Goal: Task Accomplishment & Management: Use online tool/utility

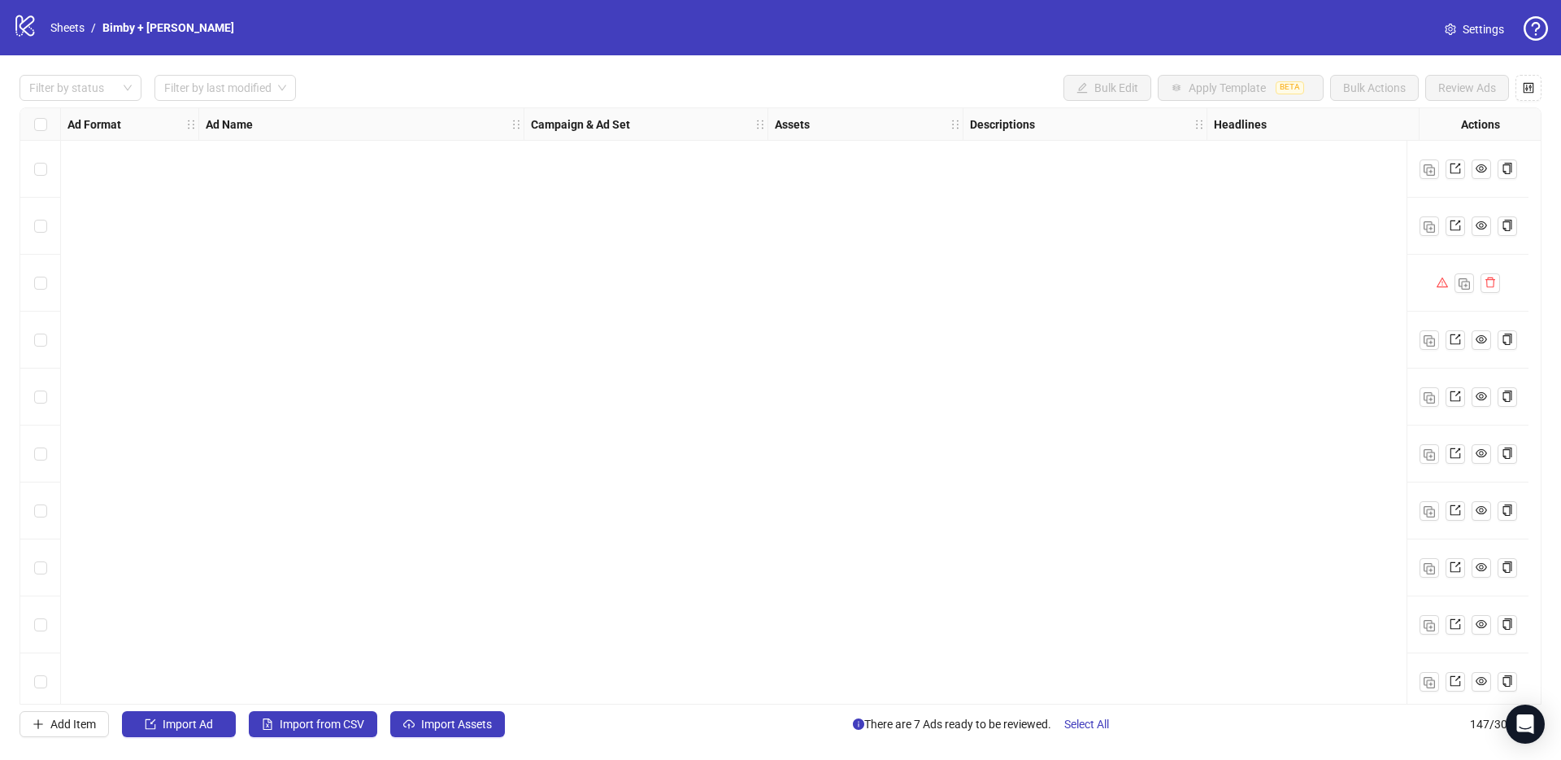
scroll to position [7812, 0]
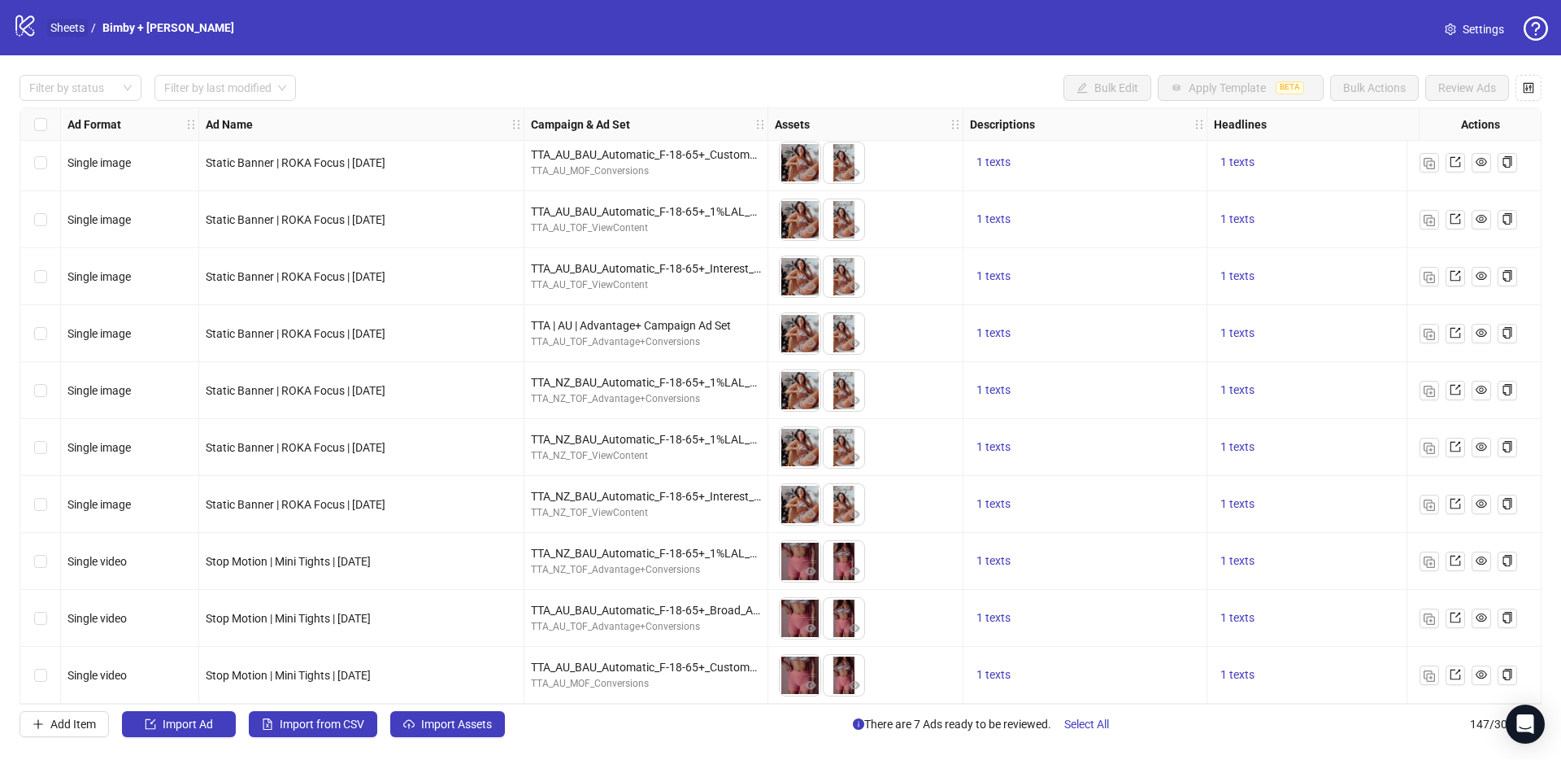
click at [57, 29] on link "Sheets" at bounding box center [67, 28] width 41 height 18
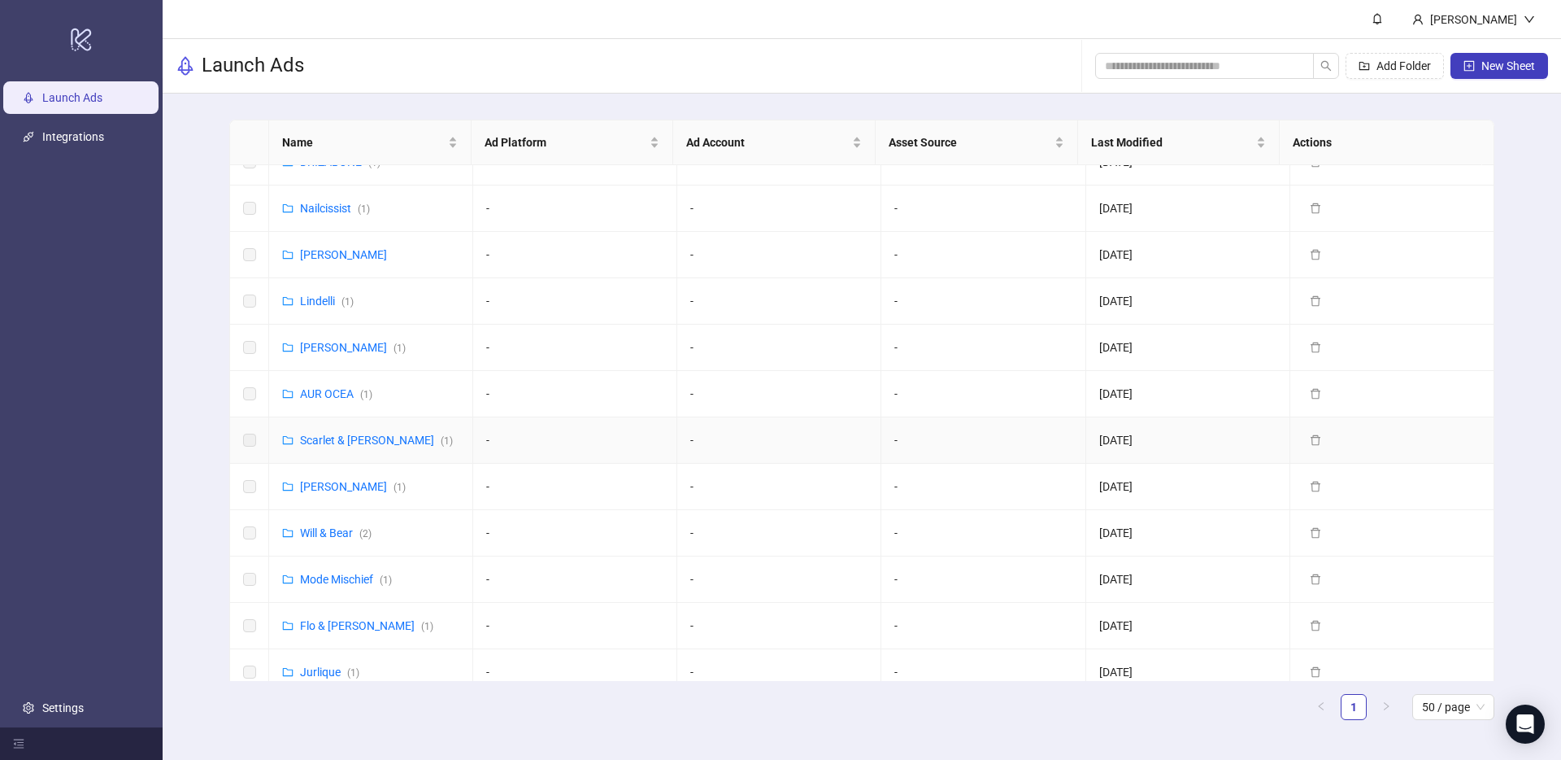
scroll to position [612, 0]
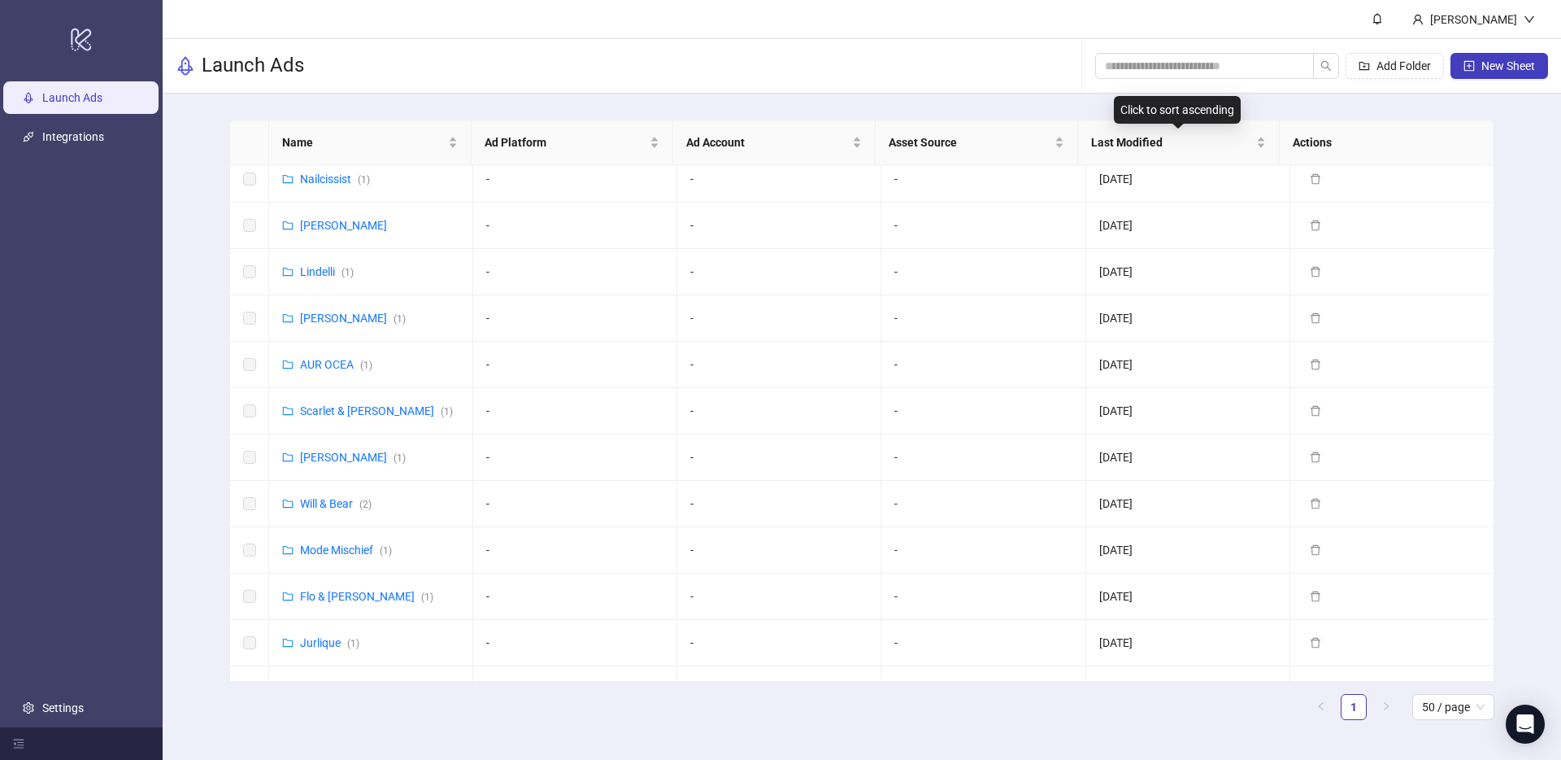
click at [1239, 79] on div "Add Folder New Sheet" at bounding box center [1321, 66] width 453 height 52
click at [1234, 76] on span at bounding box center [1204, 66] width 219 height 26
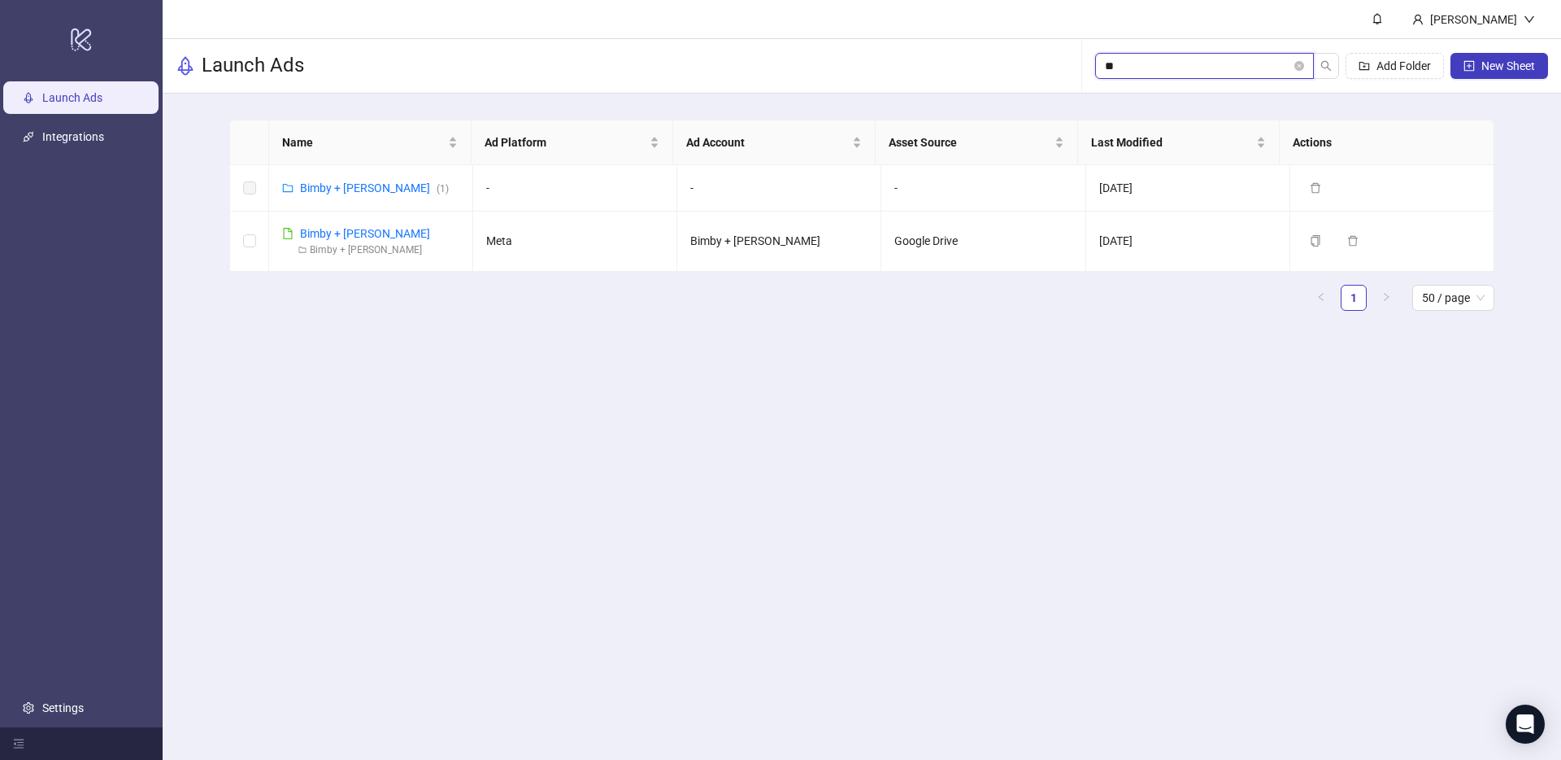
scroll to position [0, 0]
type input "**"
click at [310, 229] on link "Bimby + [PERSON_NAME]" at bounding box center [365, 233] width 130 height 13
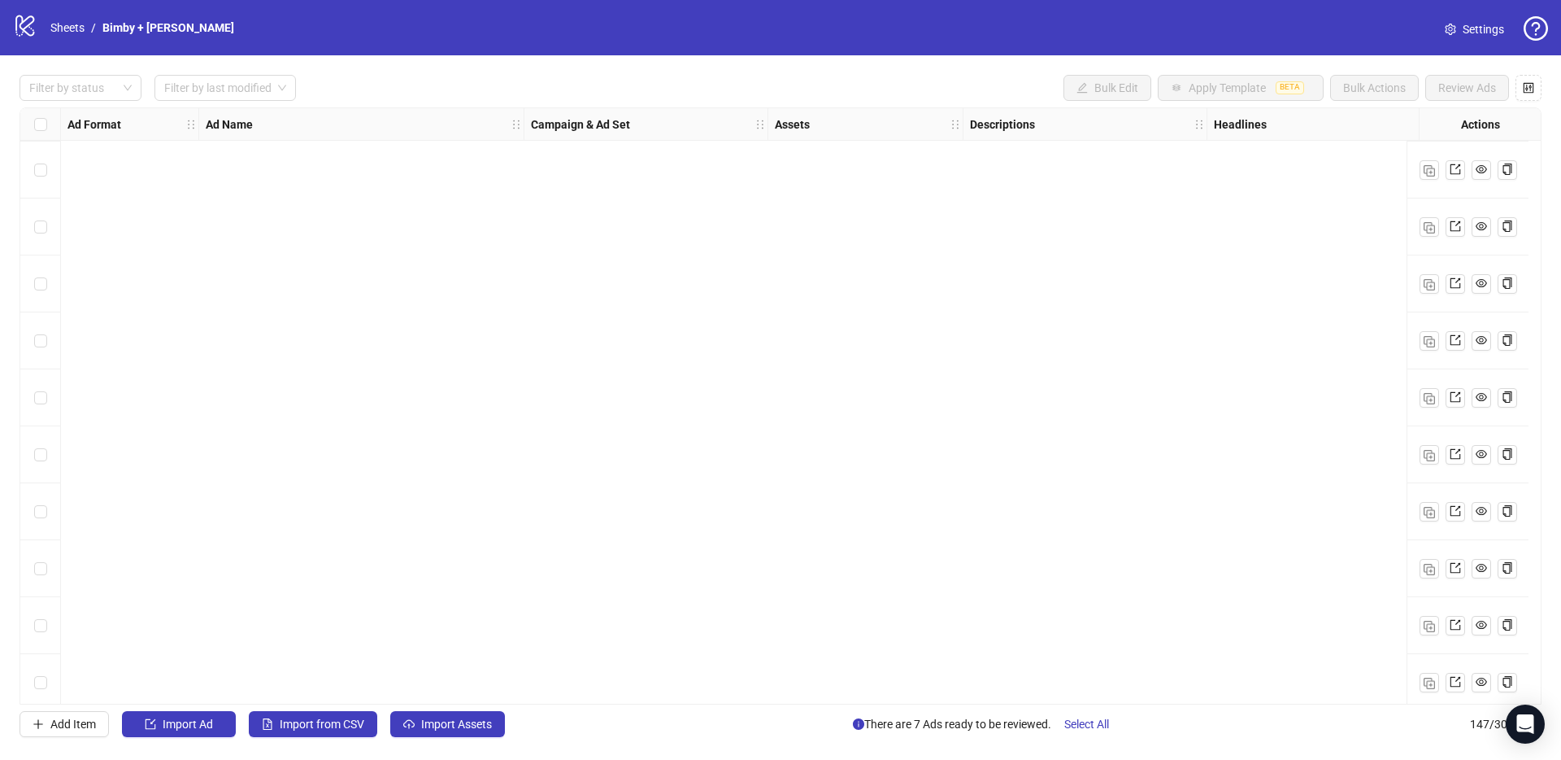
scroll to position [7812, 0]
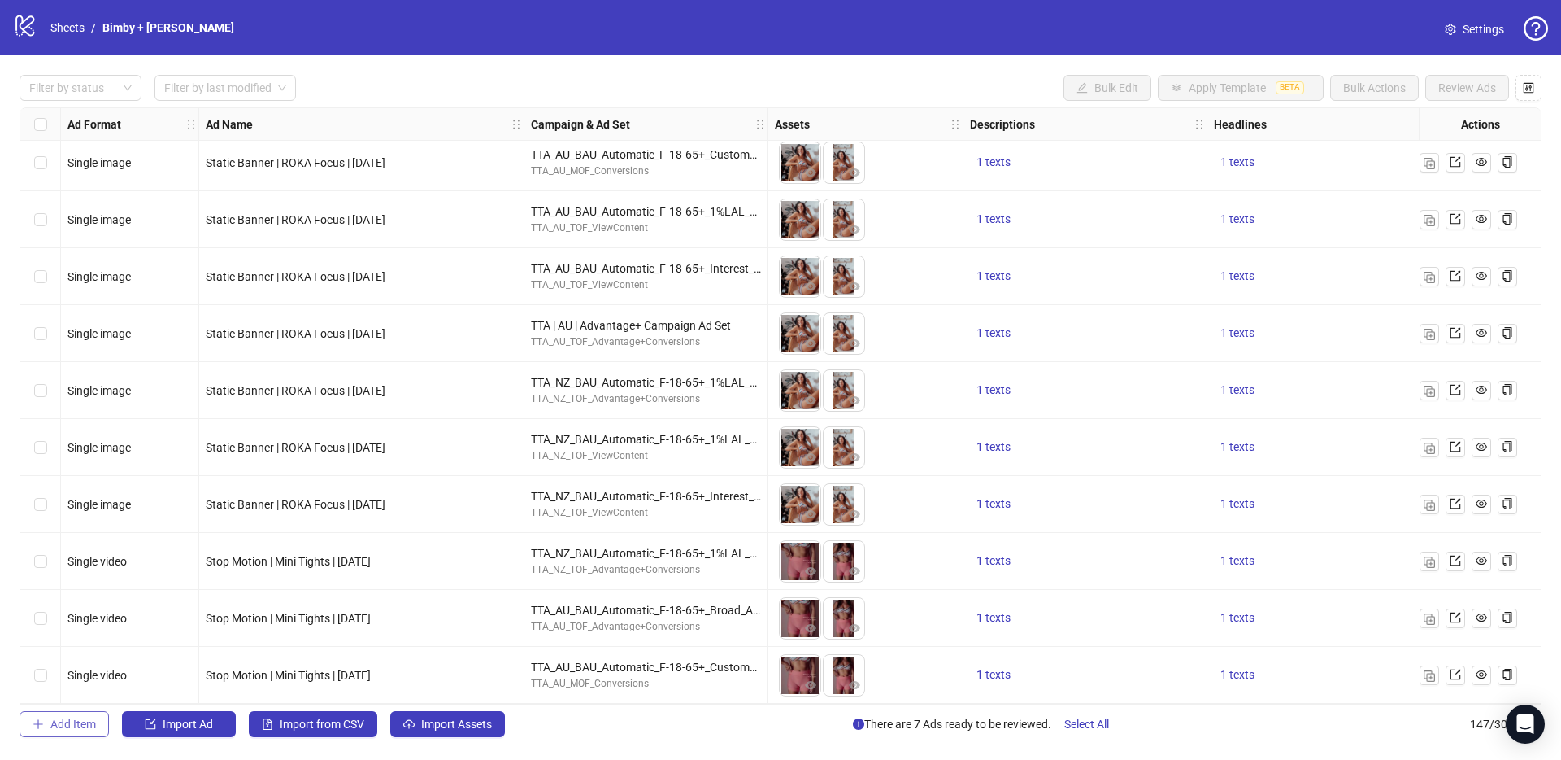
click at [75, 719] on span "Add Item" at bounding box center [73, 723] width 46 height 13
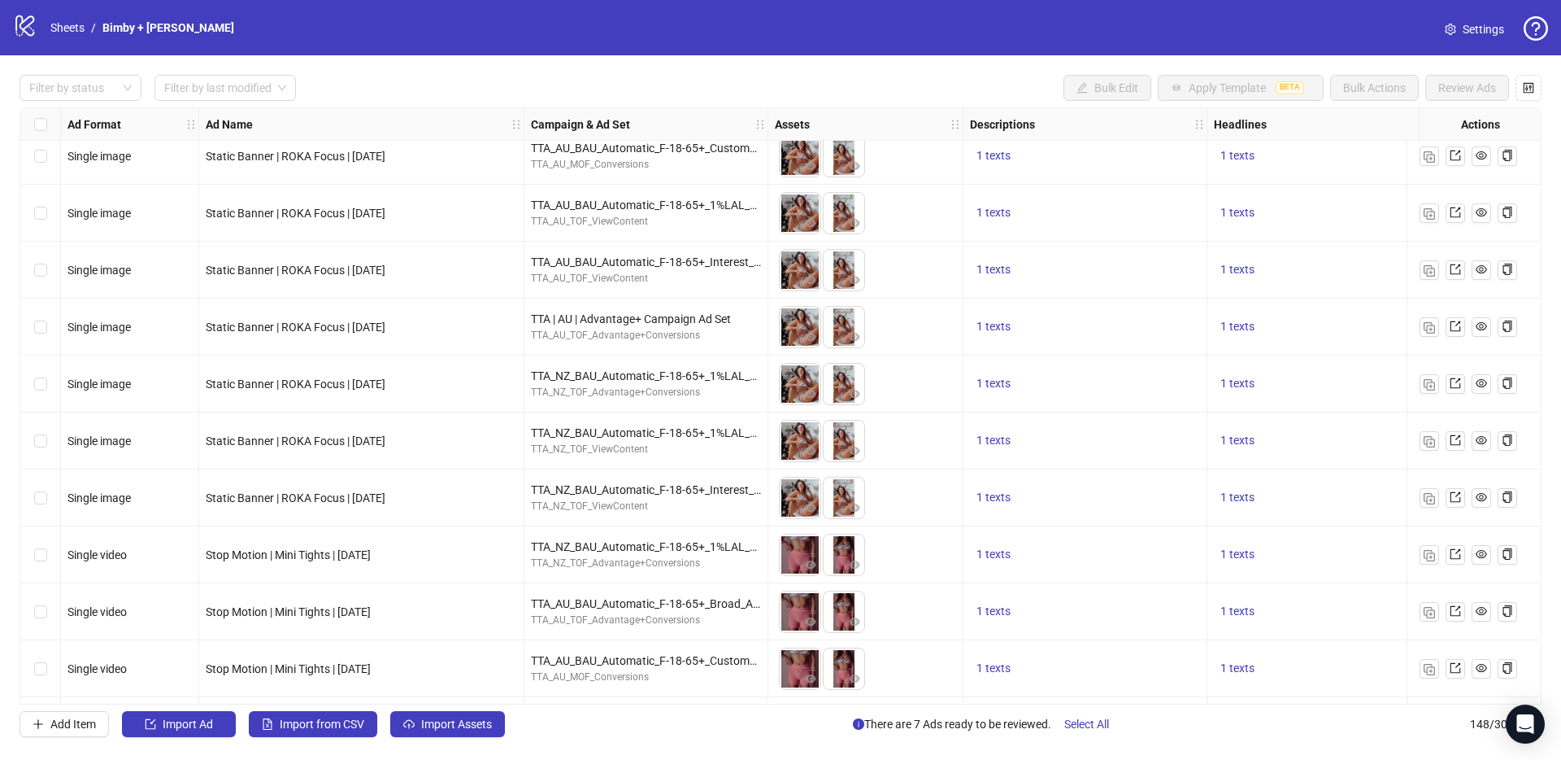
scroll to position [7868, 0]
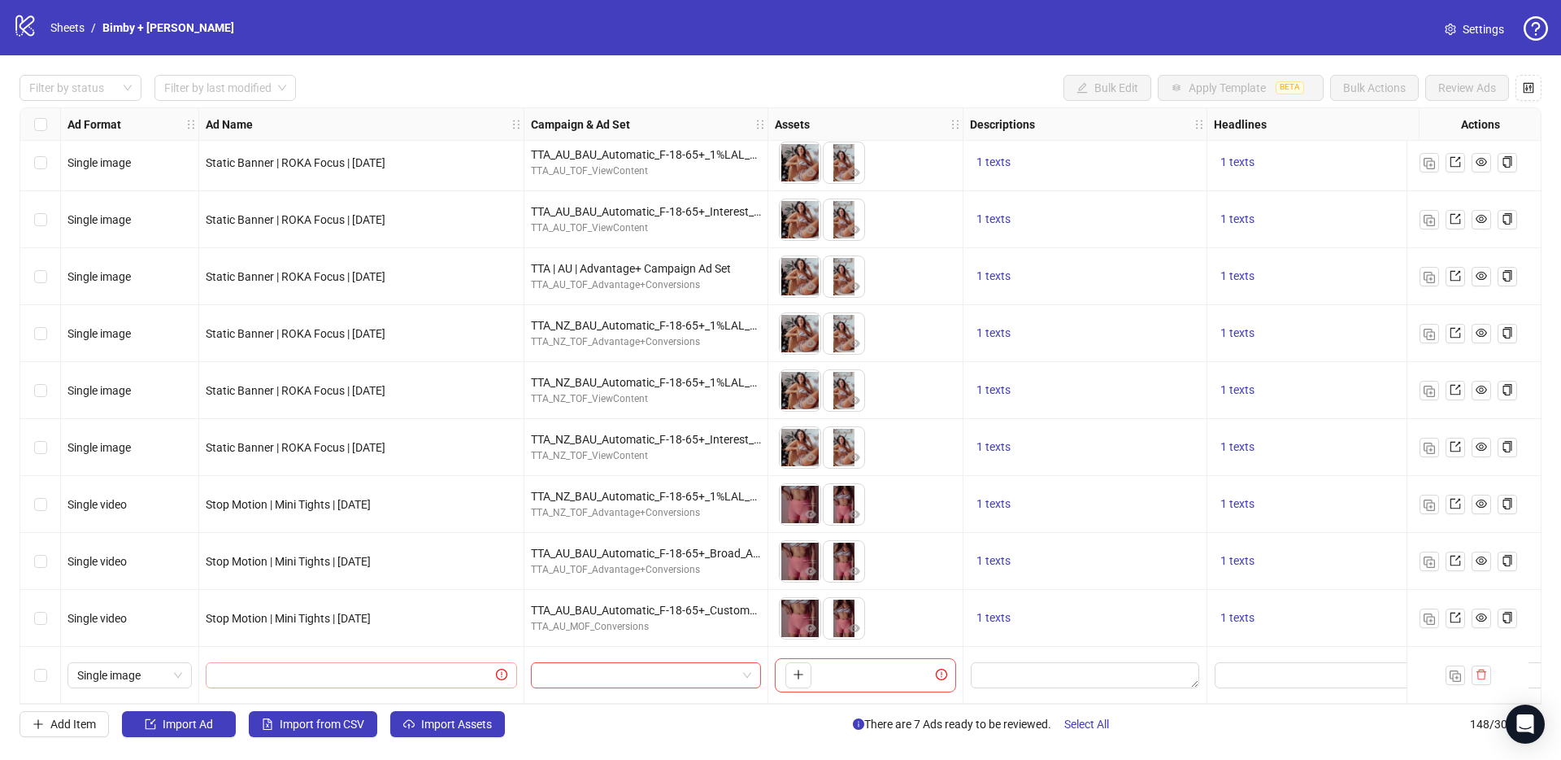
click at [224, 679] on span at bounding box center [361, 675] width 311 height 26
click at [226, 668] on input "text" at bounding box center [353, 675] width 277 height 18
paste input "**********"
type input "**********"
click at [542, 678] on input "search" at bounding box center [639, 675] width 196 height 24
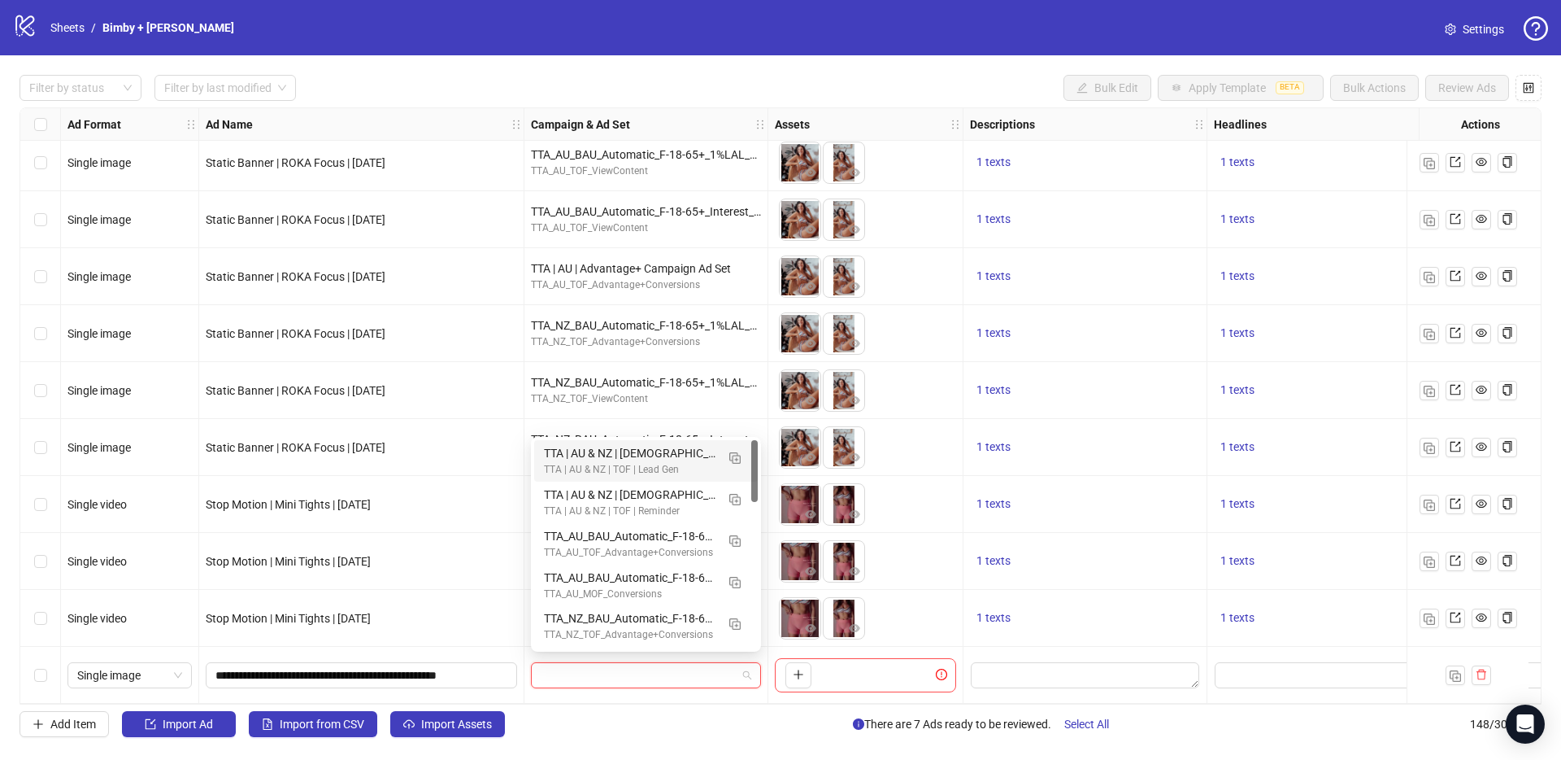
paste input "**********"
type input "**********"
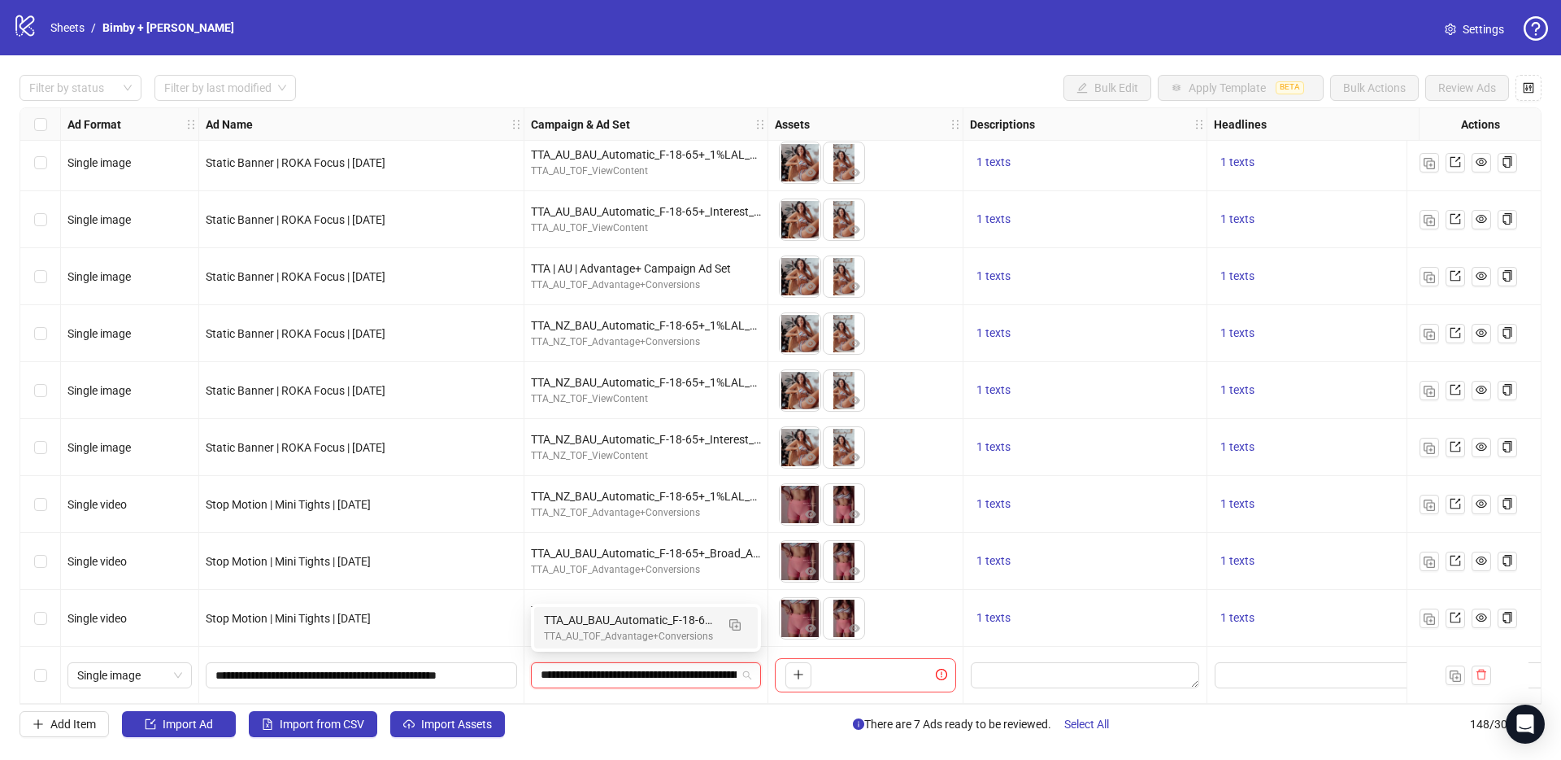
scroll to position [0, 128]
click at [576, 635] on div "TTA_AU_TOF_Advantage+Conversions" at bounding box center [630, 636] width 172 height 15
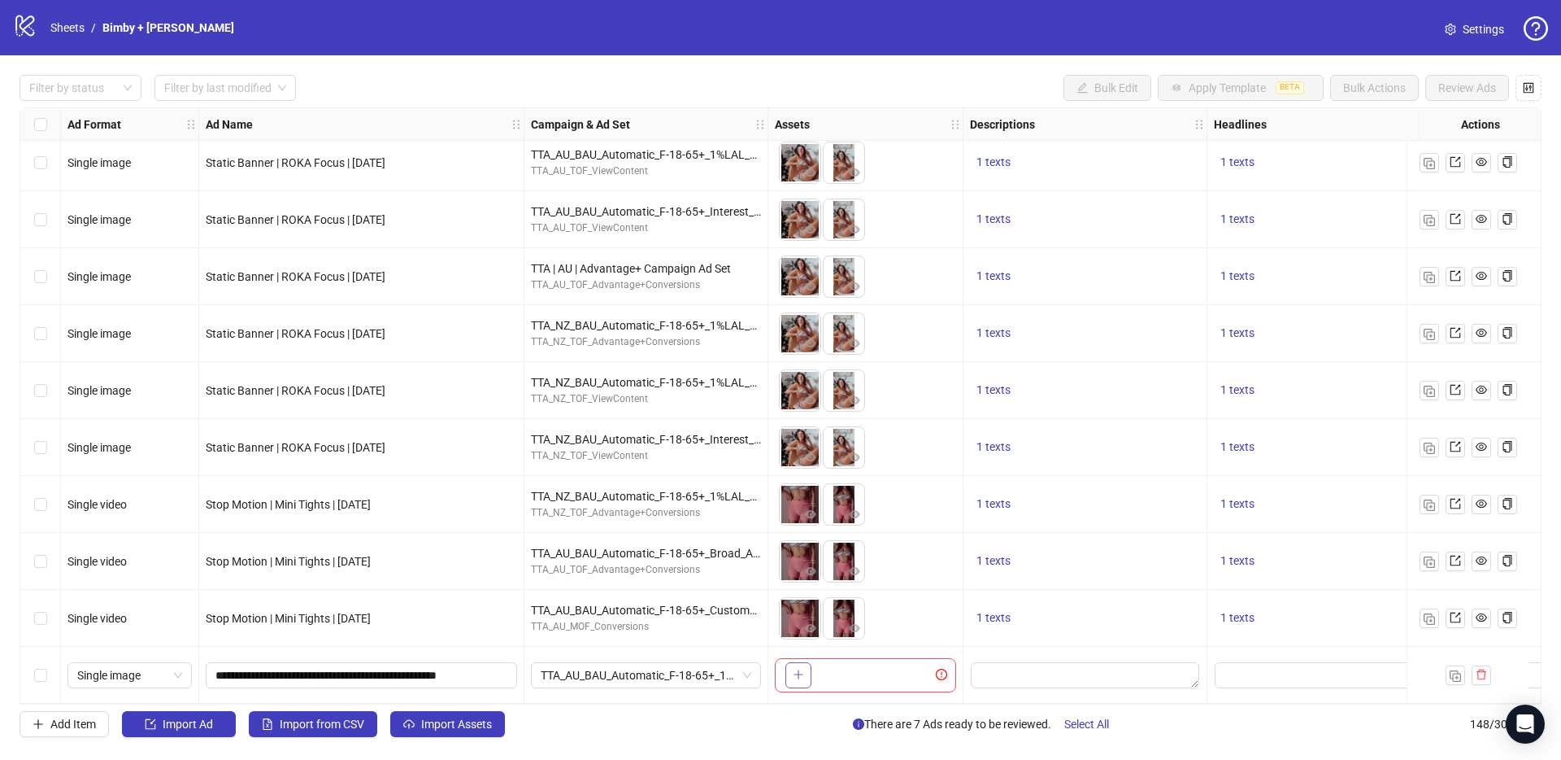
click at [801, 675] on button "button" at bounding box center [799, 675] width 26 height 26
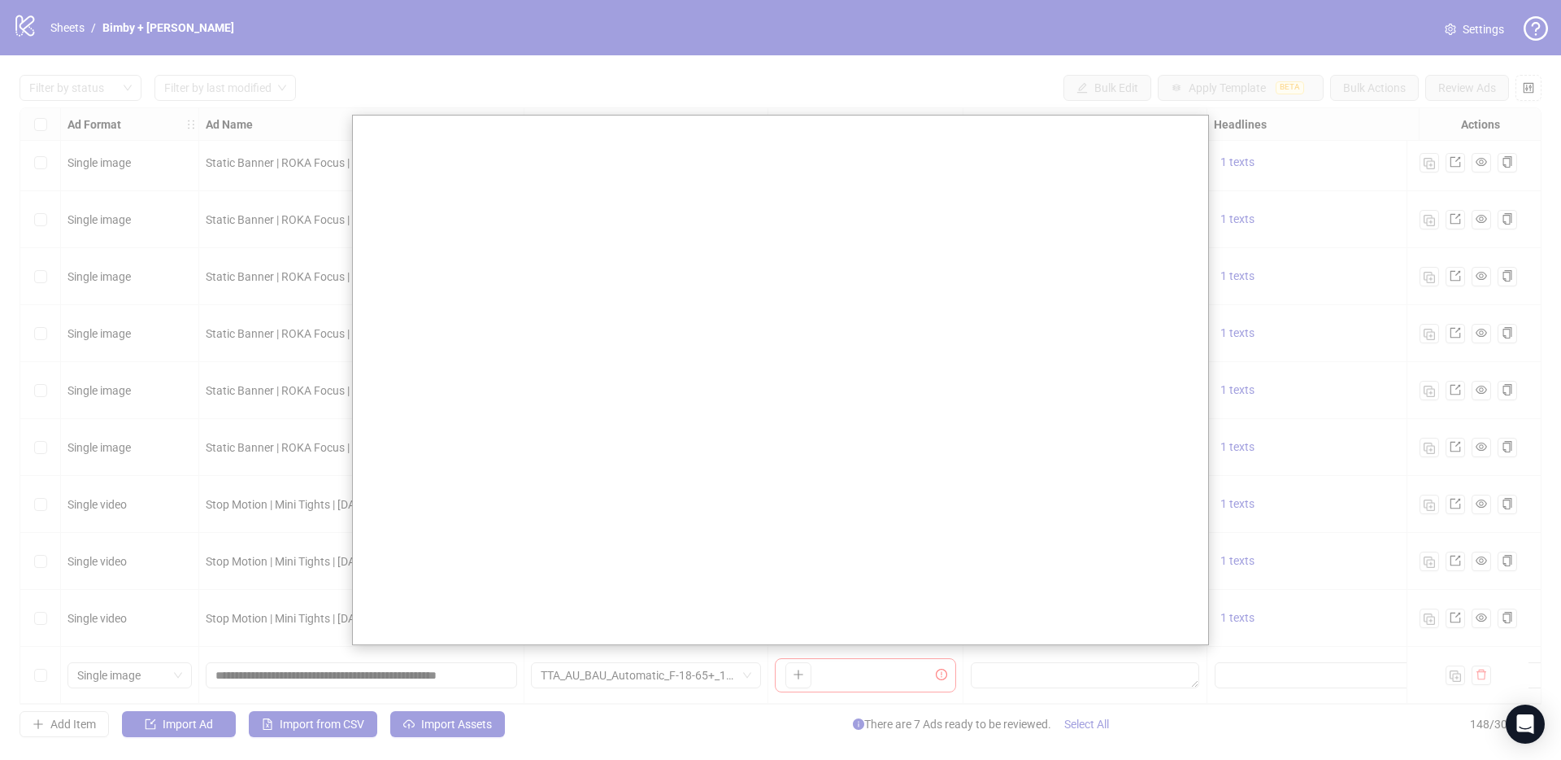
click at [973, 105] on div at bounding box center [780, 380] width 1561 height 760
click at [847, 660] on div at bounding box center [780, 380] width 1561 height 760
click at [1008, 671] on div at bounding box center [780, 380] width 1561 height 760
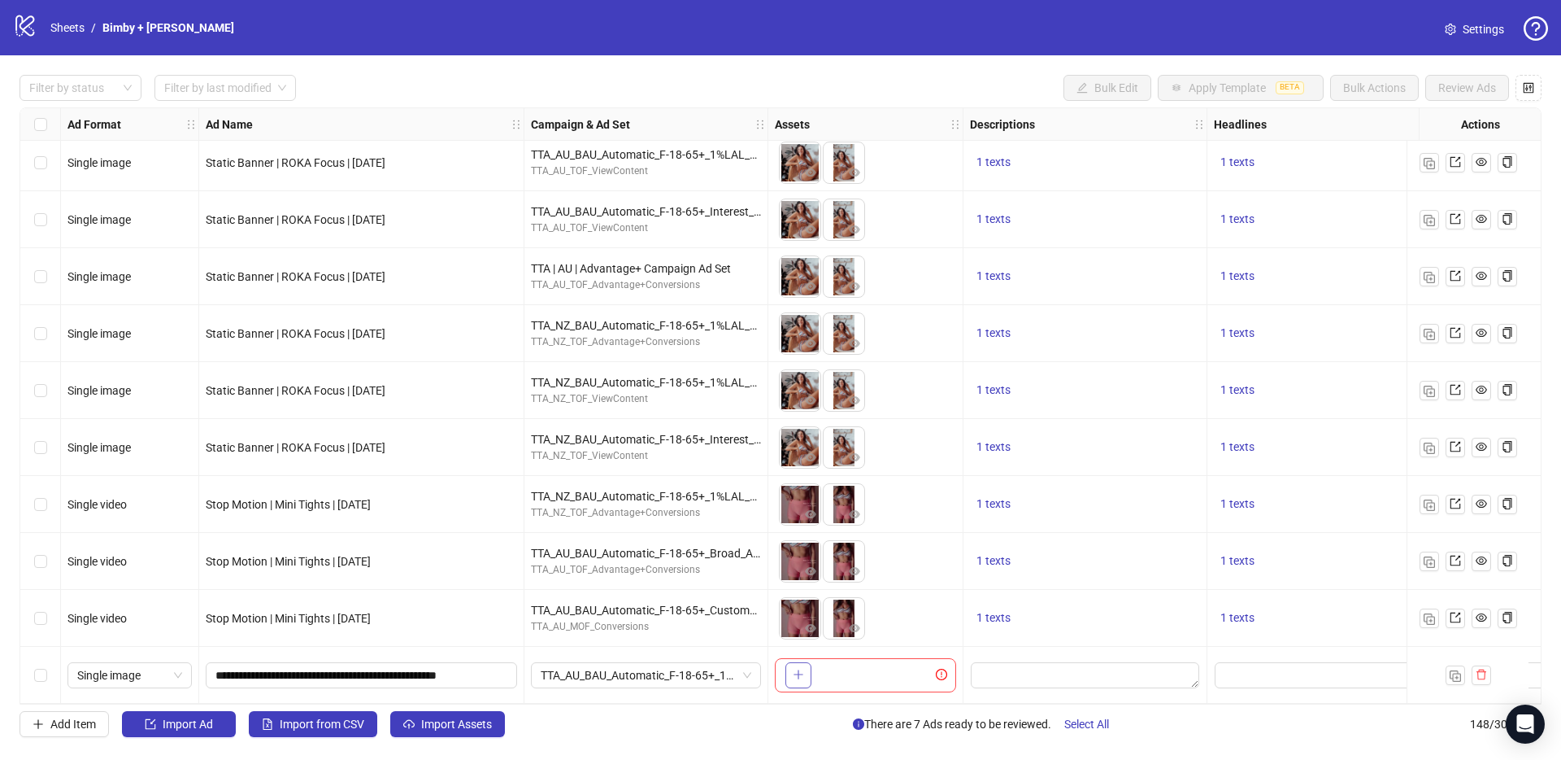
click at [789, 662] on button "button" at bounding box center [799, 675] width 26 height 26
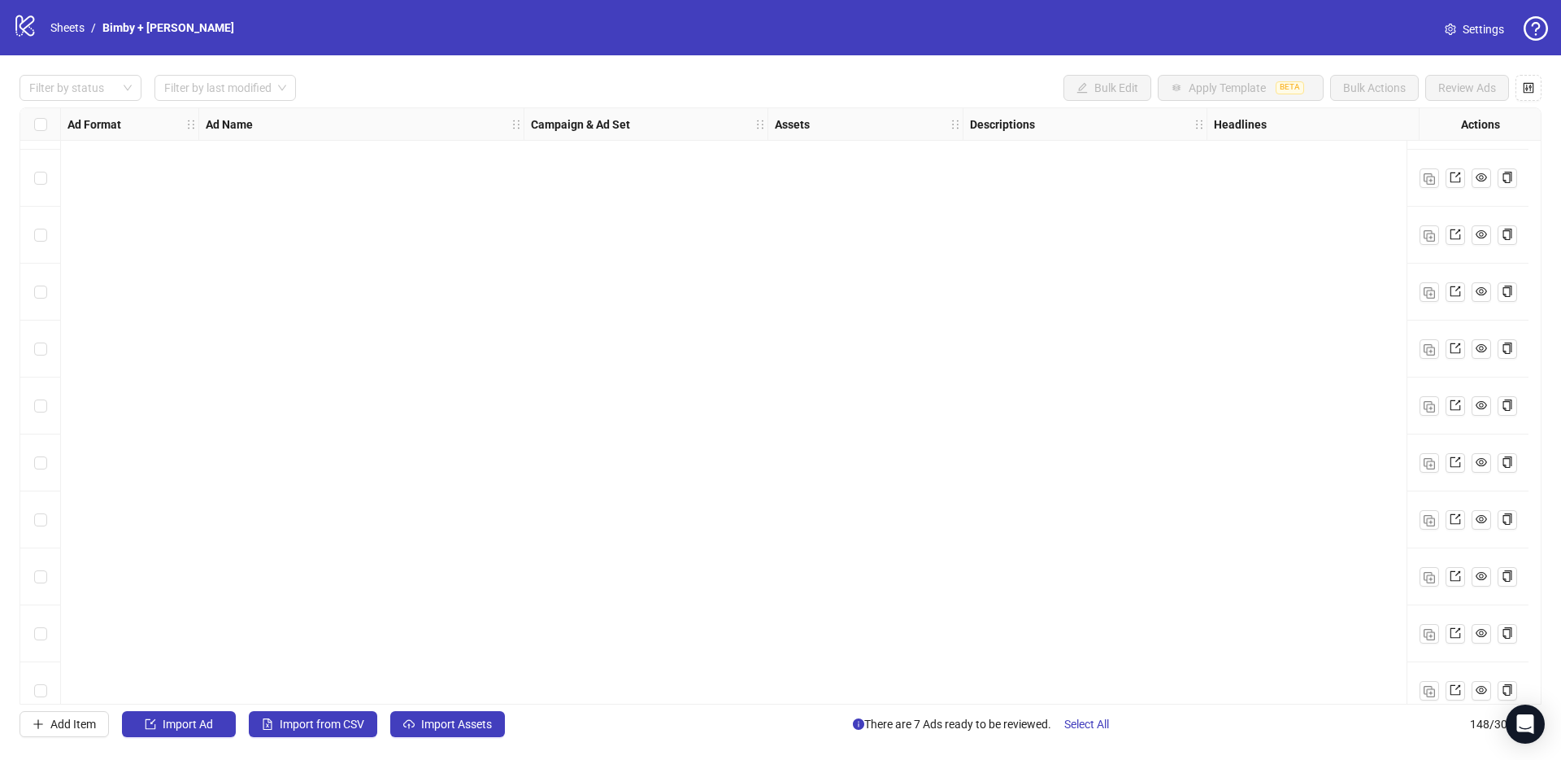
scroll to position [7868, 0]
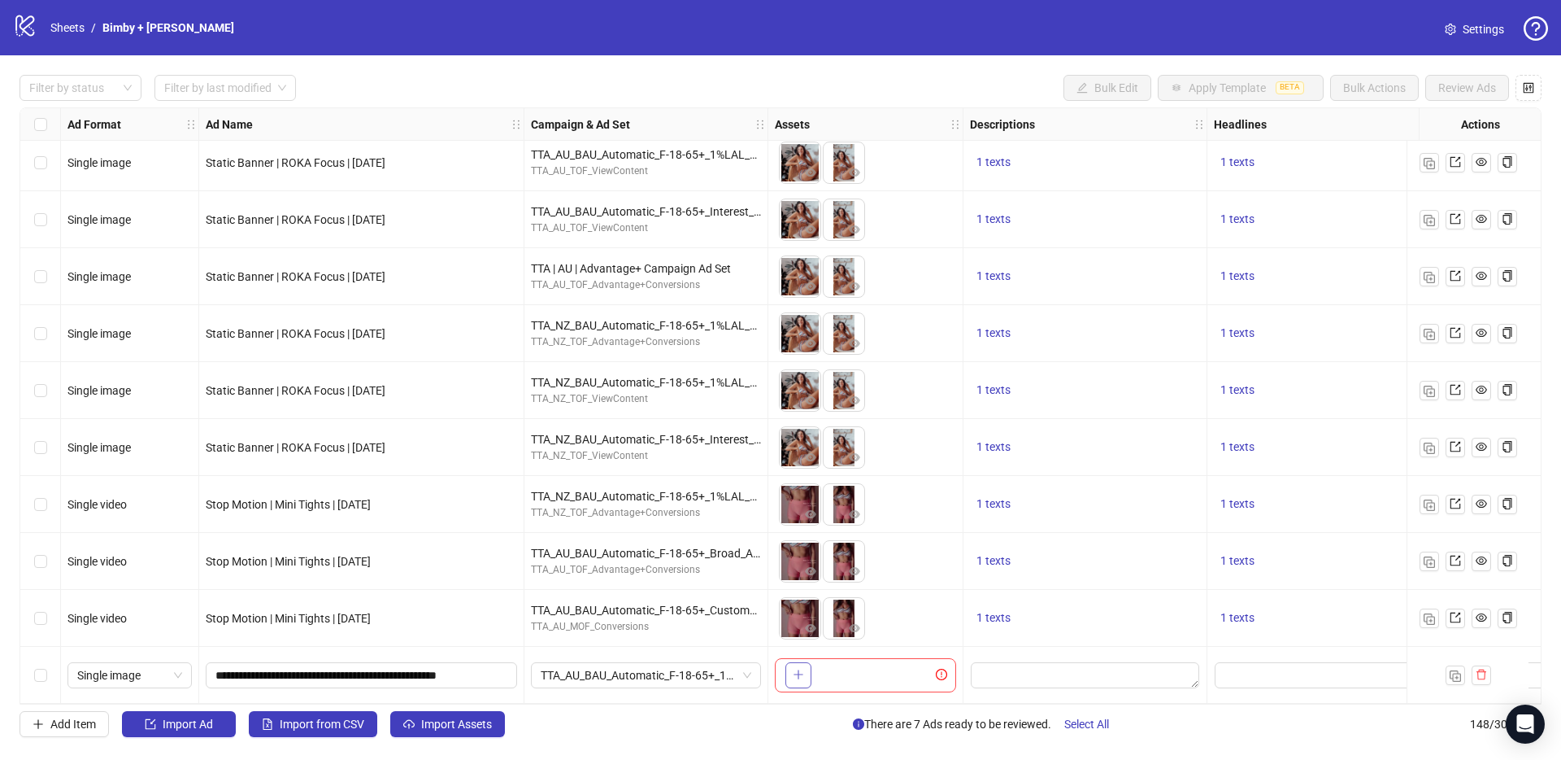
click at [808, 674] on button "button" at bounding box center [799, 675] width 26 height 26
click at [150, 669] on span "Single image" at bounding box center [129, 675] width 105 height 24
click at [139, 506] on div "Single video" at bounding box center [130, 505] width 98 height 18
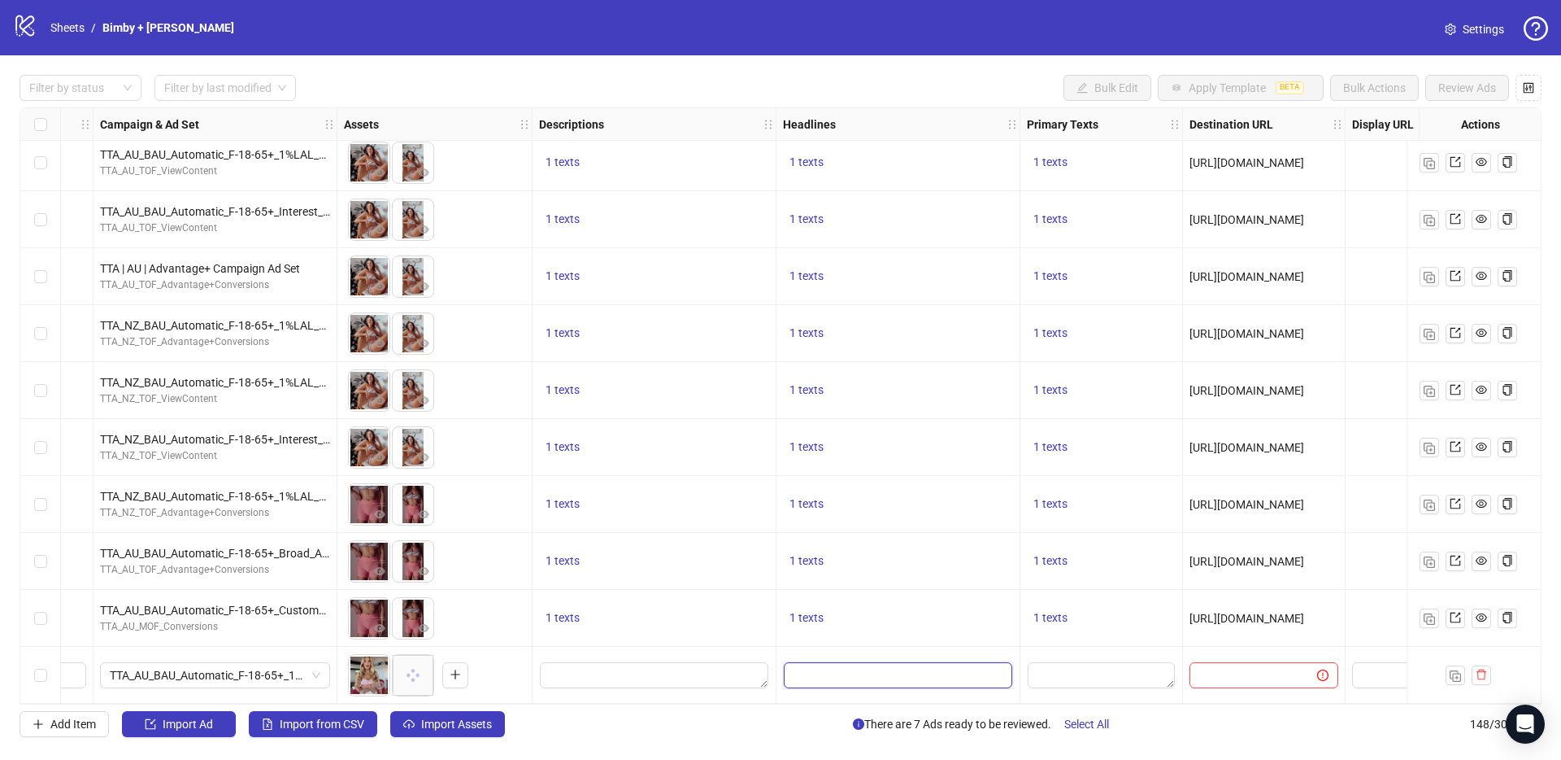
click at [843, 663] on input "Edit values" at bounding box center [898, 675] width 229 height 26
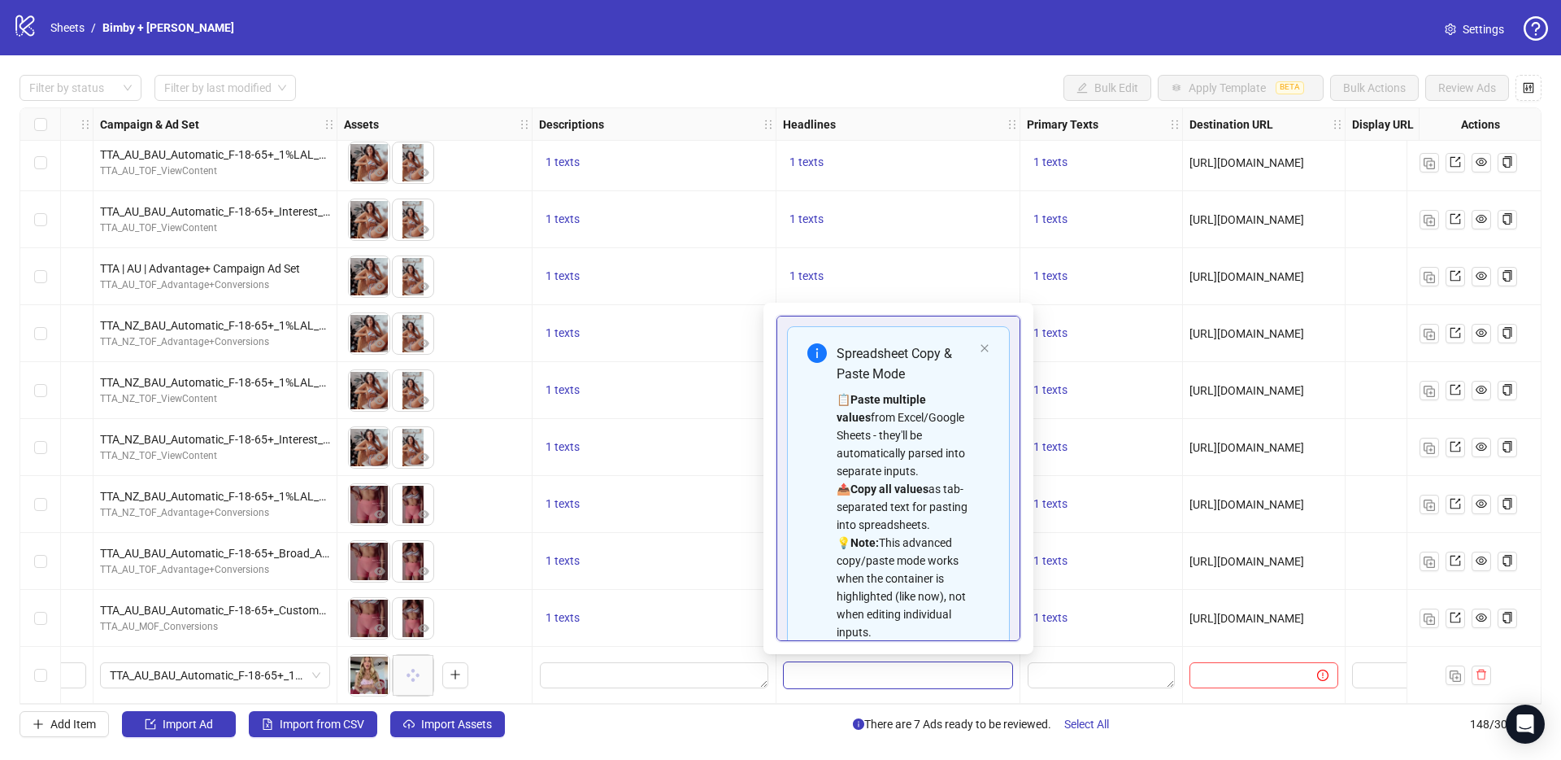
type input "**********"
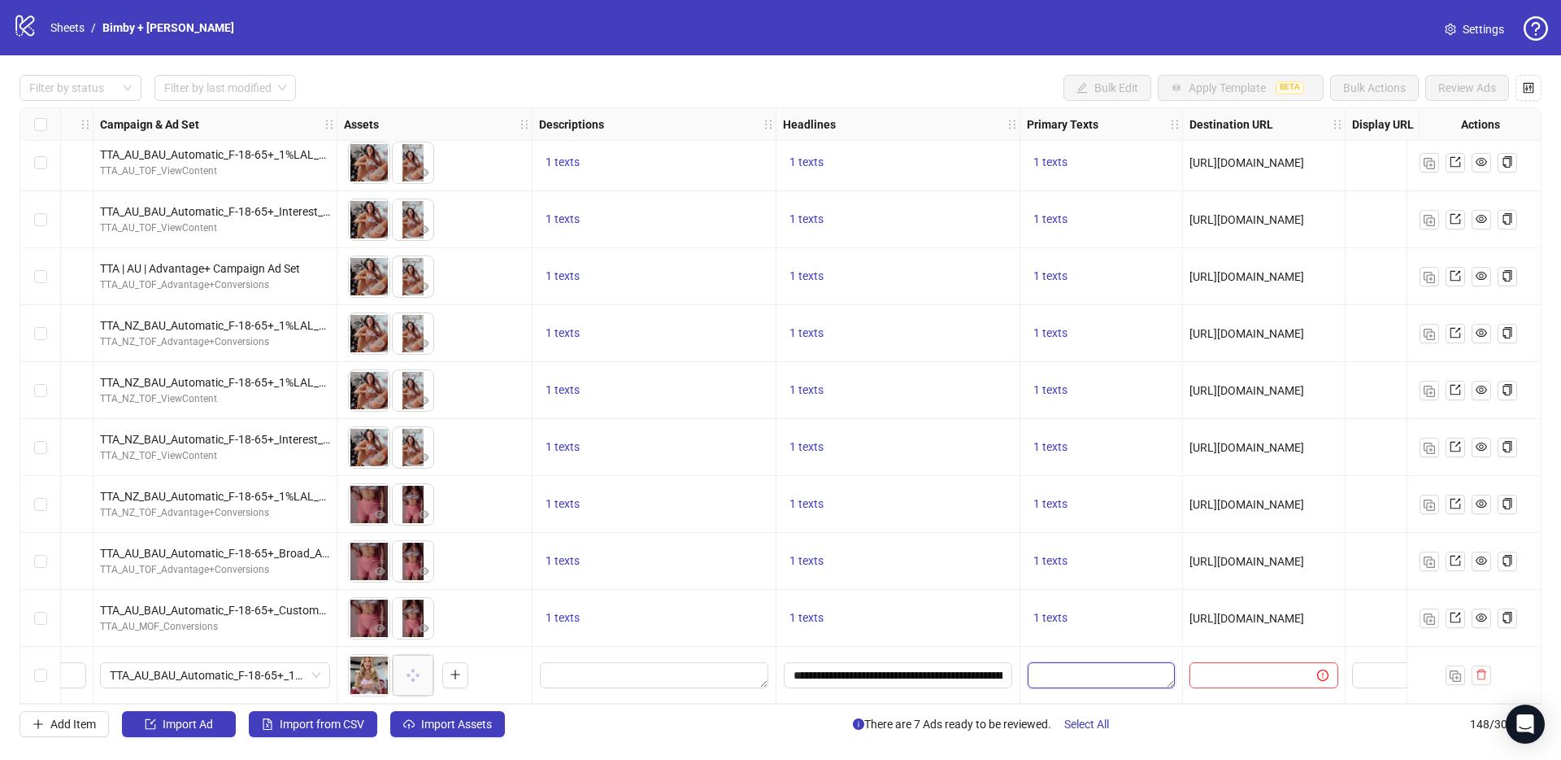
click at [1034, 673] on textarea "Edit values" at bounding box center [1101, 675] width 147 height 26
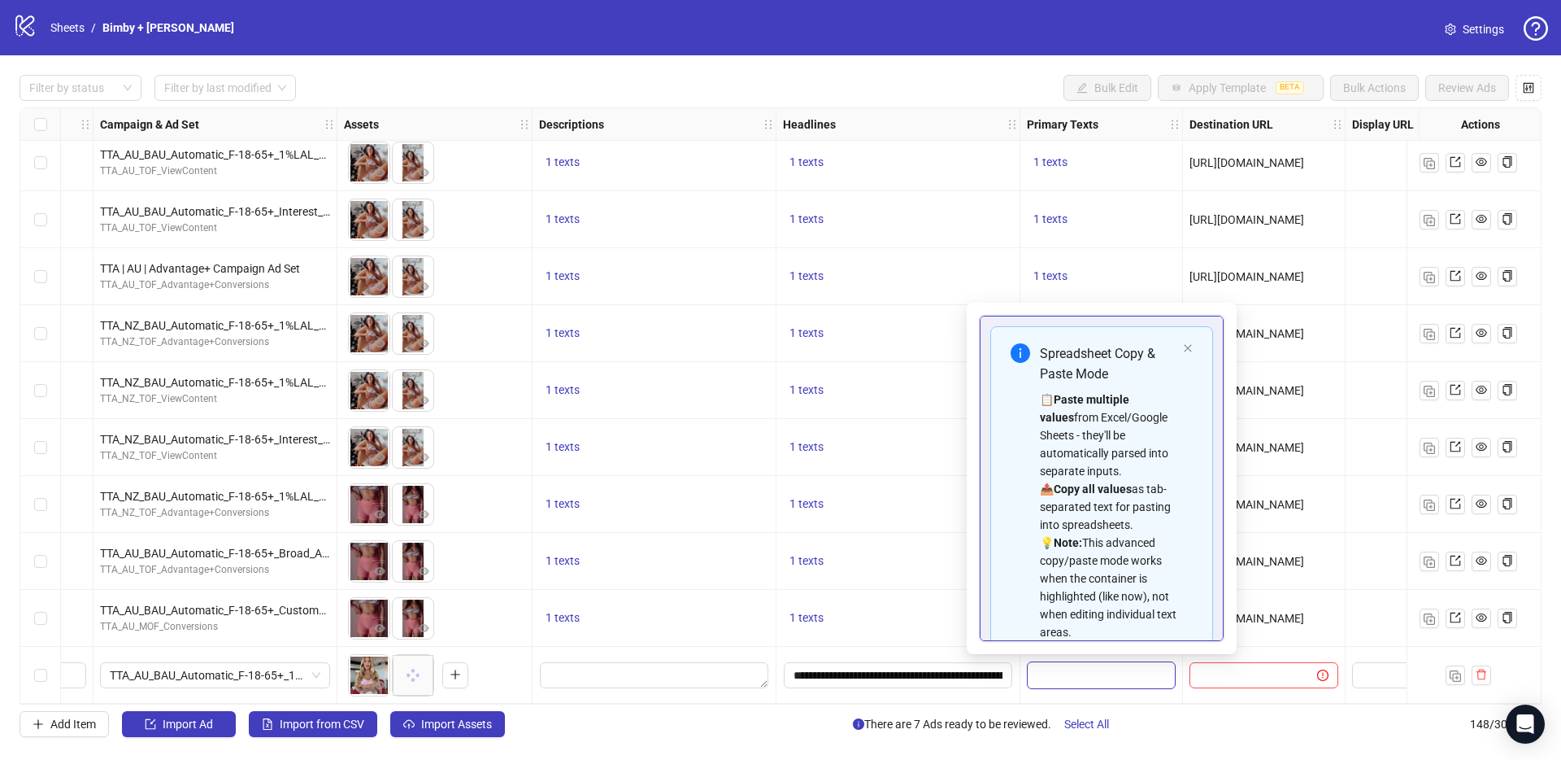
type textarea "**********"
click at [850, 664] on input "**********" at bounding box center [898, 675] width 229 height 26
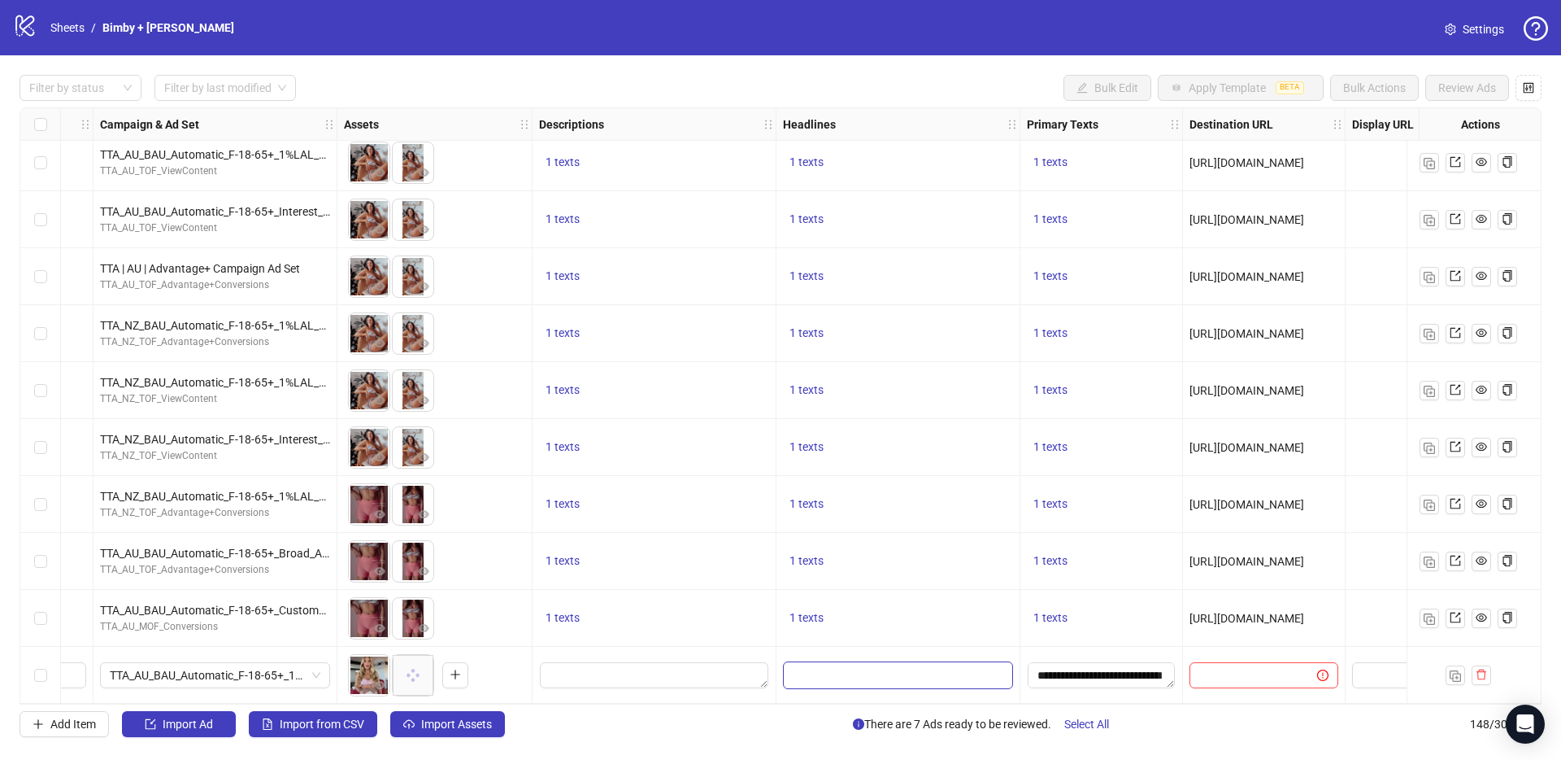
scroll to position [128, 0]
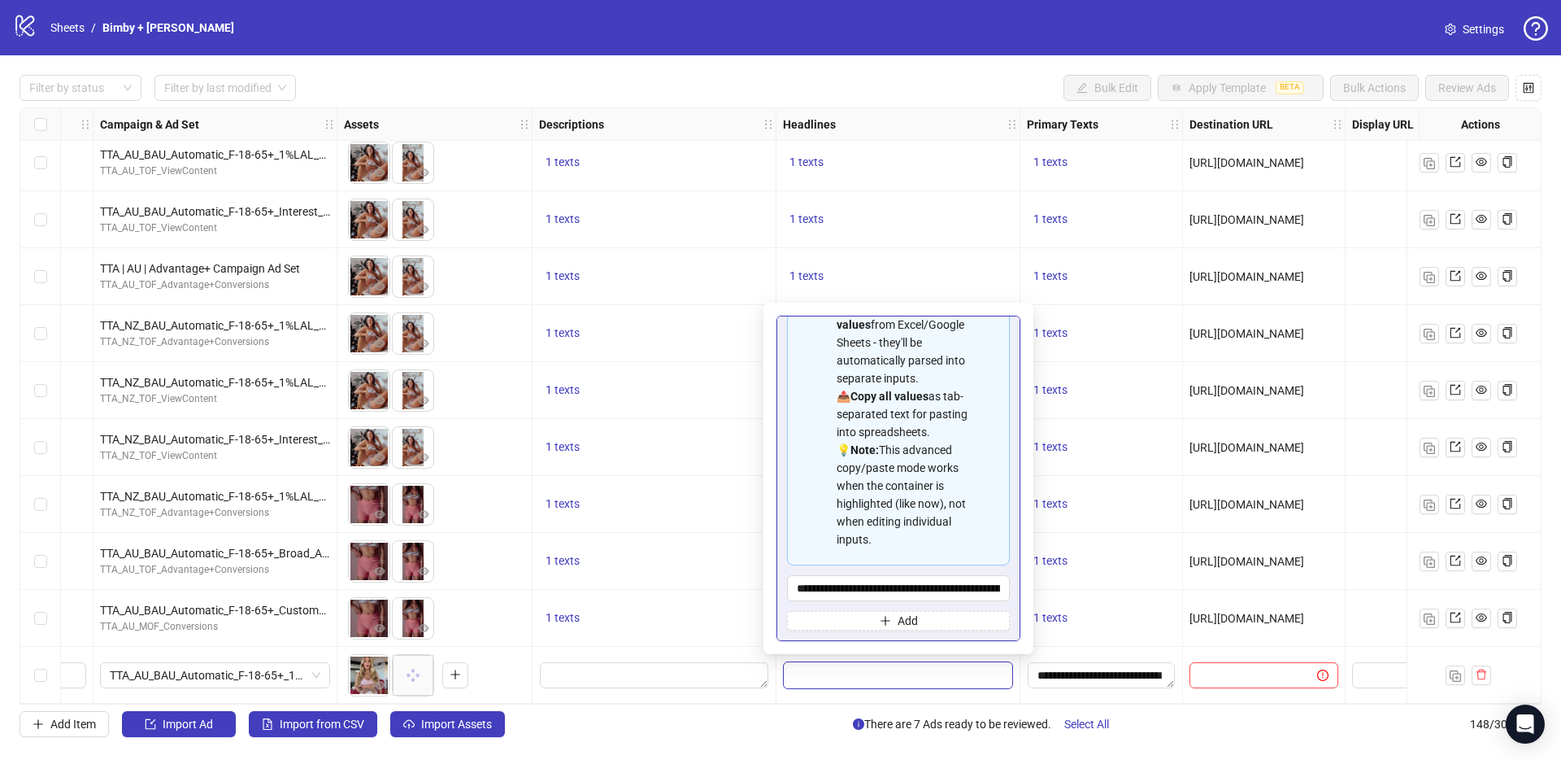
type input "**********"
click at [632, 594] on div "1 texts" at bounding box center [655, 618] width 244 height 57
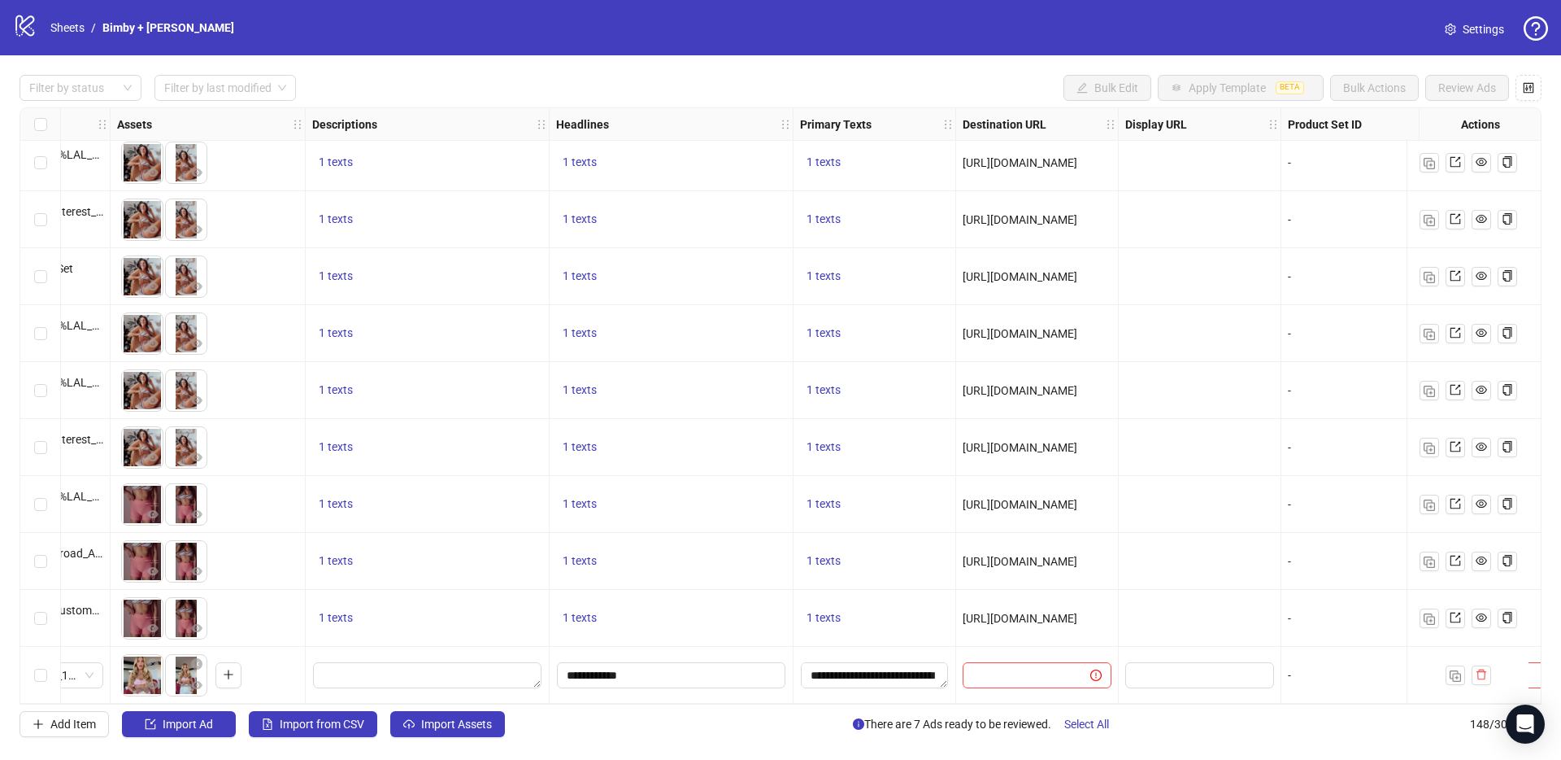
scroll to position [7868, 720]
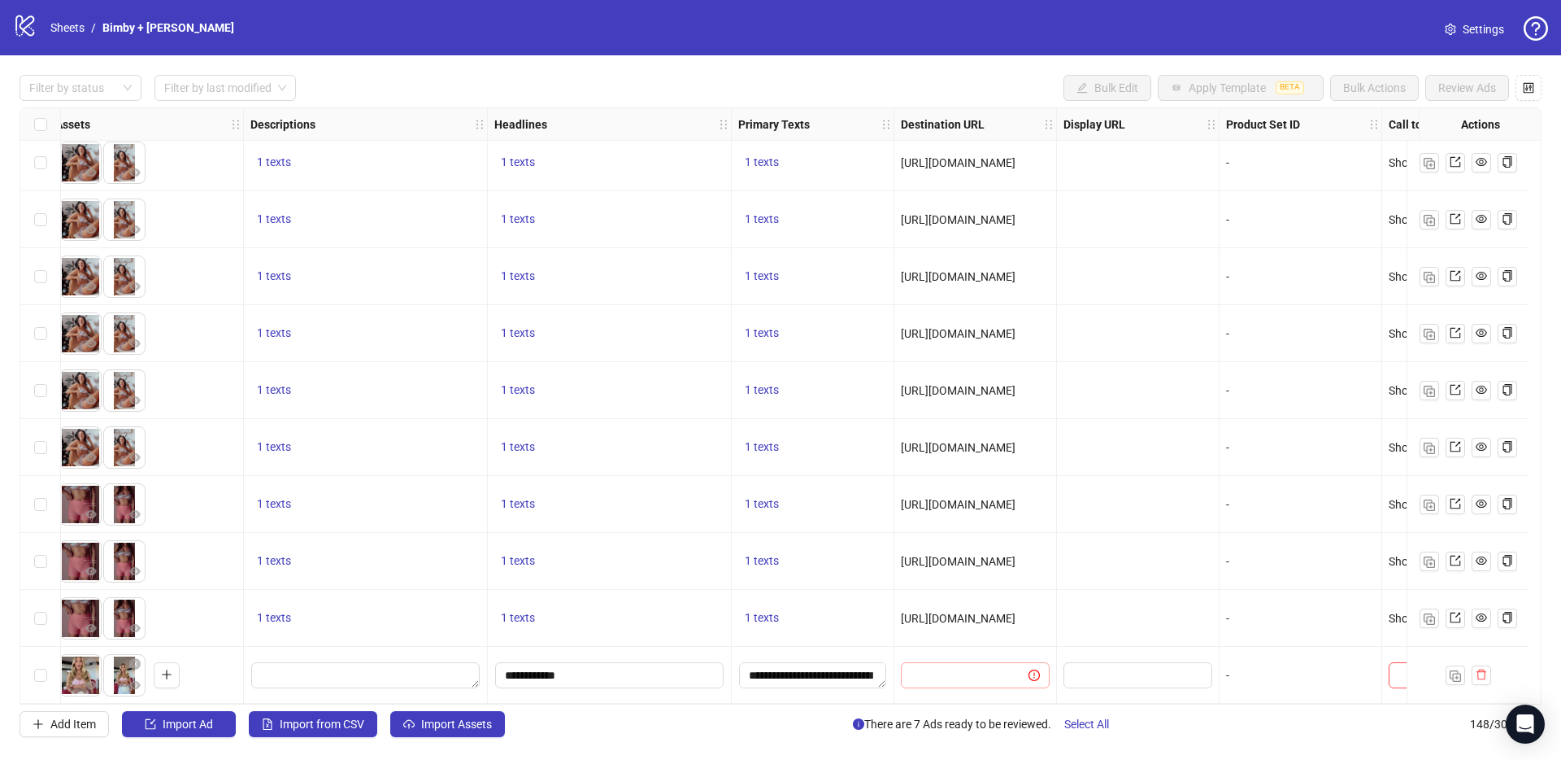
click at [953, 679] on span at bounding box center [975, 675] width 149 height 26
click at [945, 672] on input "text" at bounding box center [958, 675] width 95 height 18
paste input "**********"
type input "**********"
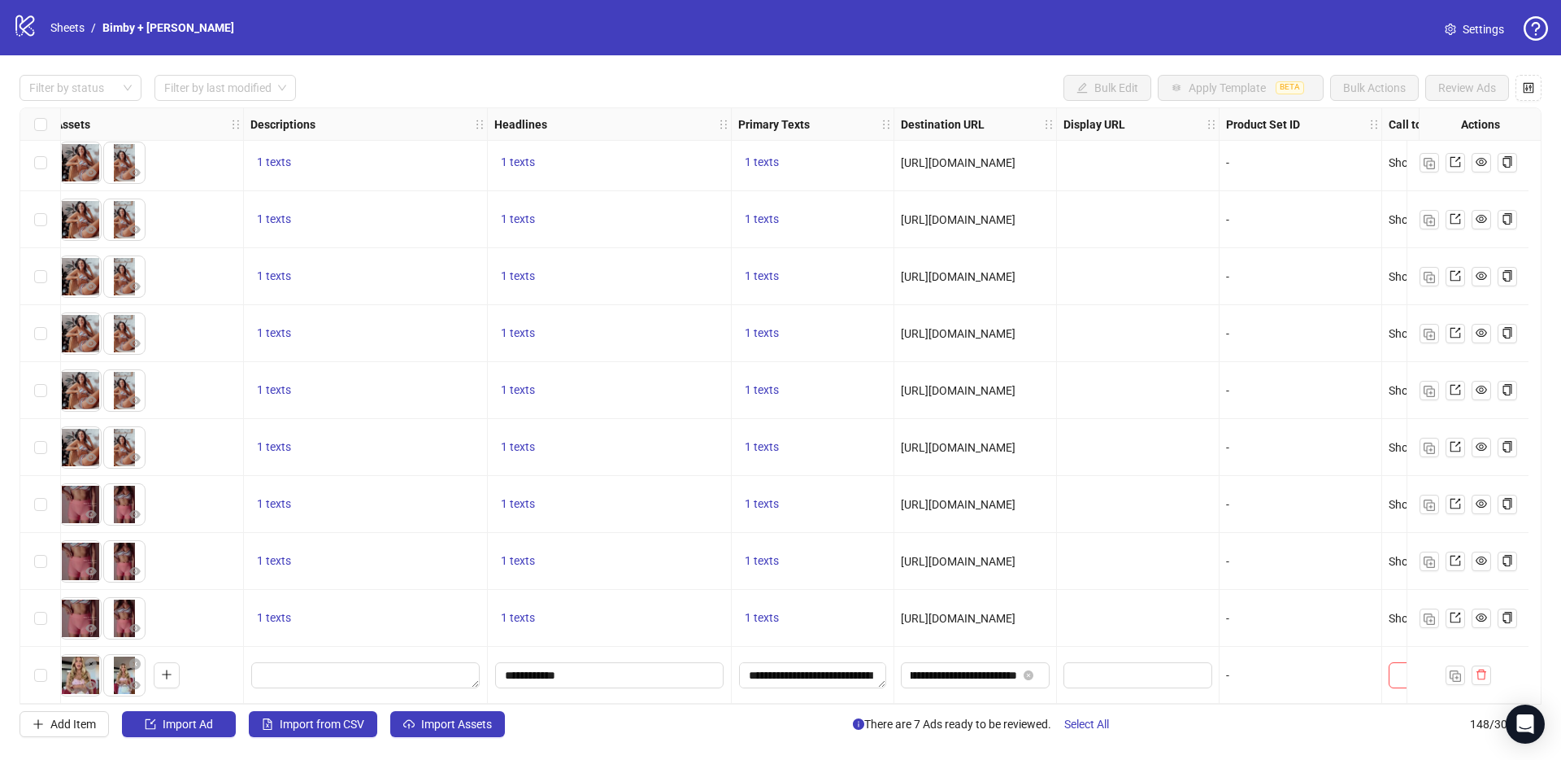
click at [796, 628] on div "1 texts" at bounding box center [813, 618] width 163 height 57
drag, startPoint x: 946, startPoint y: 664, endPoint x: 1112, endPoint y: 679, distance: 166.5
click at [967, 653] on div "**********" at bounding box center [976, 674] width 163 height 57
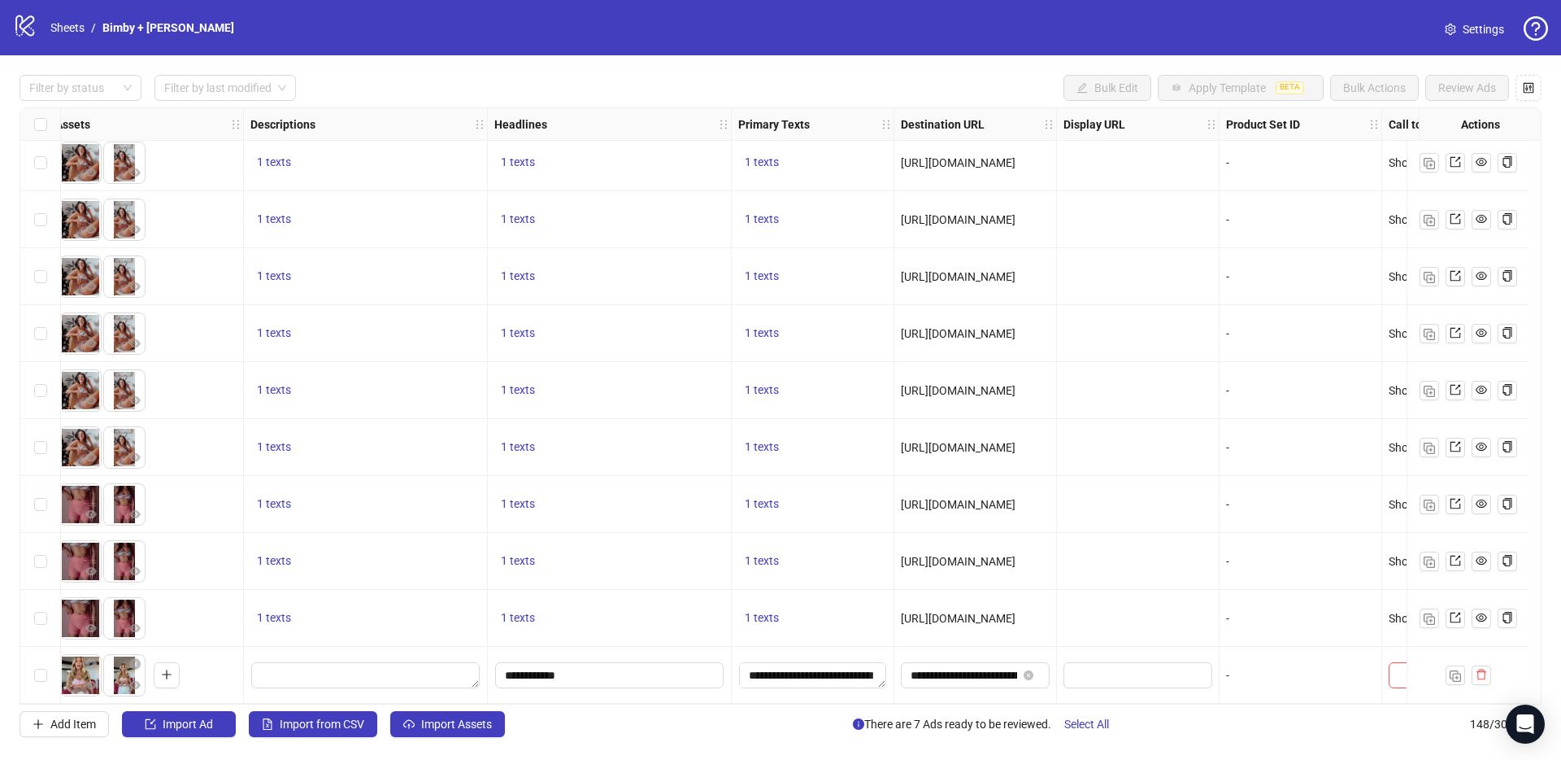
scroll to position [7868, 825]
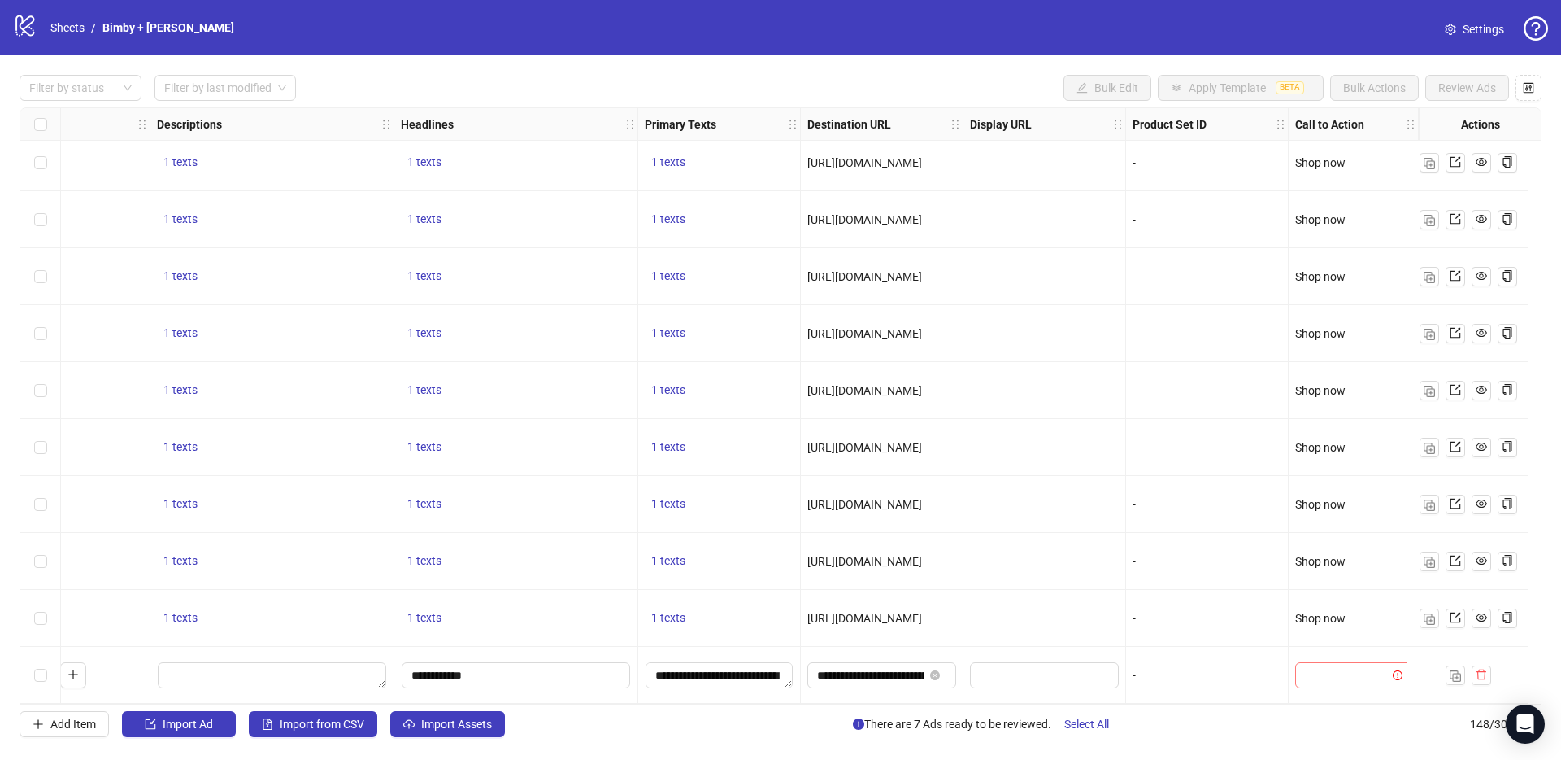
click at [1317, 667] on input "search" at bounding box center [1346, 675] width 82 height 24
type input "****"
click at [1350, 645] on div "Shop now" at bounding box center [1341, 635] width 110 height 26
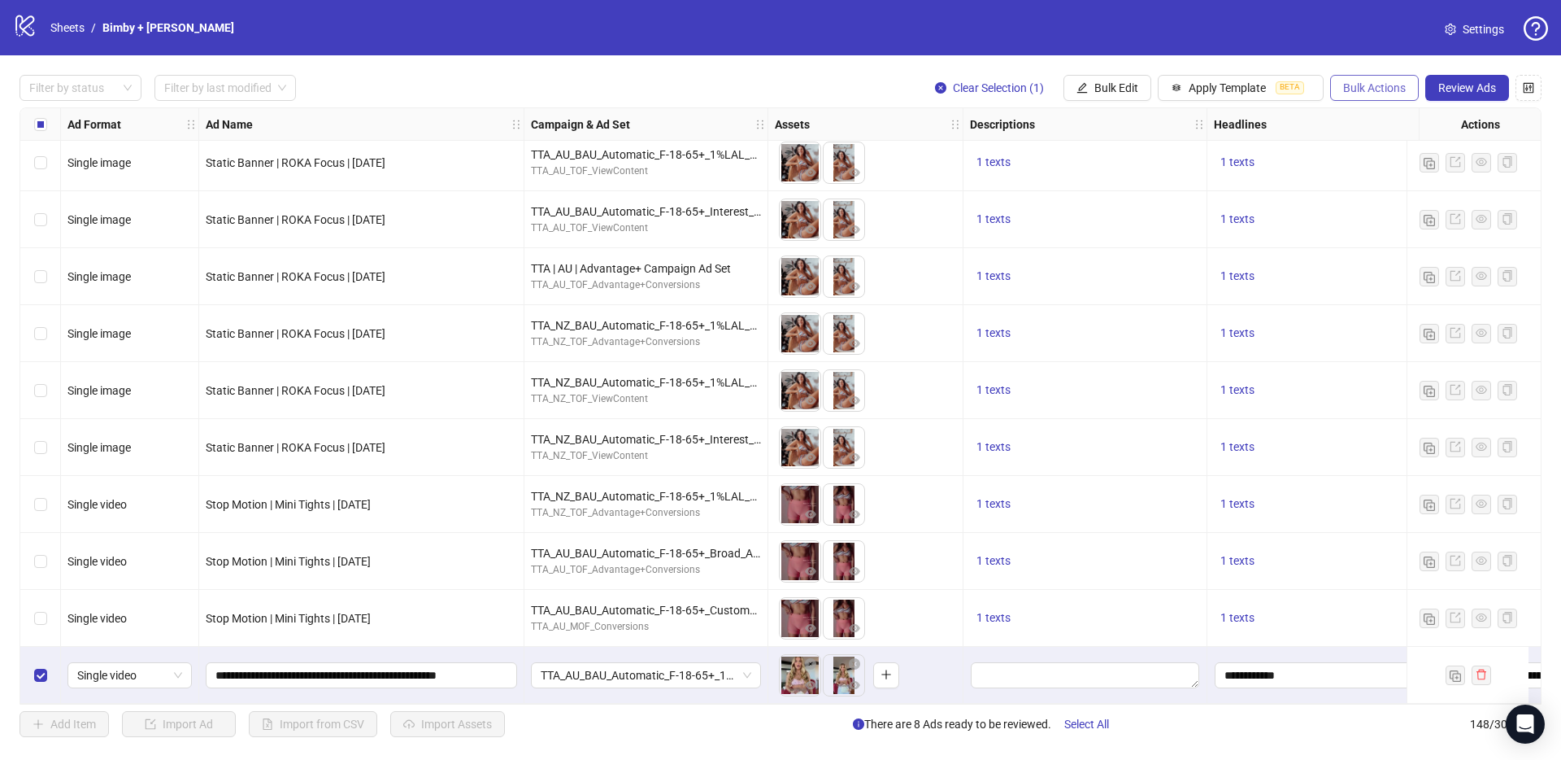
click at [1364, 81] on span "Bulk Actions" at bounding box center [1374, 87] width 63 height 13
click at [1400, 169] on span "Duplicate with assets" at bounding box center [1397, 172] width 111 height 18
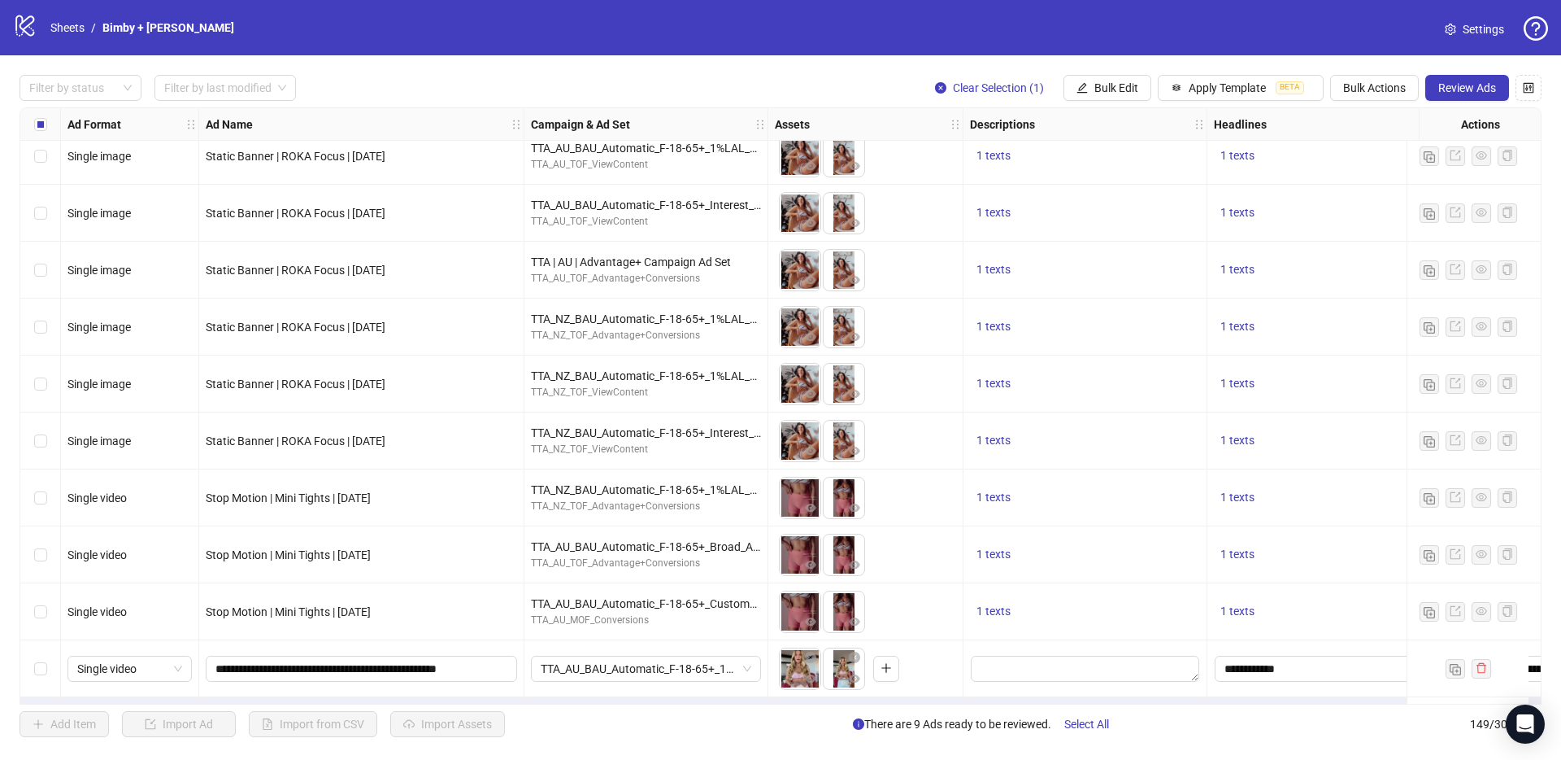
scroll to position [7925, 0]
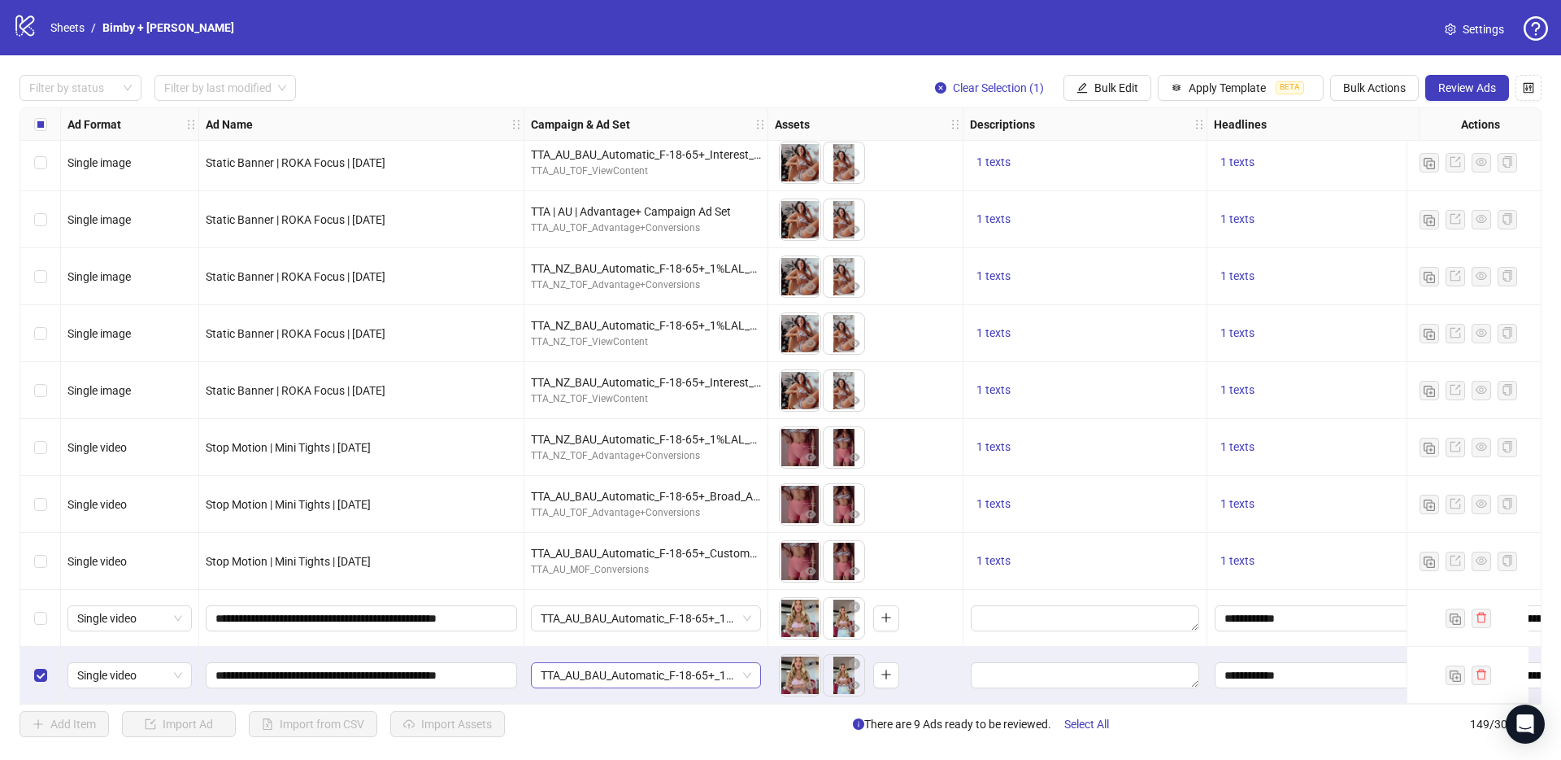
click at [553, 665] on span "TTA_AU_BAU_Automatic_F-18-65+_1%LAL_HighValue_Purchase" at bounding box center [646, 675] width 211 height 24
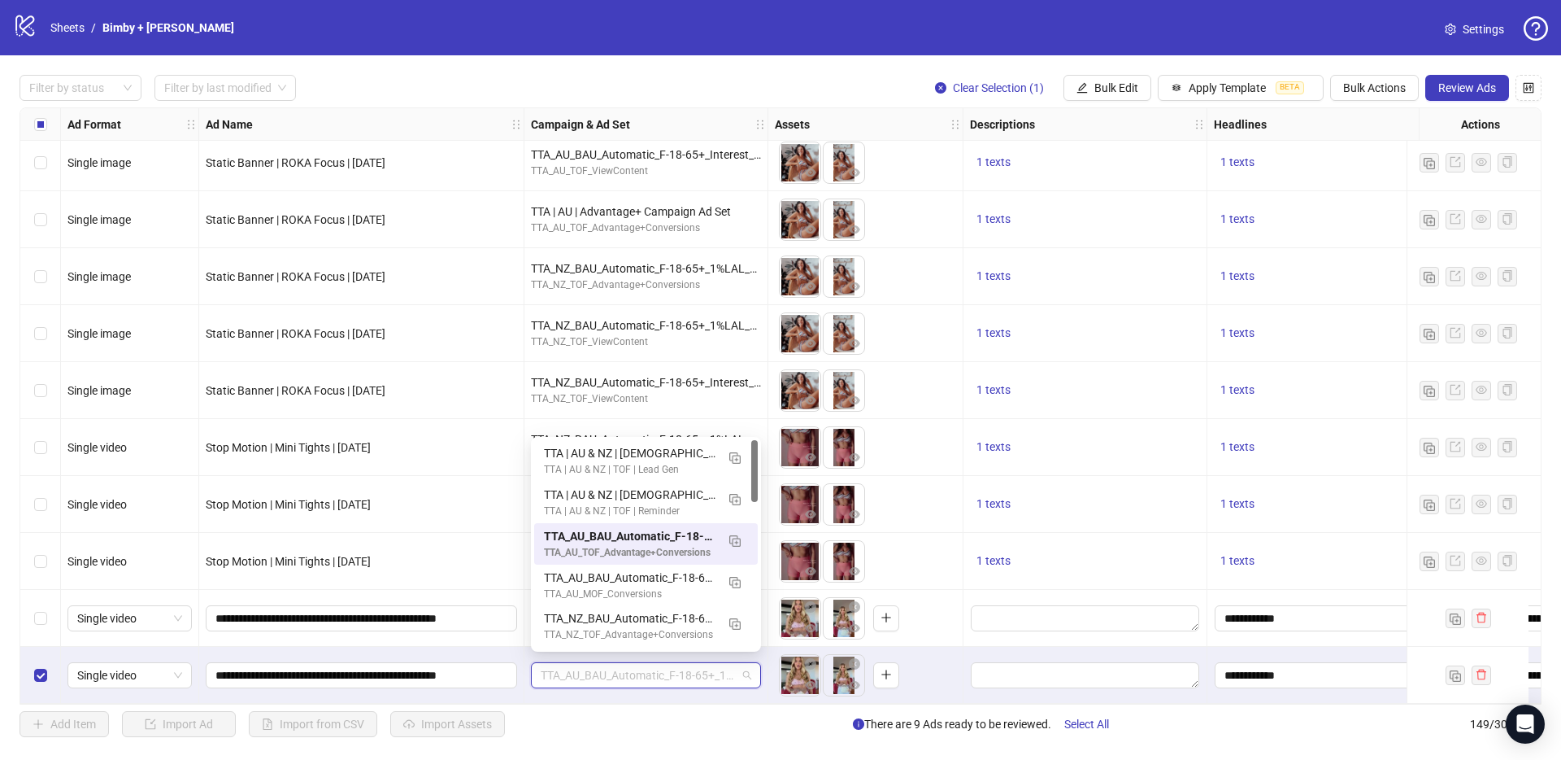
paste input "**********"
type input "**********"
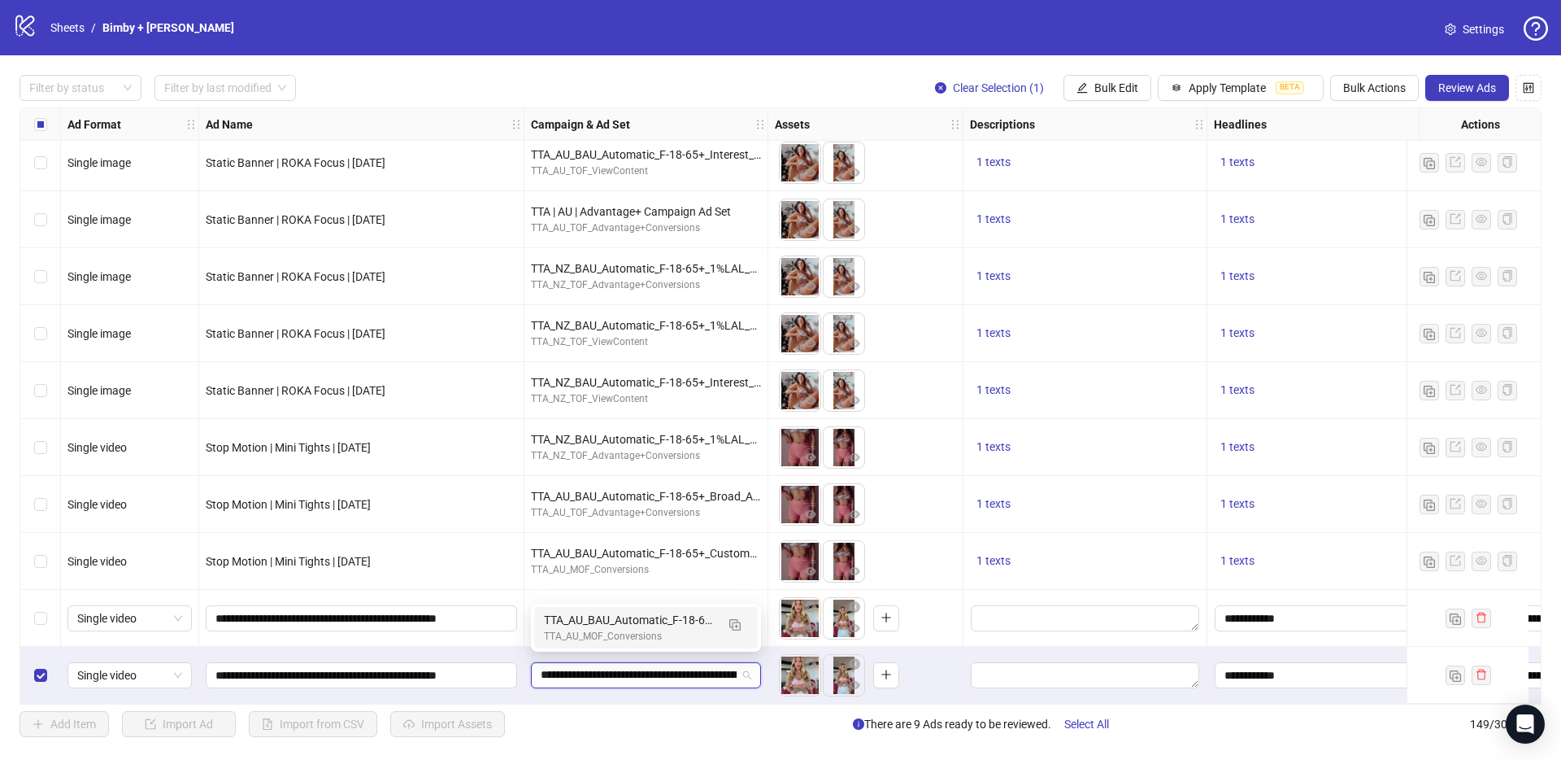
scroll to position [0, 233]
click at [588, 629] on div "TTA_AU_MOF_Conversions" at bounding box center [630, 636] width 172 height 15
click at [1351, 93] on span "Bulk Actions" at bounding box center [1374, 87] width 63 height 13
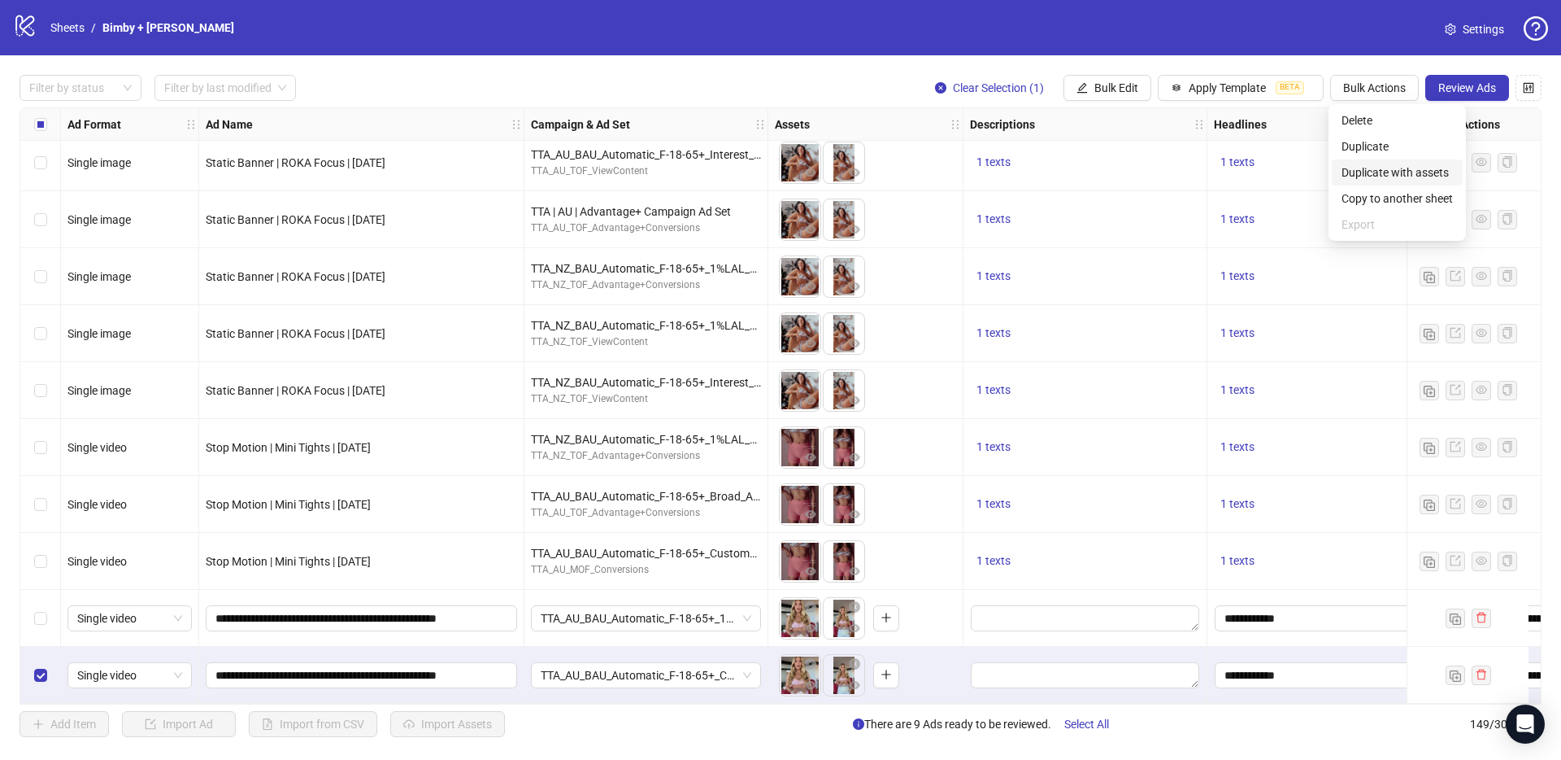
click at [1382, 169] on span "Duplicate with assets" at bounding box center [1397, 172] width 111 height 18
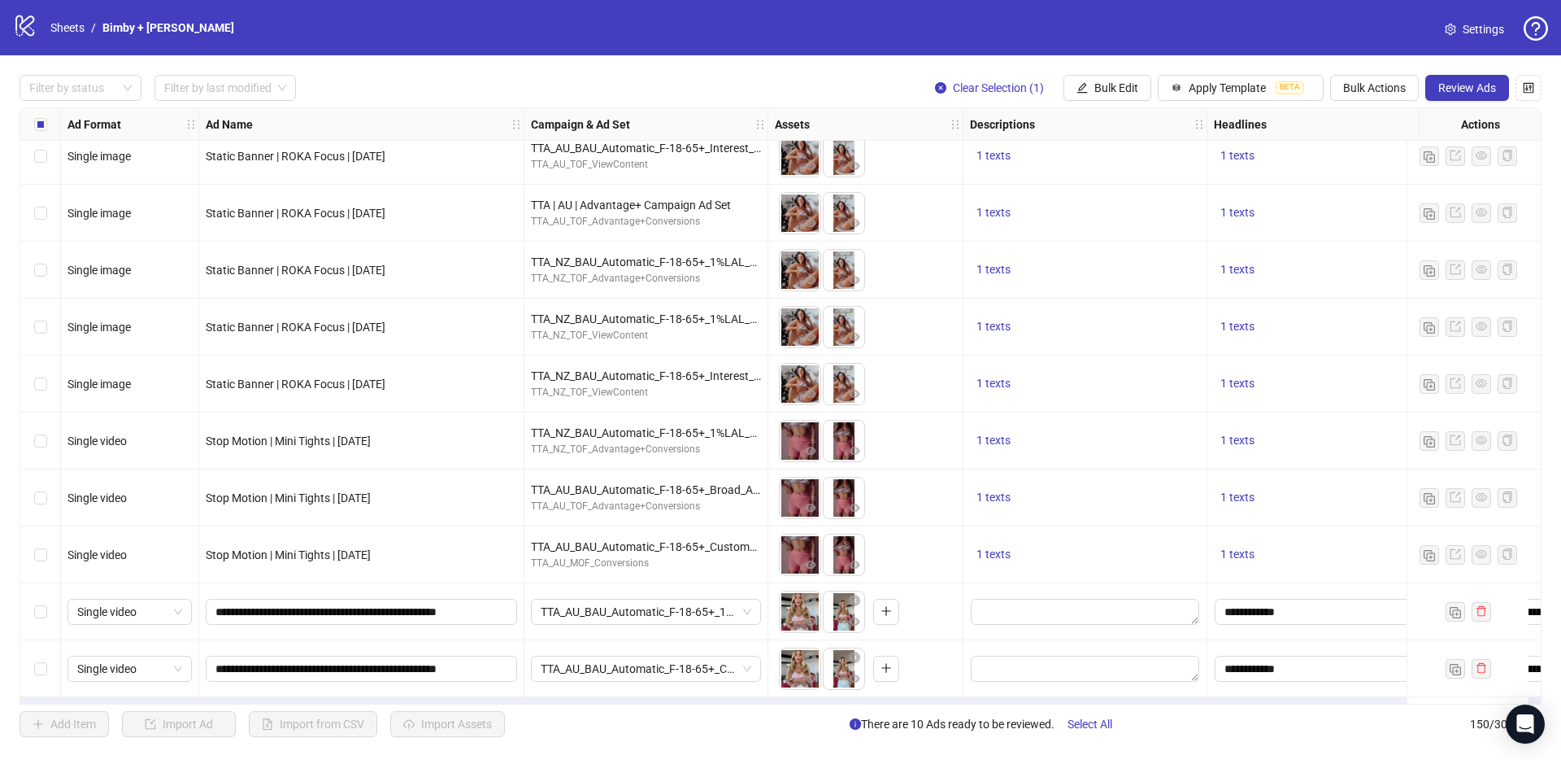
scroll to position [7982, 0]
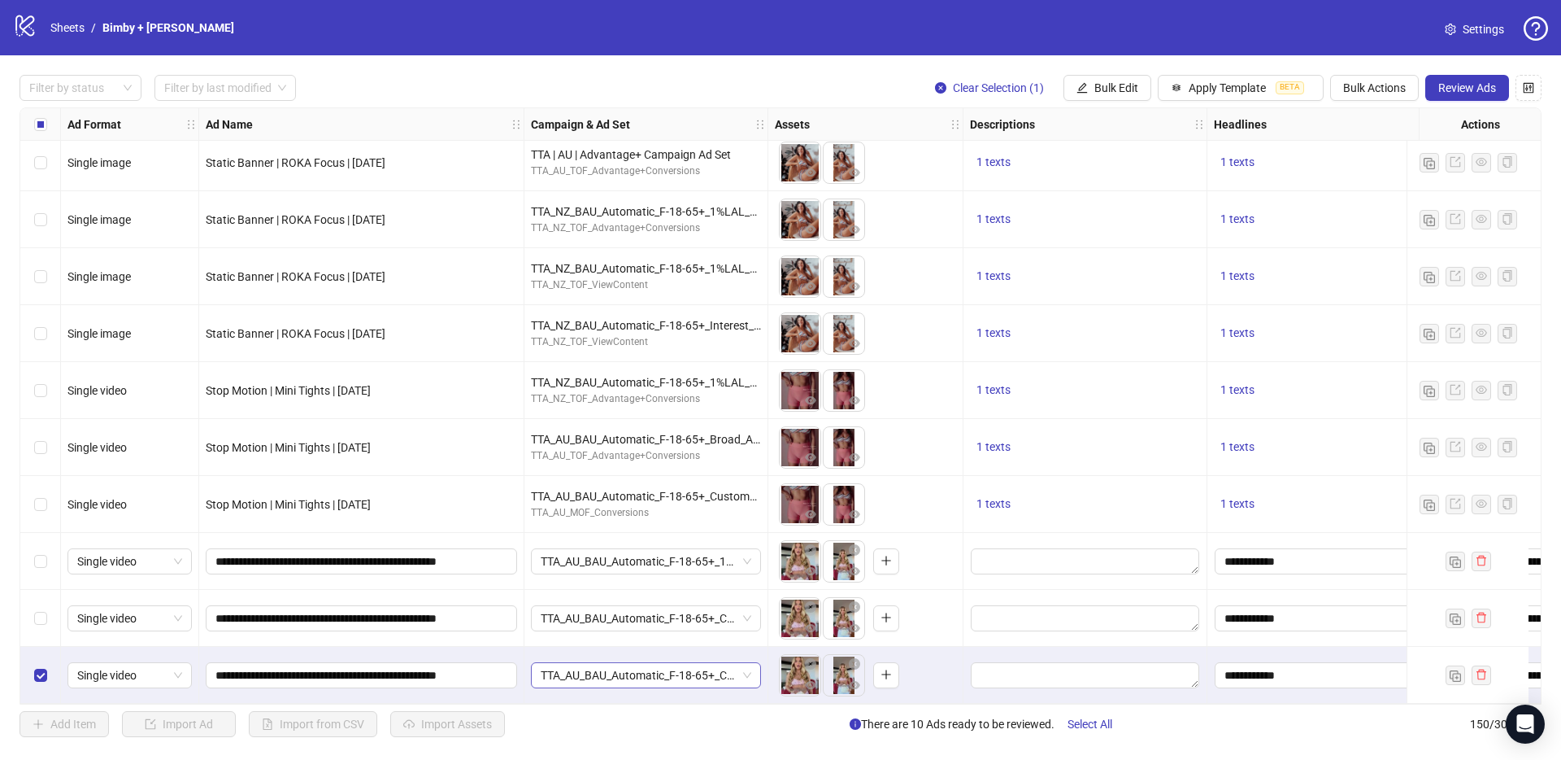
click at [613, 668] on span "TTA_AU_BAU_Automatic_F-18-65+_Custom_OwnedAudience _Purchase_August2025" at bounding box center [646, 675] width 211 height 24
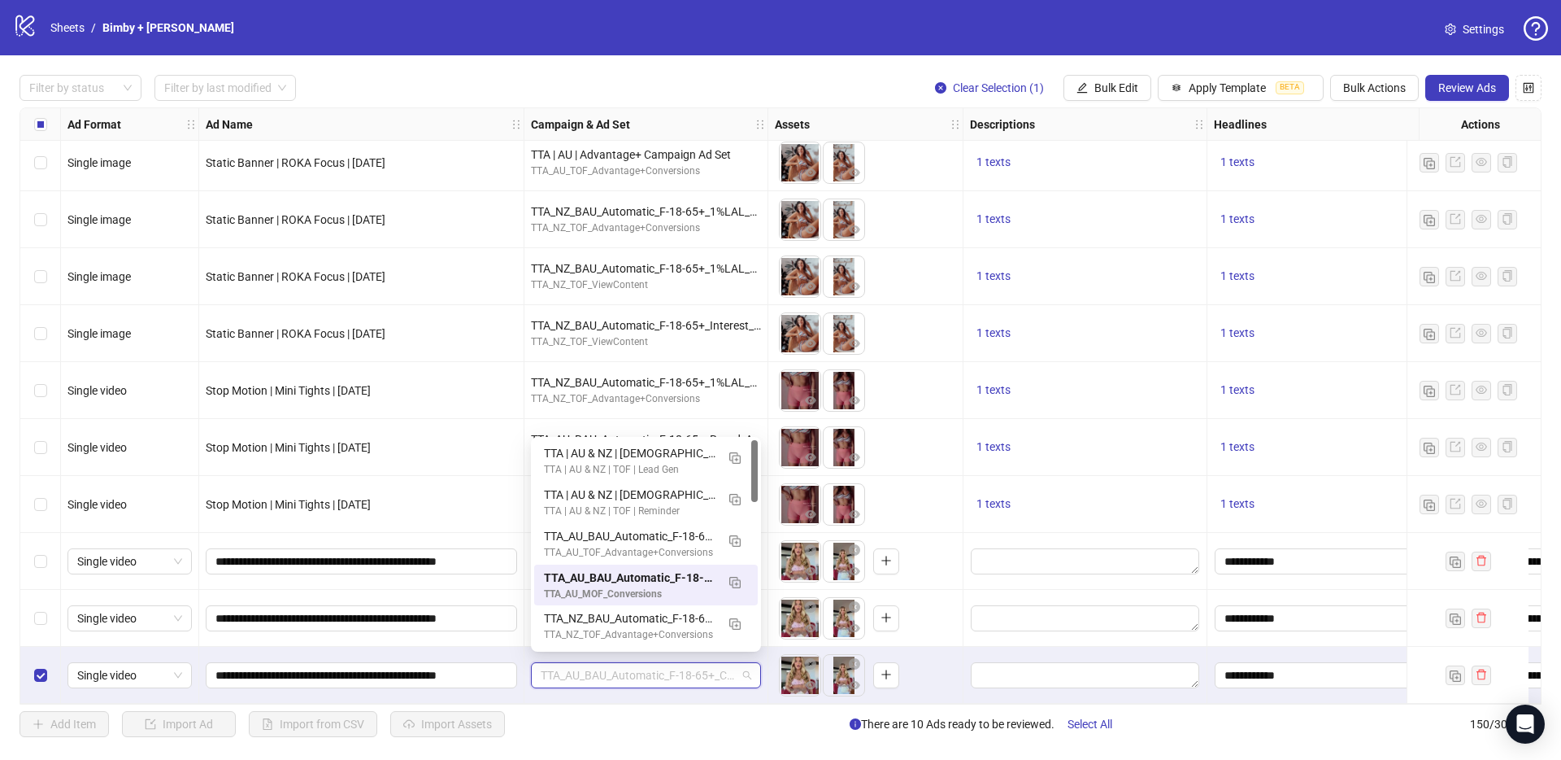
paste input "**********"
type input "**********"
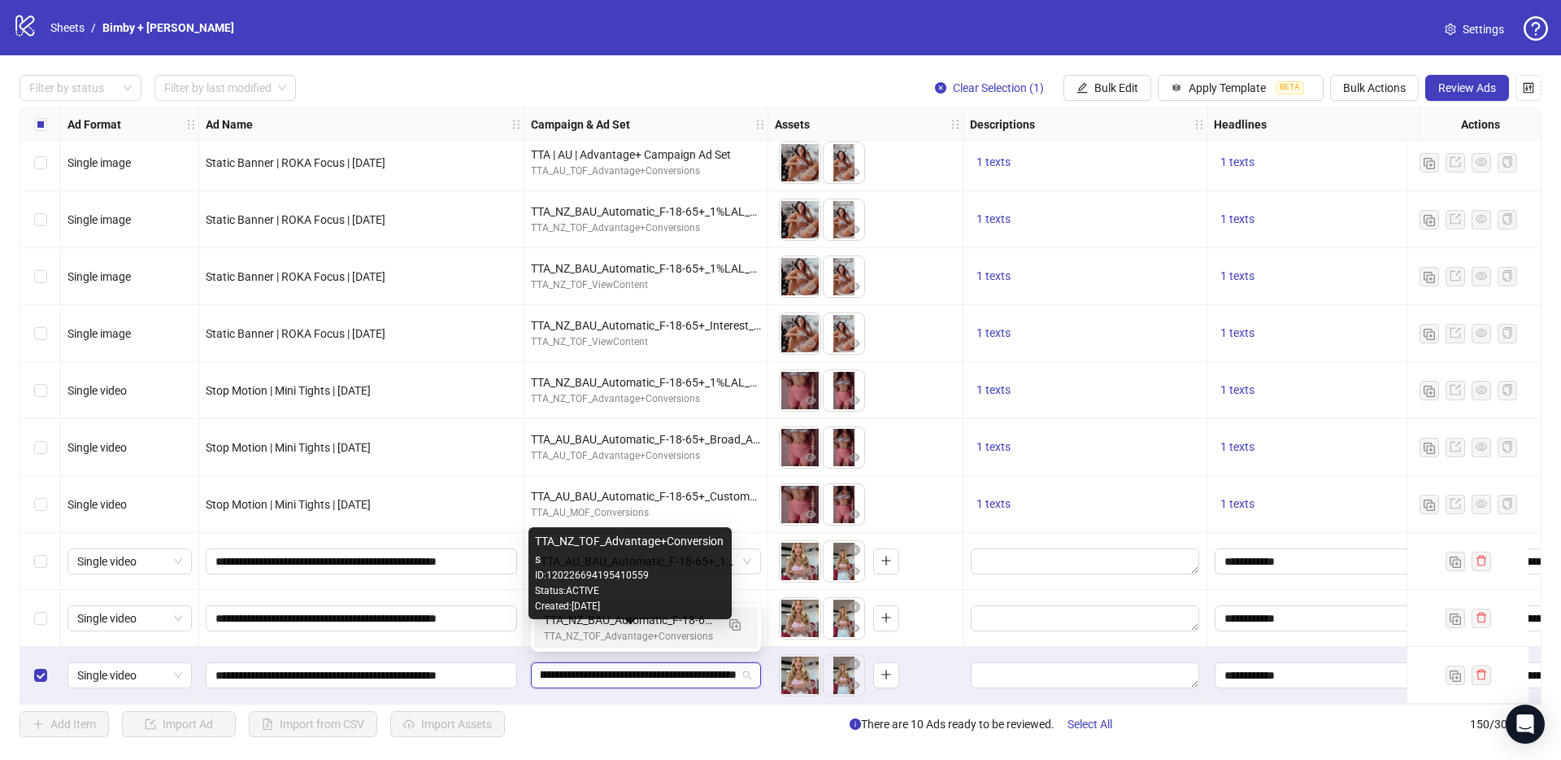
click at [586, 636] on div "TTA_NZ_TOF_Advantage+Conversions" at bounding box center [630, 636] width 172 height 15
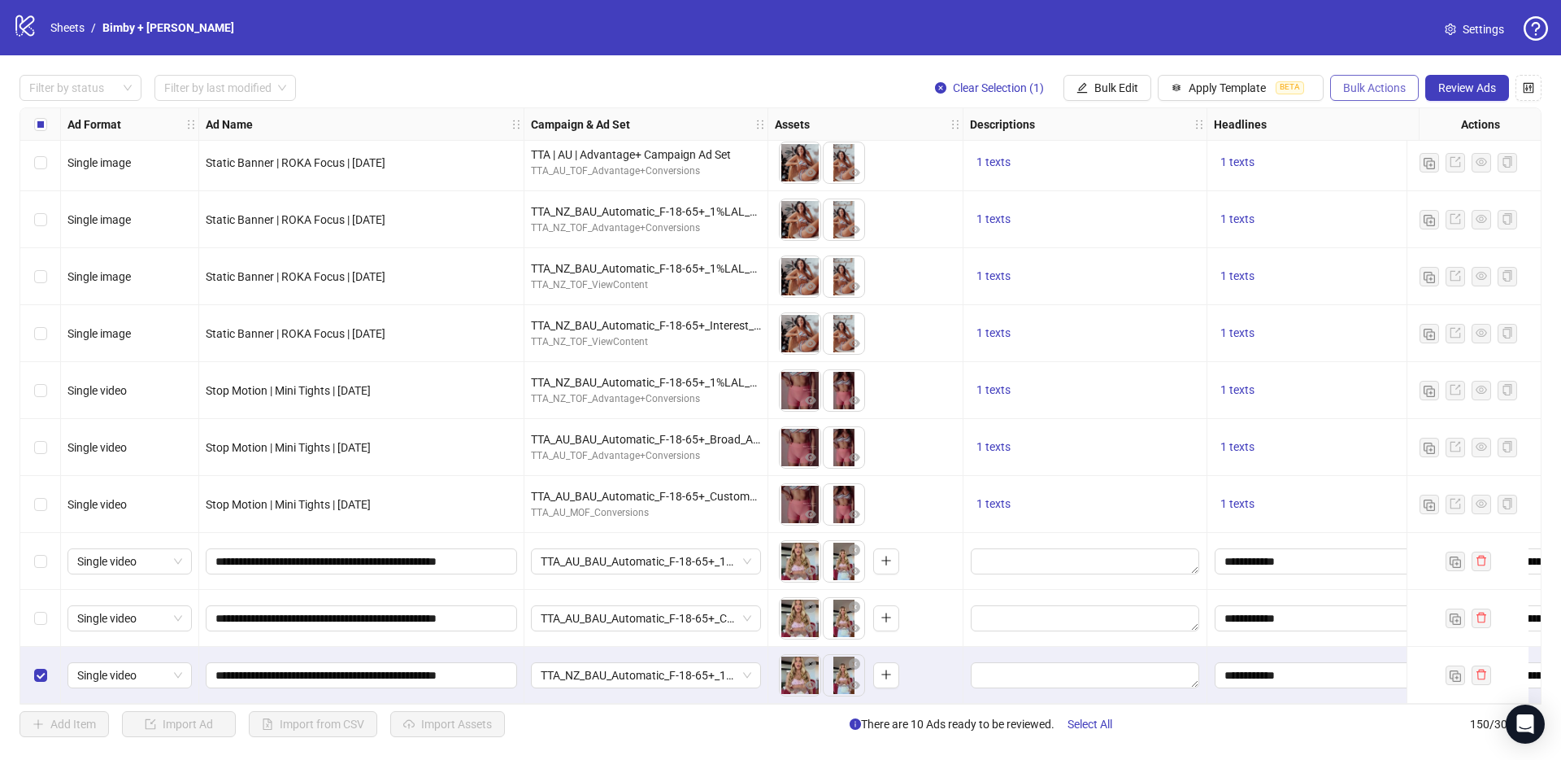
click at [1390, 100] on button "Bulk Actions" at bounding box center [1374, 88] width 89 height 26
click at [1388, 174] on span "Duplicate with assets" at bounding box center [1397, 172] width 111 height 18
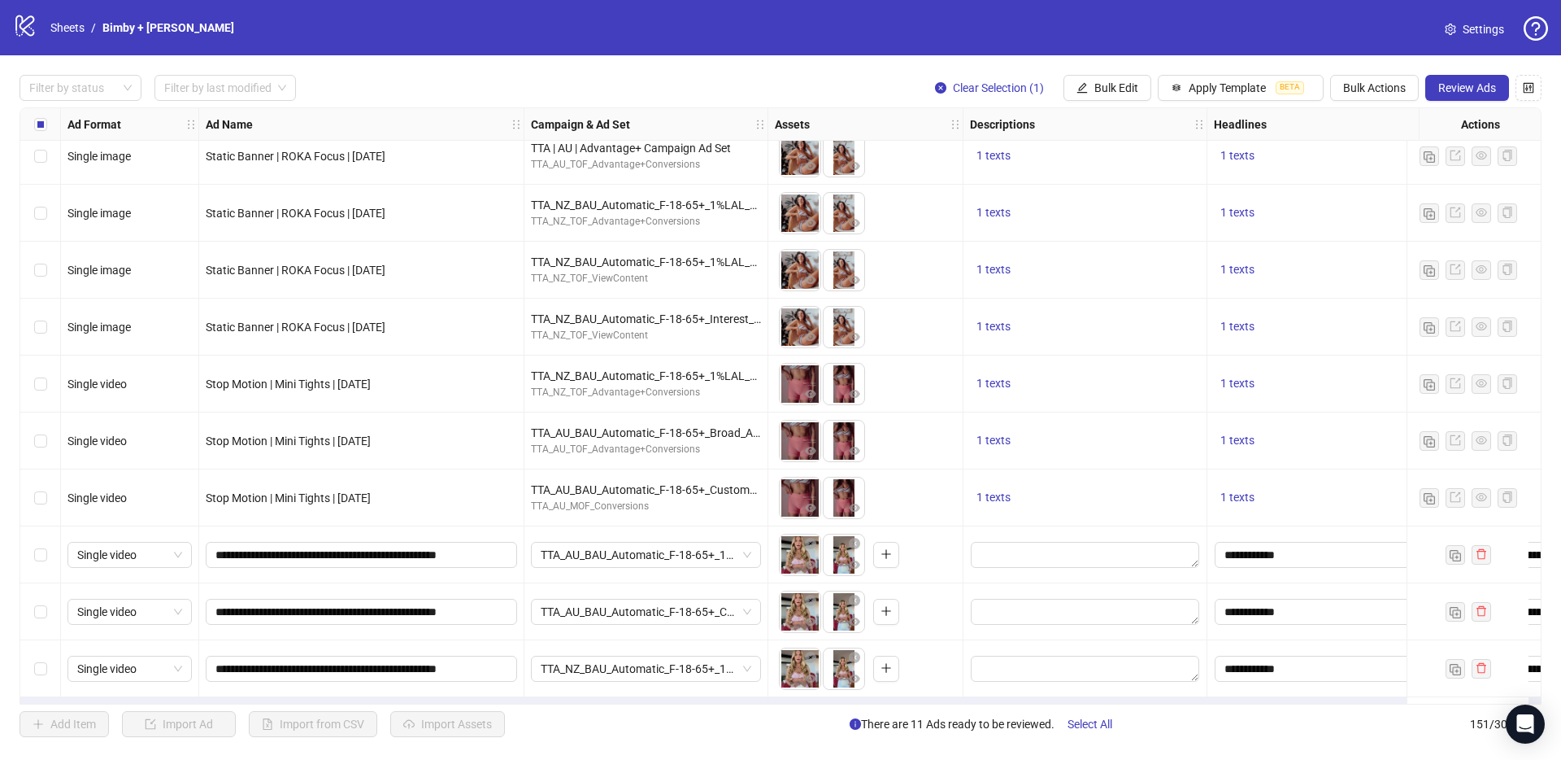
scroll to position [8039, 0]
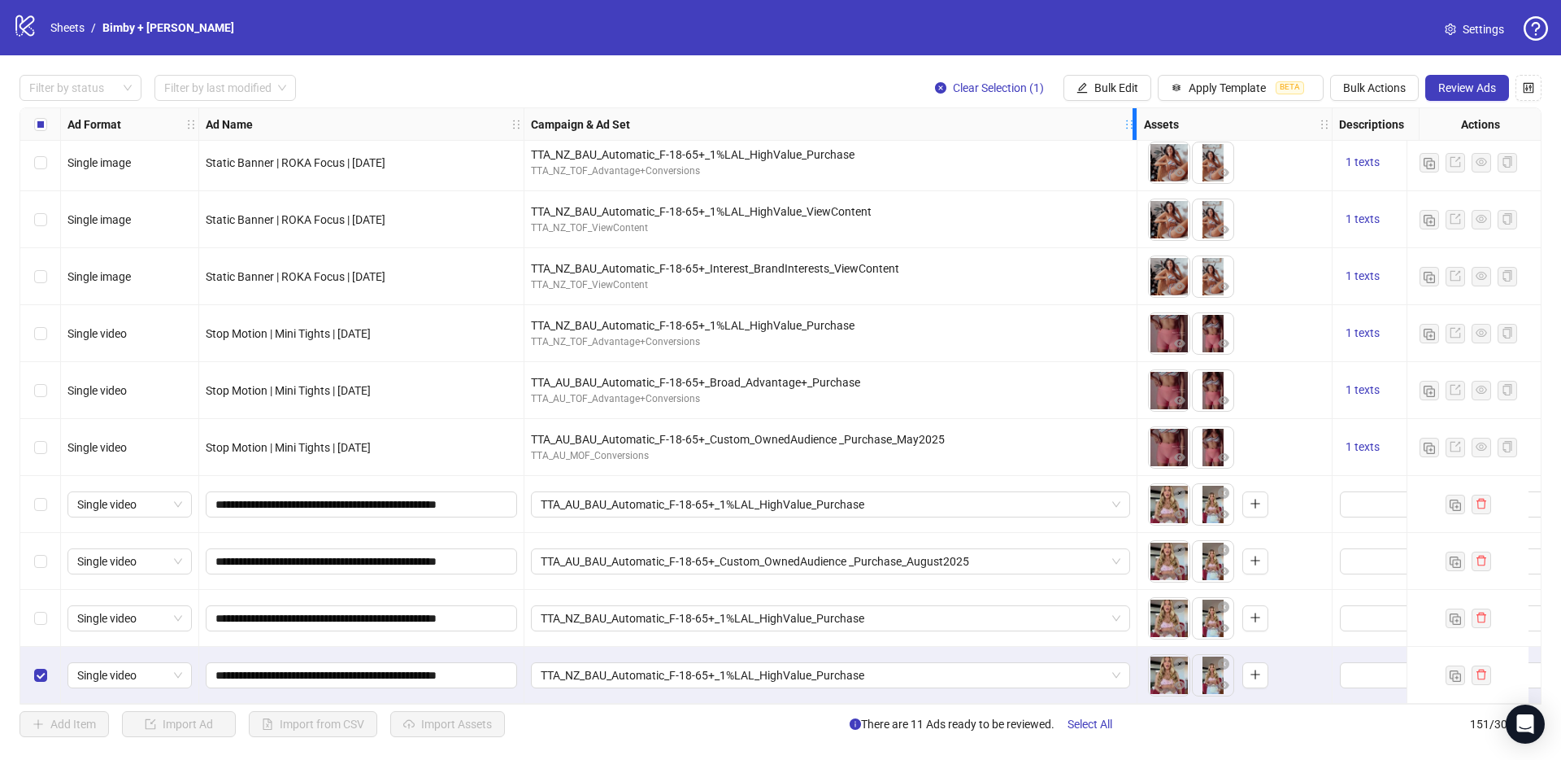
drag, startPoint x: 766, startPoint y: 114, endPoint x: 1138, endPoint y: 114, distance: 372.4
click at [1137, 114] on div "Resize Campaign & Ad Set column" at bounding box center [1135, 124] width 4 height 32
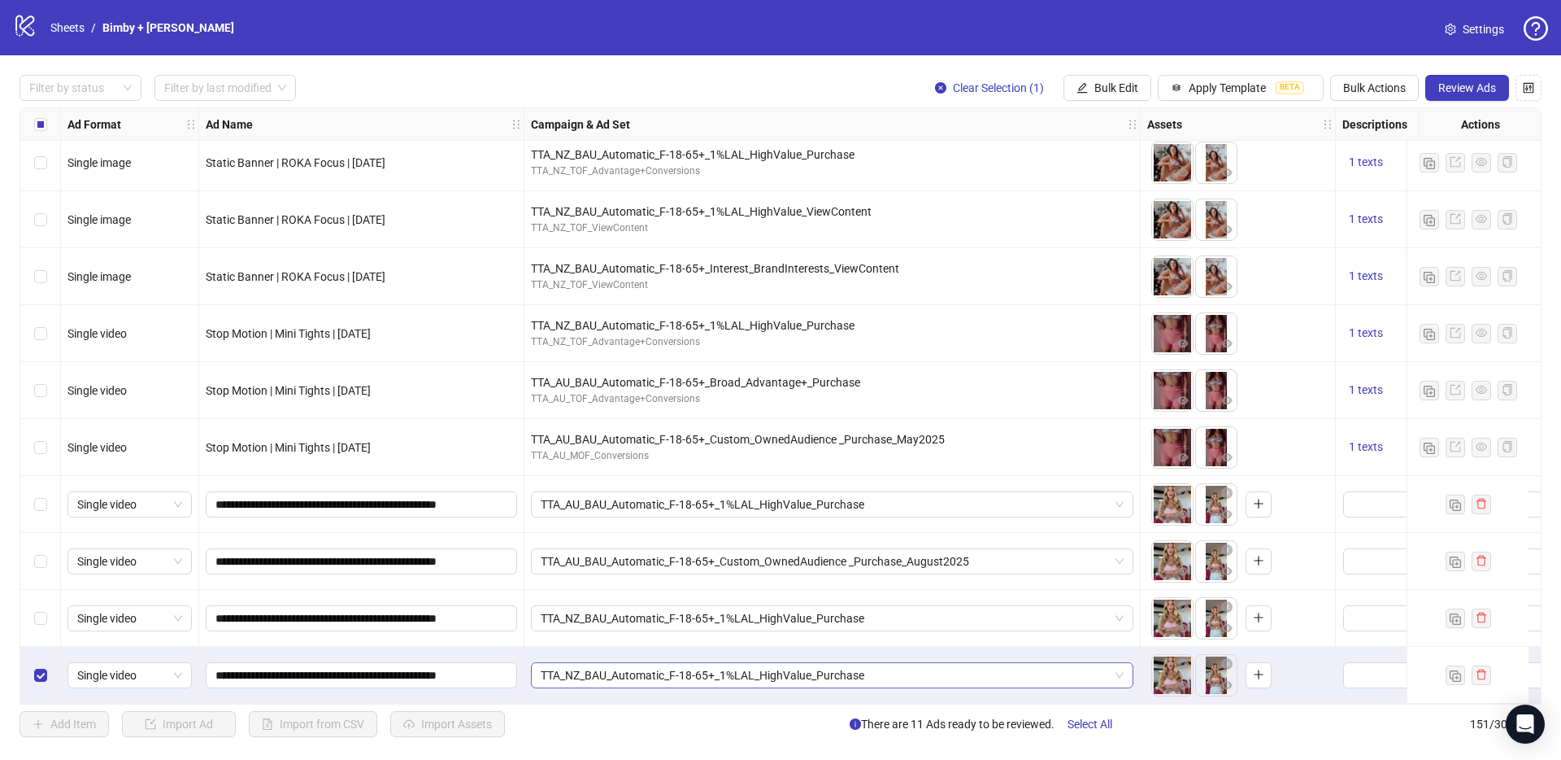
click at [638, 668] on span "TTA_NZ_BAU_Automatic_F-18-65+_1%LAL_HighValue_Purchase" at bounding box center [832, 675] width 583 height 24
paste input "**********"
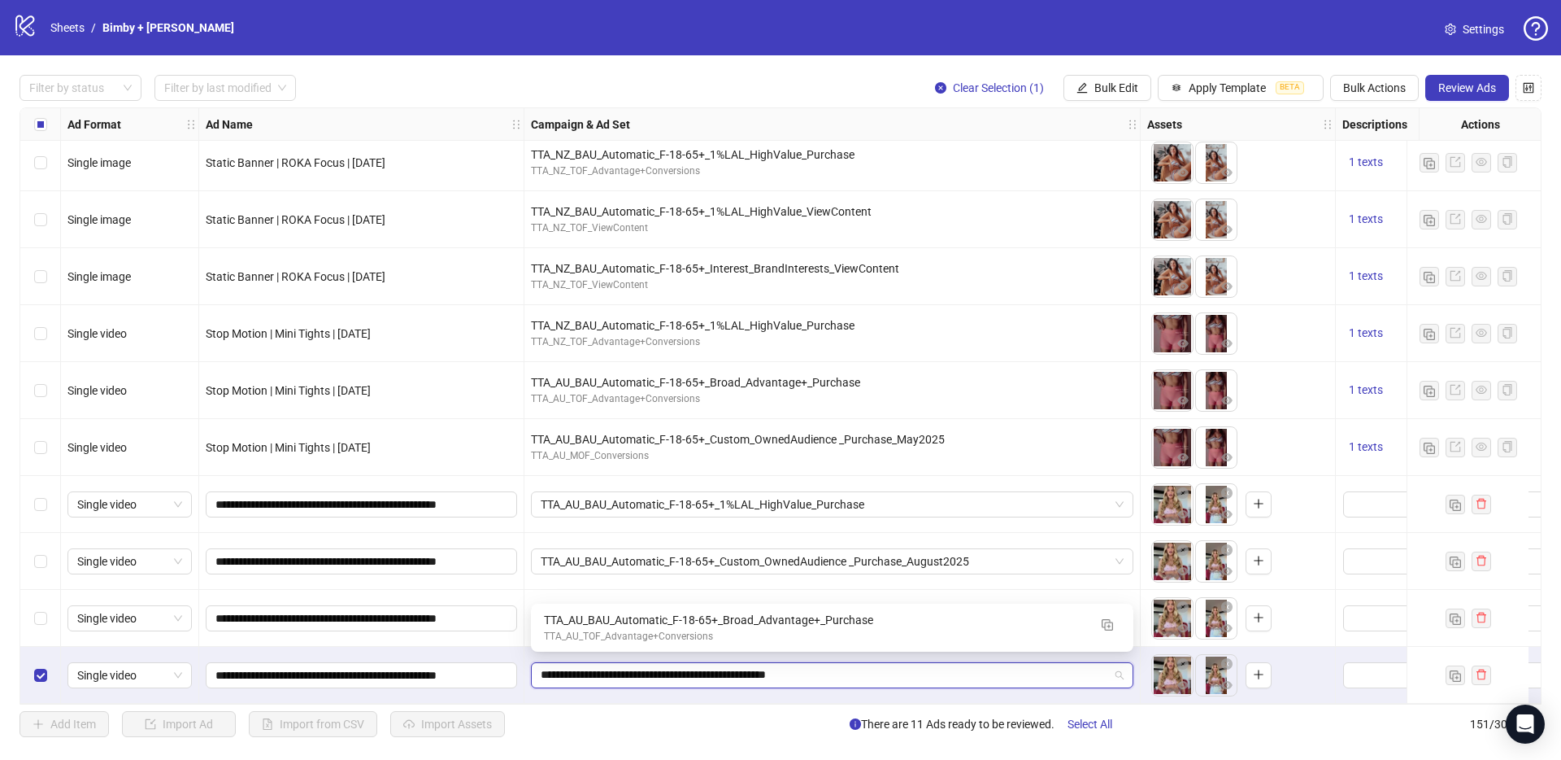
type input "**********"
click at [605, 625] on div "TTA_AU_BAU_Automatic_F-18-65+_Broad_Advantage+_Purchase" at bounding box center [816, 620] width 544 height 18
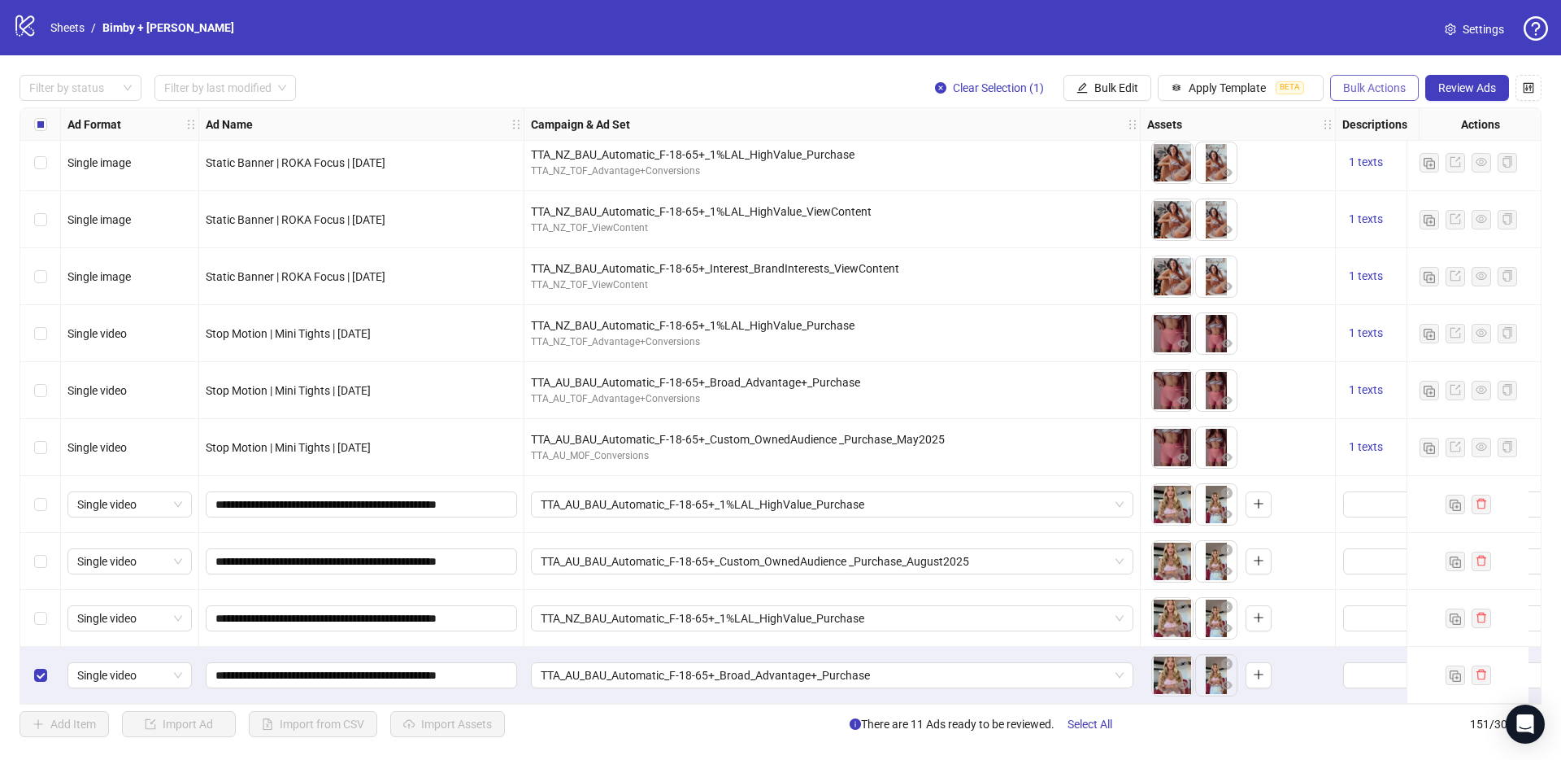
click at [1379, 93] on span "Bulk Actions" at bounding box center [1374, 87] width 63 height 13
click at [1392, 170] on span "Duplicate with assets" at bounding box center [1397, 172] width 111 height 18
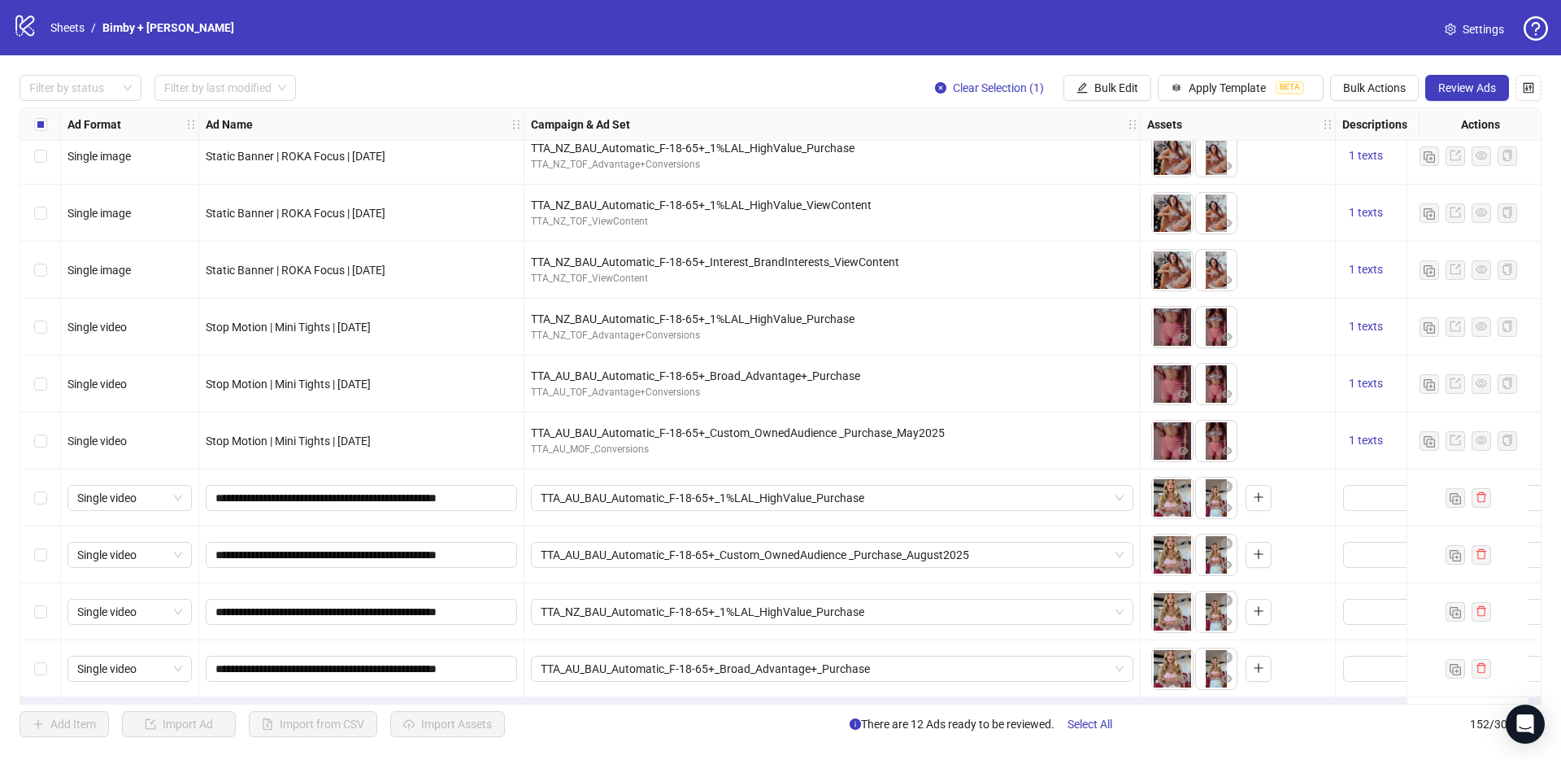
scroll to position [8096, 0]
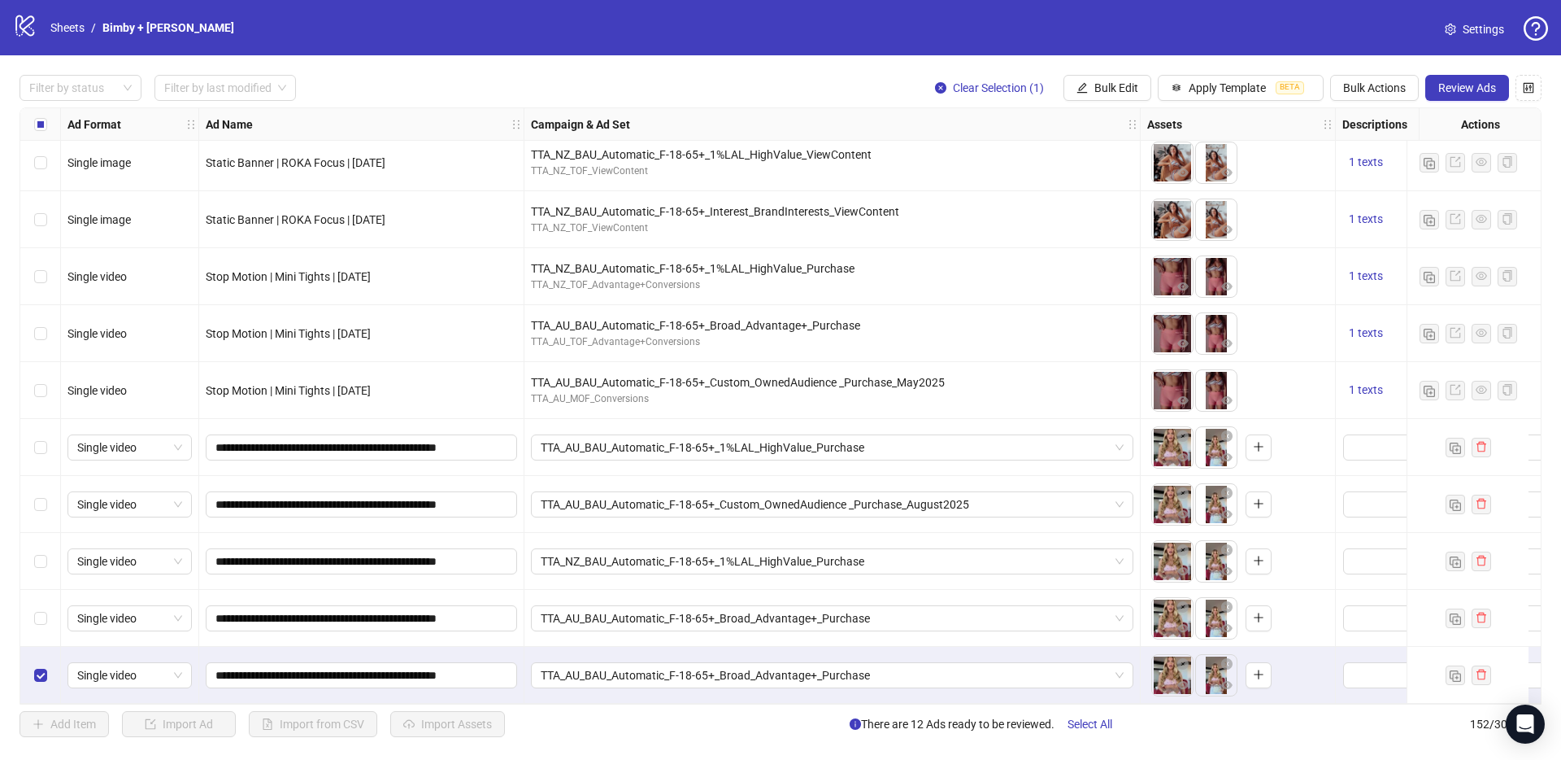
click at [685, 665] on span "TTA_AU_BAU_Automatic_F-18-65+_Broad_Advantage+_Purchase" at bounding box center [832, 675] width 583 height 24
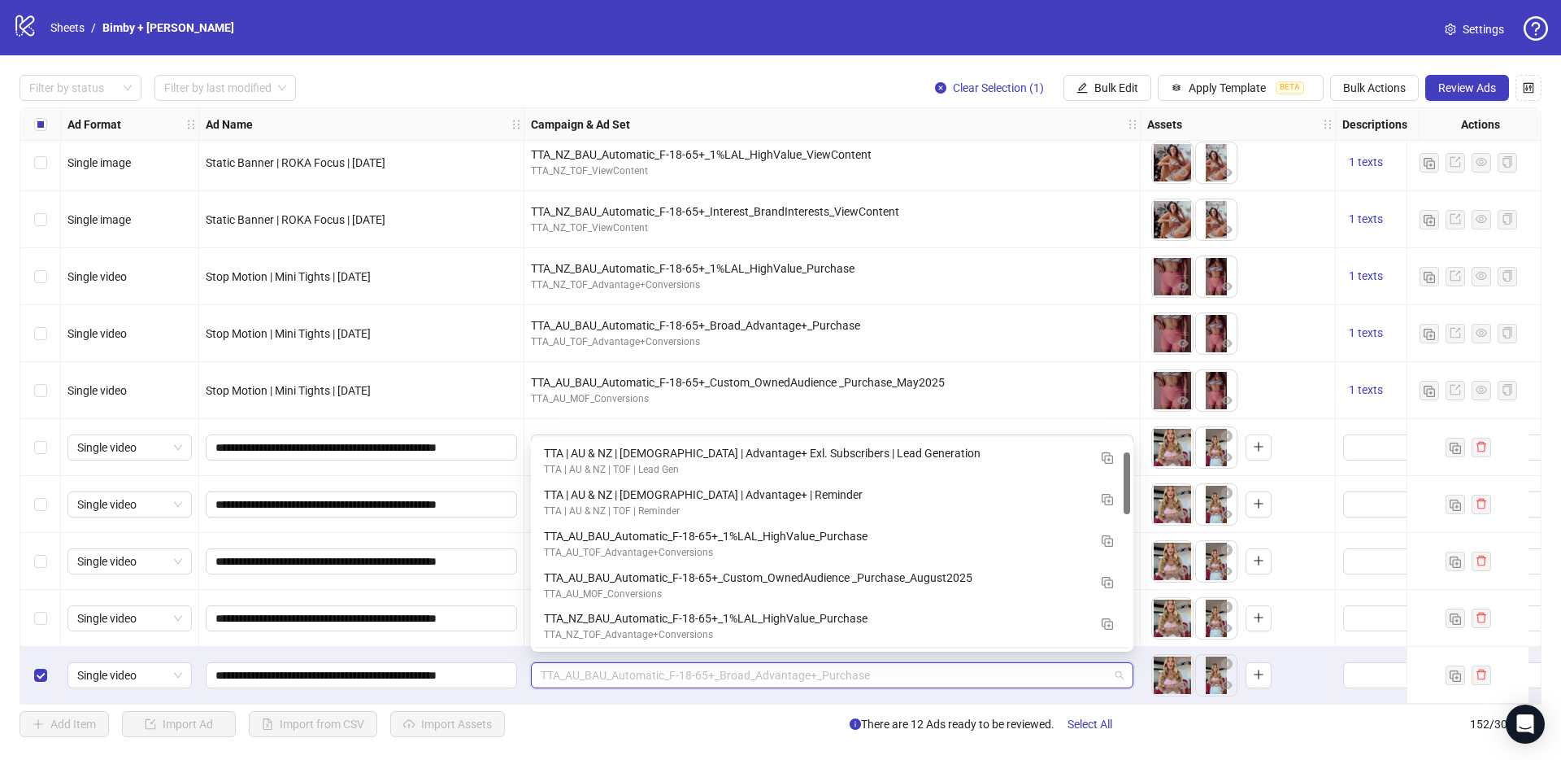
scroll to position [41, 0]
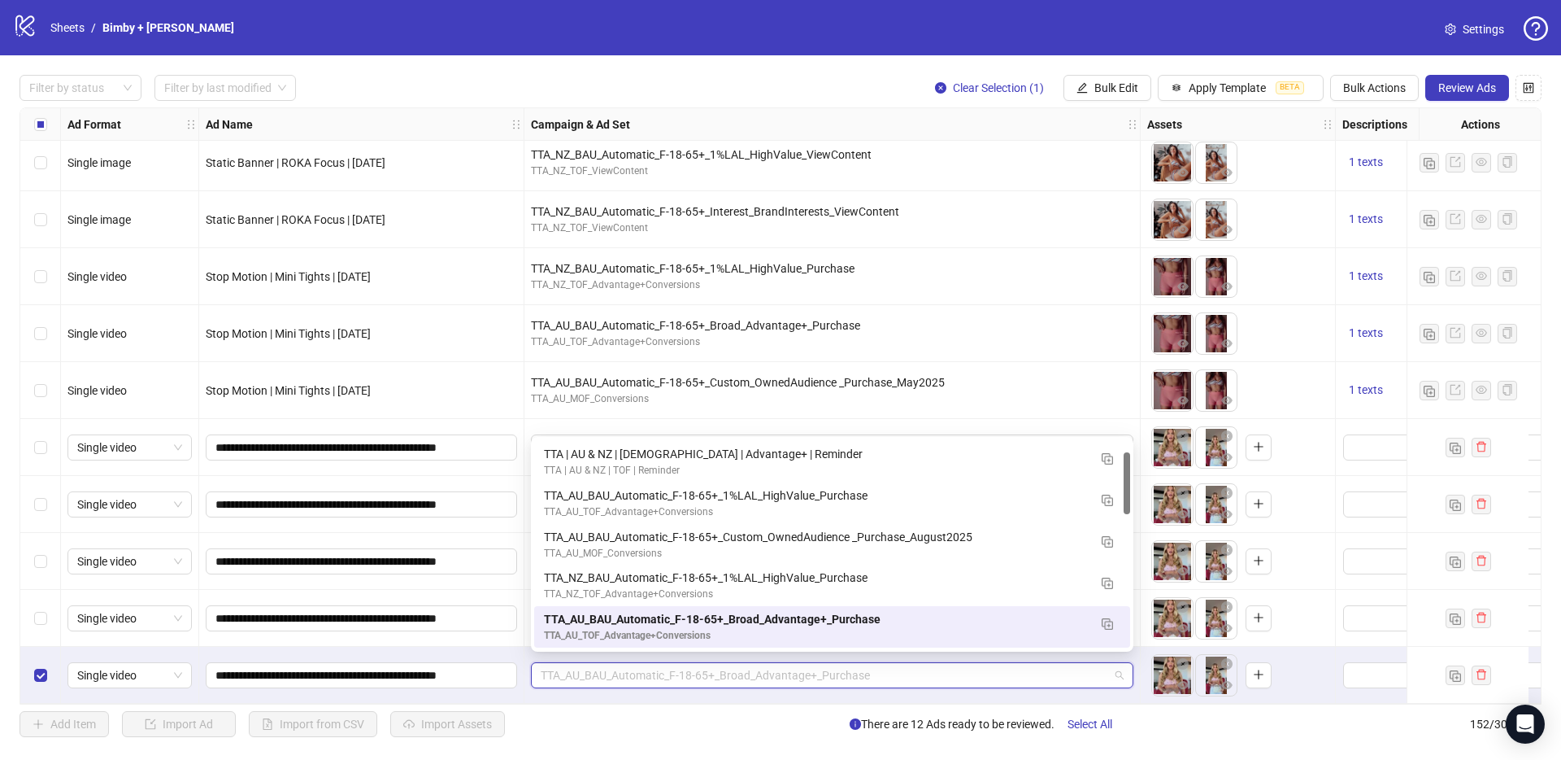
paste input "**********"
type input "**********"
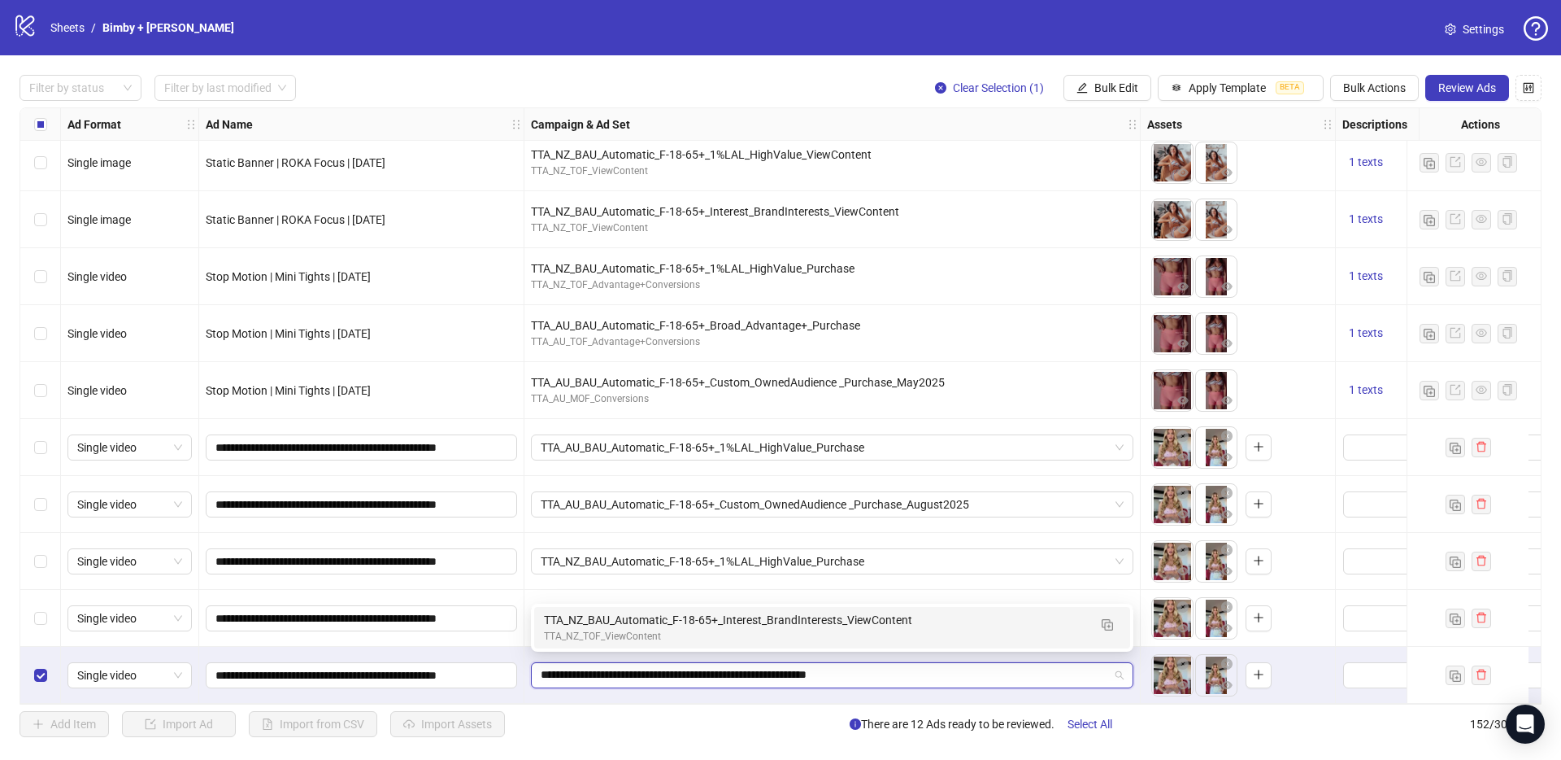
click at [652, 626] on div "TTA_NZ_BAU_Automatic_F-18-65+_Interest_BrandInterests_ViewContent" at bounding box center [816, 620] width 544 height 18
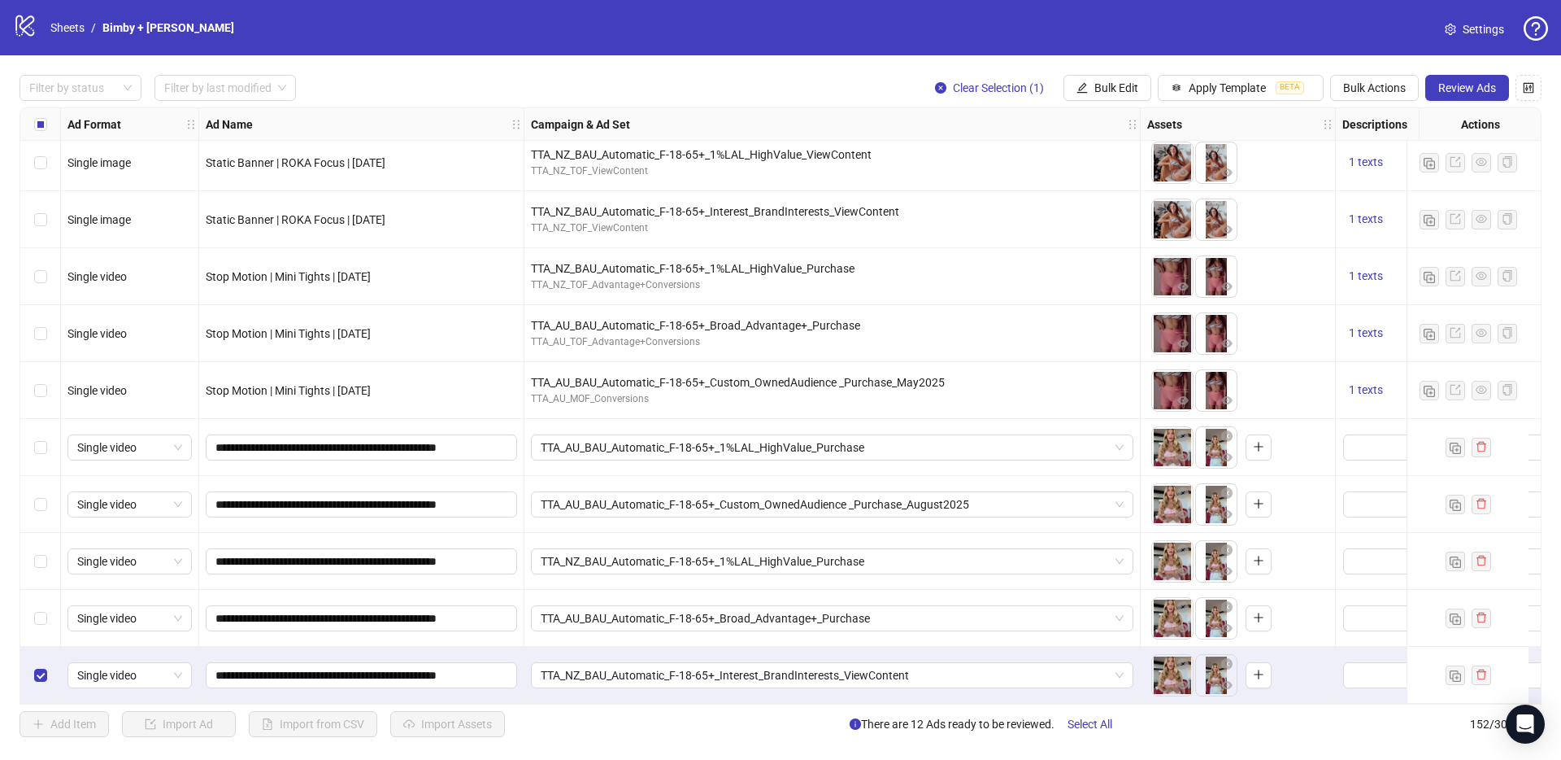
click at [1372, 101] on div "Filter by status Filter by last modified Clear Selection (1) Bulk Edit Apply Te…" at bounding box center [780, 405] width 1561 height 701
click at [1369, 81] on span "Bulk Actions" at bounding box center [1374, 87] width 63 height 13
click at [1370, 178] on span "Duplicate with assets" at bounding box center [1397, 172] width 111 height 18
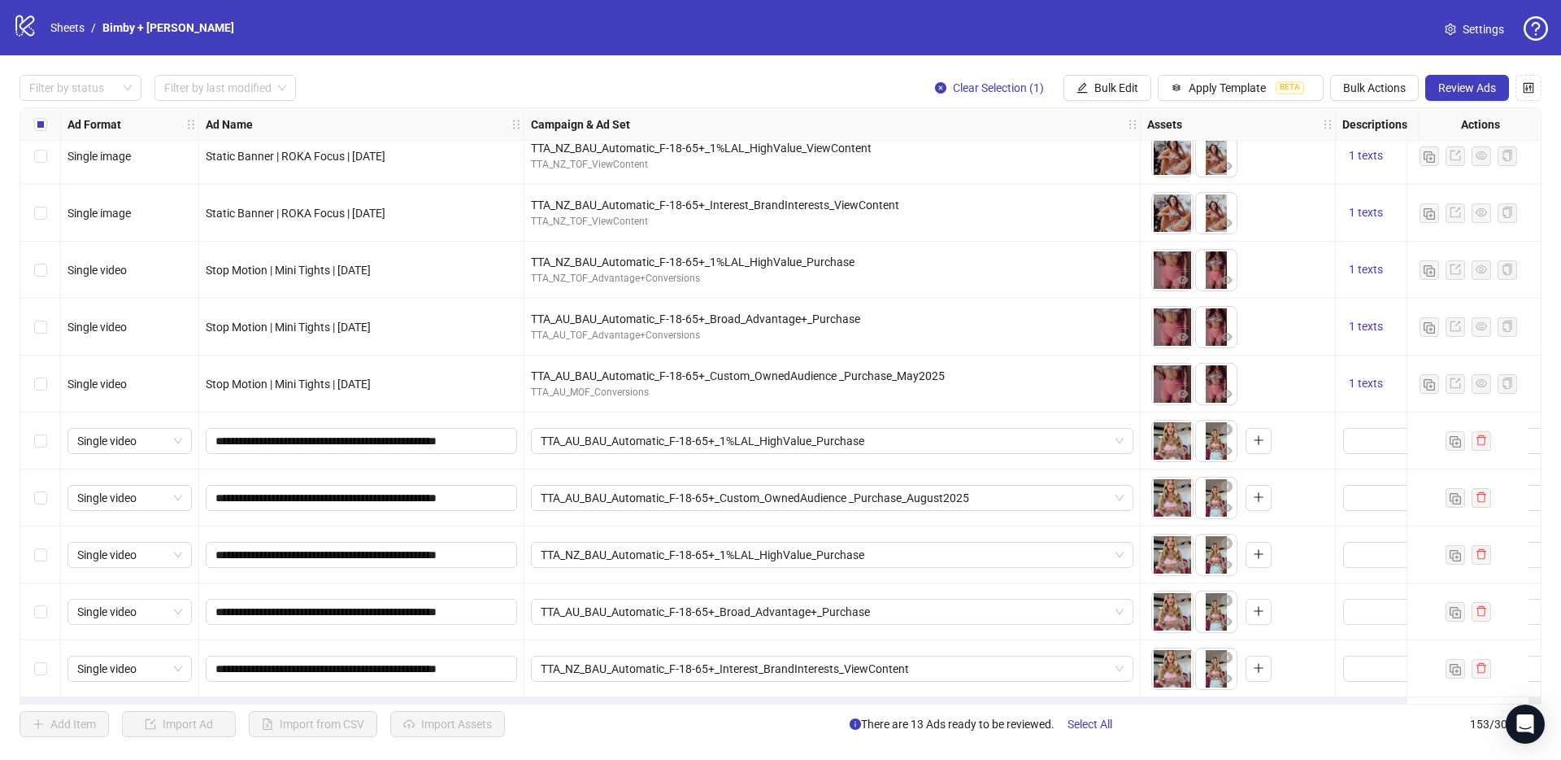
scroll to position [8153, 0]
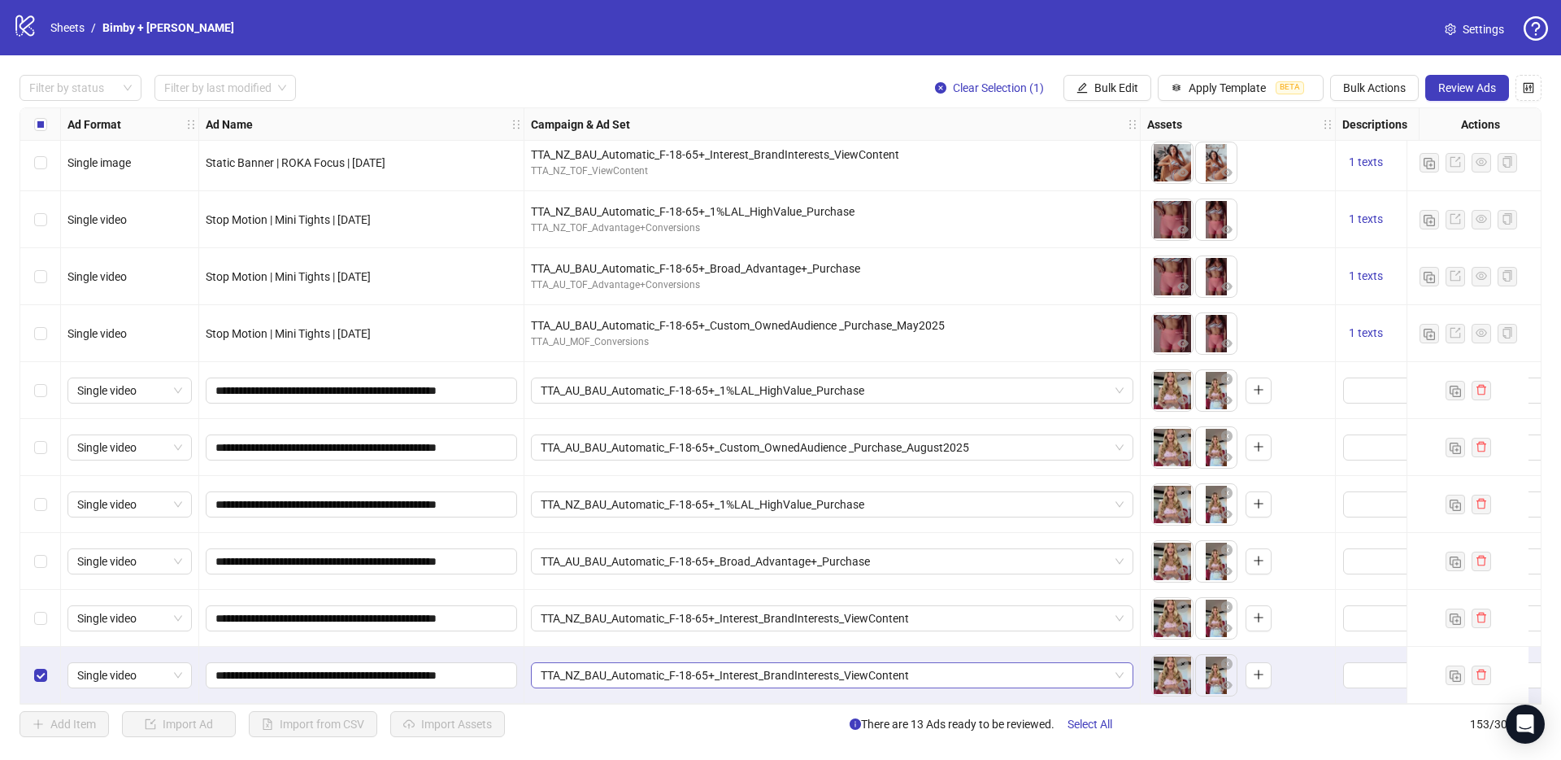
click at [581, 677] on span "TTA_NZ_BAU_Automatic_F-18-65+_Interest_BrandInterests_ViewContent" at bounding box center [832, 675] width 583 height 24
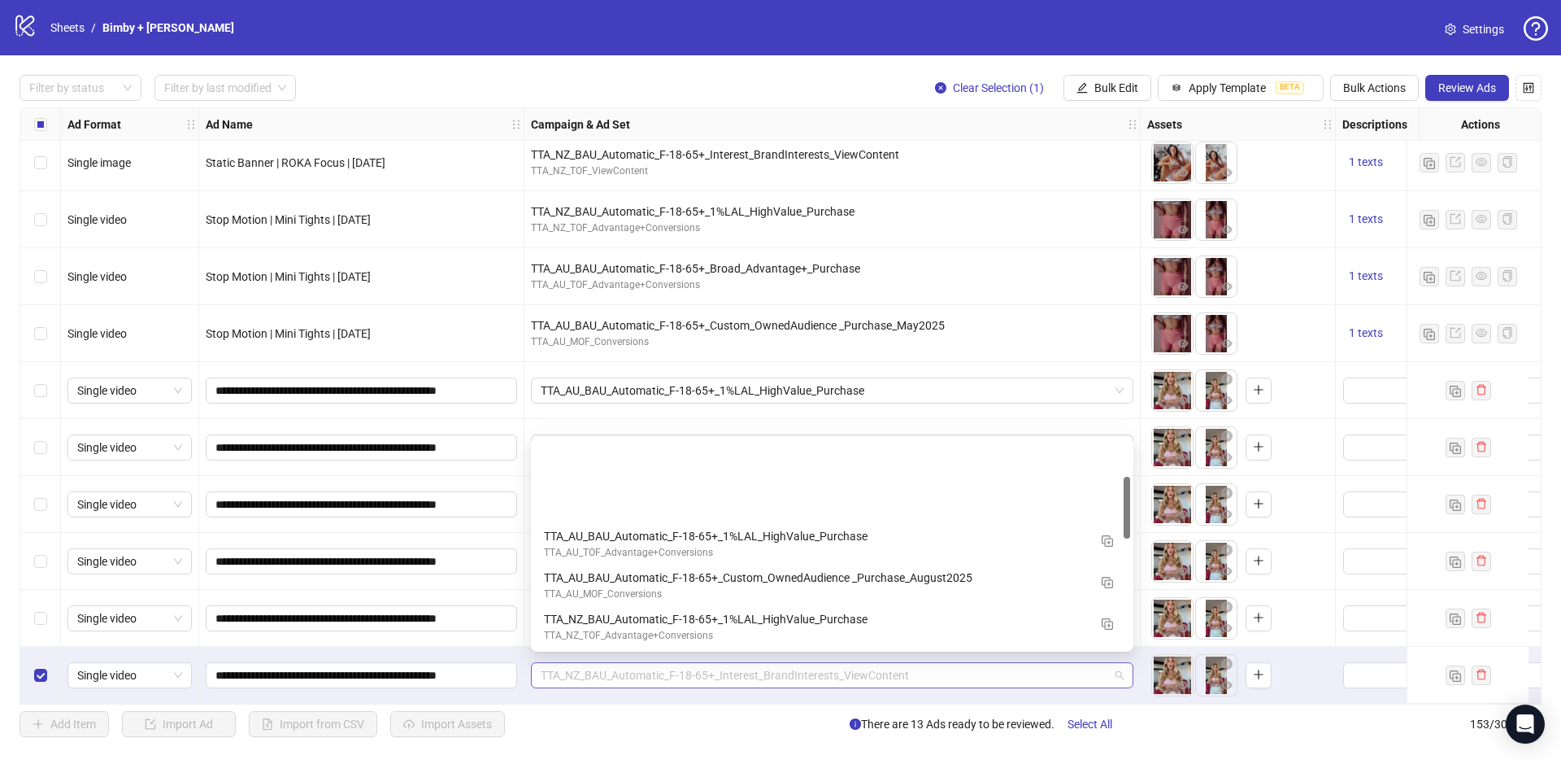
scroll to position [124, 0]
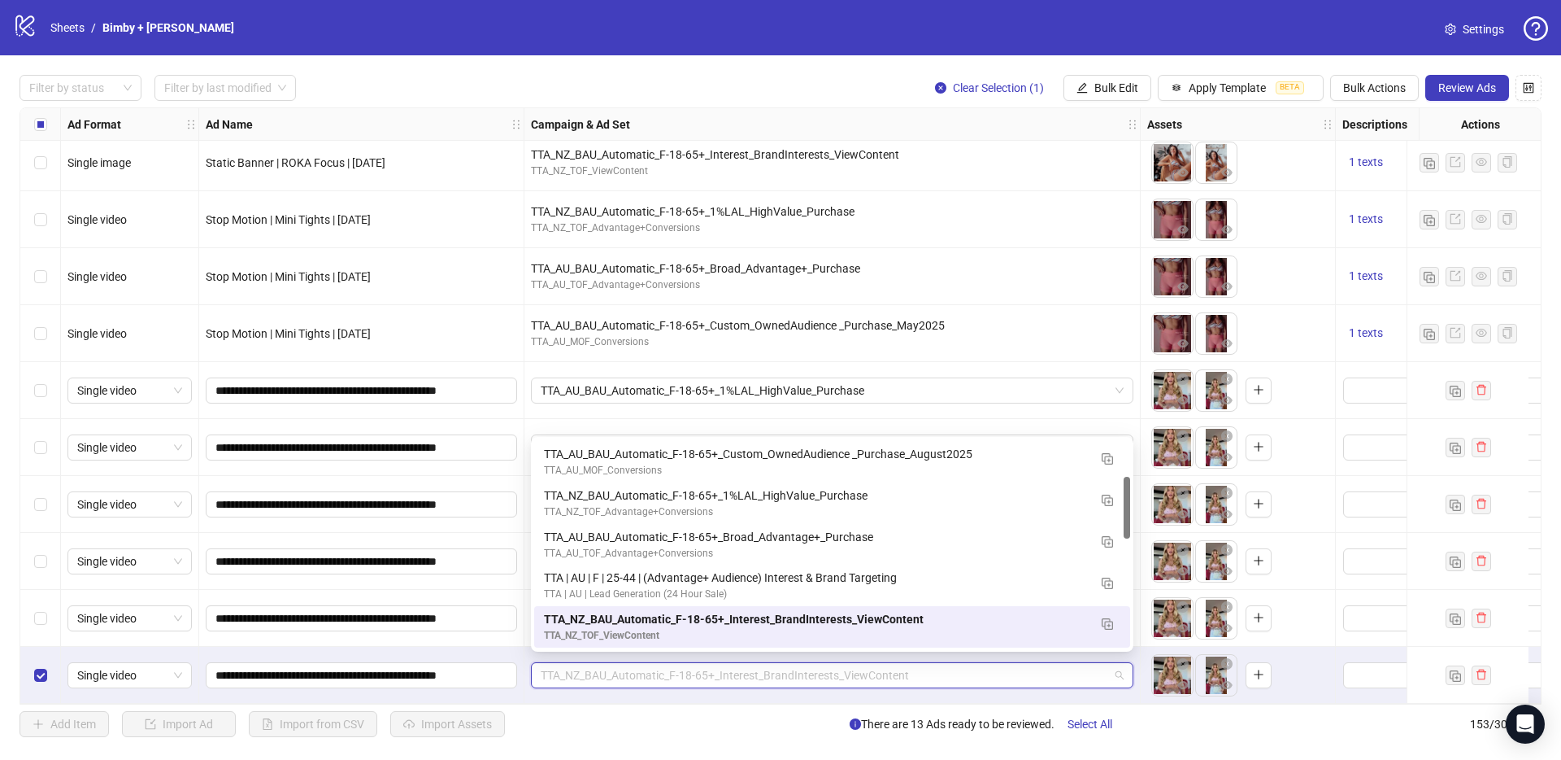
paste input "**********"
type input "**********"
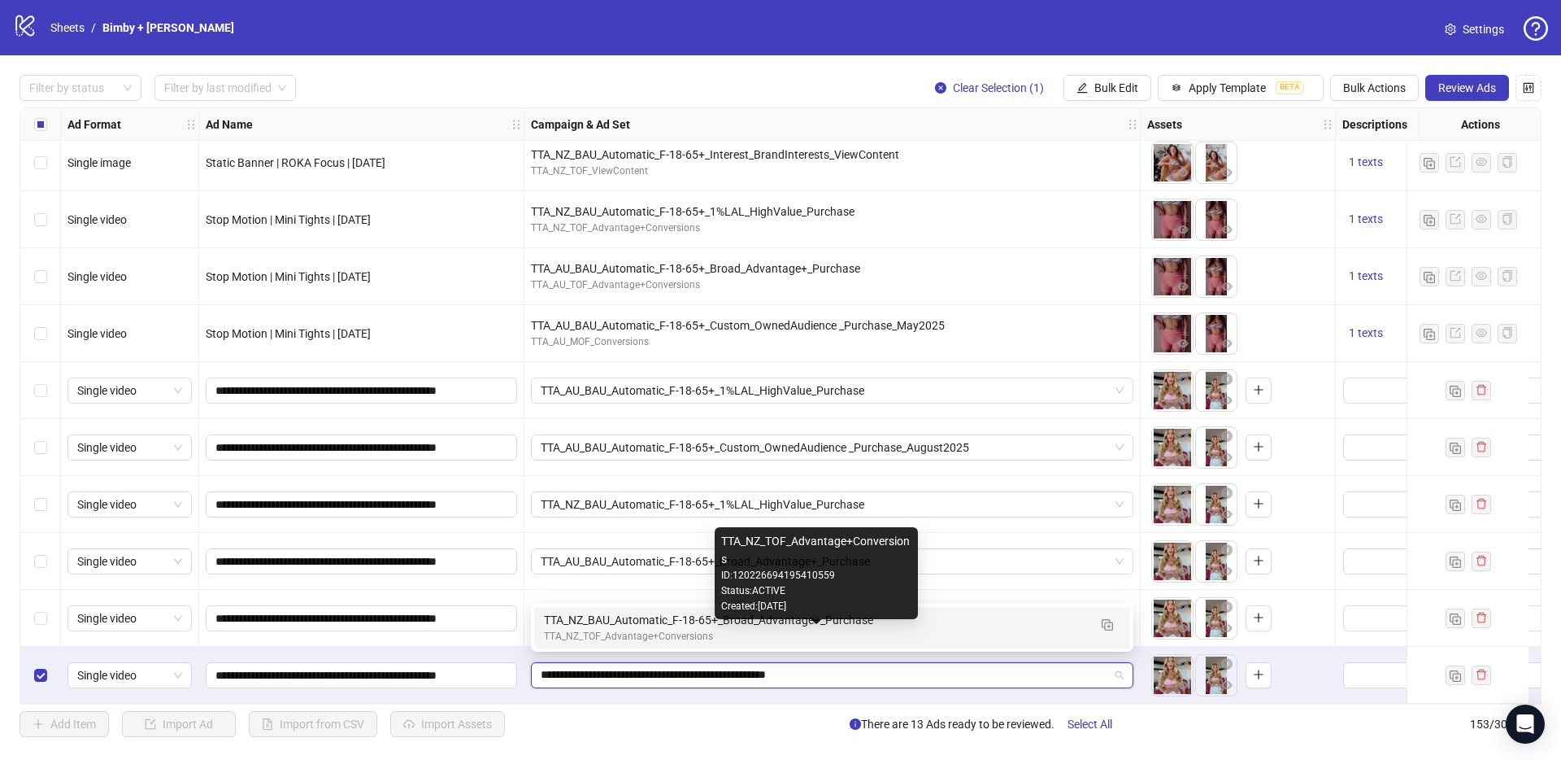
click at [594, 634] on div "TTA_NZ_TOF_Advantage+Conversions" at bounding box center [816, 636] width 544 height 15
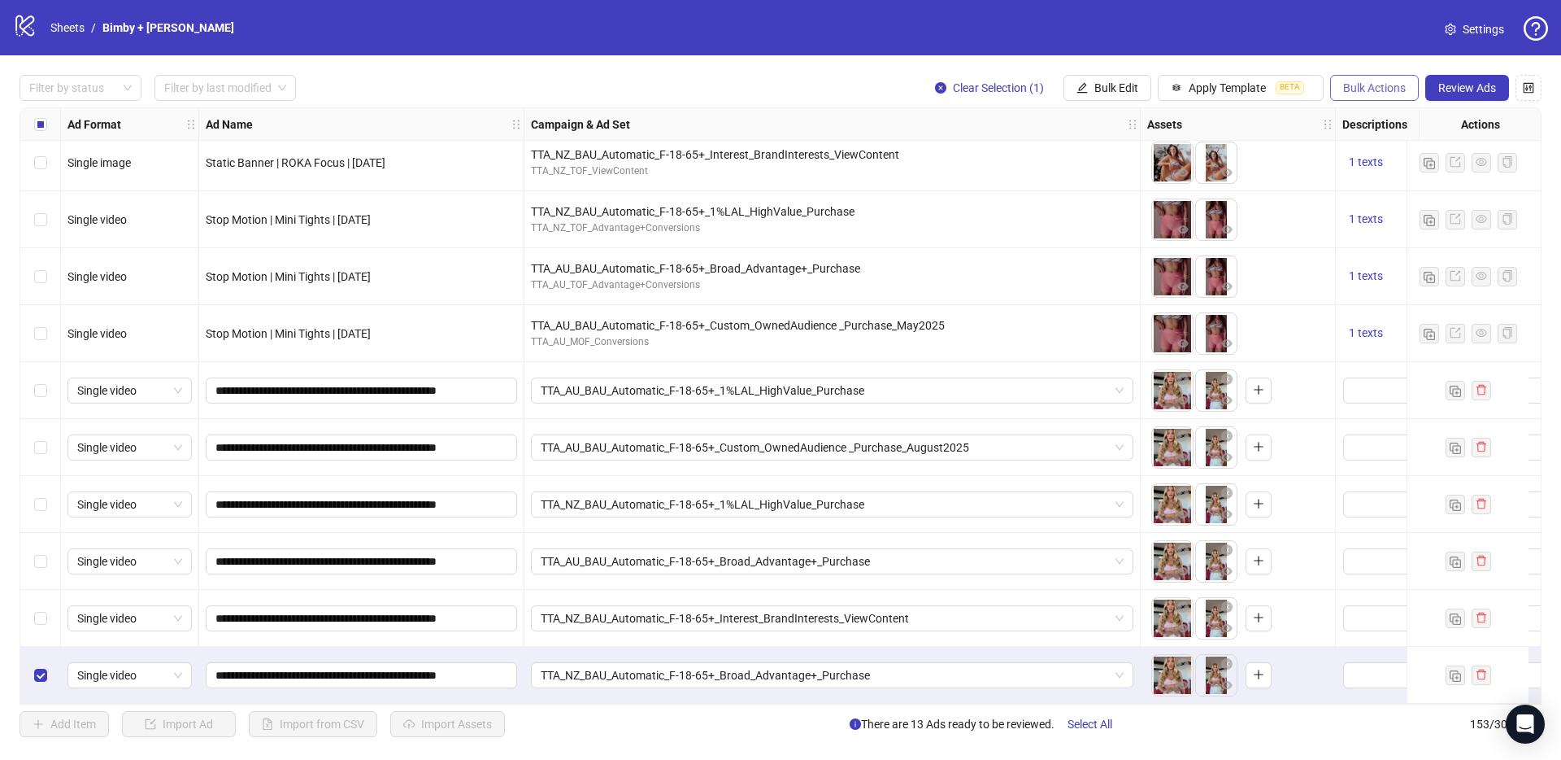
click at [1364, 94] on button "Bulk Actions" at bounding box center [1374, 88] width 89 height 26
click at [1391, 165] on span "Duplicate with assets" at bounding box center [1397, 172] width 111 height 18
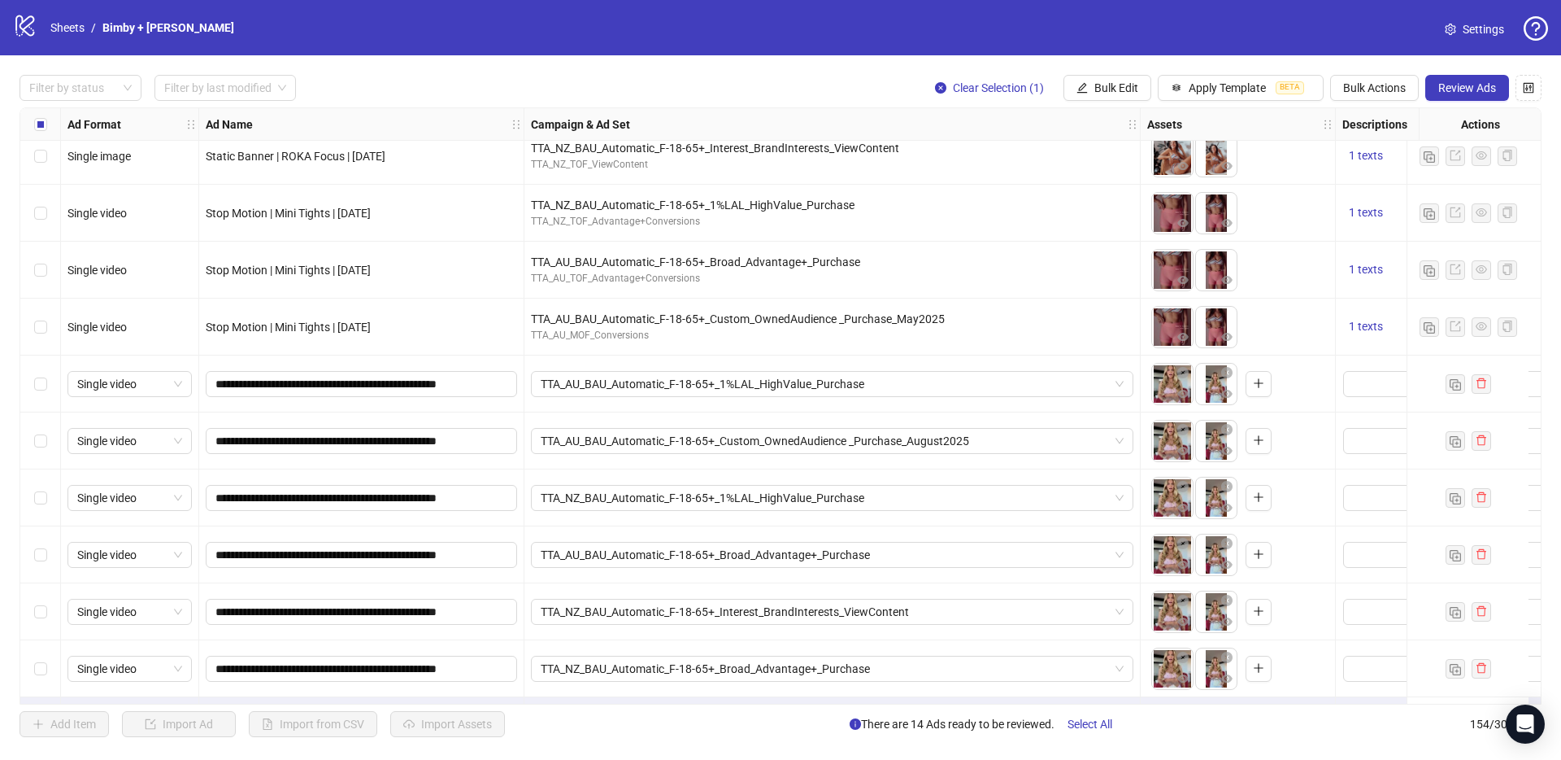
scroll to position [8210, 0]
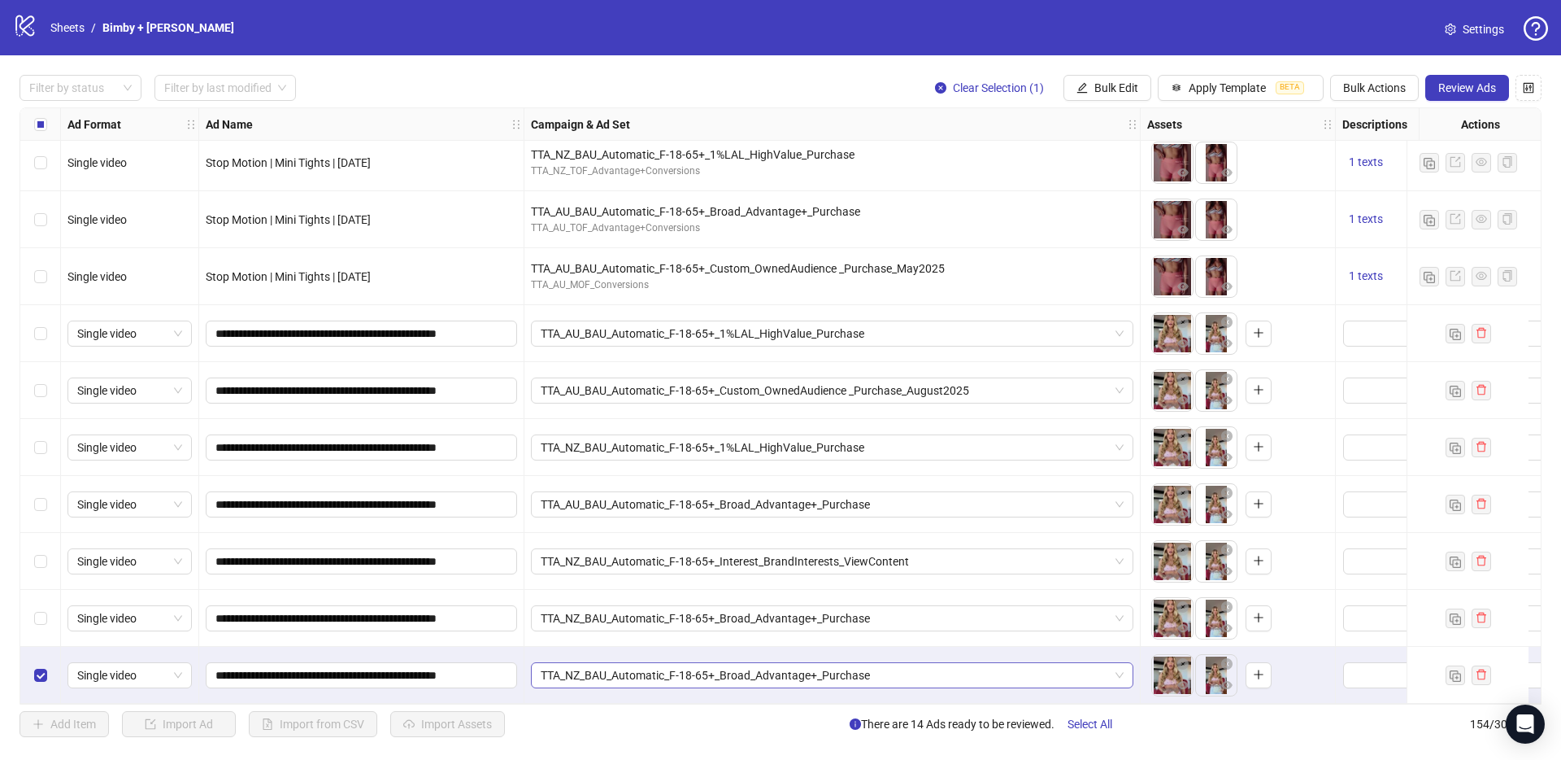
click at [619, 673] on span "TTA_NZ_BAU_Automatic_F-18-65+_Broad_Advantage+_Purchase" at bounding box center [832, 675] width 583 height 24
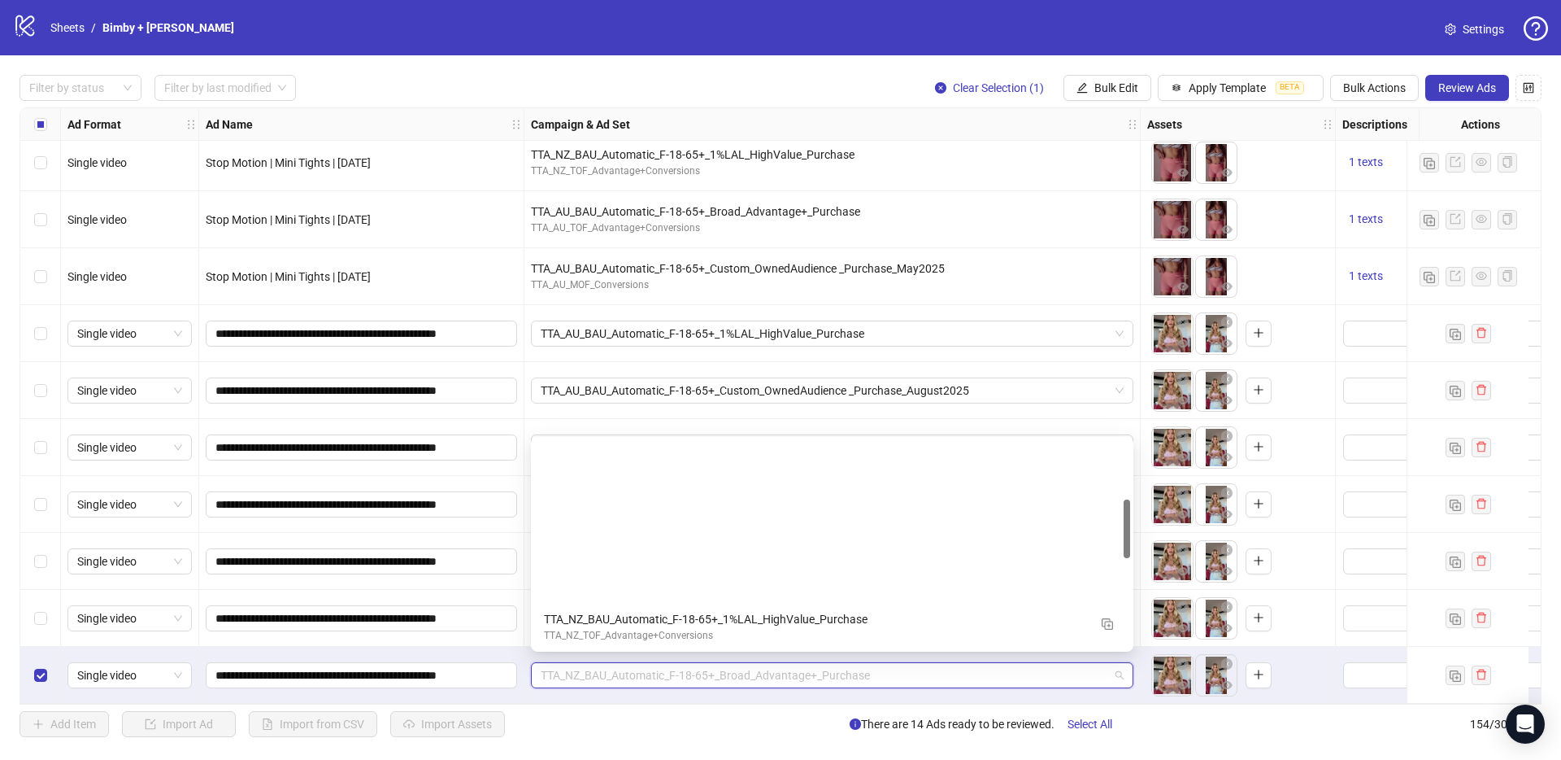
scroll to position [0, 0]
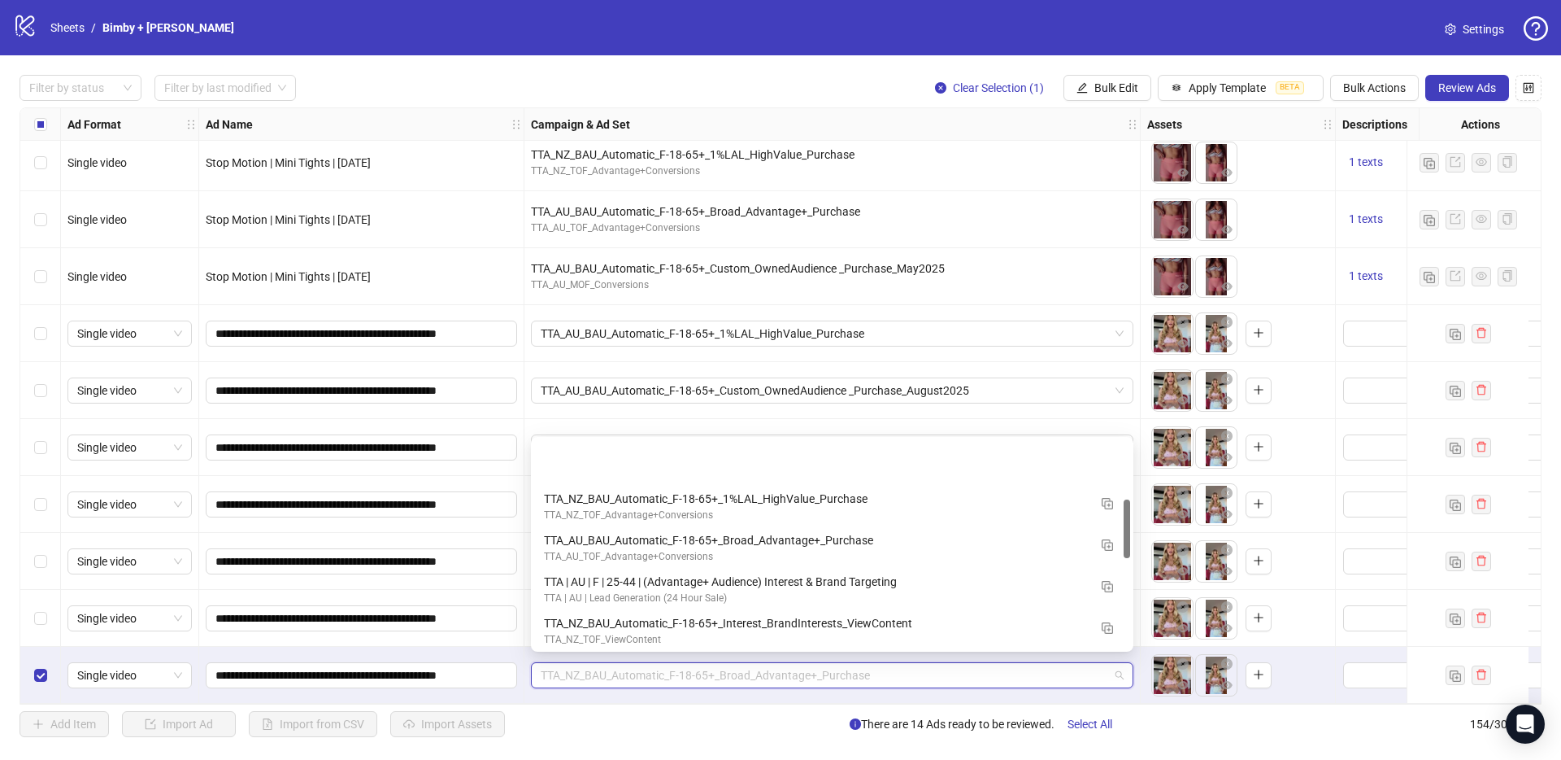
paste input "**********"
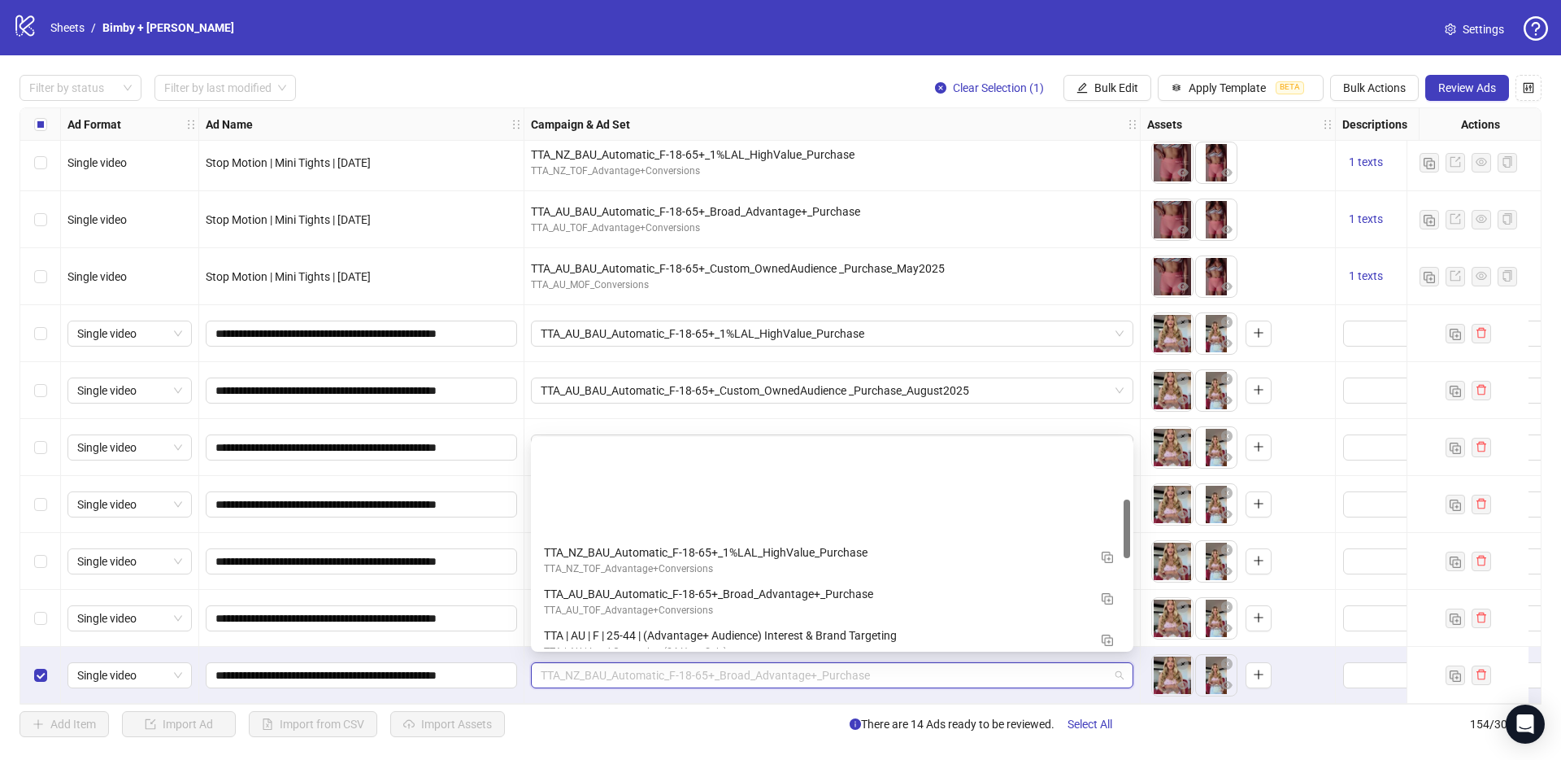
type input "**********"
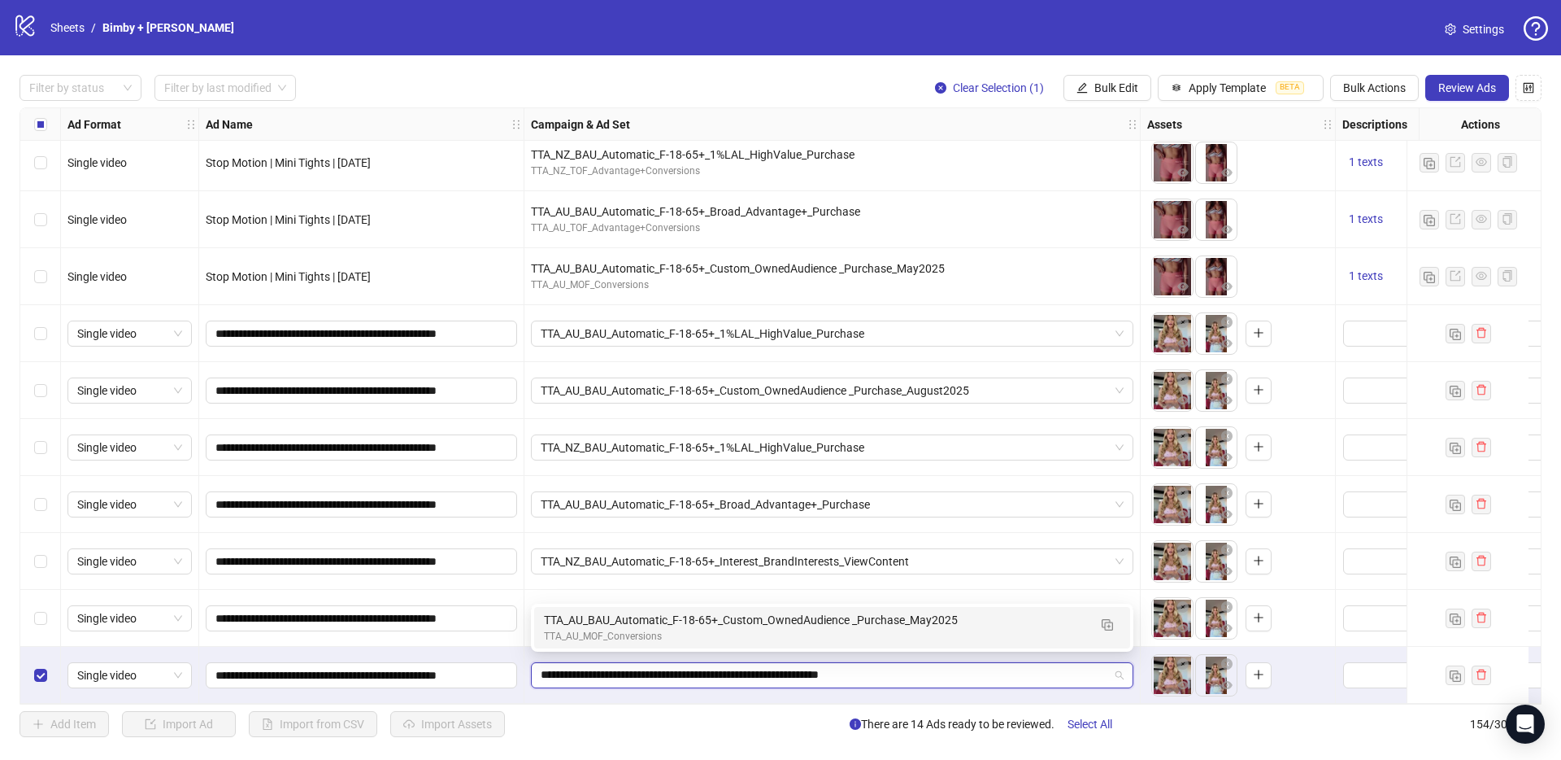
click at [599, 639] on div "TTA_AU_MOF_Conversions" at bounding box center [816, 636] width 544 height 15
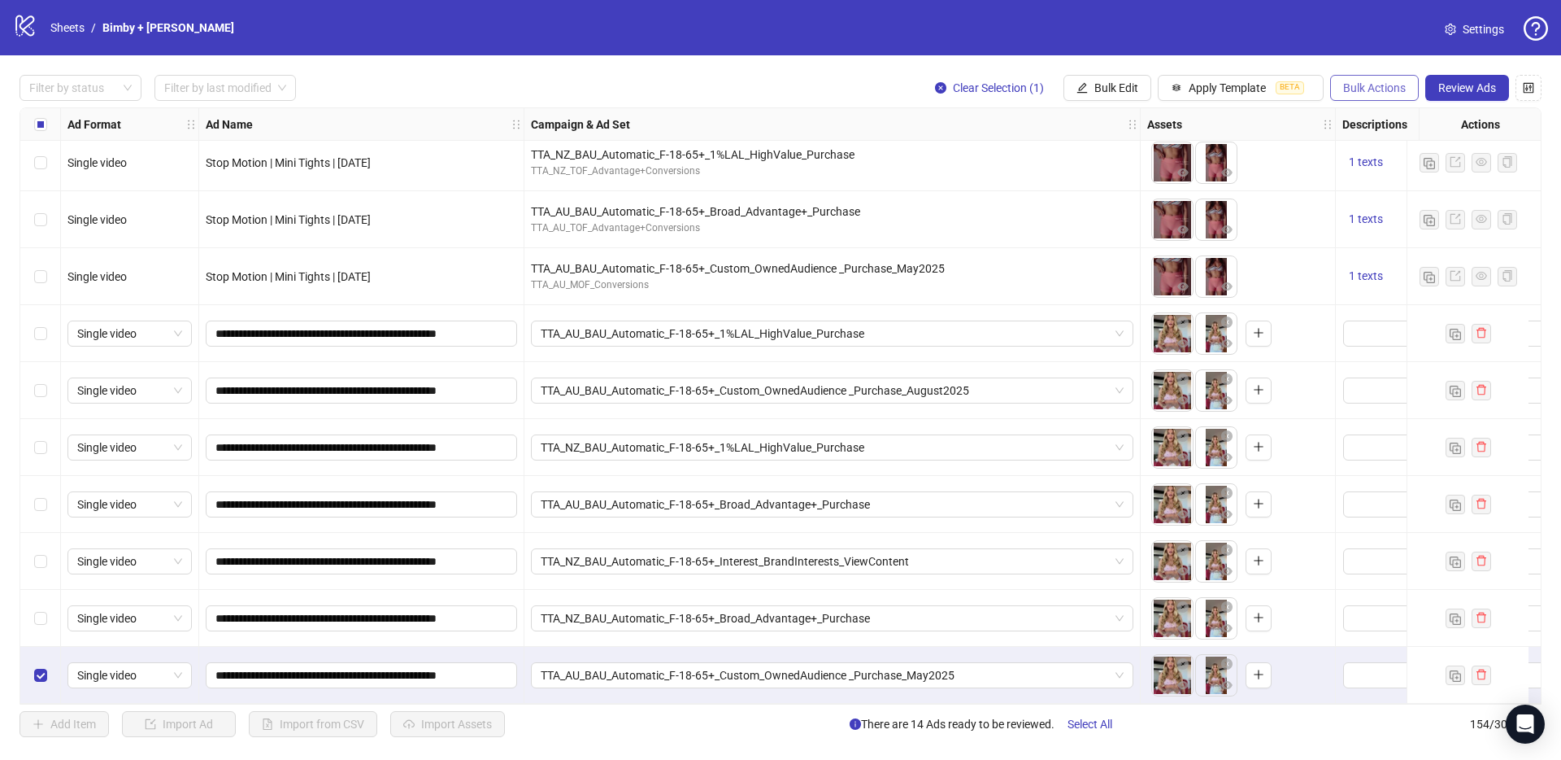
click at [1365, 90] on span "Bulk Actions" at bounding box center [1374, 87] width 63 height 13
click at [662, 663] on span "TTA_AU_BAU_Automatic_F-18-65+_Custom_OwnedAudience _Purchase_May2025" at bounding box center [832, 675] width 583 height 24
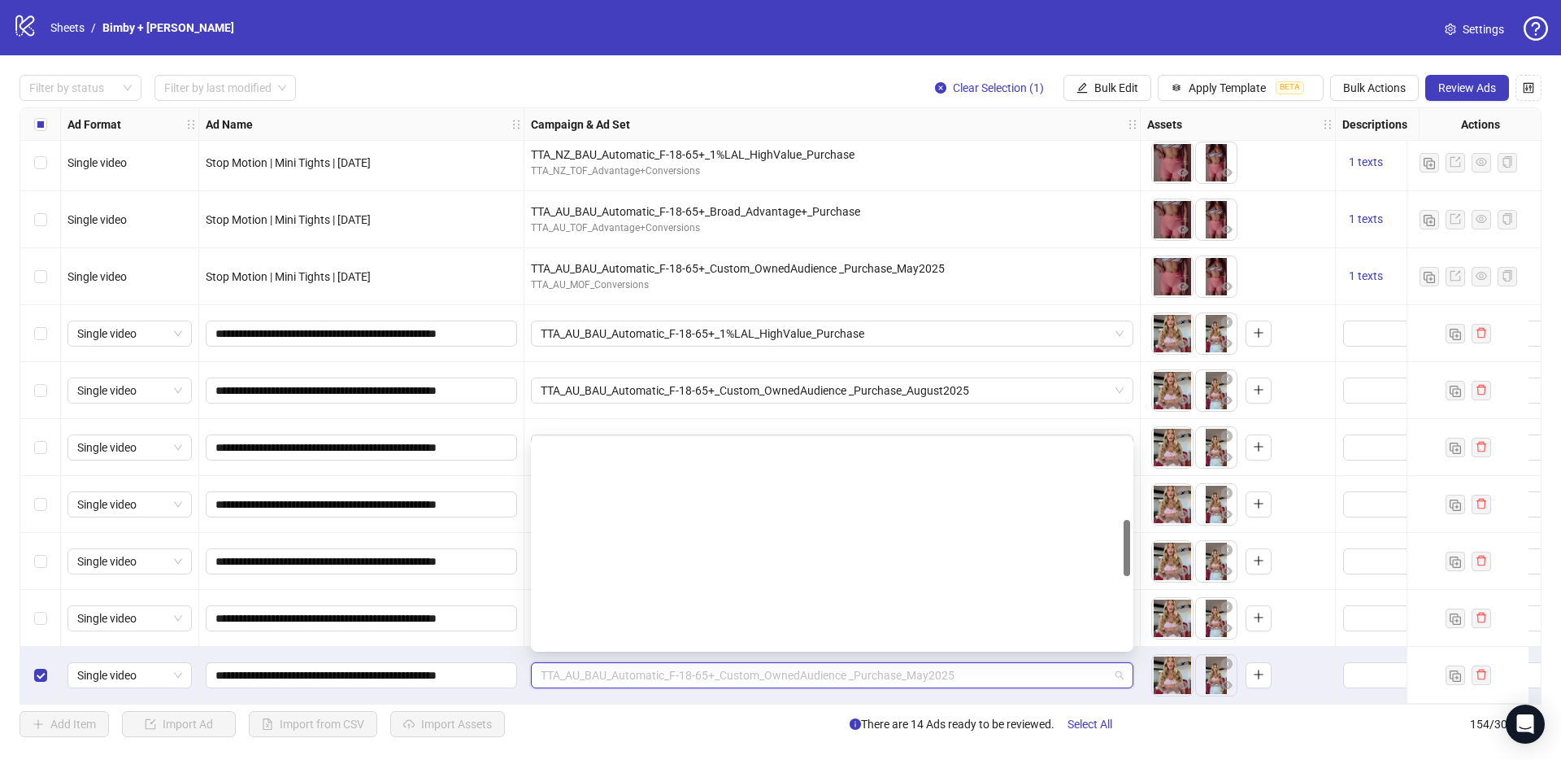
scroll to position [289, 0]
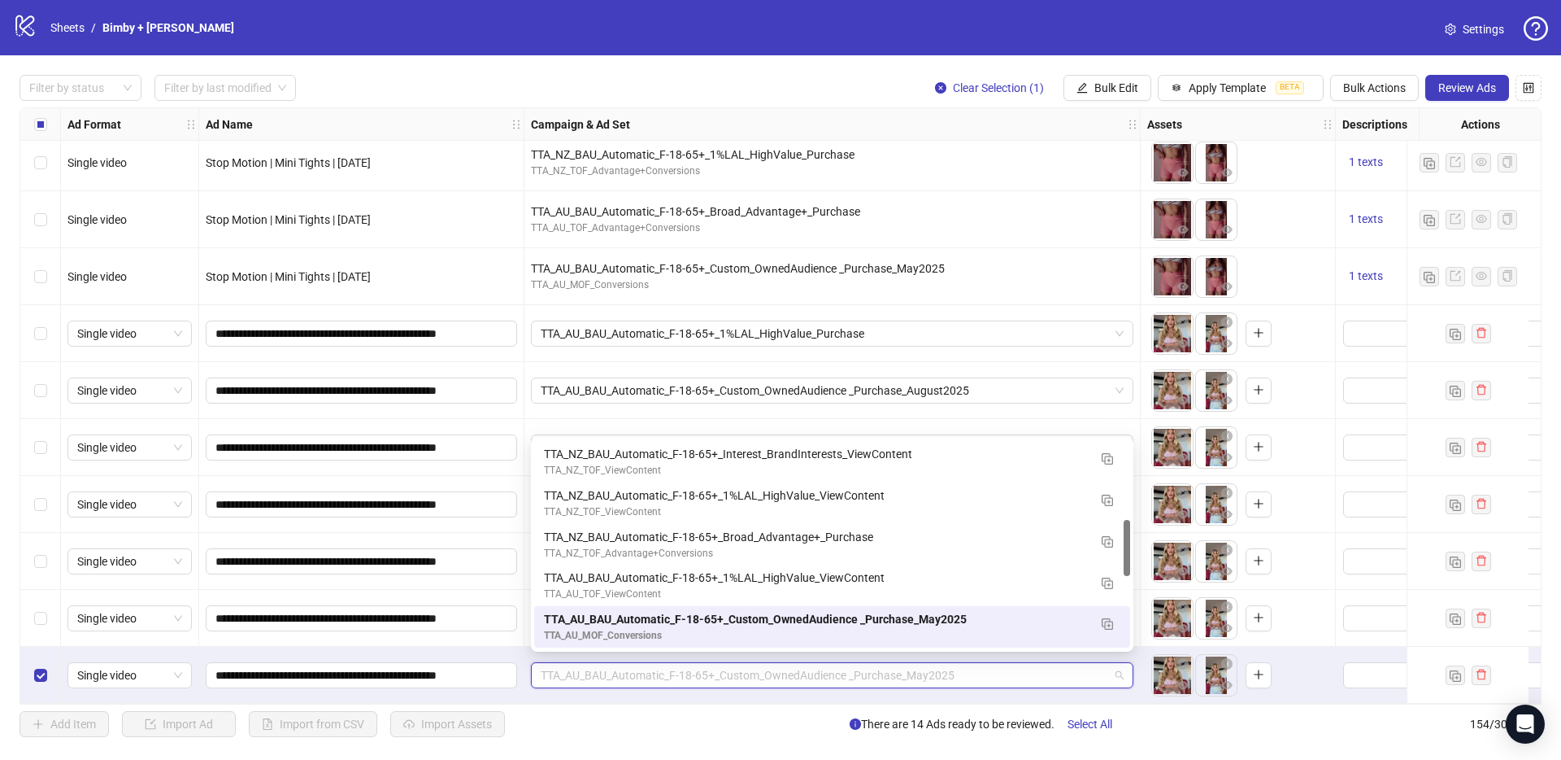
paste input "**********"
type input "**********"
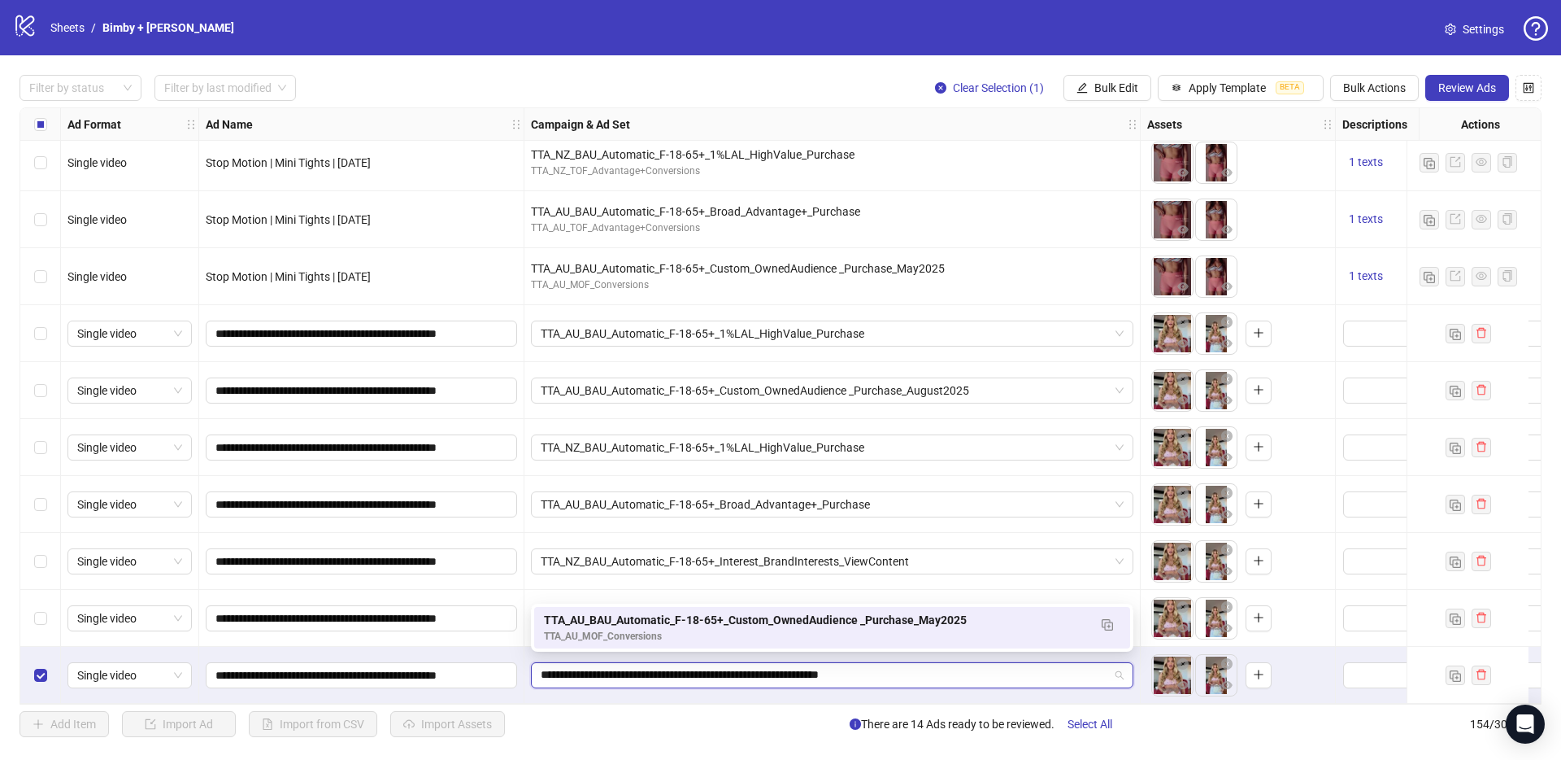
scroll to position [0, 0]
click at [616, 633] on div "TTA_AU_MOF_Conversions" at bounding box center [816, 636] width 544 height 15
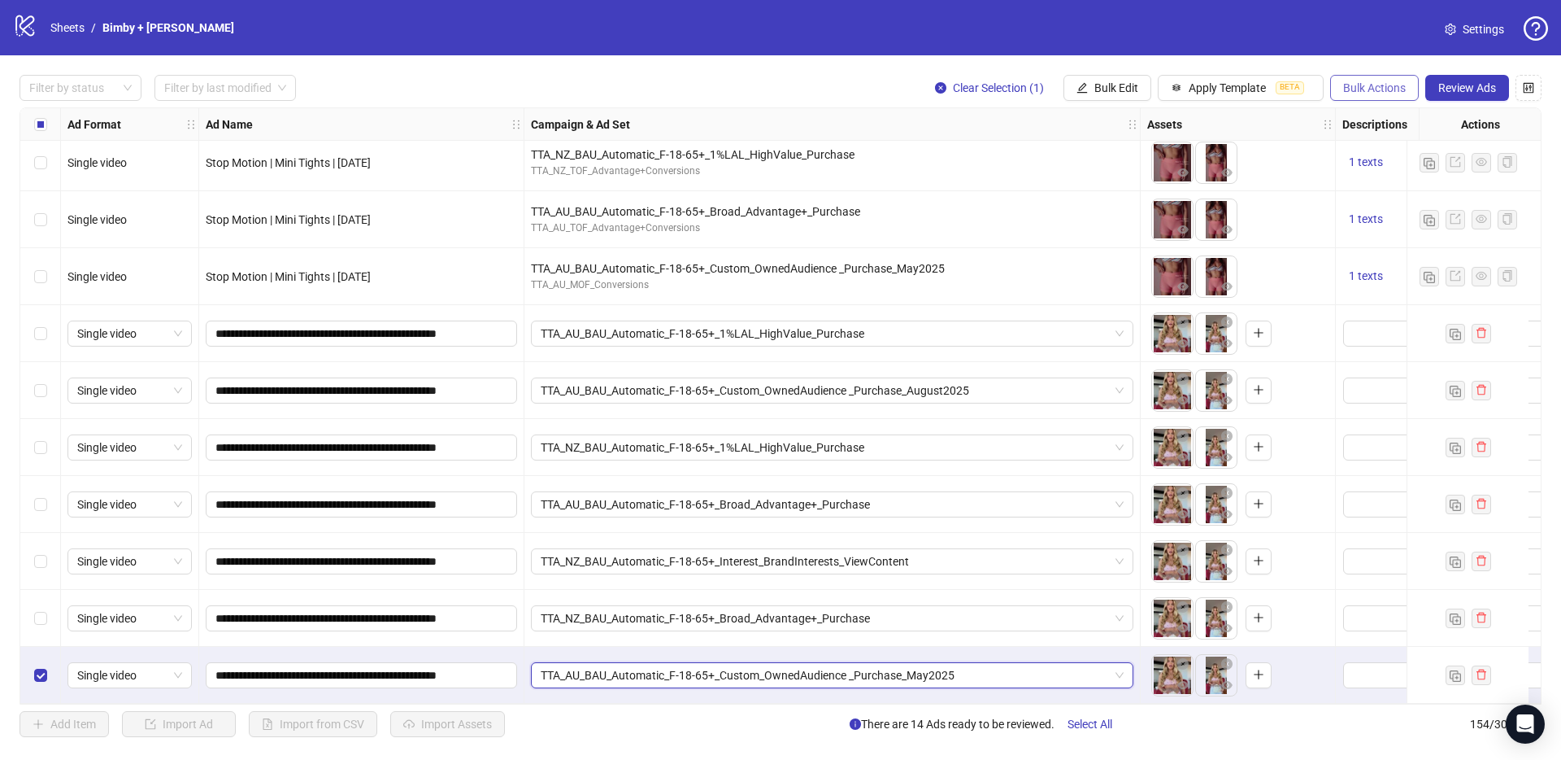
click at [1361, 96] on button "Bulk Actions" at bounding box center [1374, 88] width 89 height 26
click at [1388, 165] on span "Duplicate with assets" at bounding box center [1397, 172] width 111 height 18
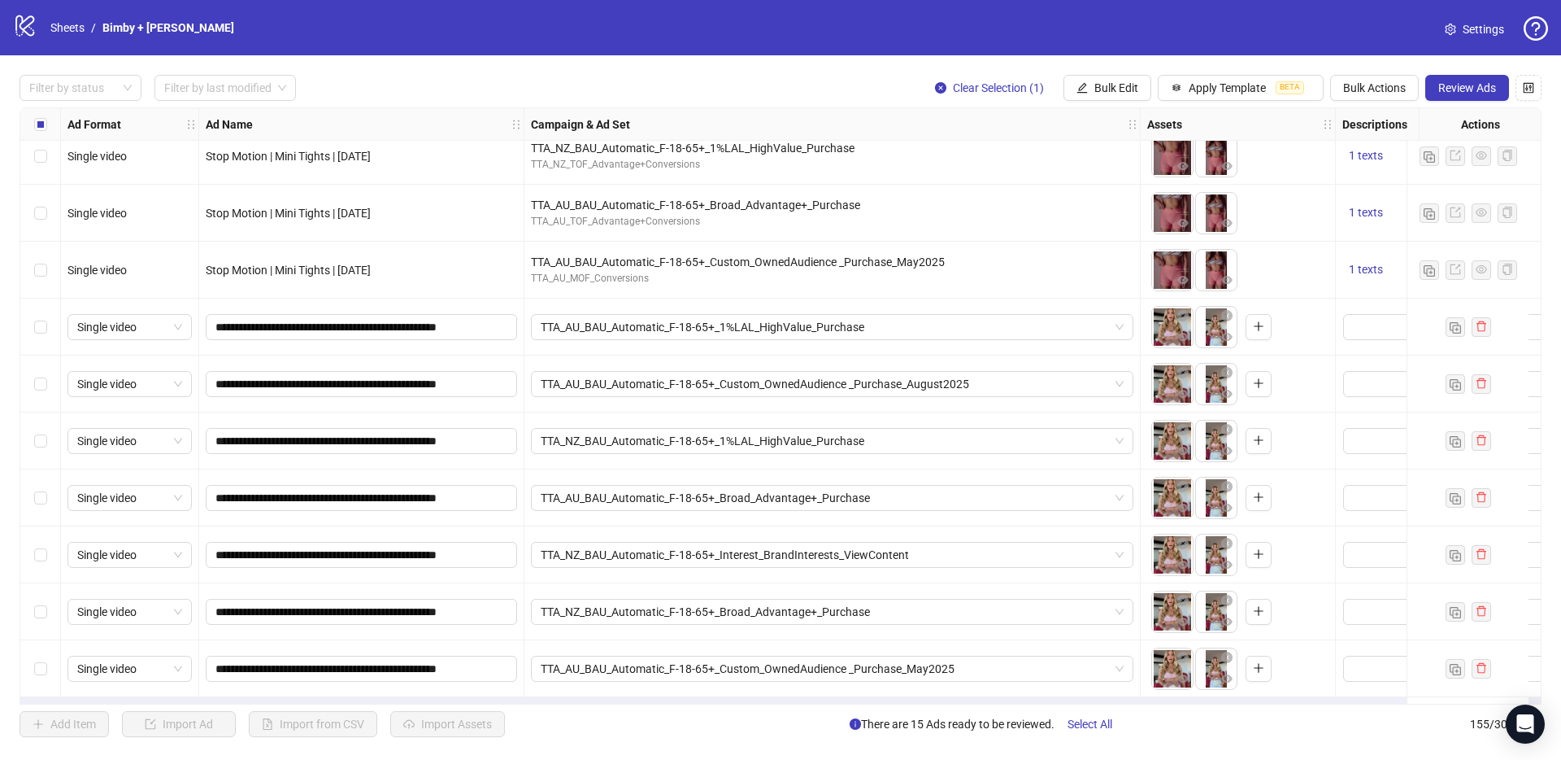
scroll to position [8267, 0]
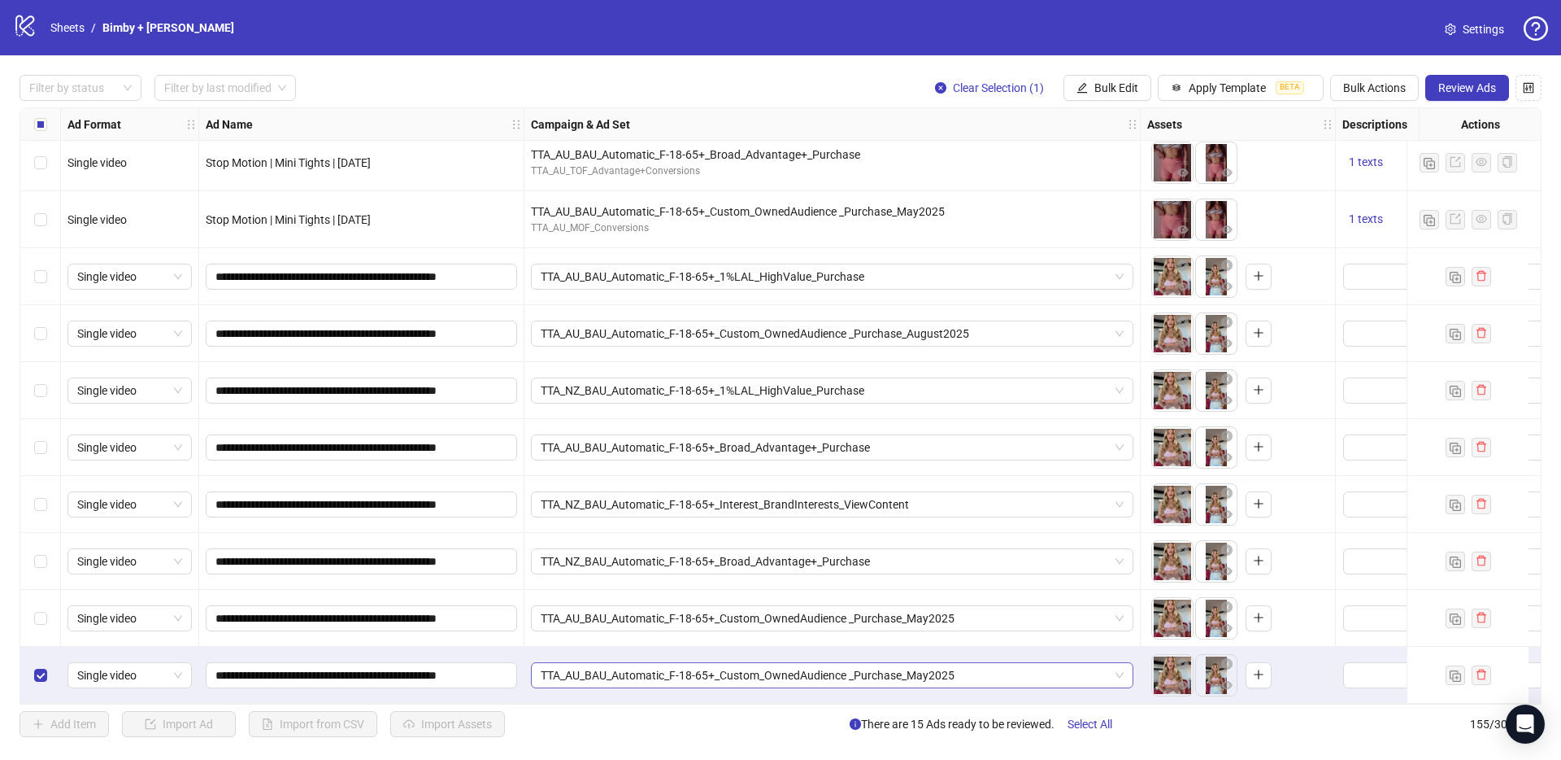
click at [649, 667] on span "TTA_AU_BAU_Automatic_F-18-65+_Custom_OwnedAudience _Purchase_May2025" at bounding box center [832, 675] width 583 height 24
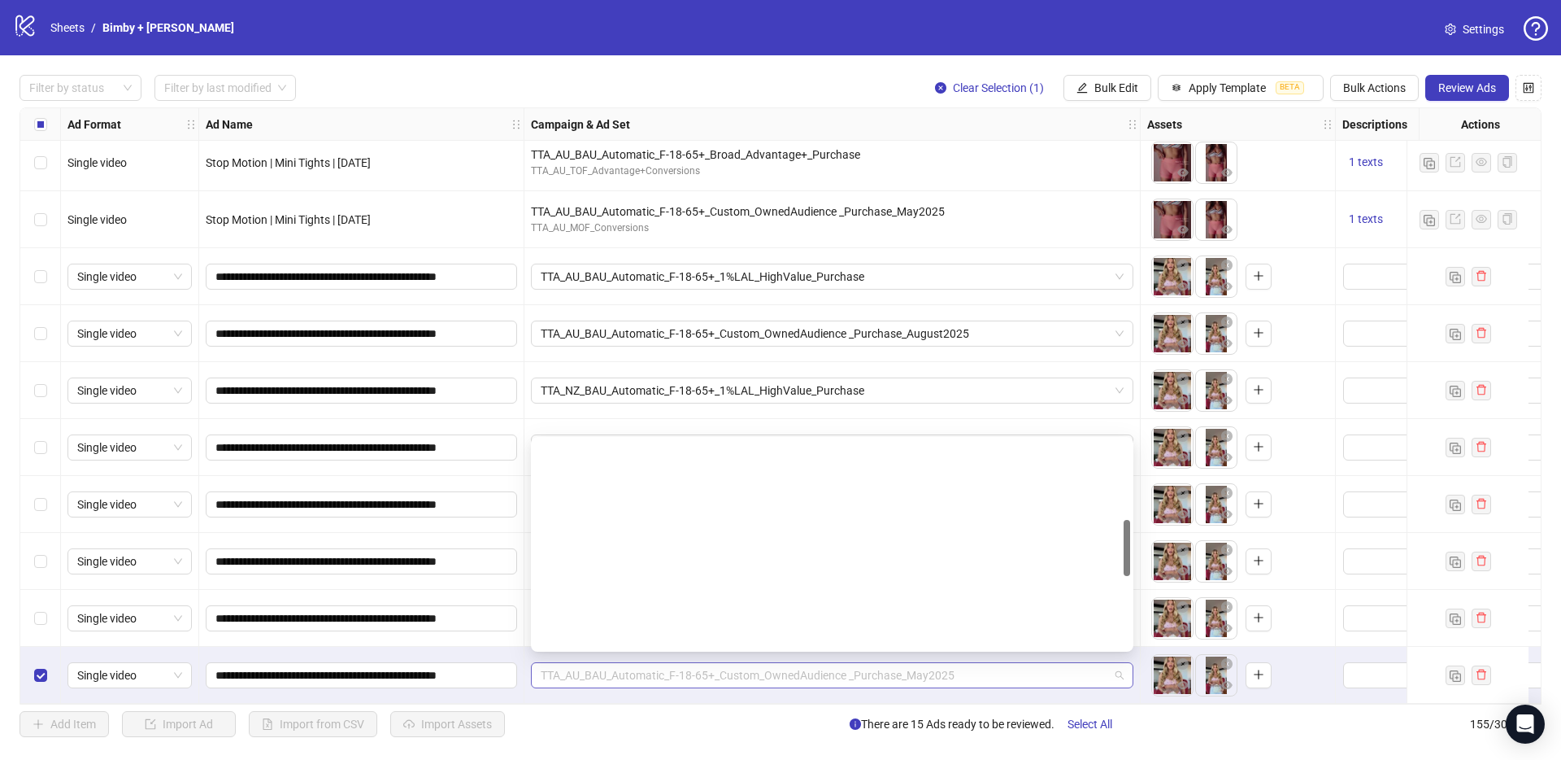
scroll to position [289, 0]
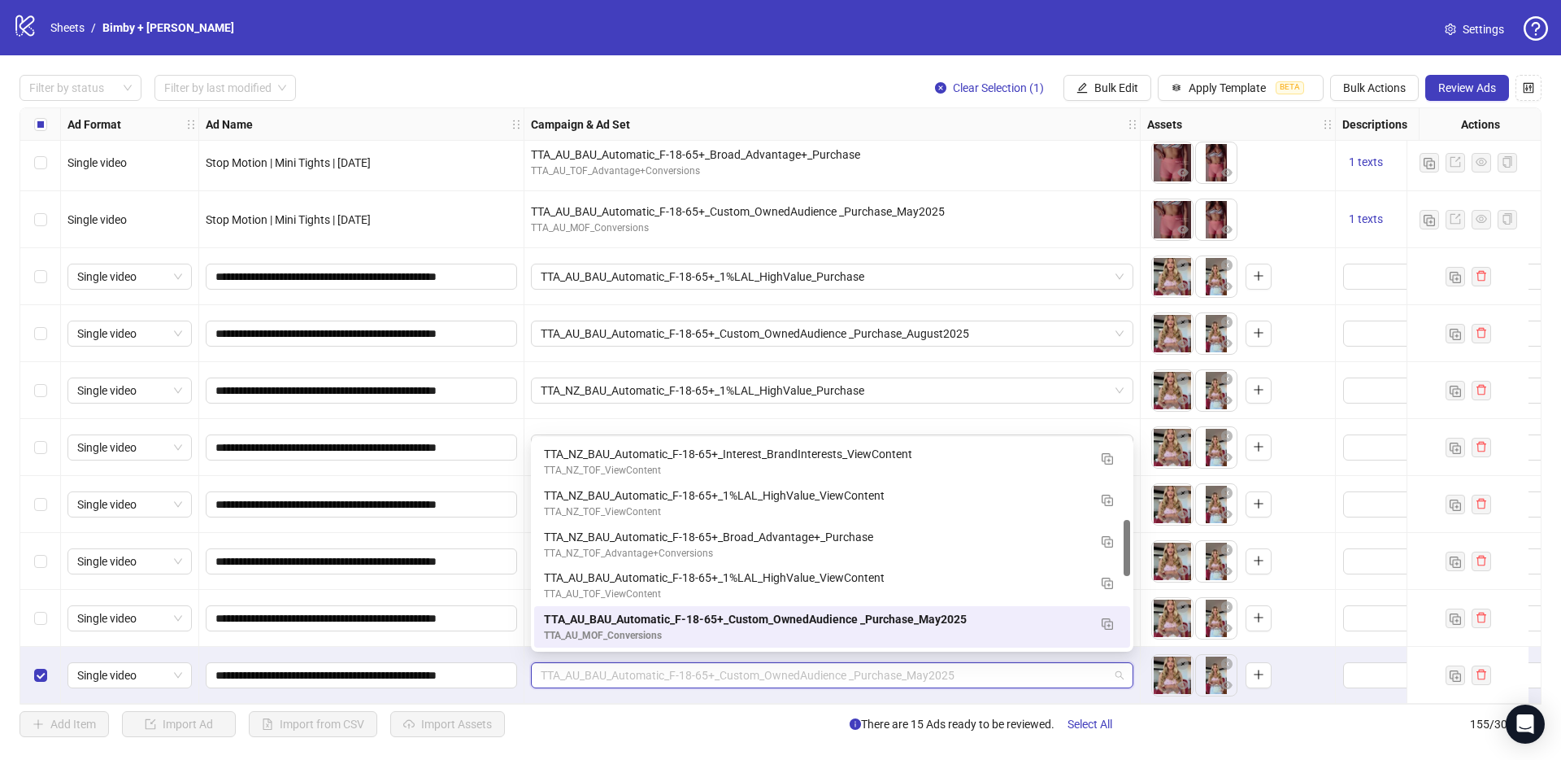
paste input "**********"
type input "**********"
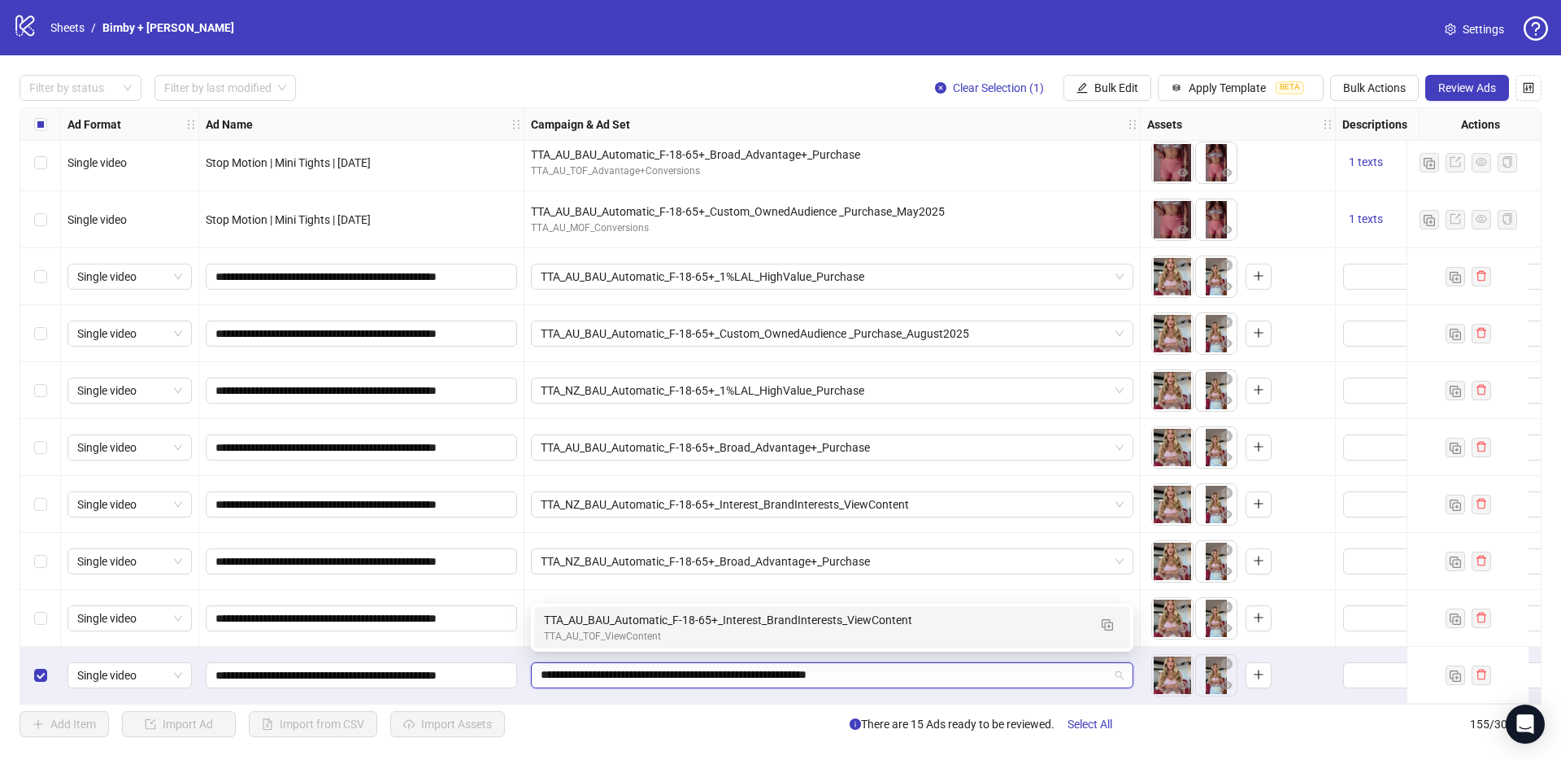
scroll to position [0, 0]
click at [615, 634] on div "TTA_AU_TOF_ViewContent" at bounding box center [816, 636] width 544 height 15
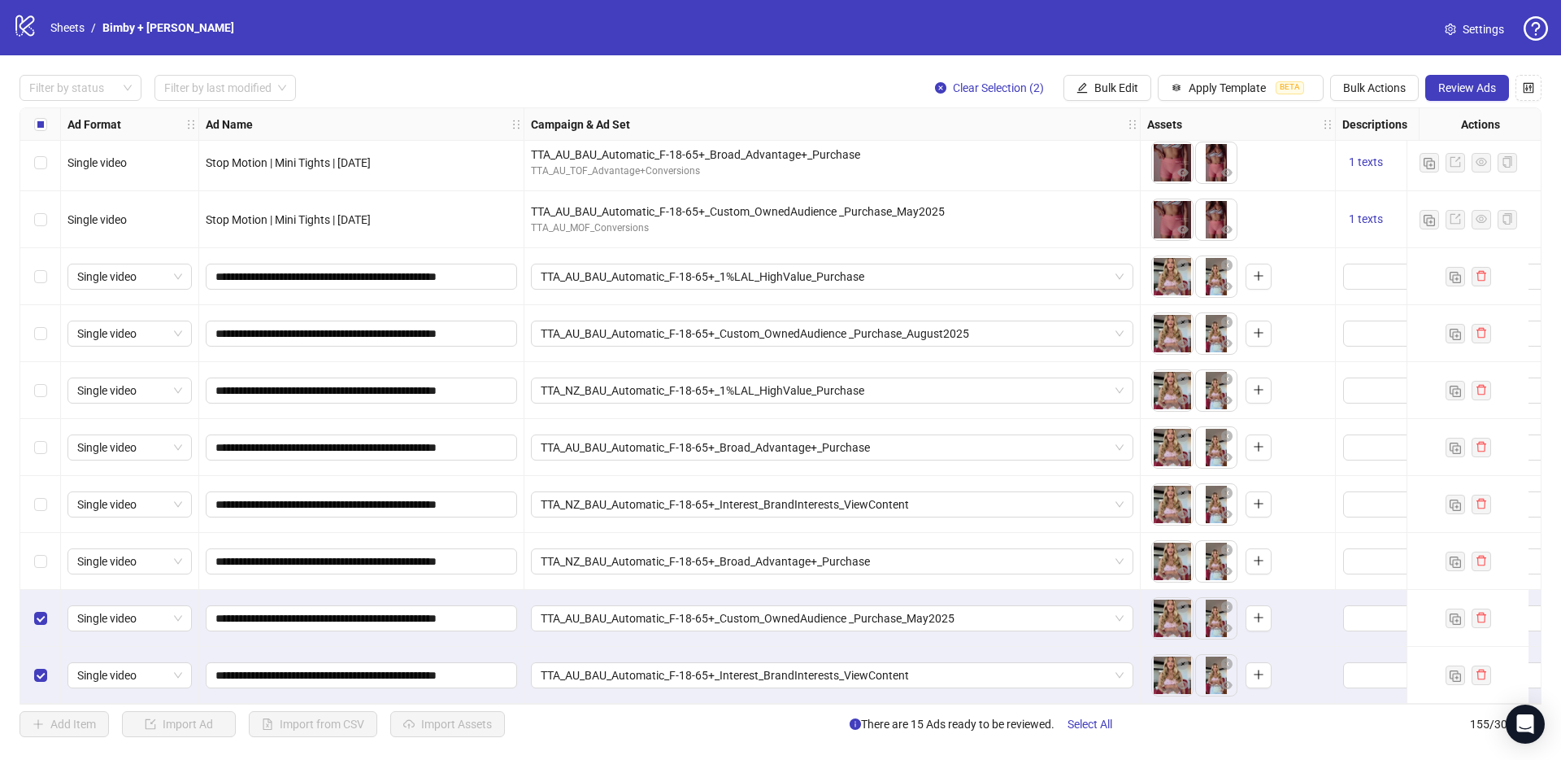
click at [43, 564] on div "Select row 153" at bounding box center [40, 561] width 41 height 57
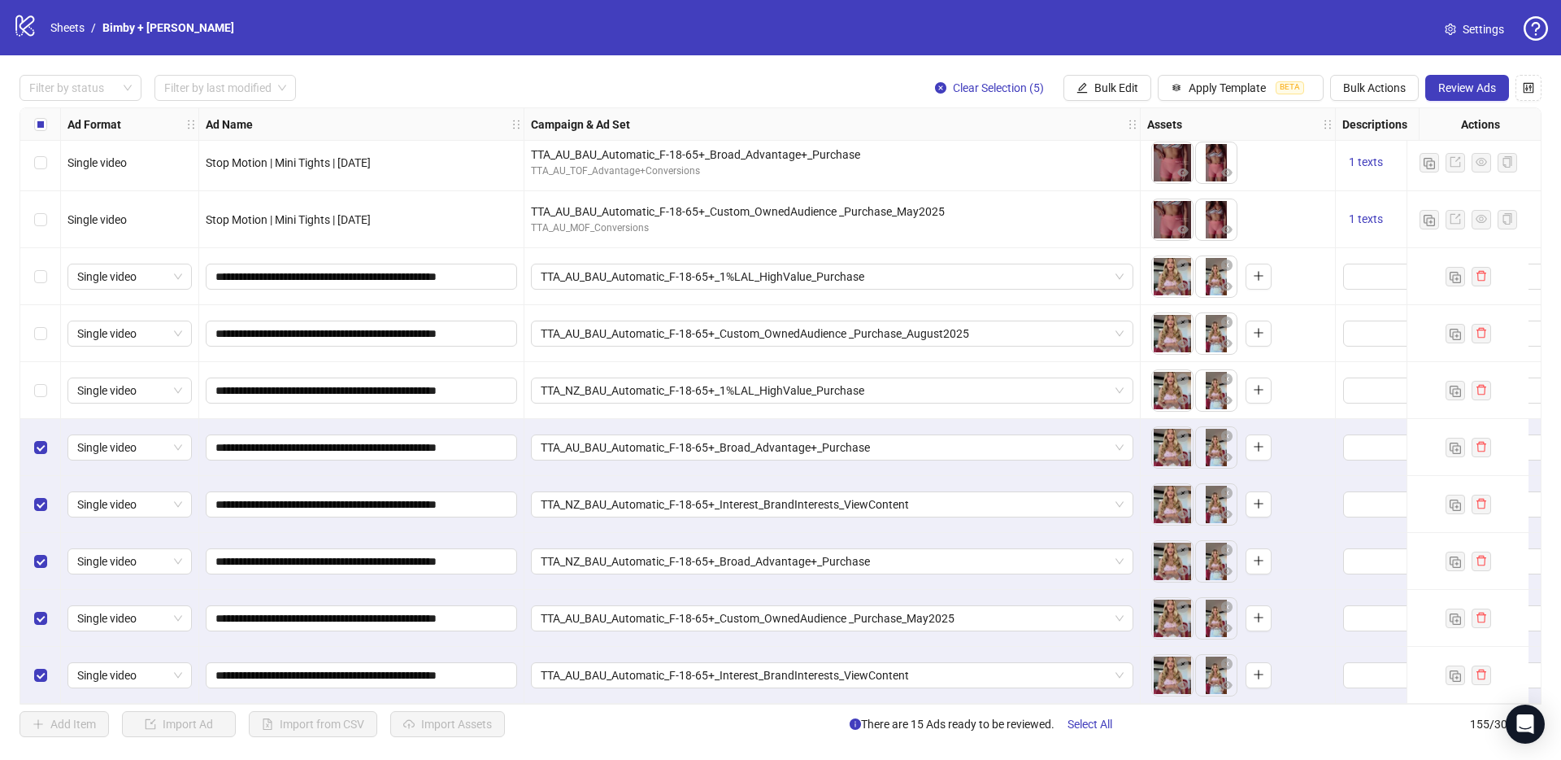
click at [37, 393] on div "Select row 150" at bounding box center [40, 390] width 41 height 57
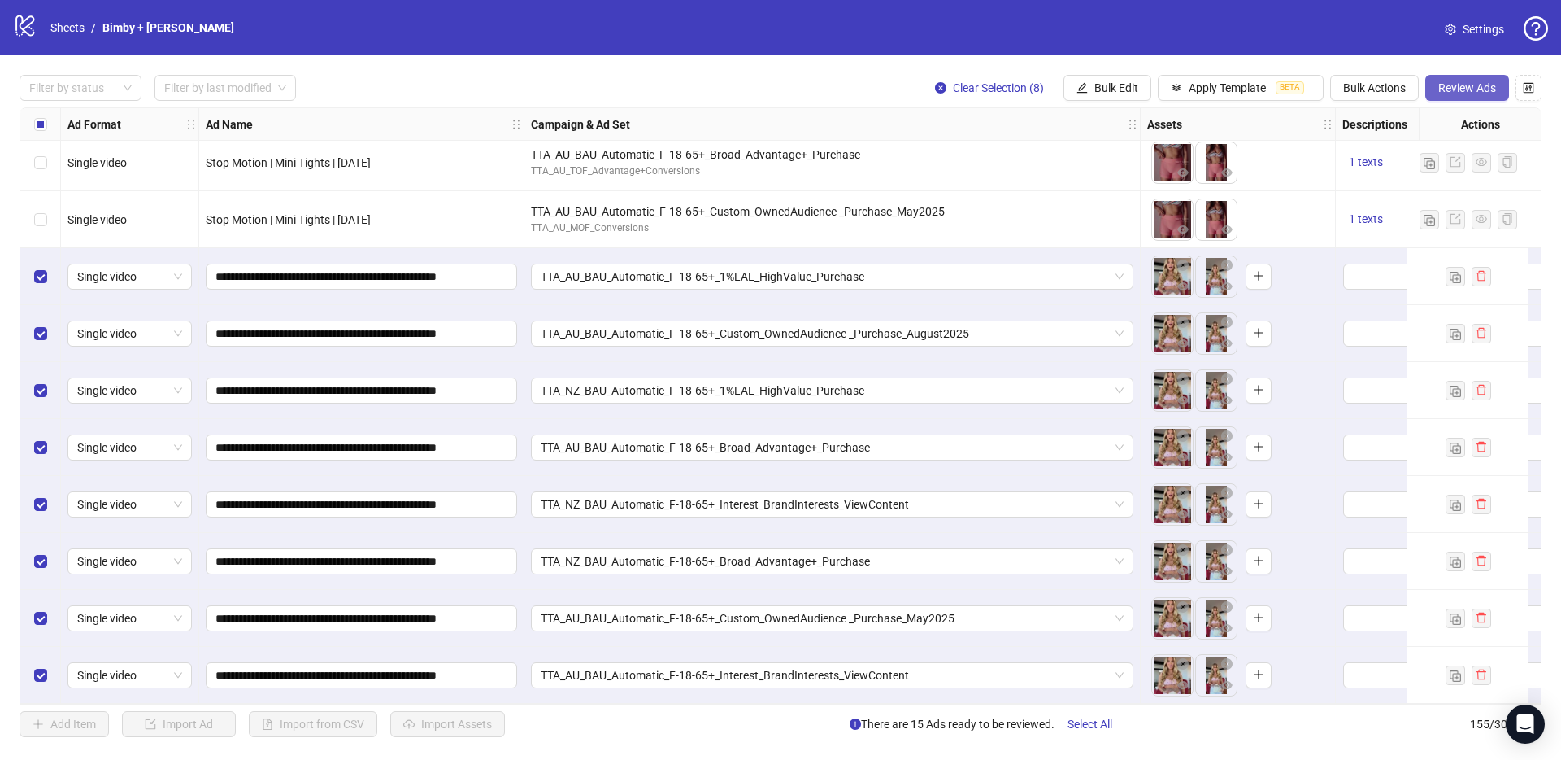
click at [1457, 91] on span "Review Ads" at bounding box center [1468, 87] width 58 height 13
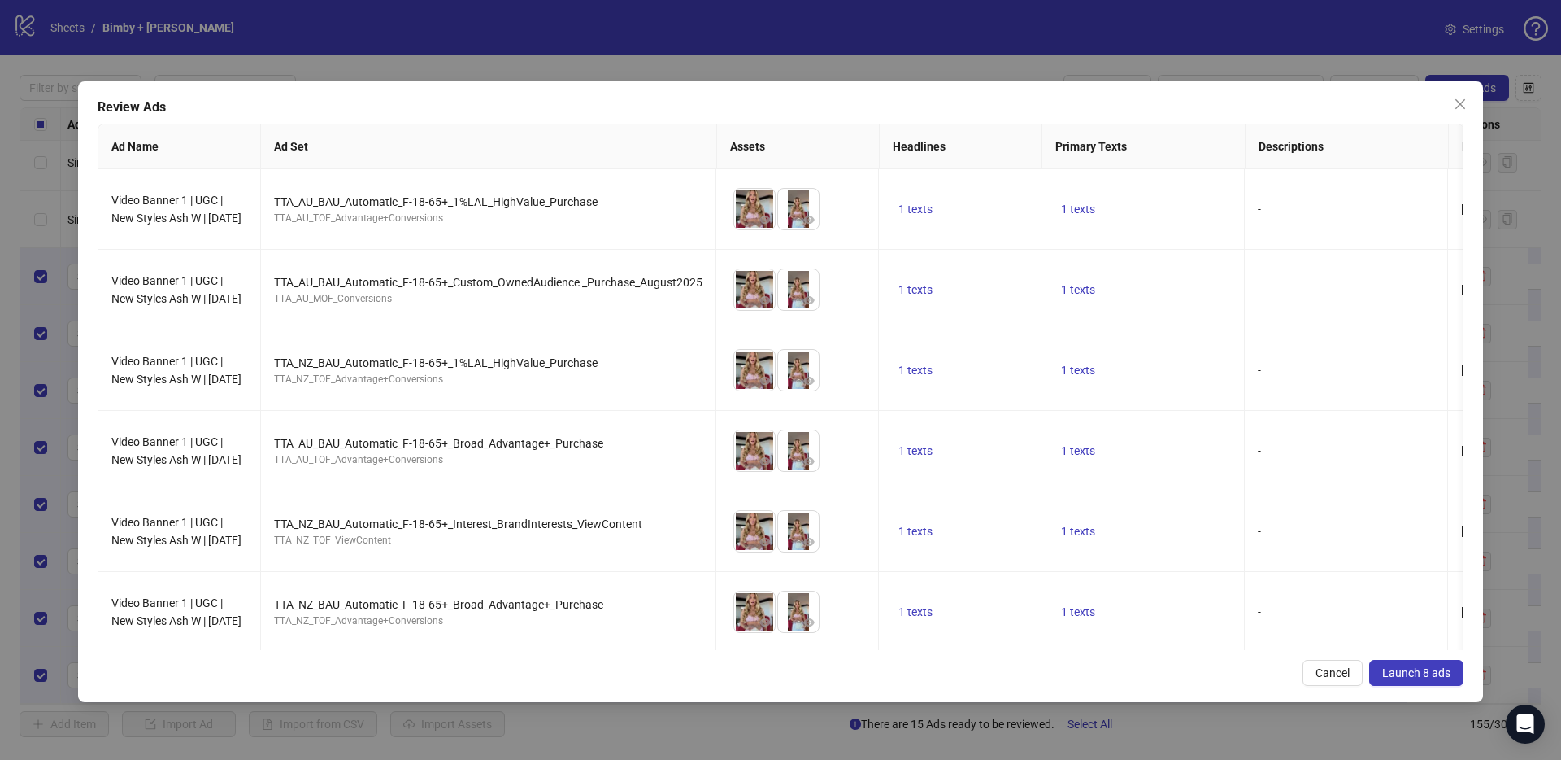
click at [1427, 668] on span "Launch 8 ads" at bounding box center [1416, 672] width 68 height 13
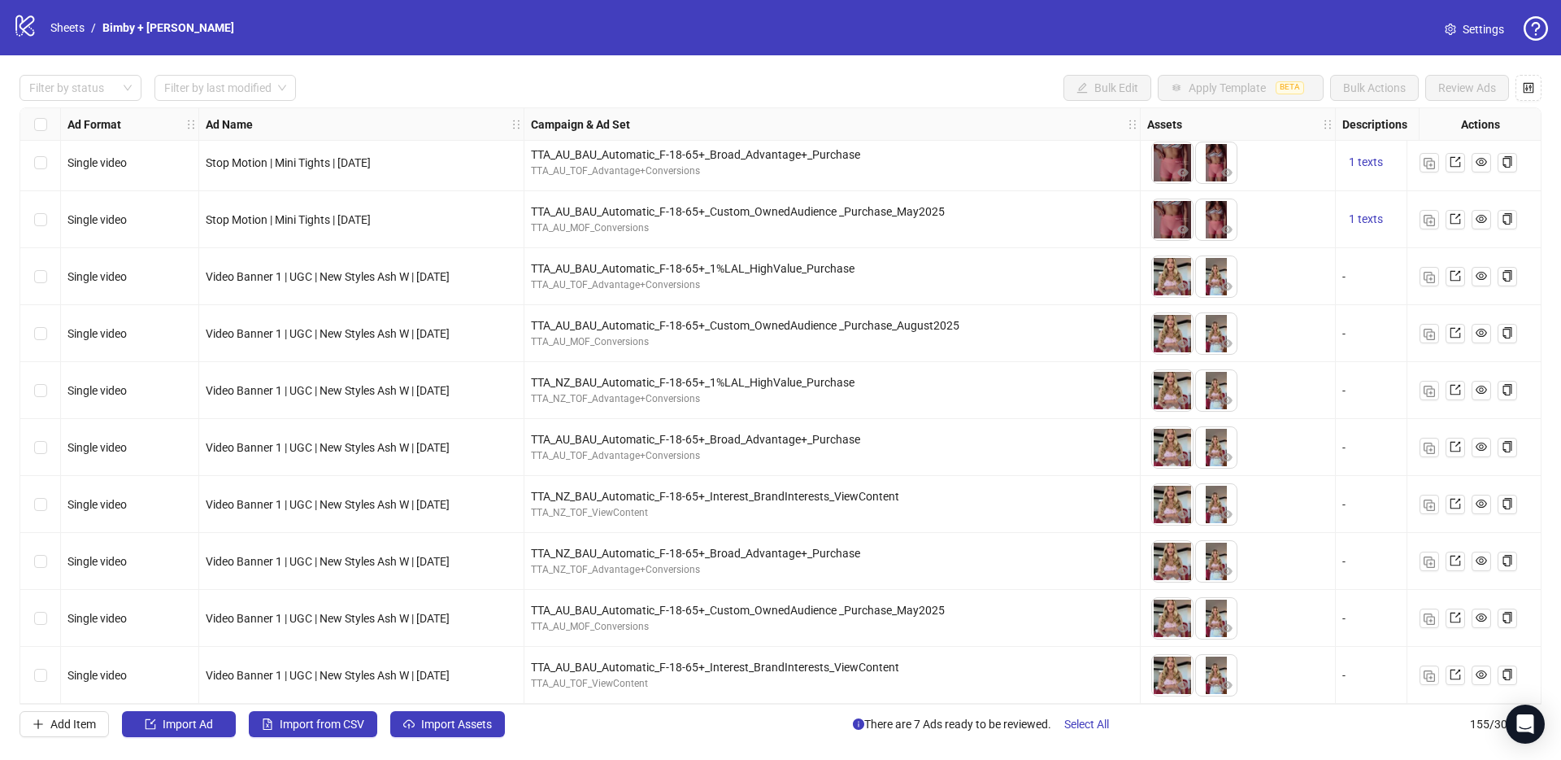
click at [293, 272] on span "Video Banner 1 | UGC | New Styles Ash W | [DATE]" at bounding box center [328, 276] width 244 height 13
copy span "Video Banner 1 | UGC | New Styles Ash W | [DATE]"
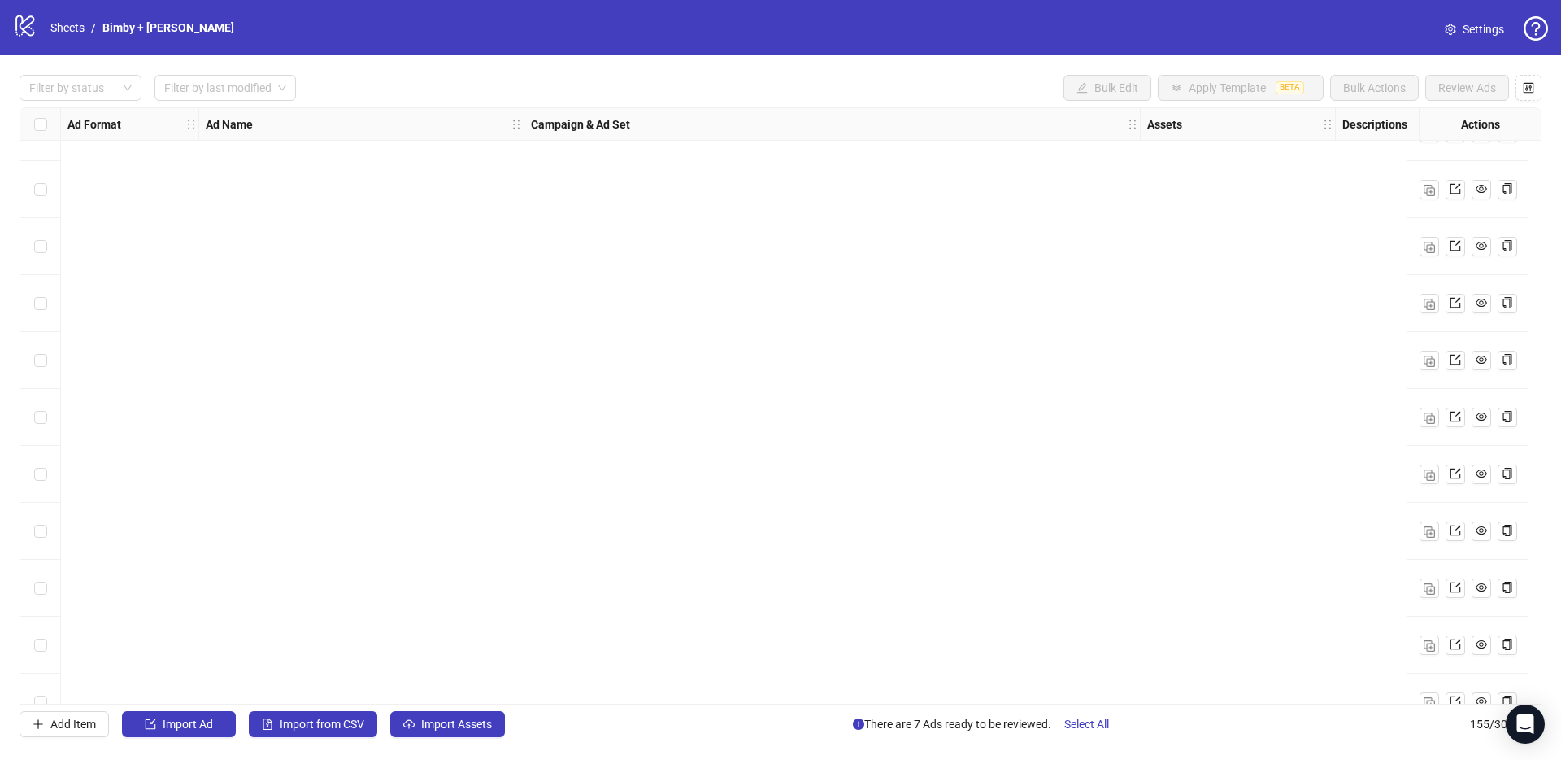
scroll to position [8267, 0]
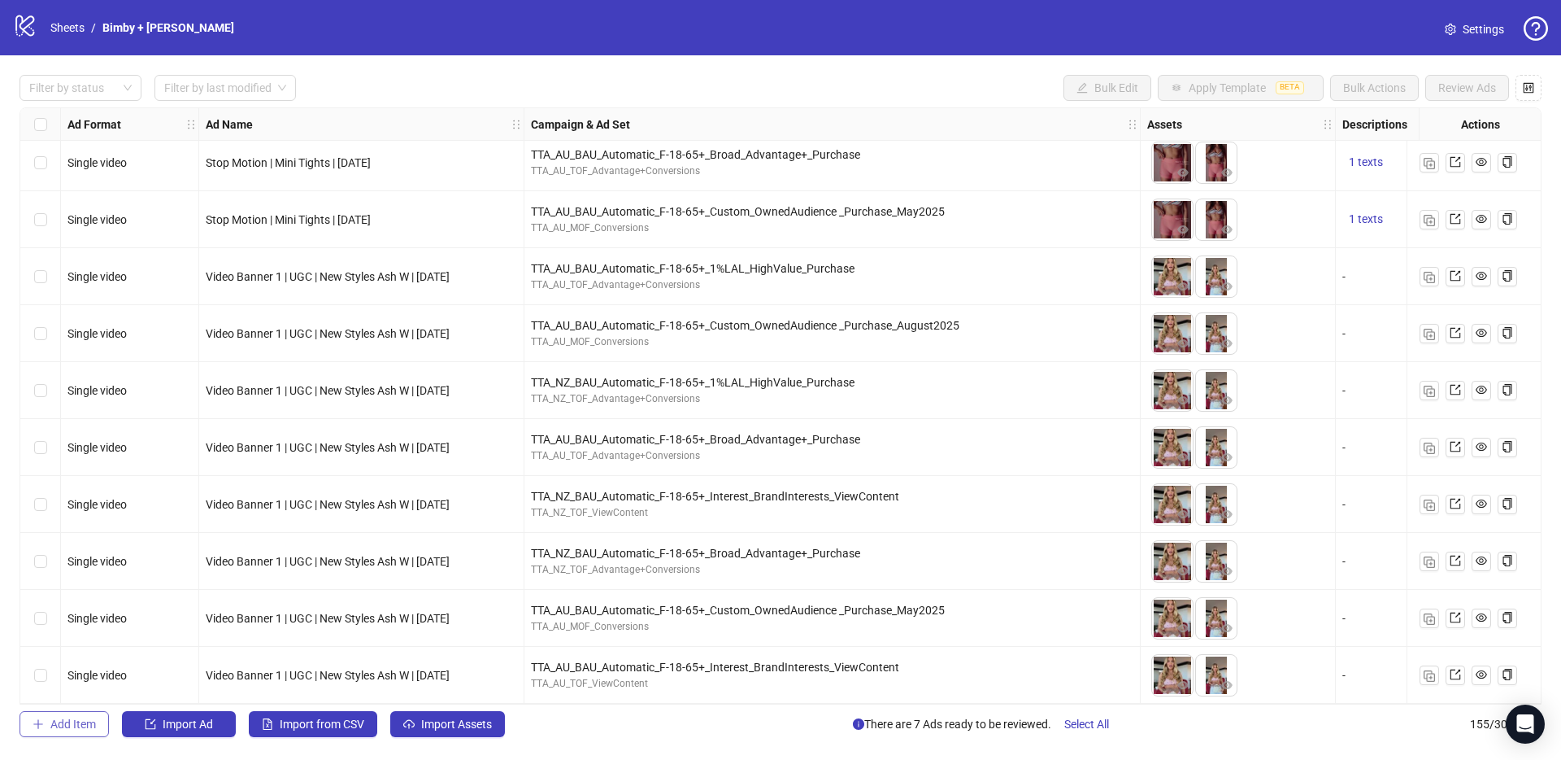
click at [82, 725] on span "Add Item" at bounding box center [73, 723] width 46 height 13
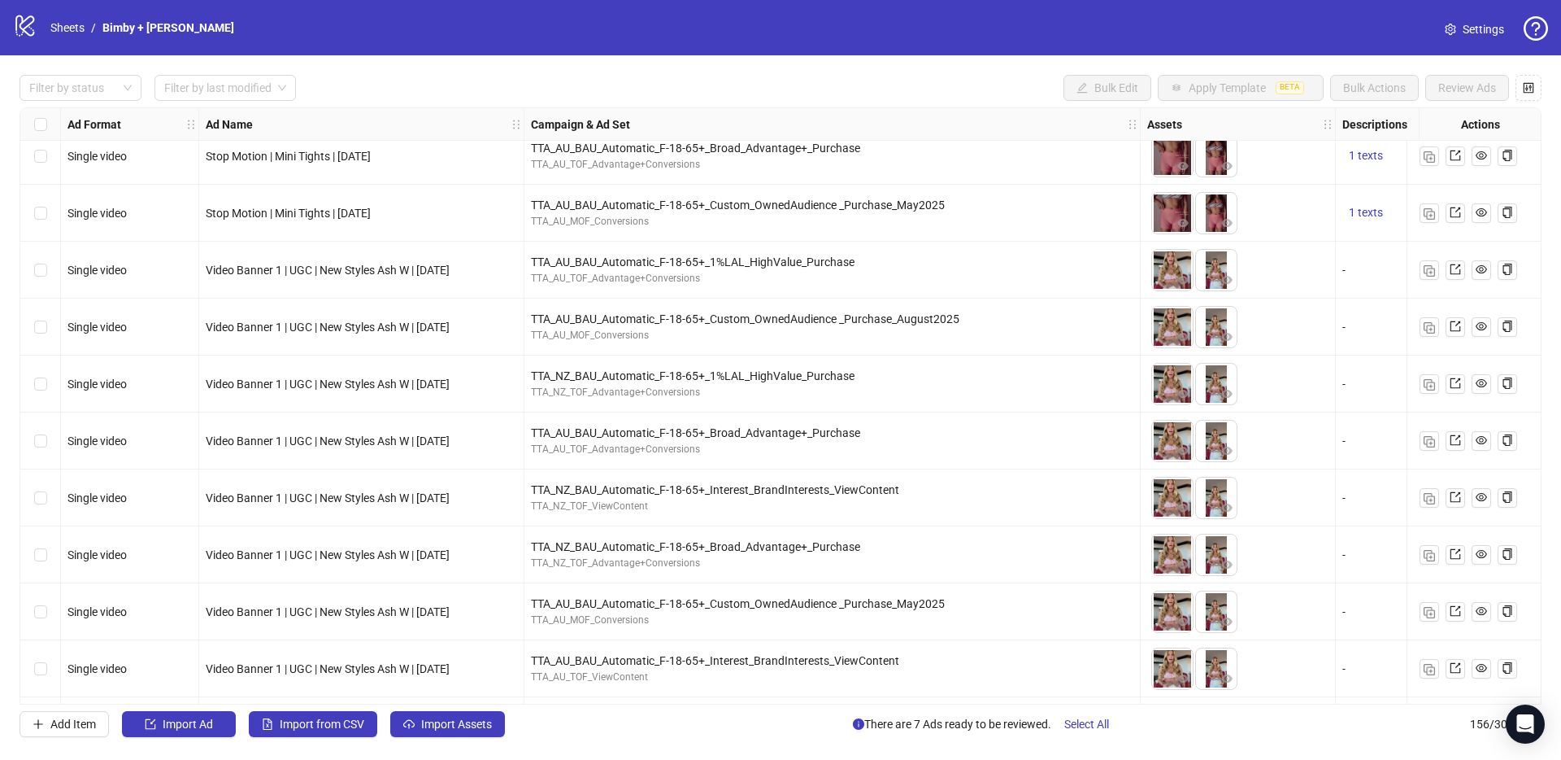
scroll to position [8324, 0]
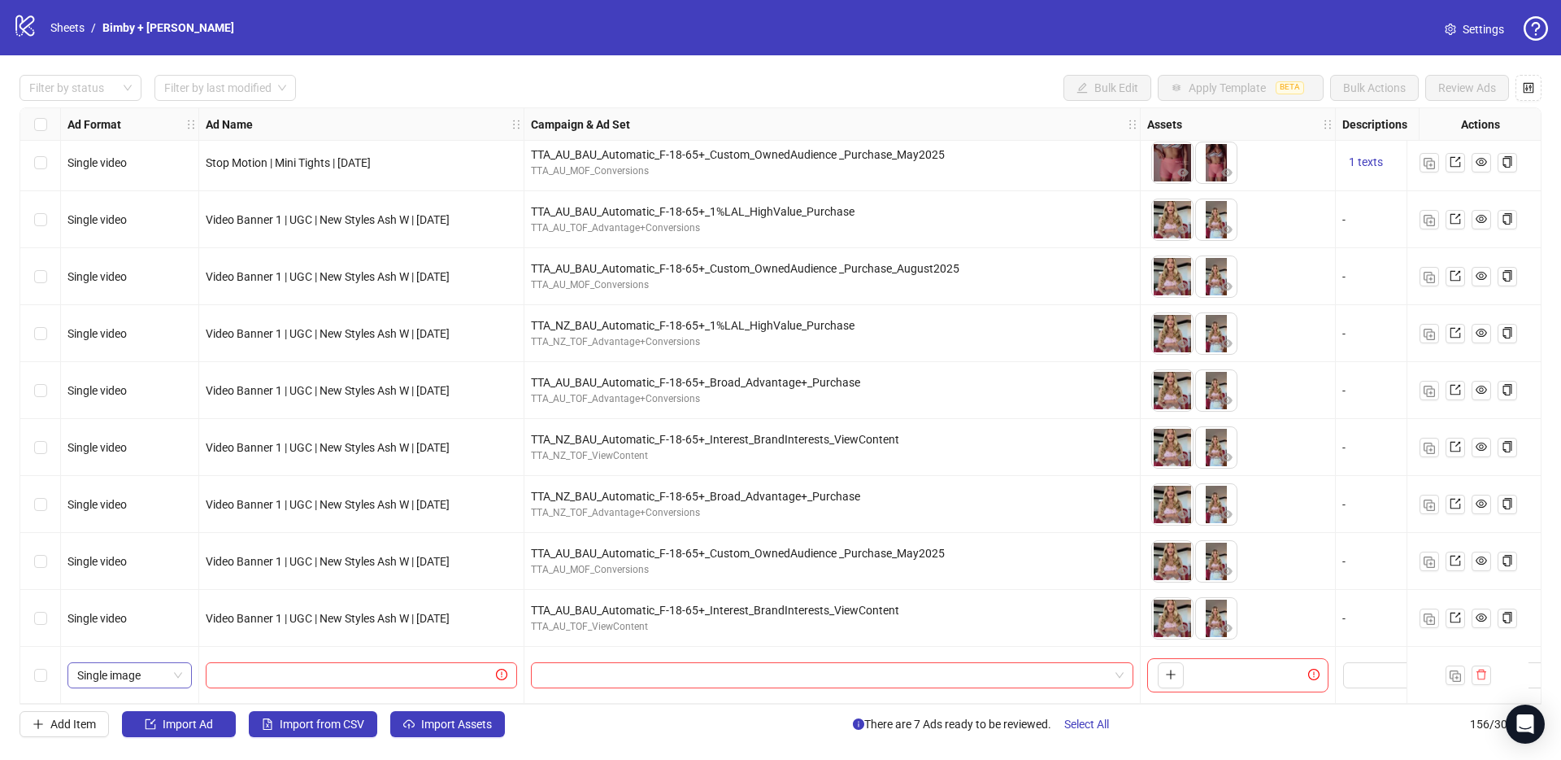
click at [148, 669] on span "Single image" at bounding box center [129, 675] width 105 height 24
click at [133, 506] on div "Single video" at bounding box center [130, 505] width 98 height 18
click at [360, 669] on input "text" at bounding box center [353, 675] width 277 height 18
paste input "**********"
type input "**********"
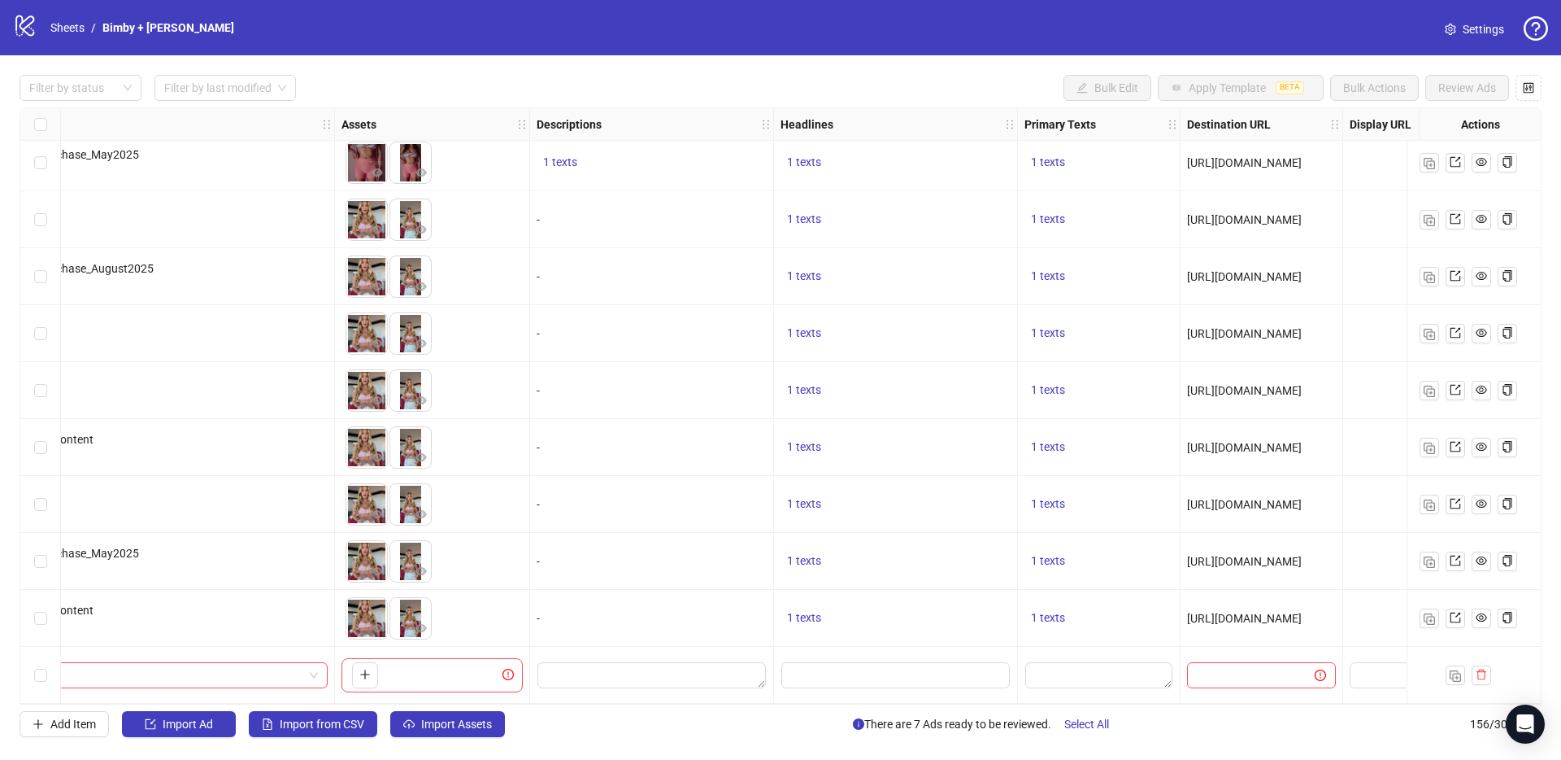
scroll to position [8324, 814]
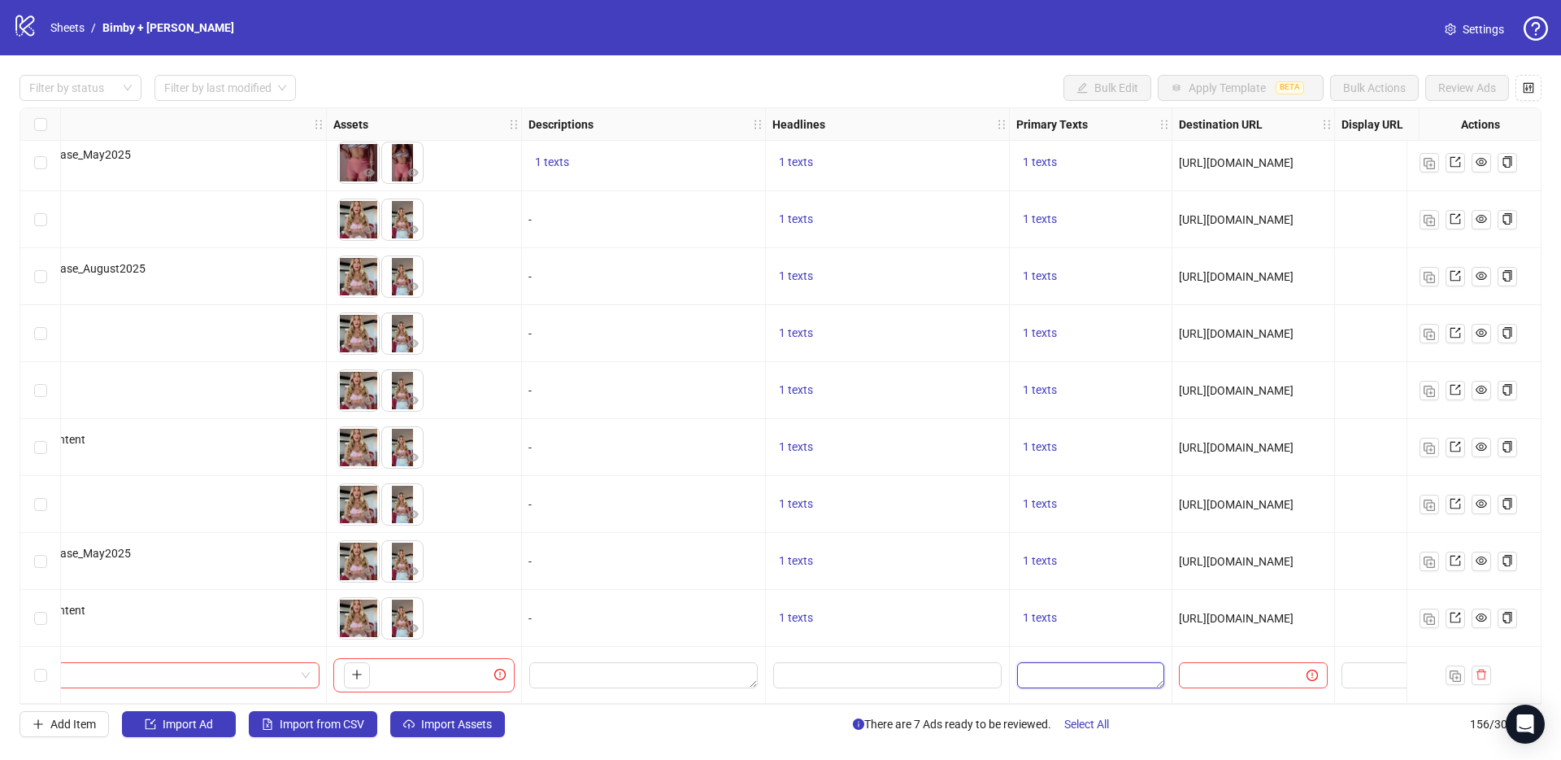
click at [1047, 677] on textarea "Edit values" at bounding box center [1090, 675] width 147 height 26
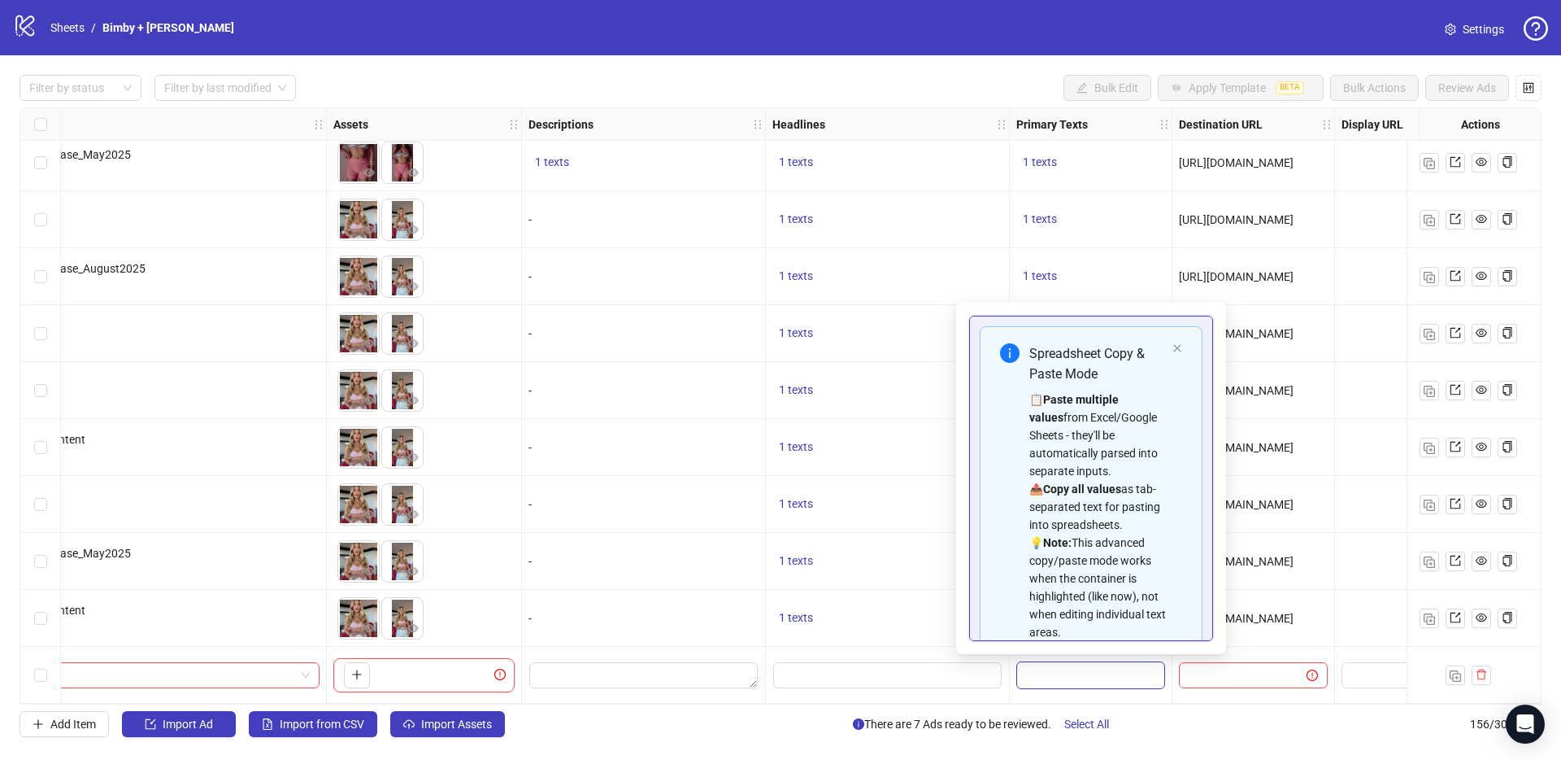
type textarea "**********"
click at [775, 671] on input "Edit values" at bounding box center [887, 675] width 229 height 26
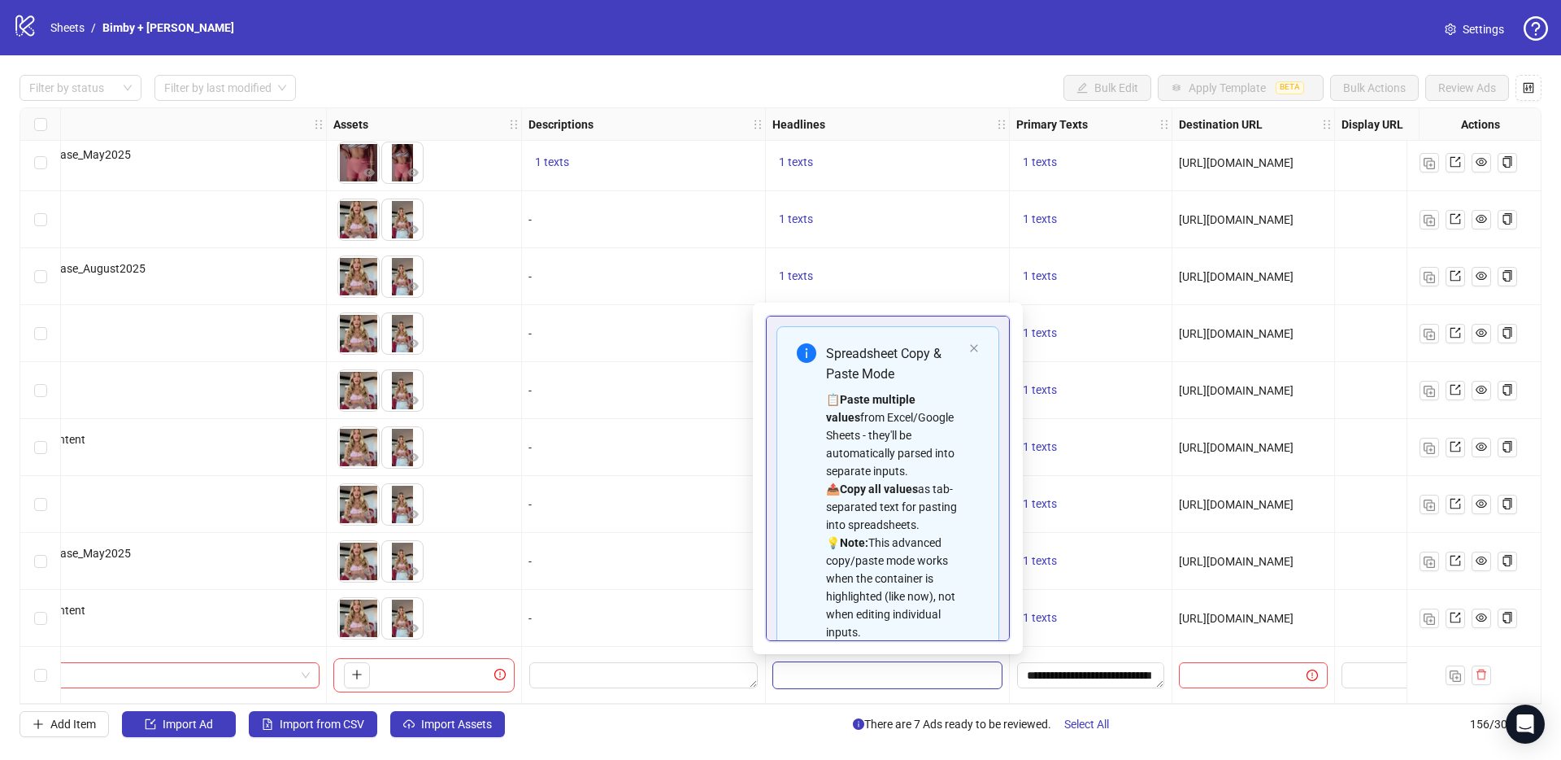
scroll to position [128, 0]
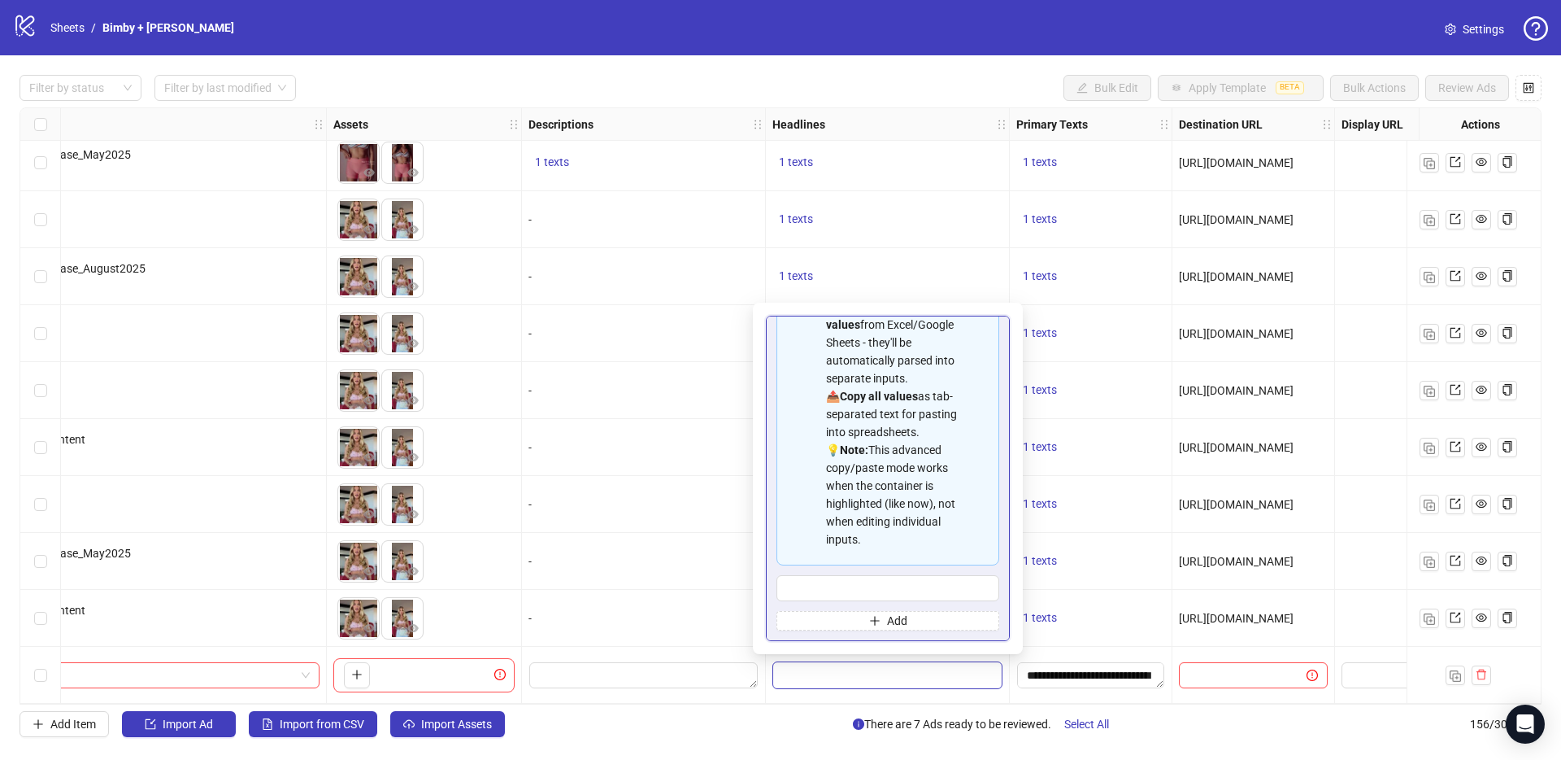
type input "**********"
click at [629, 626] on div "-" at bounding box center [644, 618] width 244 height 57
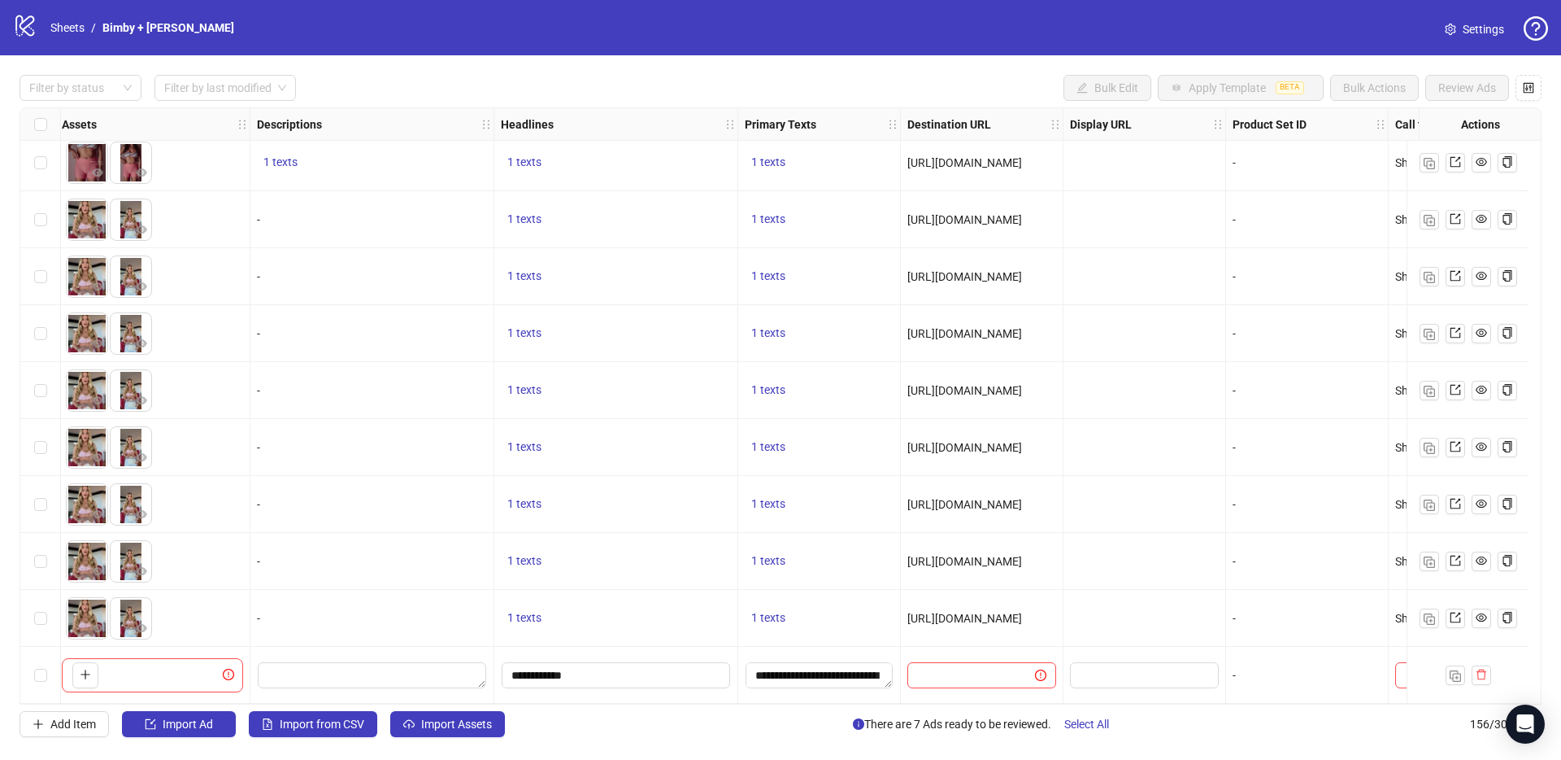
scroll to position [8324, 1154]
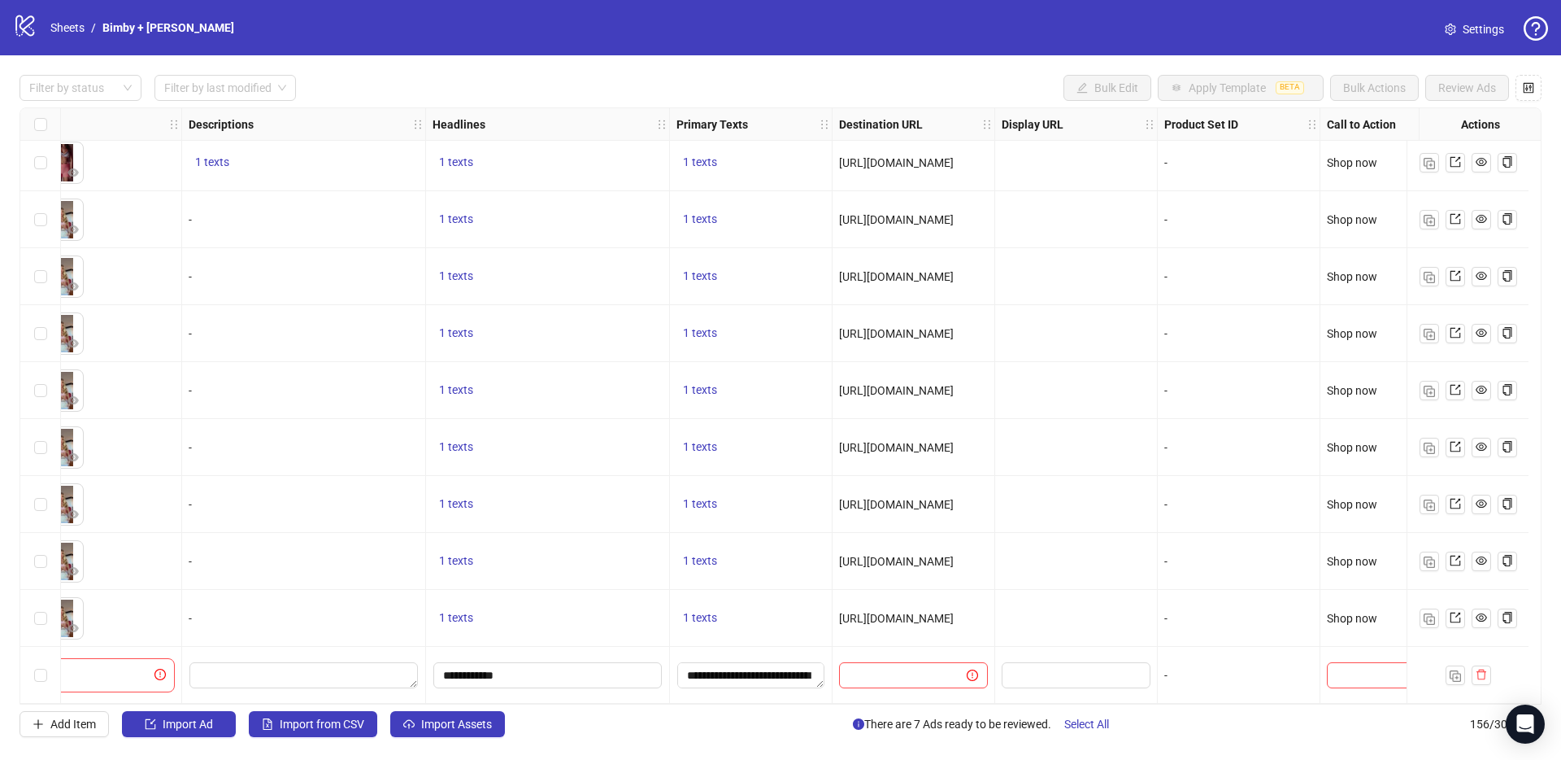
click at [847, 667] on div "Ad Format Ad Name Campaign & Ad Set Assets Descriptions Headlines Primary Texts…" at bounding box center [781, 405] width 1522 height 597
click at [891, 672] on input "text" at bounding box center [896, 675] width 95 height 18
paste input "**********"
type input "**********"
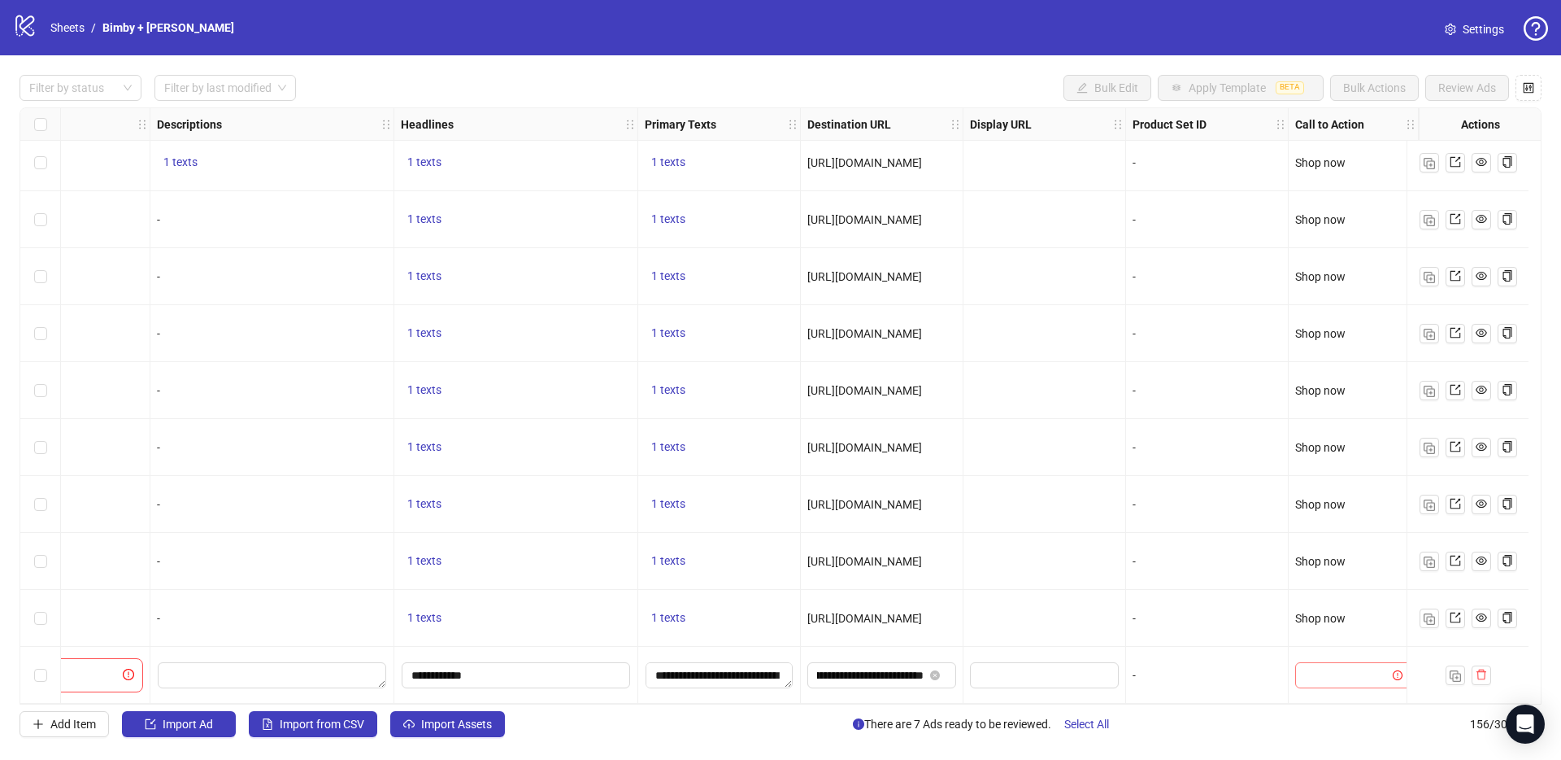
click at [1350, 677] on input "search" at bounding box center [1346, 675] width 82 height 24
type input "****"
click at [1327, 632] on div "Shop now" at bounding box center [1341, 635] width 90 height 18
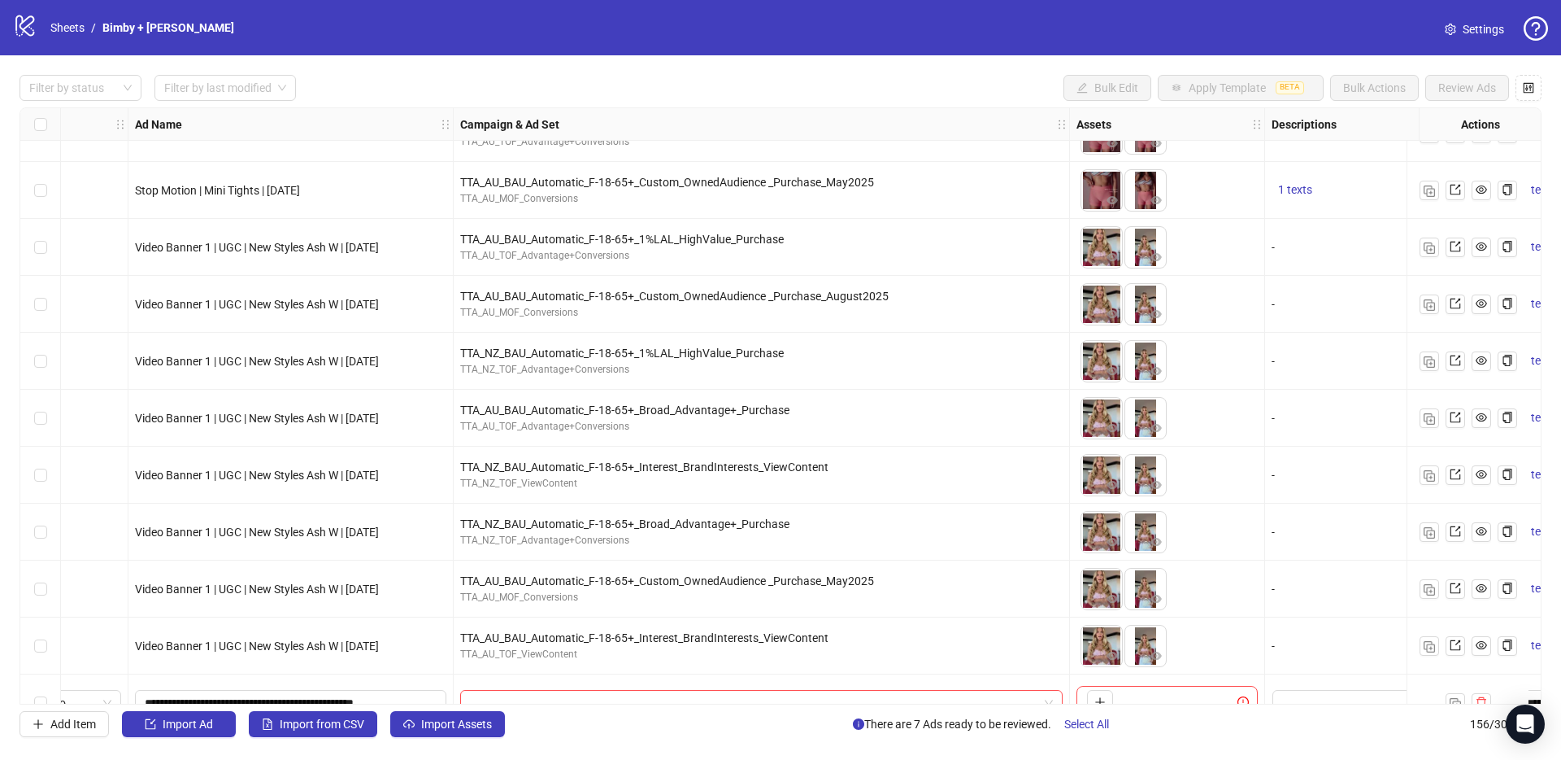
scroll to position [8313, 71]
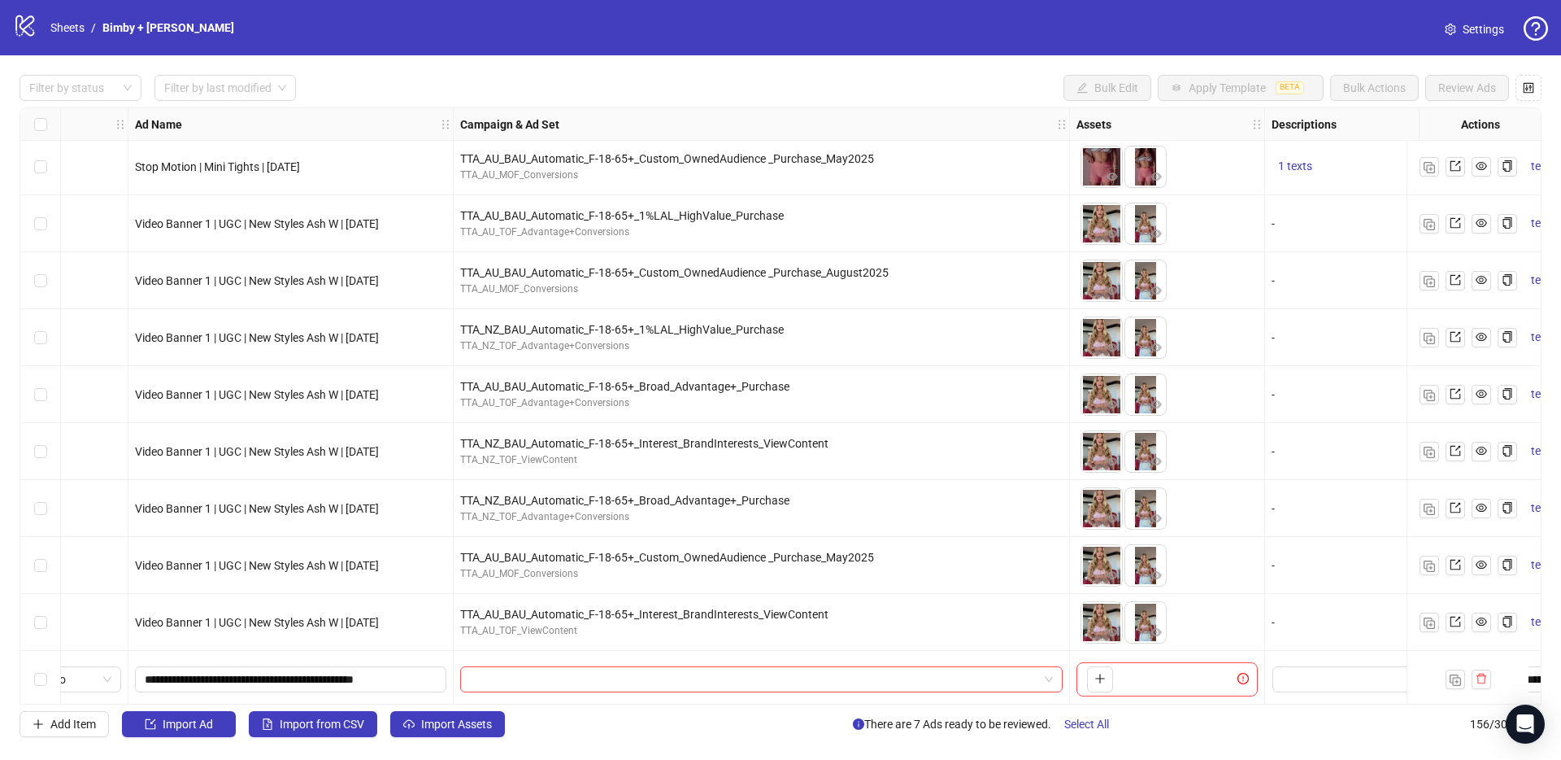
click at [699, 216] on div "Ad Format Ad Name Campaign & Ad Set Assets Descriptions Headlines Primary Texts…" at bounding box center [781, 405] width 1522 height 597
click at [699, 216] on div "TTA_AU_BAU_Automatic_F-18-65+_1%LAL_HighValue_Purchase" at bounding box center [761, 216] width 603 height 18
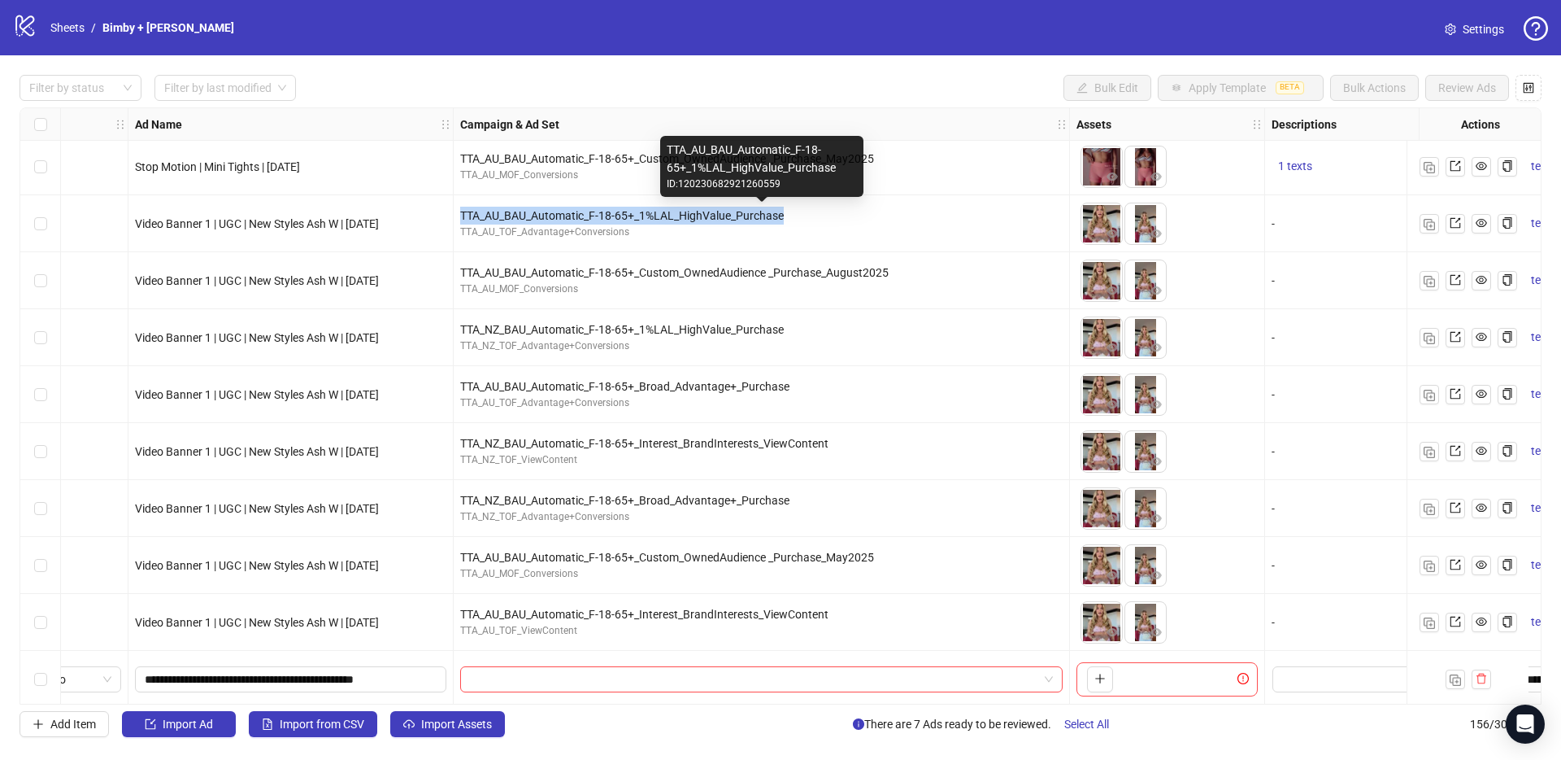
click at [699, 215] on div "TTA_AU_BAU_Automatic_F-18-65+_1%LAL_HighValue_Purchase" at bounding box center [761, 216] width 603 height 18
copy div "TTA_AU_BAU_Automatic_F-18-65+_1%LAL_HighValue_Purchase"
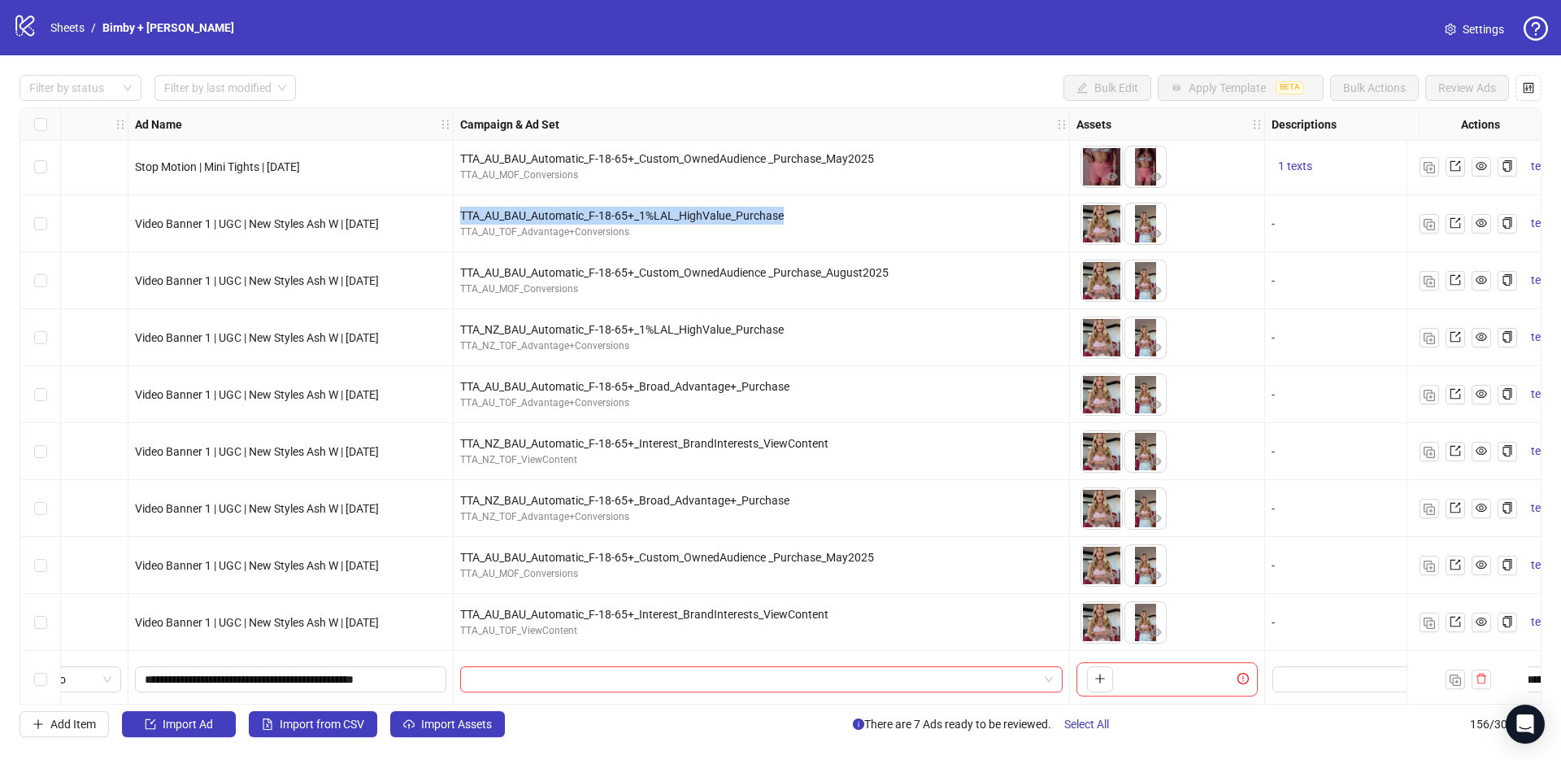
scroll to position [8324, 71]
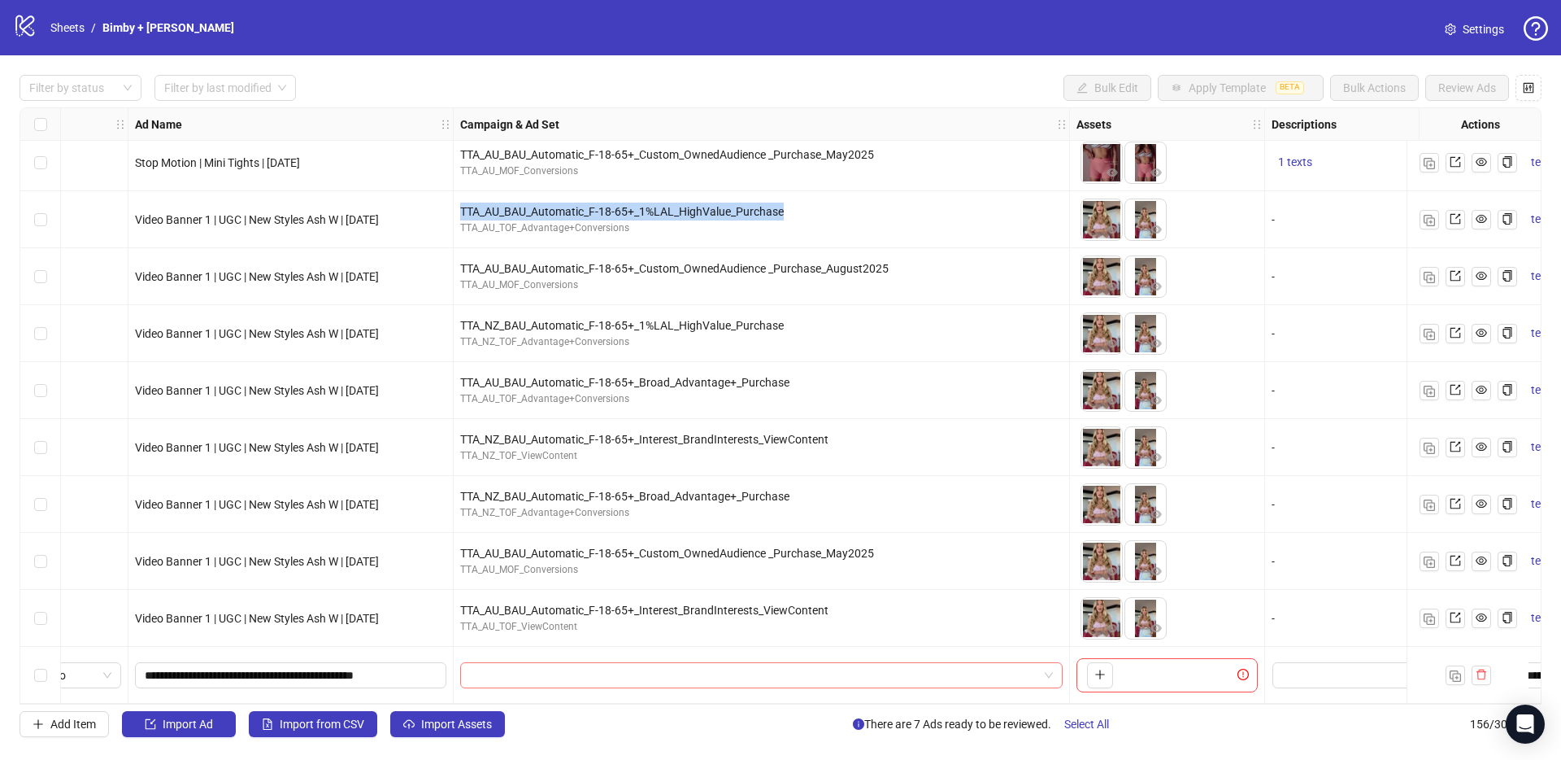
click at [544, 668] on input "search" at bounding box center [754, 675] width 568 height 24
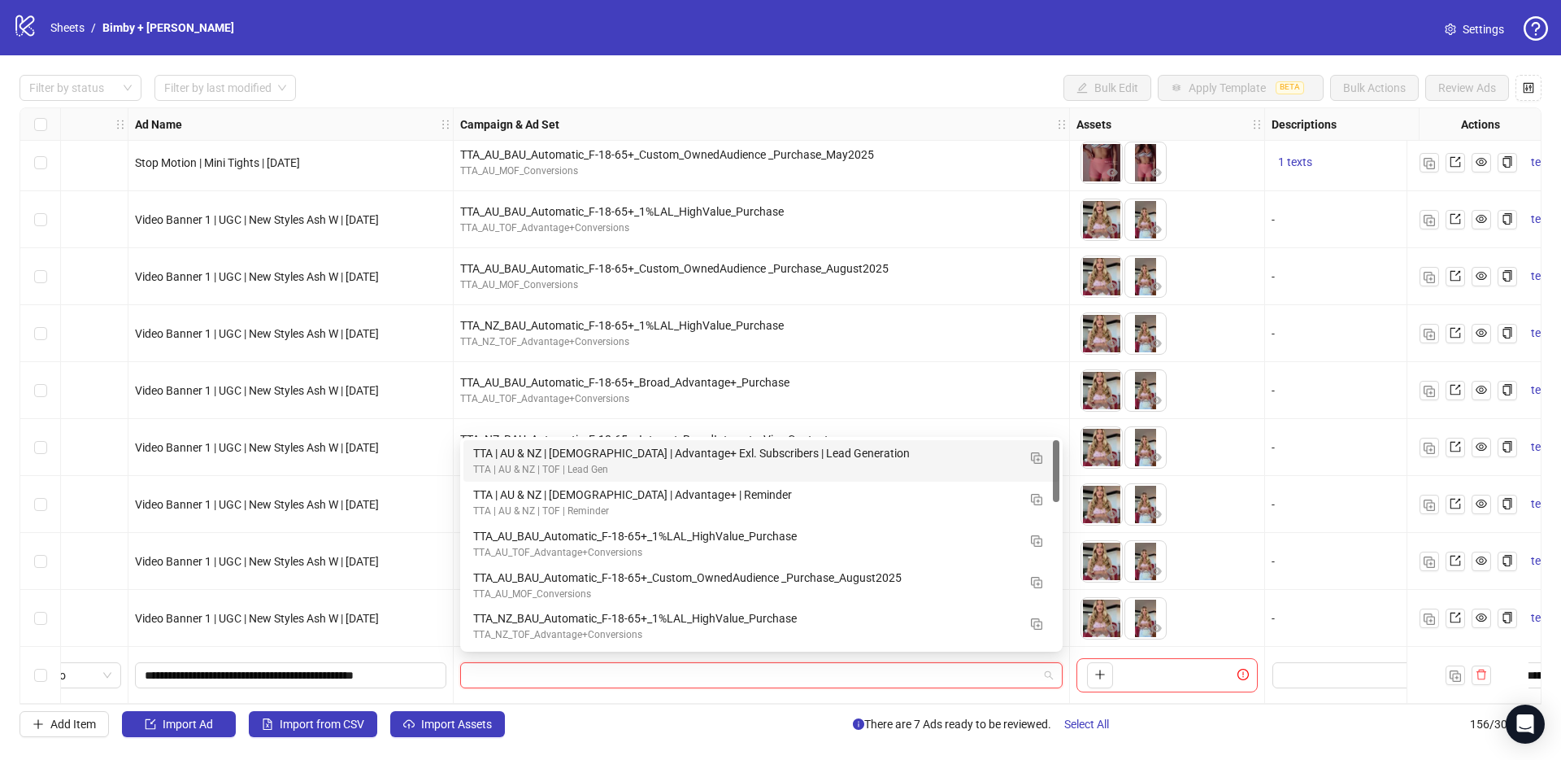
paste input "**********"
type input "**********"
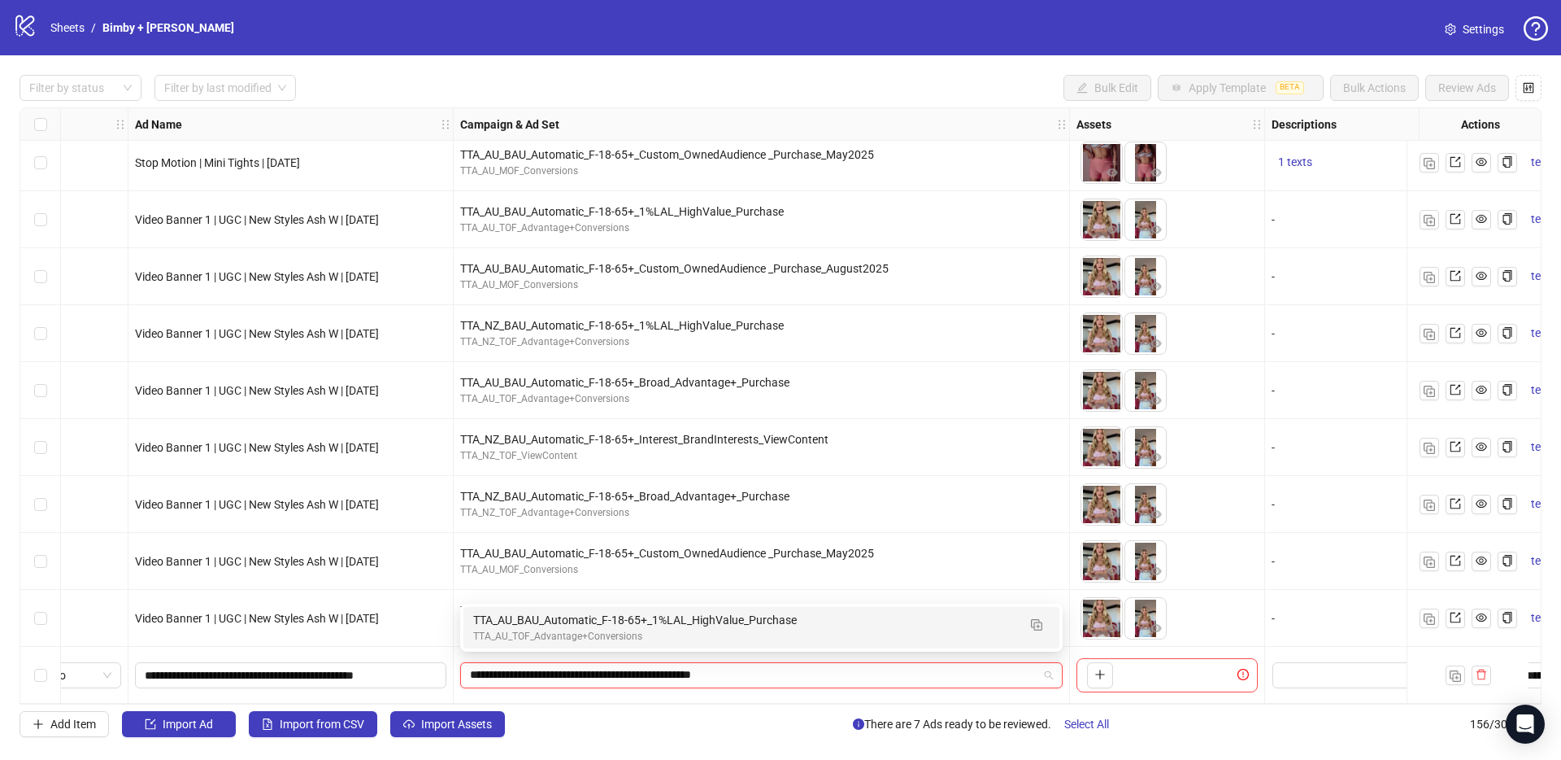
click at [551, 625] on div "TTA_AU_BAU_Automatic_F-18-65+_1%LAL_HighValue_Purchase" at bounding box center [745, 620] width 544 height 18
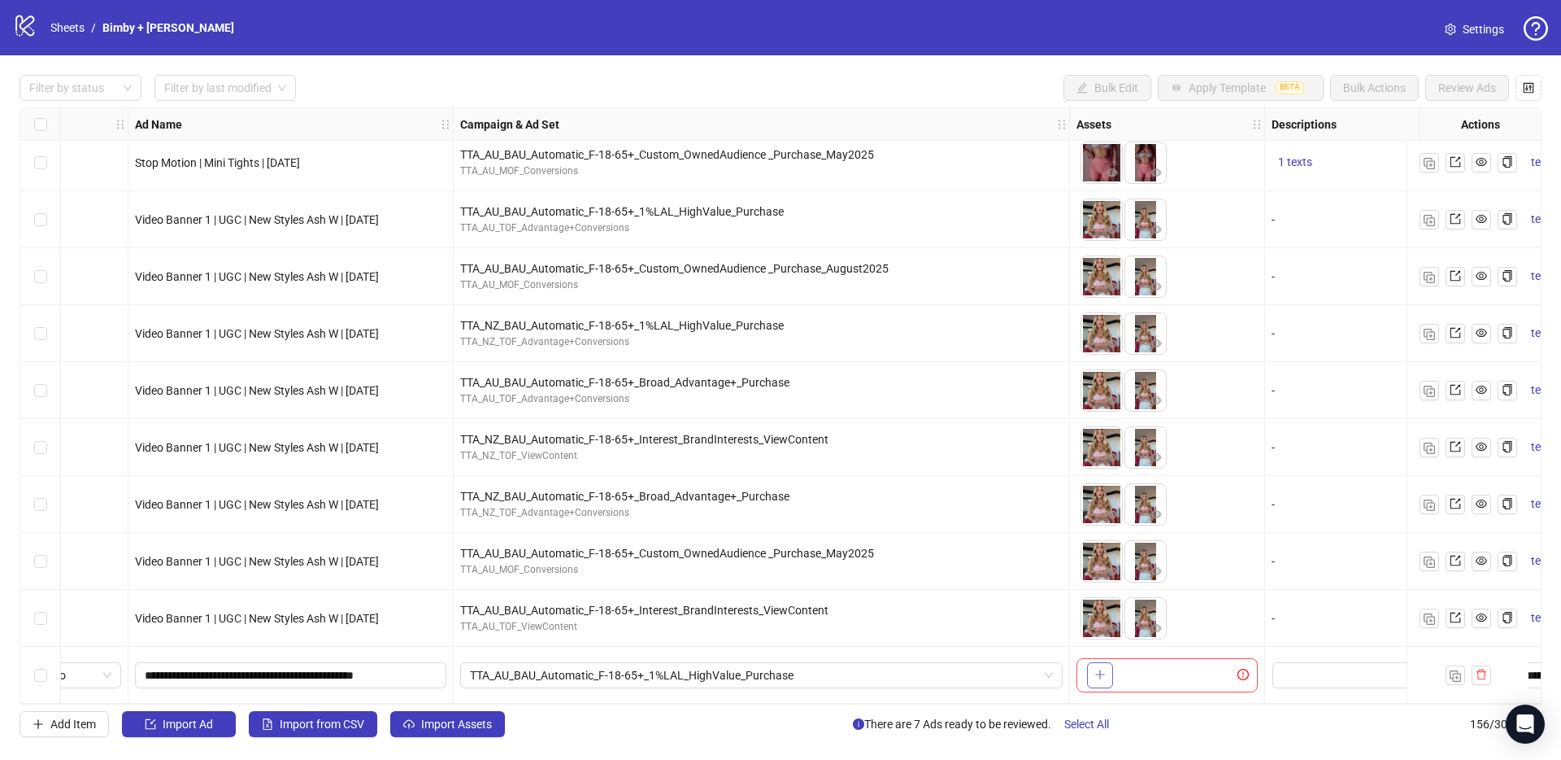
click at [1108, 673] on button "button" at bounding box center [1100, 675] width 26 height 26
drag, startPoint x: 1141, startPoint y: 676, endPoint x: 1100, endPoint y: 673, distance: 40.8
click at [1100, 673] on body "logo/logo-mobile Sheets / Bimby + [PERSON_NAME] Settings Filter by status Filte…" at bounding box center [780, 380] width 1561 height 760
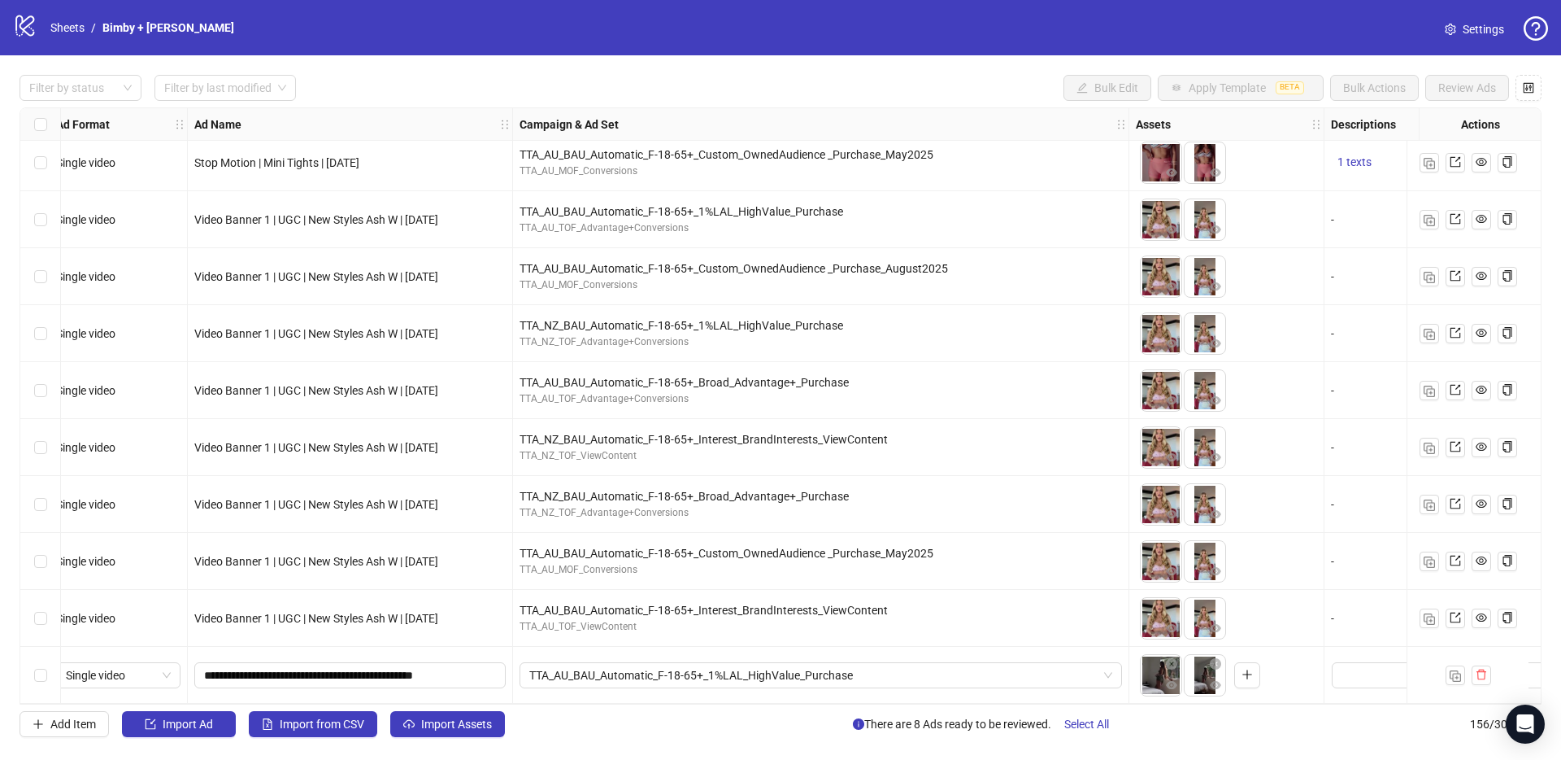
scroll to position [8324, 0]
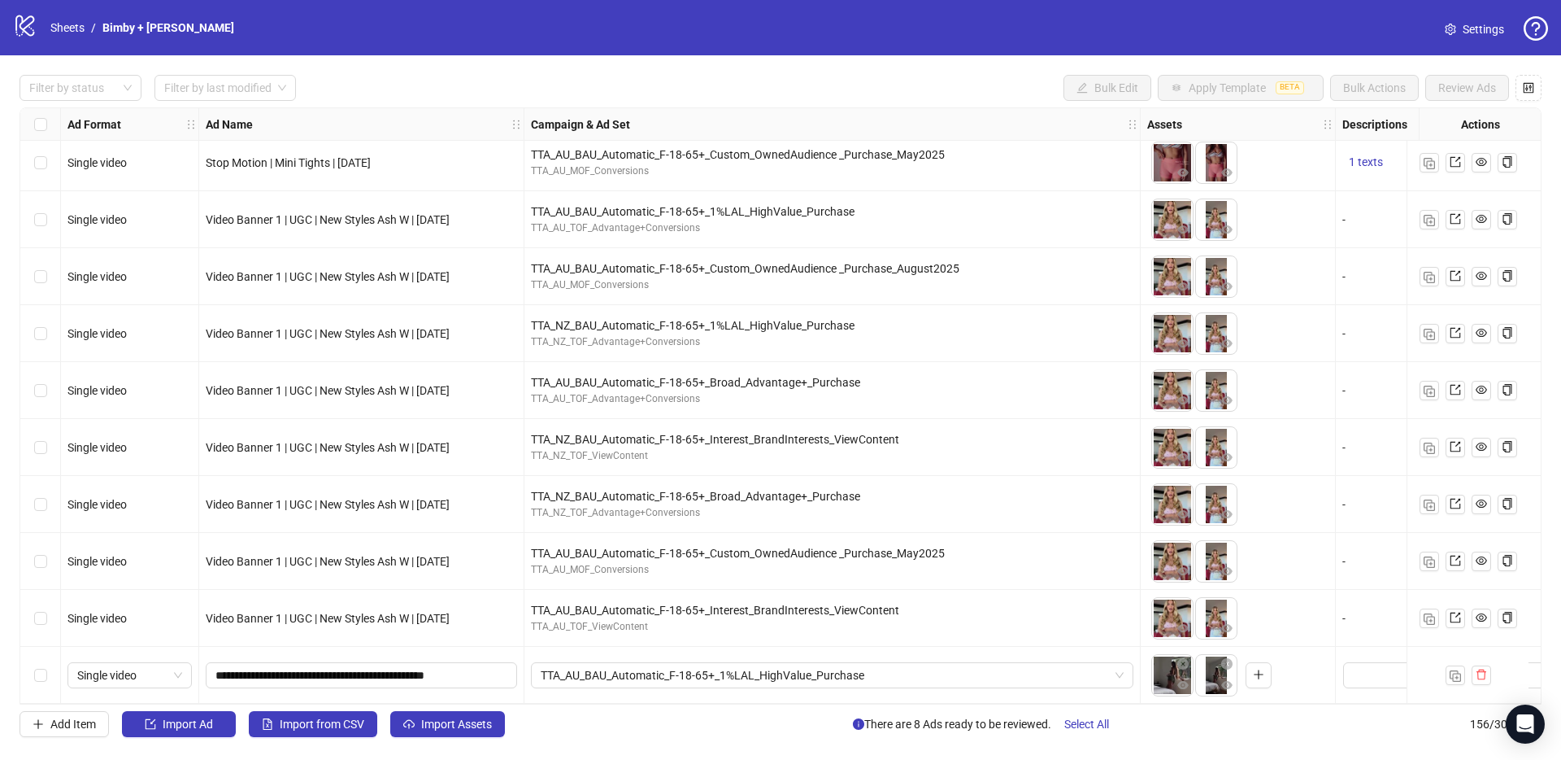
click at [25, 673] on div "Select row 156" at bounding box center [40, 674] width 41 height 57
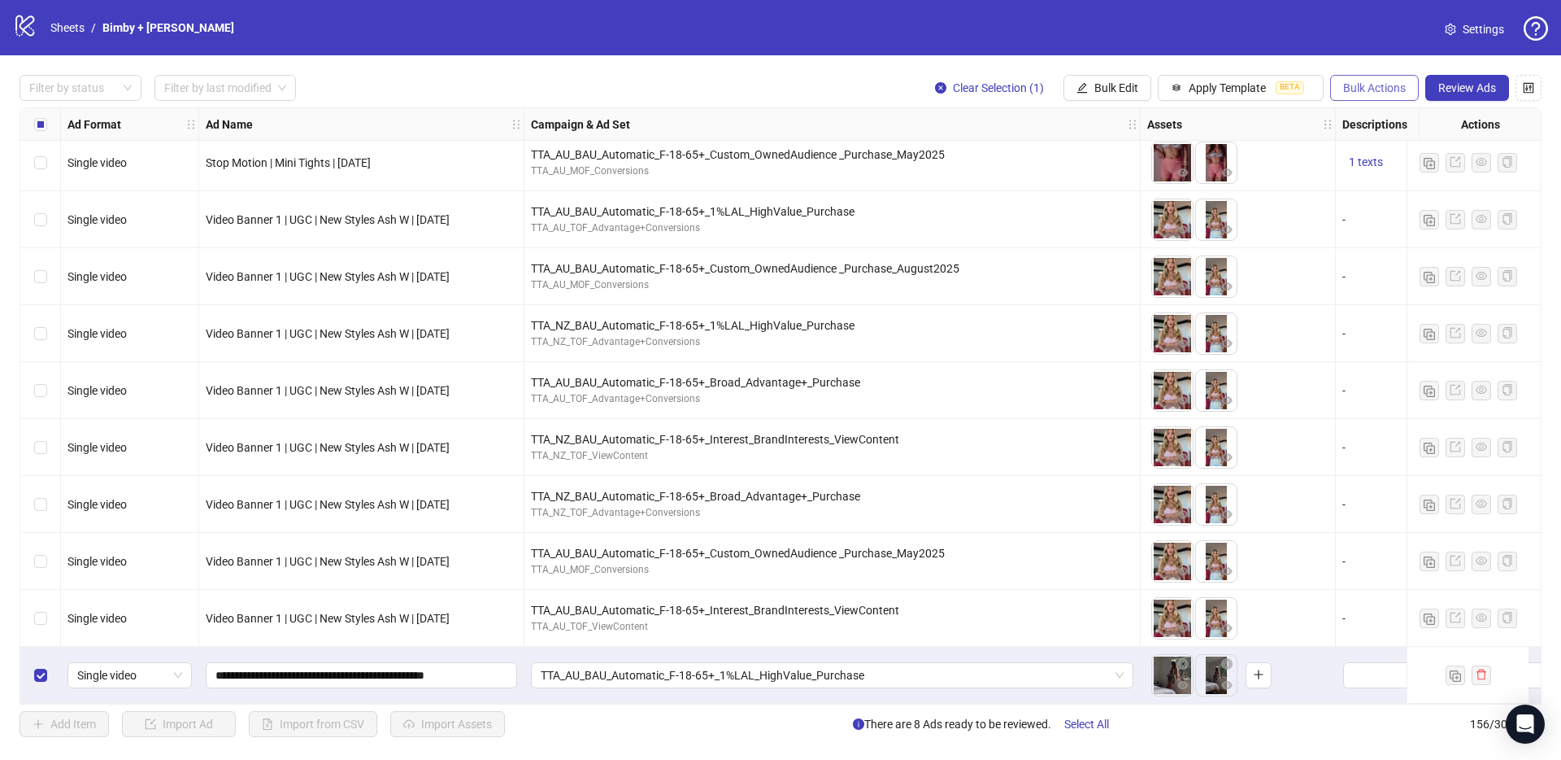
click at [1343, 97] on button "Bulk Actions" at bounding box center [1374, 88] width 89 height 26
click at [1391, 168] on span "Duplicate with assets" at bounding box center [1397, 172] width 111 height 18
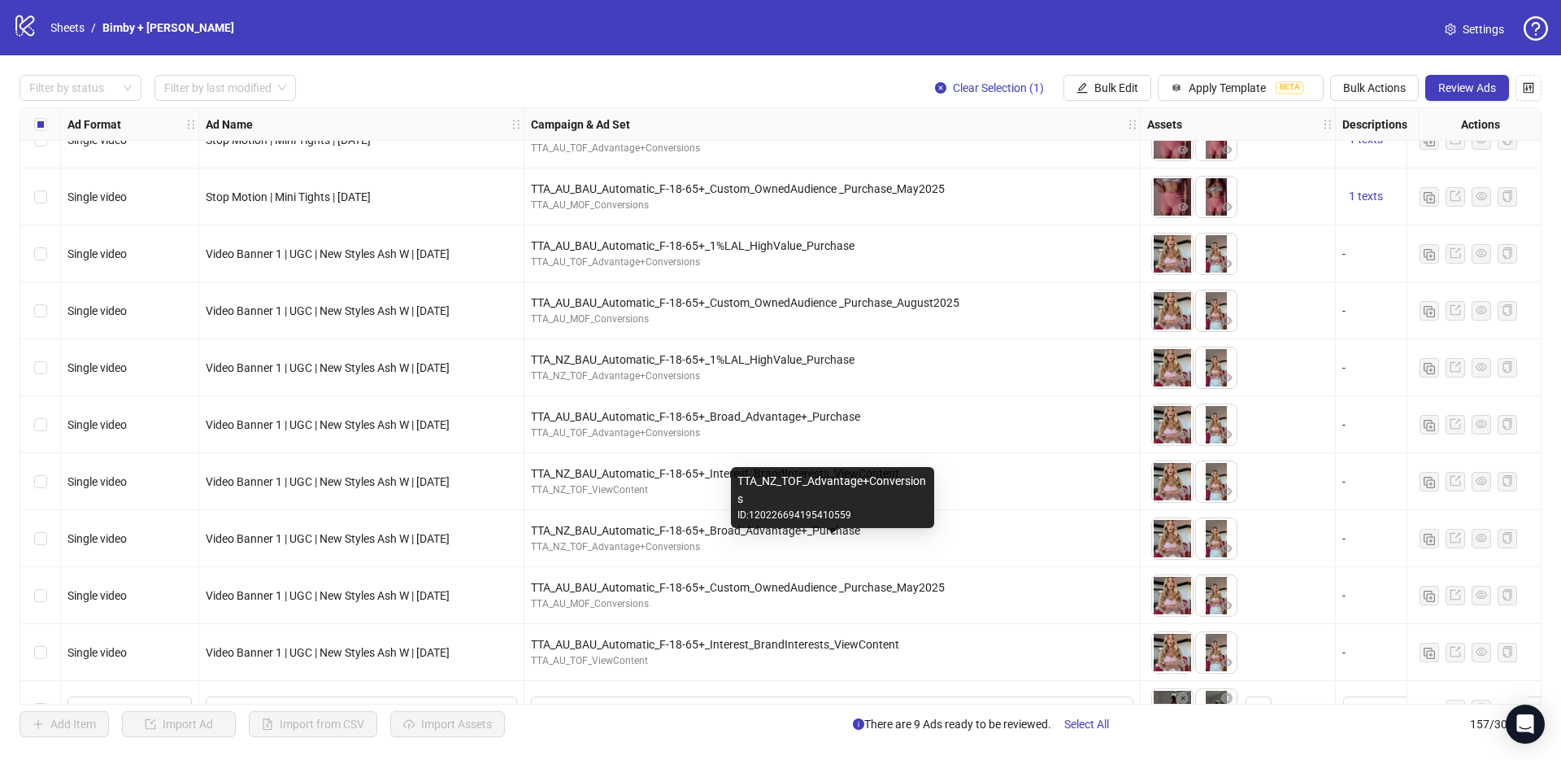
scroll to position [8264, 0]
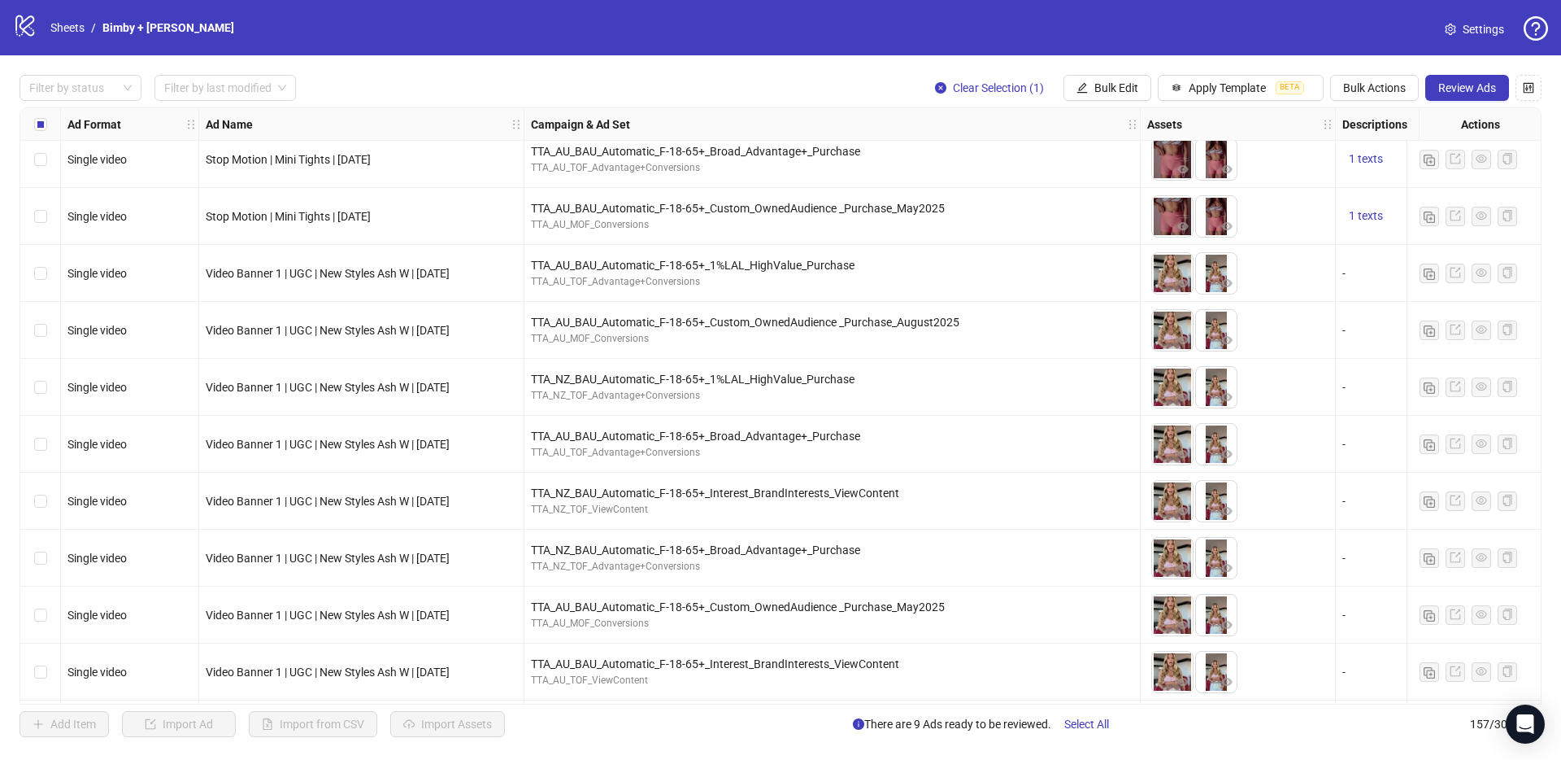
click at [677, 327] on div "TTA_AU_BAU_Automatic_F-18-65+_Custom_OwnedAudience _Purchase_August2025" at bounding box center [832, 322] width 603 height 18
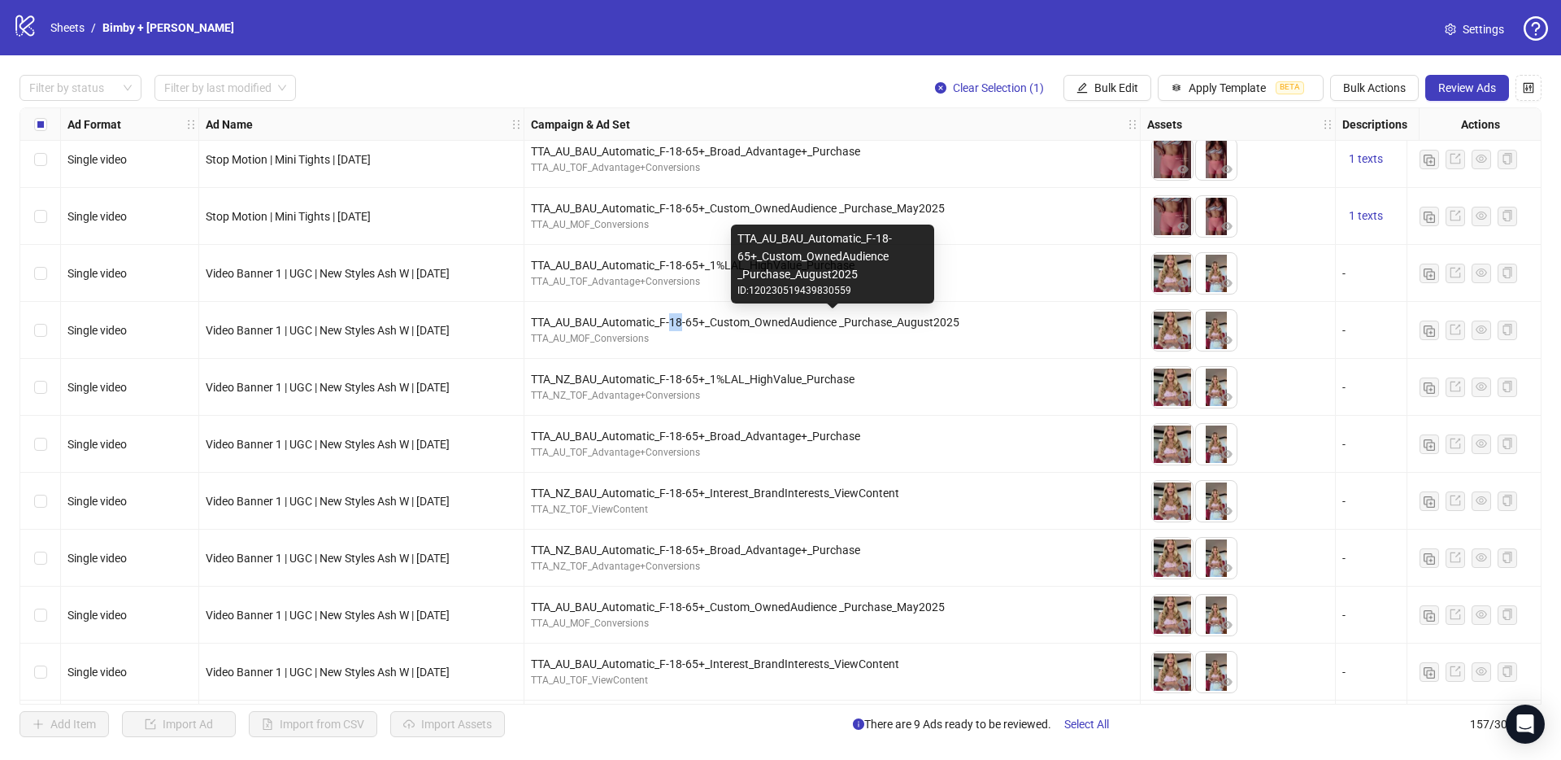
click at [677, 327] on div "TTA_AU_BAU_Automatic_F-18-65+_Custom_OwnedAudience _Purchase_August2025" at bounding box center [832, 322] width 603 height 18
copy div "TTA_AU_BAU_Automatic_F-18-65+_Custom_OwnedAudience _Purchase_August2025"
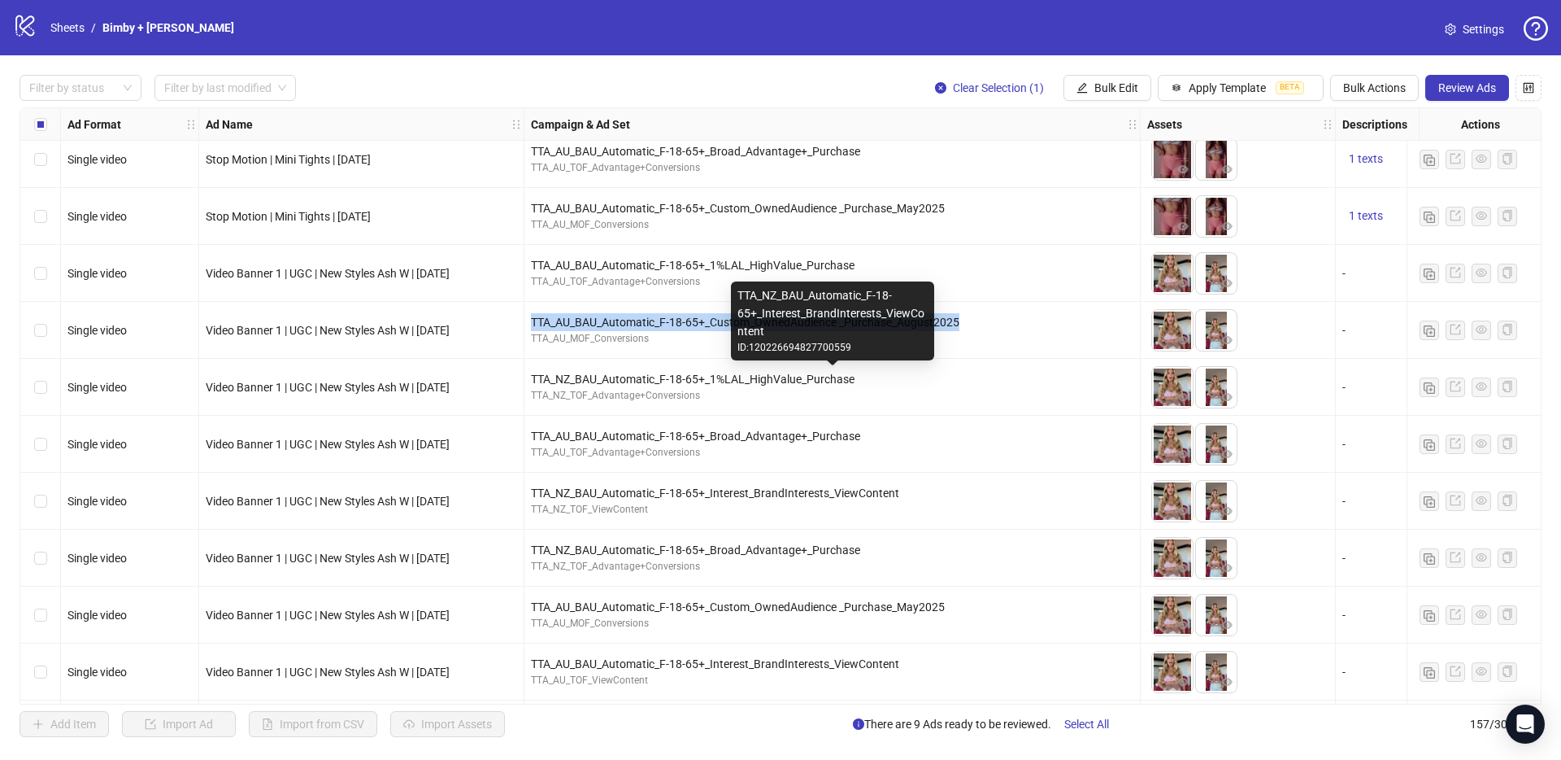
scroll to position [8381, 0]
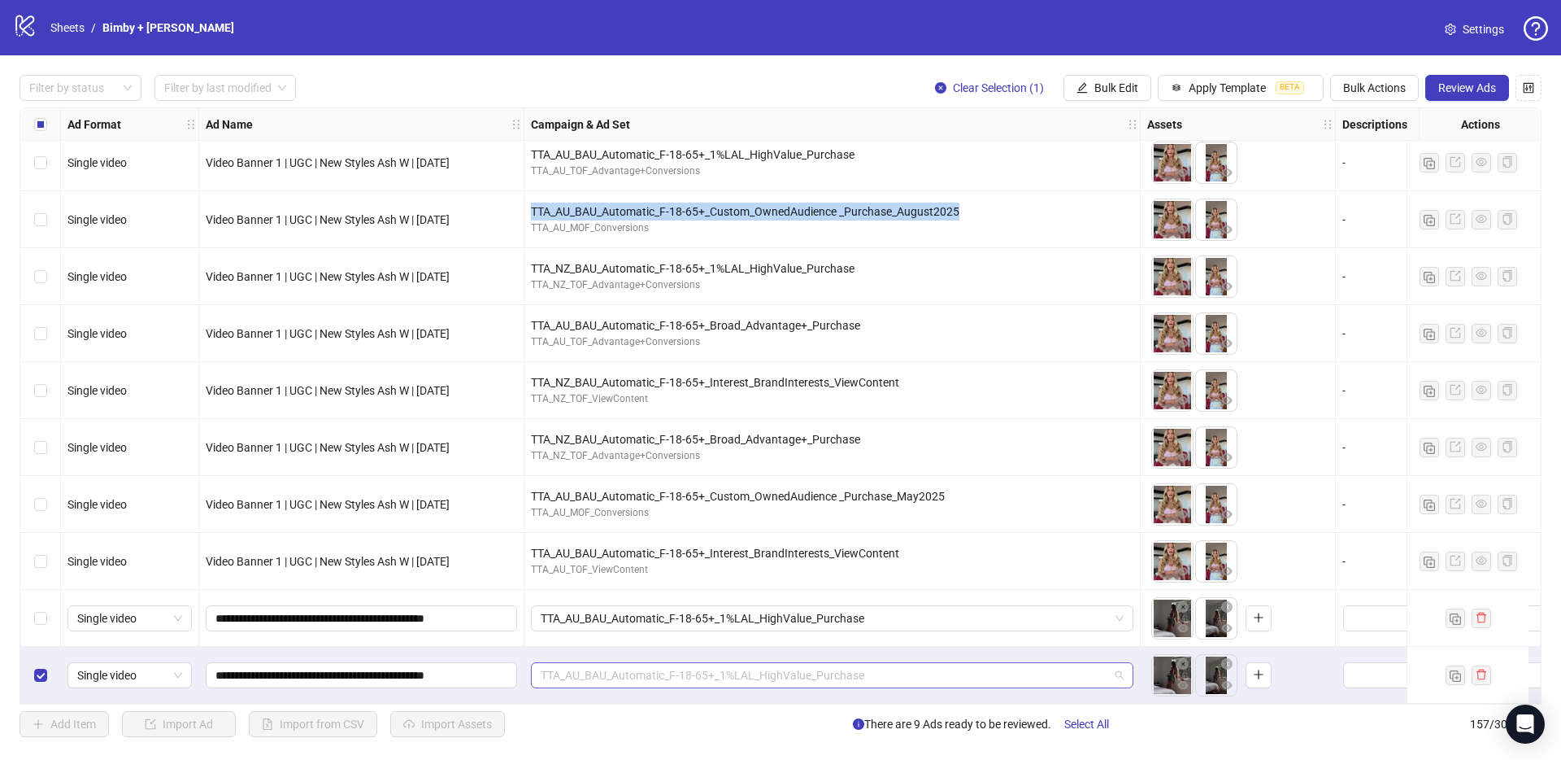
click at [656, 663] on span "TTA_AU_BAU_Automatic_F-18-65+_1%LAL_HighValue_Purchase" at bounding box center [832, 675] width 583 height 24
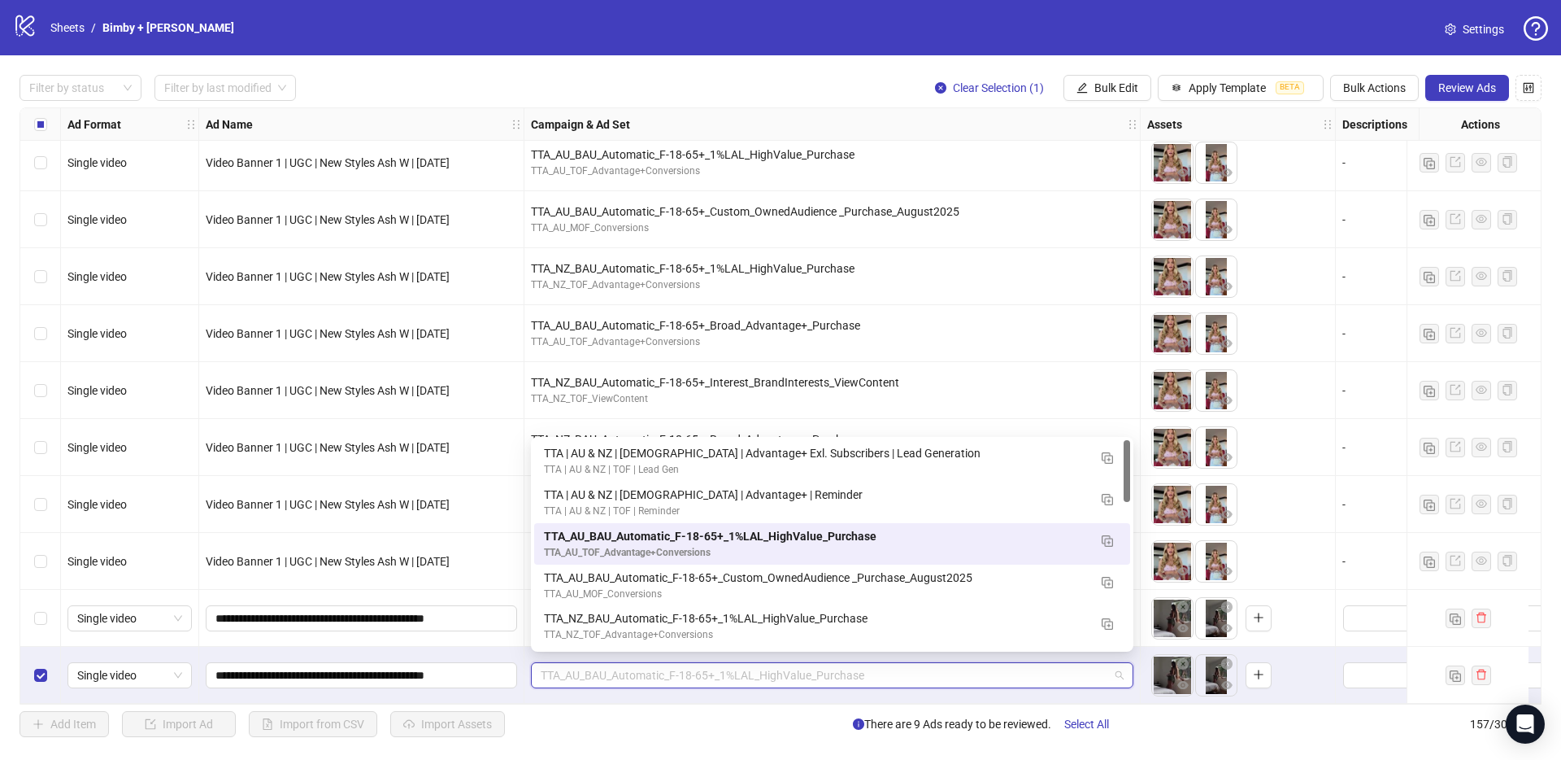
paste input "**********"
type input "**********"
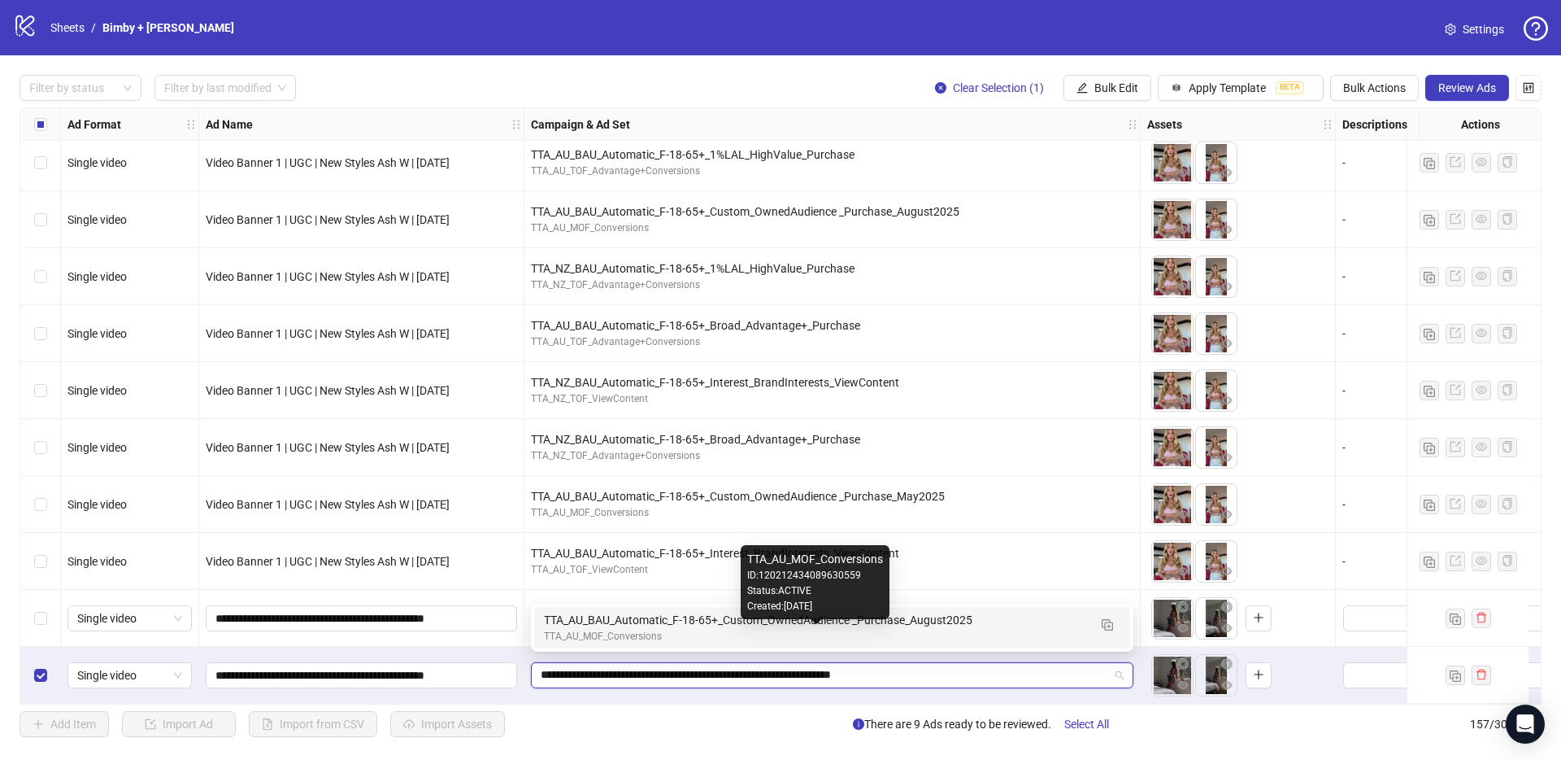
click at [652, 631] on div "TTA_AU_MOF_Conversions" at bounding box center [816, 636] width 544 height 15
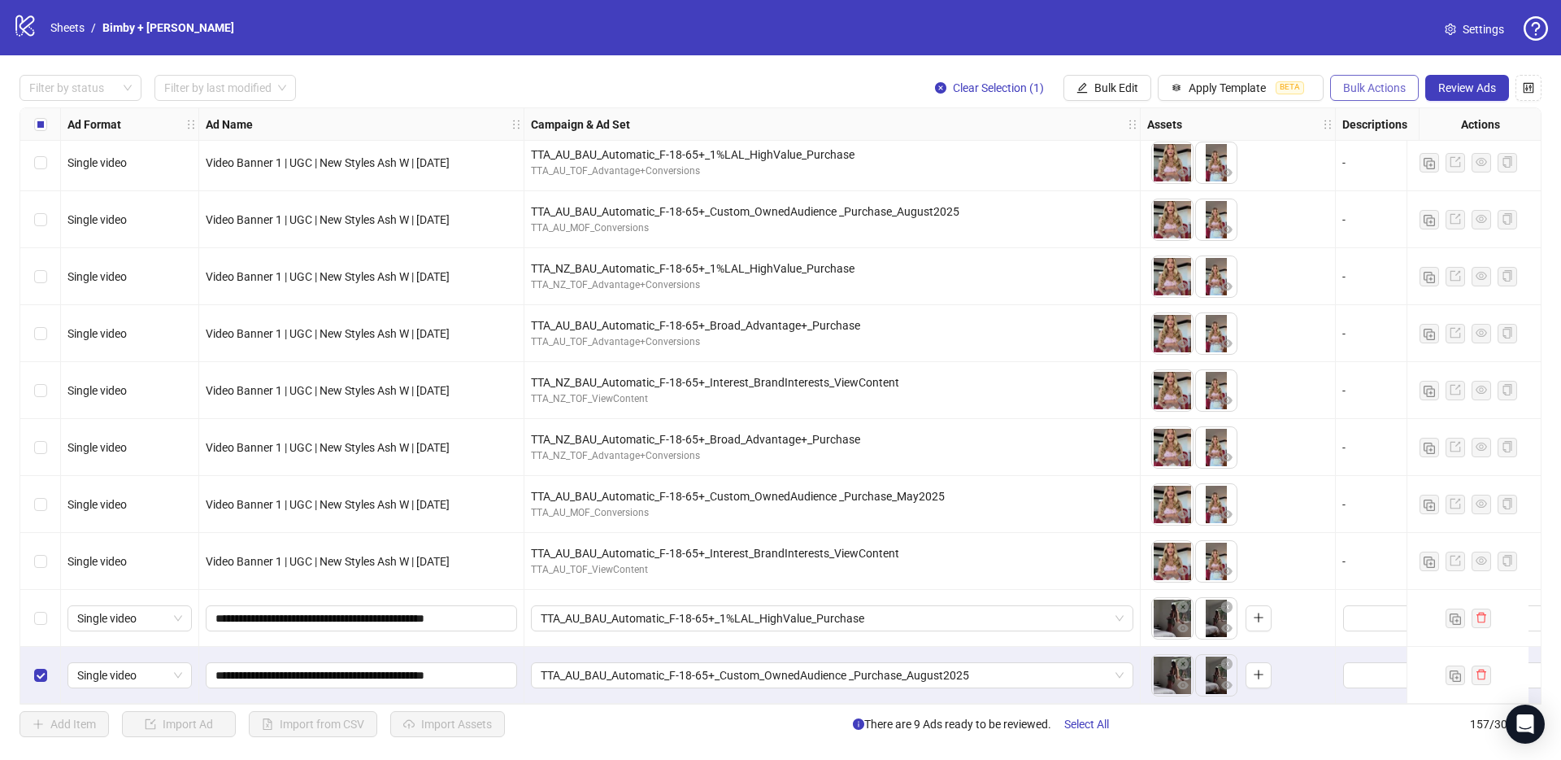
click at [1375, 88] on span "Bulk Actions" at bounding box center [1374, 87] width 63 height 13
click at [1408, 176] on span "Duplicate with assets" at bounding box center [1397, 172] width 111 height 18
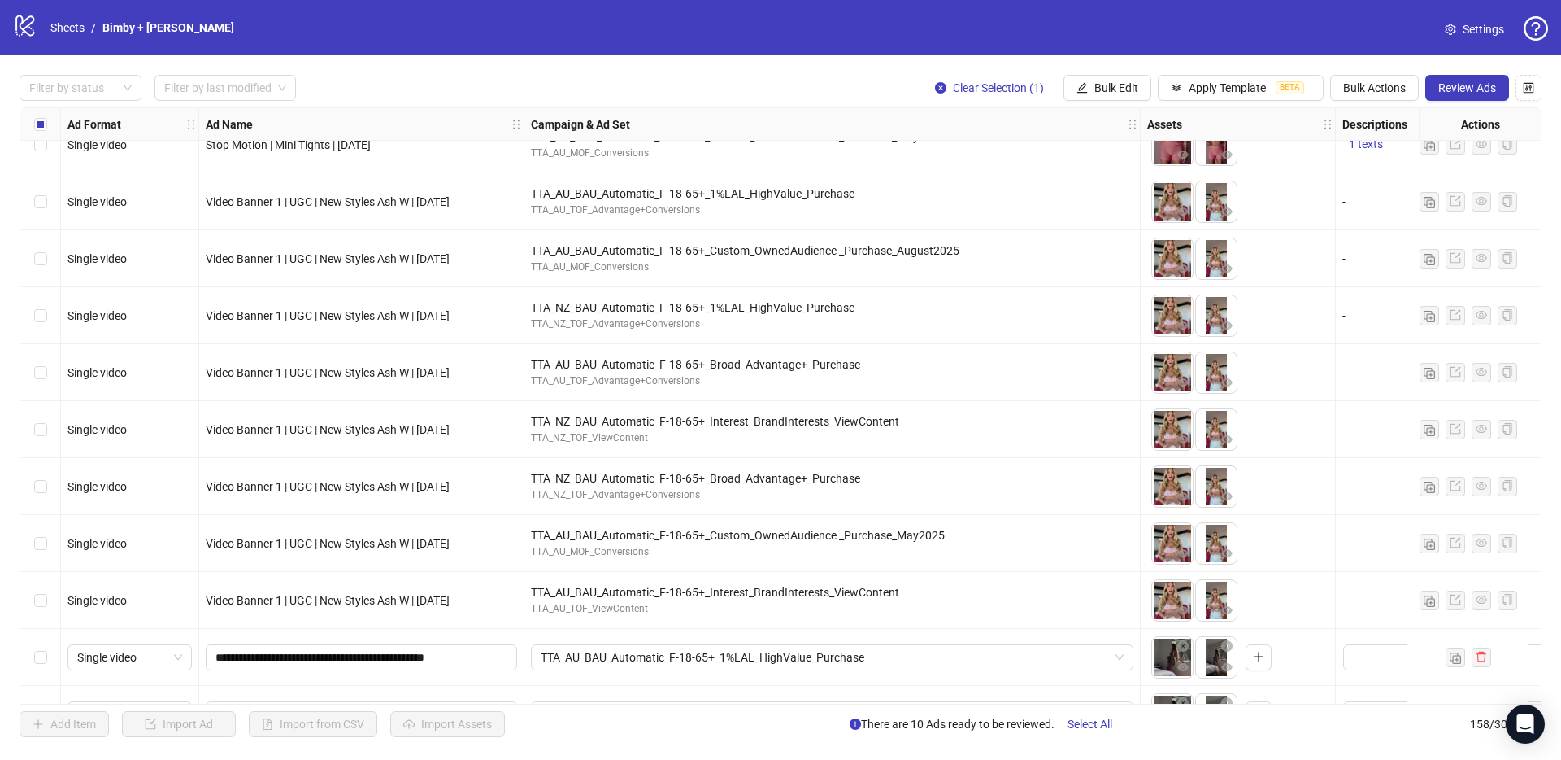
scroll to position [8319, 0]
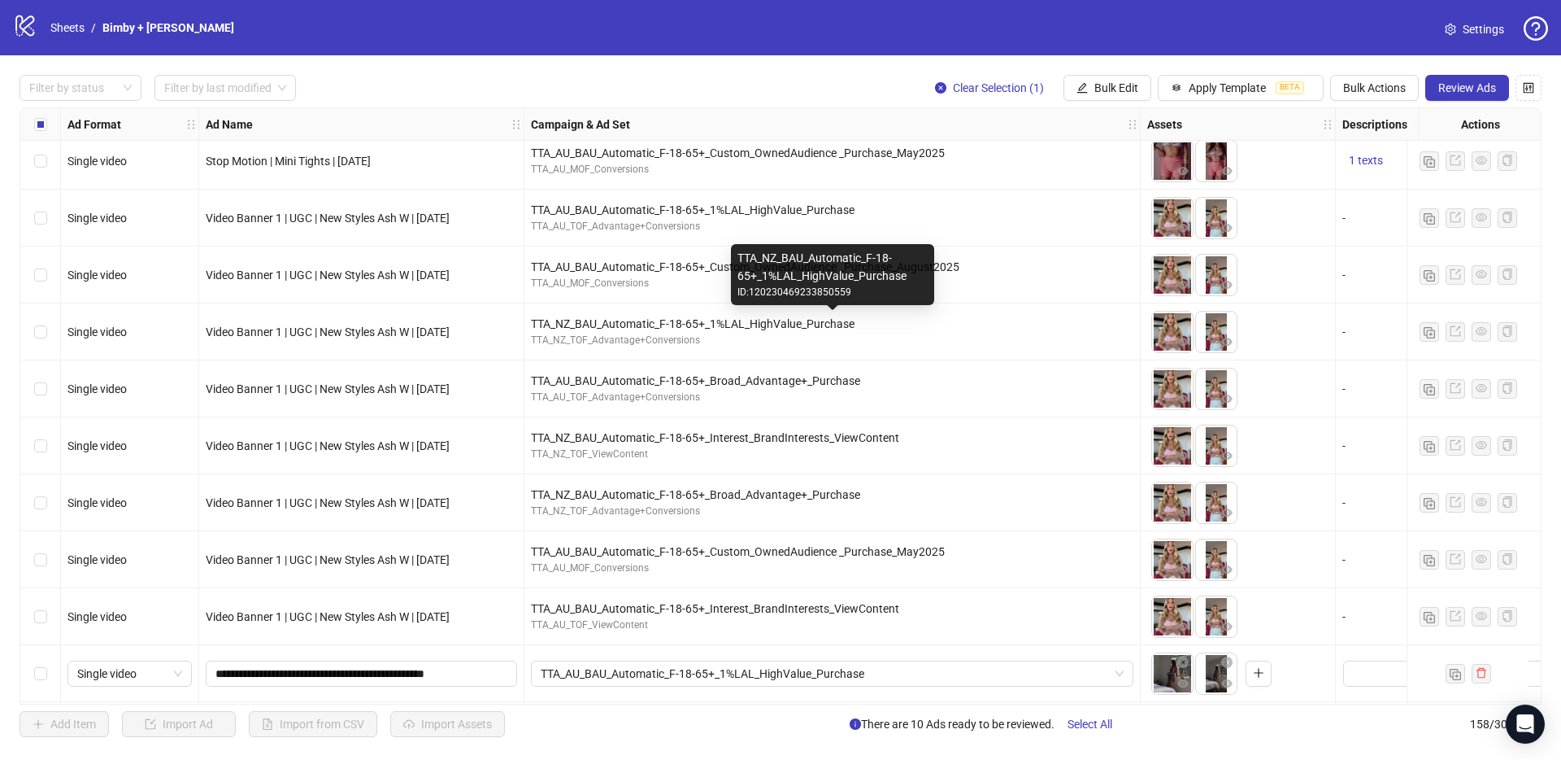
click at [693, 324] on div "TTA_NZ_BAU_Automatic_F-18-65+_1%LAL_HighValue_Purchase" at bounding box center [832, 324] width 603 height 18
click at [692, 324] on div "TTA_NZ_BAU_Automatic_F-18-65+_1%LAL_HighValue_Purchase" at bounding box center [832, 324] width 603 height 18
copy div "TTA_NZ_BAU_Automatic_F-18-65+_1%LAL_HighValue_Purchase"
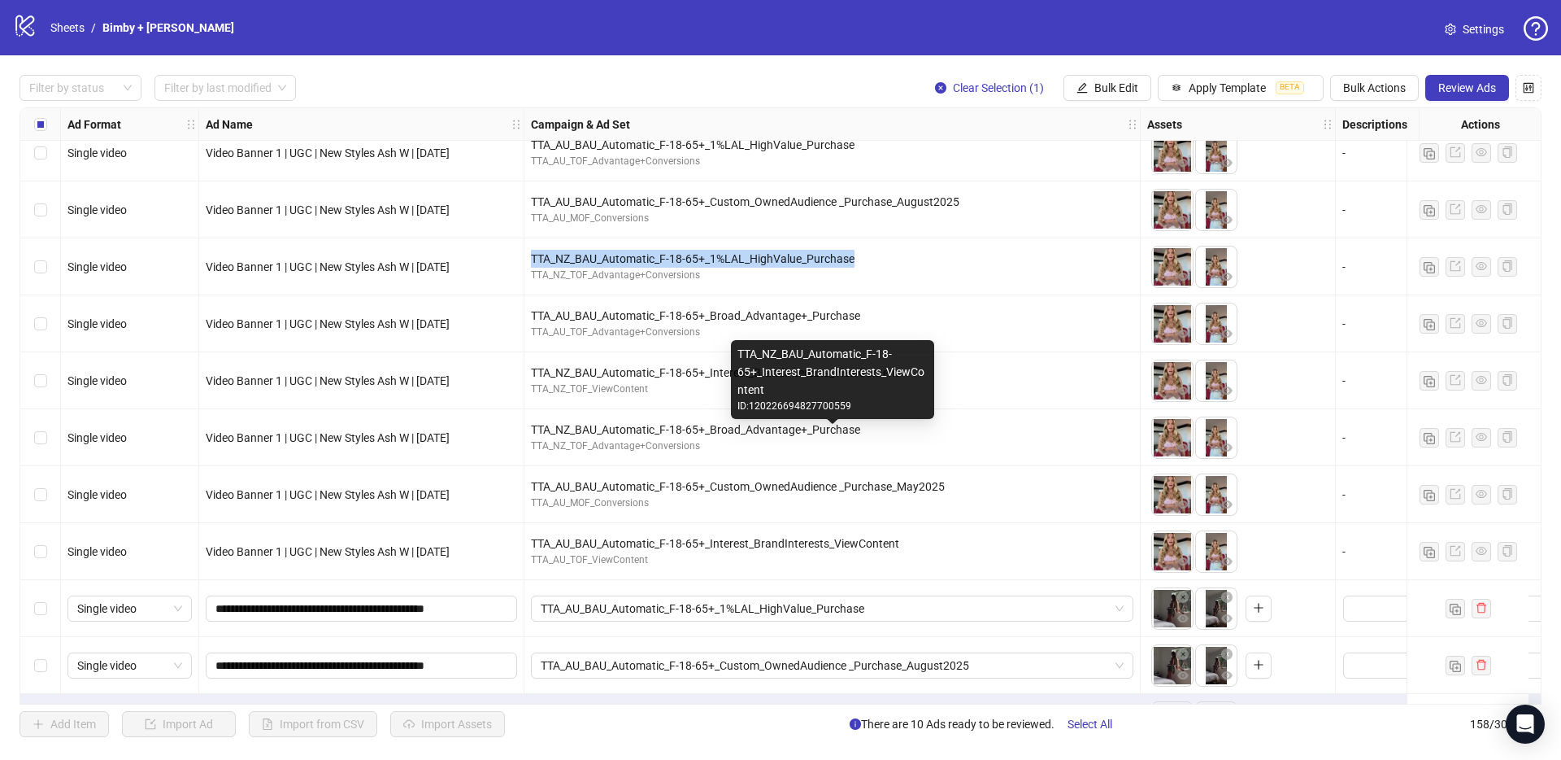
scroll to position [8438, 0]
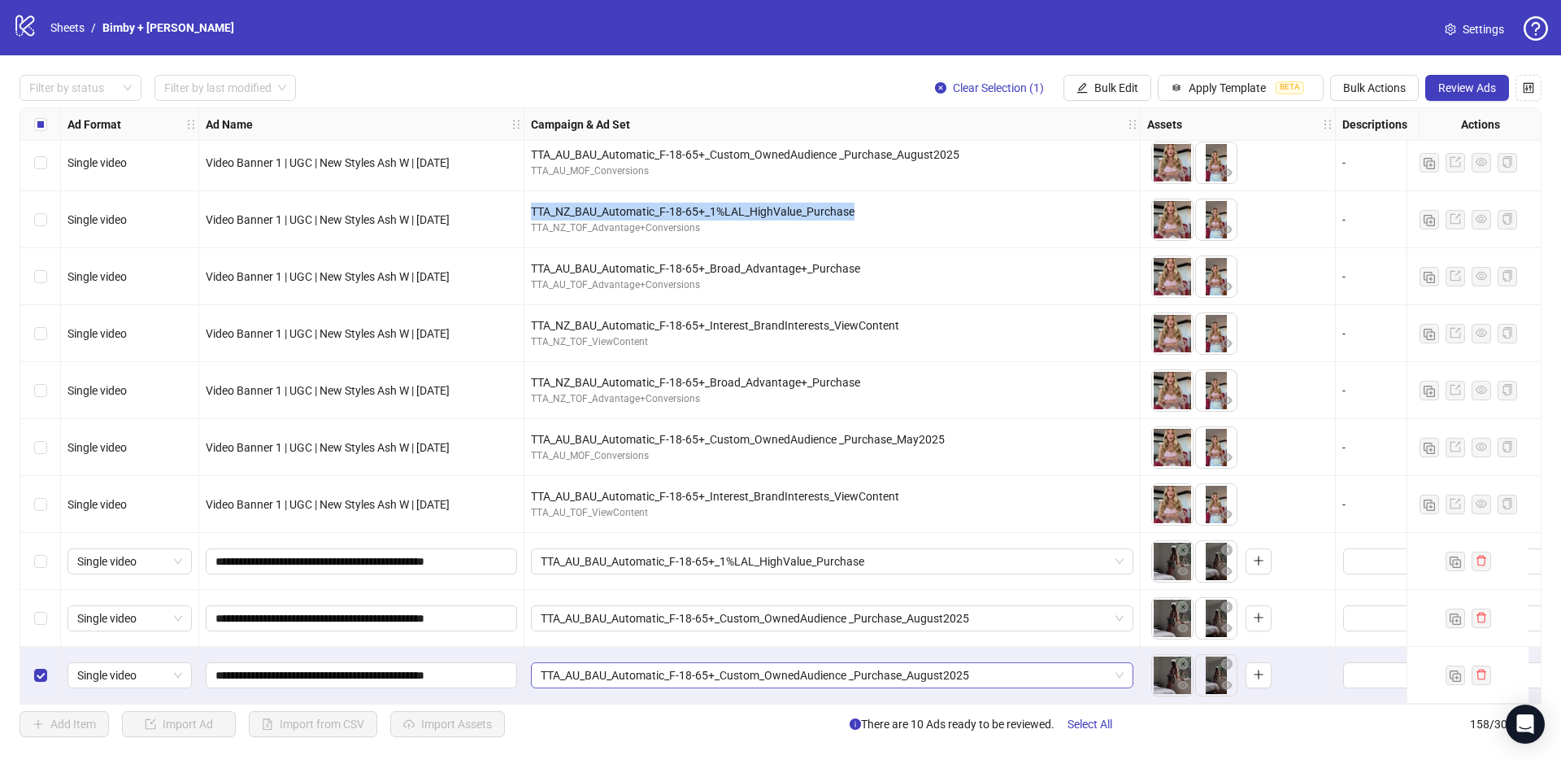
click at [676, 663] on span "TTA_AU_BAU_Automatic_F-18-65+_Custom_OwnedAudience _Purchase_August2025" at bounding box center [832, 675] width 583 height 24
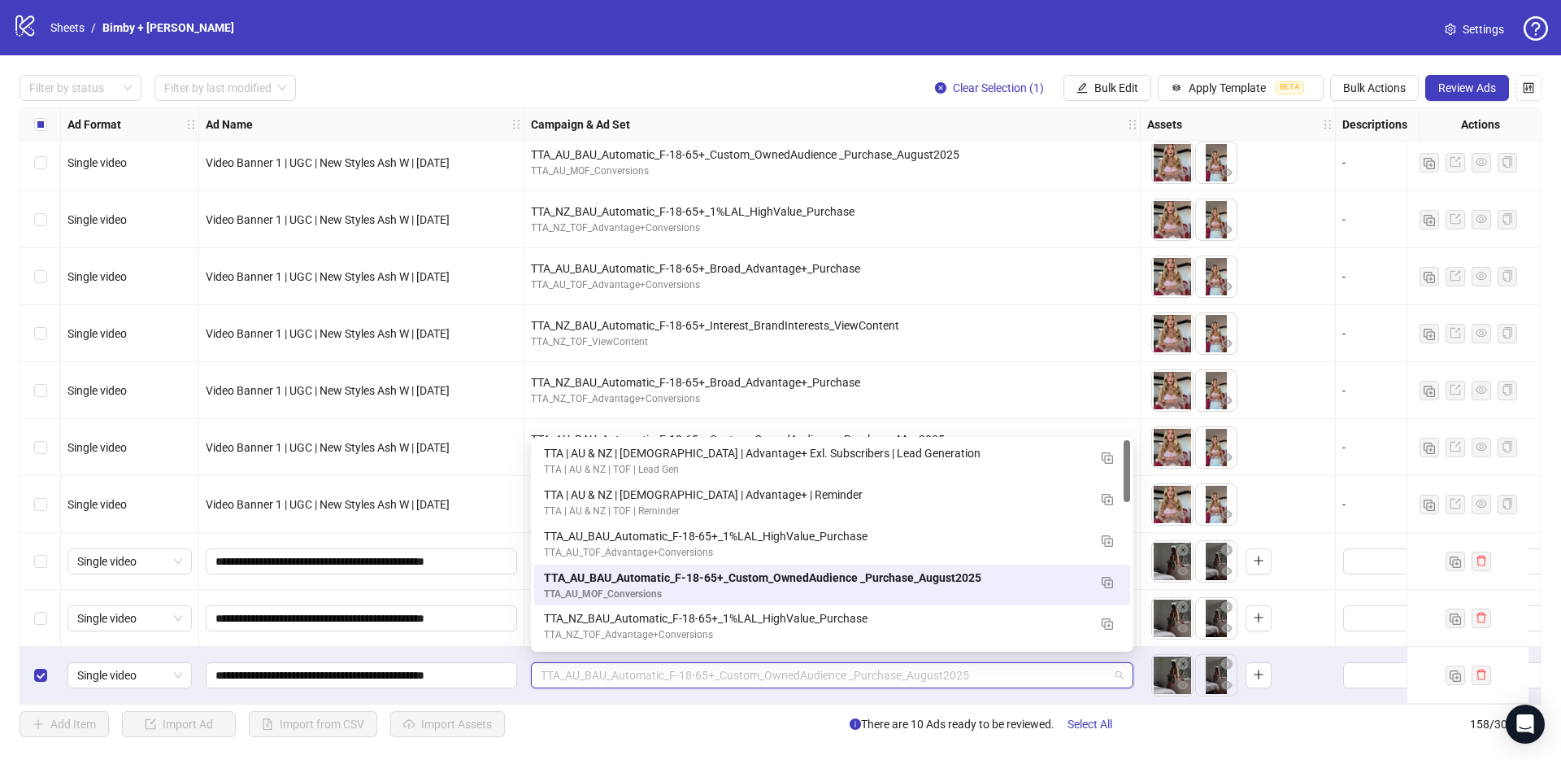
paste input "**********"
type input "**********"
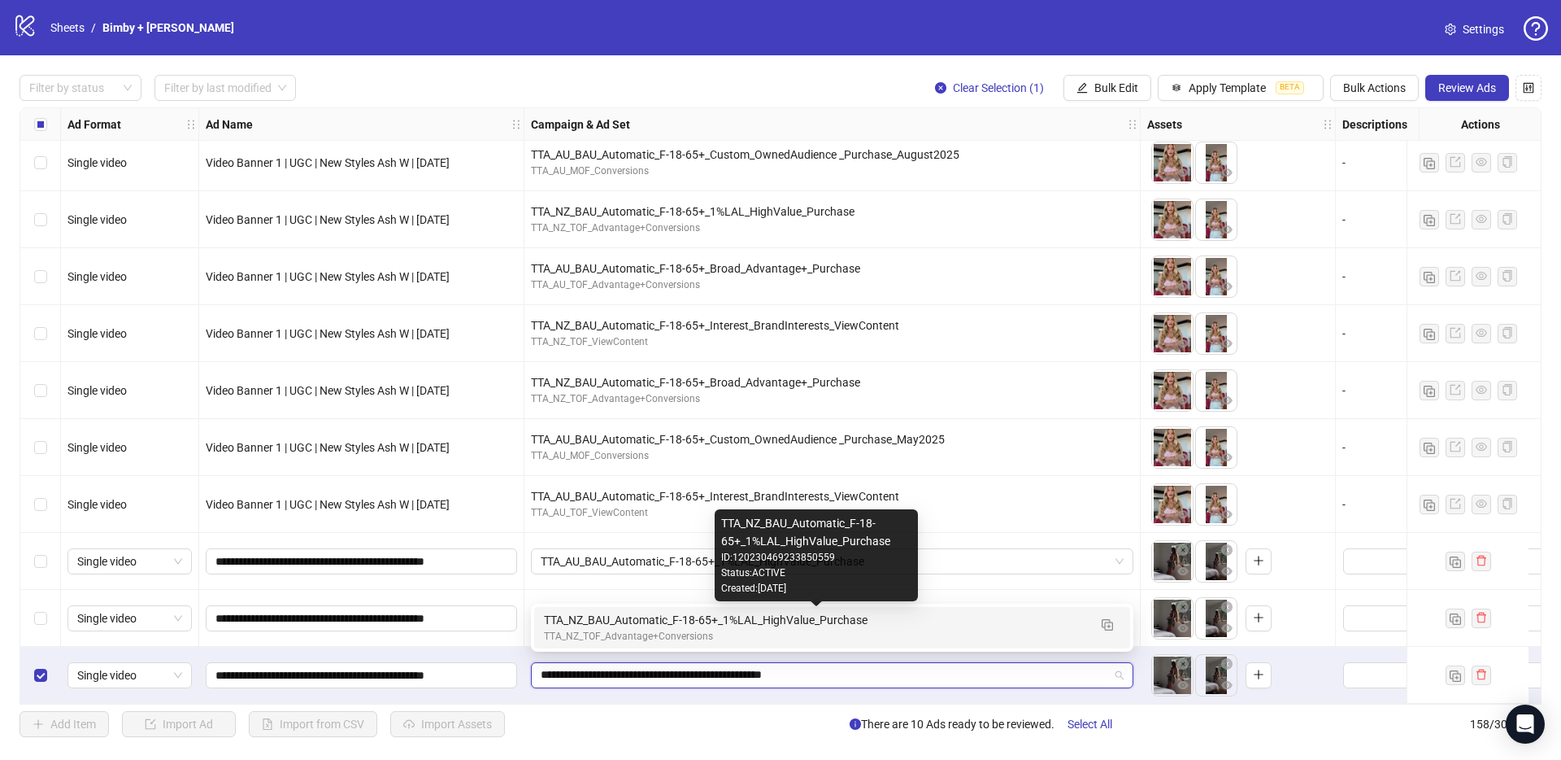
click at [624, 624] on div "TTA_NZ_BAU_Automatic_F-18-65+_1%LAL_HighValue_Purchase" at bounding box center [816, 620] width 544 height 18
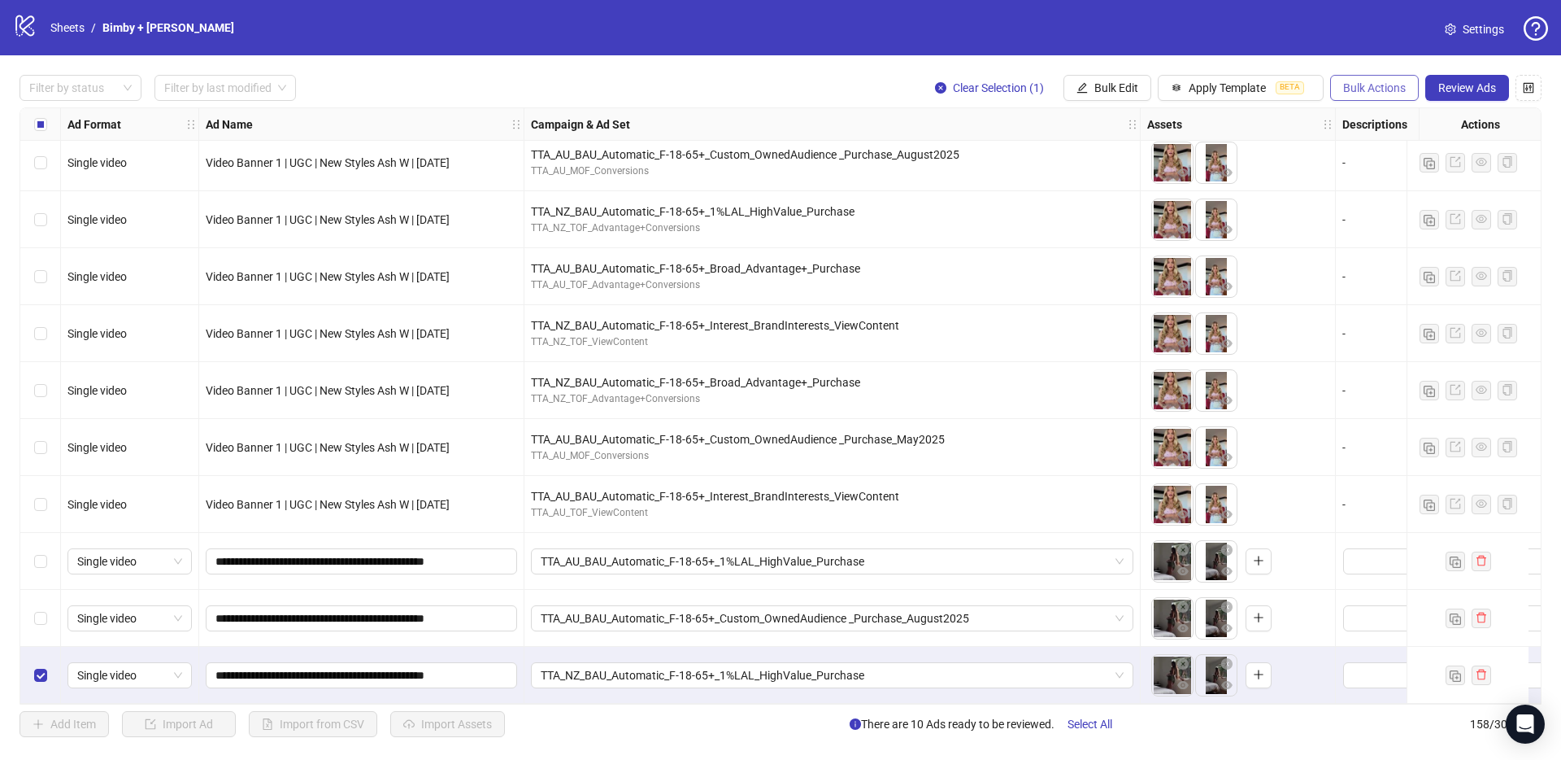
click at [1373, 87] on span "Bulk Actions" at bounding box center [1374, 87] width 63 height 13
click at [1406, 168] on span "Duplicate with assets" at bounding box center [1397, 172] width 111 height 18
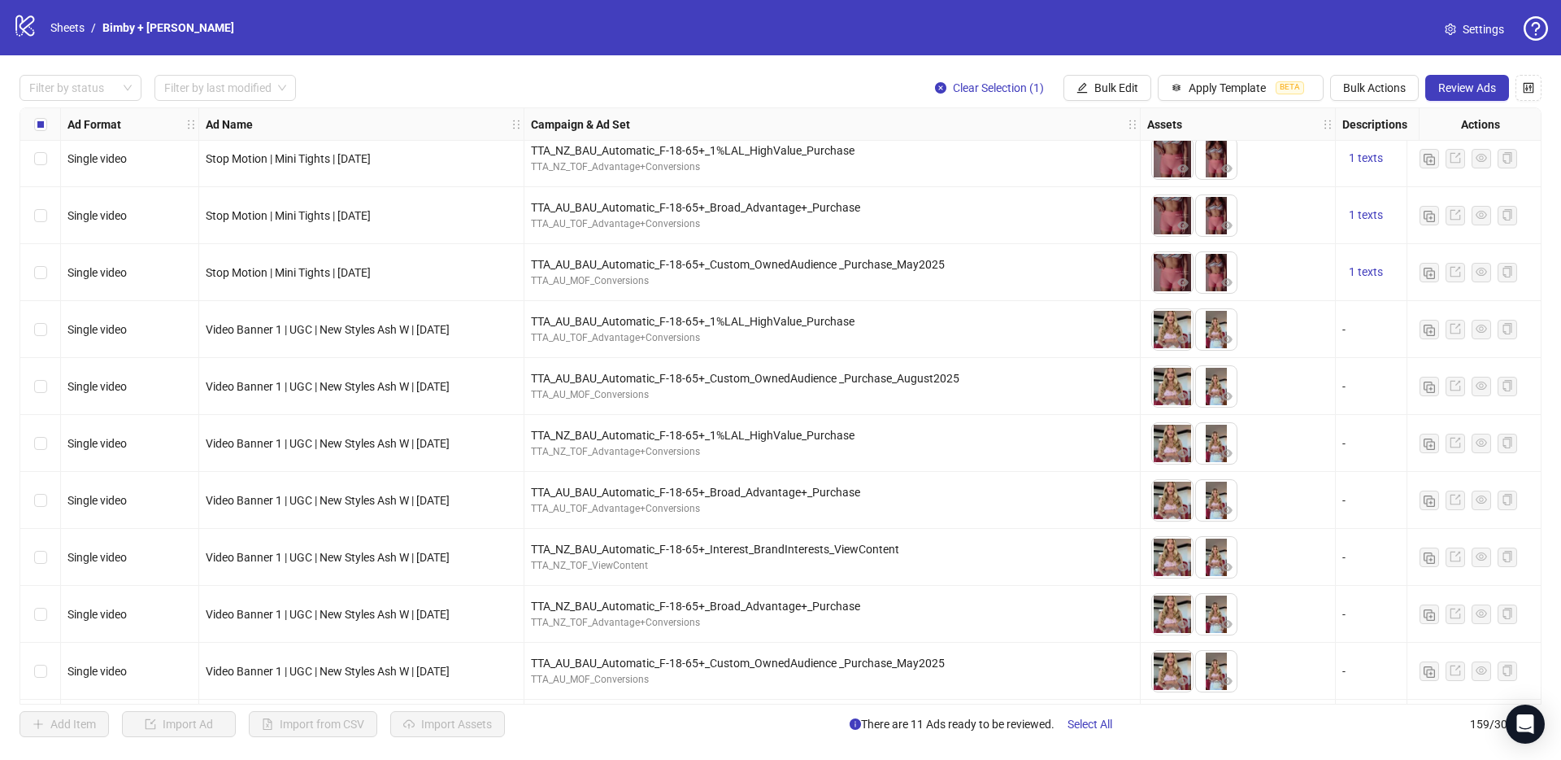
scroll to position [8205, 0]
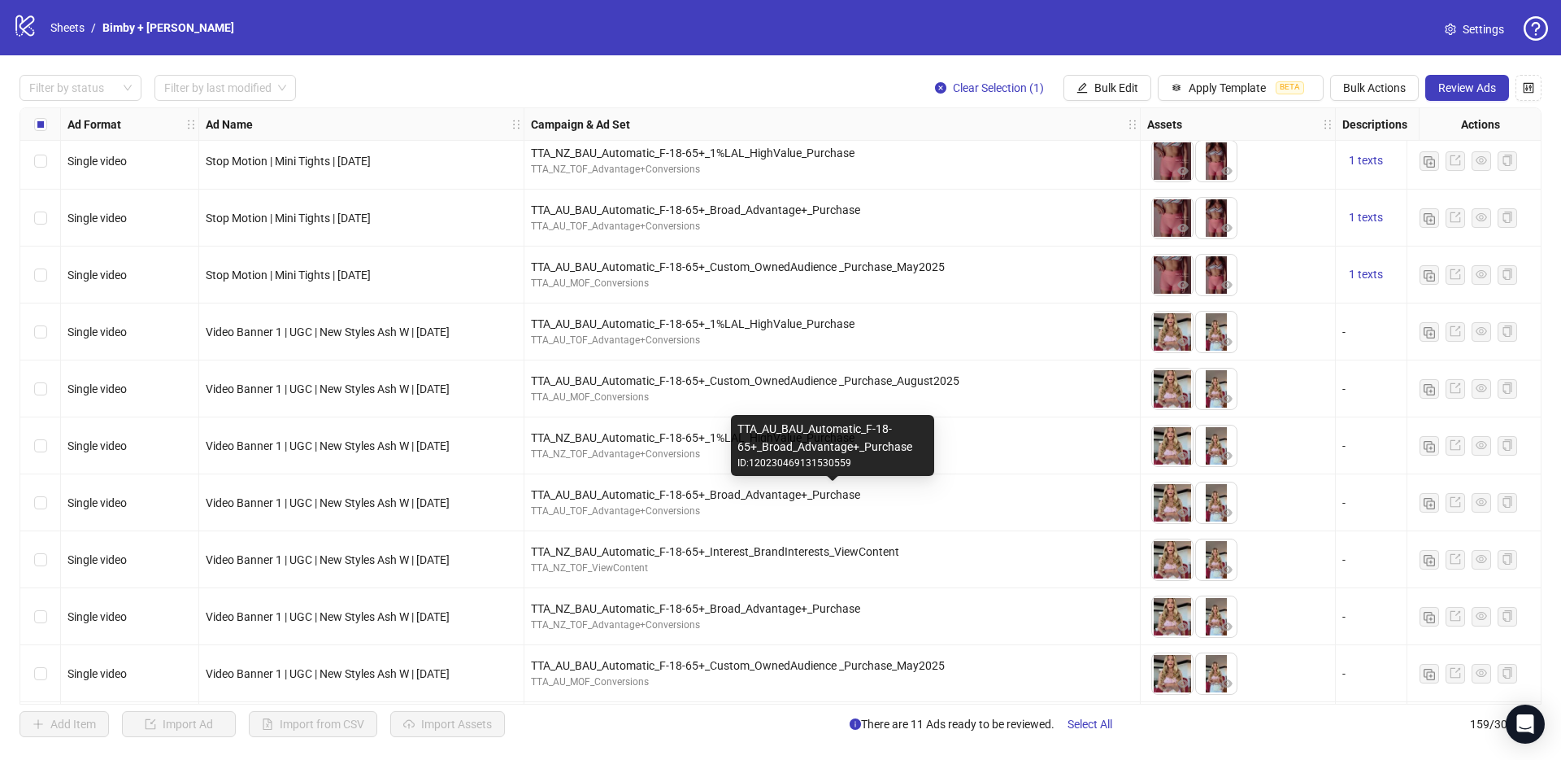
click at [721, 494] on div "TTA_AU_BAU_Automatic_F-18-65+_Broad_Advantage+_Purchase" at bounding box center [832, 494] width 603 height 18
click at [720, 494] on div "TTA_AU_BAU_Automatic_F-18-65+_Broad_Advantage+_Purchase" at bounding box center [832, 494] width 603 height 18
copy div "TTA_AU_BAU_Automatic_F-18-65+_Broad_Advantage+_Purchase"
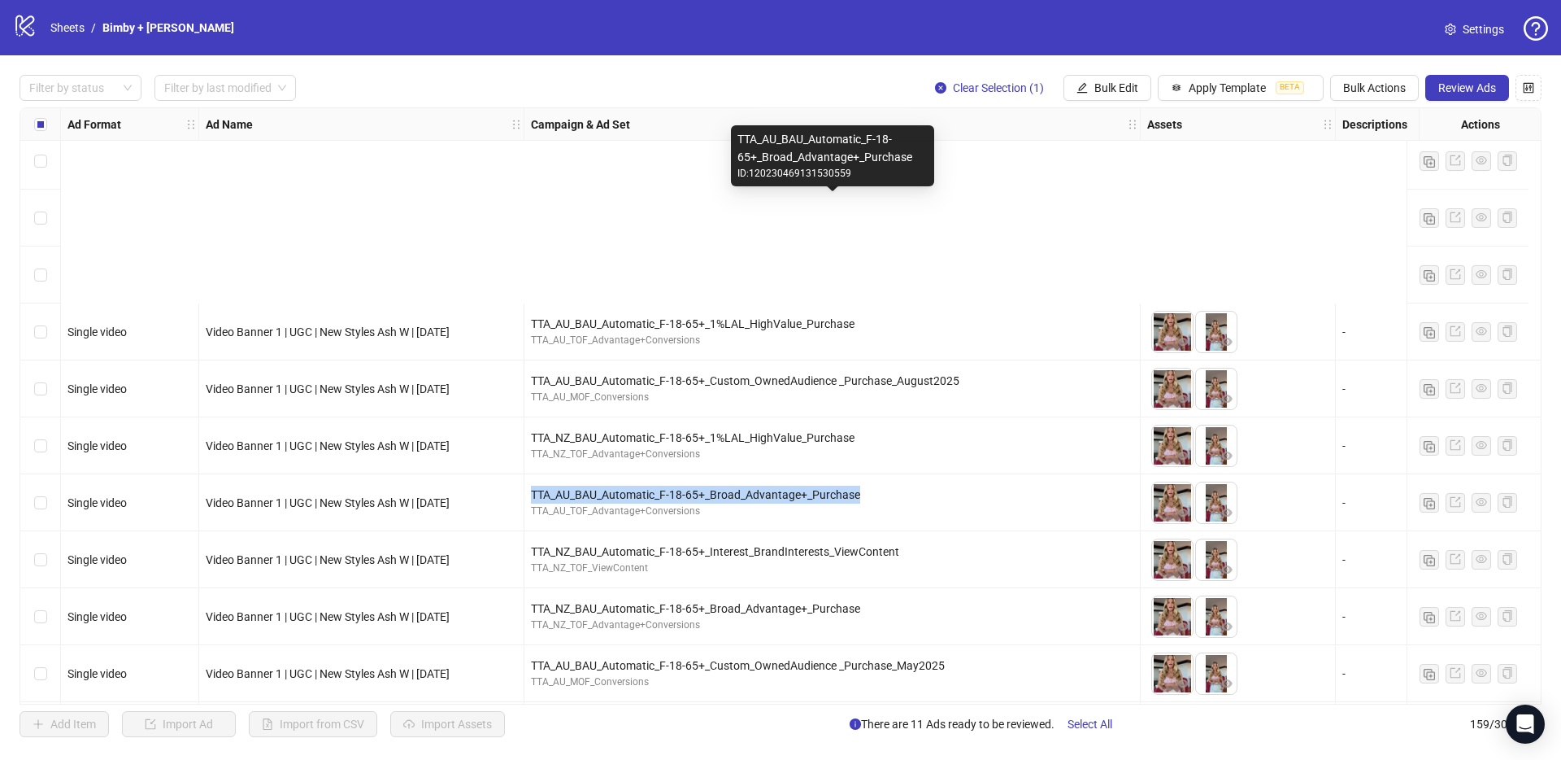
scroll to position [8495, 0]
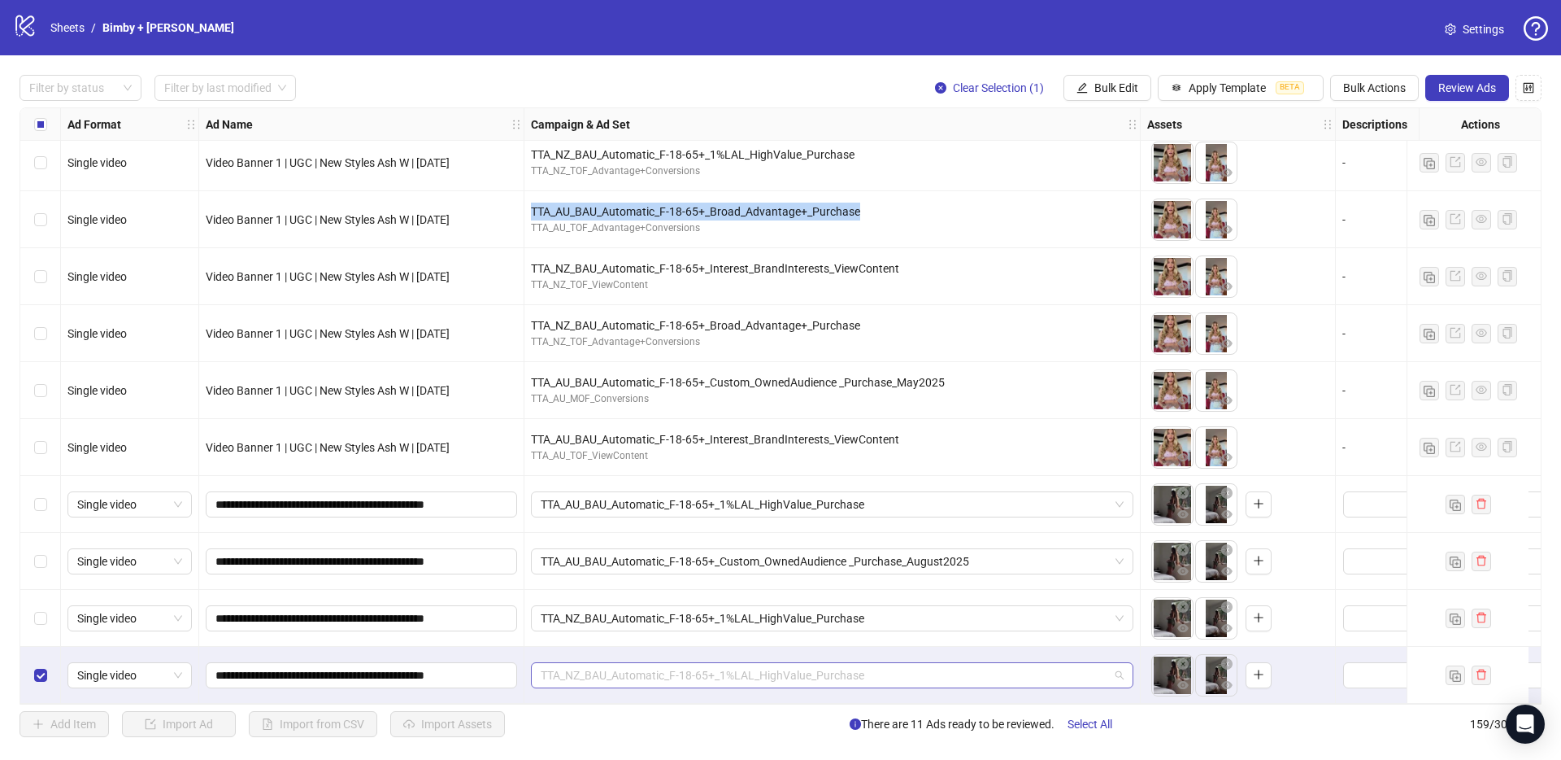
click at [695, 663] on span "TTA_NZ_BAU_Automatic_F-18-65+_1%LAL_HighValue_Purchase" at bounding box center [832, 675] width 583 height 24
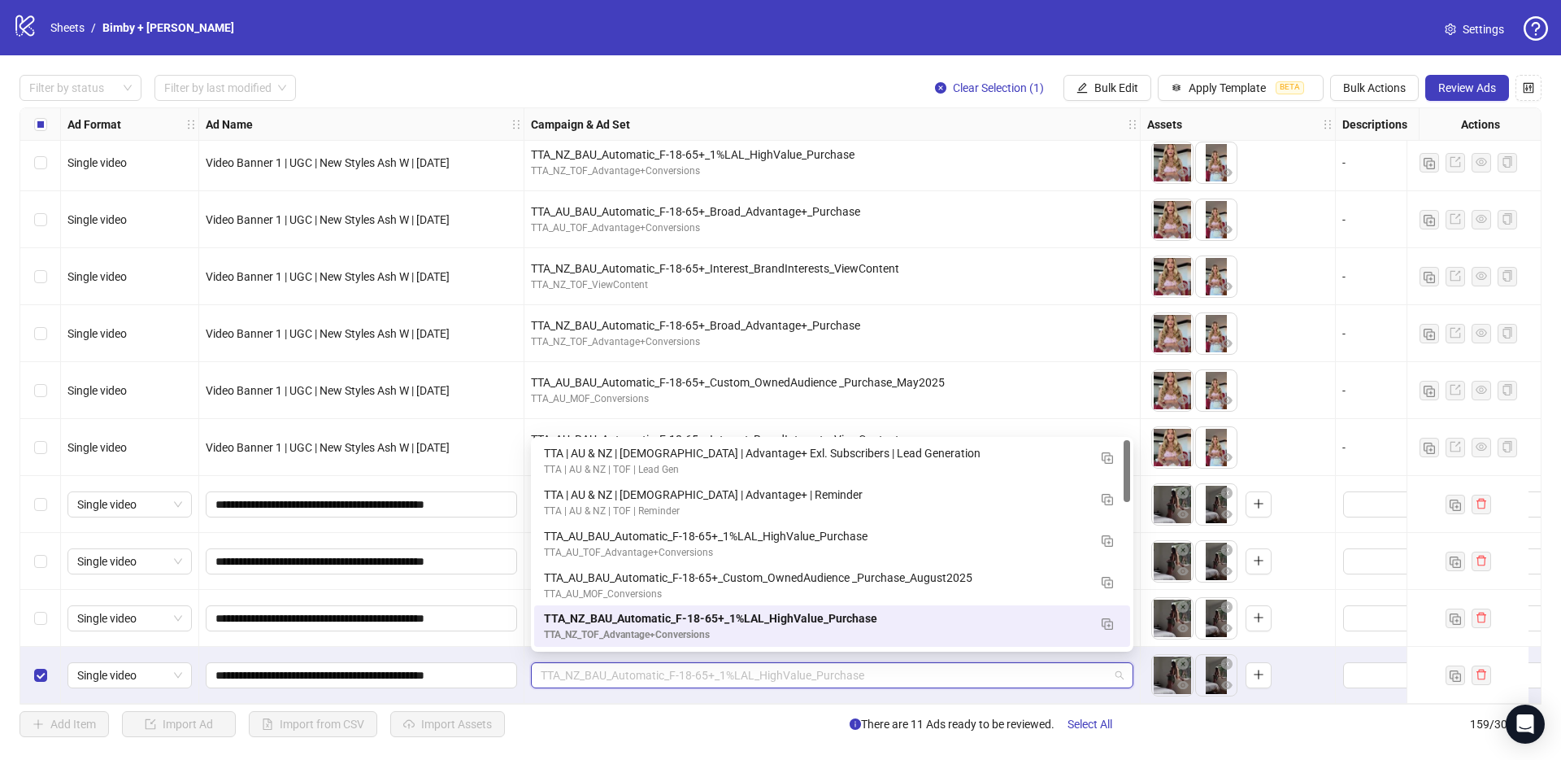
paste input "**********"
type input "**********"
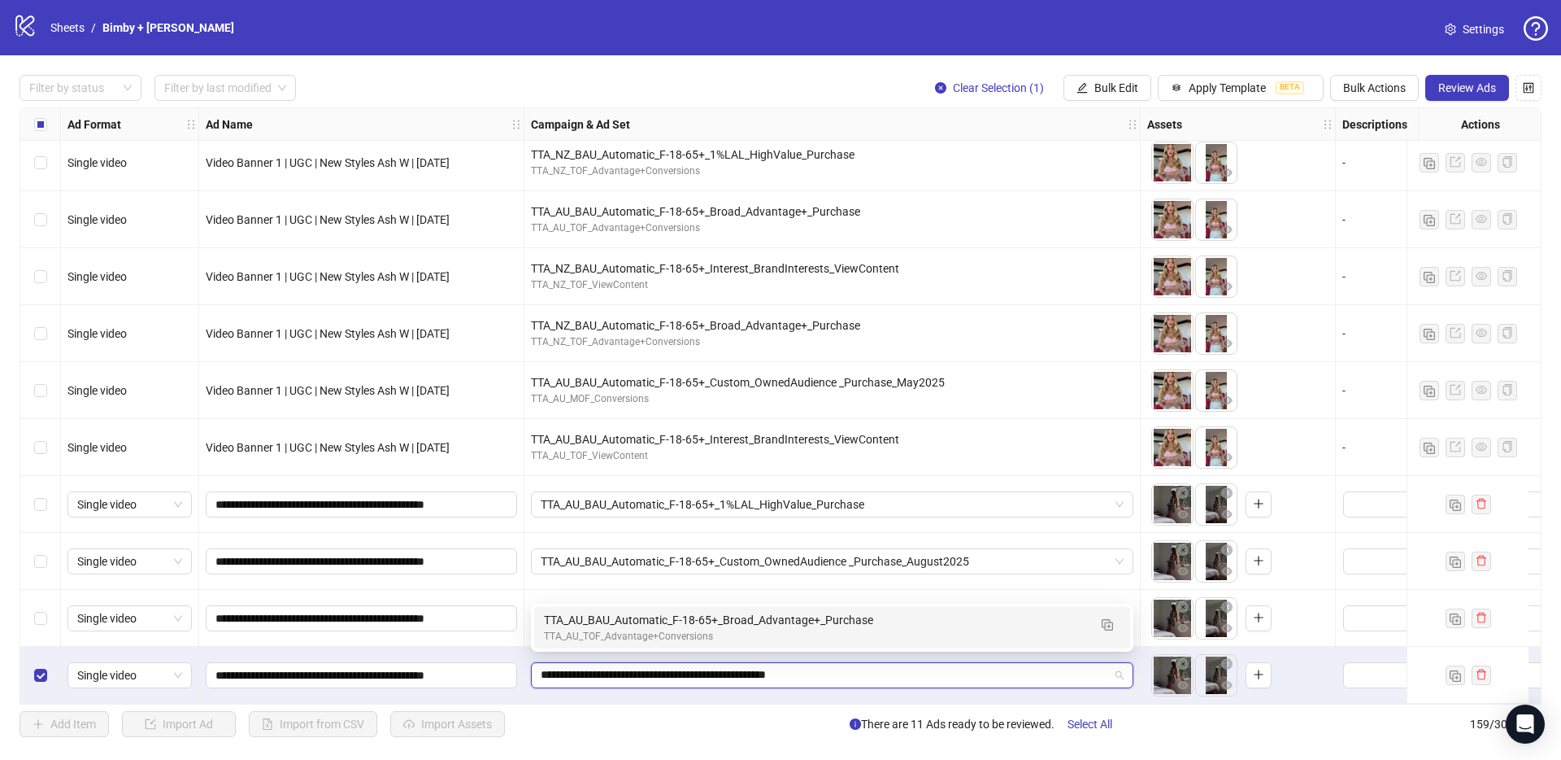
click at [641, 617] on div "TTA_AU_BAU_Automatic_F-18-65+_Broad_Advantage+_Purchase" at bounding box center [816, 620] width 544 height 18
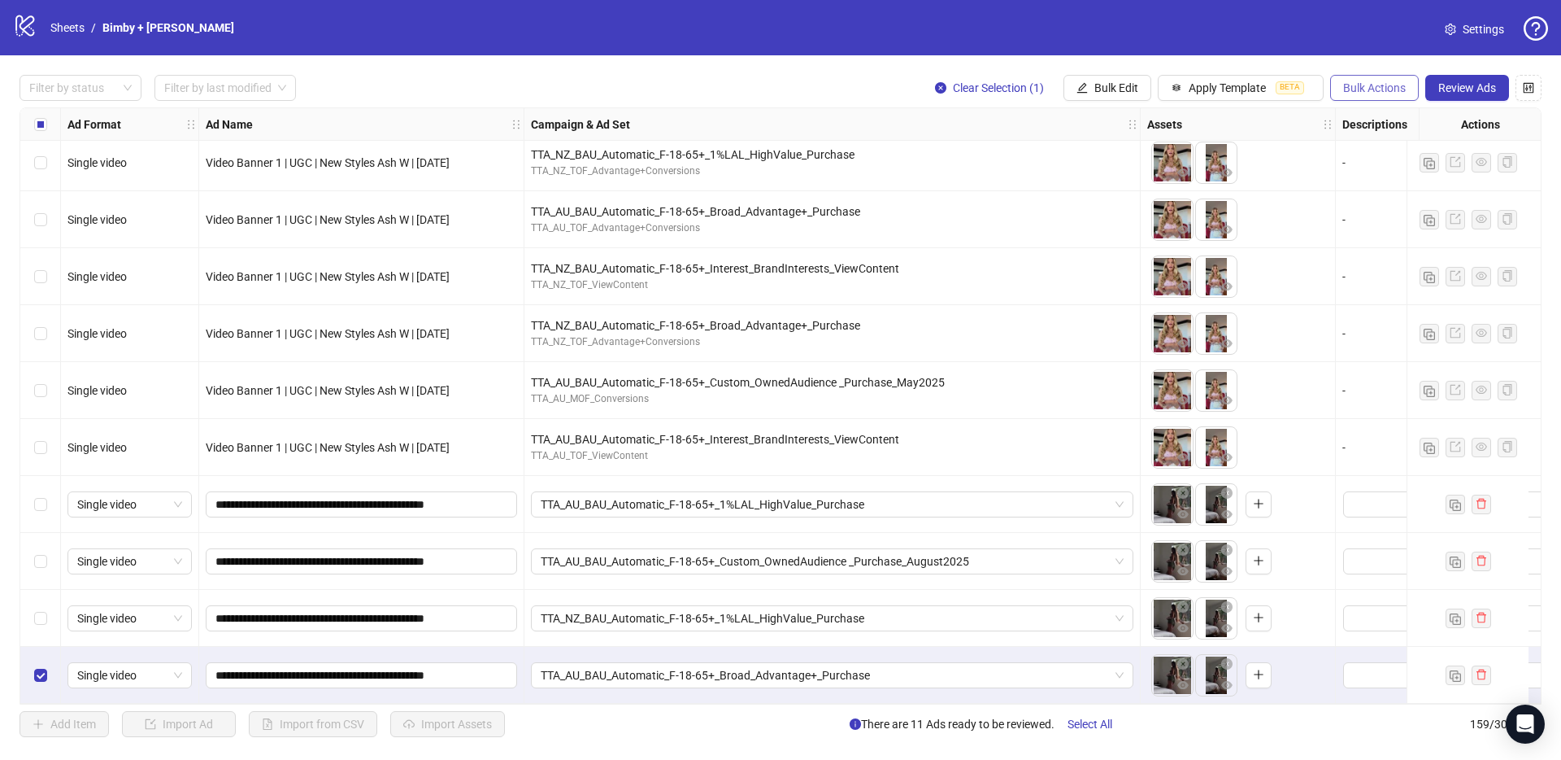
click at [1377, 85] on span "Bulk Actions" at bounding box center [1374, 87] width 63 height 13
click at [1402, 176] on span "Duplicate with assets" at bounding box center [1397, 172] width 111 height 18
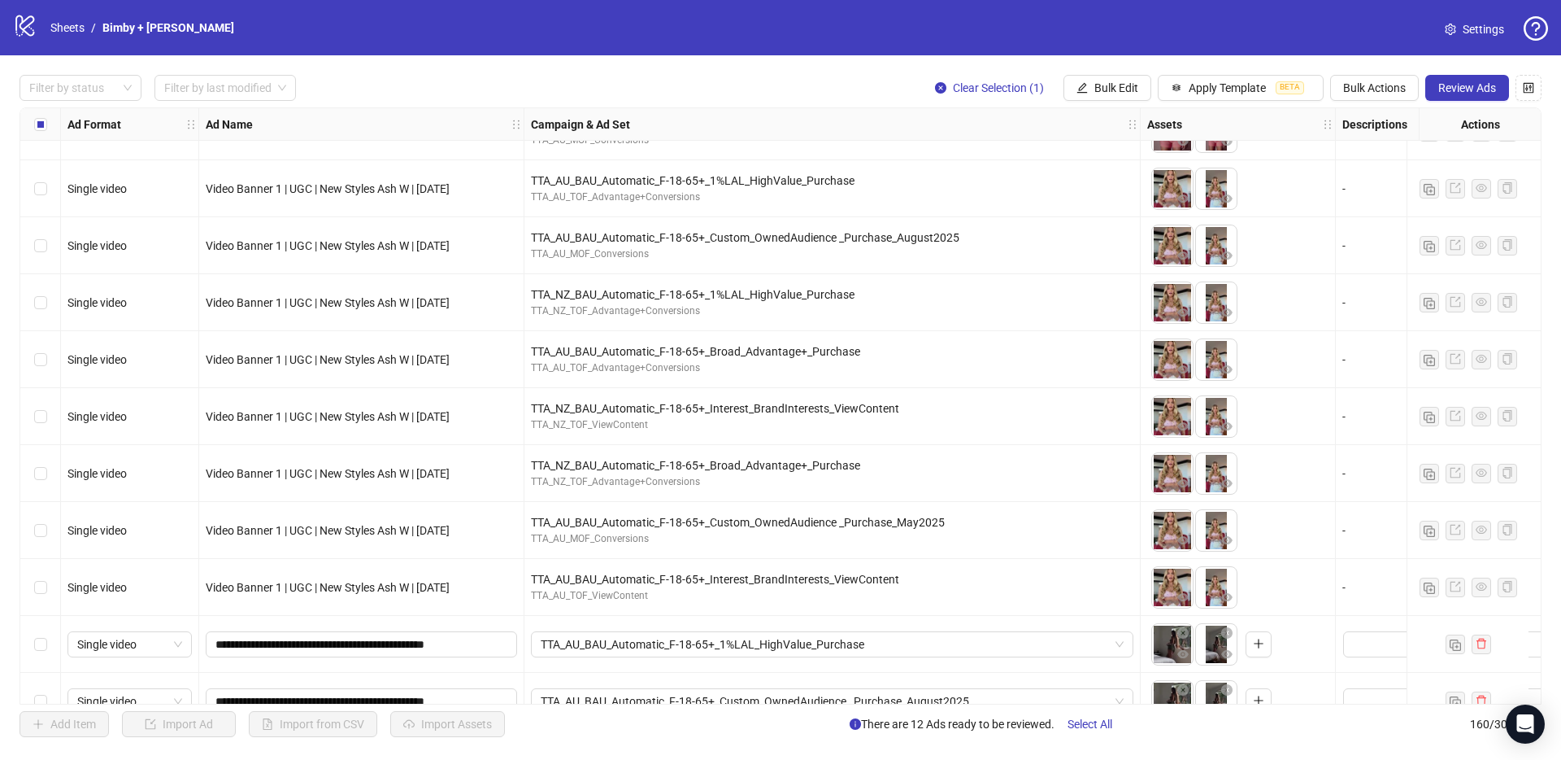
scroll to position [8278, 0]
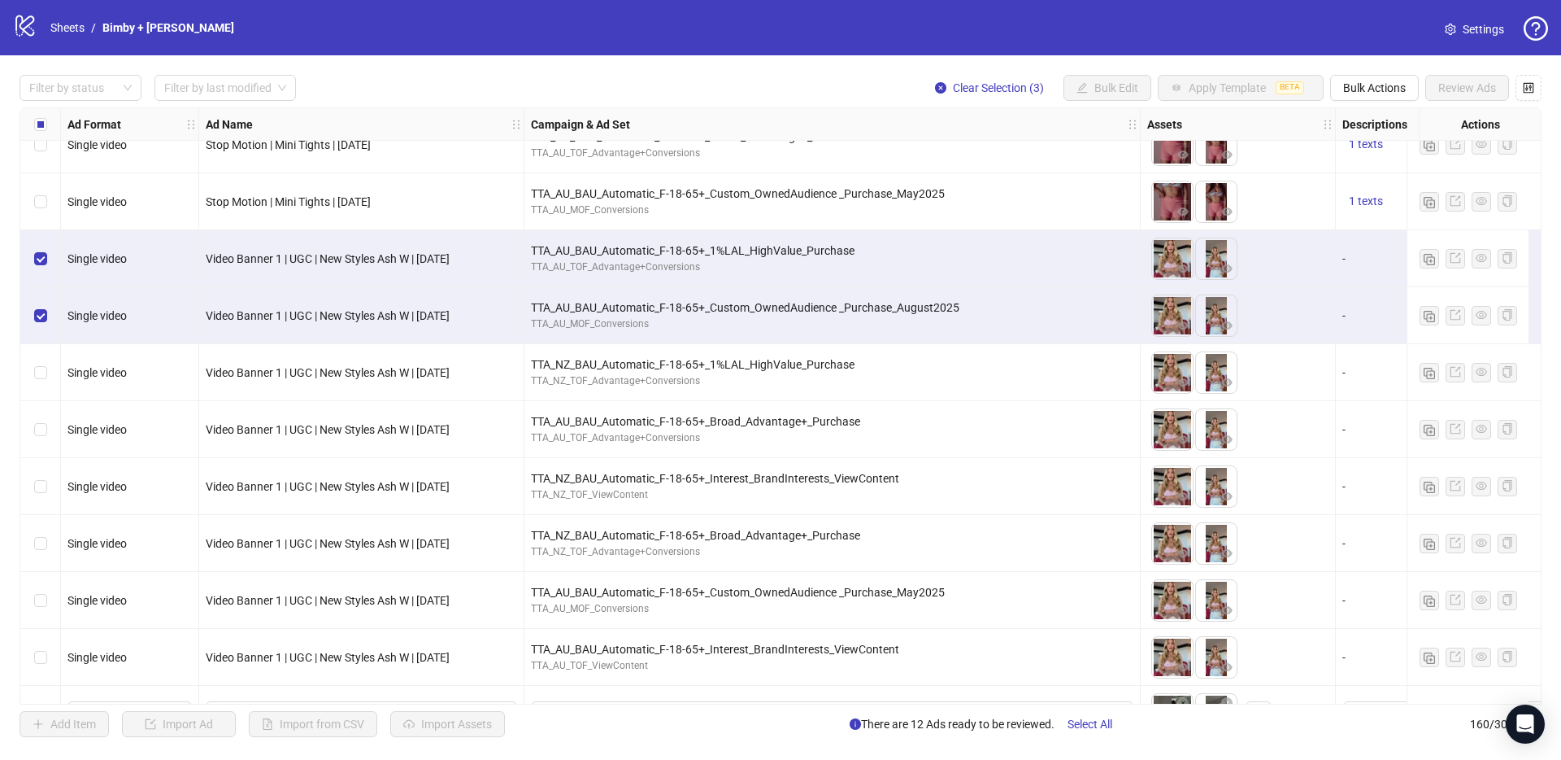
click at [51, 377] on div "Select row 150" at bounding box center [40, 372] width 41 height 57
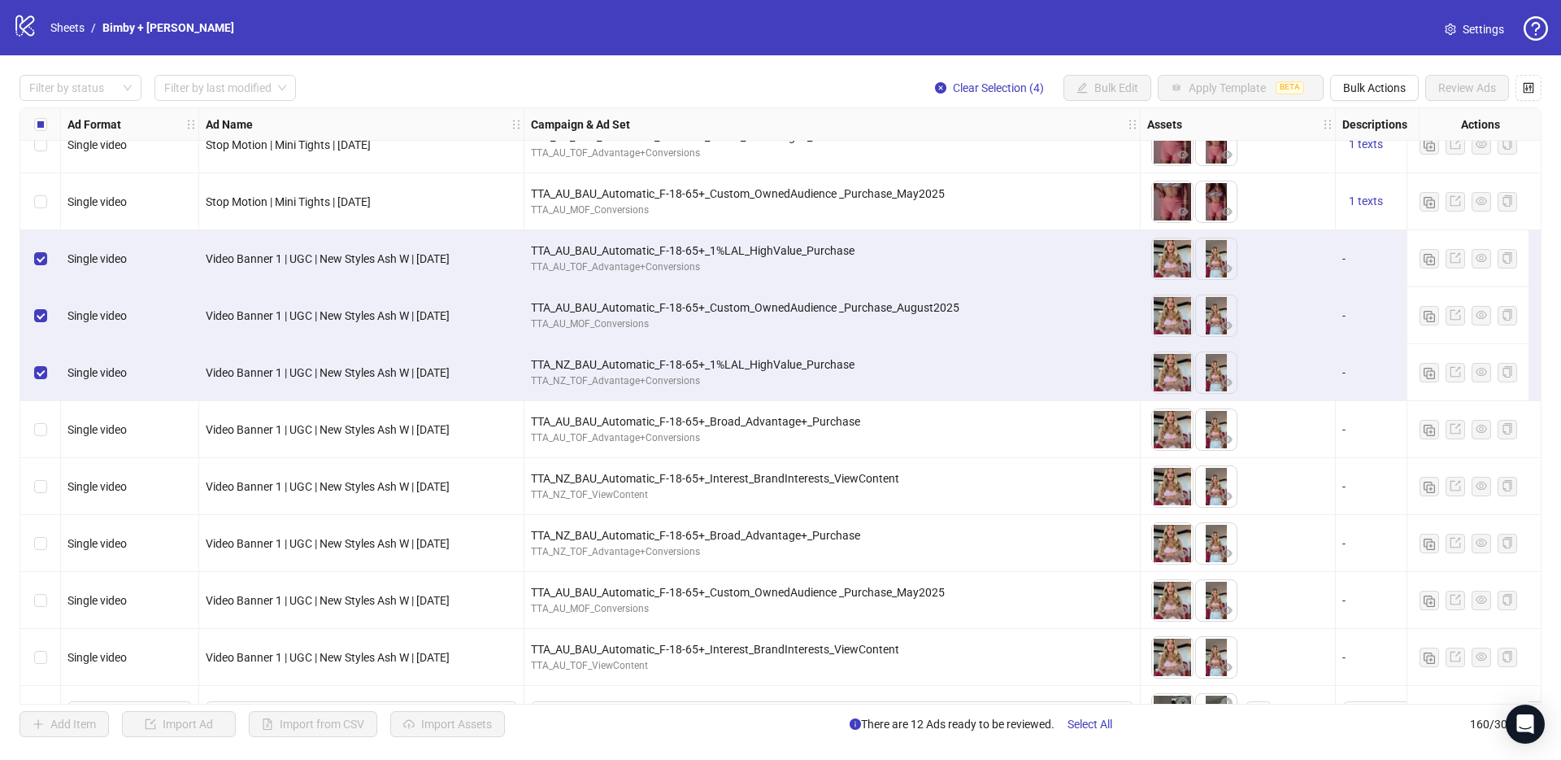
click at [45, 414] on div "Select row 151" at bounding box center [40, 429] width 41 height 57
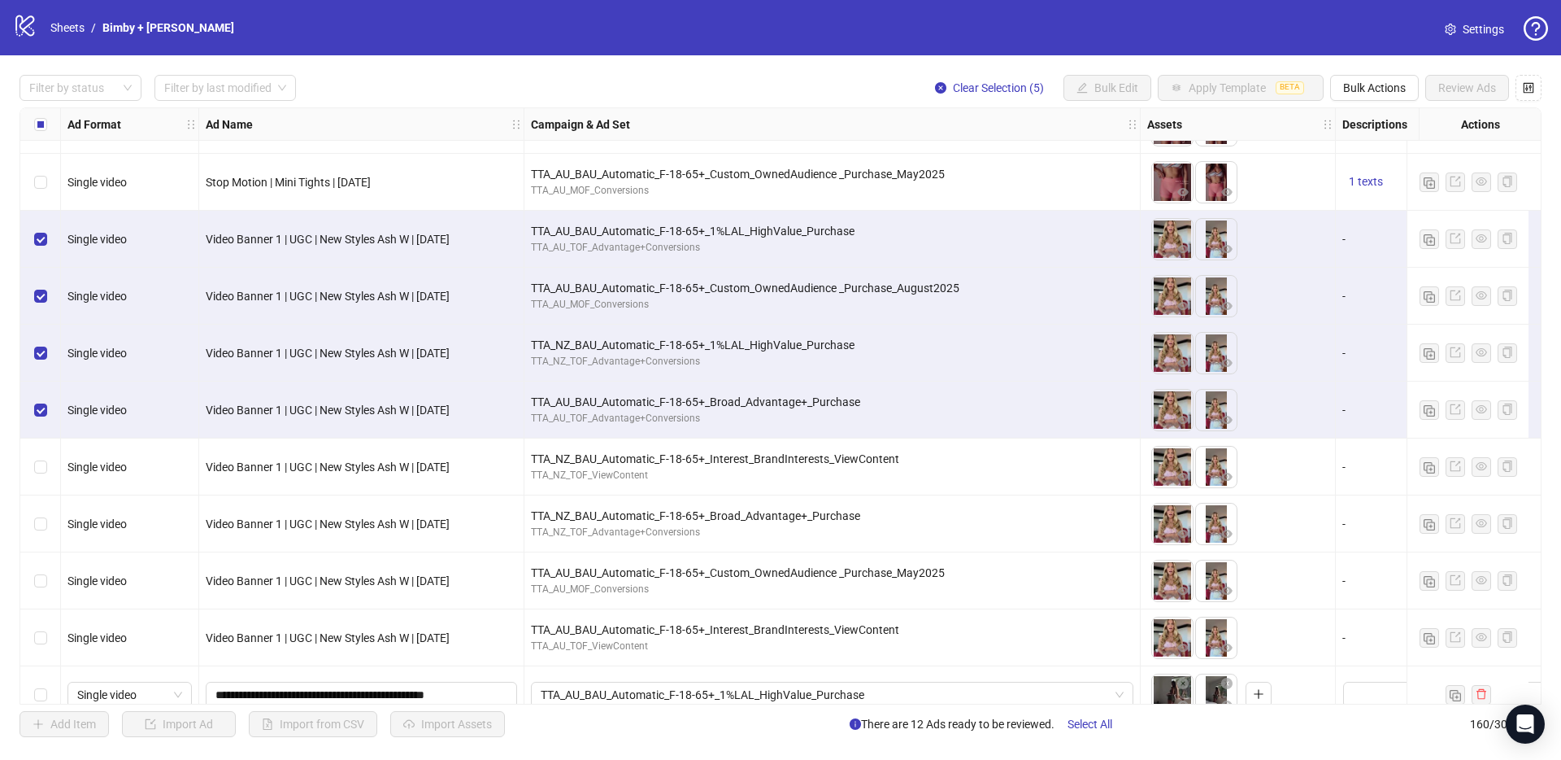
scroll to position [8299, 0]
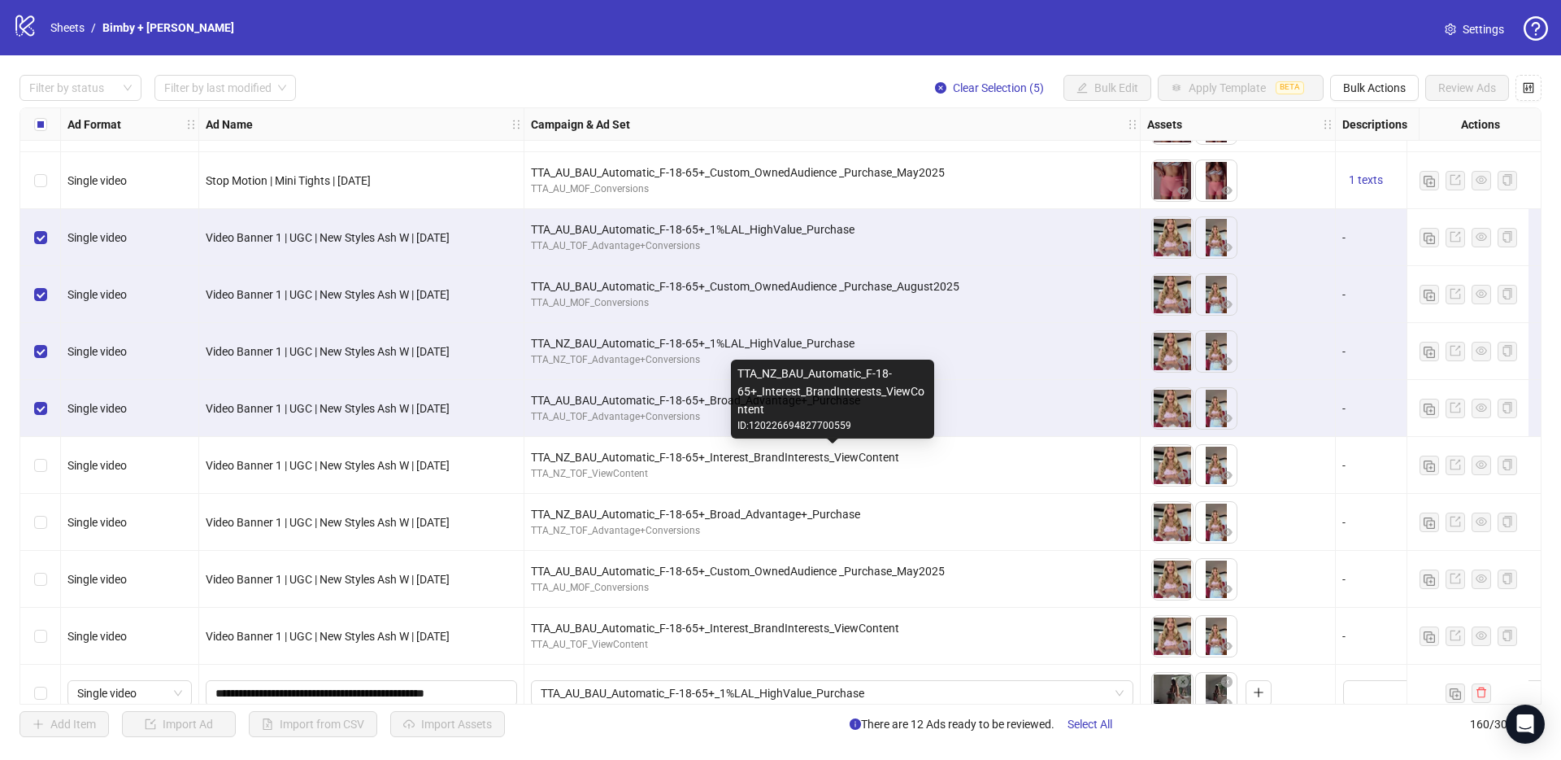
click at [704, 451] on div "TTA_NZ_BAU_Automatic_F-18-65+_Interest_BrandInterests_ViewContent" at bounding box center [832, 457] width 603 height 18
click at [703, 451] on div "TTA_NZ_BAU_Automatic_F-18-65+_Interest_BrandInterests_ViewContent" at bounding box center [832, 457] width 603 height 18
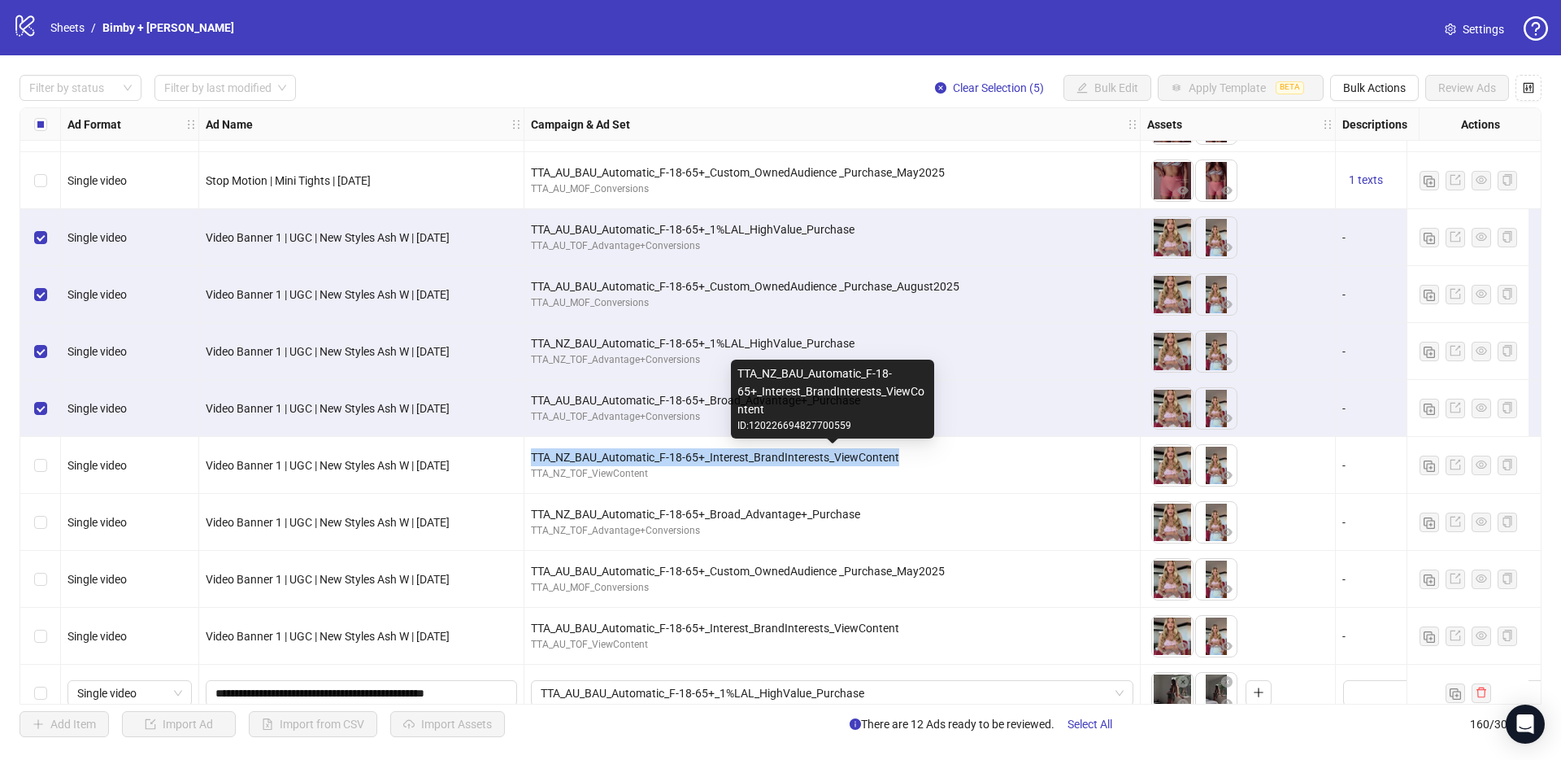
copy div "TTA_NZ_BAU_Automatic_F-18-65+_Interest_BrandInterests_ViewContent"
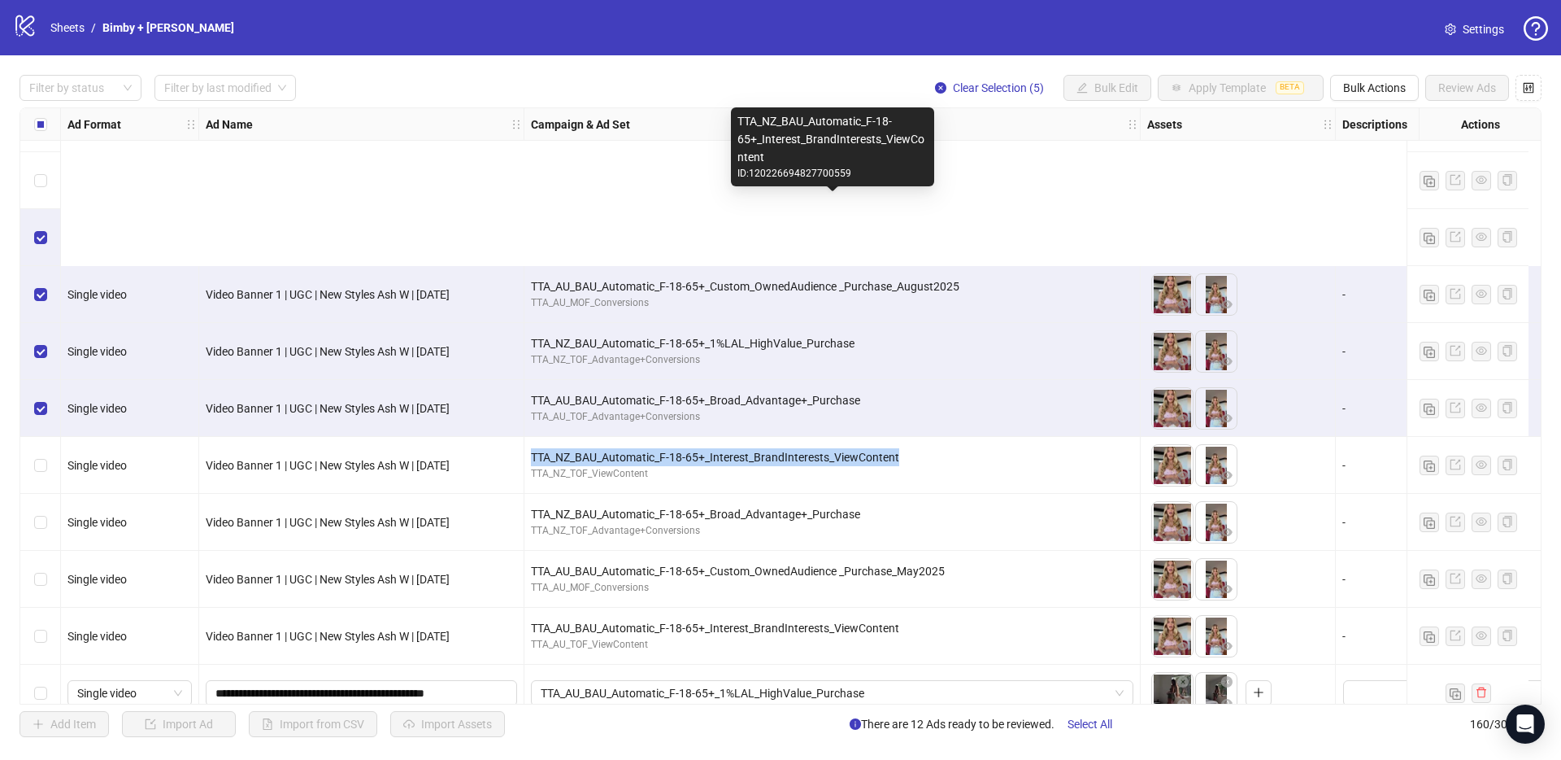
scroll to position [8552, 0]
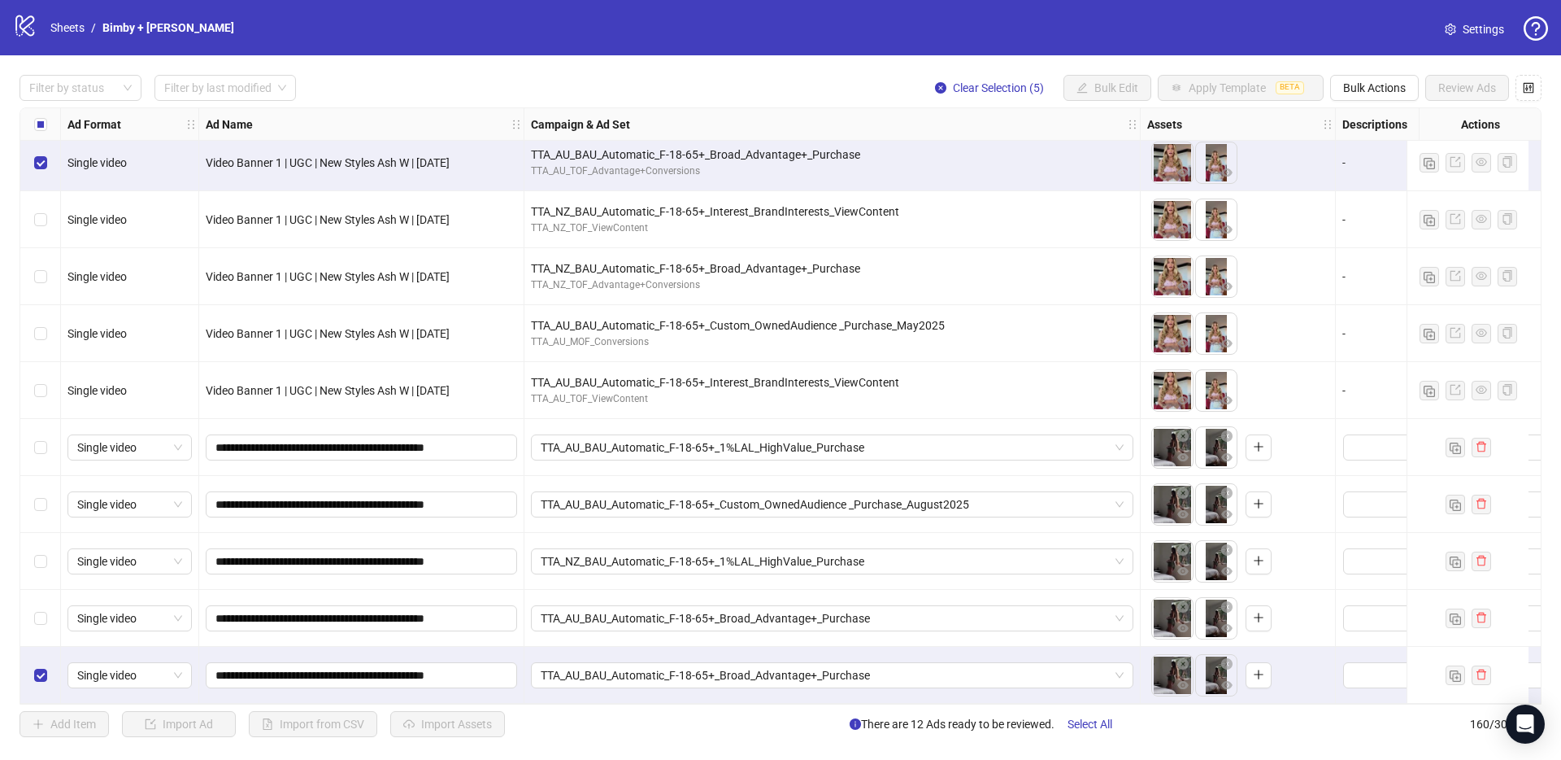
click at [575, 686] on div "TTA_AU_BAU_Automatic_F-18-65+_Broad_Advantage+_Purchase" at bounding box center [833, 674] width 616 height 57
click at [574, 681] on div "TTA_AU_BAU_Automatic_F-18-65+_Broad_Advantage+_Purchase" at bounding box center [833, 674] width 616 height 57
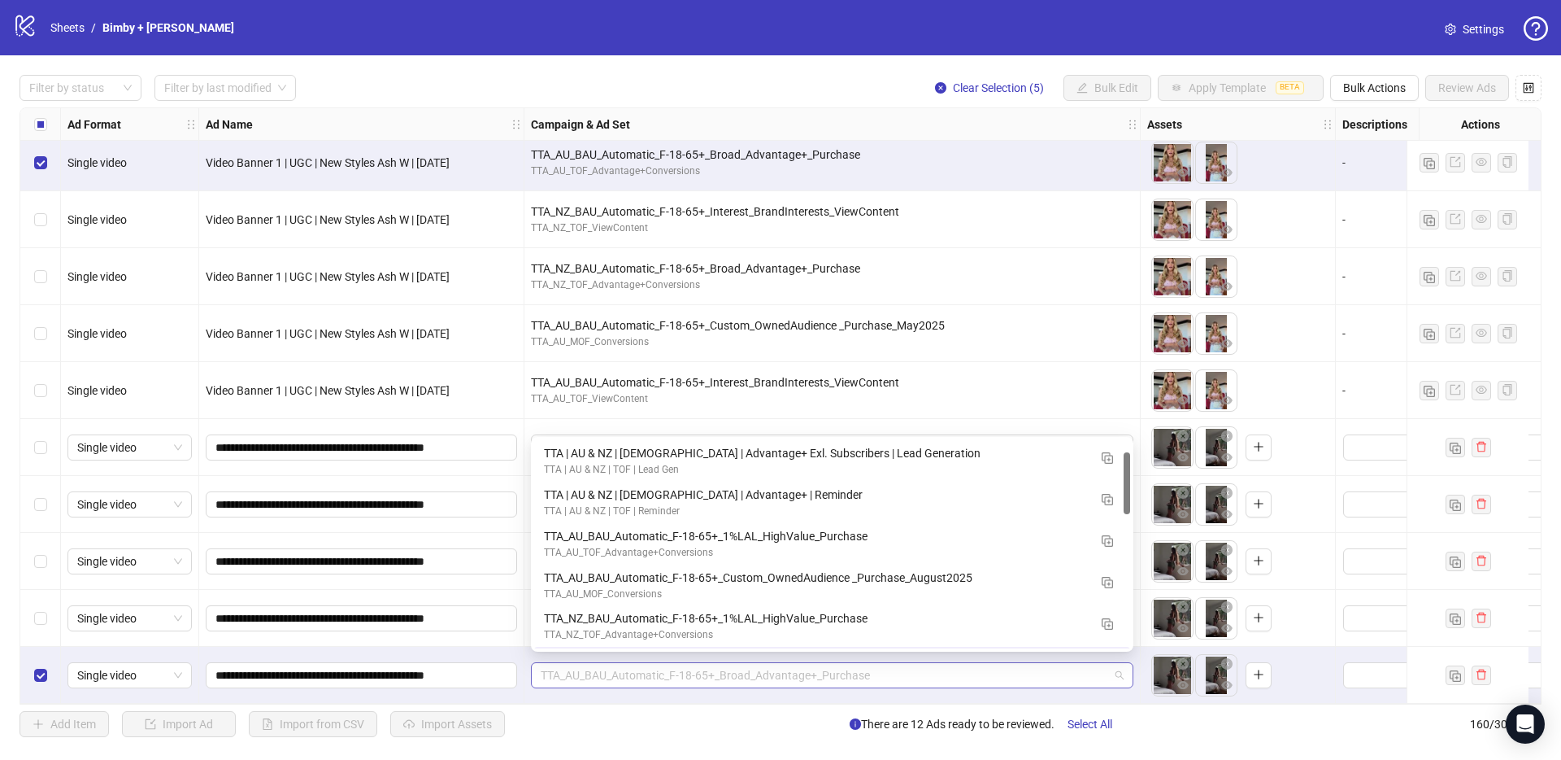
click at [568, 677] on span "TTA_AU_BAU_Automatic_F-18-65+_Broad_Advantage+_Purchase" at bounding box center [832, 675] width 583 height 24
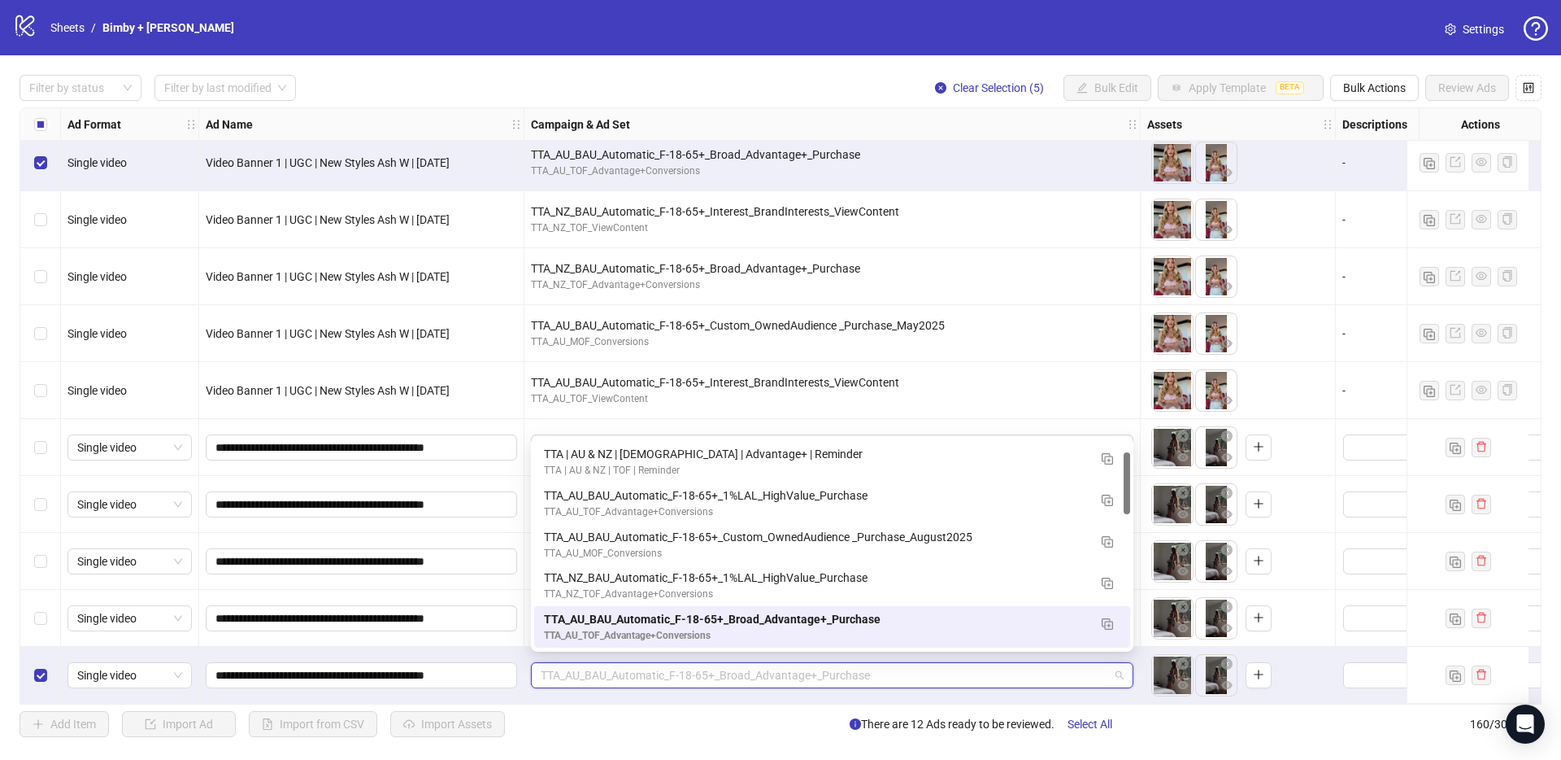
paste input "**********"
type input "**********"
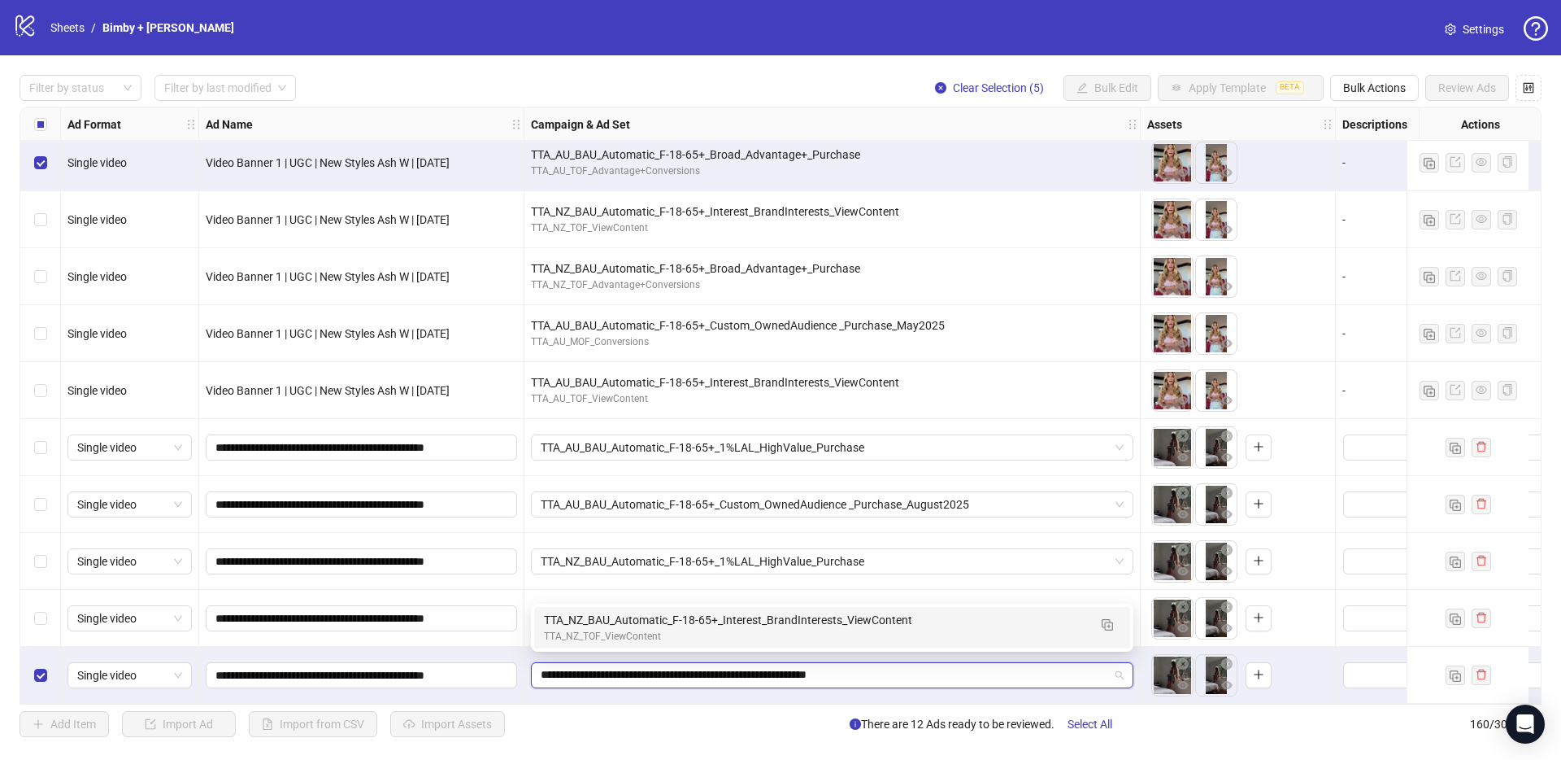
click at [590, 633] on div "TTA_NZ_TOF_ViewContent" at bounding box center [816, 636] width 544 height 15
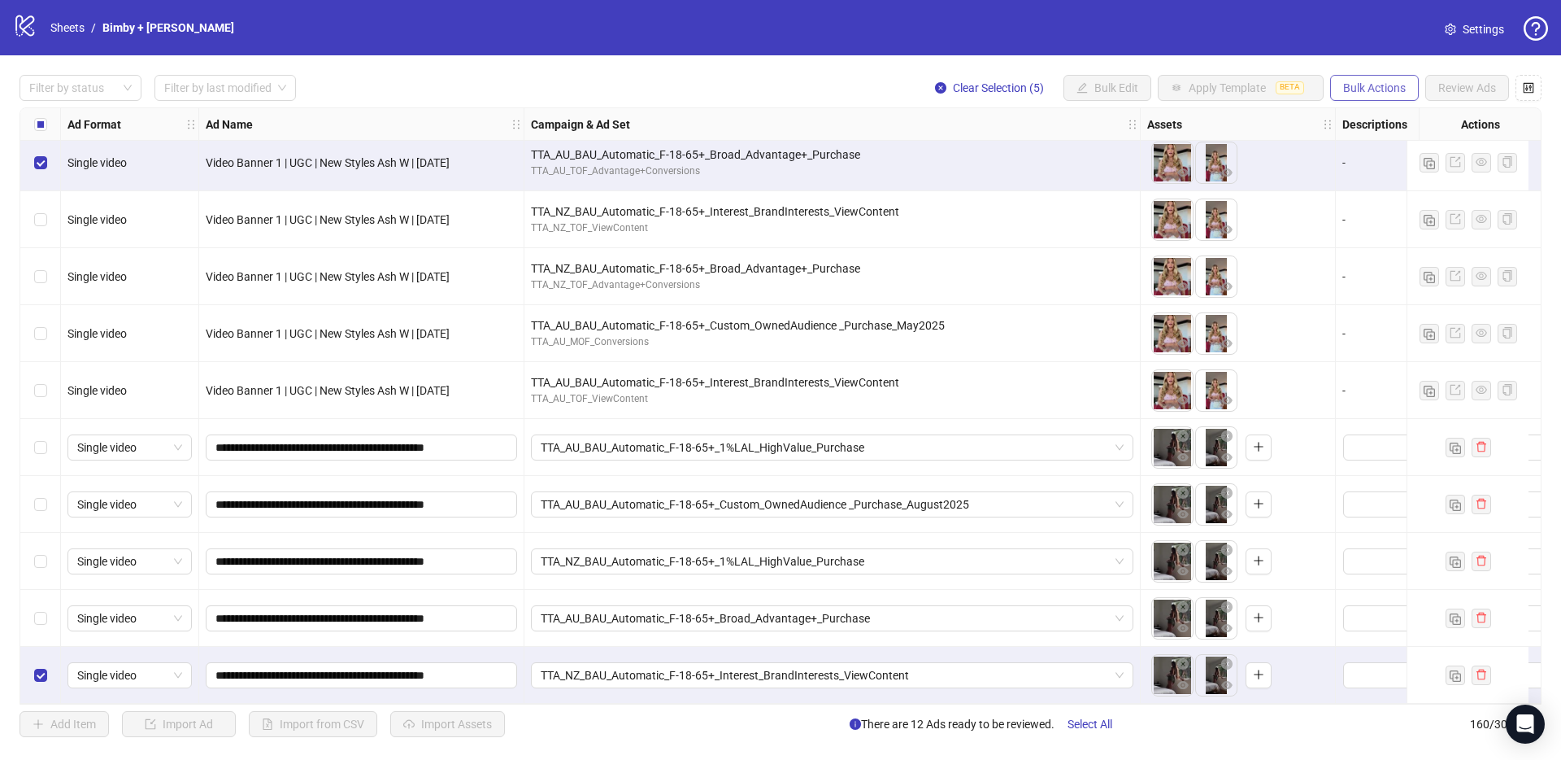
click at [1395, 89] on span "Bulk Actions" at bounding box center [1374, 87] width 63 height 13
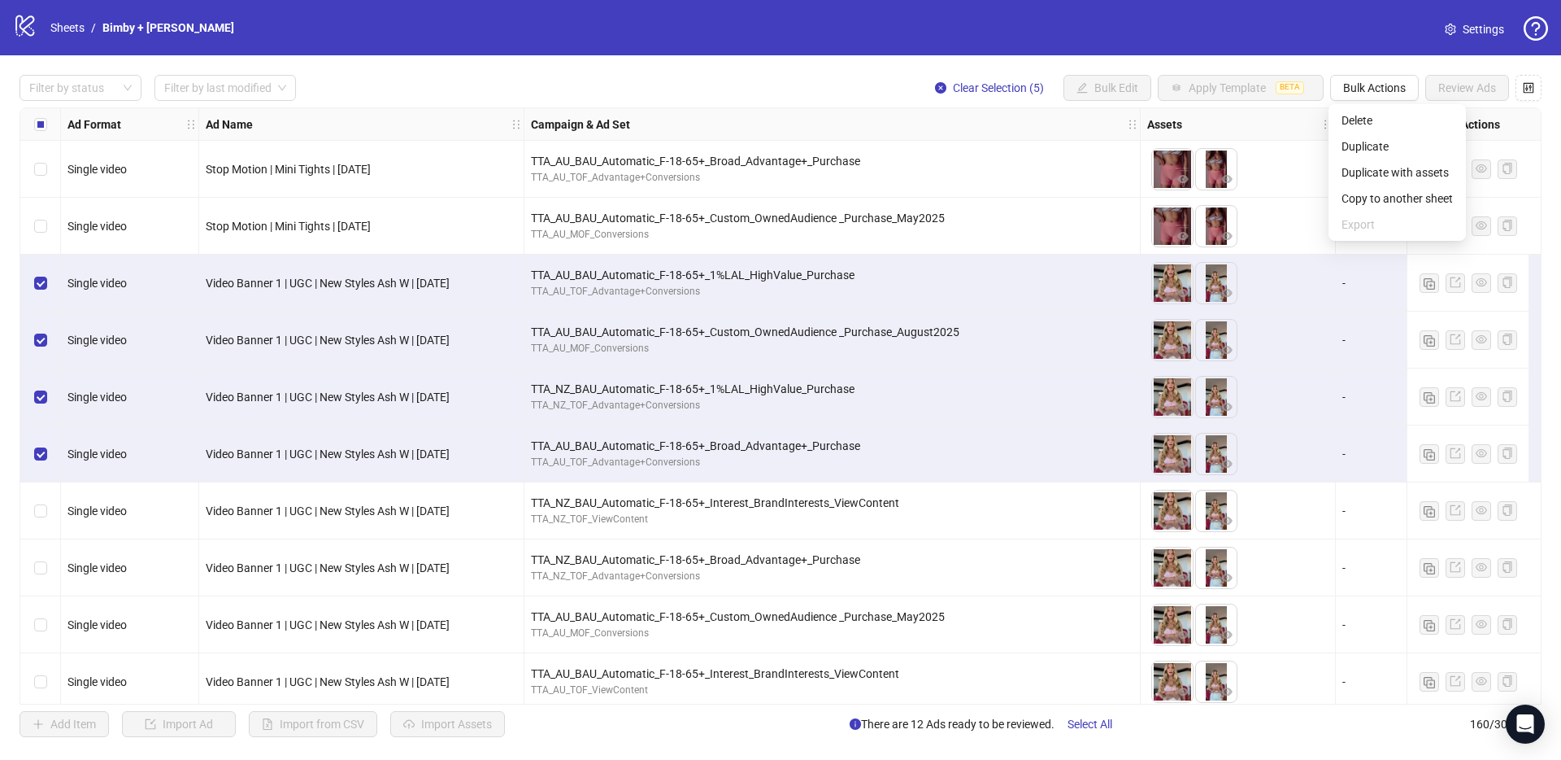
scroll to position [8160, 0]
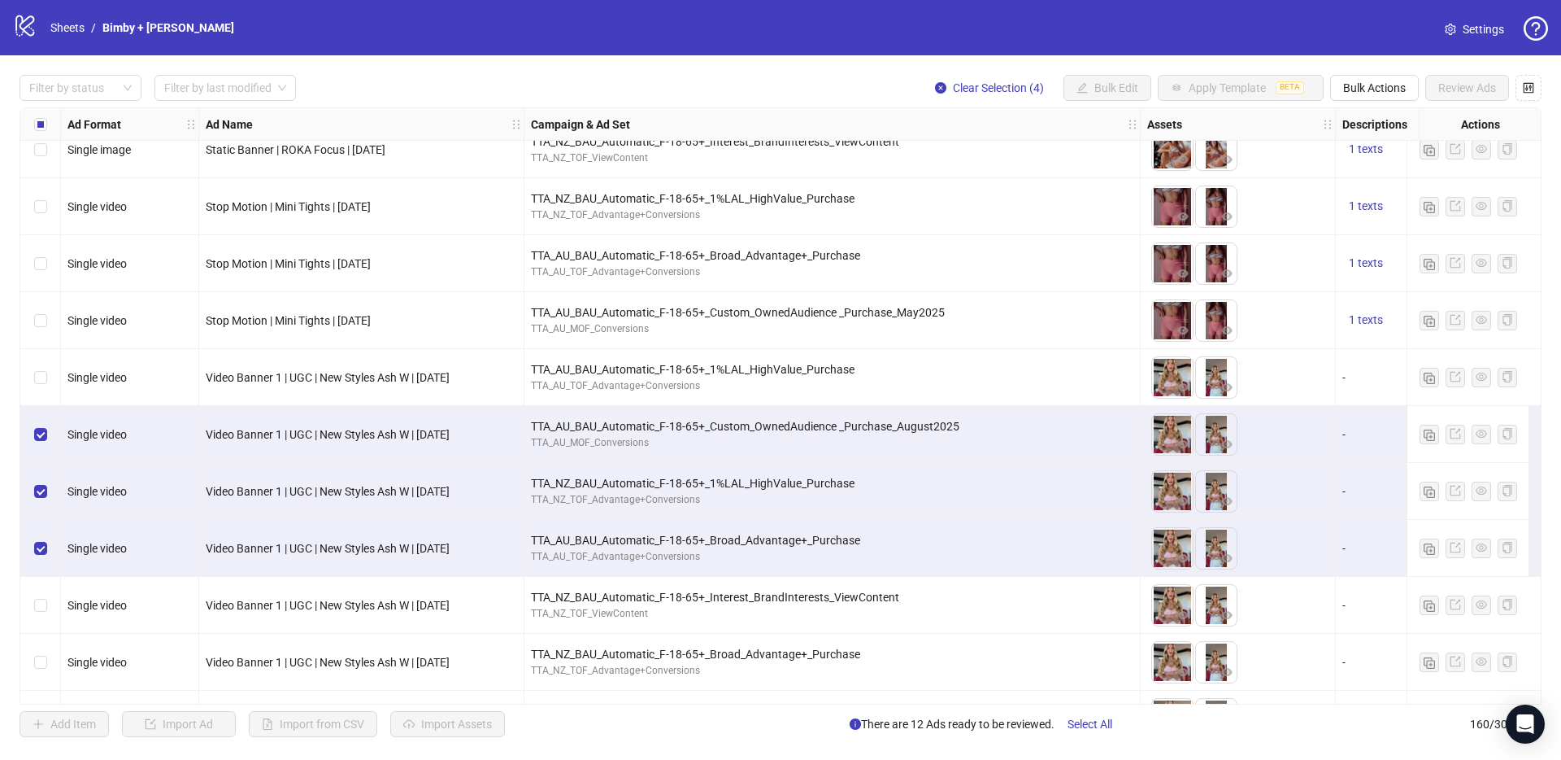
click at [41, 420] on div "Select row 149" at bounding box center [40, 434] width 41 height 57
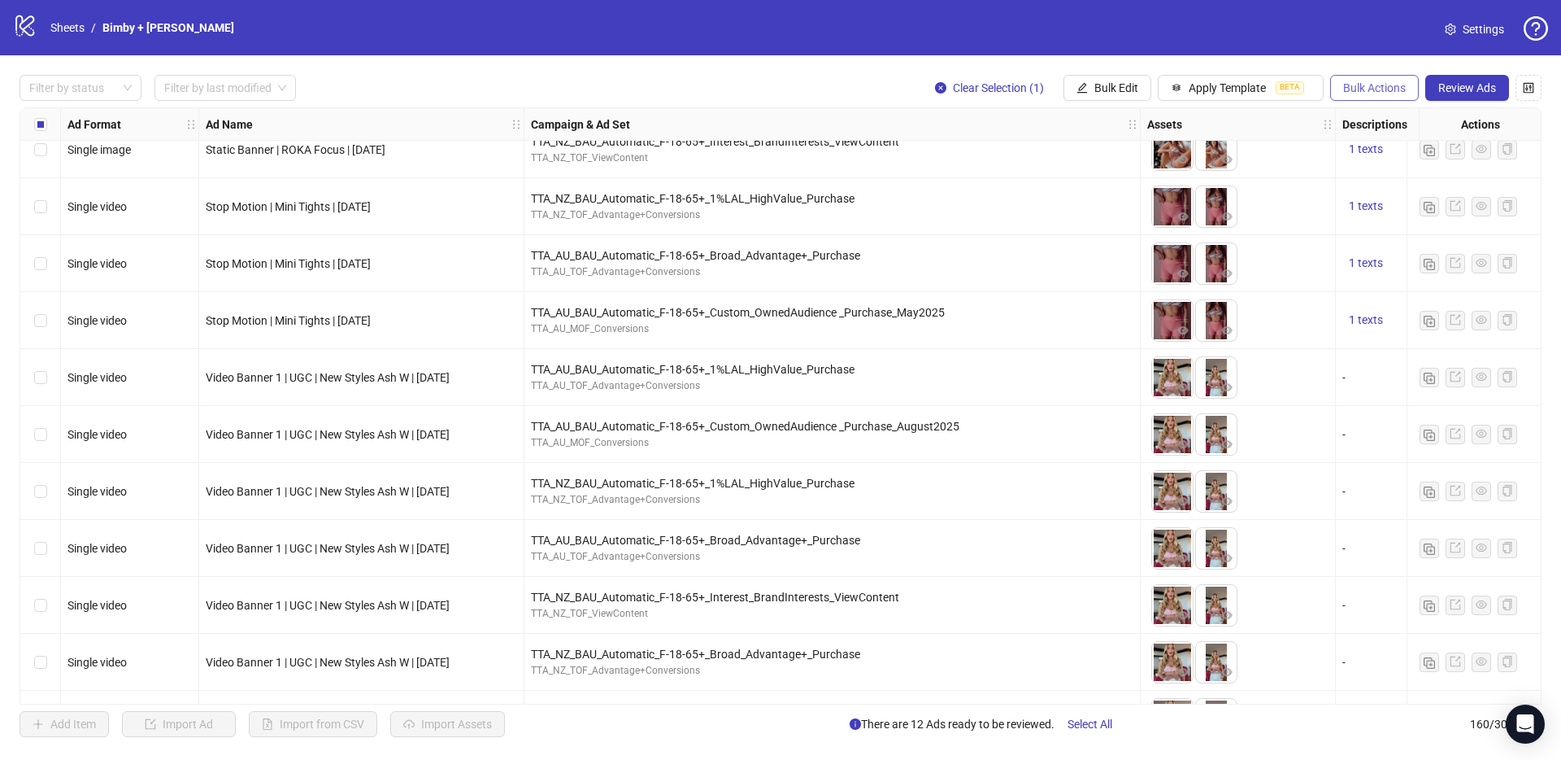
click at [1381, 96] on button "Bulk Actions" at bounding box center [1374, 88] width 89 height 26
click at [1385, 179] on span "Duplicate with assets" at bounding box center [1397, 172] width 111 height 18
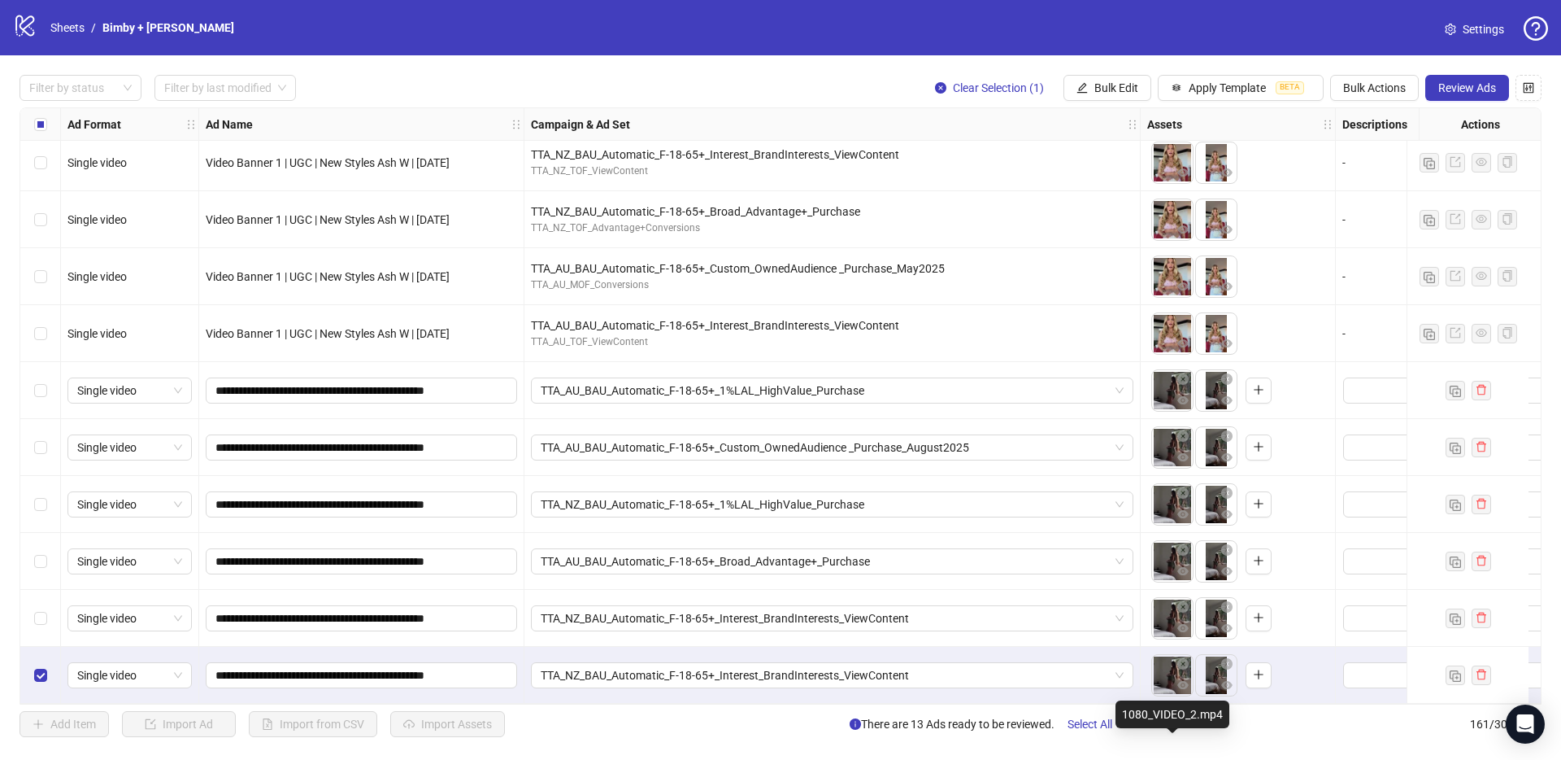
scroll to position [8340, 0]
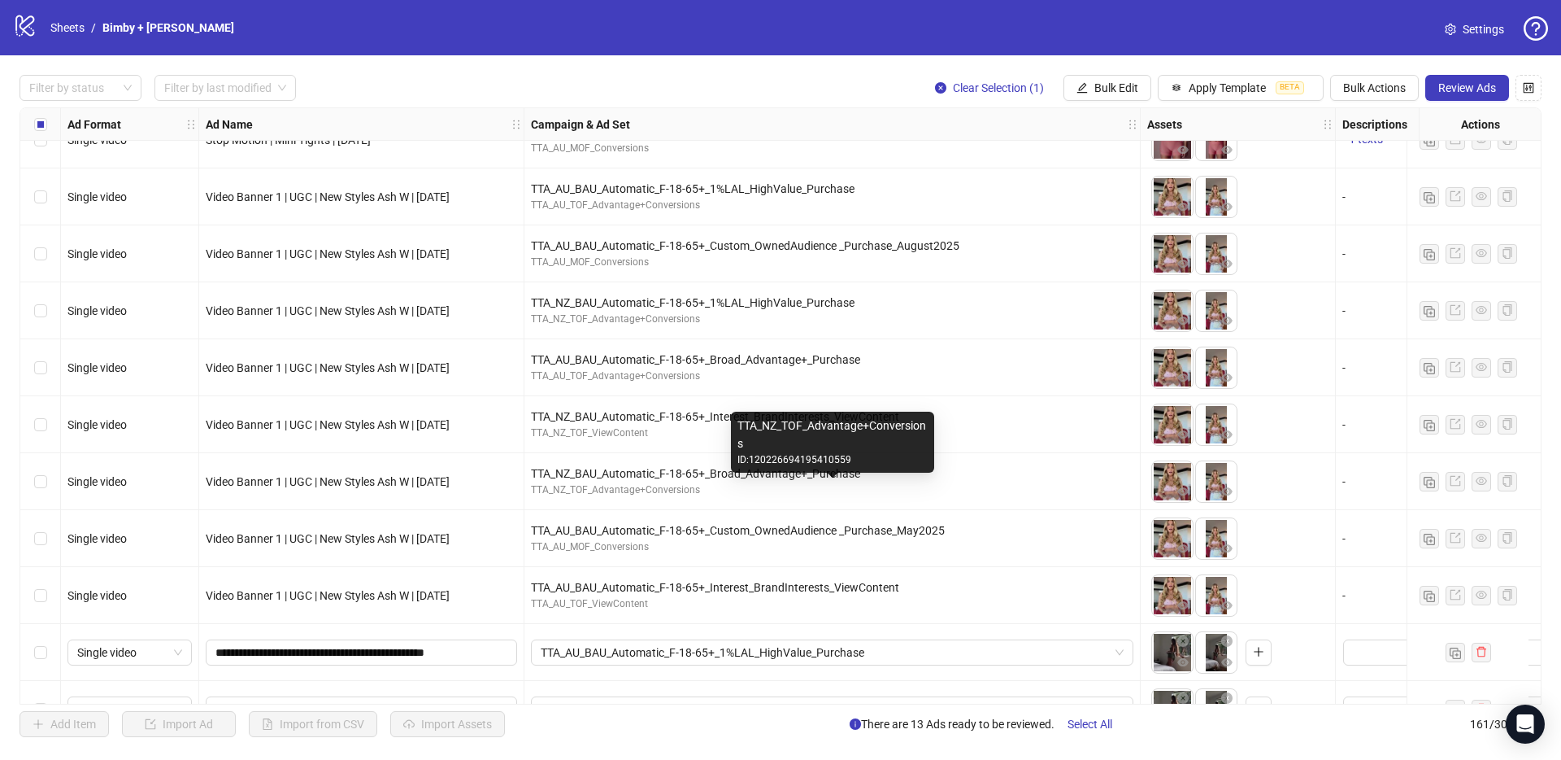
click at [703, 477] on div "TTA_NZ_BAU_Automatic_F-18-65+_Broad_Advantage+_Purchase" at bounding box center [832, 473] width 603 height 18
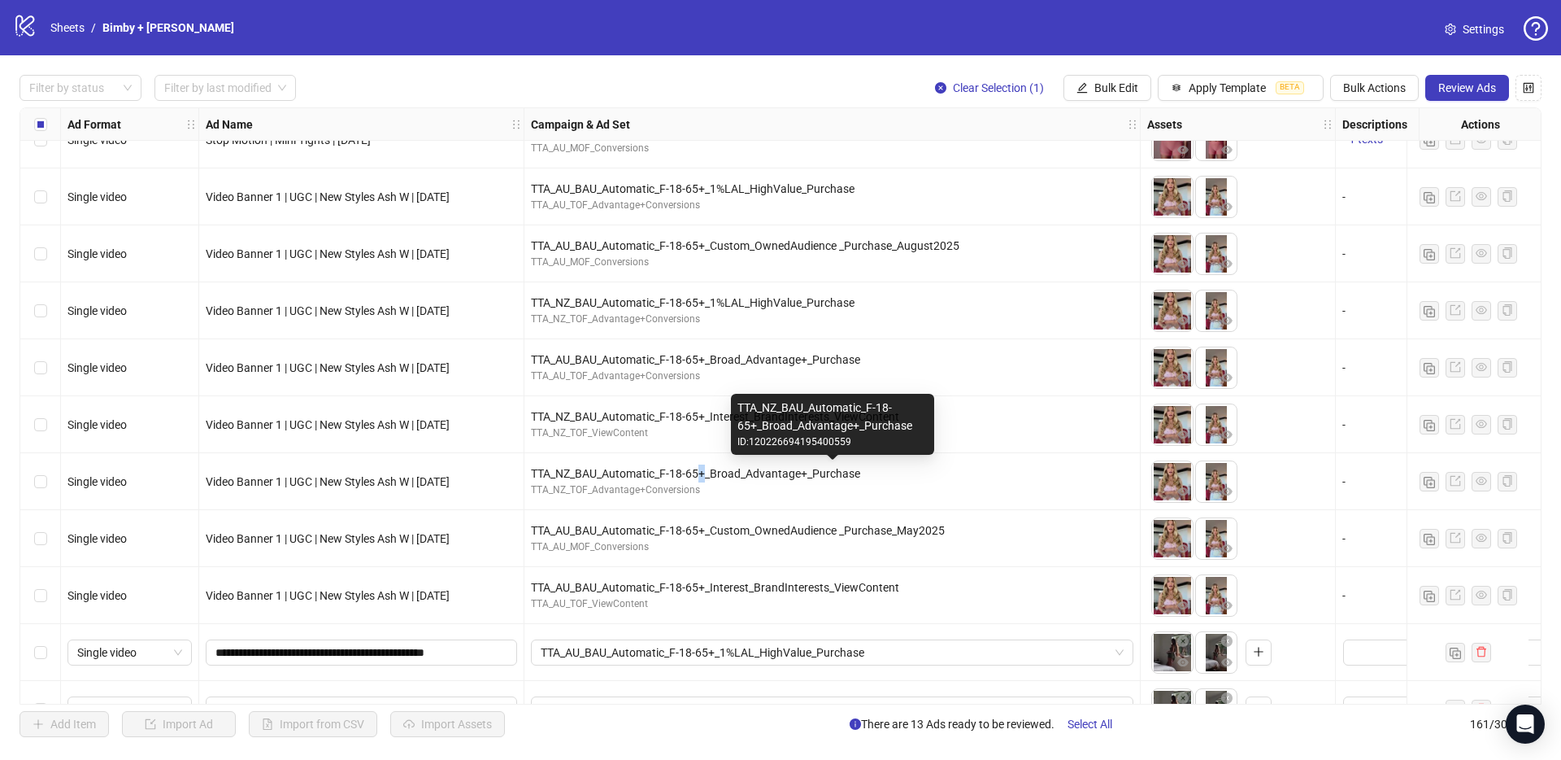
click at [703, 477] on div "TTA_NZ_BAU_Automatic_F-18-65+_Broad_Advantage+_Purchase" at bounding box center [832, 473] width 603 height 18
copy div "TTA_NZ_BAU_Automatic_F-18-65+_Broad_Advantage+_Purchase"
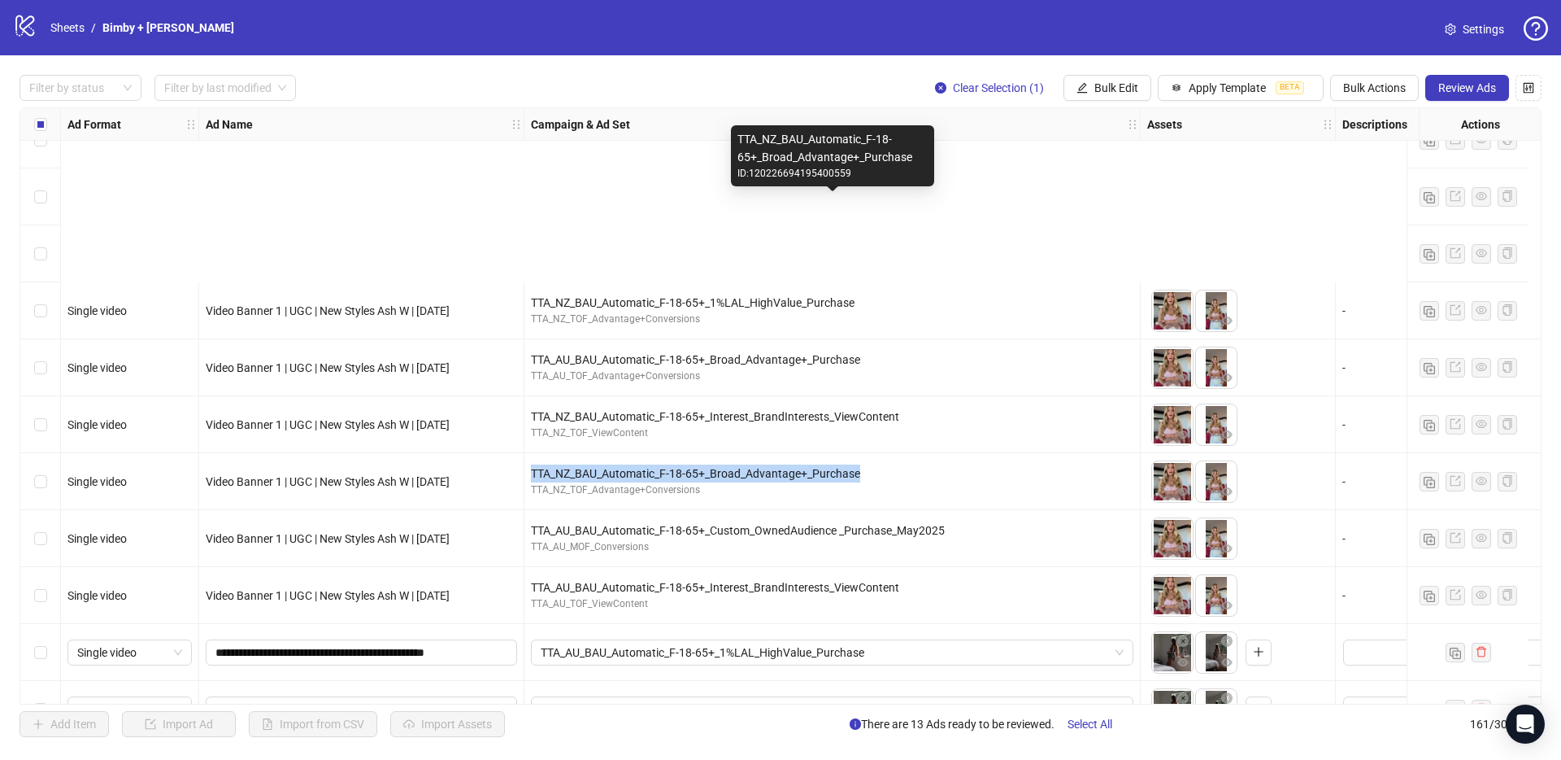
scroll to position [8608, 0]
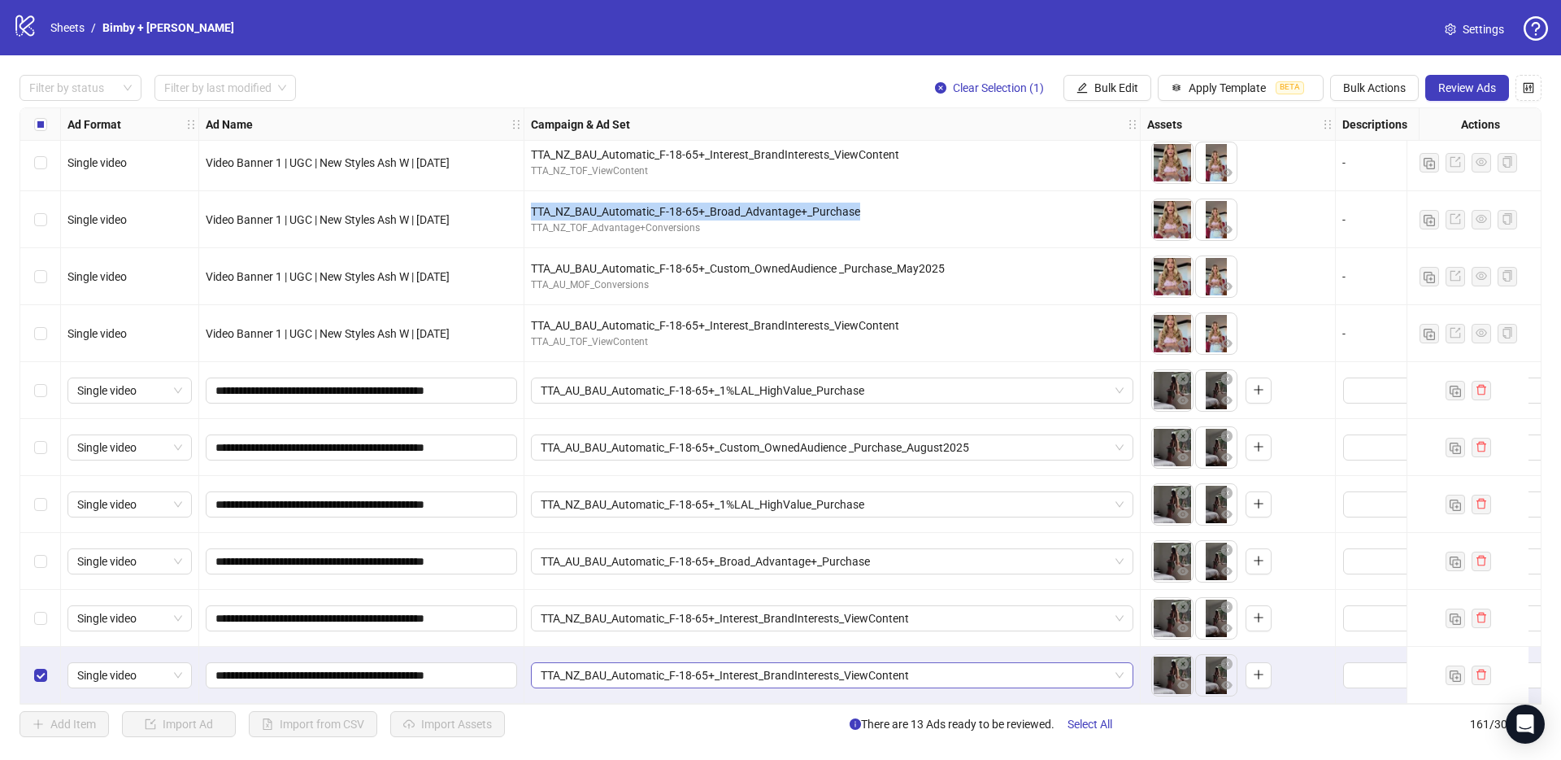
click at [641, 677] on span "TTA_NZ_BAU_Automatic_F-18-65+_Interest_BrandInterests_ViewContent" at bounding box center [832, 675] width 583 height 24
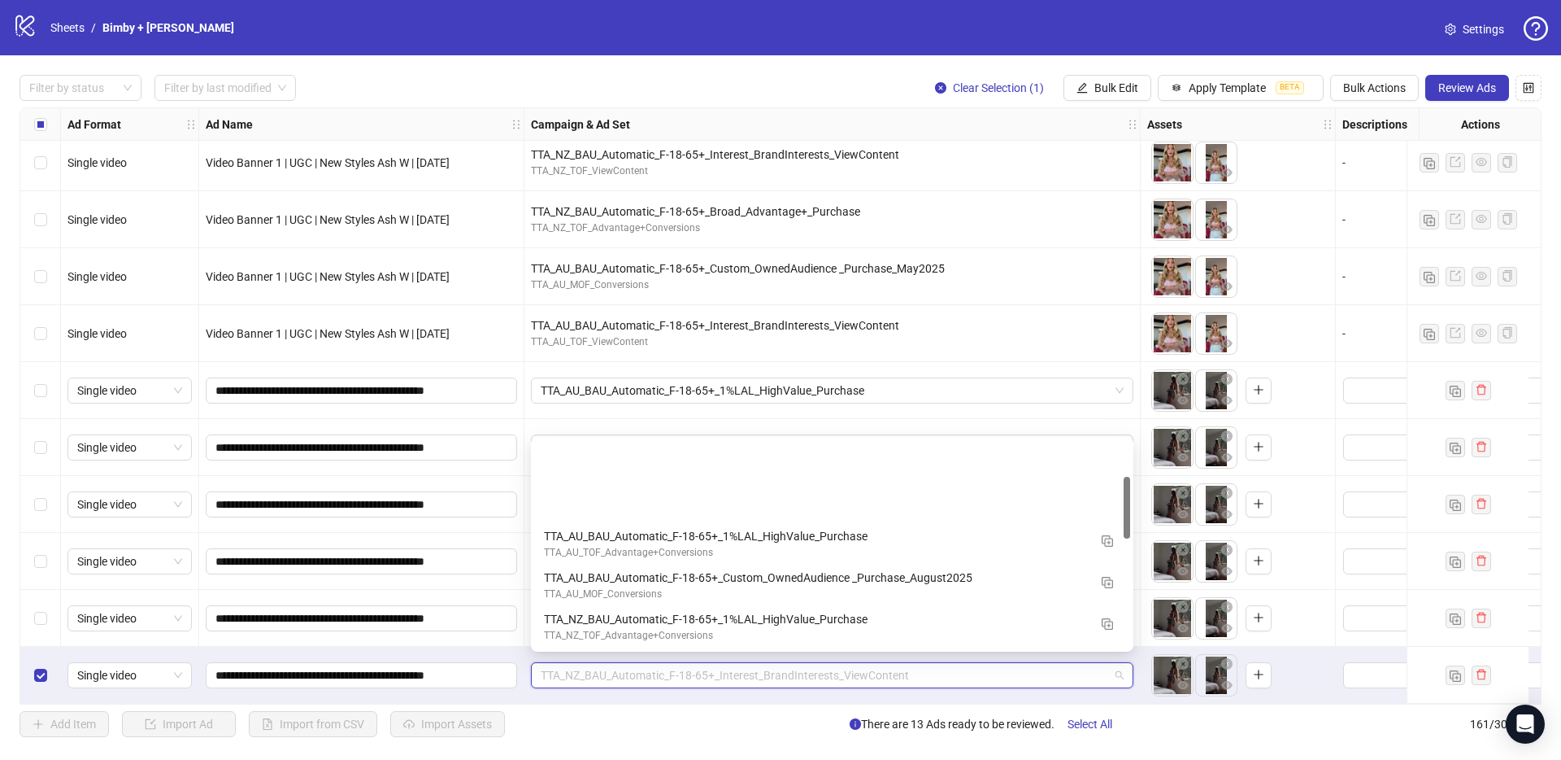
scroll to position [124, 0]
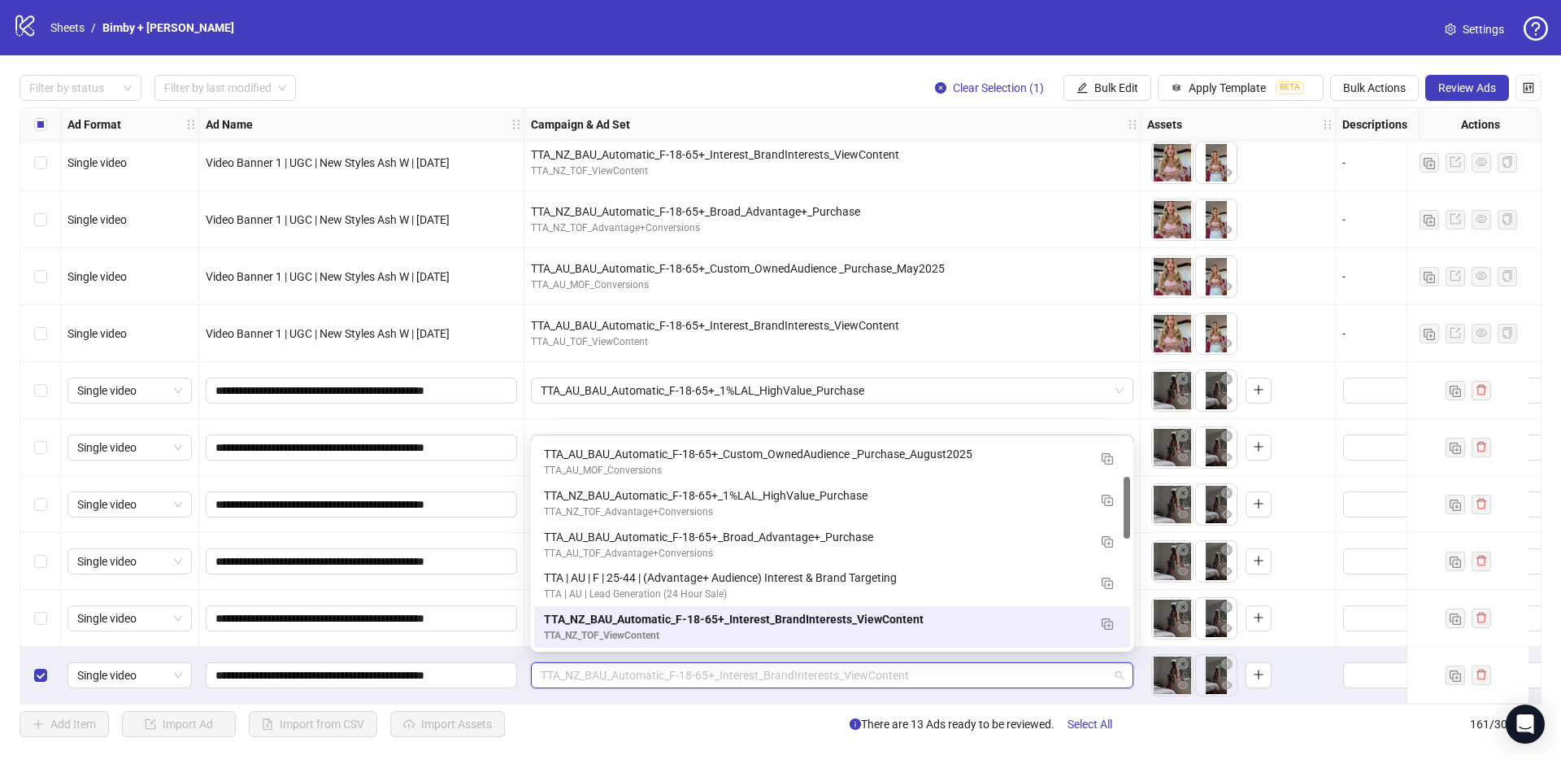
paste input "**********"
type input "**********"
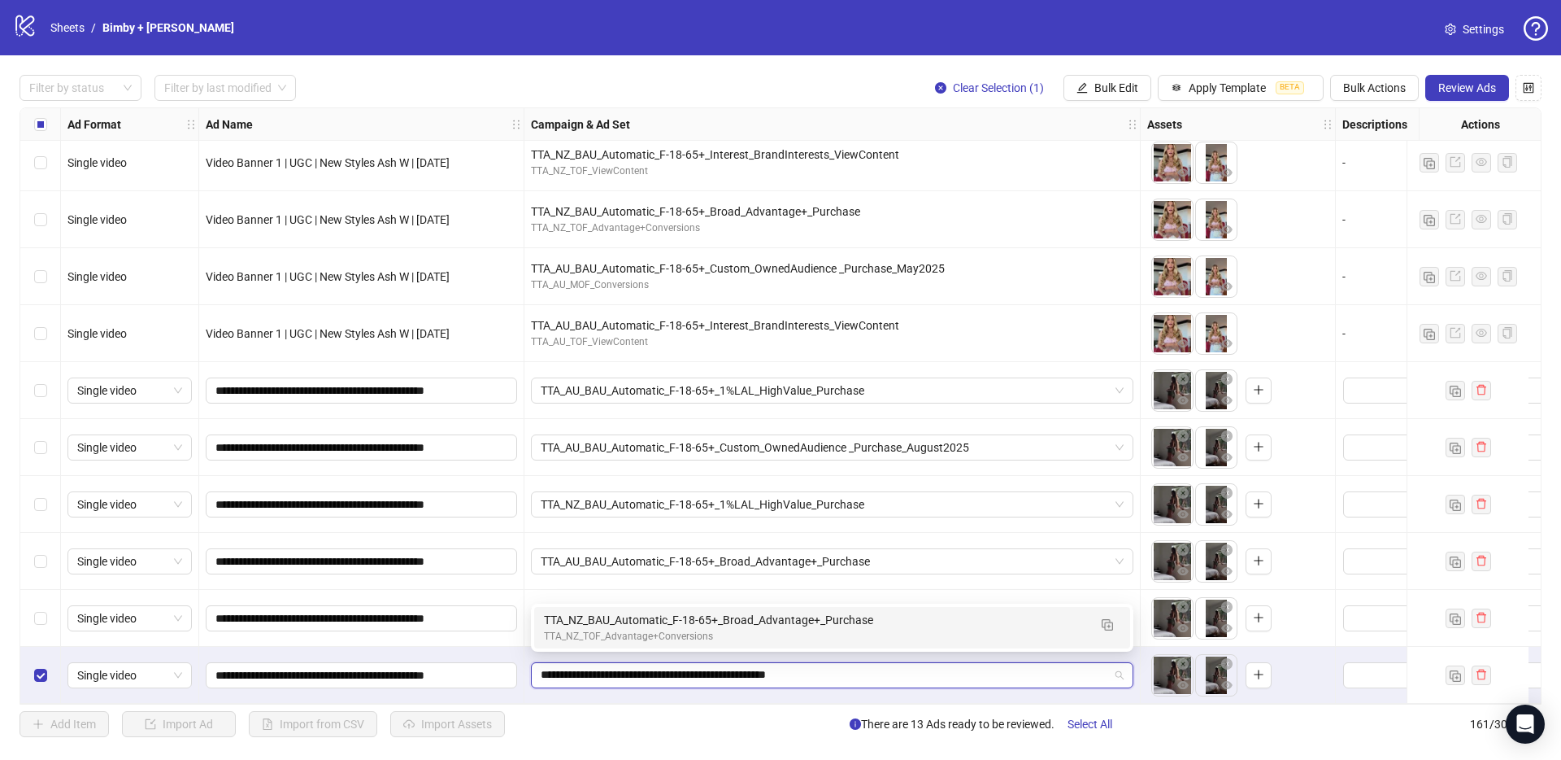
scroll to position [0, 0]
click at [595, 629] on div "TTA_NZ_TOF_Advantage+Conversions" at bounding box center [816, 636] width 544 height 15
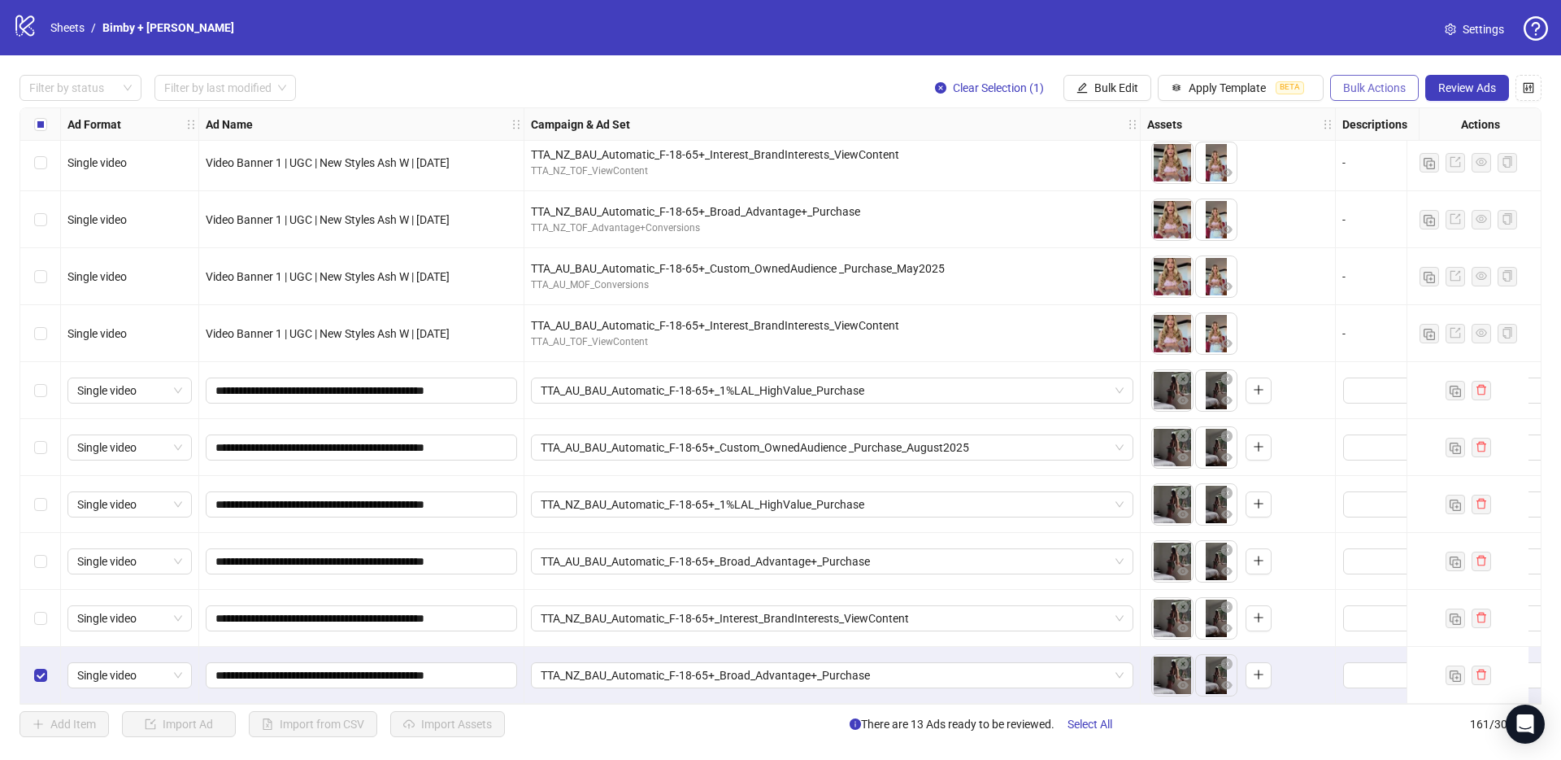
click at [1356, 91] on span "Bulk Actions" at bounding box center [1374, 87] width 63 height 13
click at [1386, 170] on span "Duplicate with assets" at bounding box center [1397, 172] width 111 height 18
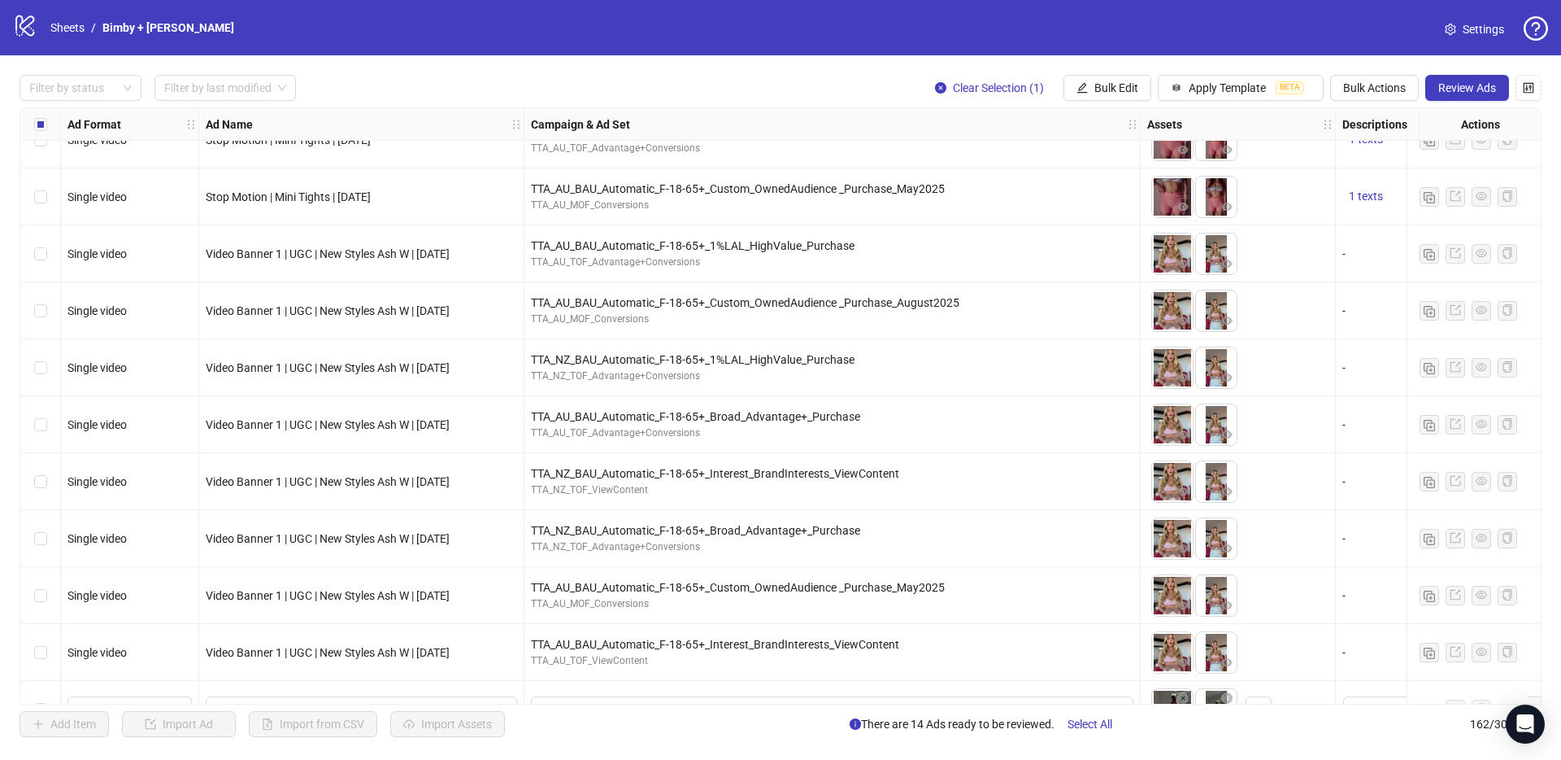
scroll to position [8270, 0]
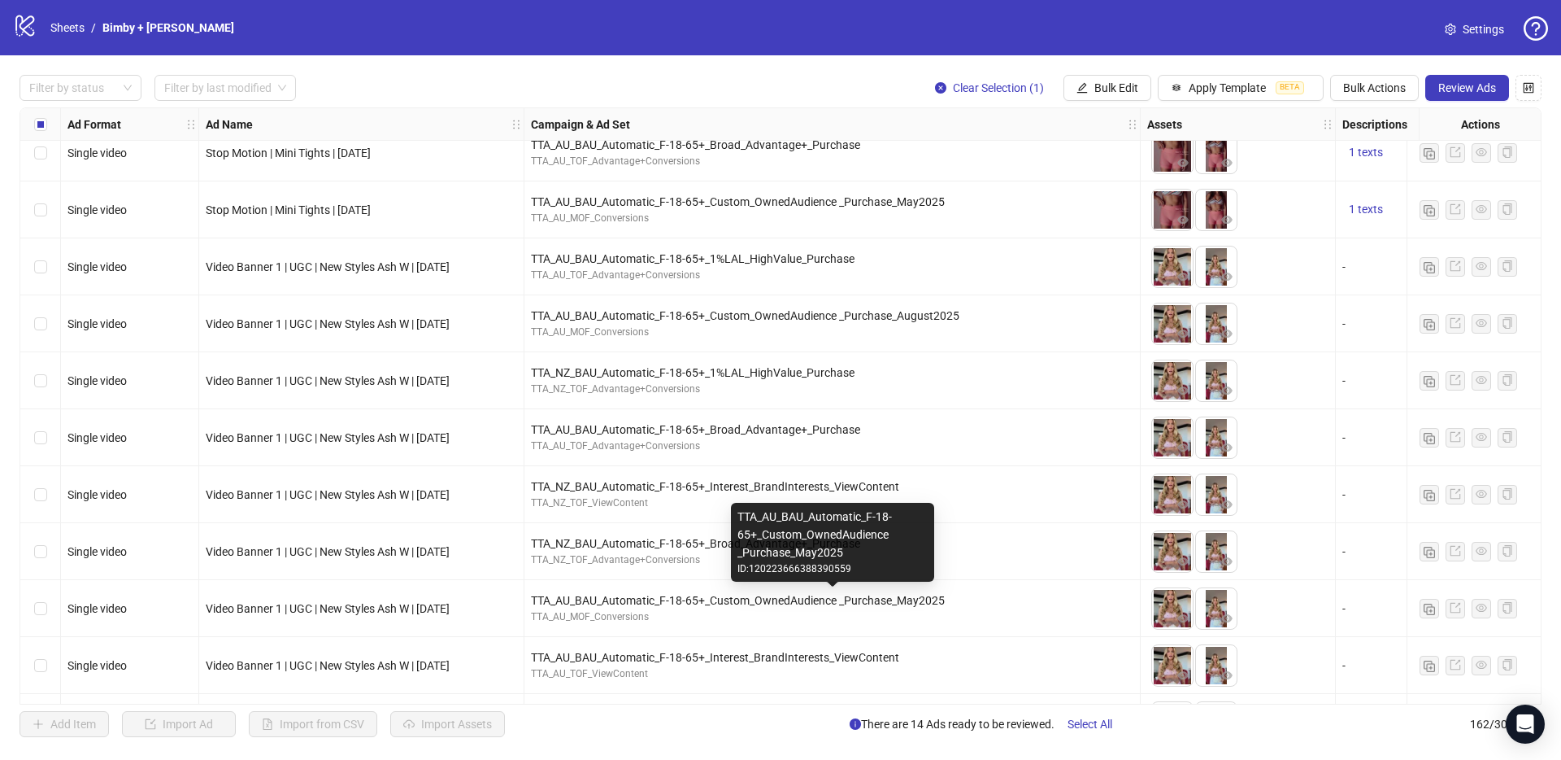
click at [838, 599] on div "TTA_AU_BAU_Automatic_F-18-65+_Custom_OwnedAudience _Purchase_May2025" at bounding box center [832, 600] width 603 height 18
copy div "TTA_AU_BAU_Automatic_F-18-65+_Custom_OwnedAudience _Purchase_May2025"
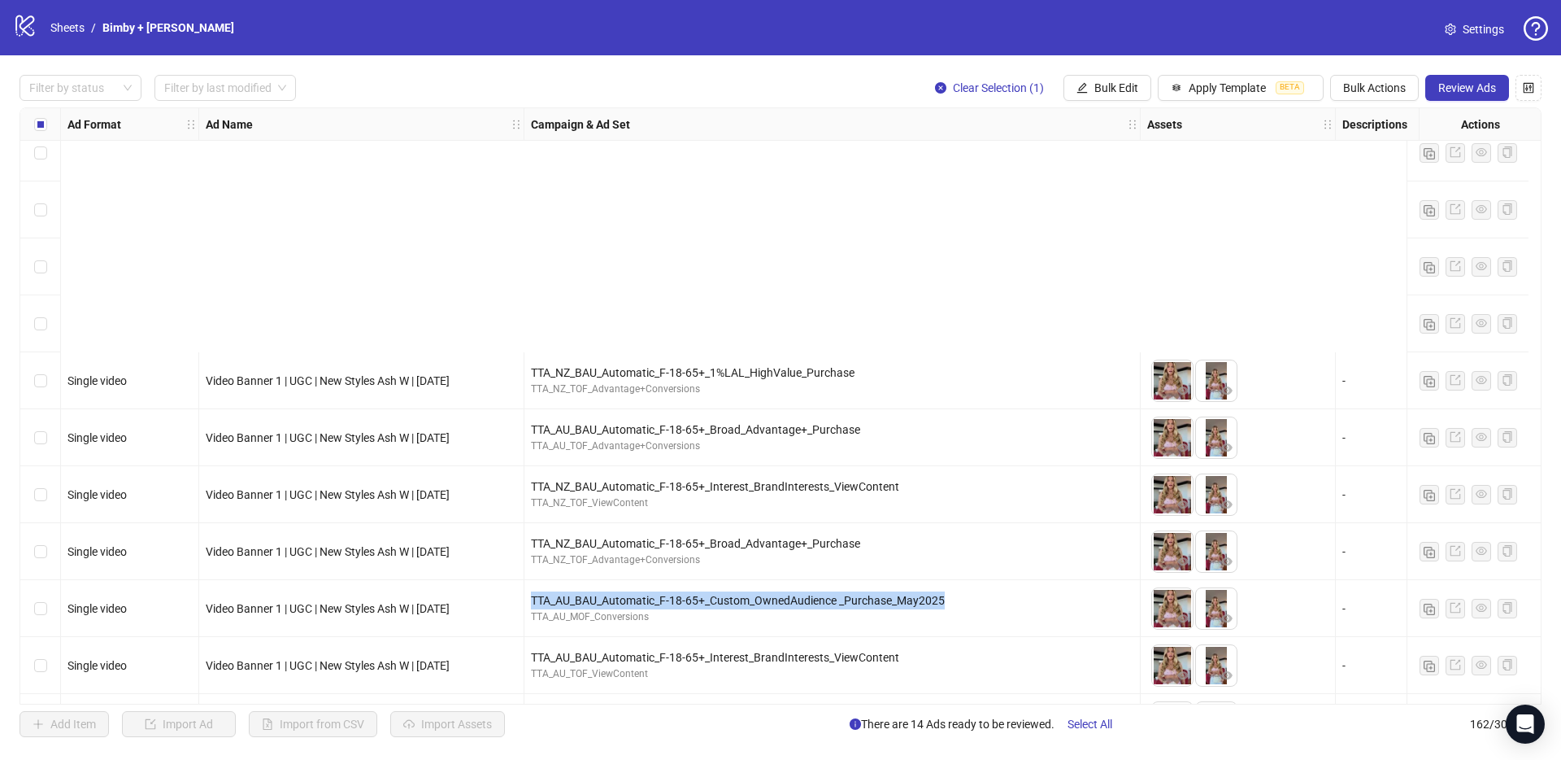
scroll to position [8665, 0]
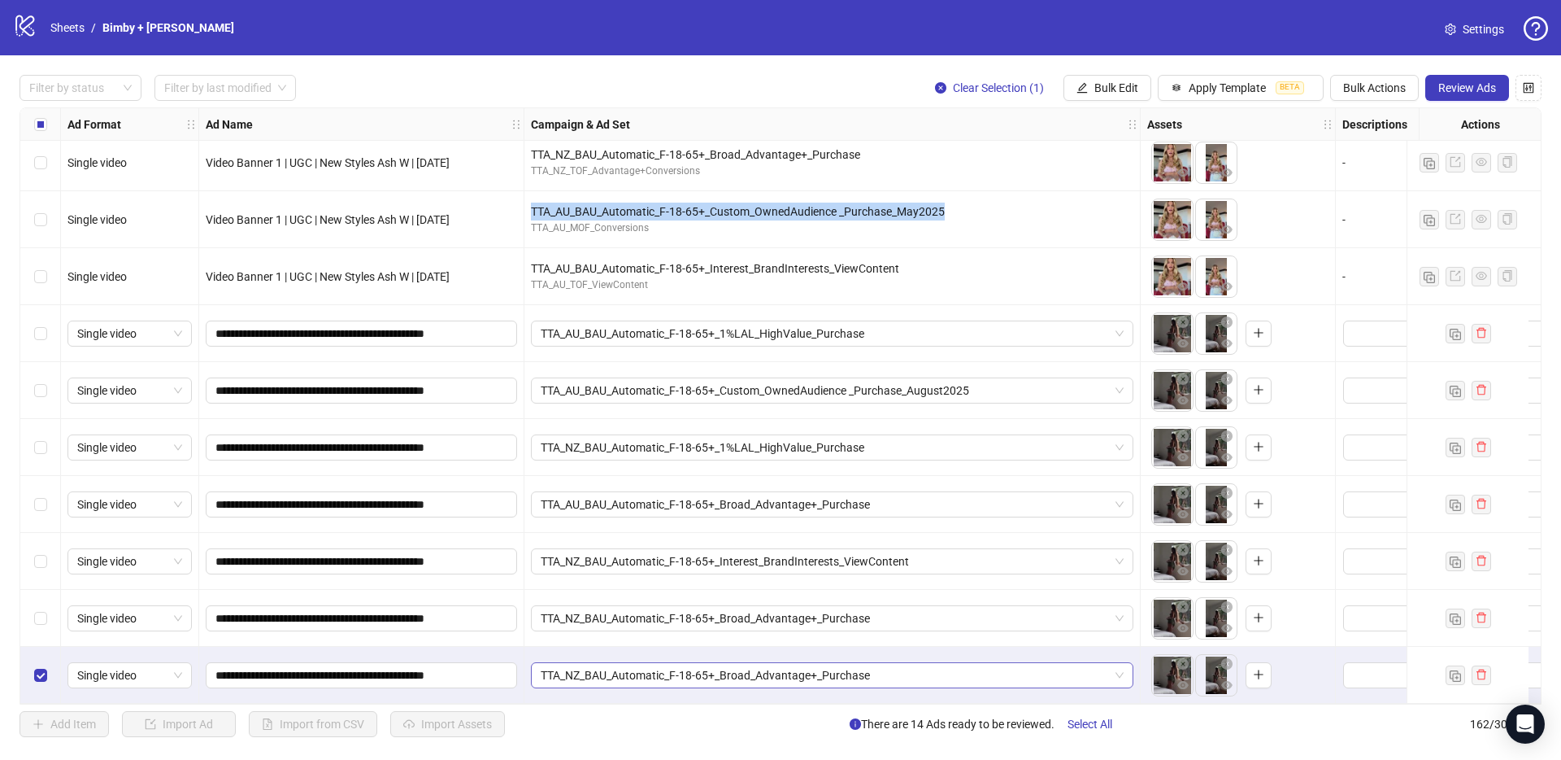
click at [571, 667] on span "TTA_NZ_BAU_Automatic_F-18-65+_Broad_Advantage+_Purchase" at bounding box center [832, 675] width 583 height 24
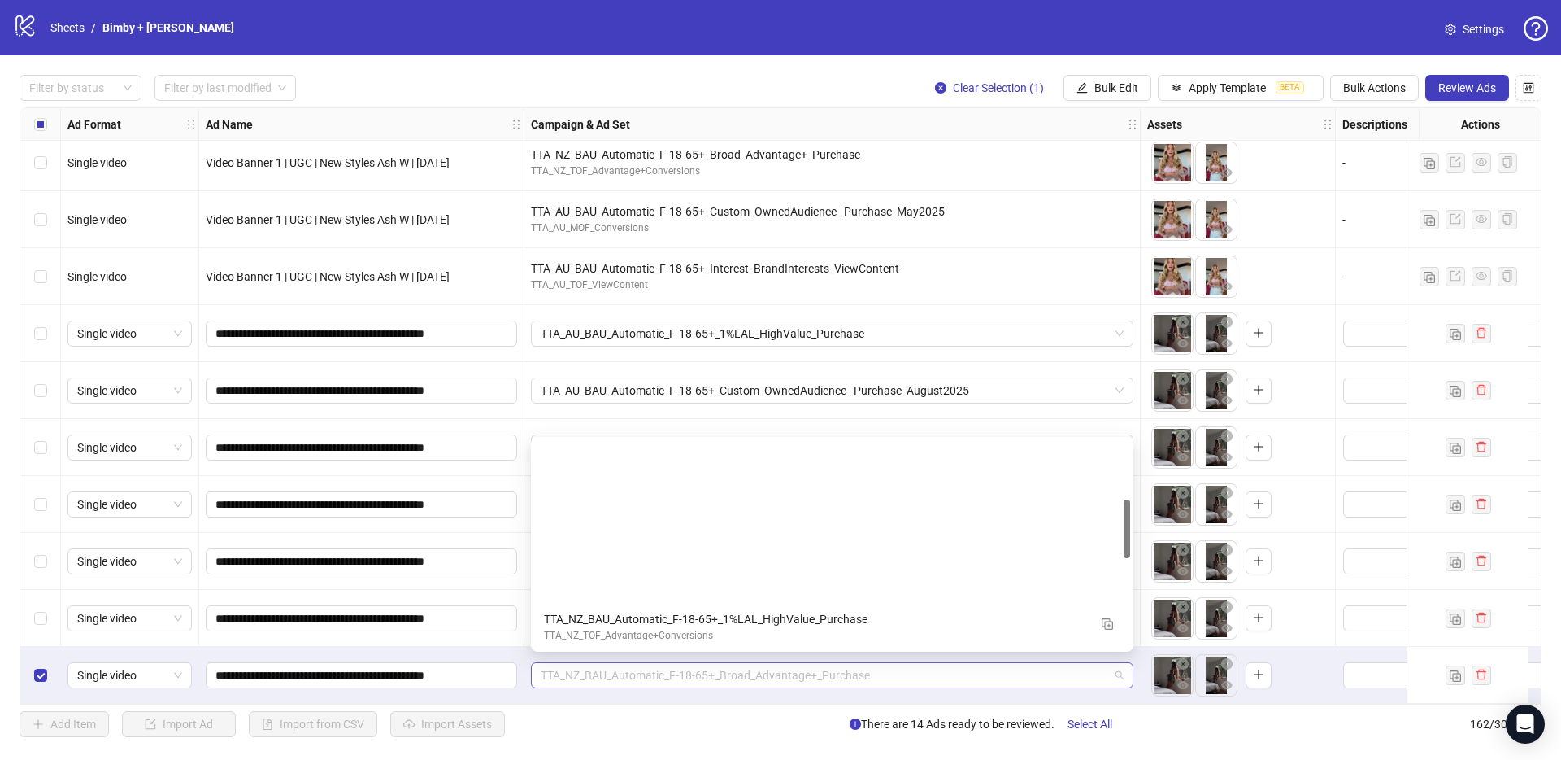
scroll to position [207, 0]
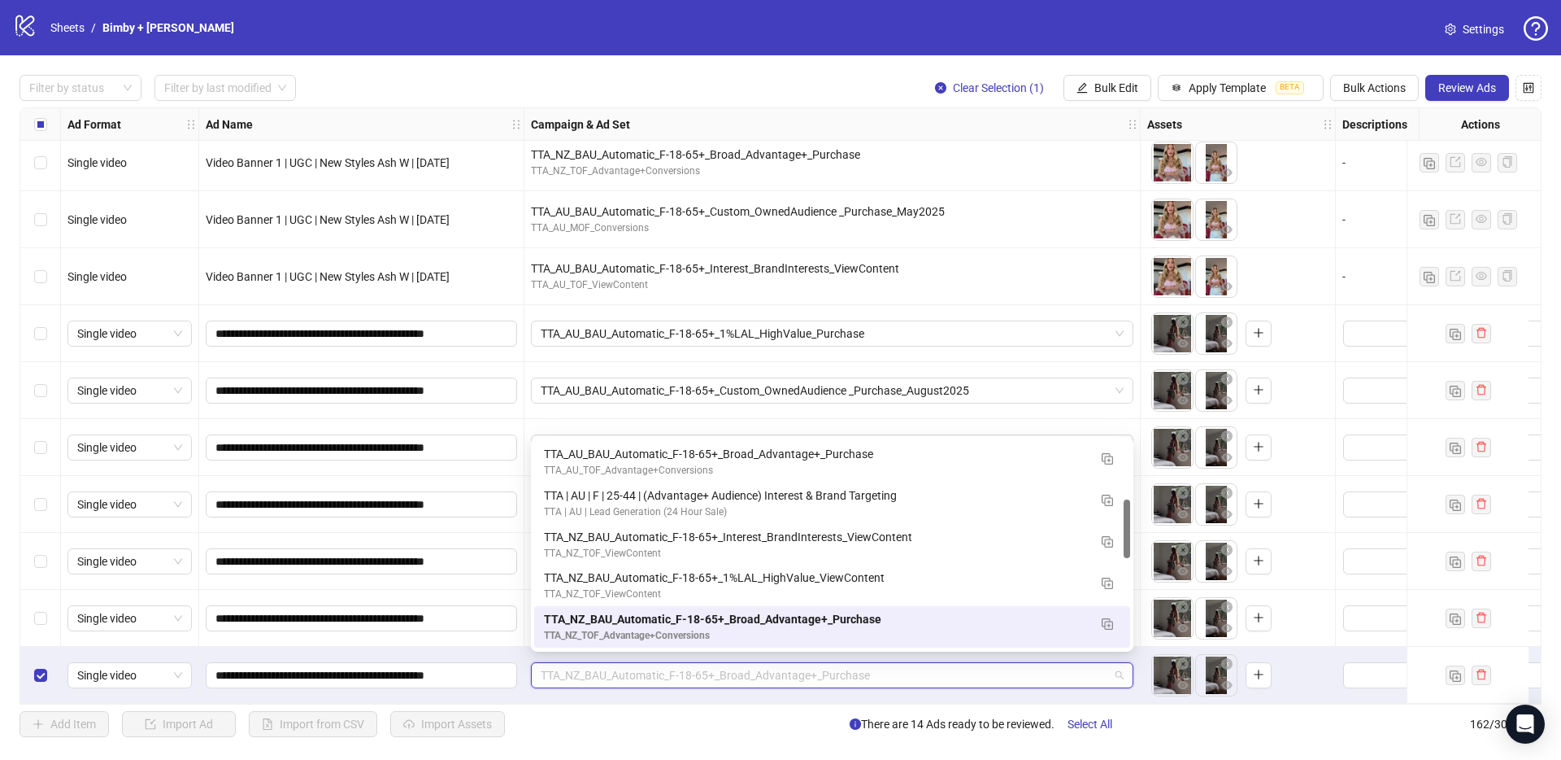
paste input "**********"
type input "**********"
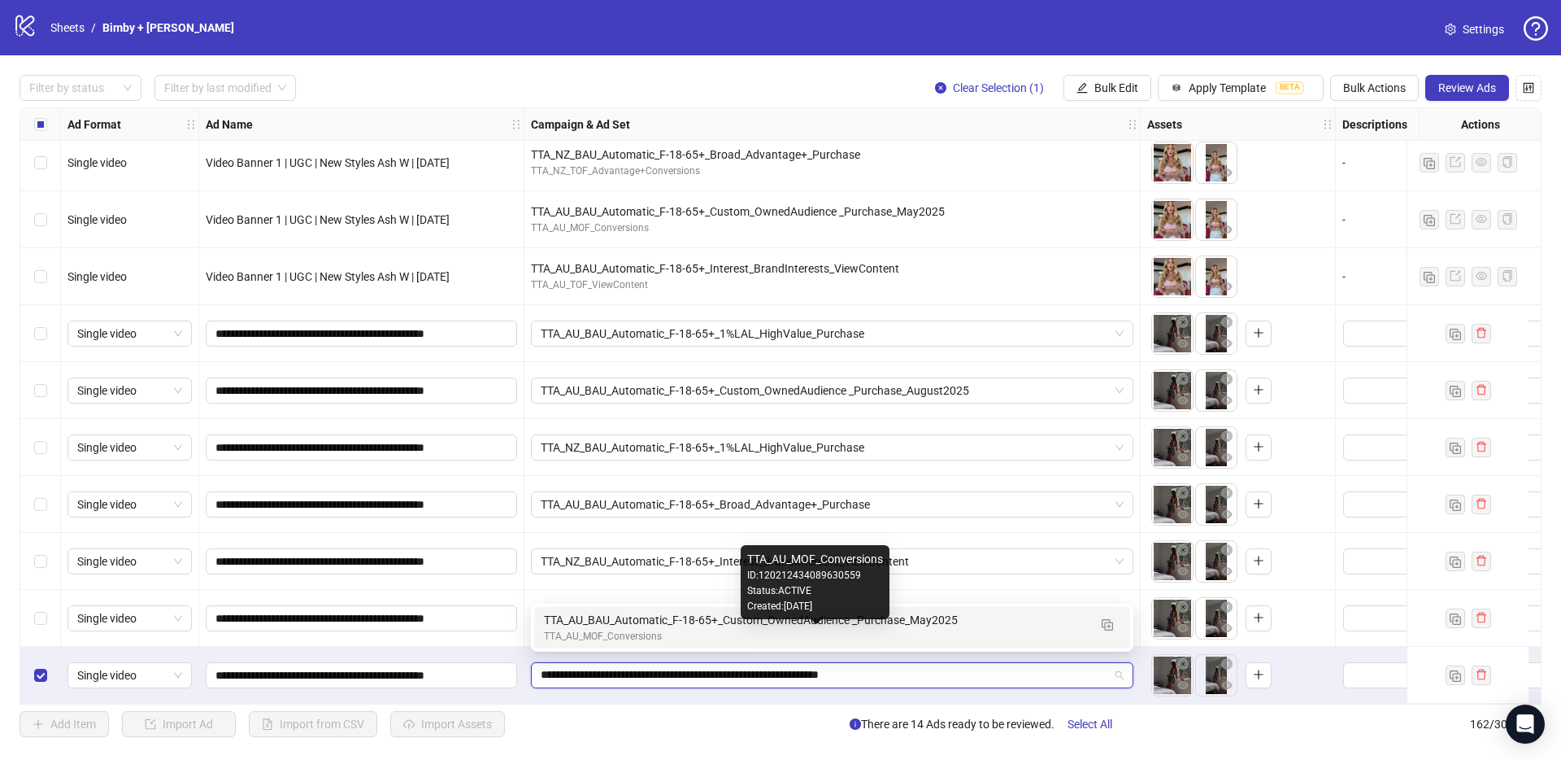
click at [580, 633] on div "TTA_AU_MOF_Conversions" at bounding box center [816, 636] width 544 height 15
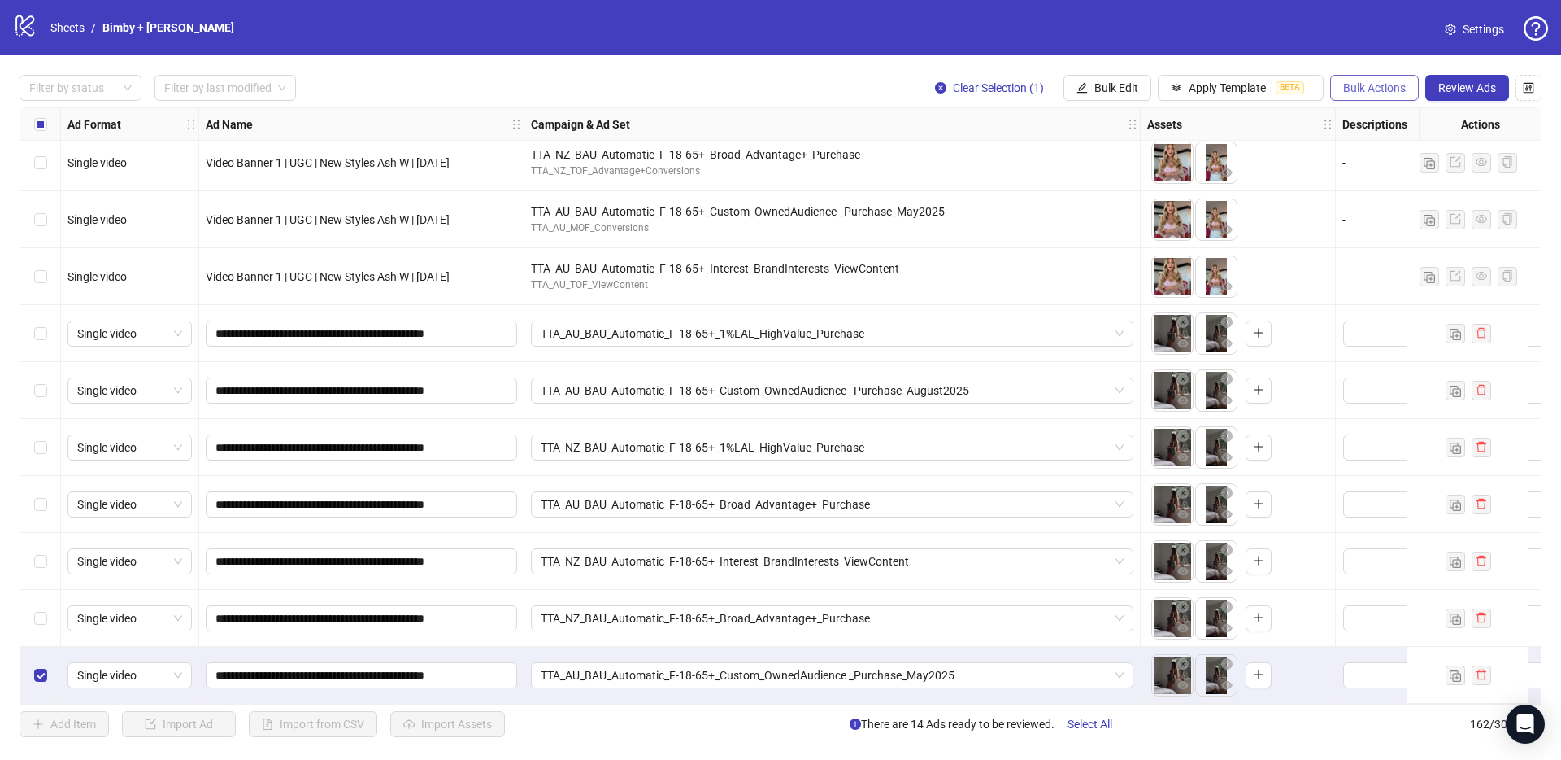
click at [1391, 89] on span "Bulk Actions" at bounding box center [1374, 87] width 63 height 13
click at [1375, 176] on span "Duplicate with assets" at bounding box center [1397, 172] width 111 height 18
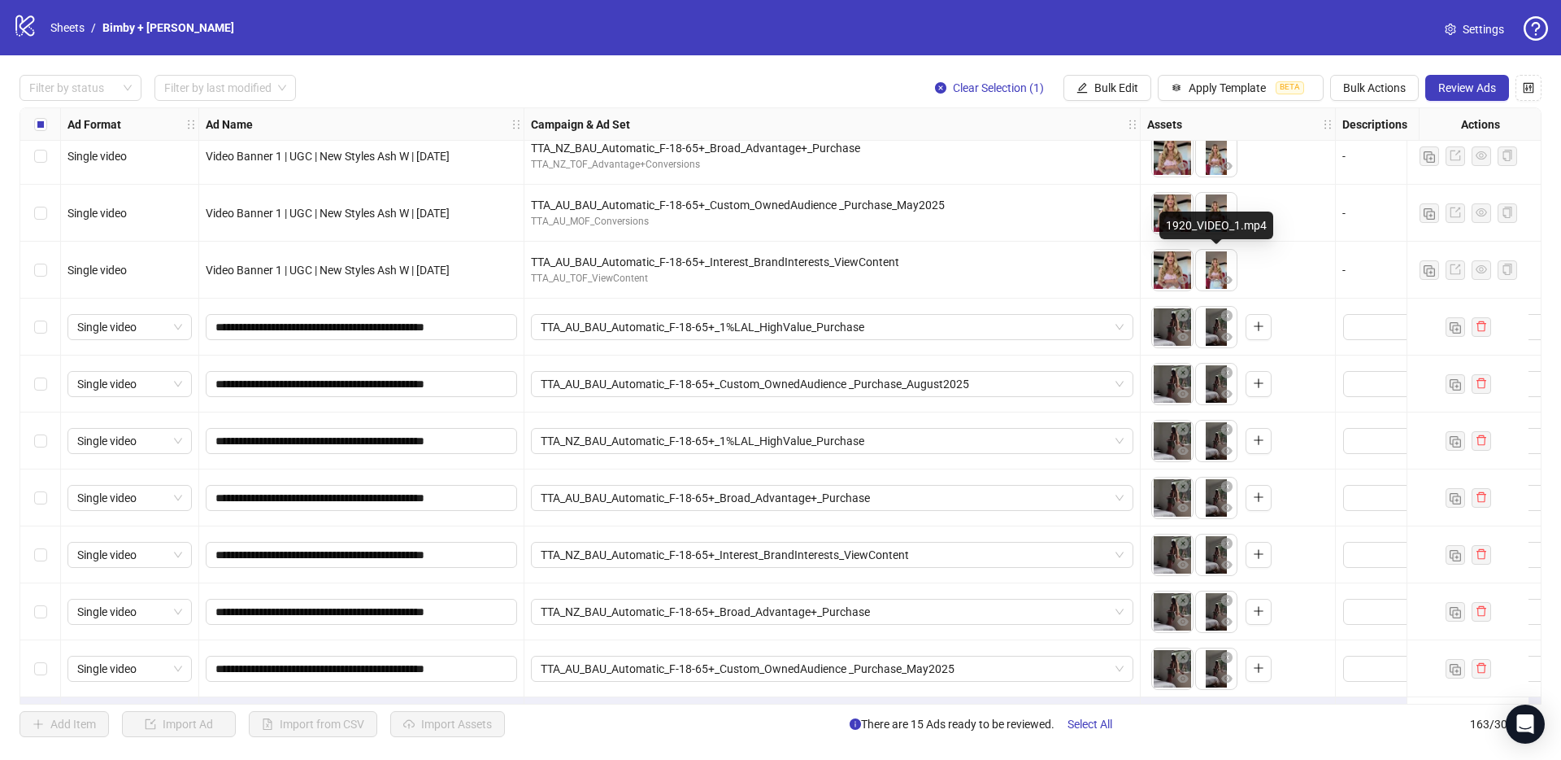
scroll to position [8722, 0]
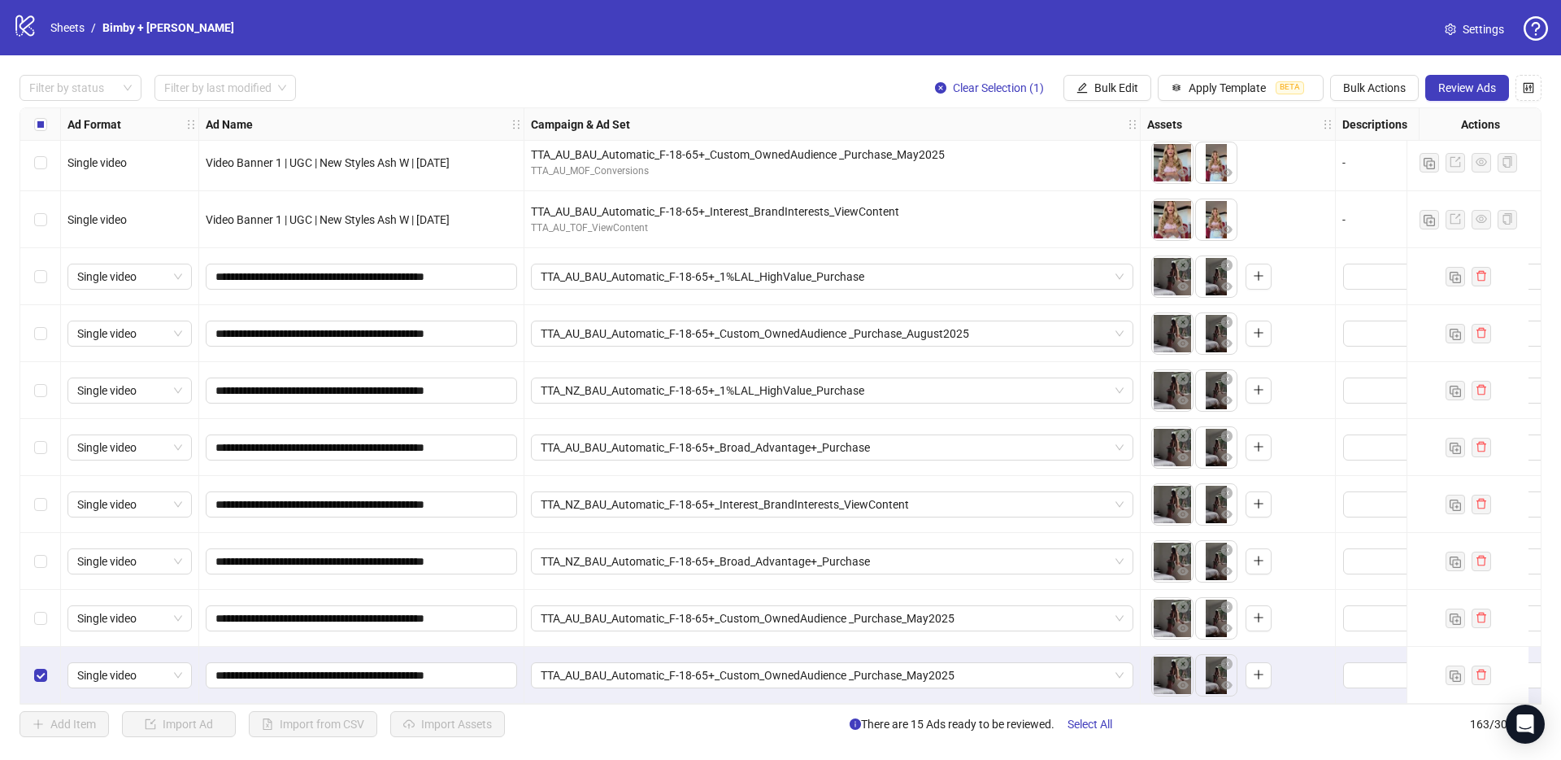
click at [701, 206] on div "TTA_AU_BAU_Automatic_F-18-65+_Interest_BrandInterests_ViewContent" at bounding box center [832, 211] width 603 height 18
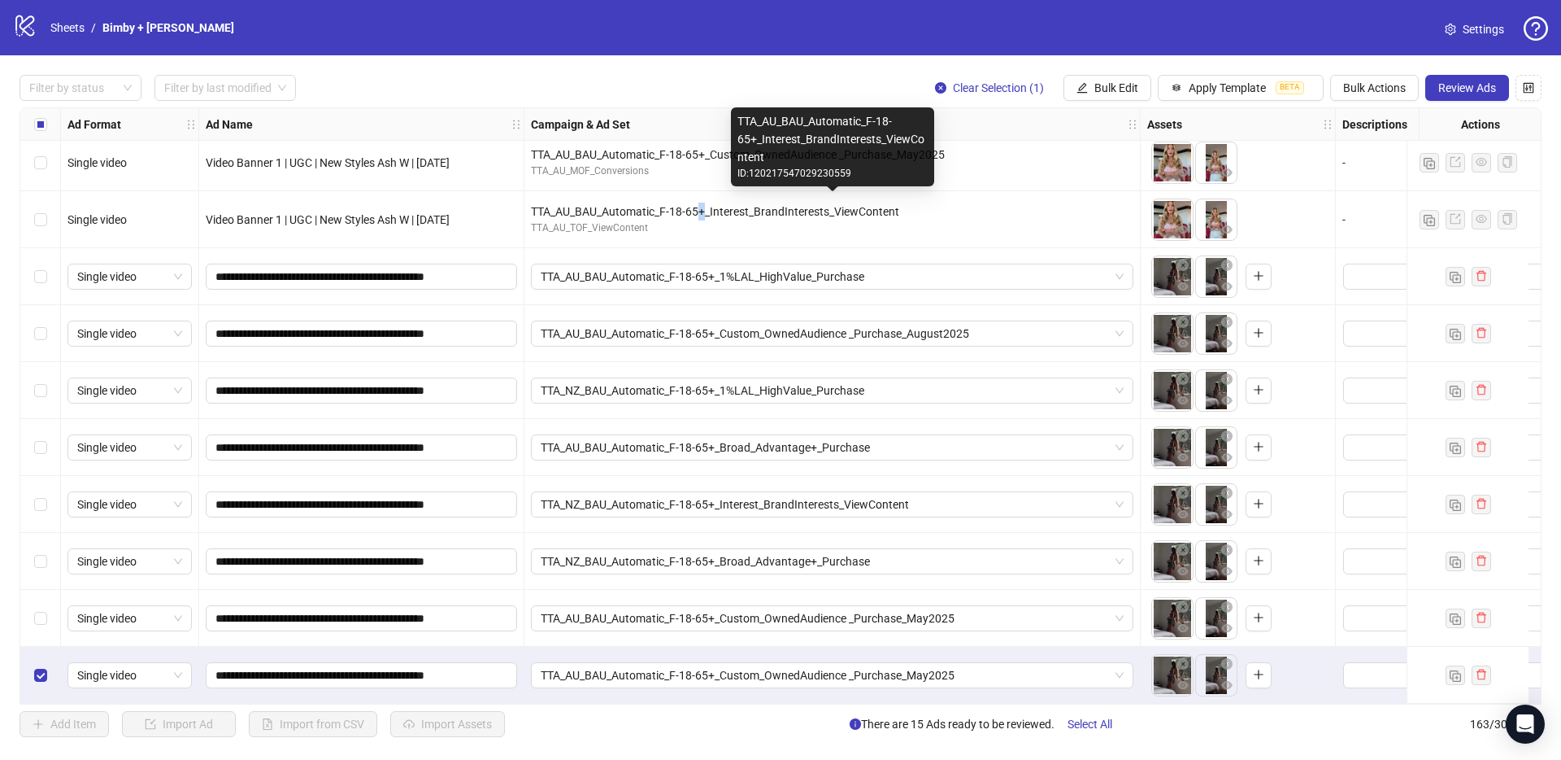
click at [701, 206] on div "TTA_AU_BAU_Automatic_F-18-65+_Interest_BrandInterests_ViewContent" at bounding box center [832, 211] width 603 height 18
copy div "TTA_AU_BAU_Automatic_F-18-65+_Interest_BrandInterests_ViewContent"
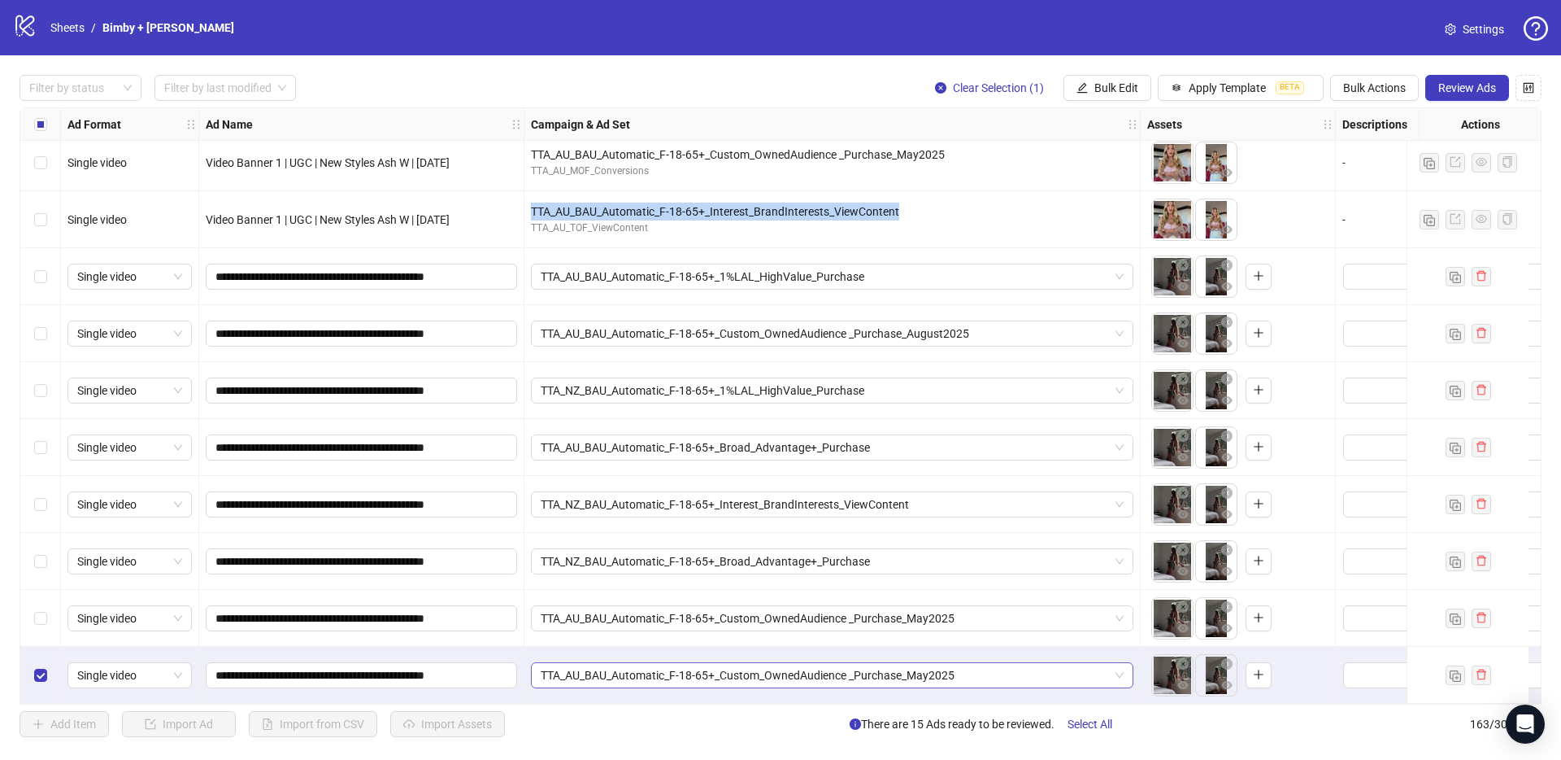
click at [582, 663] on span "TTA_AU_BAU_Automatic_F-18-65+_Custom_OwnedAudience _Purchase_May2025" at bounding box center [832, 675] width 583 height 24
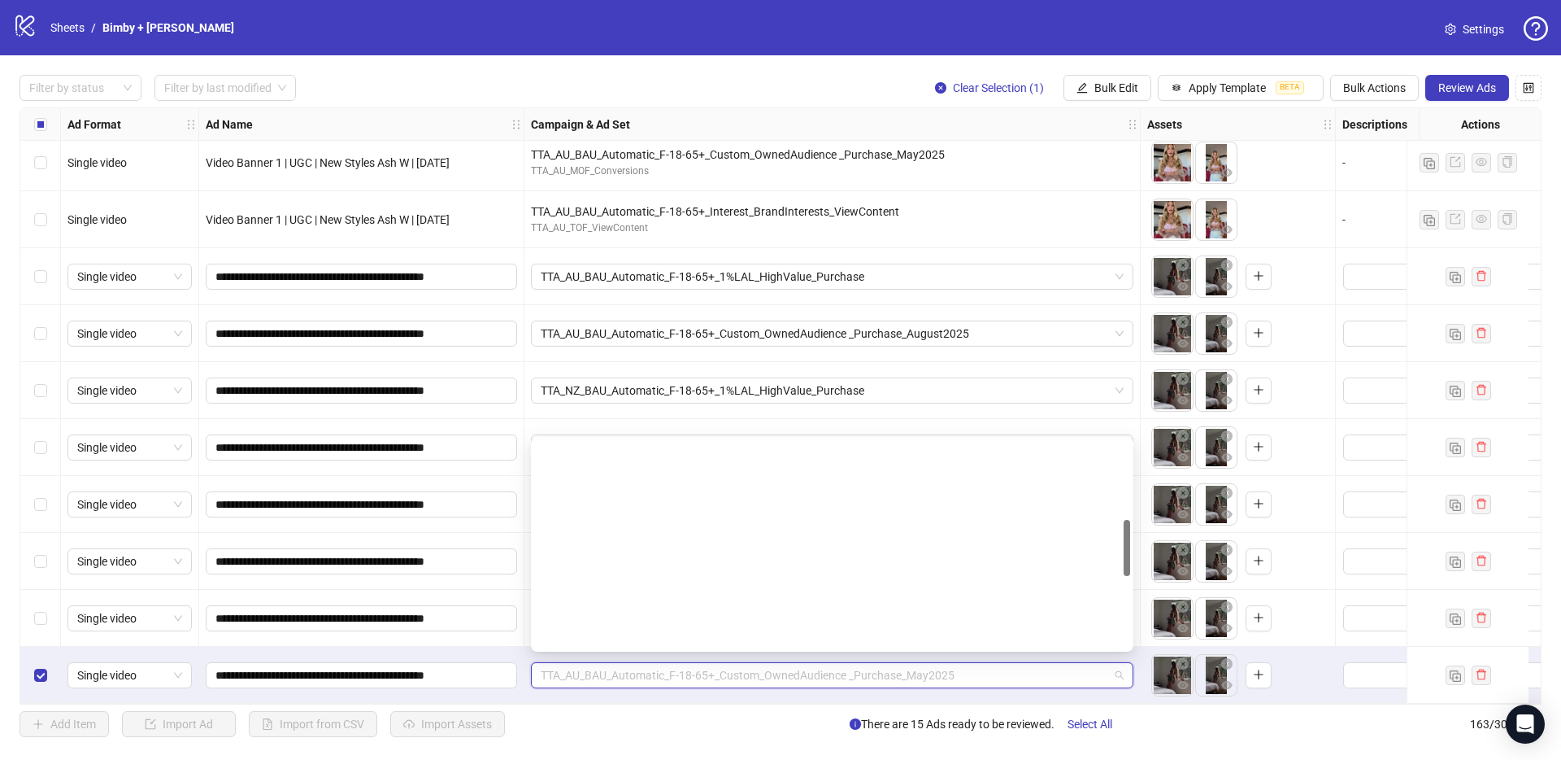
scroll to position [289, 0]
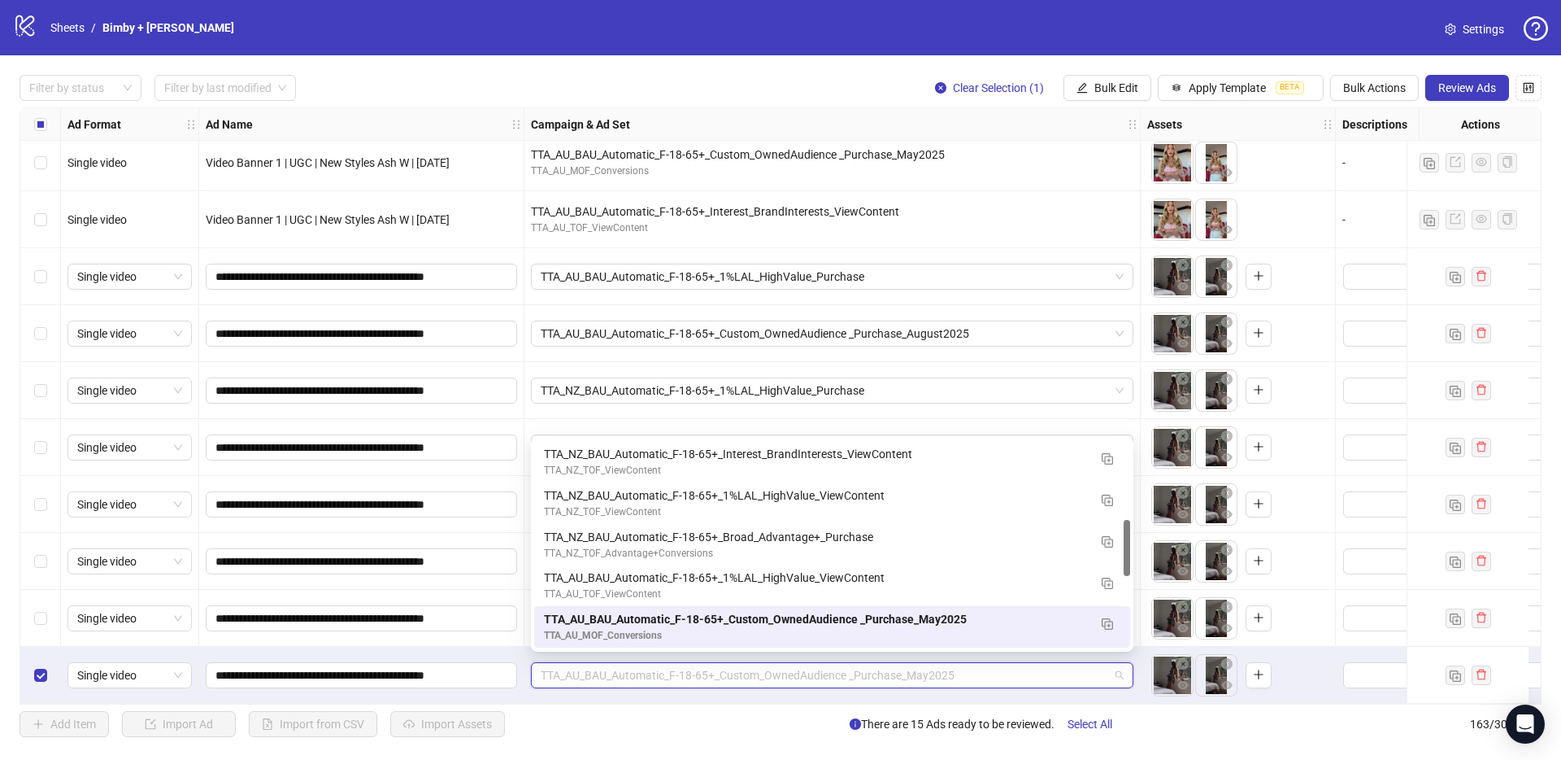
paste input "**********"
type input "**********"
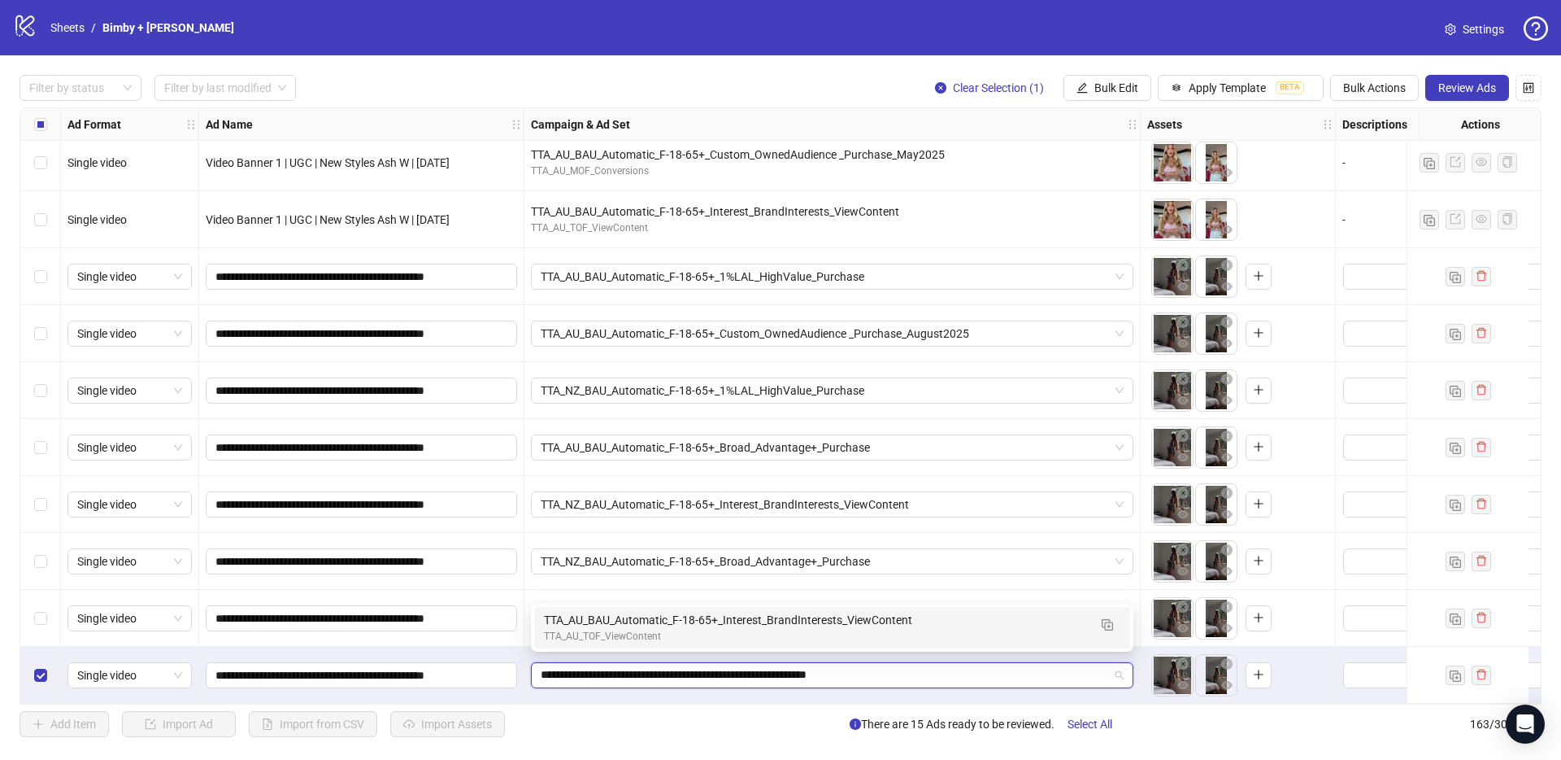
scroll to position [0, 0]
click at [590, 638] on div "TTA_AU_TOF_ViewContent" at bounding box center [816, 636] width 544 height 15
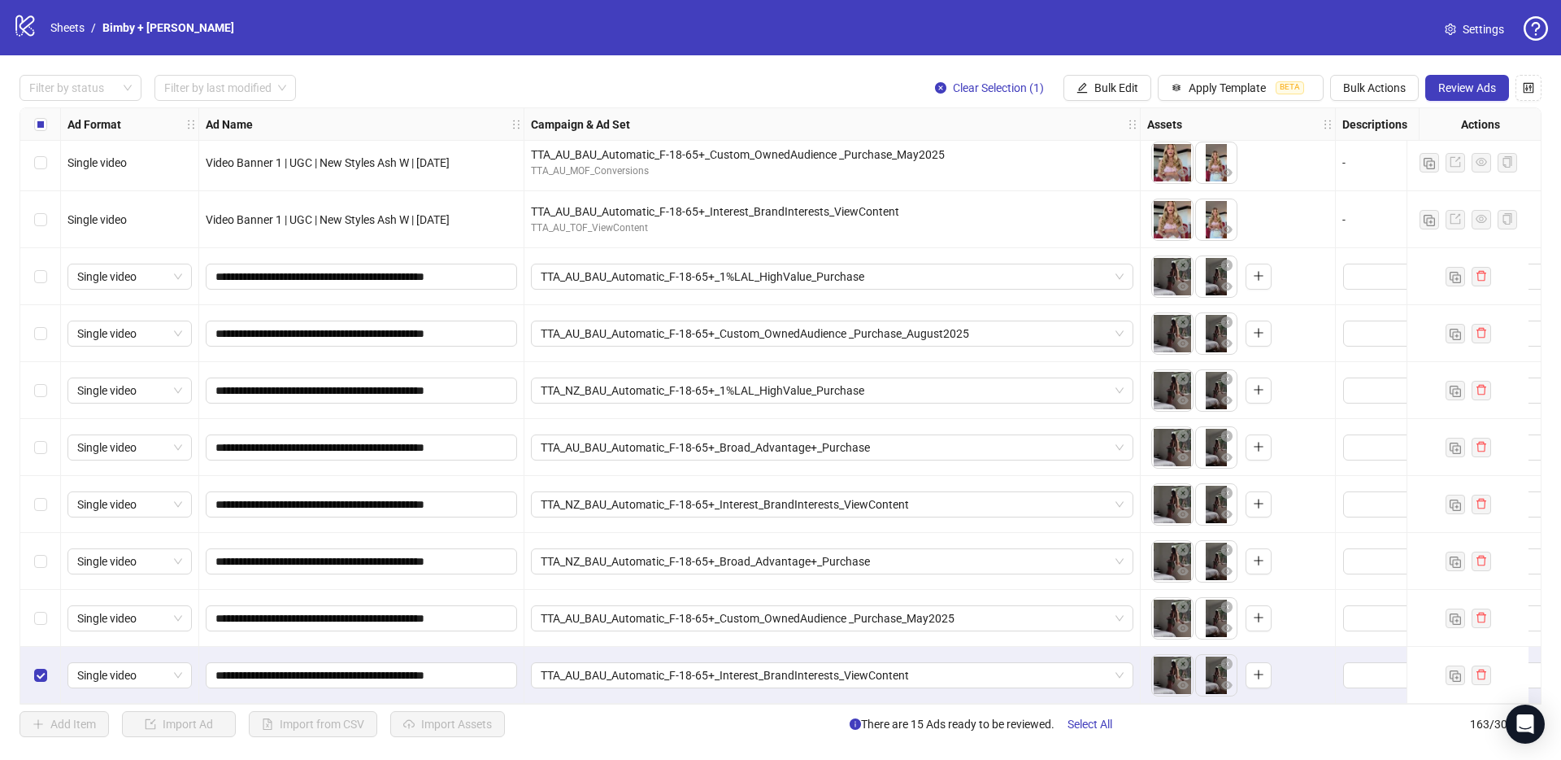
click at [32, 276] on div "Select row 156" at bounding box center [40, 276] width 41 height 57
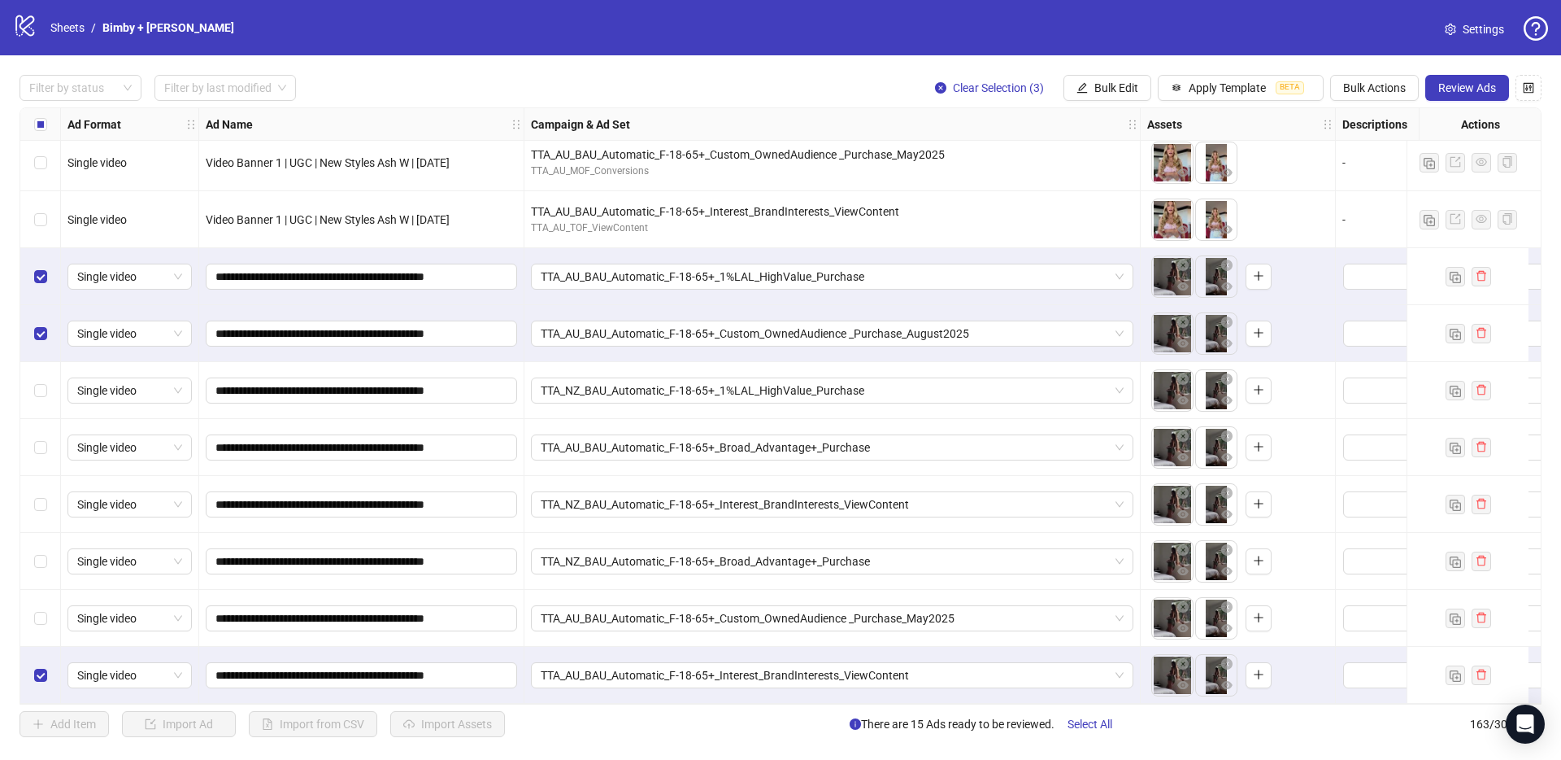
drag, startPoint x: 47, startPoint y: 380, endPoint x: 44, endPoint y: 421, distance: 41.6
click at [46, 380] on div "Select row 158" at bounding box center [40, 390] width 41 height 57
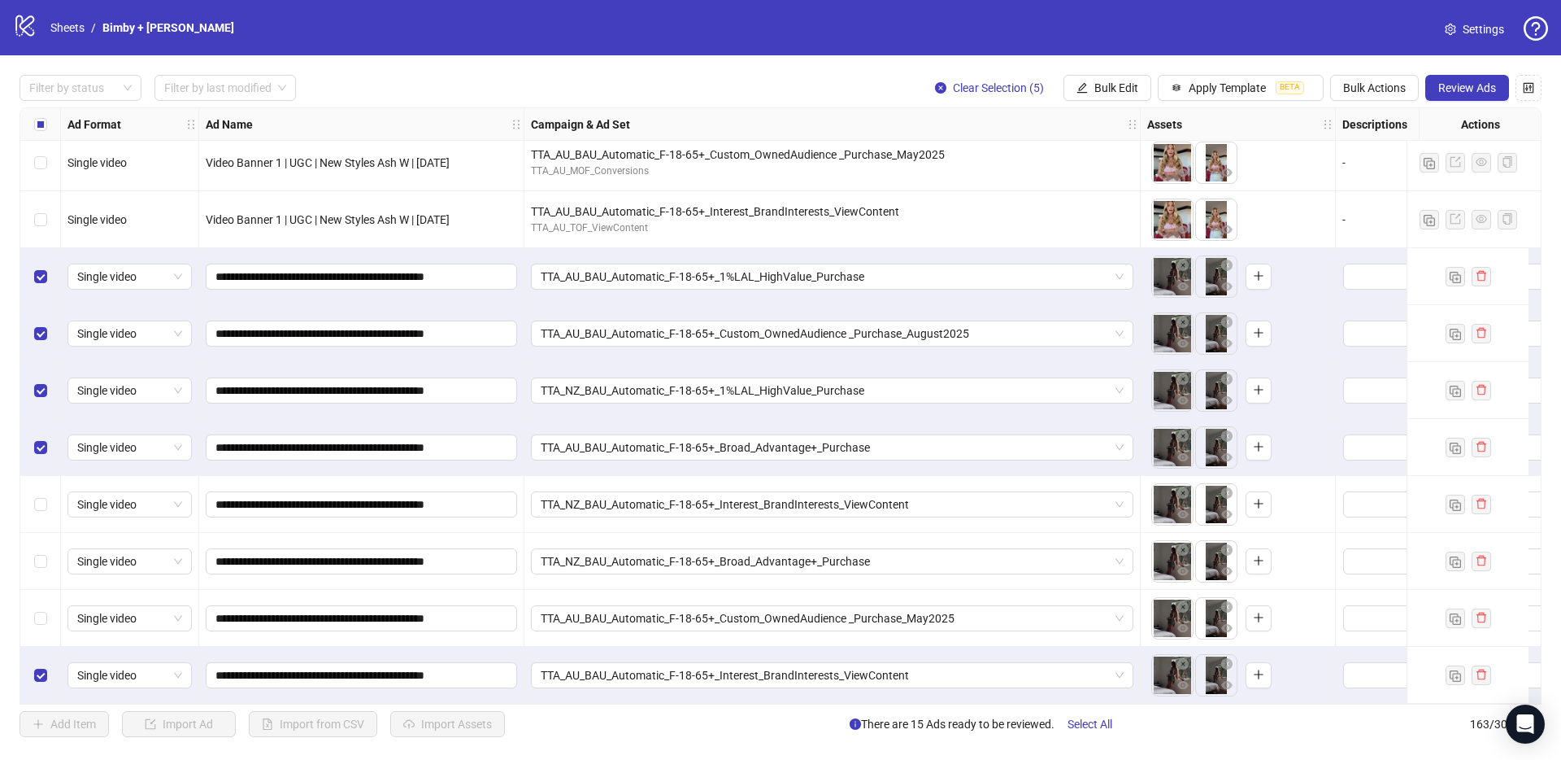
drag, startPoint x: 39, startPoint y: 485, endPoint x: 48, endPoint y: 510, distance: 26.7
click at [39, 485] on div "Select row 160" at bounding box center [40, 504] width 41 height 57
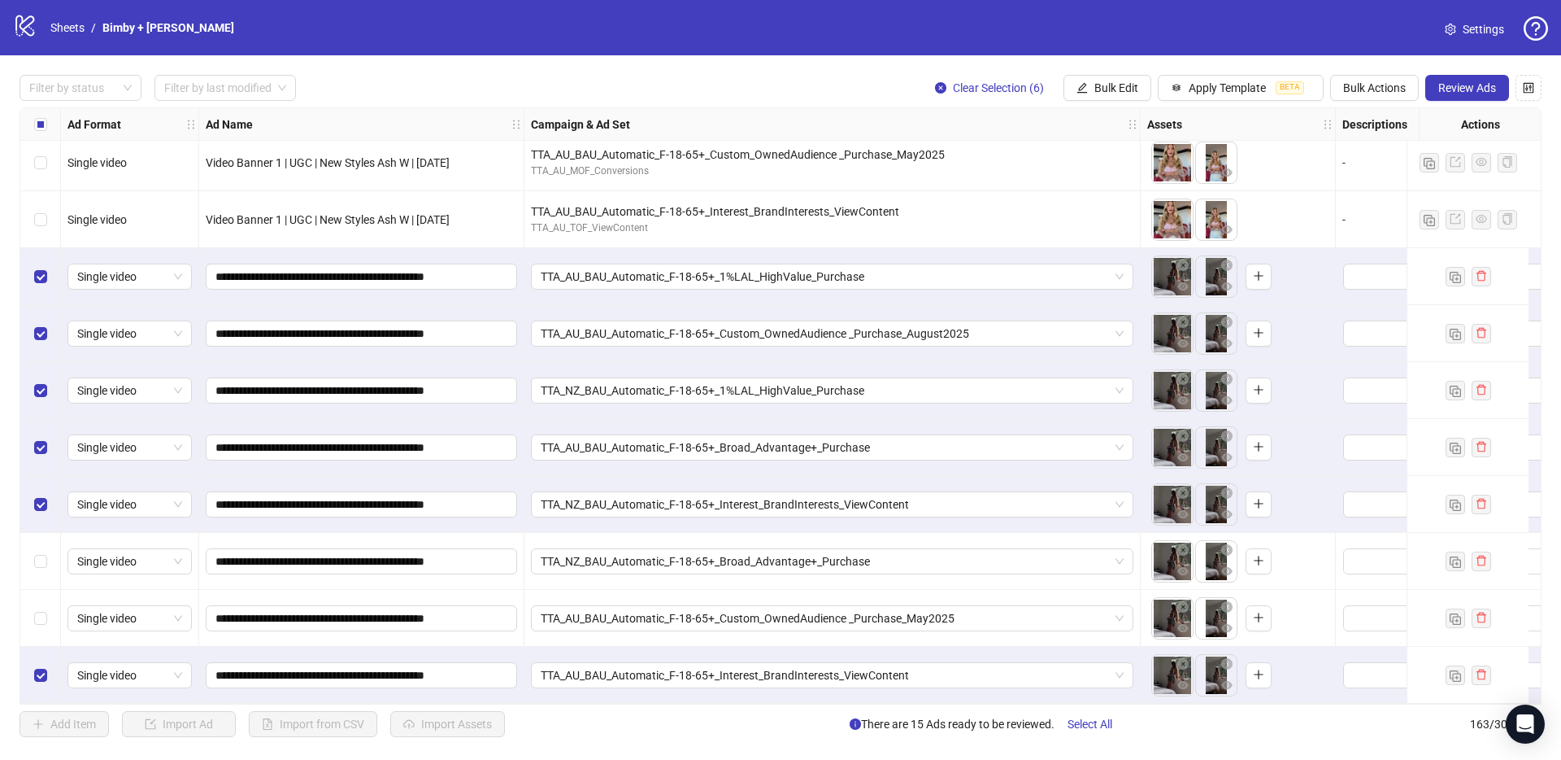
click at [45, 563] on label "Select row 161" at bounding box center [40, 561] width 13 height 18
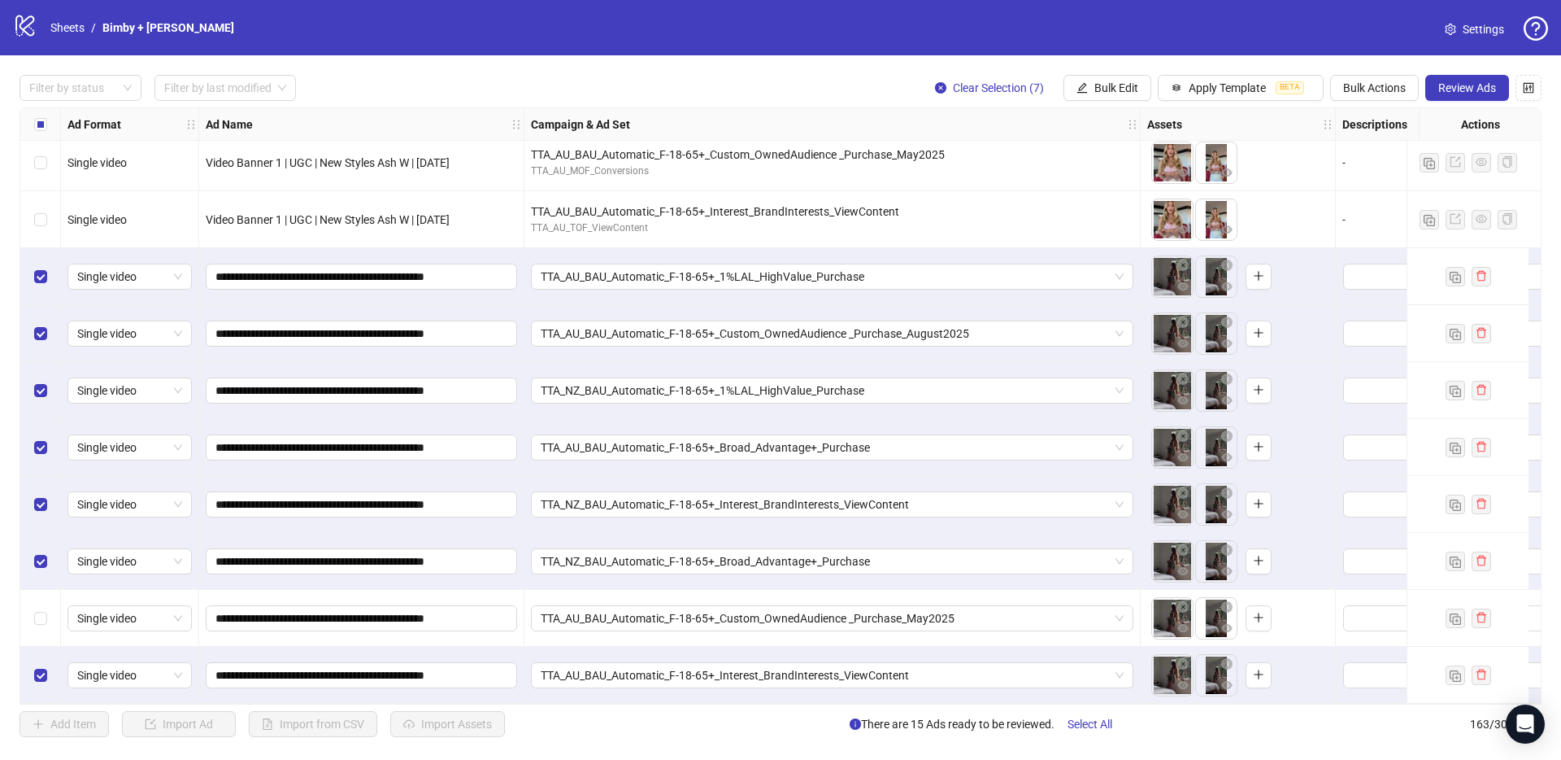
click at [47, 604] on div "Select row 162" at bounding box center [40, 618] width 41 height 57
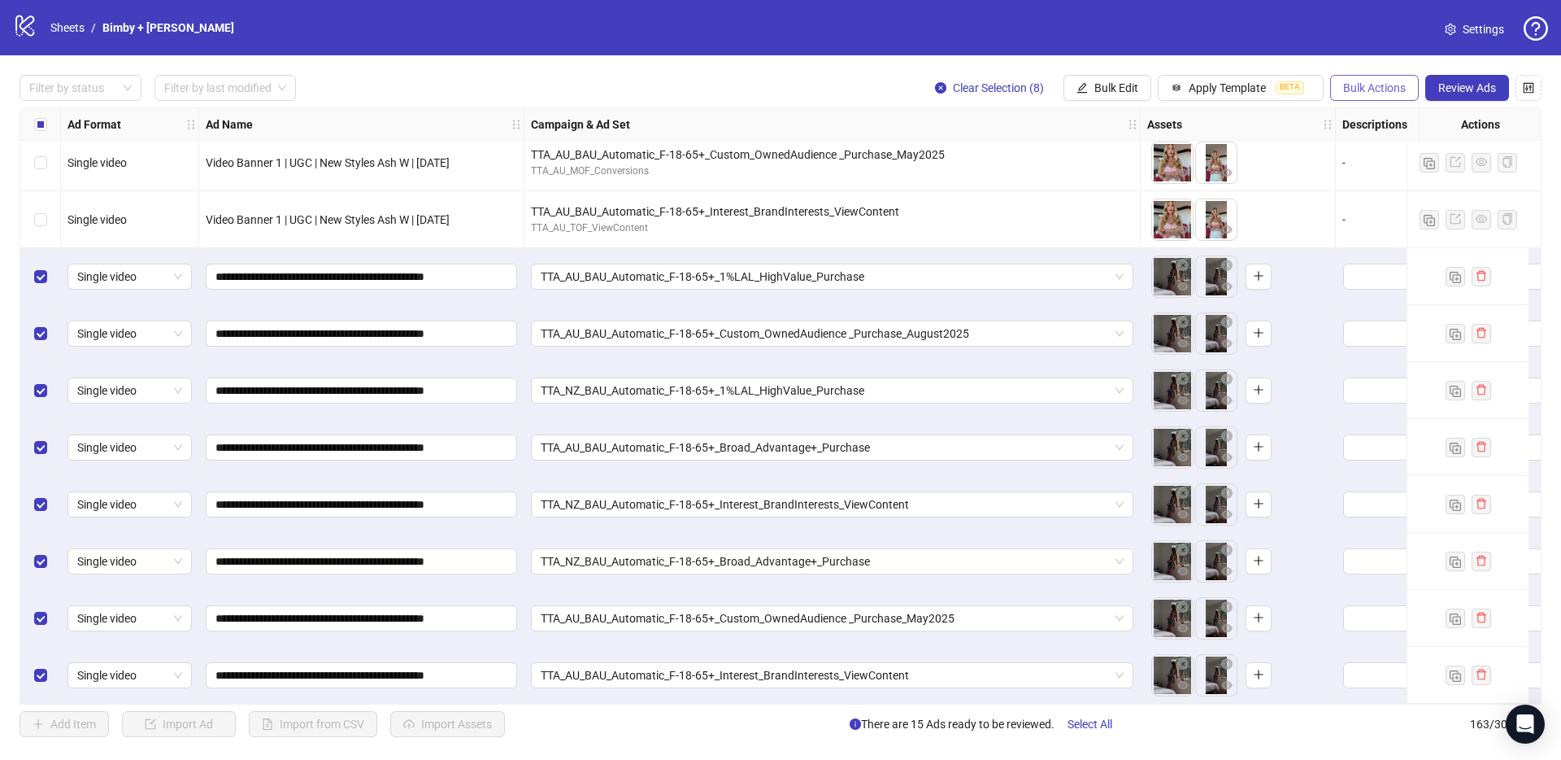
click at [1392, 81] on span "Bulk Actions" at bounding box center [1374, 87] width 63 height 13
click at [1486, 83] on span "Review Ads" at bounding box center [1468, 87] width 58 height 13
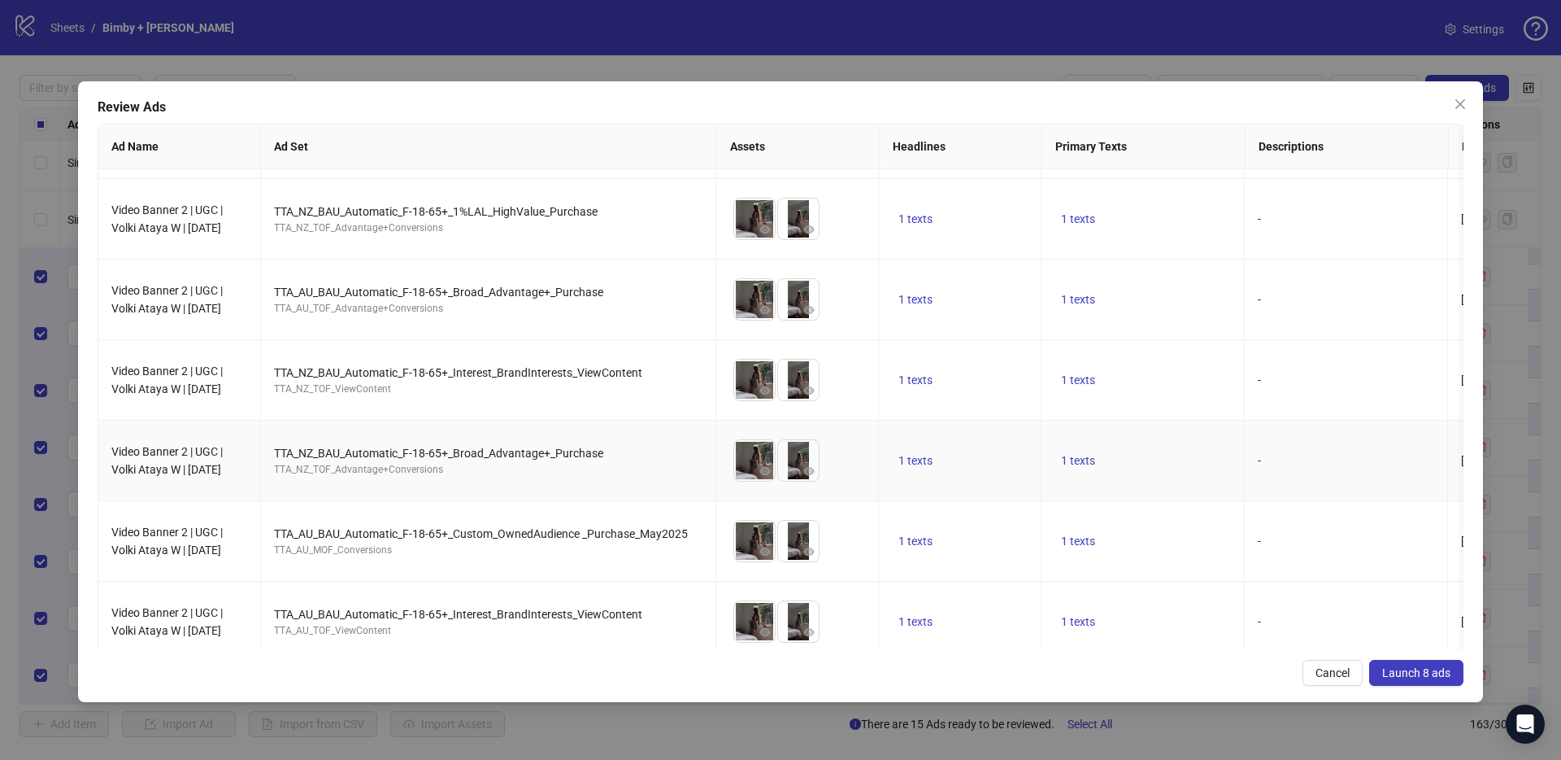
scroll to position [176, 0]
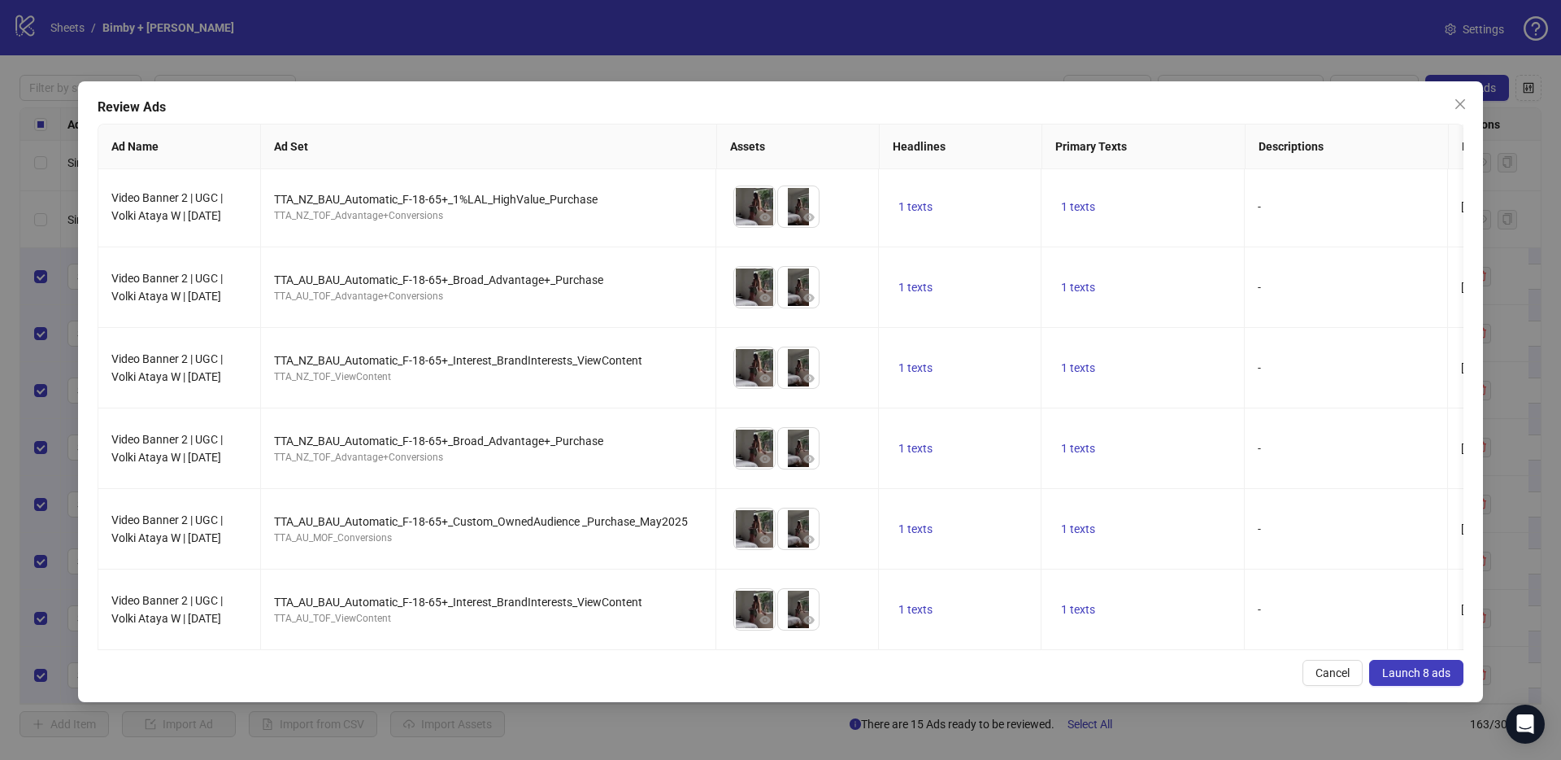
click at [1421, 669] on span "Launch 8 ads" at bounding box center [1416, 672] width 68 height 13
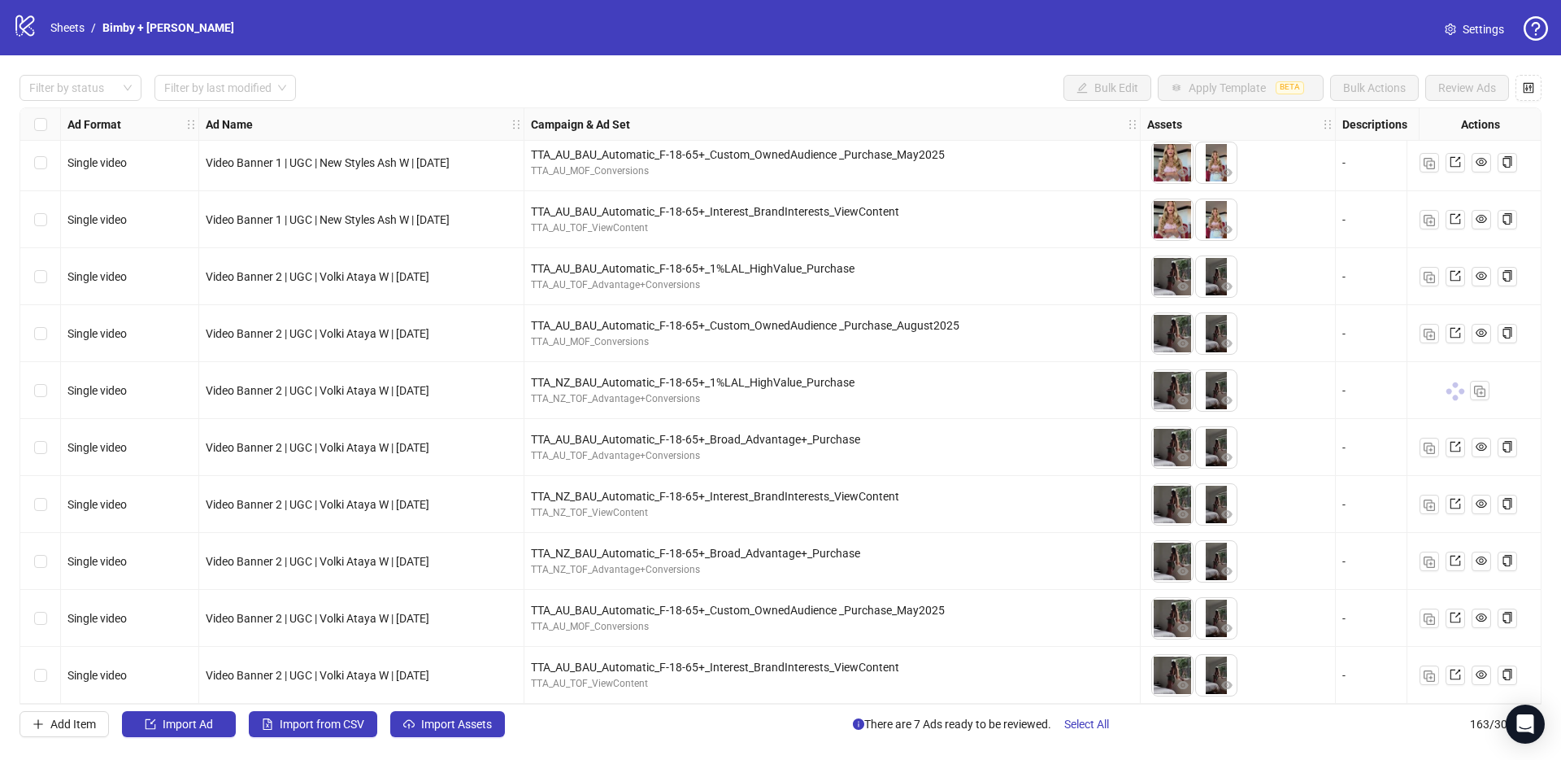
click at [323, 679] on div "Video Banner 2 | UGC | Volki Ataya W | [DATE]" at bounding box center [361, 674] width 325 height 57
click at [323, 678] on div "Video Banner 2 | UGC | Volki Ataya W | [DATE]" at bounding box center [361, 674] width 325 height 57
click at [323, 676] on div "Video Banner 2 | UGC | Volki Ataya W | [DATE]" at bounding box center [361, 675] width 311 height 18
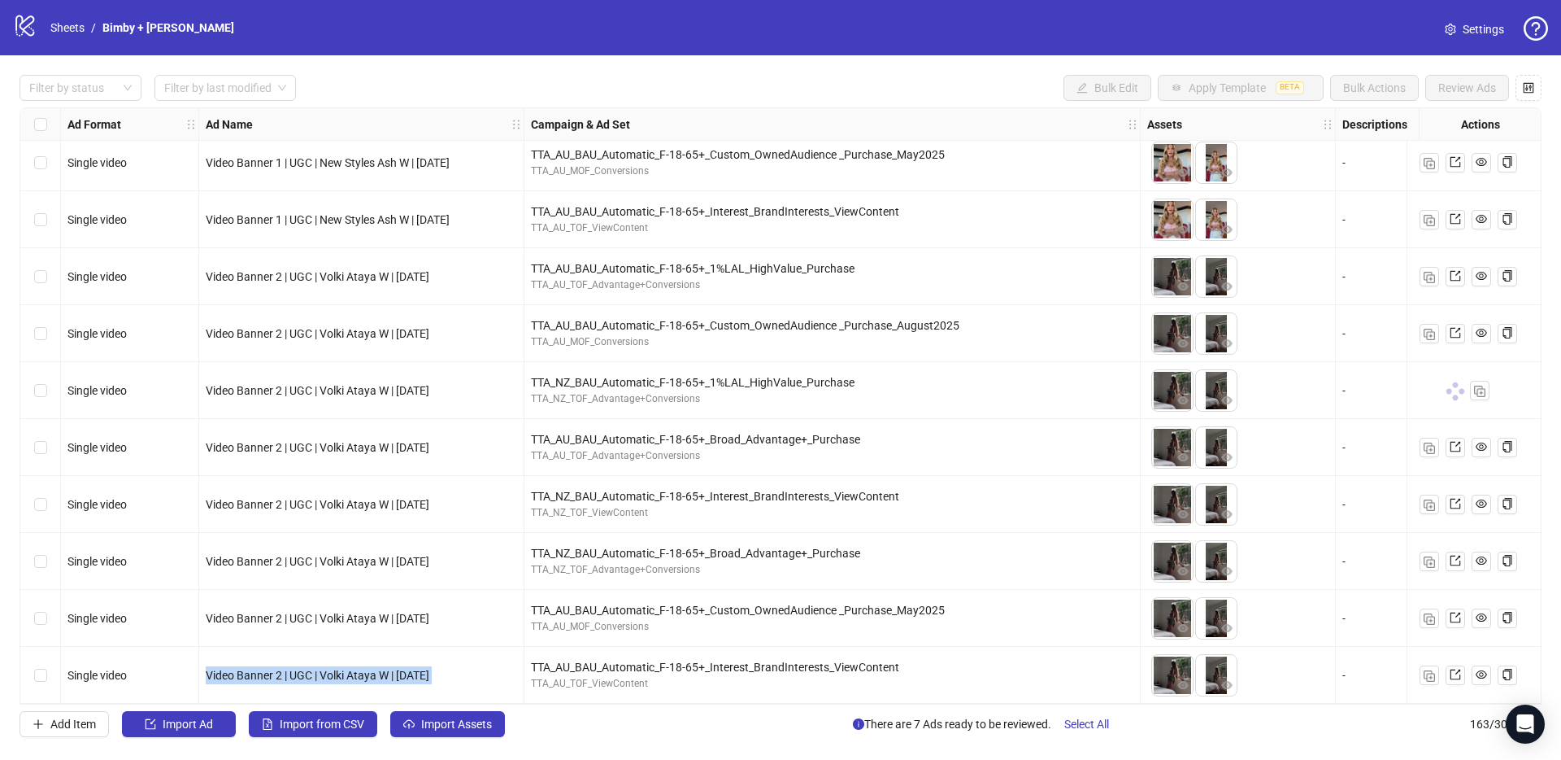
click at [323, 676] on div "Video Banner 2 | UGC | Volki Ataya W | [DATE]" at bounding box center [361, 675] width 311 height 18
click at [77, 726] on span "Add Item" at bounding box center [73, 723] width 46 height 13
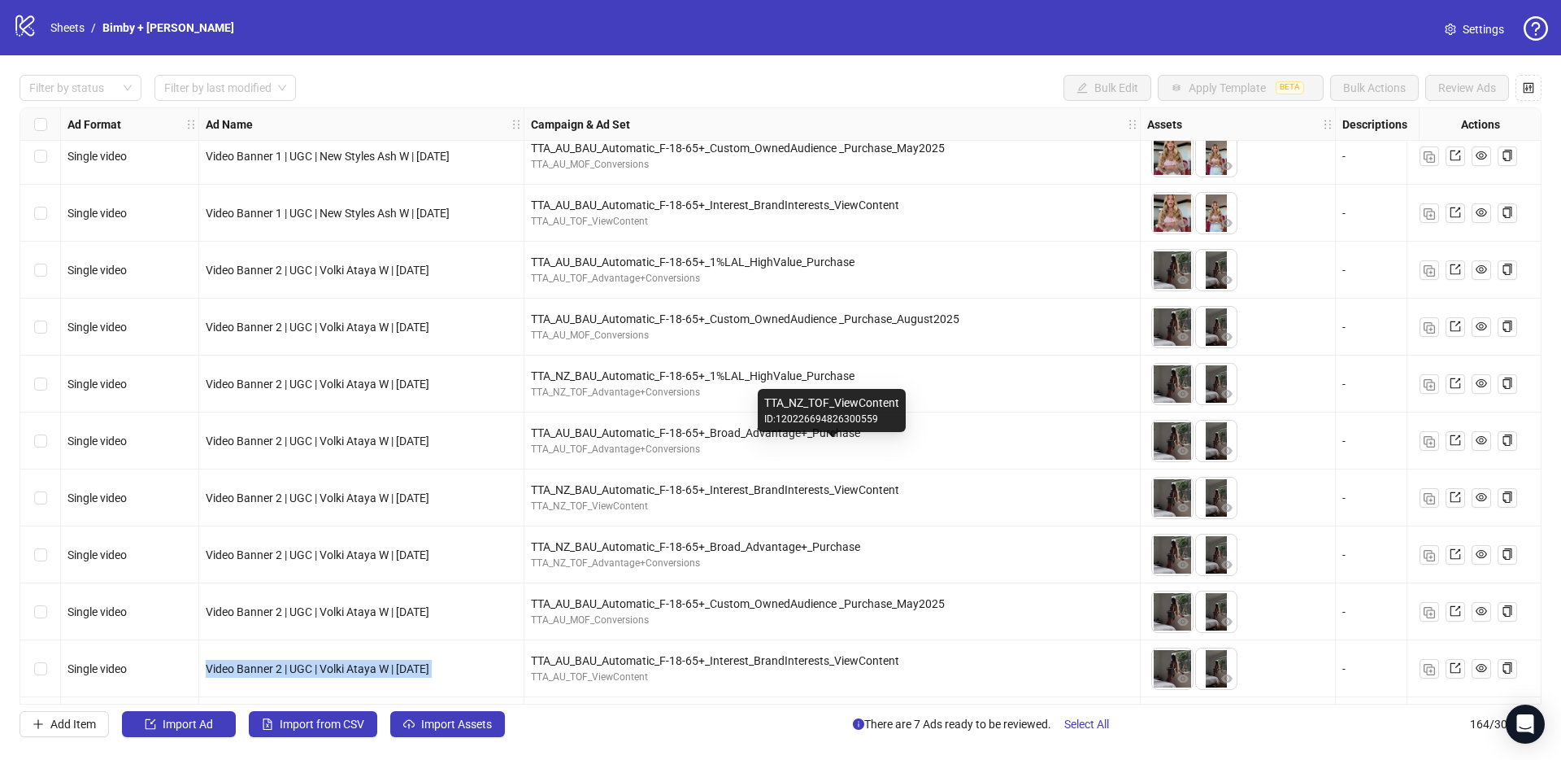
scroll to position [8779, 0]
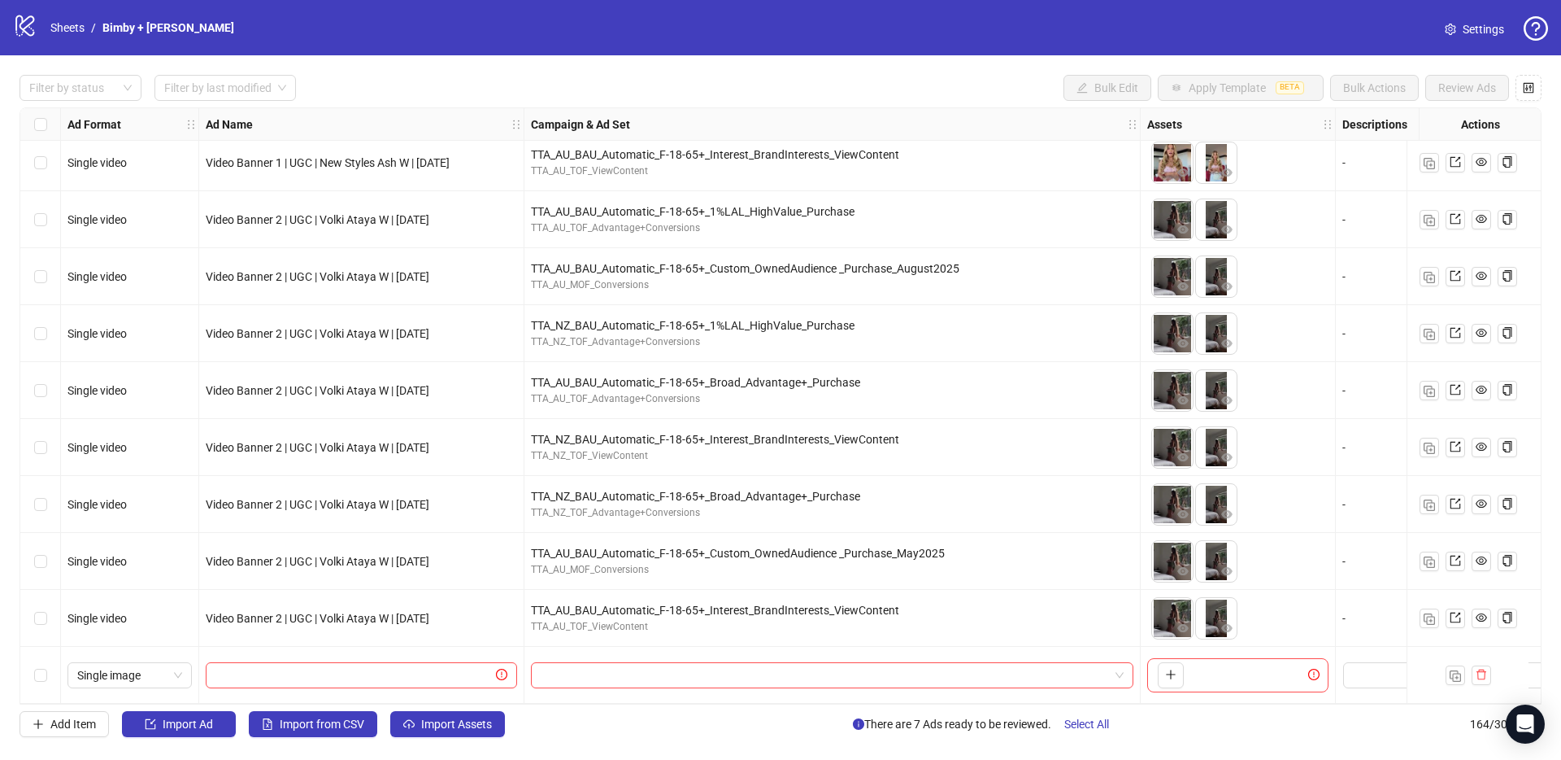
click at [468, 533] on div "Video Banner 2 | UGC | Volki Ataya W | [DATE]" at bounding box center [361, 561] width 325 height 57
click at [317, 666] on input "text" at bounding box center [353, 675] width 277 height 18
paste input "**********"
type input "**********"
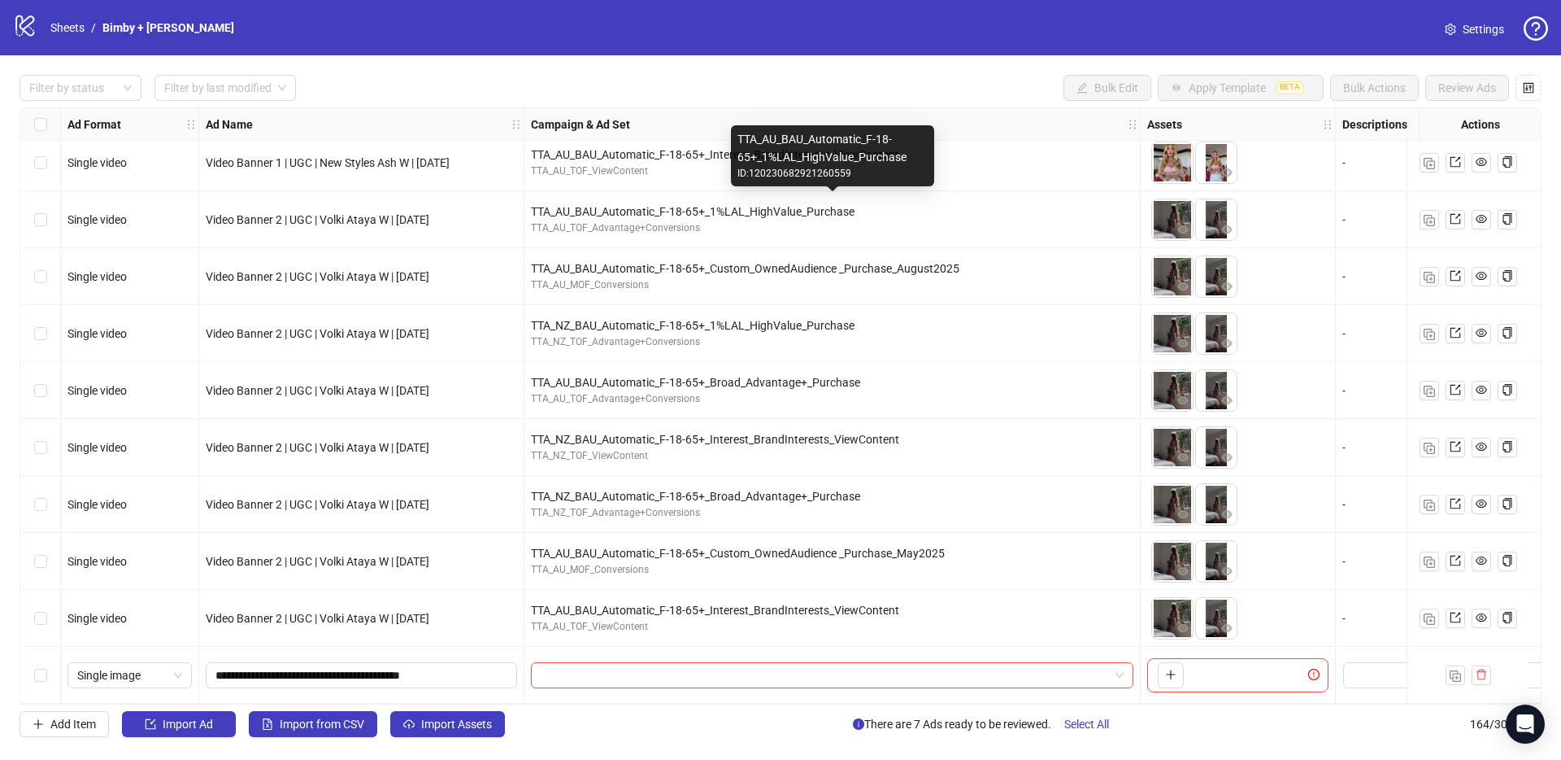
click at [641, 206] on div "TTA_AU_BAU_Automatic_F-18-65+_1%LAL_HighValue_Purchase" at bounding box center [832, 211] width 603 height 18
copy div "TTA_AU_BAU_Automatic_F-18-65+_1%LAL_HighValue_Purchase"
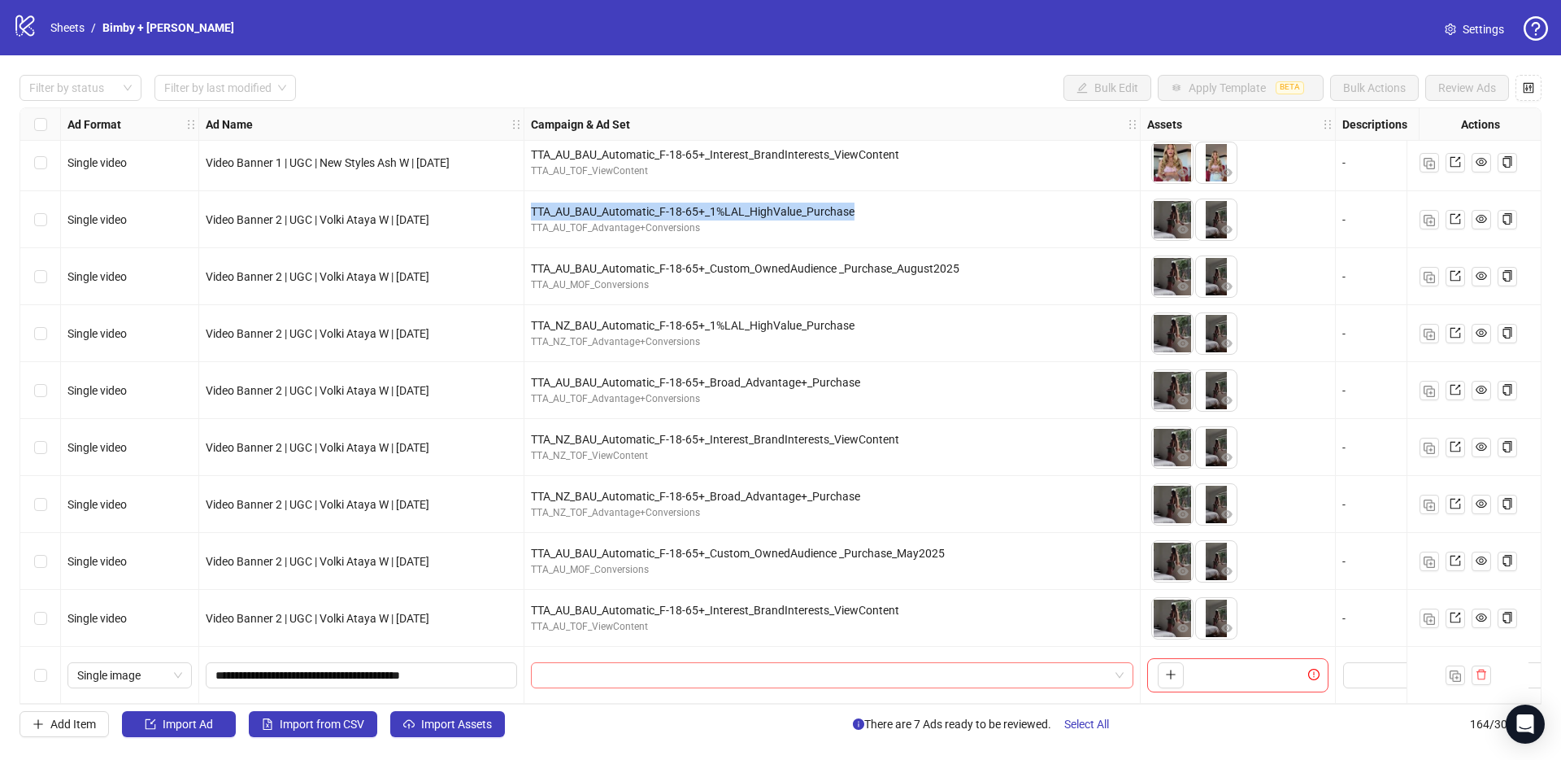
click at [619, 664] on input "search" at bounding box center [825, 675] width 568 height 24
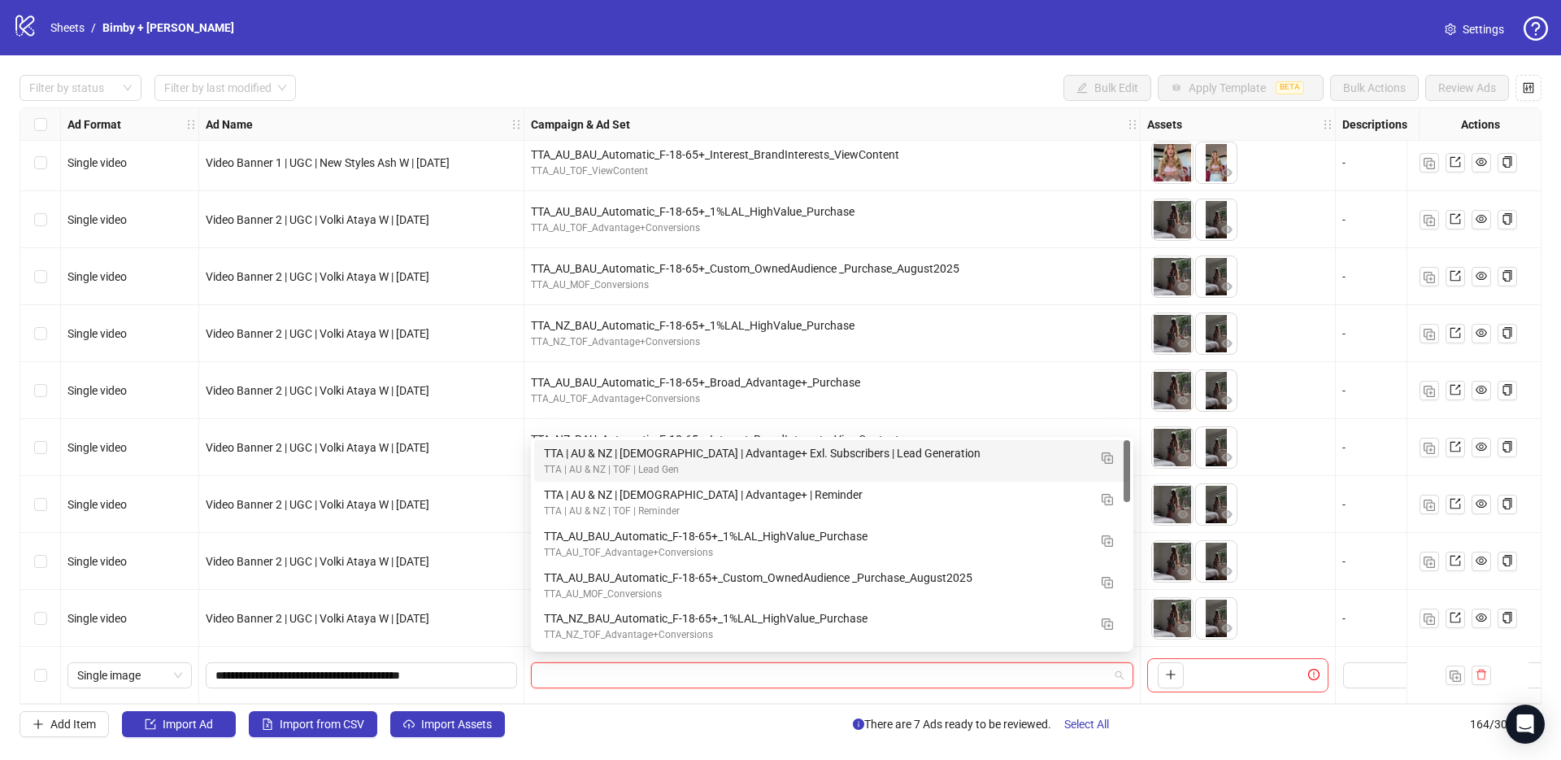
paste input "**********"
type input "**********"
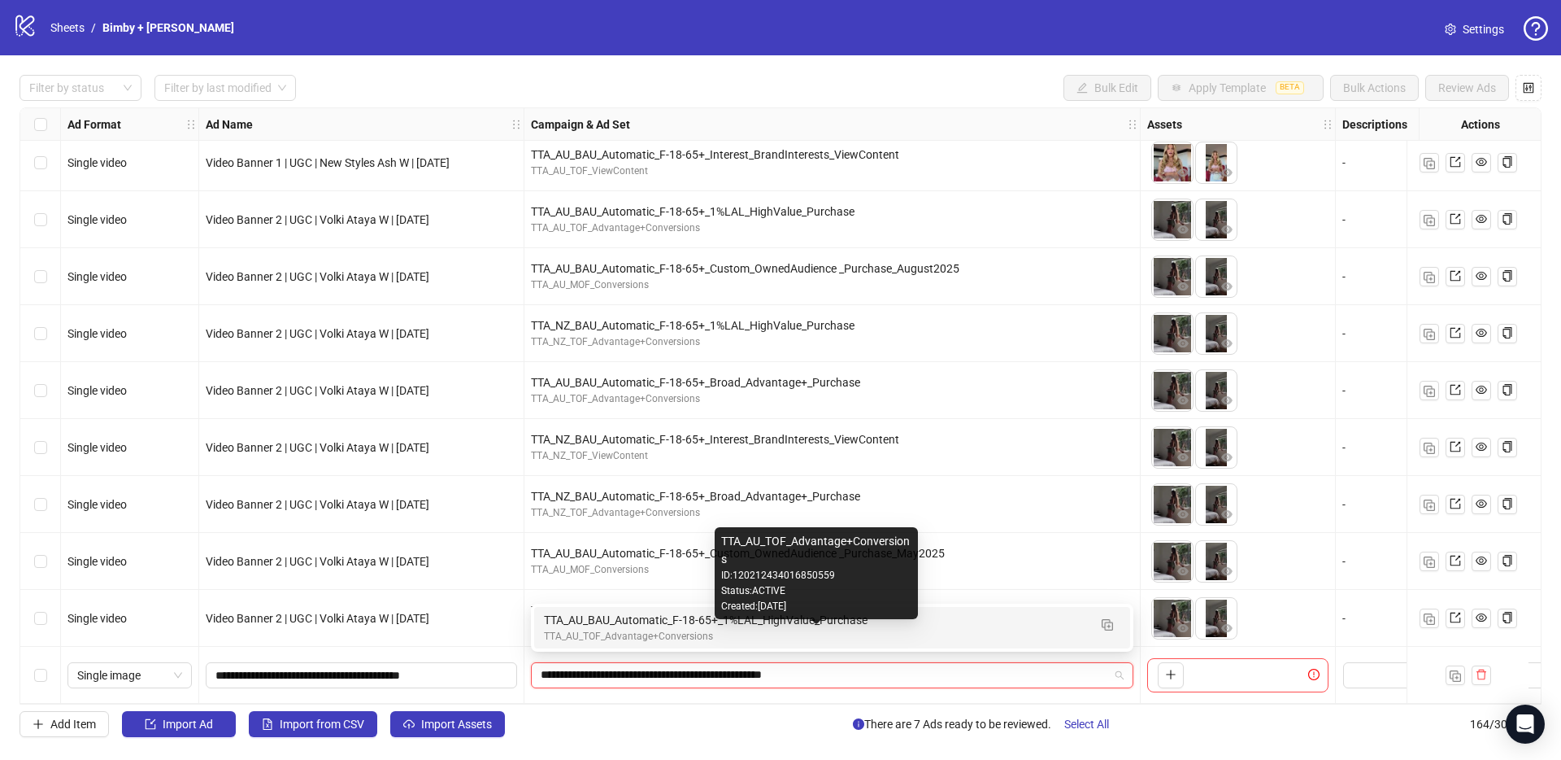
click at [928, 633] on div "TTA_AU_TOF_Advantage+Conversions" at bounding box center [816, 636] width 544 height 15
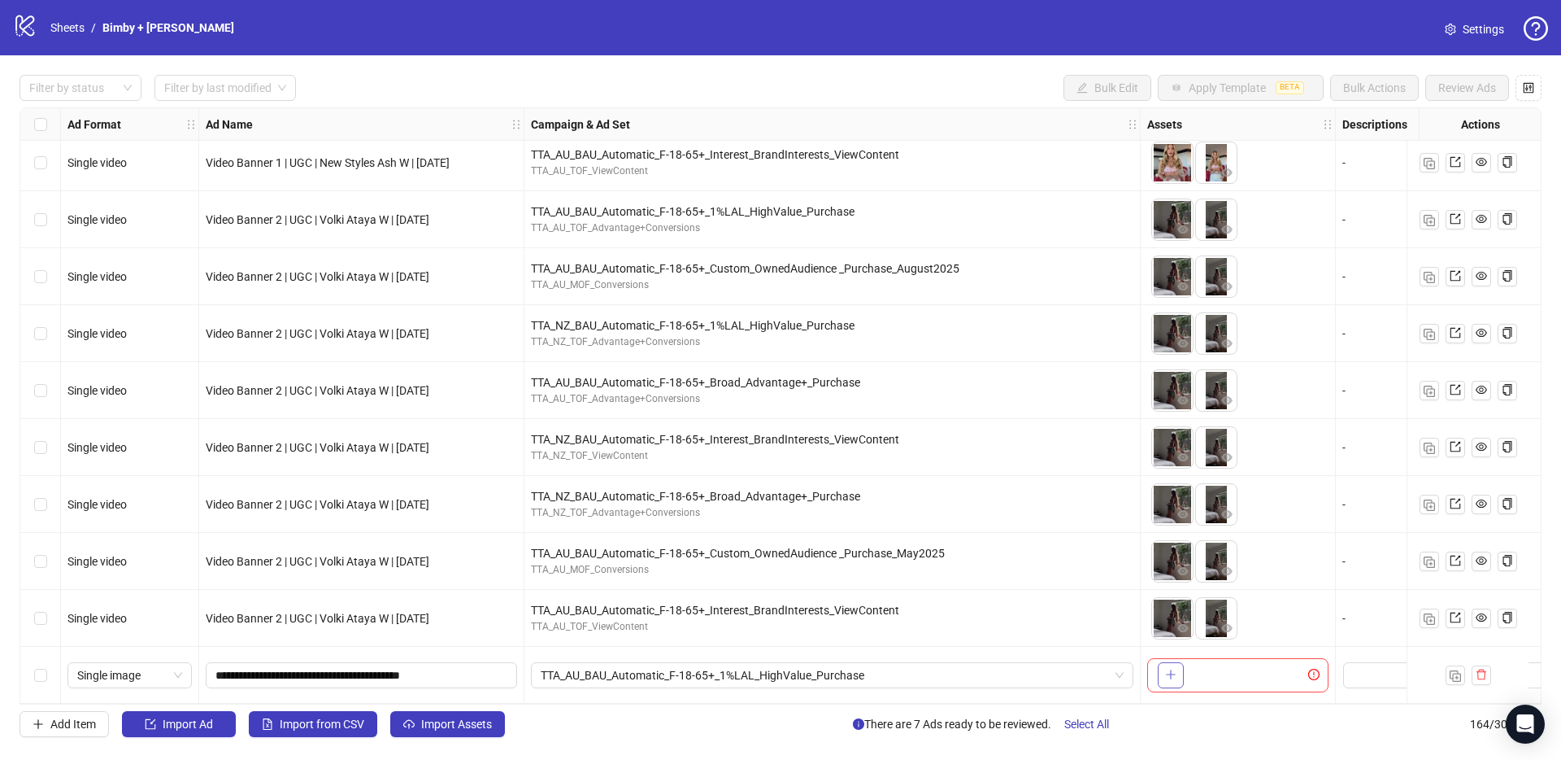
click at [1173, 680] on button "button" at bounding box center [1171, 675] width 26 height 26
drag, startPoint x: 1221, startPoint y: 676, endPoint x: 1169, endPoint y: 669, distance: 52.4
click at [1169, 669] on ul at bounding box center [1195, 675] width 88 height 42
drag, startPoint x: 1221, startPoint y: 668, endPoint x: 1169, endPoint y: 666, distance: 52.1
click at [1169, 666] on ul at bounding box center [1195, 675] width 88 height 42
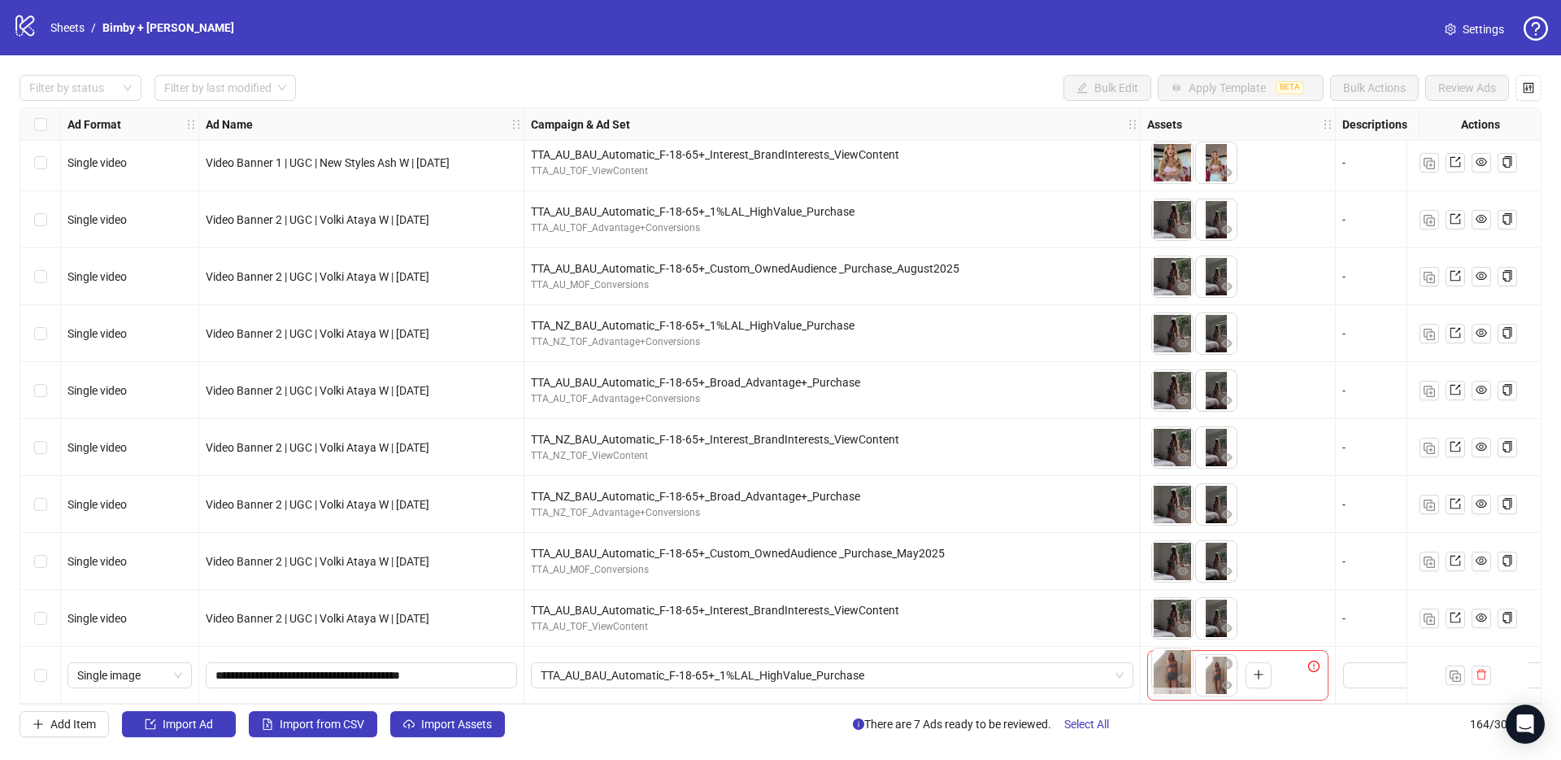
click at [1185, 670] on body "logo/logo-mobile Sheets / Bimby + [PERSON_NAME] Settings Filter by status Filte…" at bounding box center [780, 380] width 1561 height 760
click at [139, 674] on span "Single image" at bounding box center [129, 675] width 105 height 24
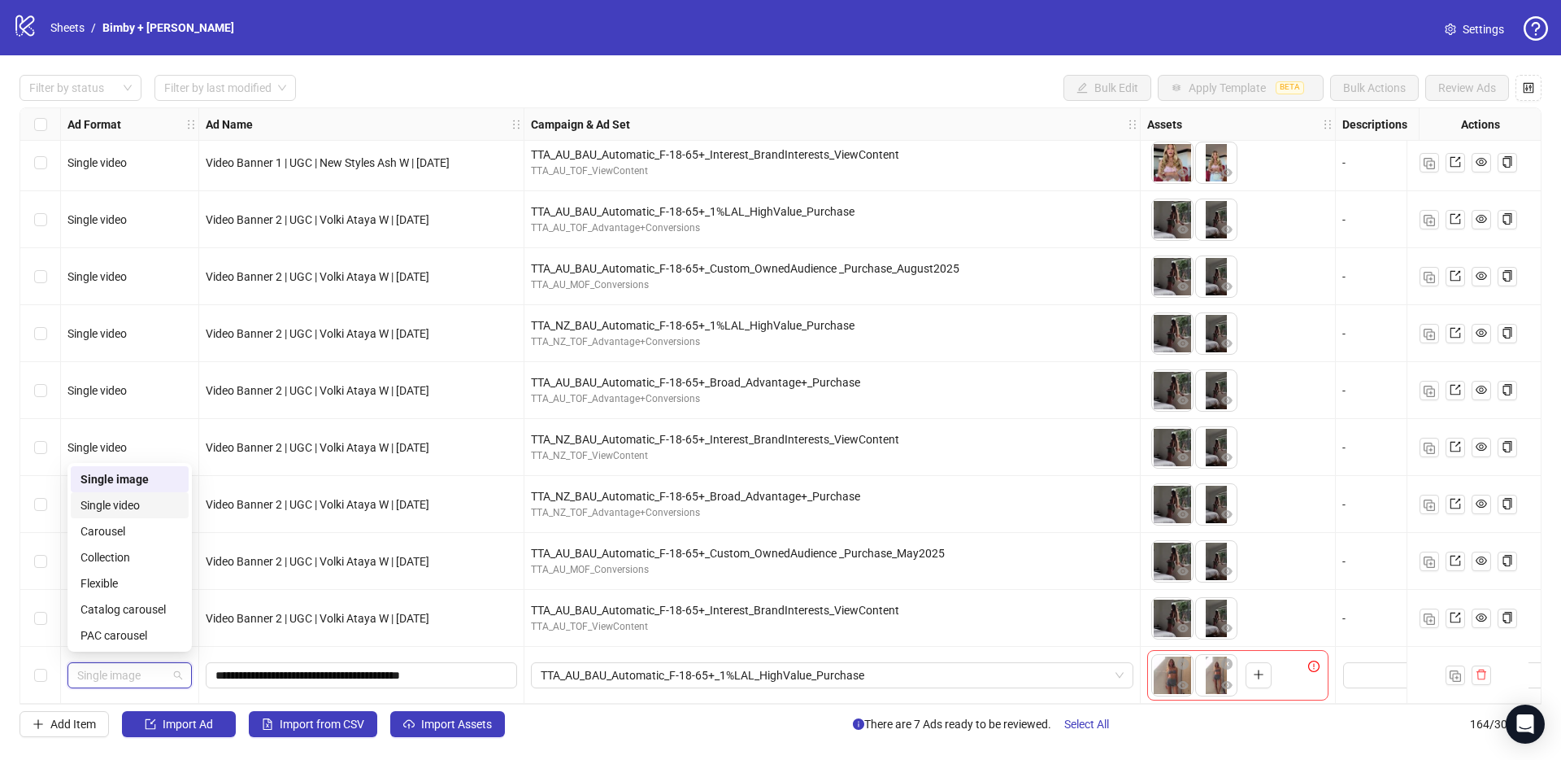
click at [123, 503] on div "Single video" at bounding box center [130, 505] width 98 height 18
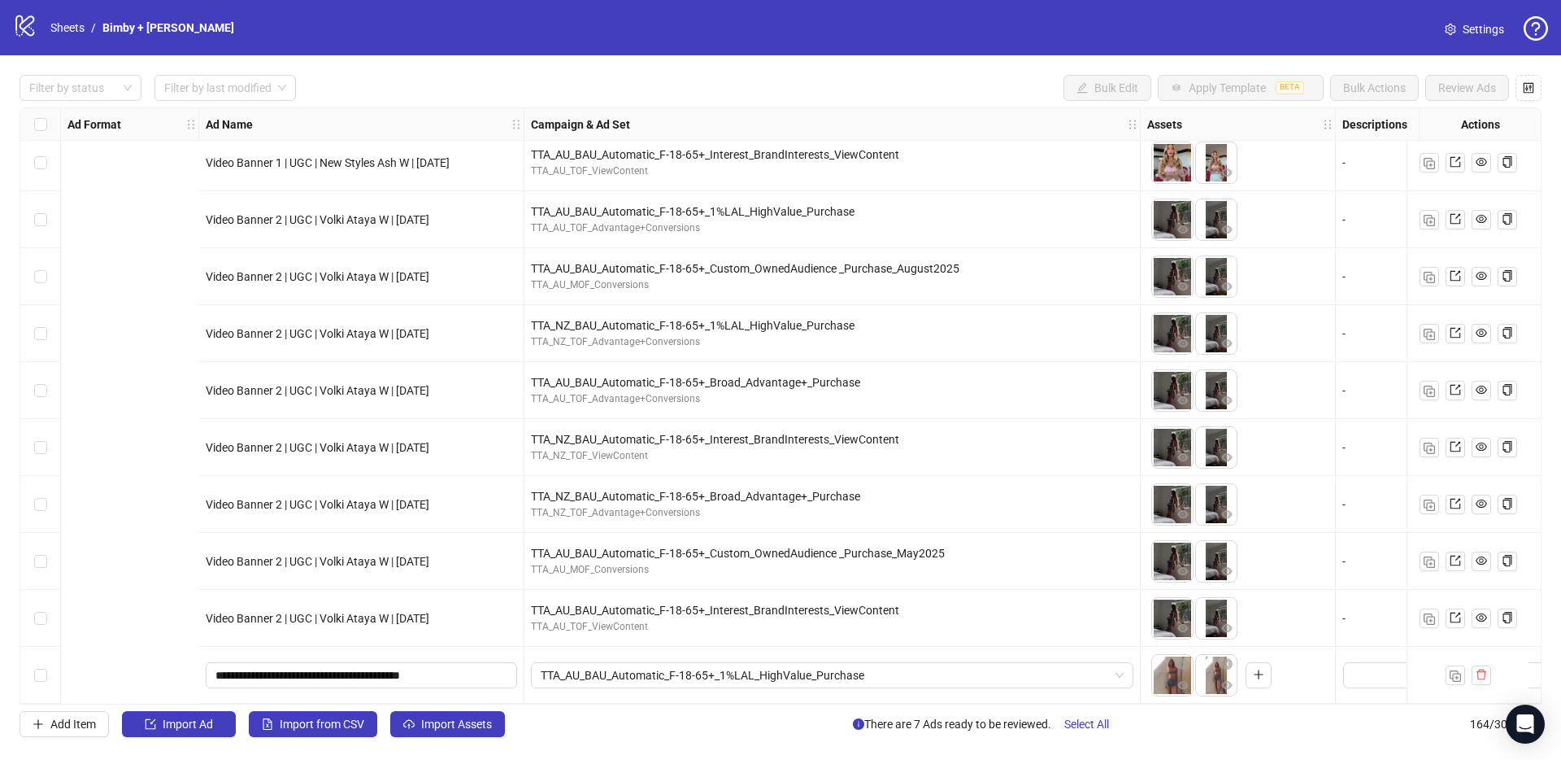
scroll to position [8779, 786]
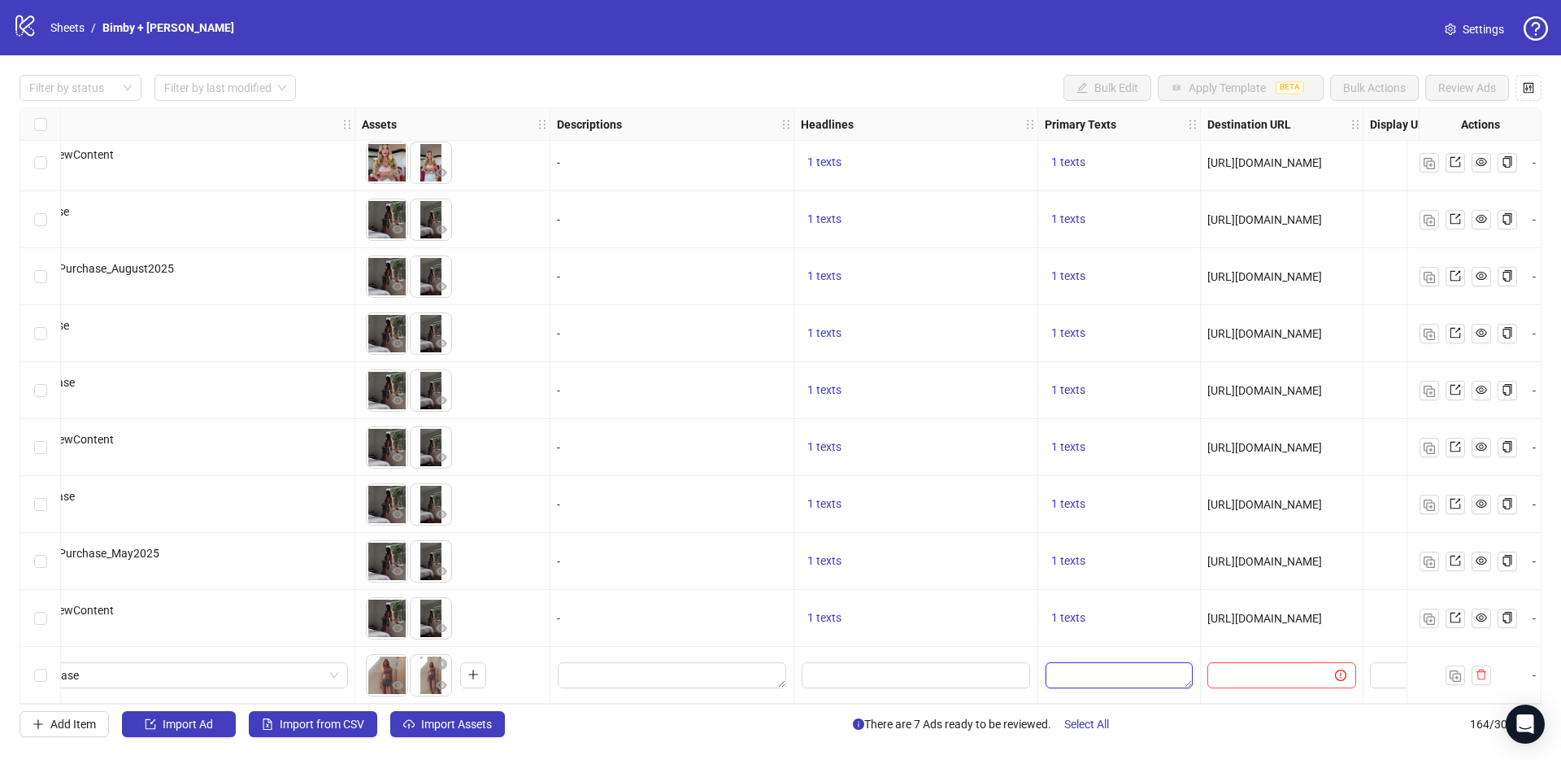
click at [1089, 662] on textarea "Edit values" at bounding box center [1119, 675] width 147 height 26
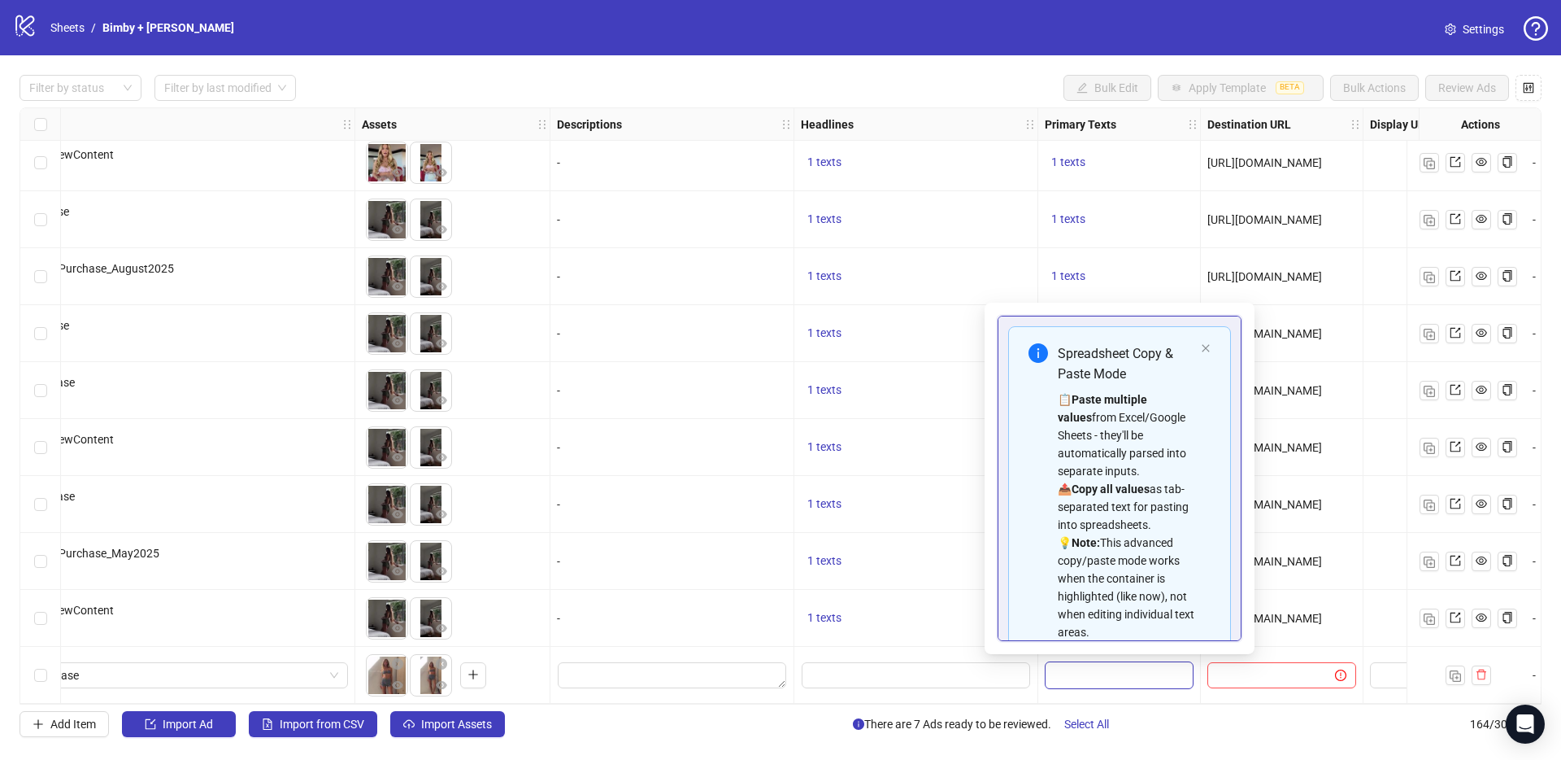
type textarea "**********"
click at [830, 608] on div "1 texts" at bounding box center [916, 618] width 230 height 20
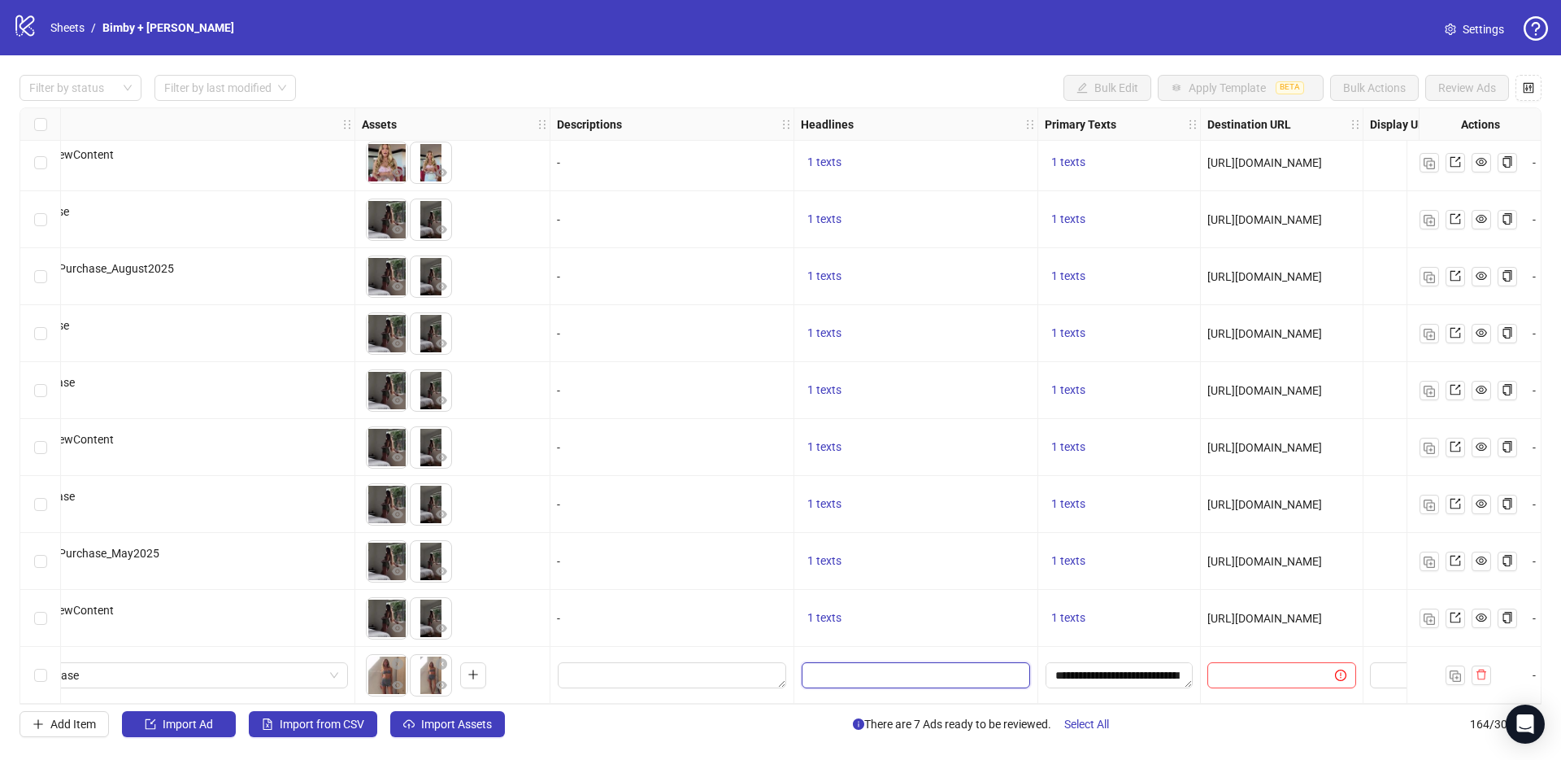
click at [876, 671] on input "Edit values" at bounding box center [916, 675] width 229 height 26
type input "**********"
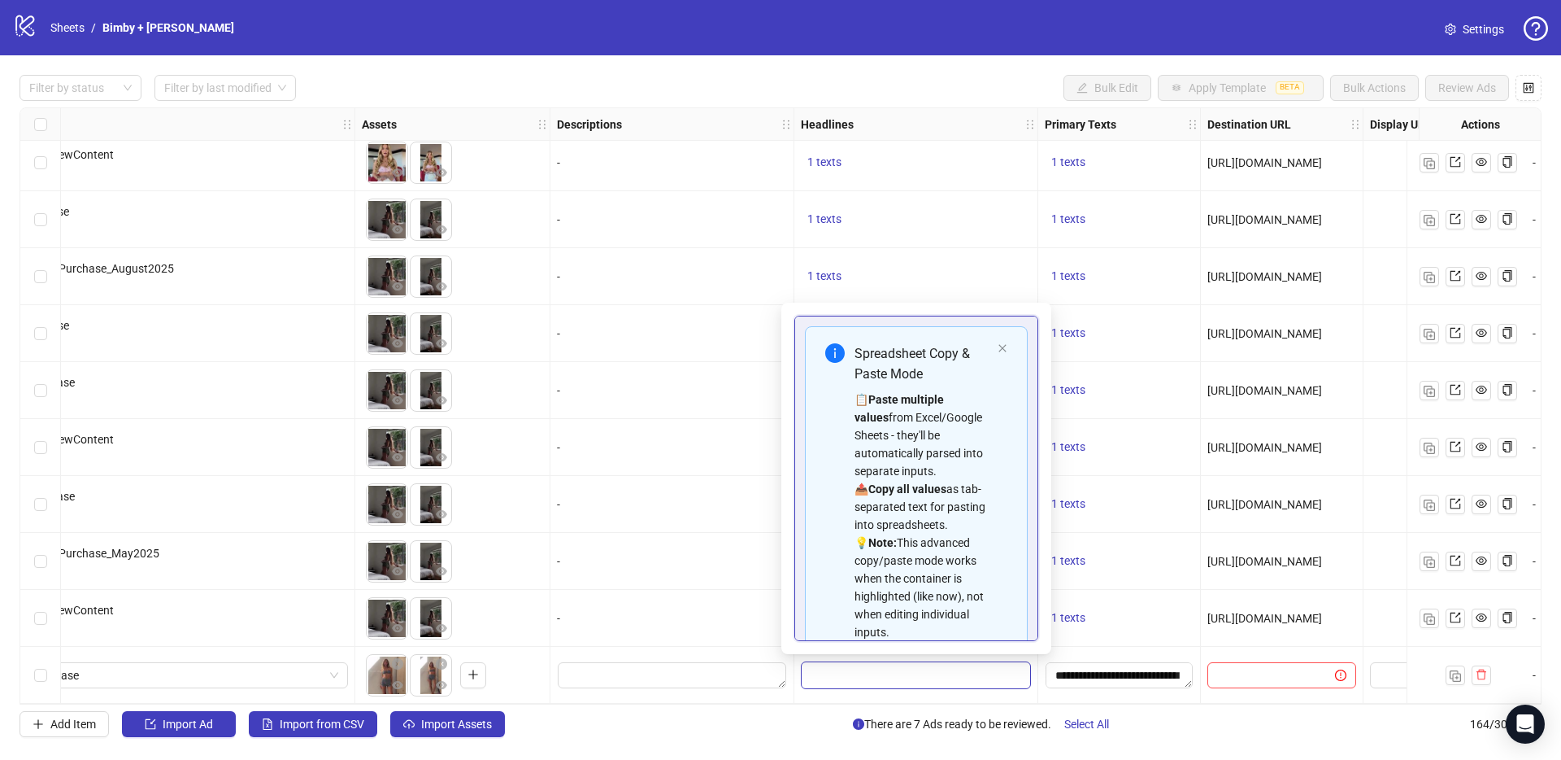
click at [684, 624] on div "-" at bounding box center [673, 618] width 244 height 57
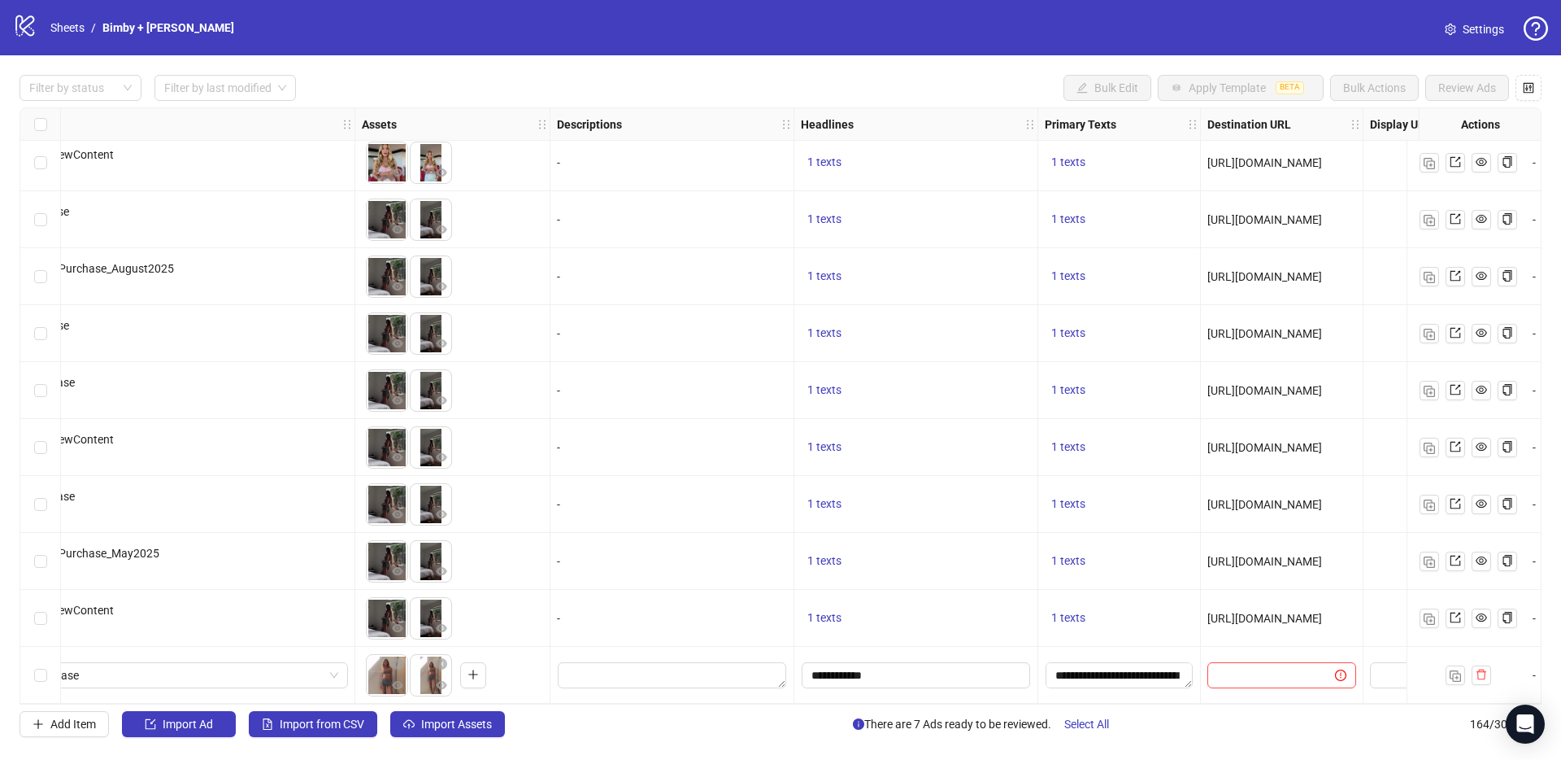
scroll to position [8779, 1198]
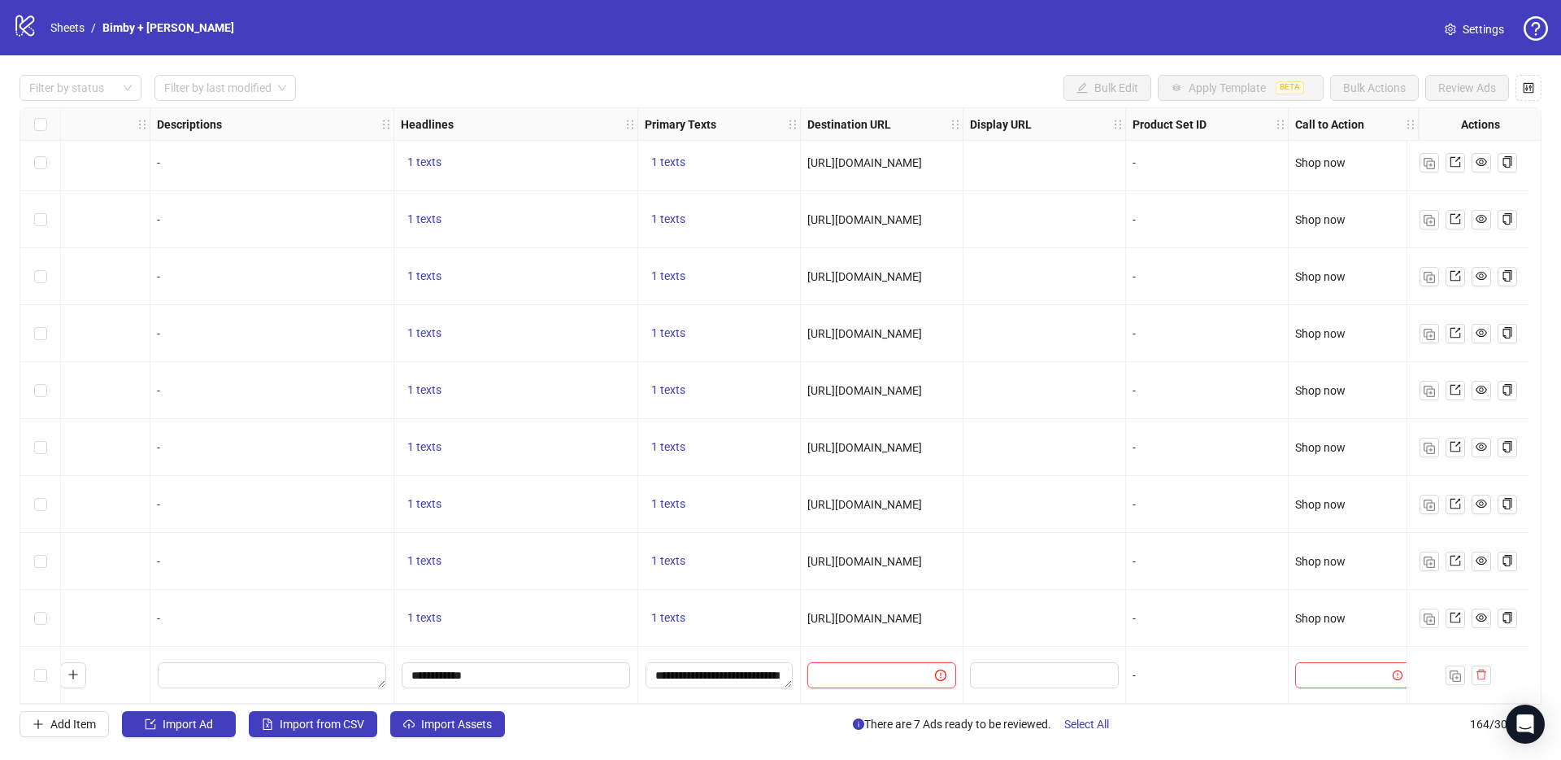
click at [860, 666] on input "text" at bounding box center [864, 675] width 95 height 18
paste input "**********"
type input "**********"
click at [735, 635] on div "1 texts" at bounding box center [719, 618] width 163 height 57
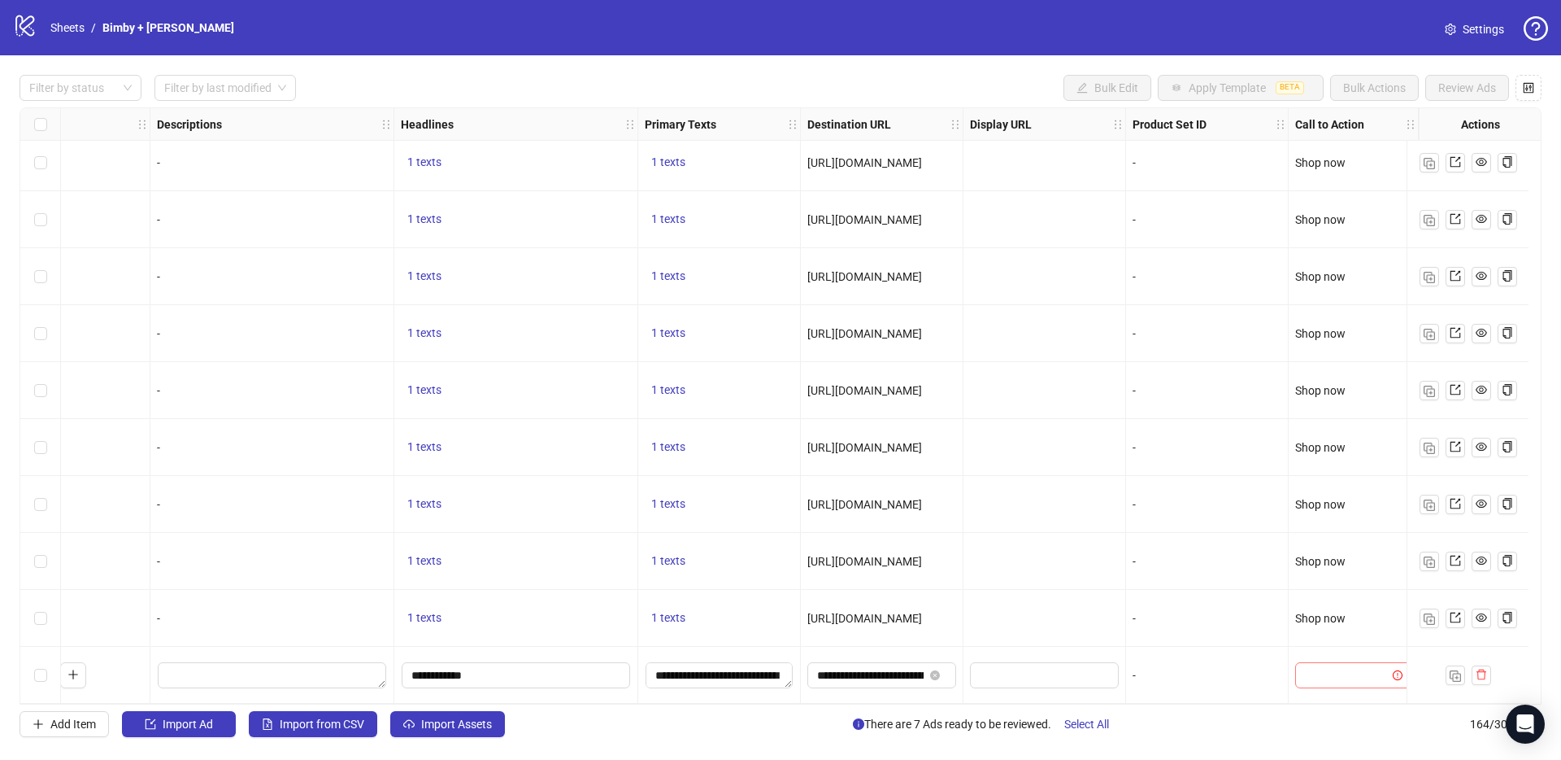
click at [1306, 672] on input "search" at bounding box center [1346, 675] width 82 height 24
type input "****"
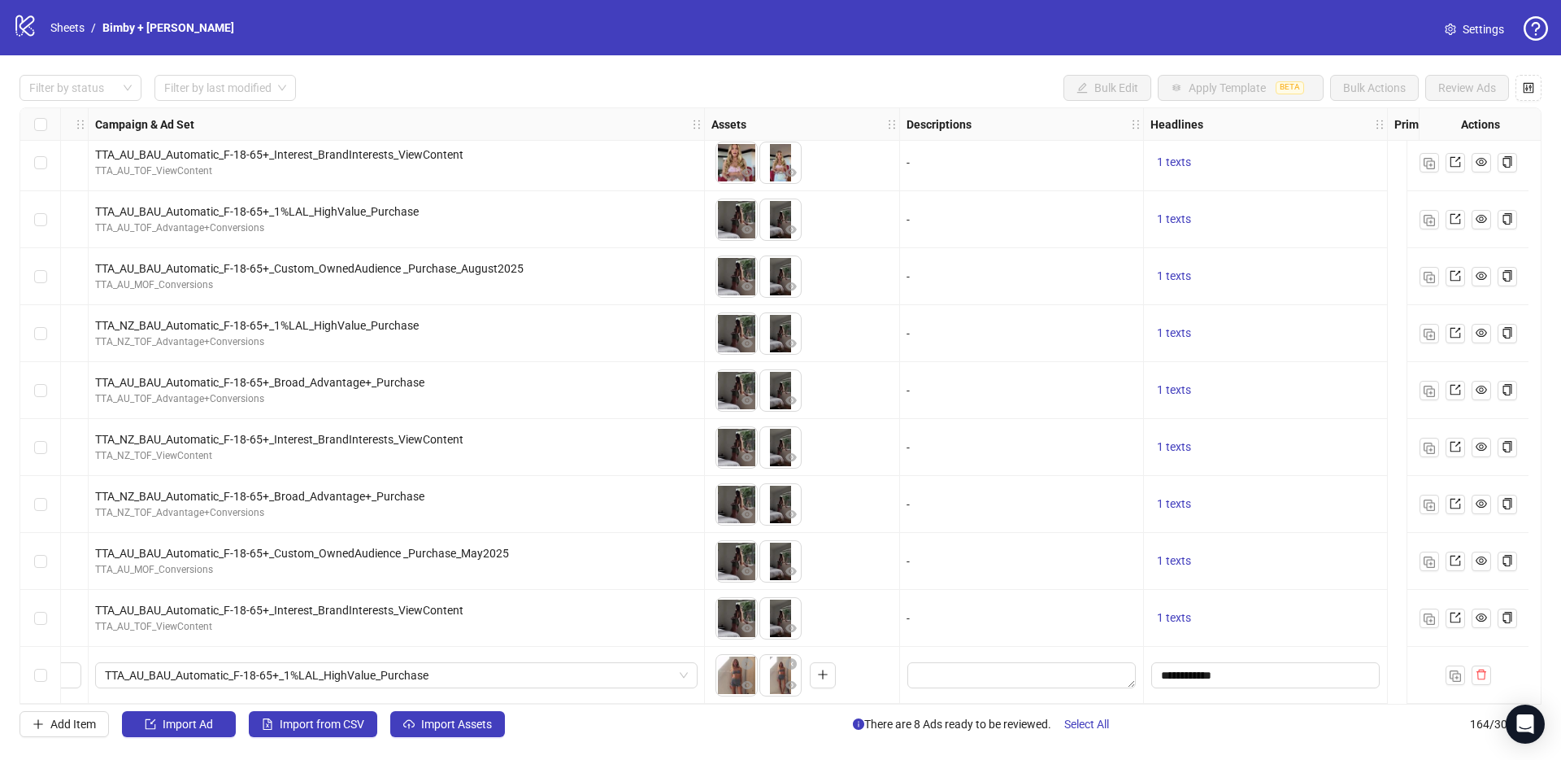
scroll to position [8779, 0]
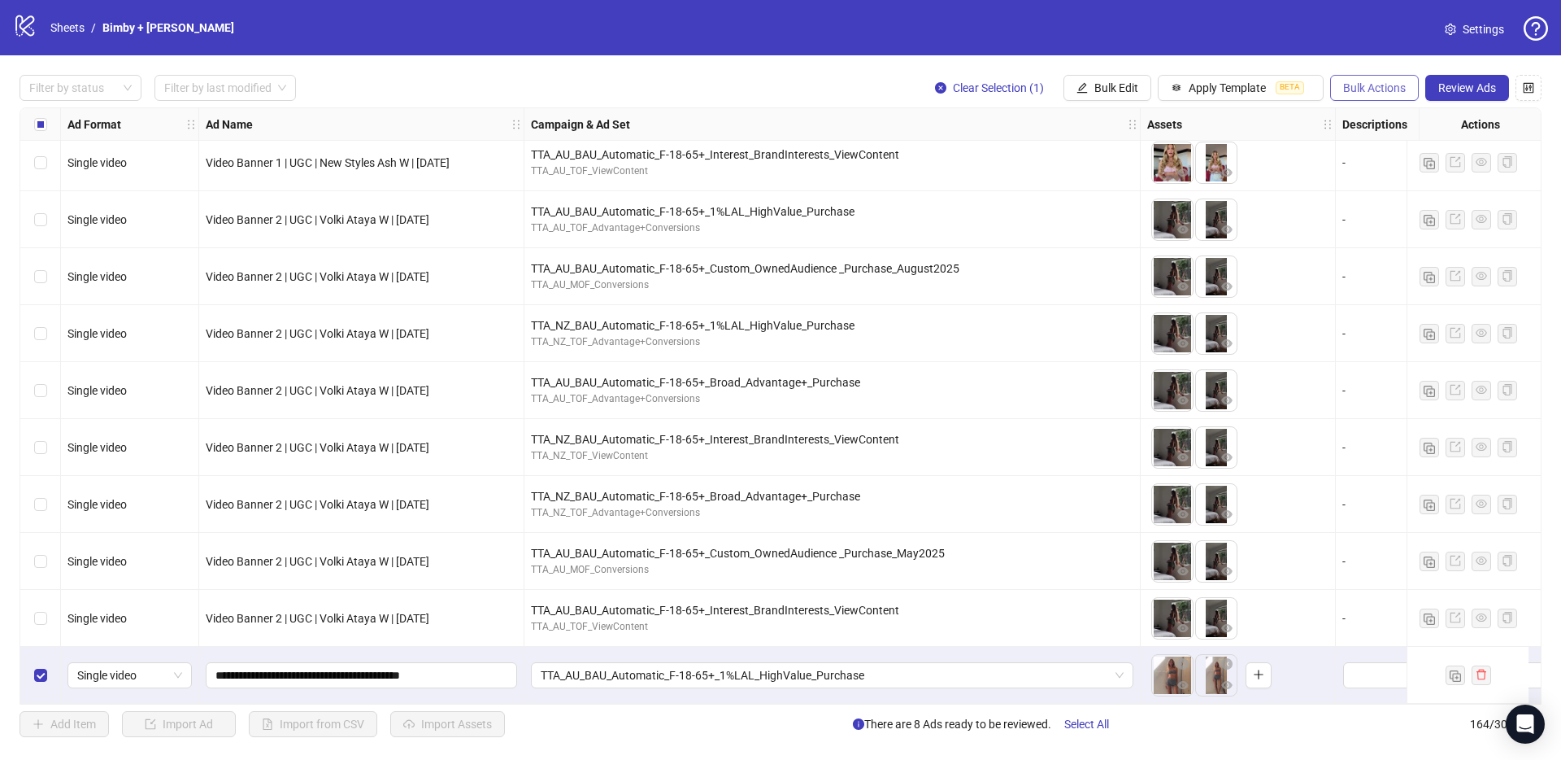
click at [1387, 81] on span "Bulk Actions" at bounding box center [1374, 87] width 63 height 13
click at [1409, 176] on span "Duplicate with assets" at bounding box center [1397, 172] width 111 height 18
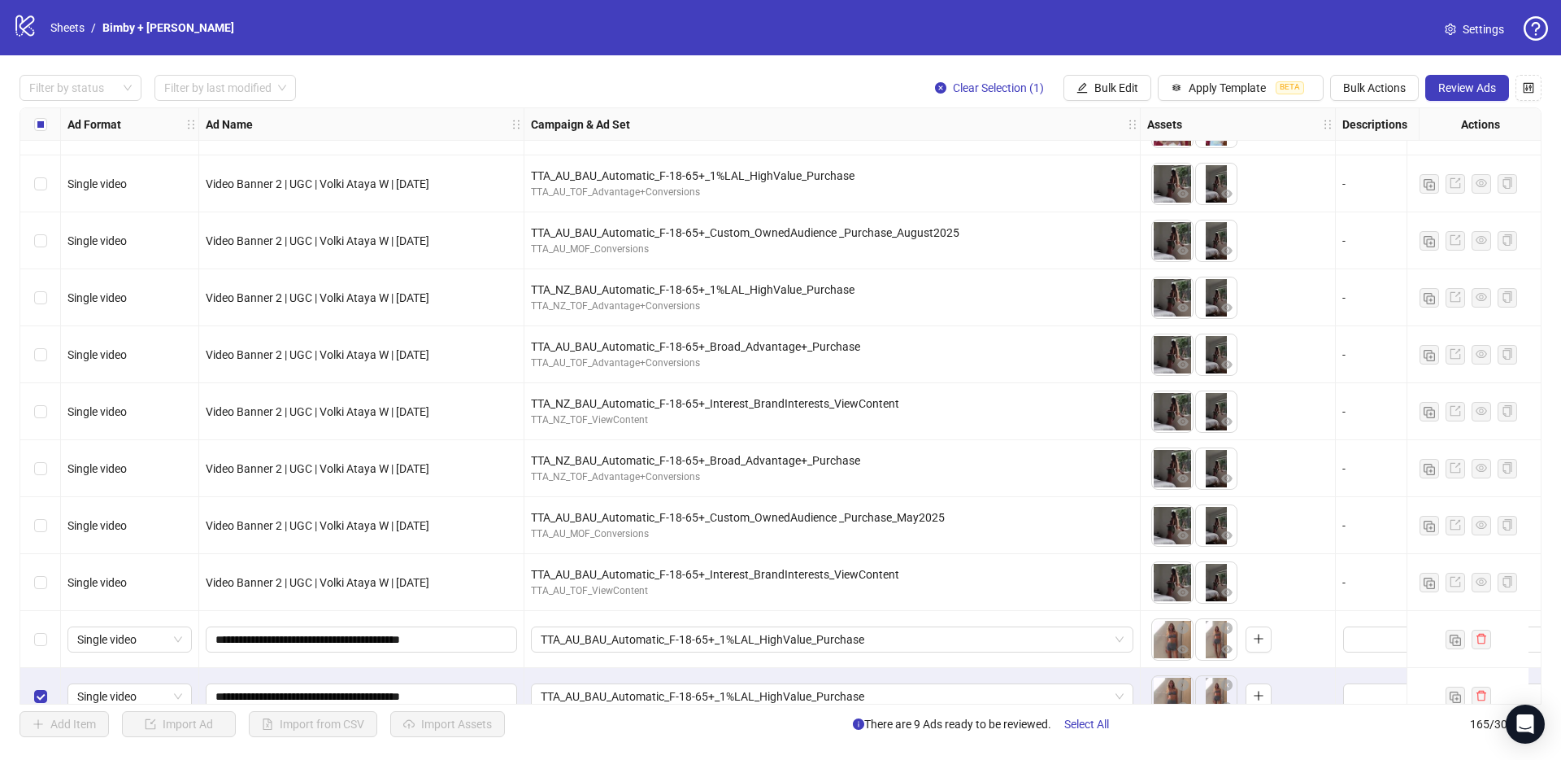
scroll to position [8808, 0]
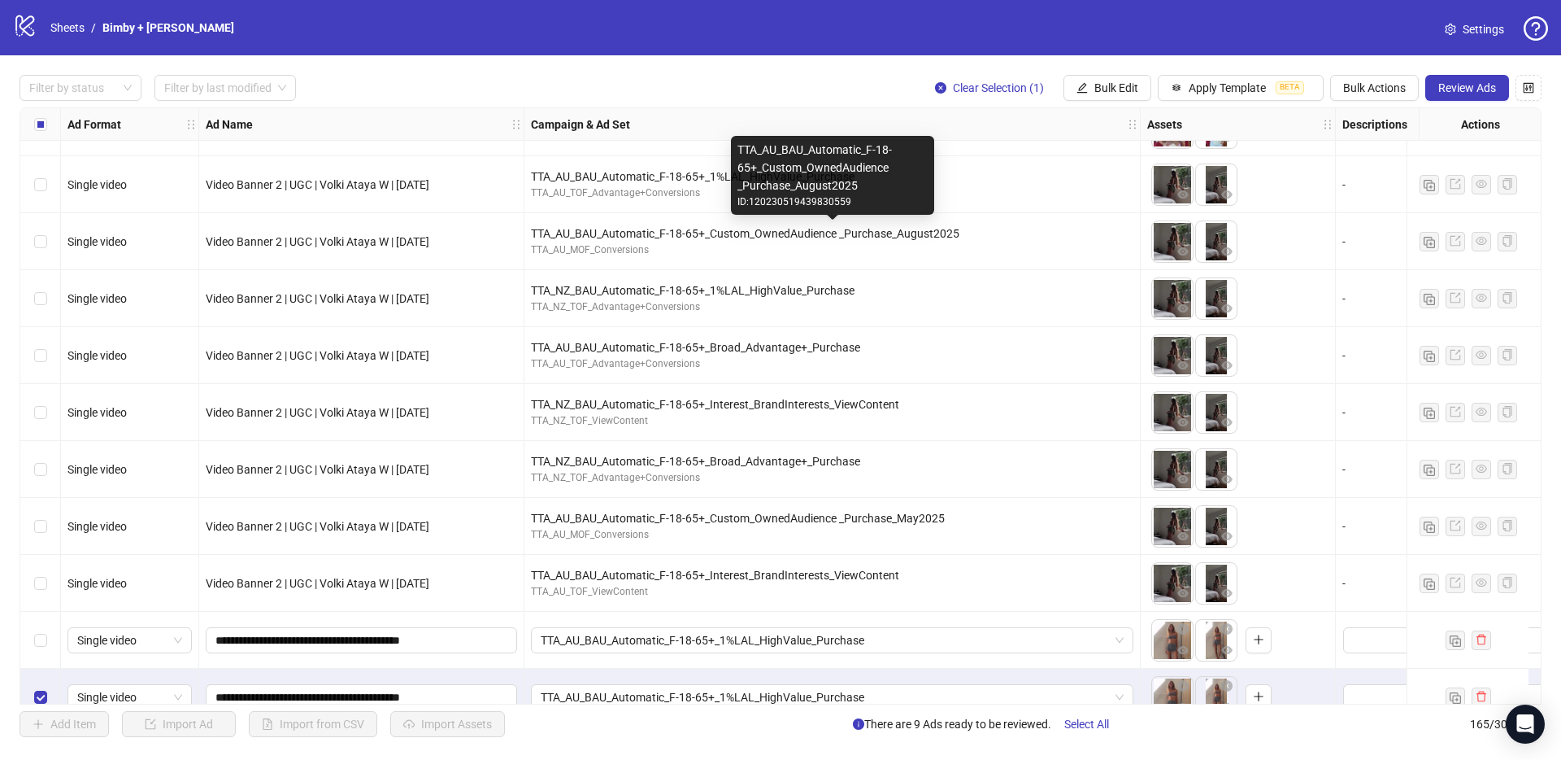
click at [664, 237] on div "TTA_AU_BAU_Automatic_F-18-65+_Custom_OwnedAudience _Purchase_August2025" at bounding box center [832, 233] width 603 height 18
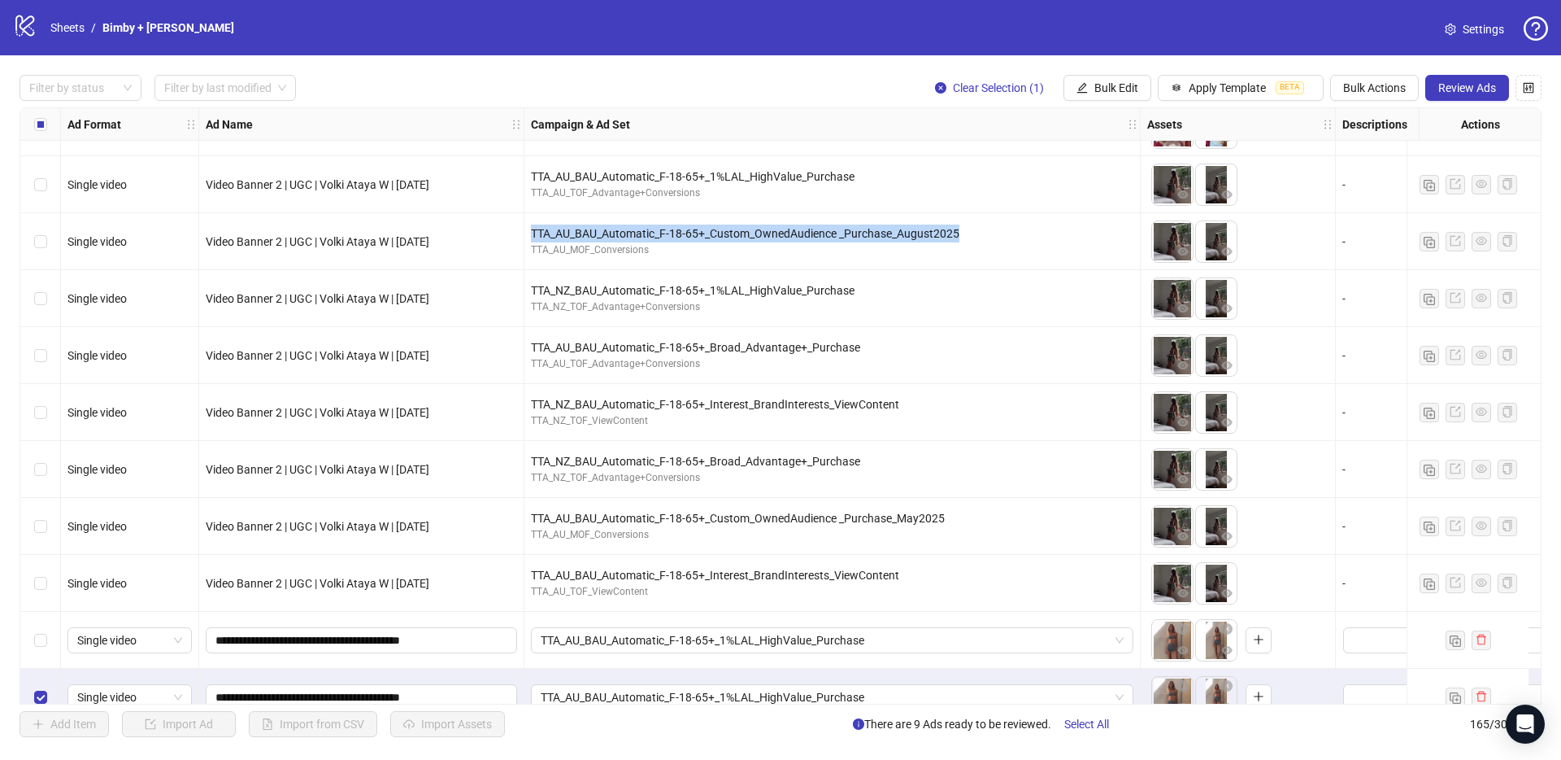
scroll to position [8836, 0]
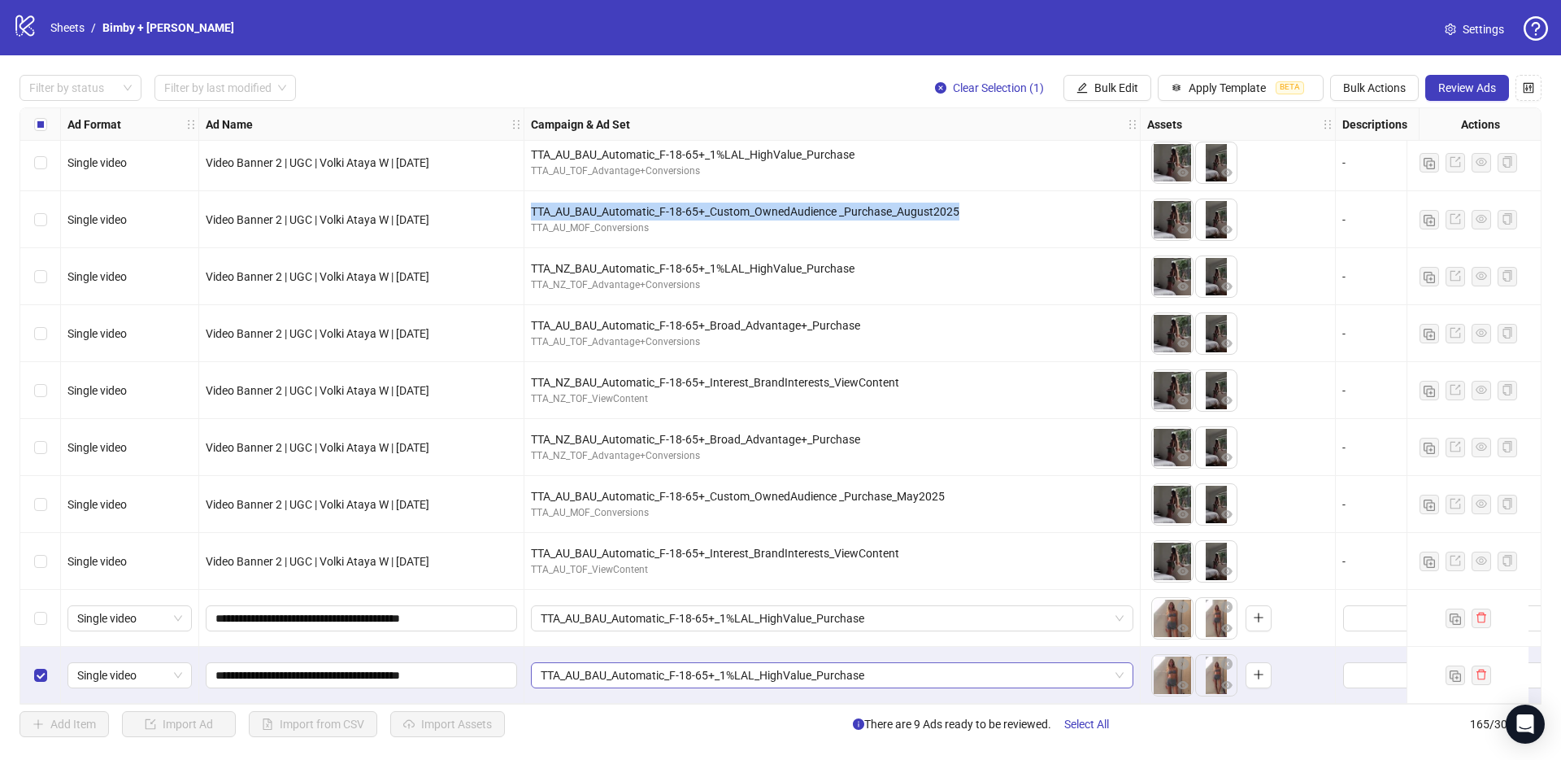
click at [604, 668] on span "TTA_AU_BAU_Automatic_F-18-65+_1%LAL_HighValue_Purchase" at bounding box center [832, 675] width 583 height 24
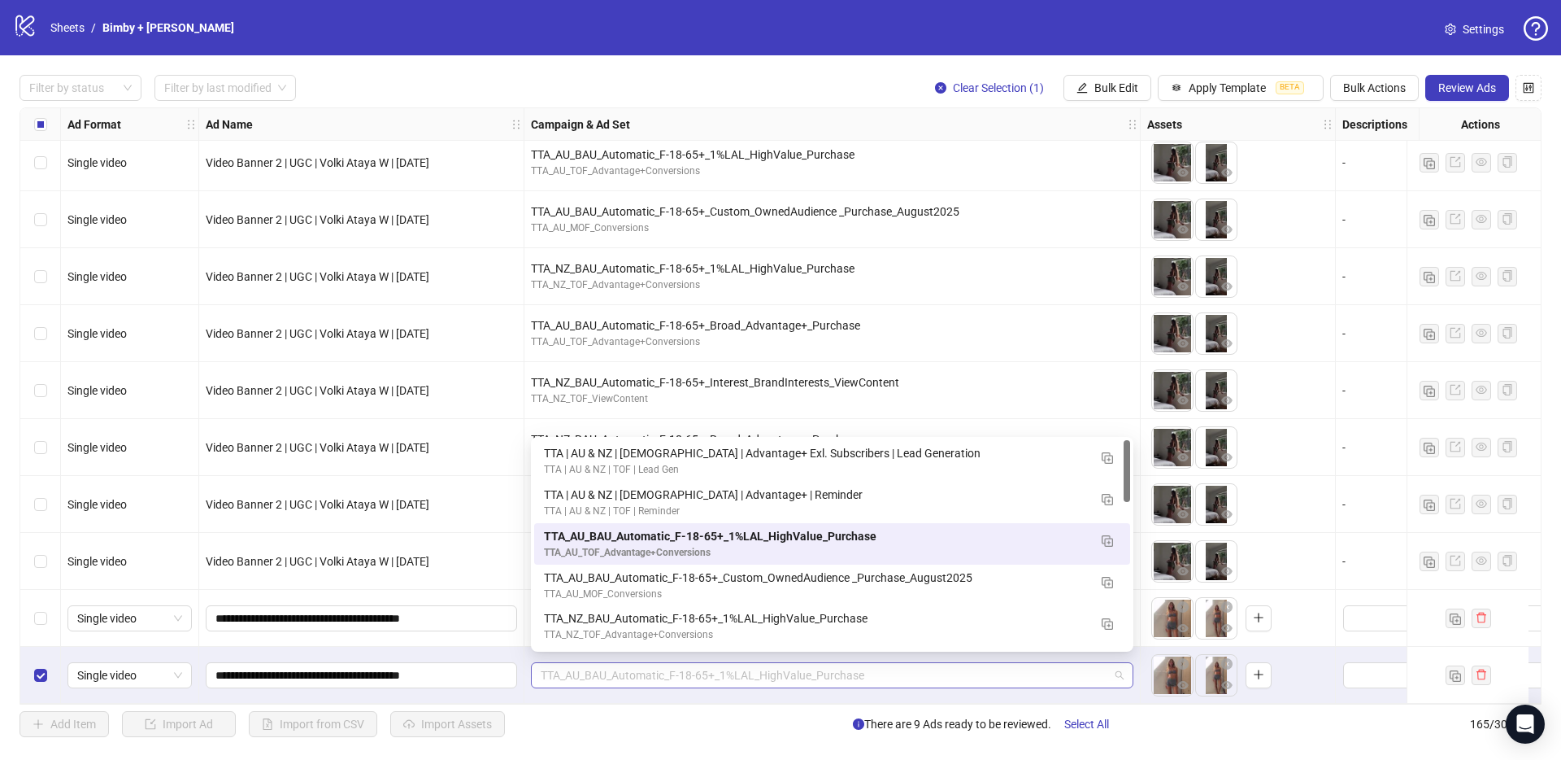
paste input "**********"
type input "**********"
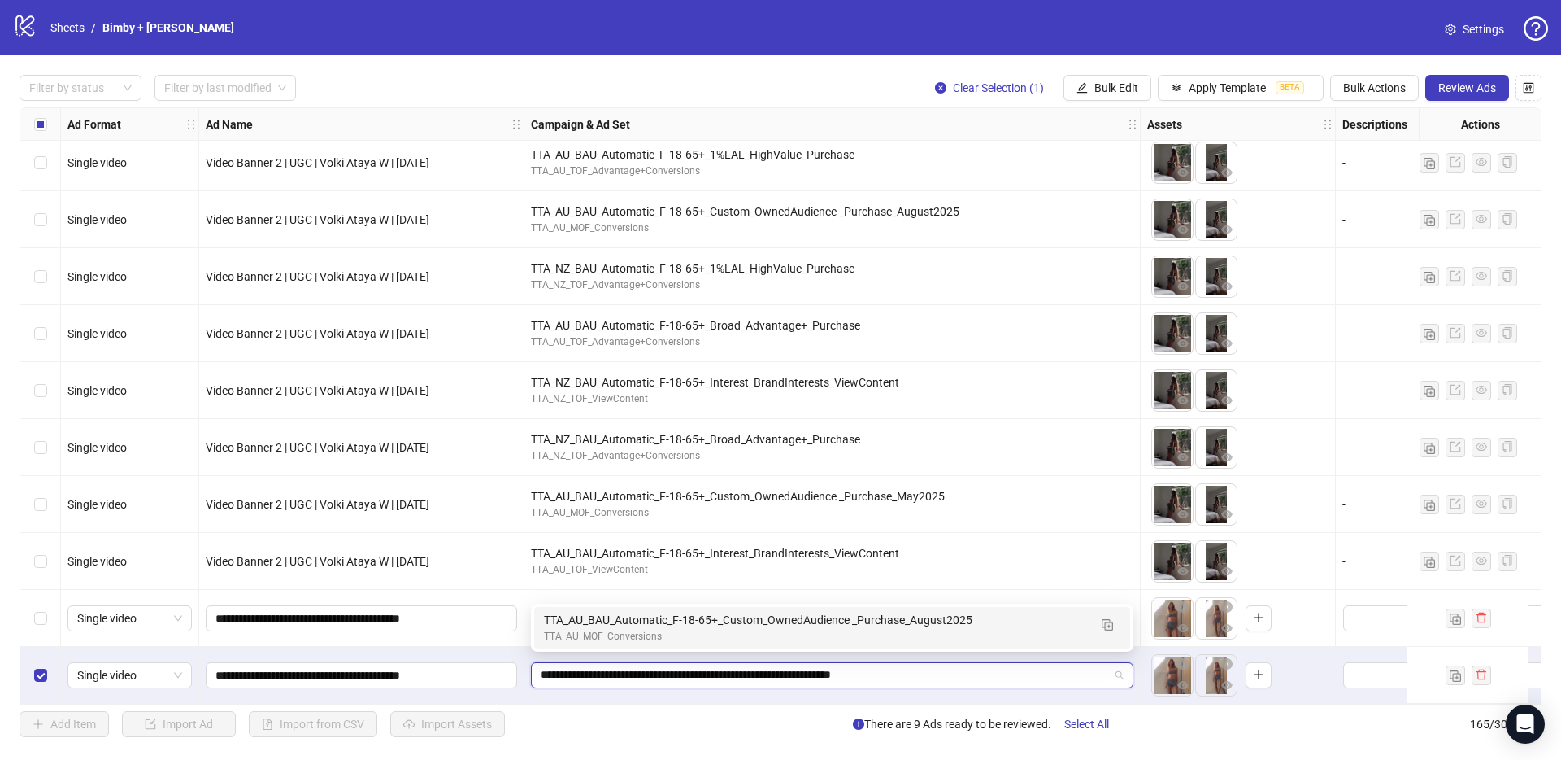
click at [596, 619] on div "TTA_AU_BAU_Automatic_F-18-65+_Custom_OwnedAudience _Purchase_August2025" at bounding box center [816, 620] width 544 height 18
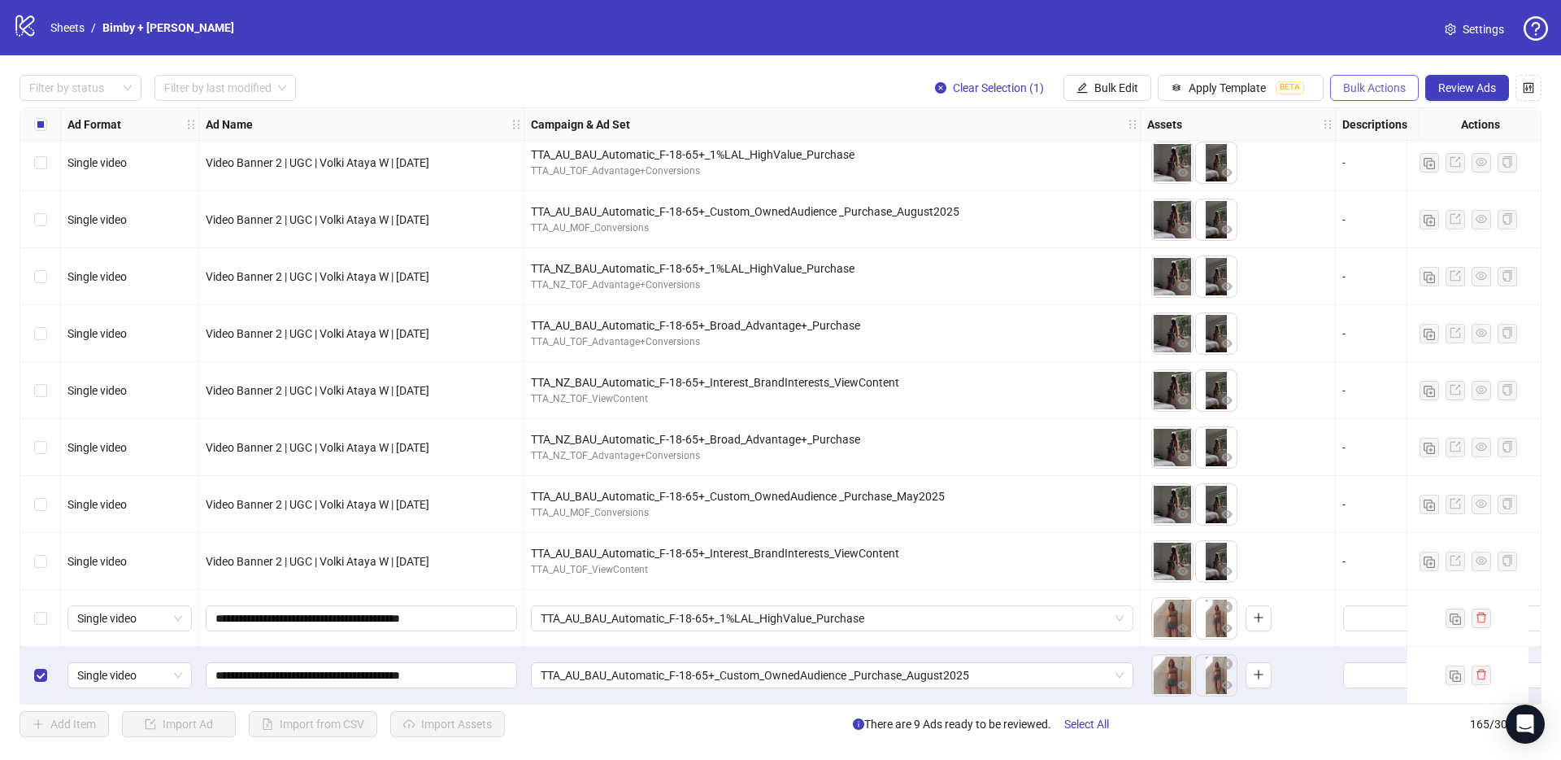
click at [1381, 85] on span "Bulk Actions" at bounding box center [1374, 87] width 63 height 13
click at [1406, 163] on span "Duplicate with assets" at bounding box center [1397, 172] width 111 height 18
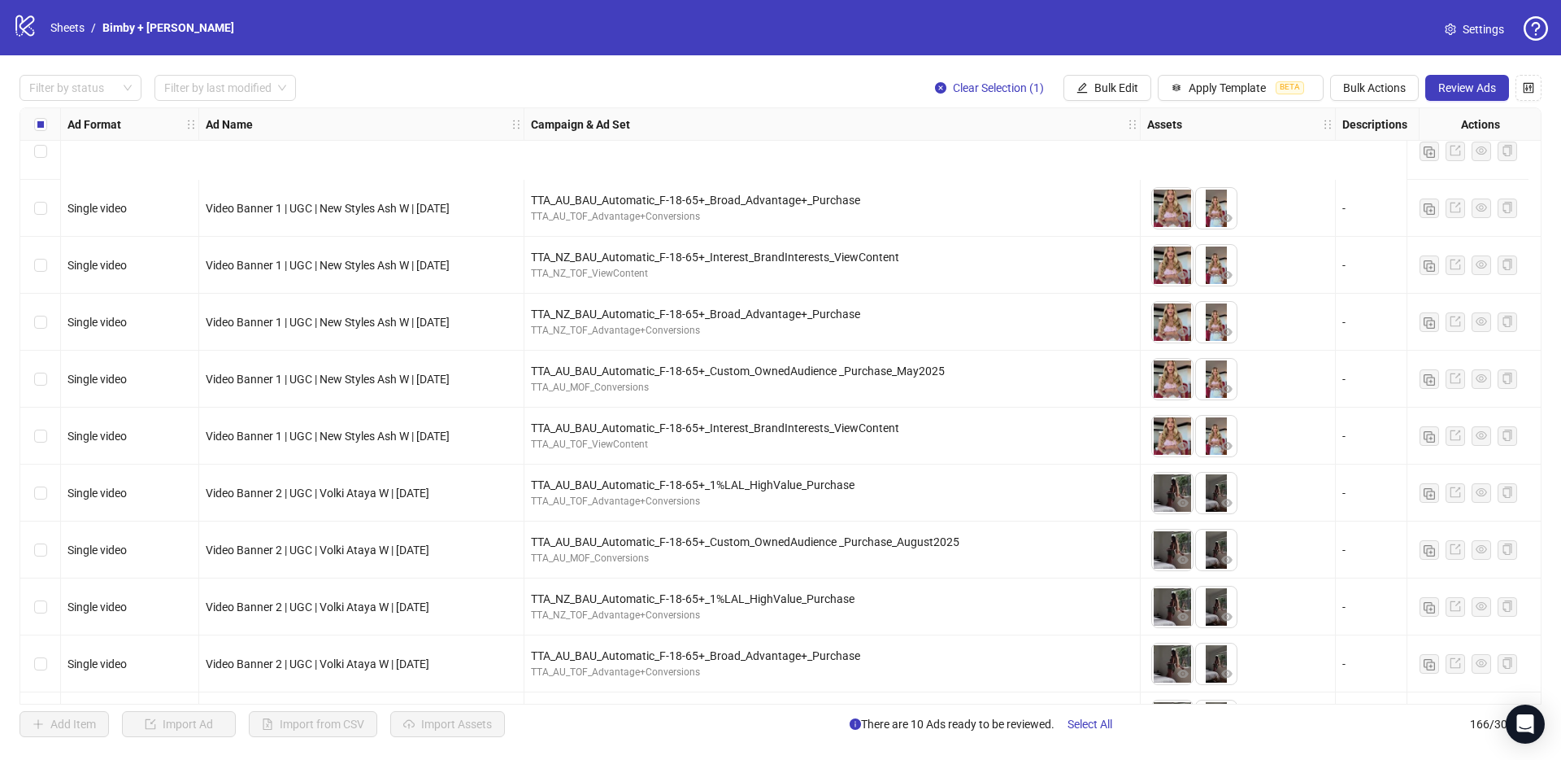
scroll to position [8683, 0]
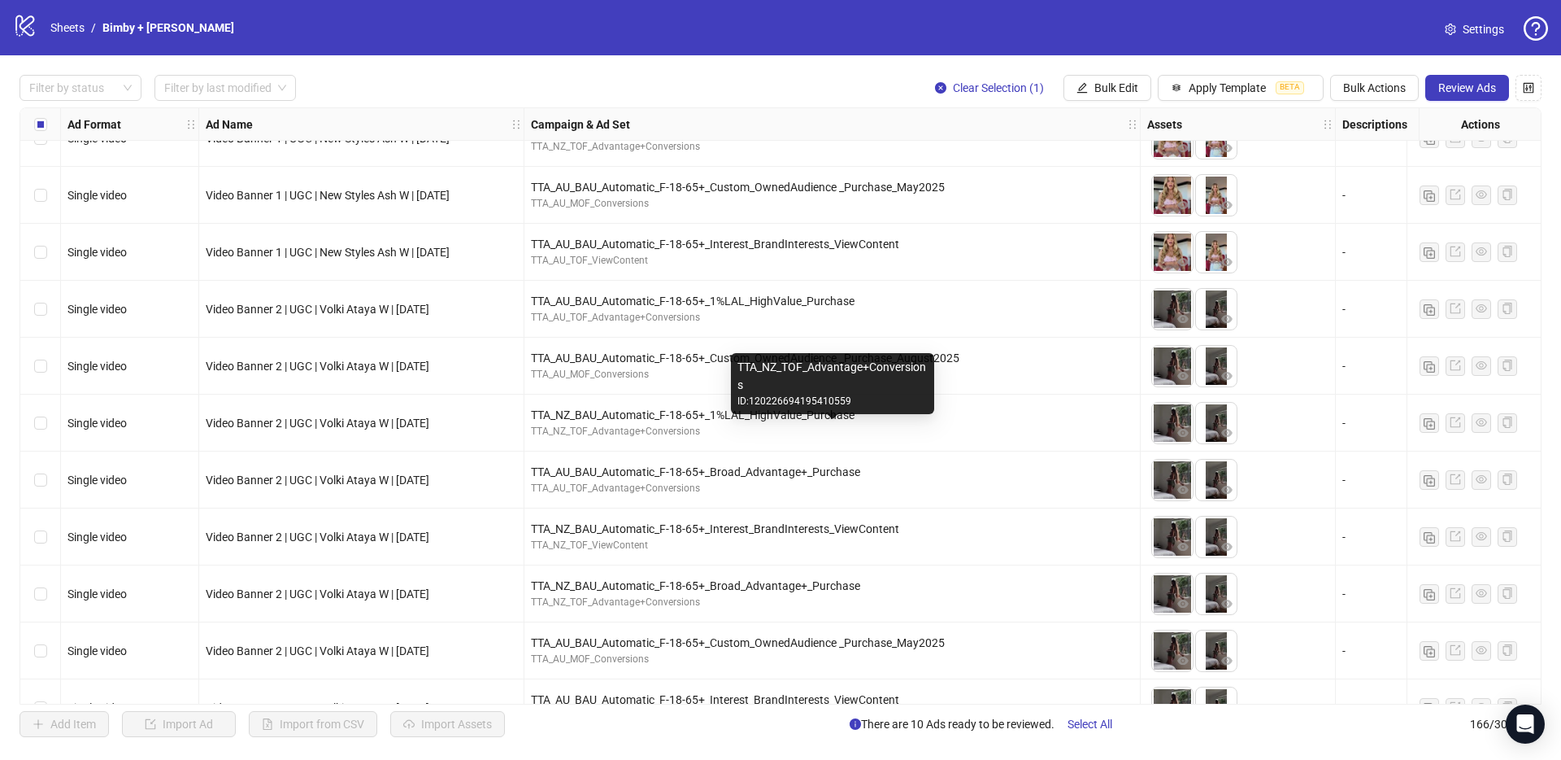
click at [661, 421] on div "TTA_NZ_BAU_Automatic_F-18-65+_1%LAL_HighValue_Purchase" at bounding box center [832, 415] width 603 height 18
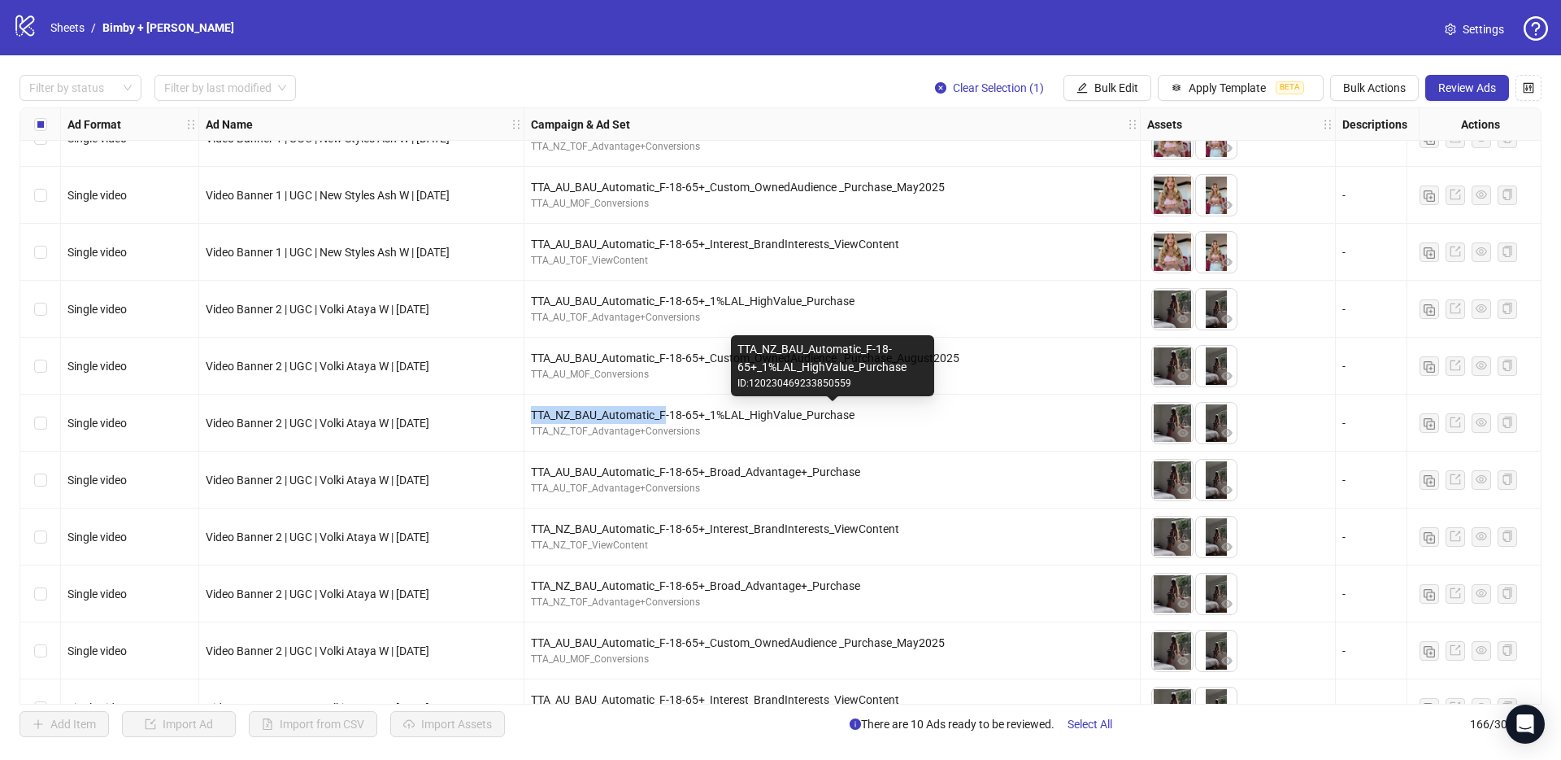
click at [661, 421] on div "TTA_NZ_BAU_Automatic_F-18-65+_1%LAL_HighValue_Purchase" at bounding box center [832, 415] width 603 height 18
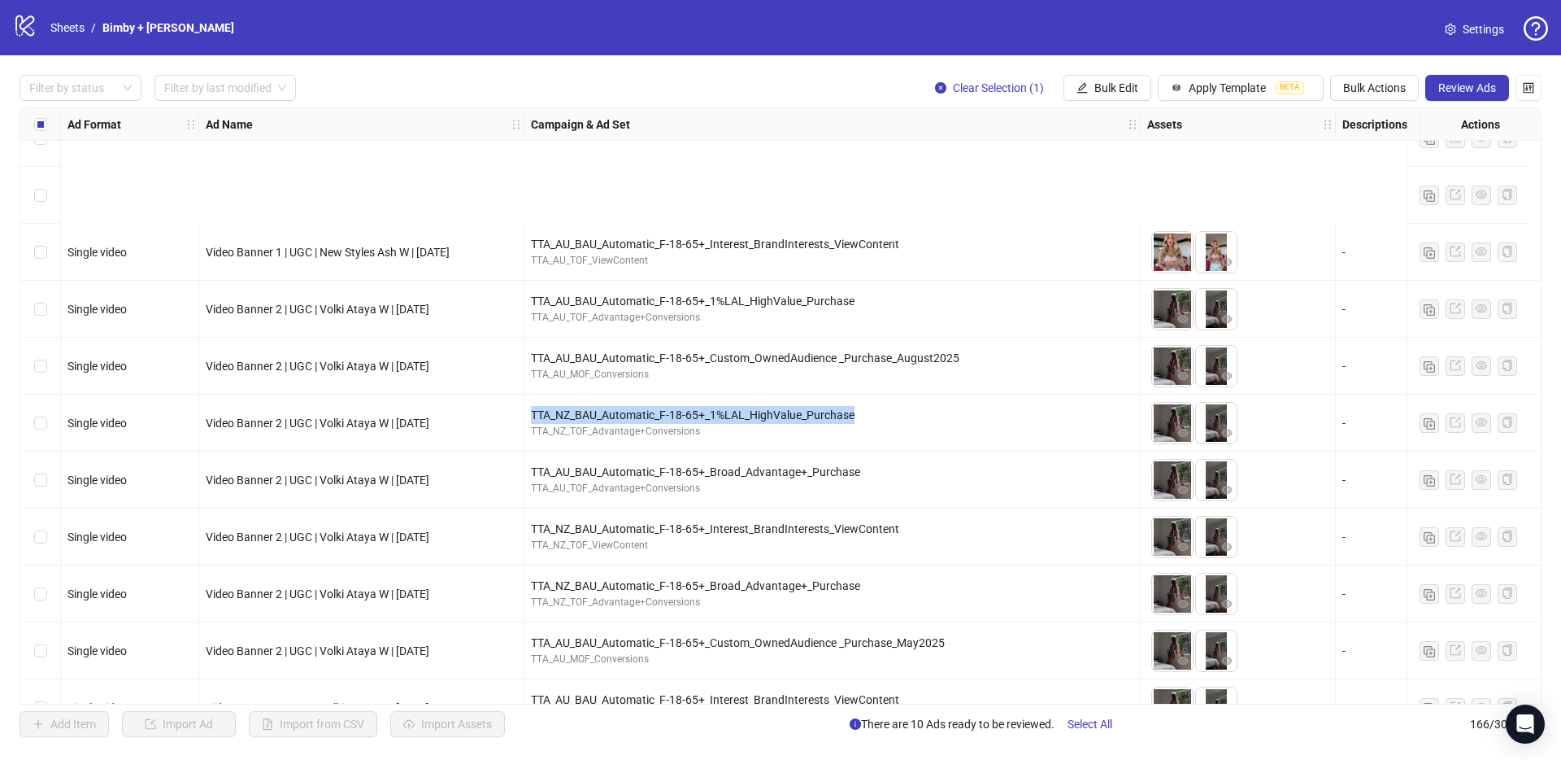
scroll to position [8893, 0]
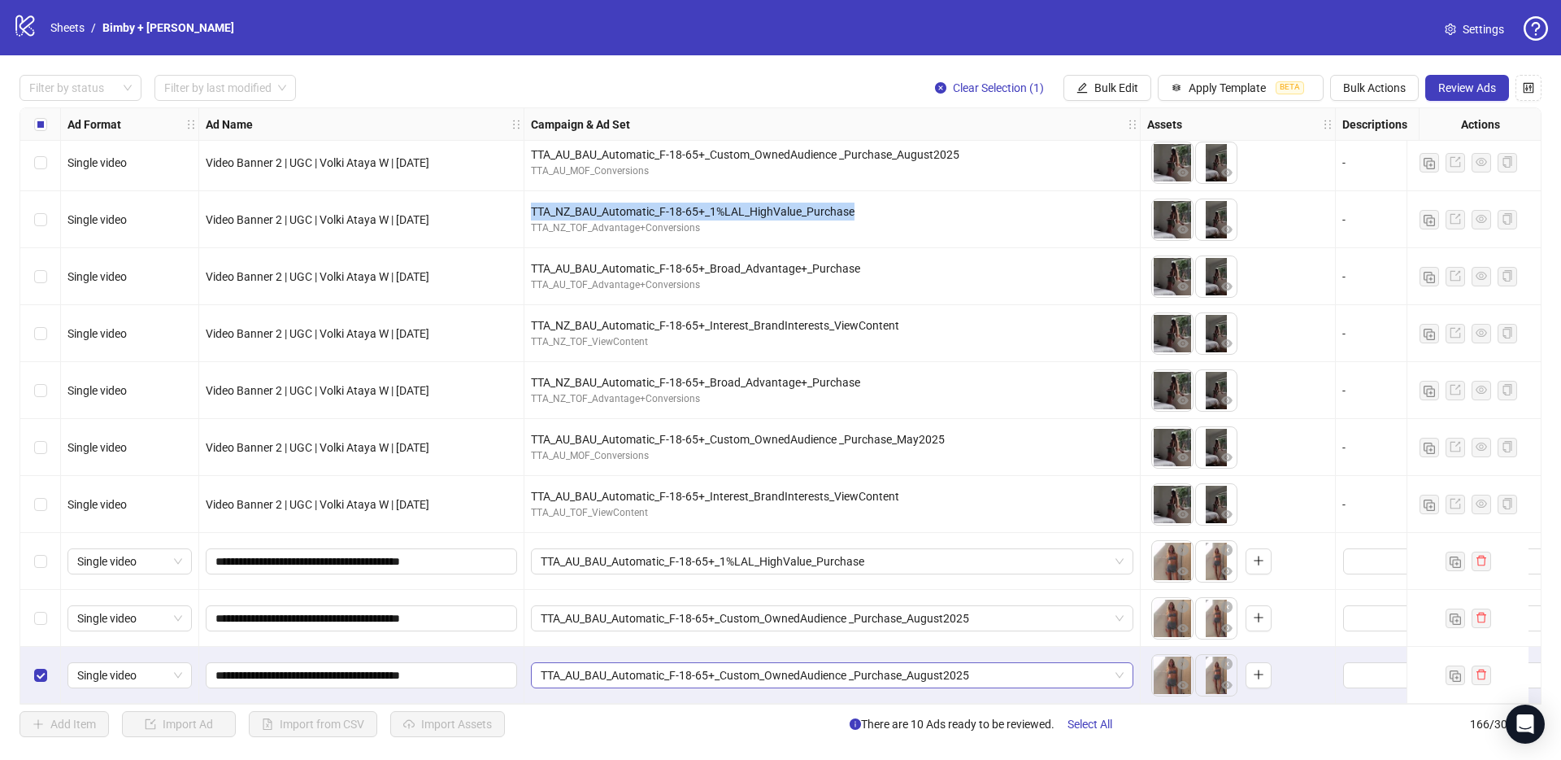
click at [678, 668] on span "TTA_AU_BAU_Automatic_F-18-65+_Custom_OwnedAudience _Purchase_August2025" at bounding box center [832, 675] width 583 height 24
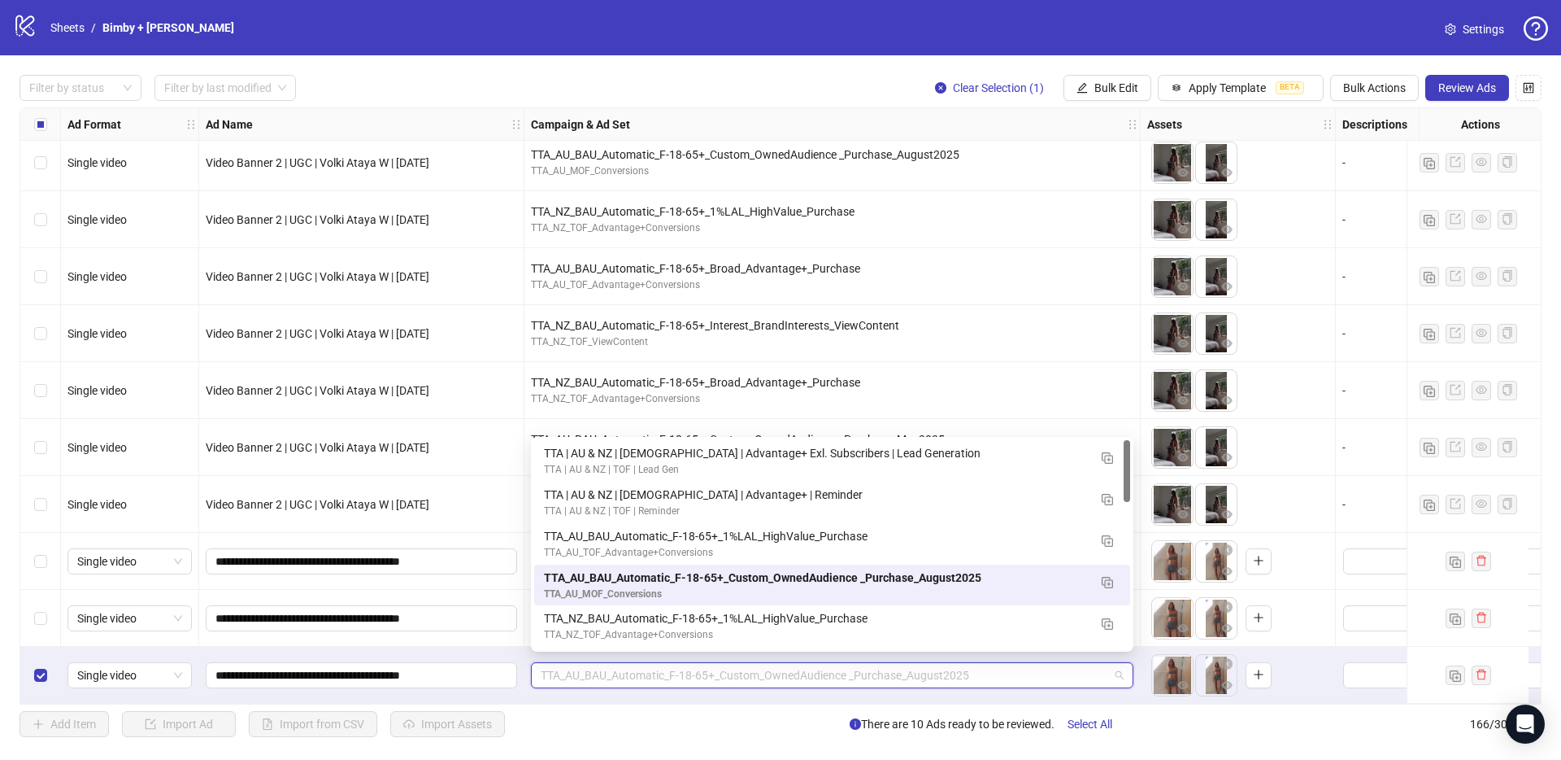
paste input "**********"
type input "**********"
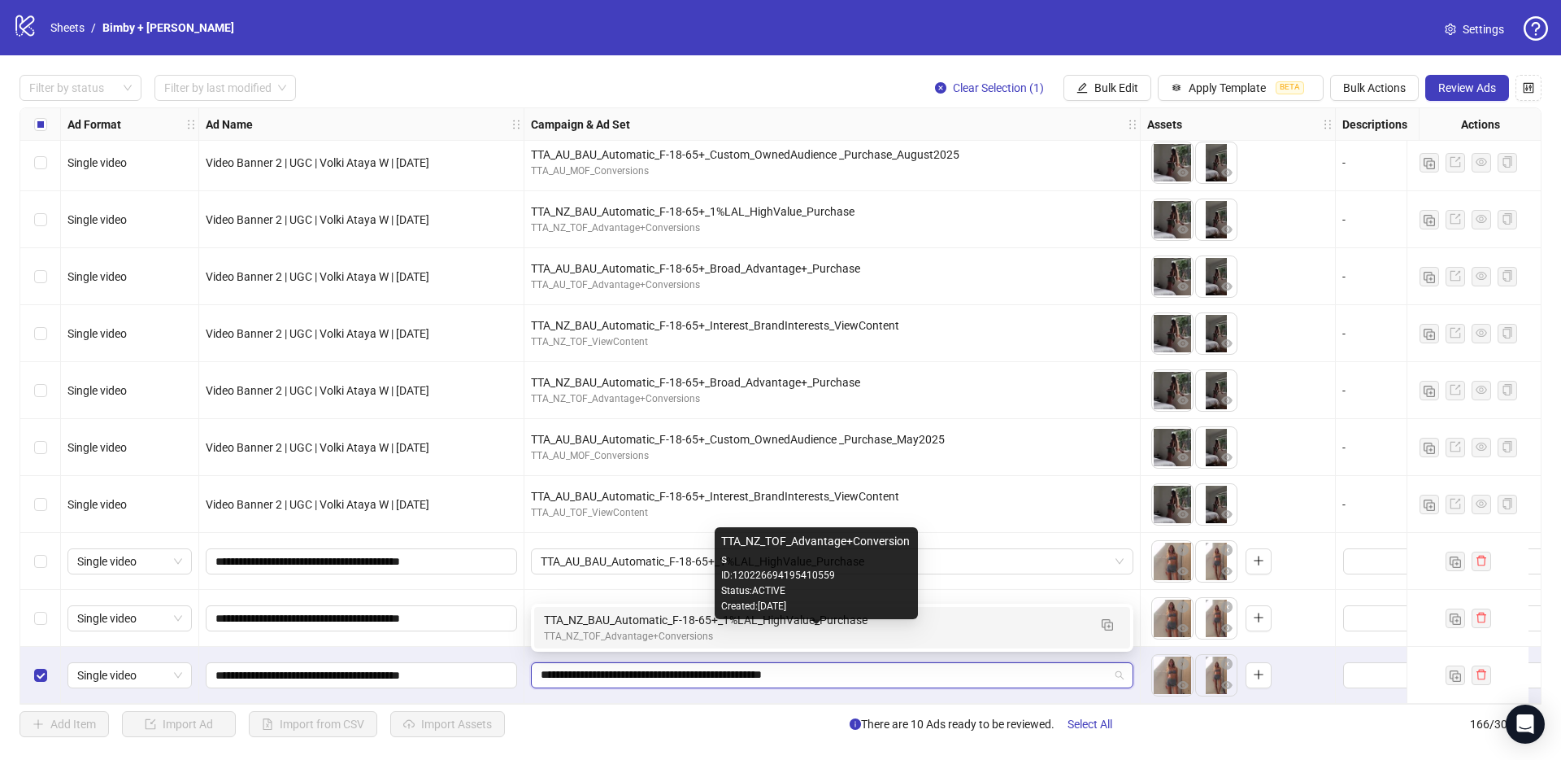
click at [625, 633] on div "TTA_NZ_TOF_Advantage+Conversions" at bounding box center [816, 636] width 544 height 15
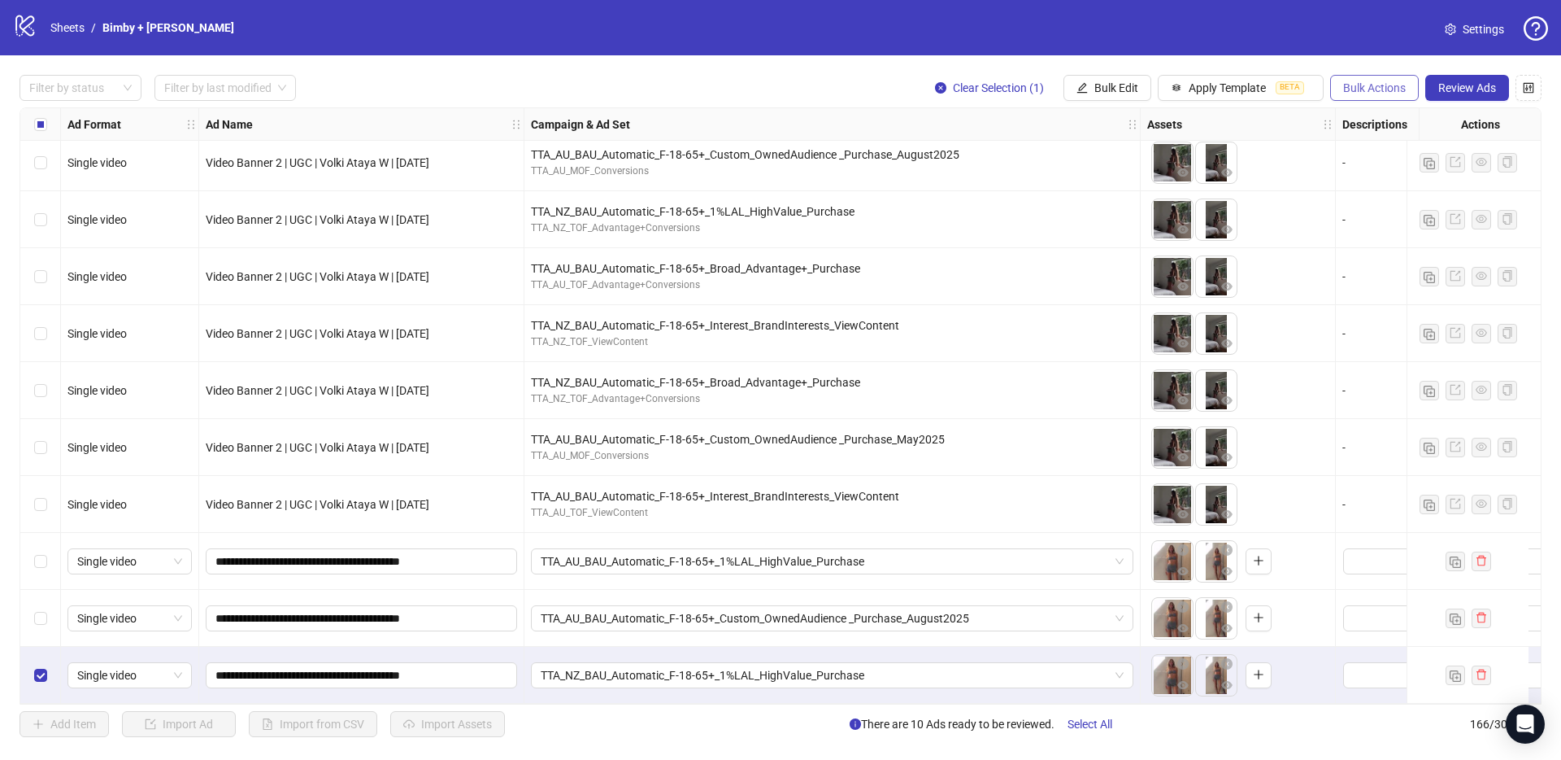
click at [1370, 96] on button "Bulk Actions" at bounding box center [1374, 88] width 89 height 26
click at [1392, 169] on span "Duplicate with assets" at bounding box center [1397, 172] width 111 height 18
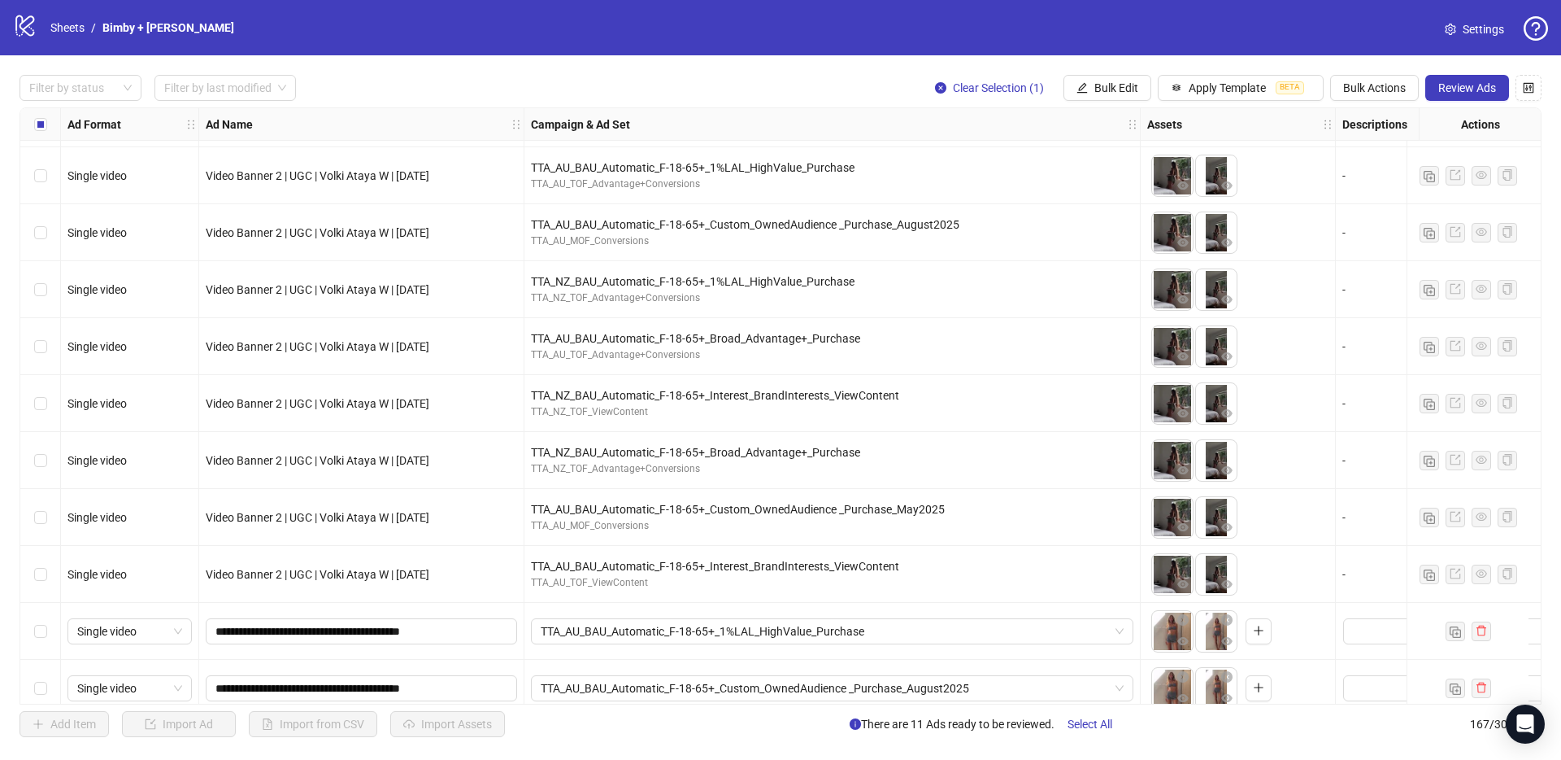
scroll to position [8715, 0]
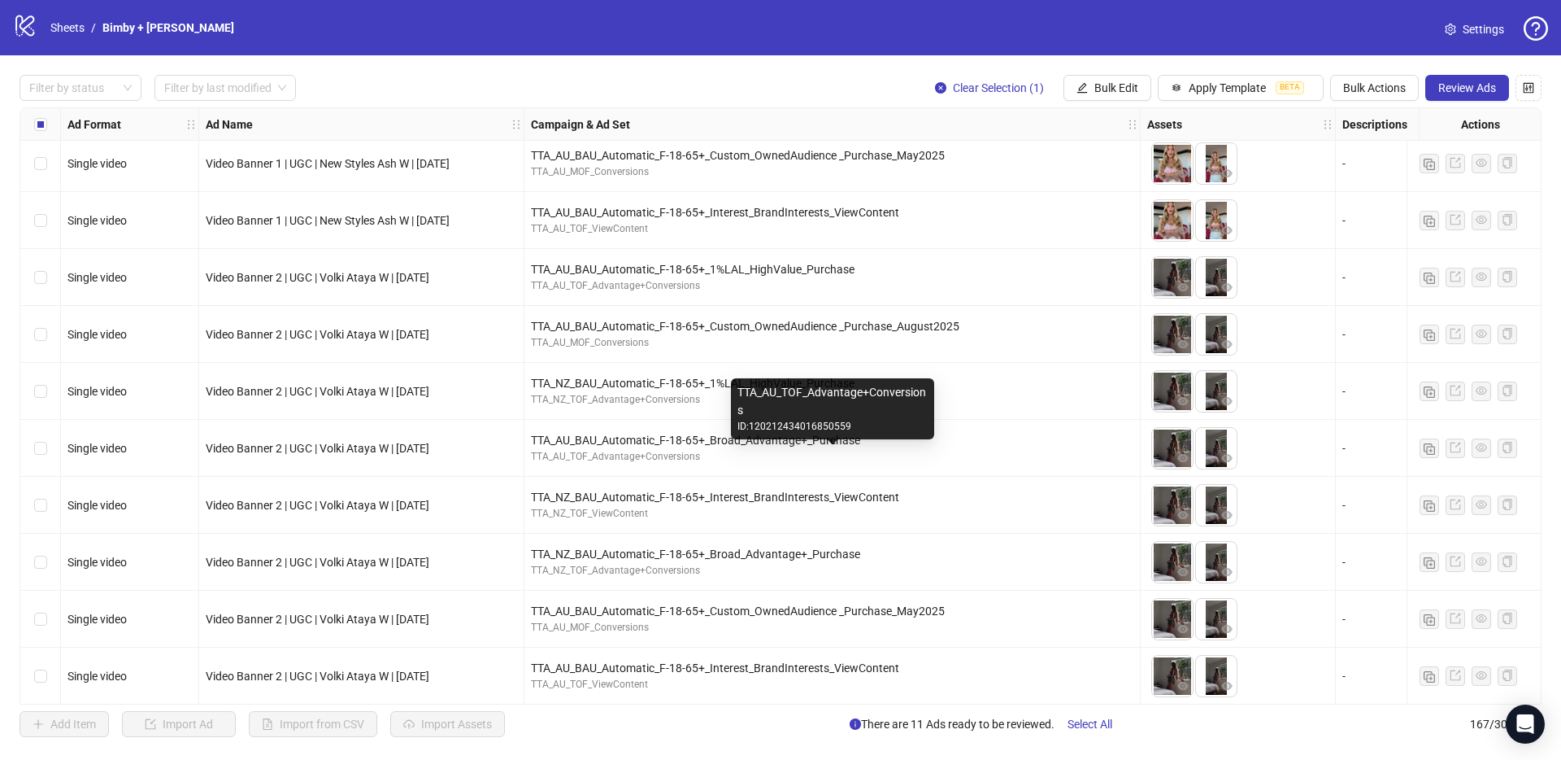
click at [722, 451] on div "TTA_AU_TOF_Advantage+Conversions" at bounding box center [832, 456] width 603 height 15
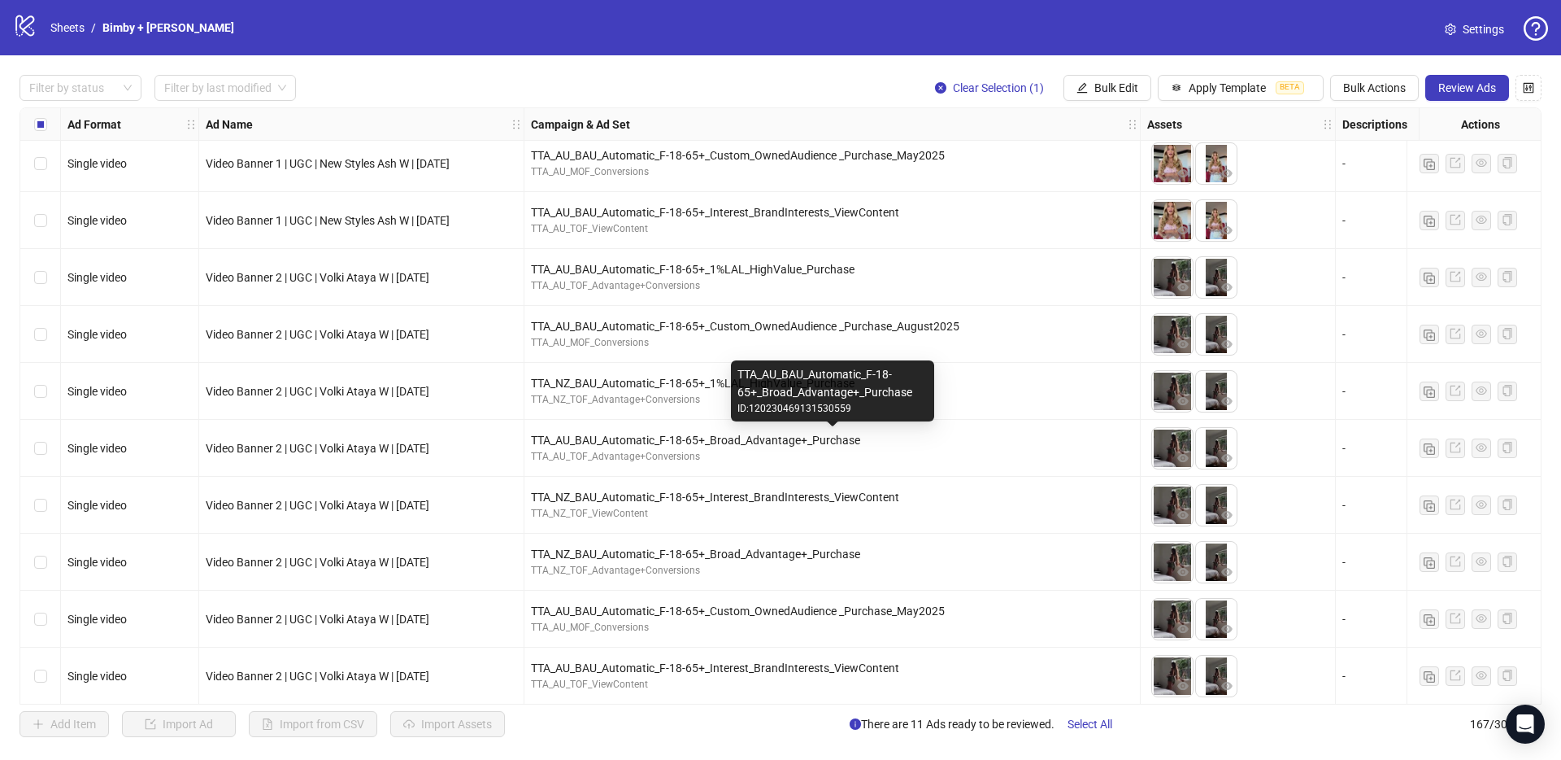
click at [705, 441] on div "TTA_AU_BAU_Automatic_F-18-65+_Broad_Advantage+_Purchase" at bounding box center [832, 440] width 603 height 18
click at [705, 442] on div "TTA_AU_BAU_Automatic_F-18-65+_Broad_Advantage+_Purchase" at bounding box center [832, 440] width 603 height 18
click at [706, 442] on div "TTA_AU_BAU_Automatic_F-18-65+_Broad_Advantage+_Purchase" at bounding box center [832, 440] width 603 height 18
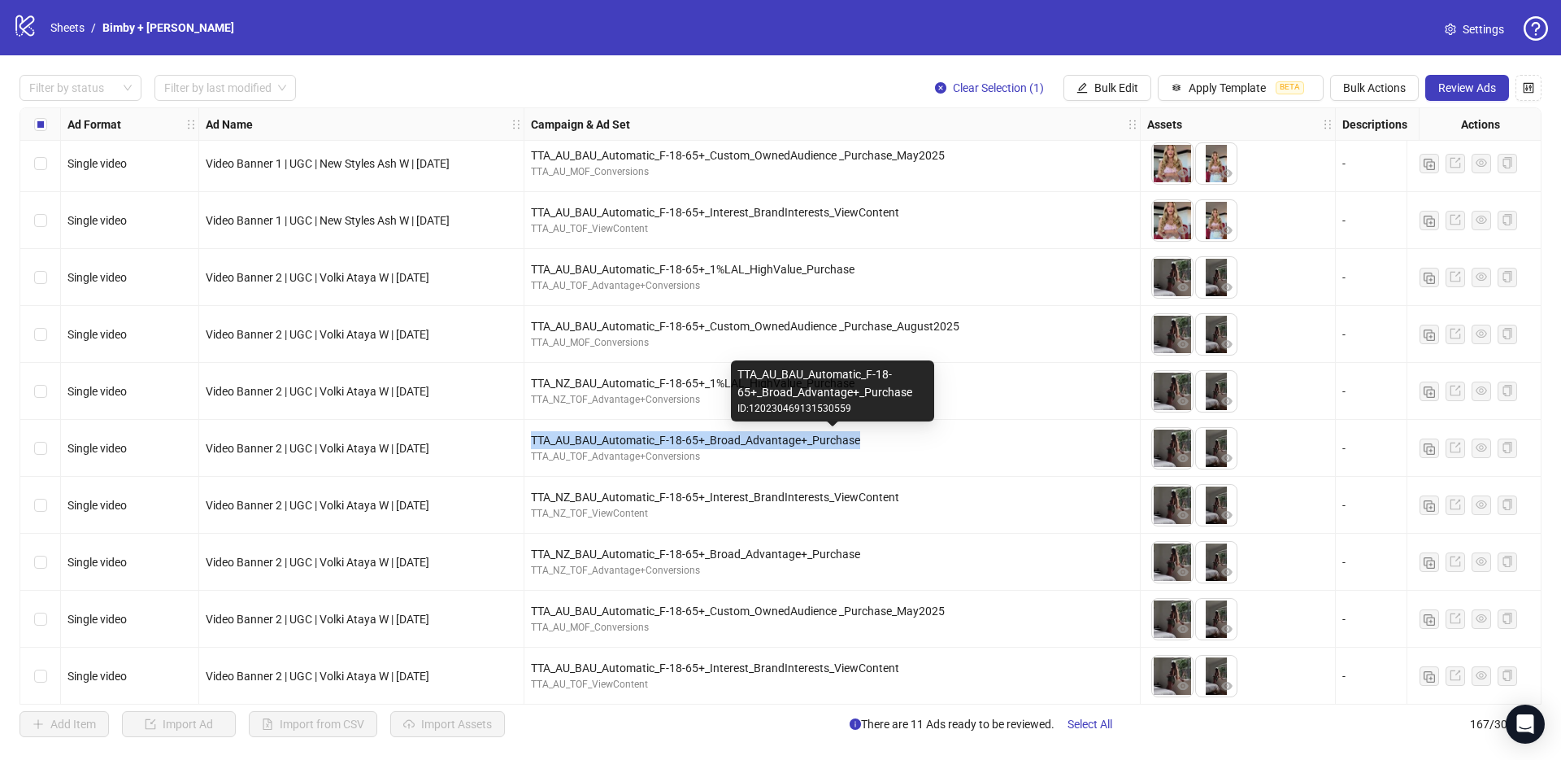
click at [706, 442] on div "TTA_AU_BAU_Automatic_F-18-65+_Broad_Advantage+_Purchase" at bounding box center [832, 440] width 603 height 18
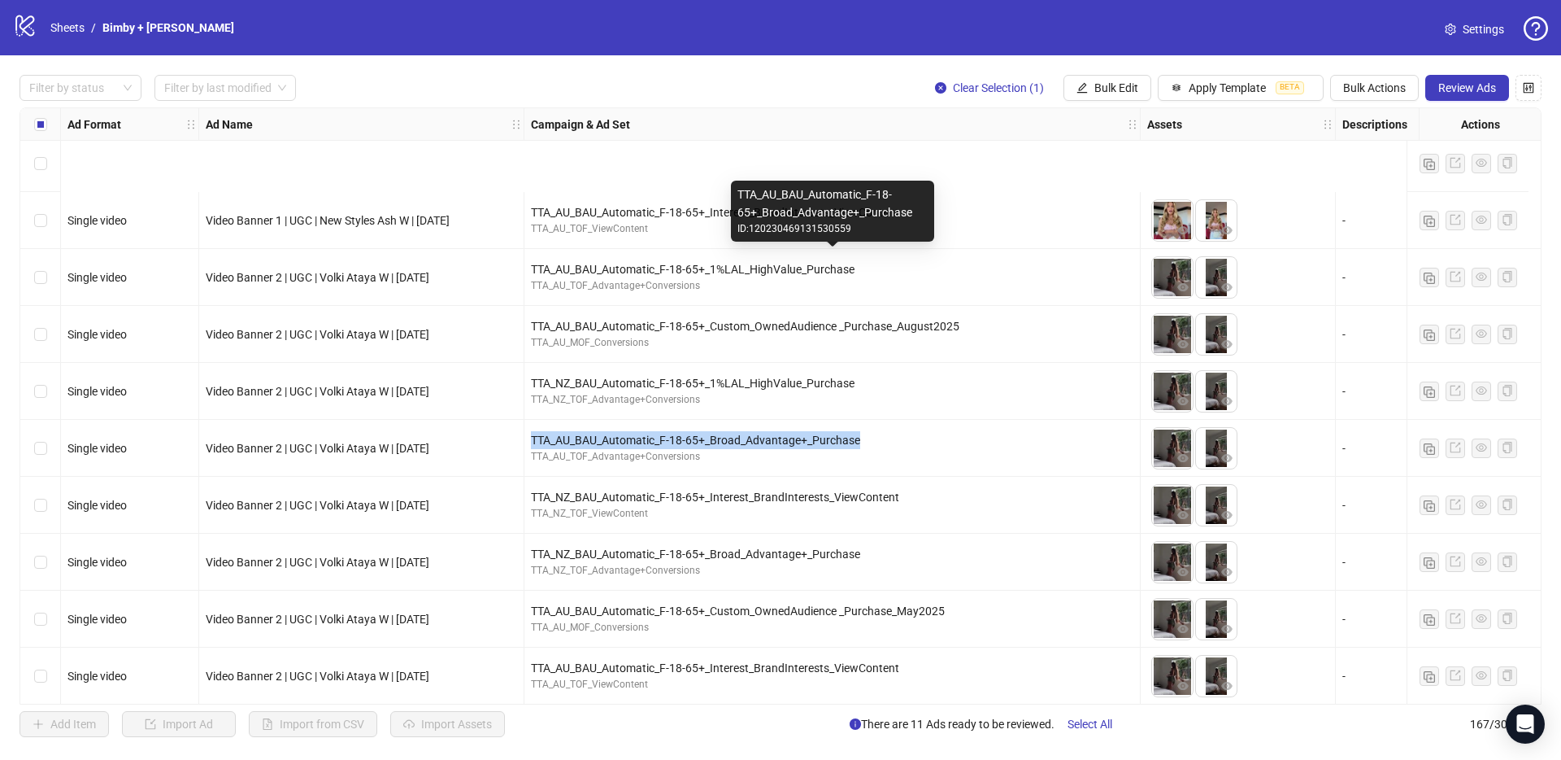
scroll to position [8950, 0]
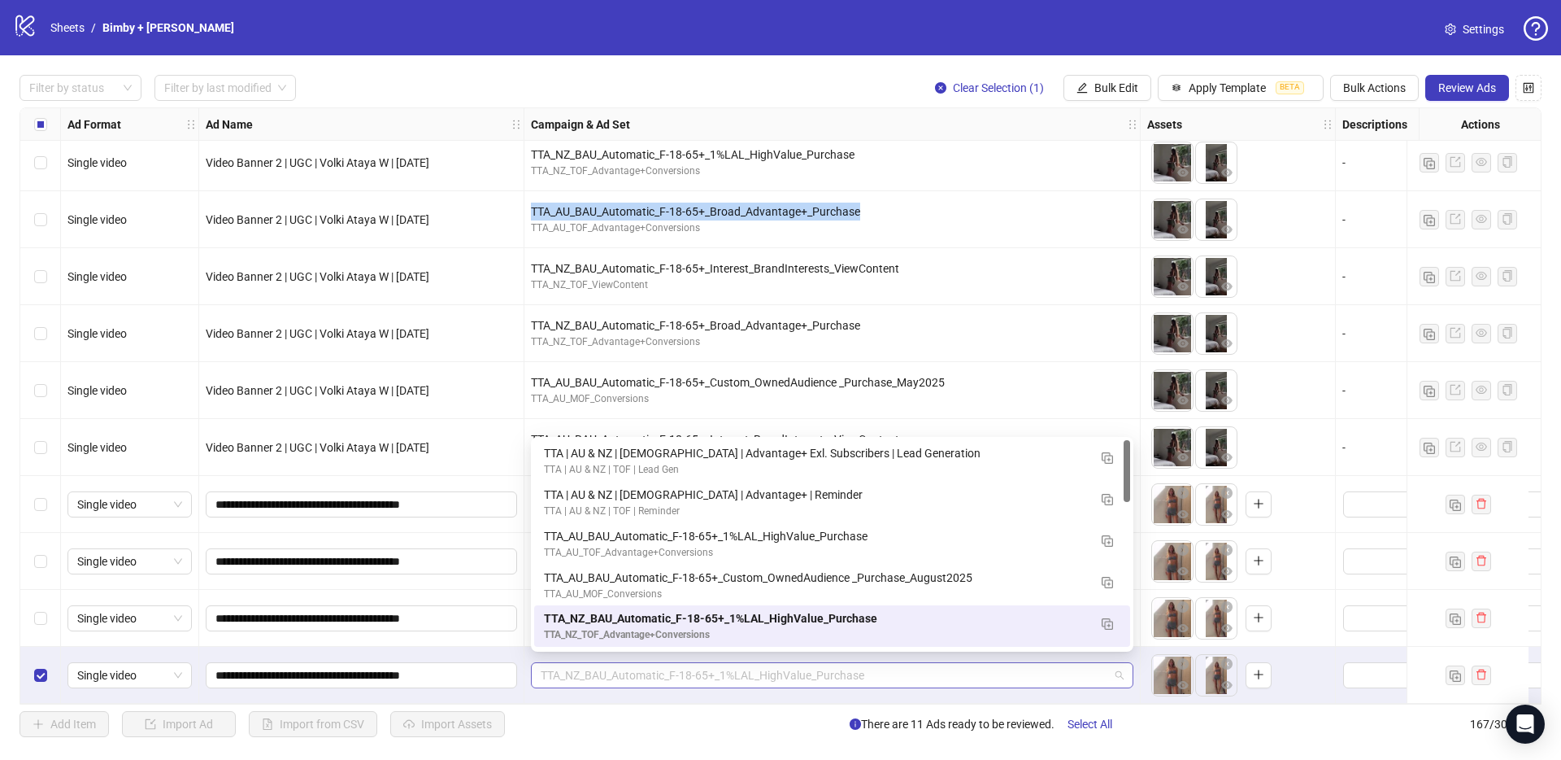
click at [650, 668] on span "TTA_NZ_BAU_Automatic_F-18-65+_1%LAL_HighValue_Purchase" at bounding box center [832, 675] width 583 height 24
paste input "**********"
type input "**********"
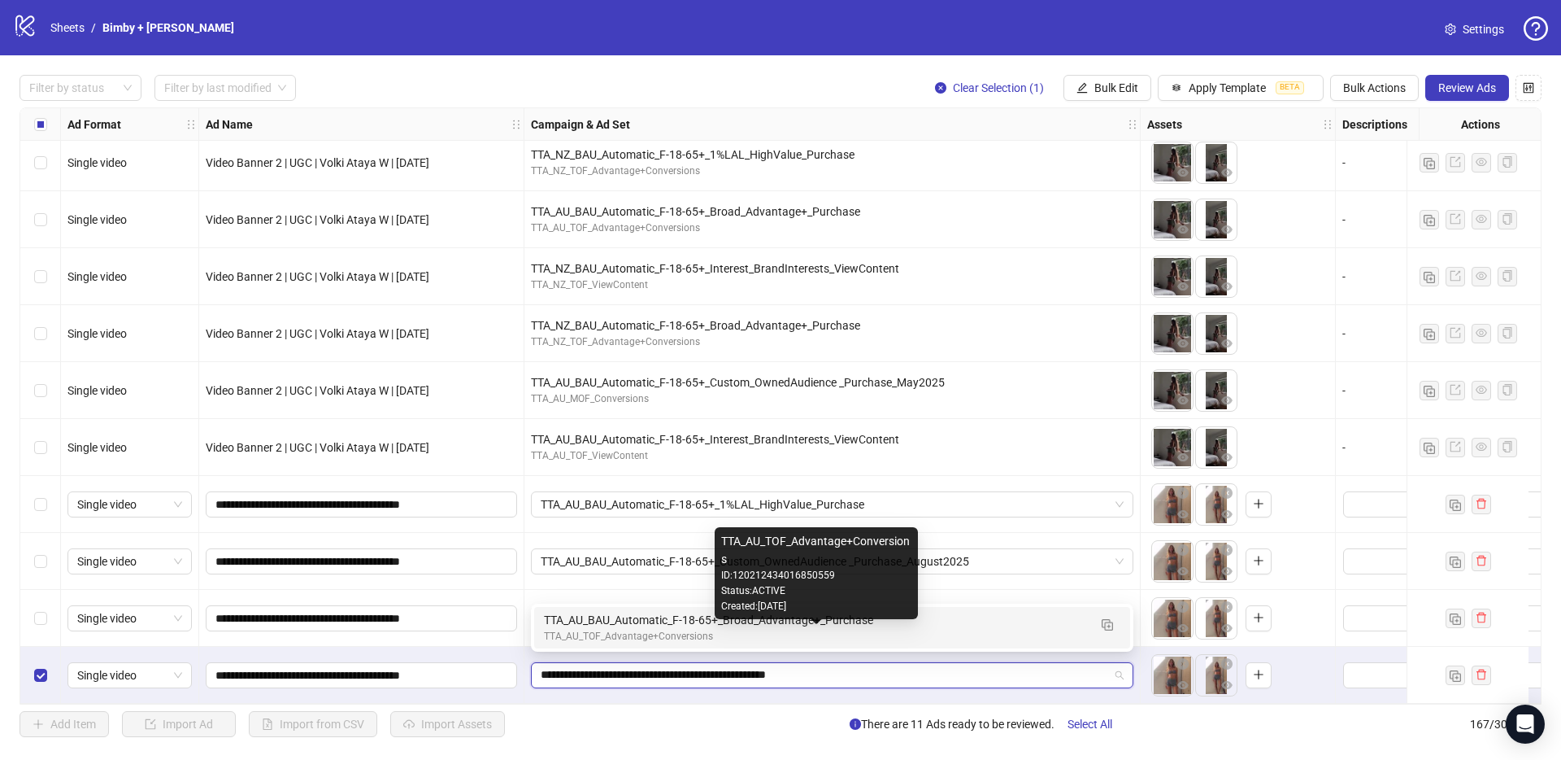
click at [588, 622] on div "TTA_AU_BAU_Automatic_F-18-65+_Broad_Advantage+_Purchase" at bounding box center [816, 620] width 544 height 18
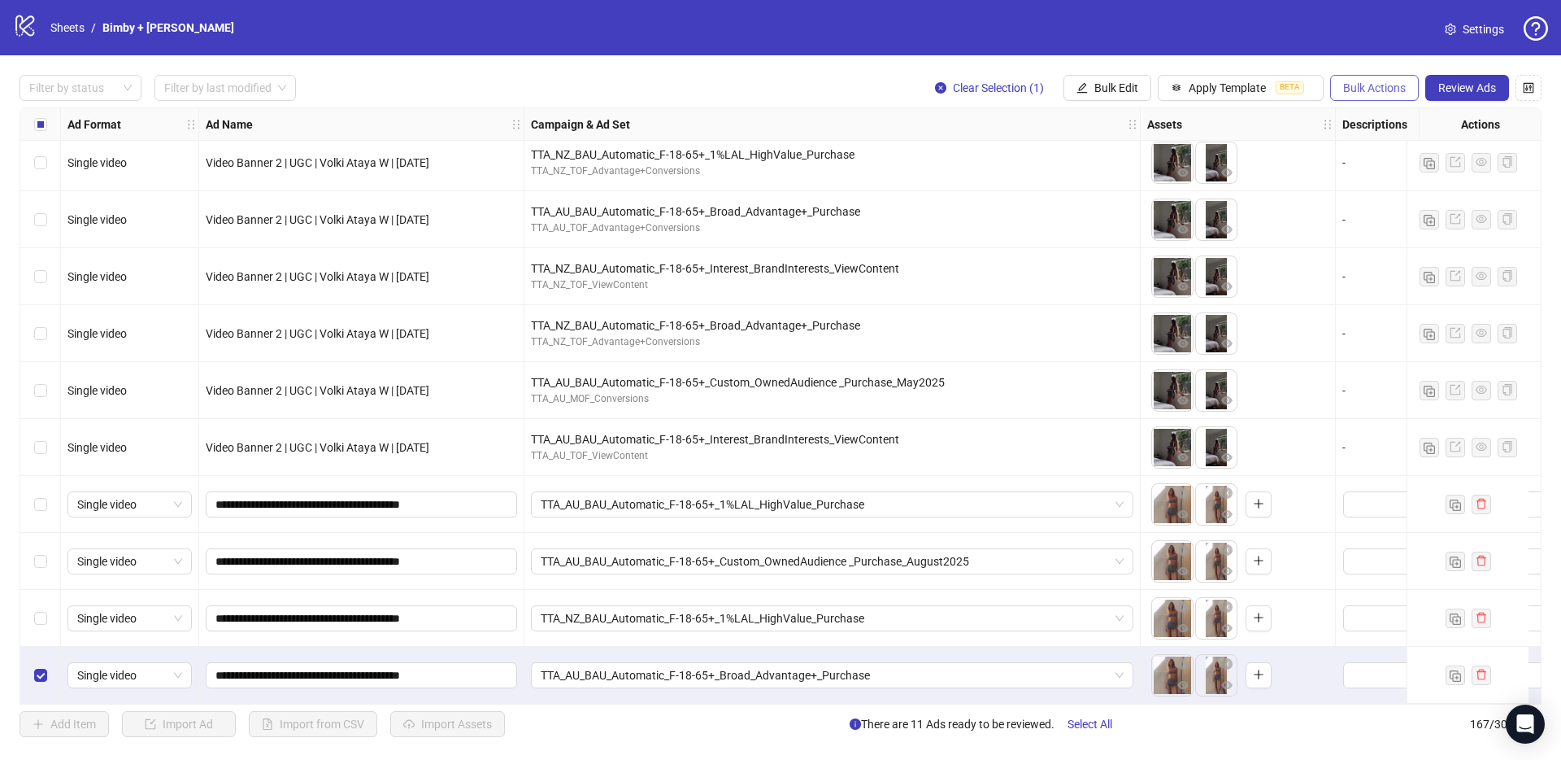
click at [1380, 93] on span "Bulk Actions" at bounding box center [1374, 87] width 63 height 13
click at [1402, 172] on span "Duplicate with assets" at bounding box center [1397, 172] width 111 height 18
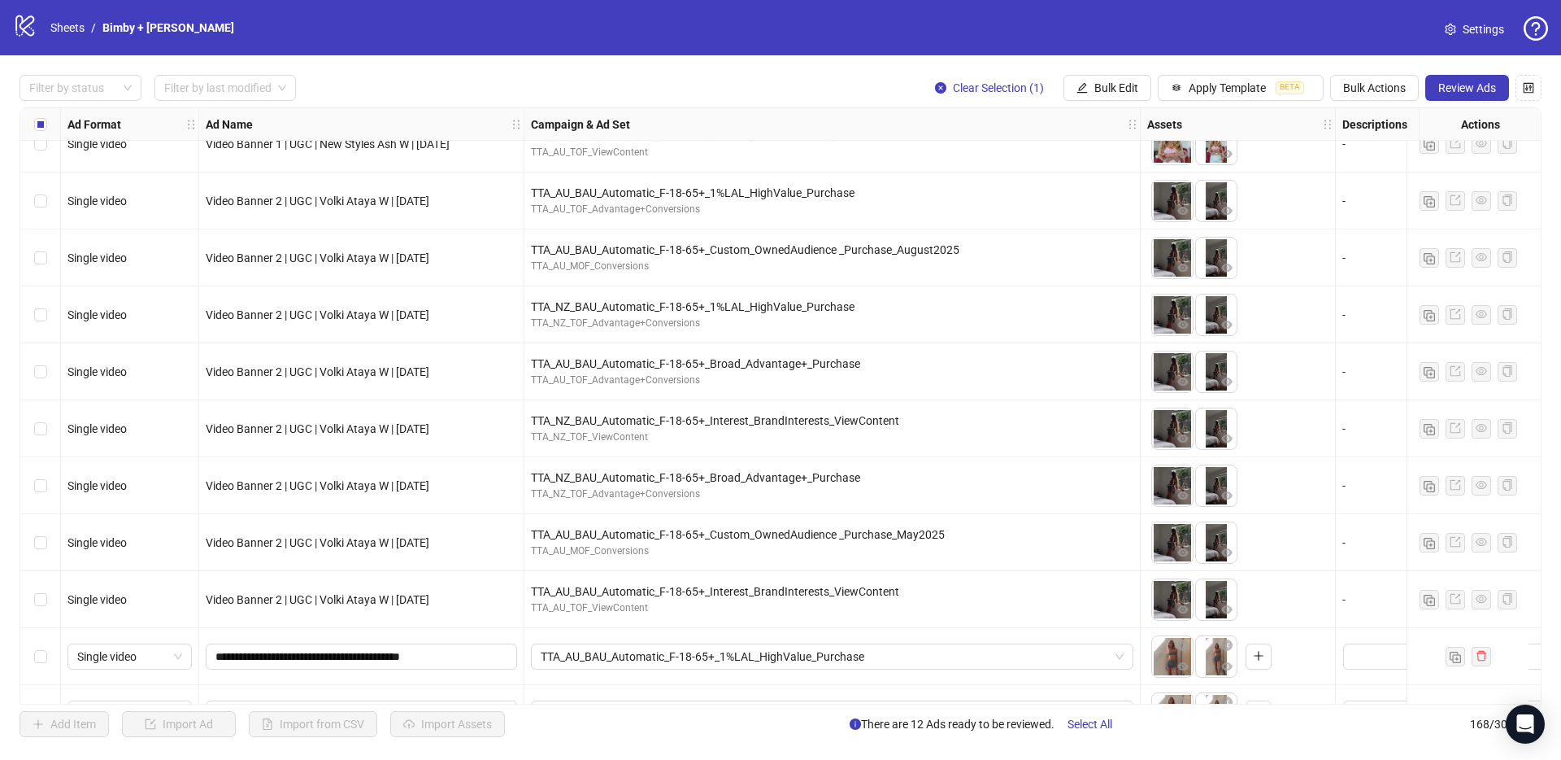
scroll to position [8694, 0]
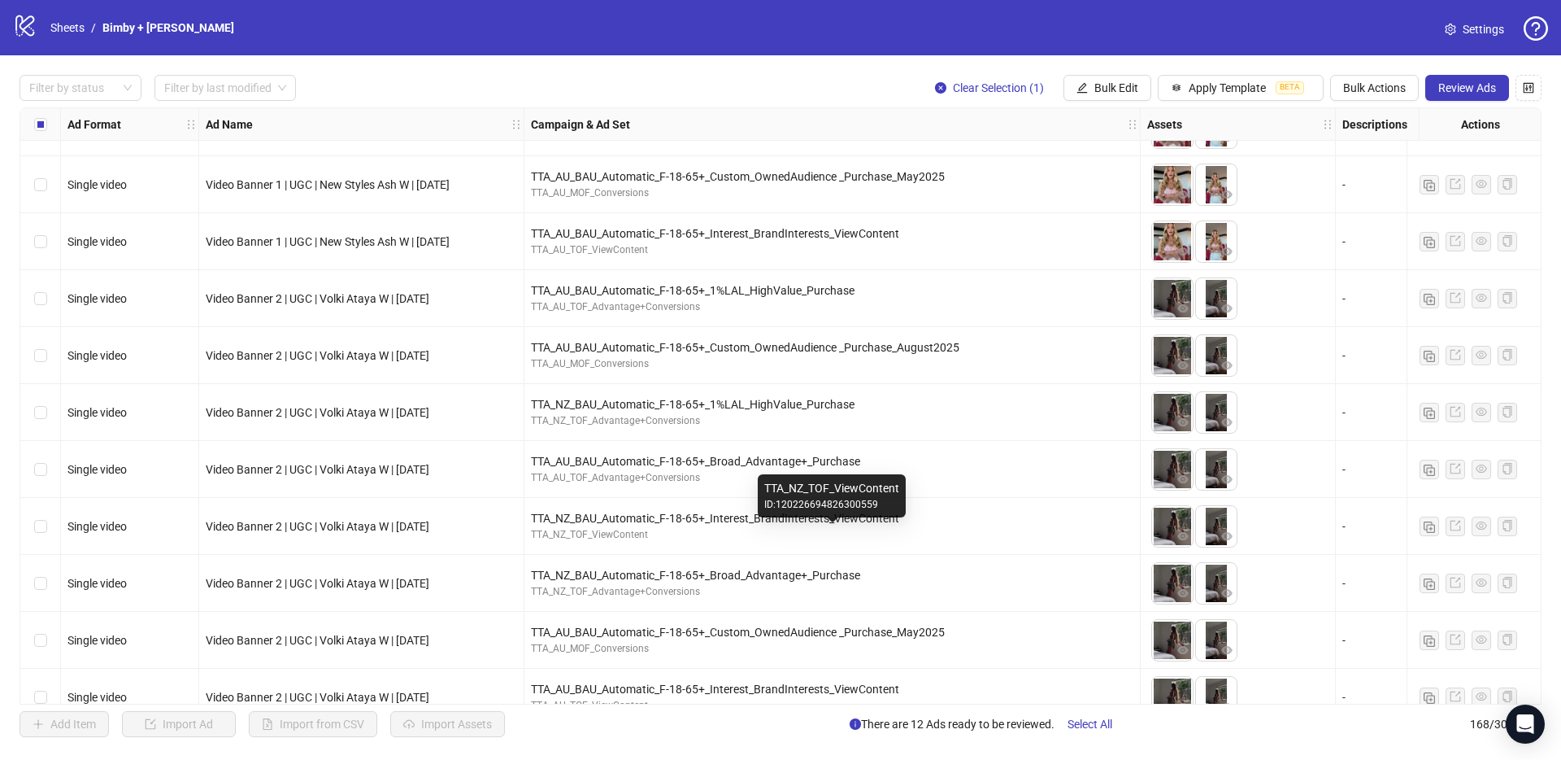
click at [685, 519] on div "TTA_NZ_BAU_Automatic_F-18-65+_Interest_BrandInterests_ViewContent" at bounding box center [832, 518] width 603 height 18
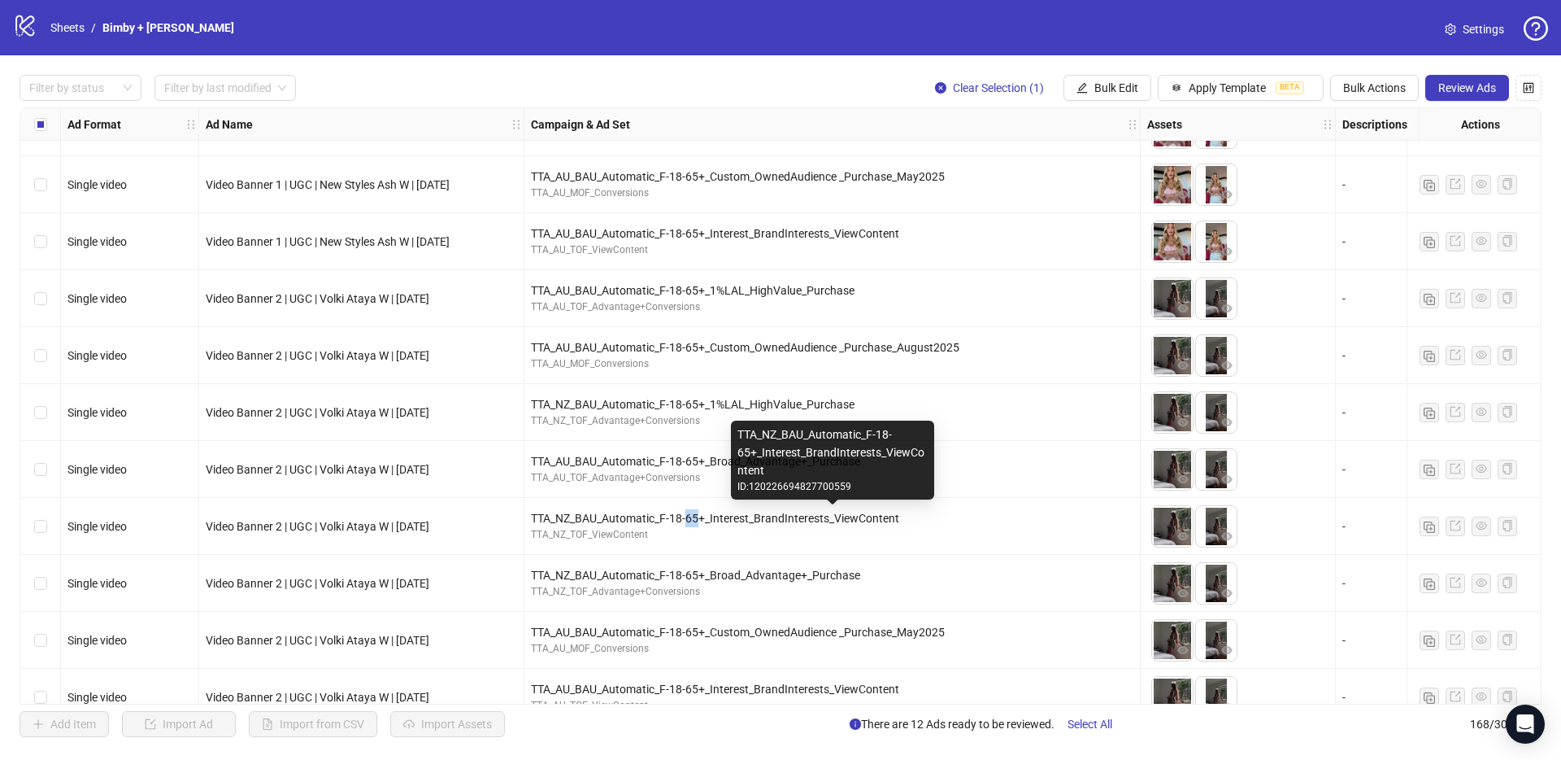
click at [685, 519] on div "TTA_NZ_BAU_Automatic_F-18-65+_Interest_BrandInterests_ViewContent" at bounding box center [832, 518] width 603 height 18
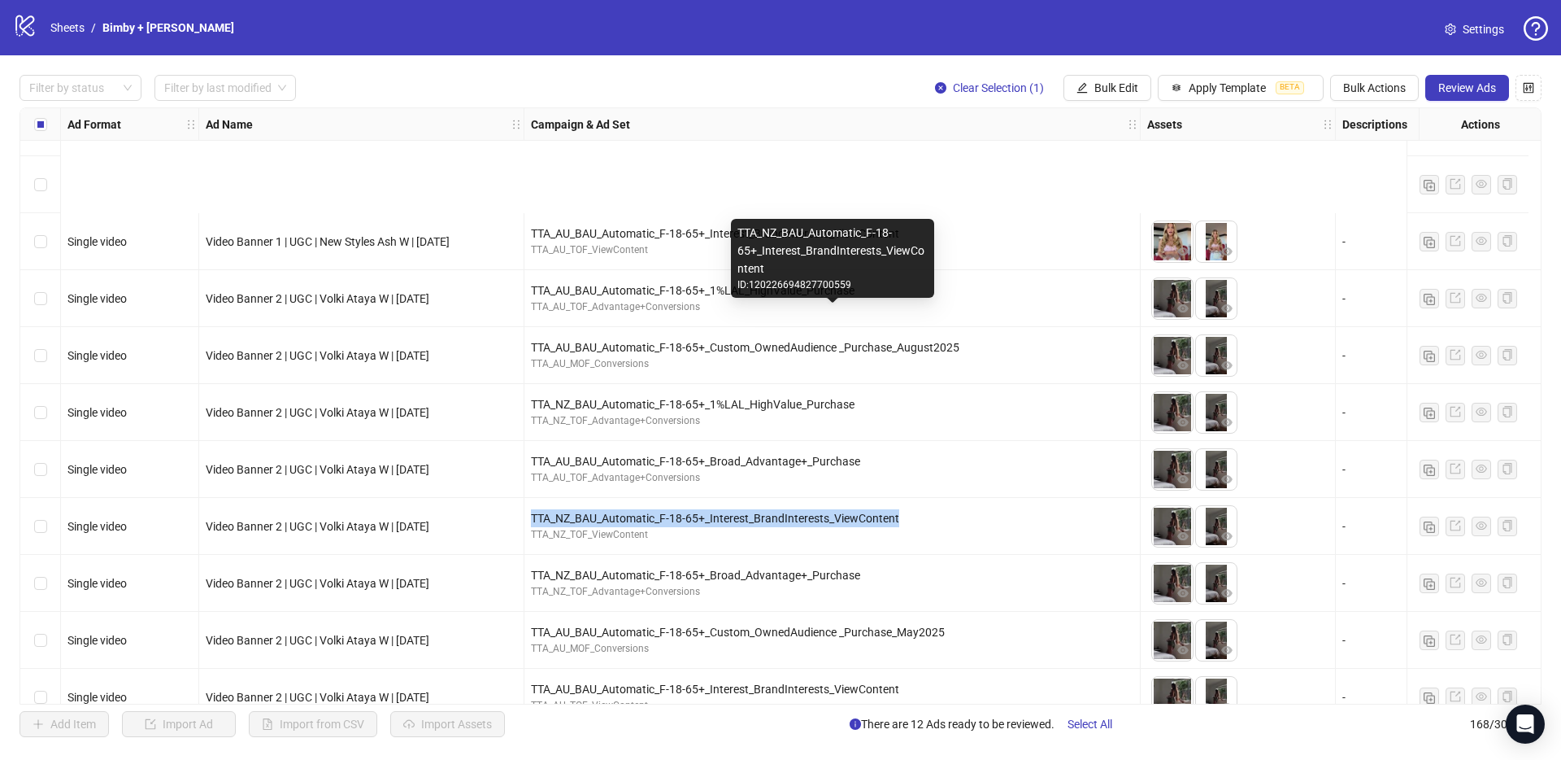
scroll to position [9007, 0]
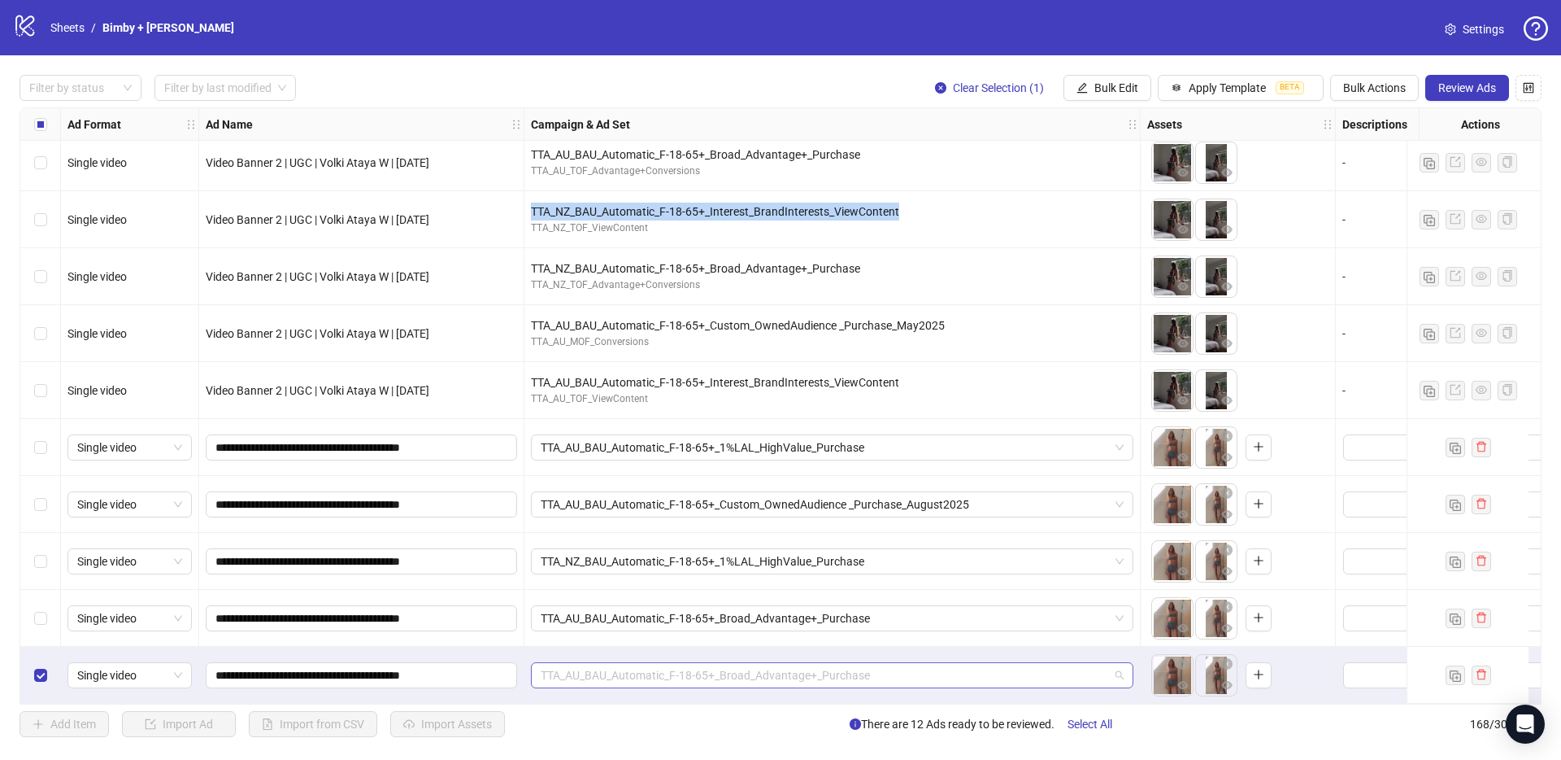
click at [604, 668] on span "TTA_AU_BAU_Automatic_F-18-65+_Broad_Advantage+_Purchase" at bounding box center [832, 675] width 583 height 24
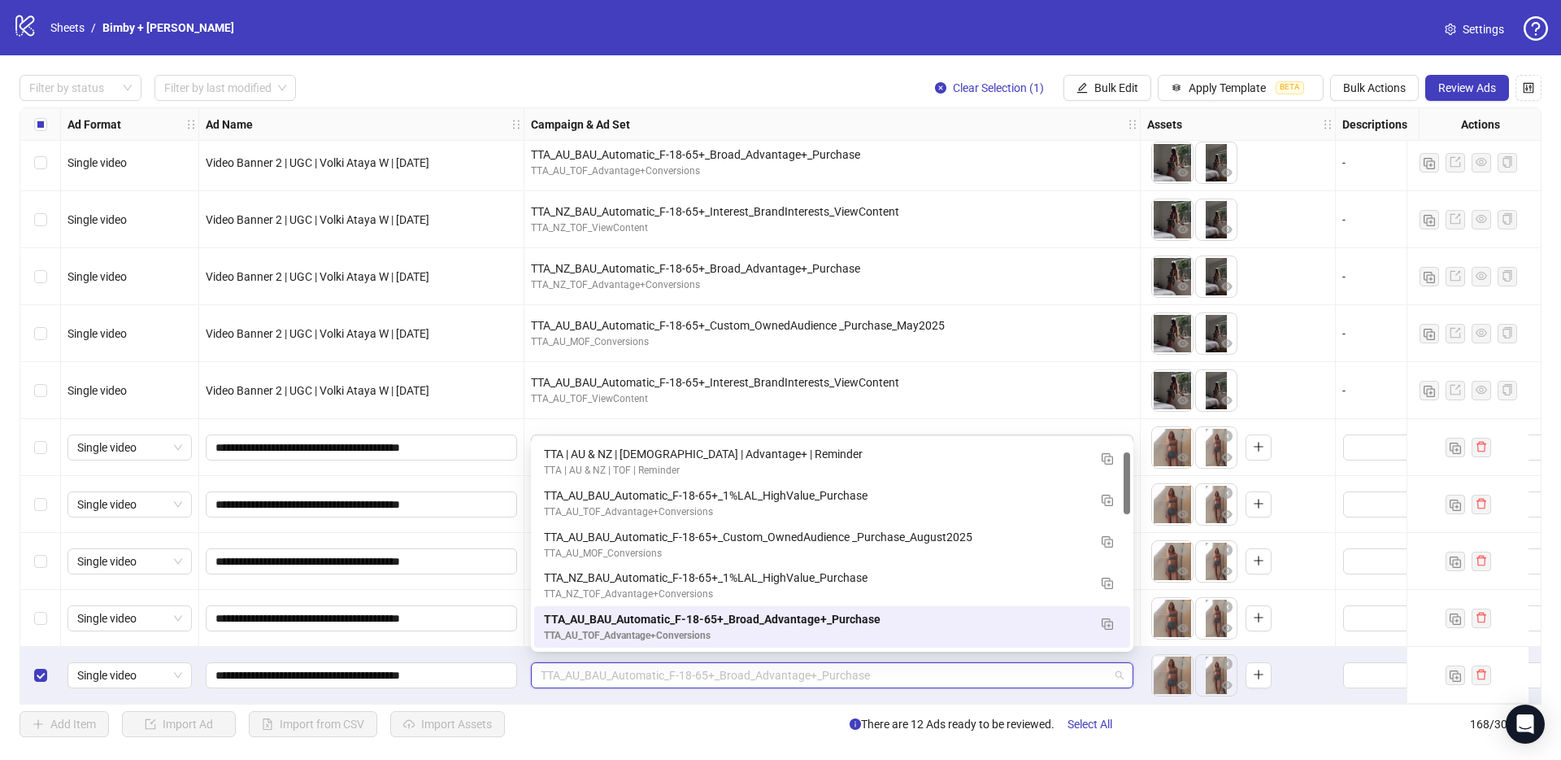
paste input "**********"
type input "**********"
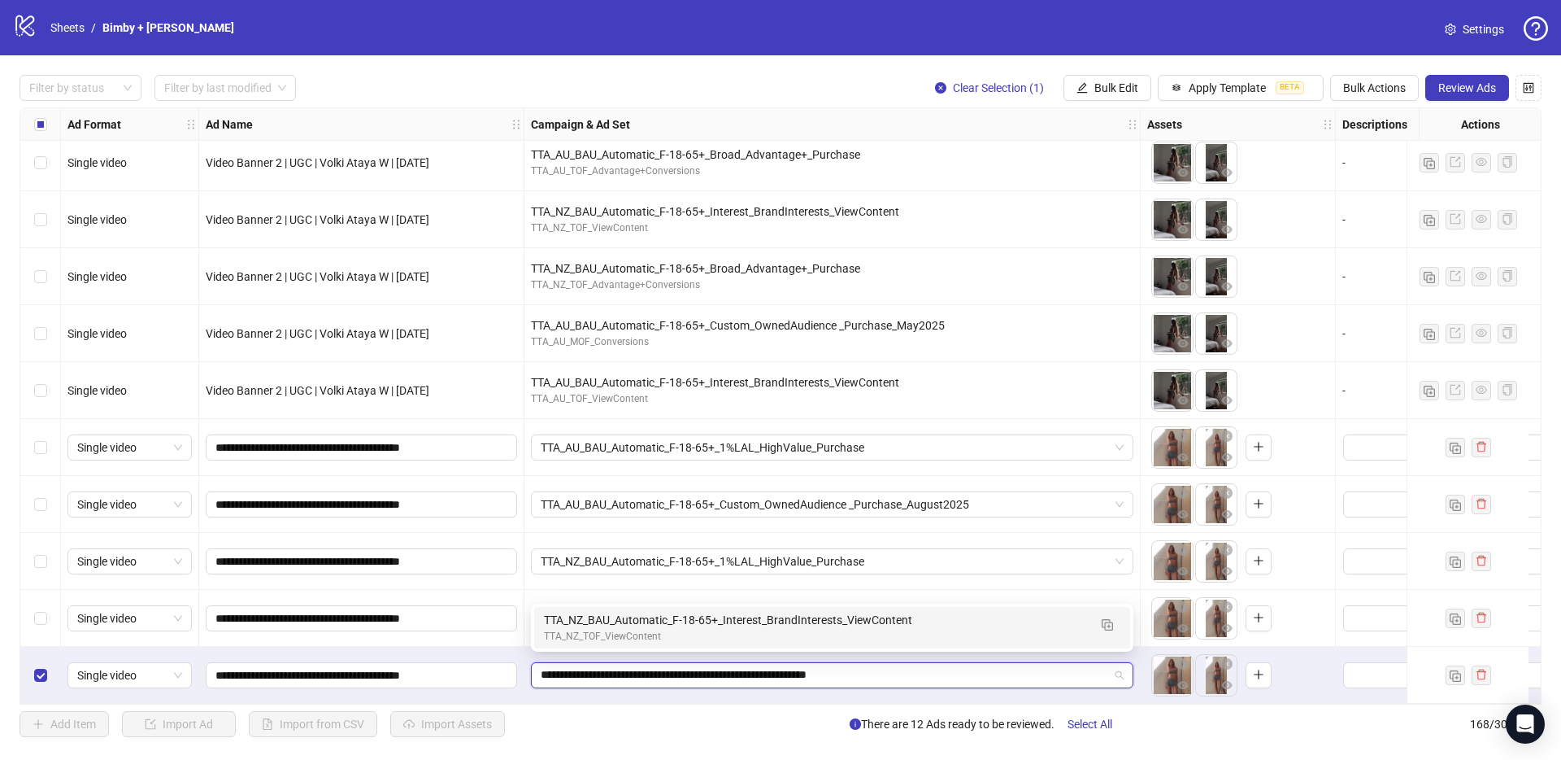
click at [602, 634] on div "TTA_NZ_TOF_ViewContent" at bounding box center [816, 636] width 544 height 15
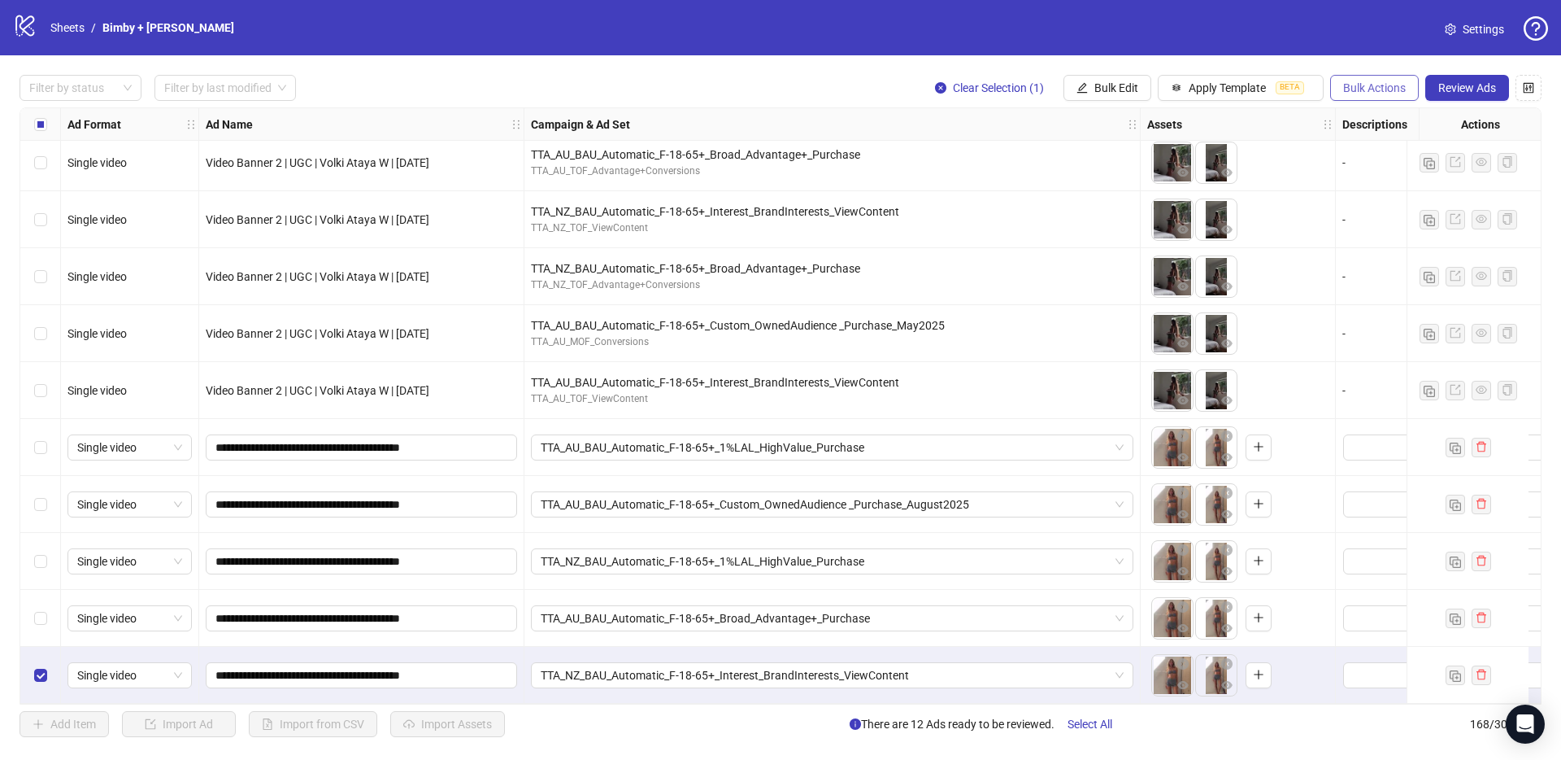
click at [1379, 85] on span "Bulk Actions" at bounding box center [1374, 87] width 63 height 13
click at [1400, 168] on span "Duplicate with assets" at bounding box center [1397, 172] width 111 height 18
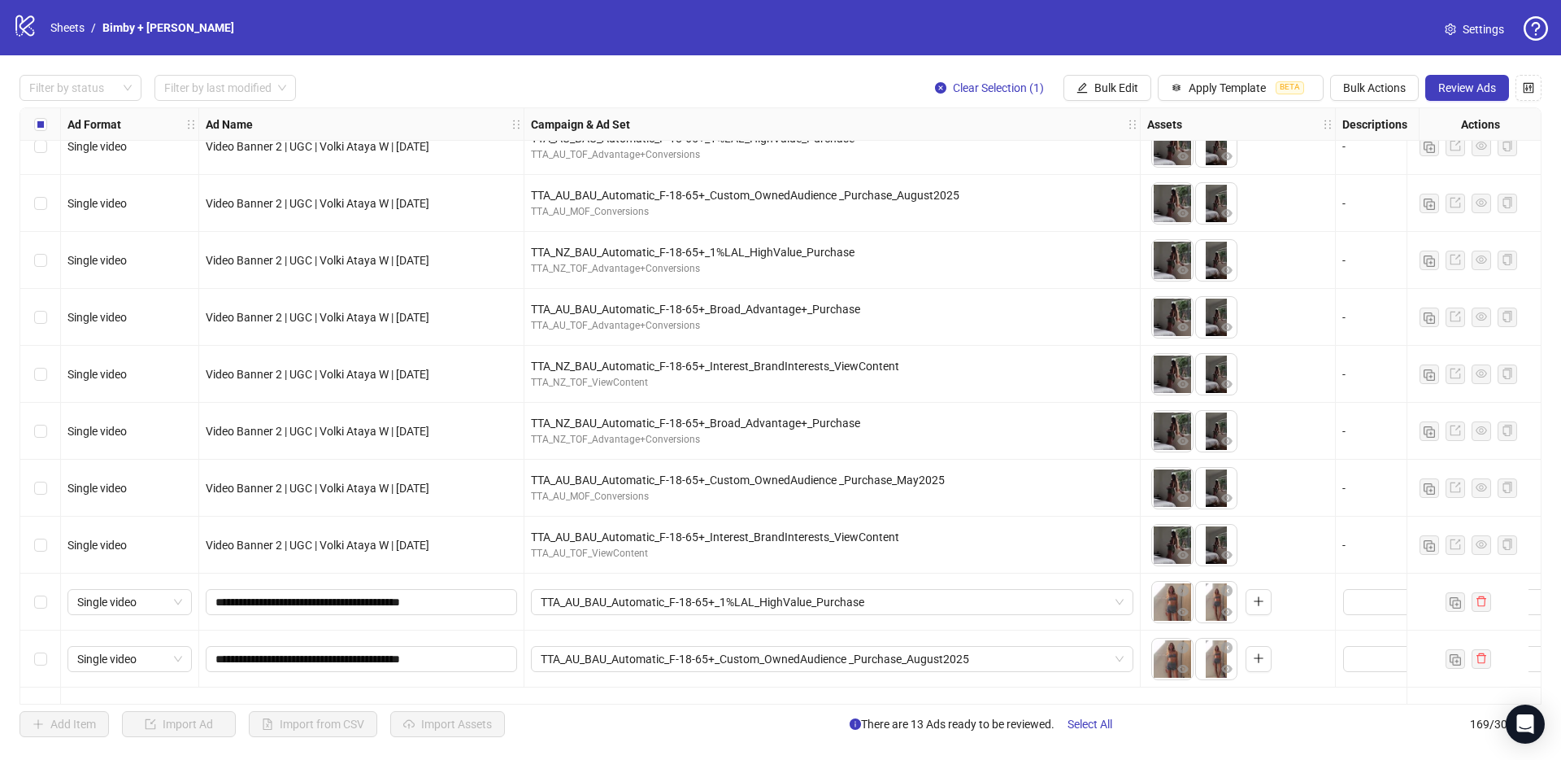
scroll to position [8738, 0]
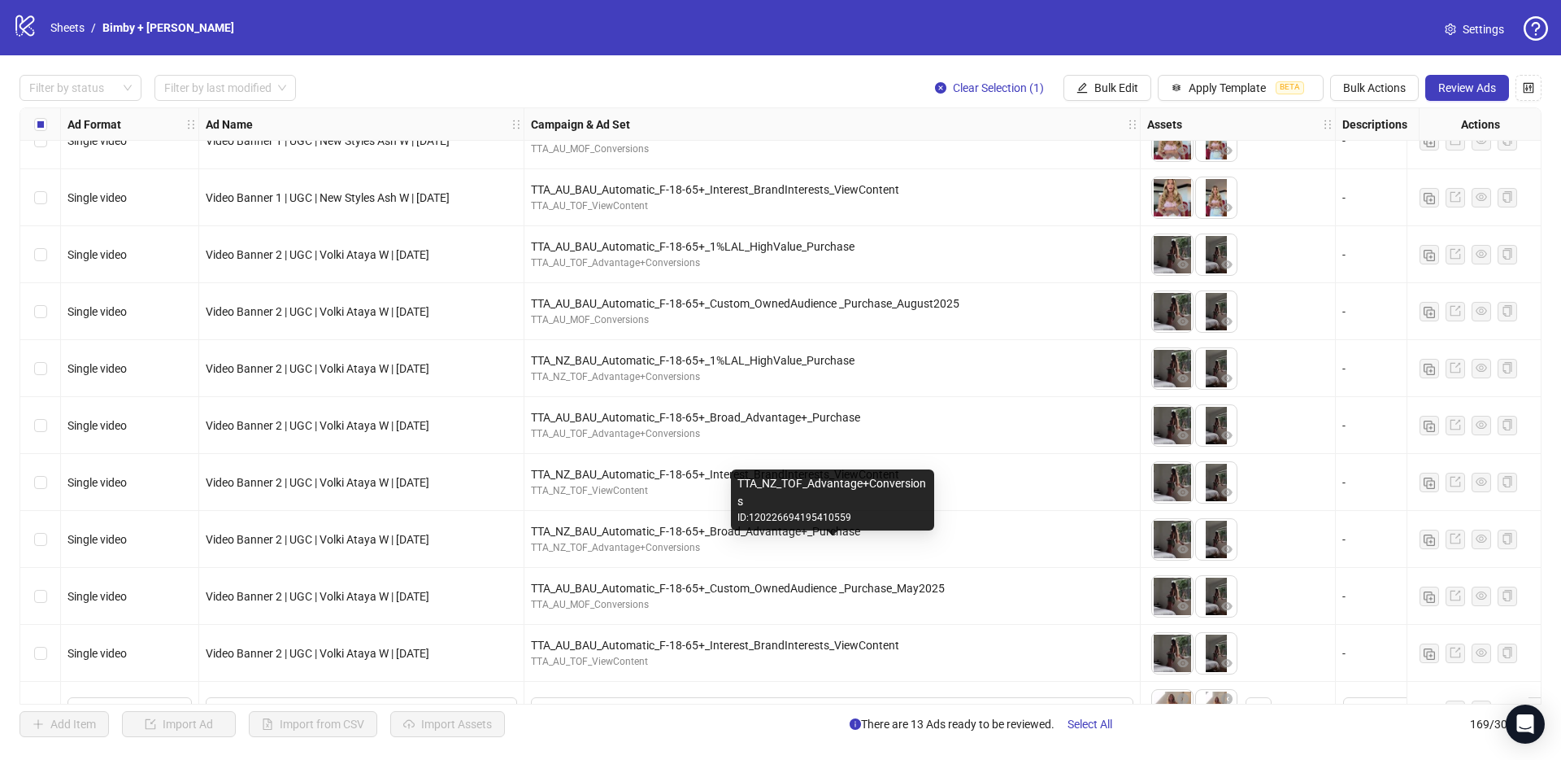
click at [677, 529] on div "TTA_NZ_BAU_Automatic_F-18-65+_Broad_Advantage+_Purchase" at bounding box center [832, 531] width 603 height 18
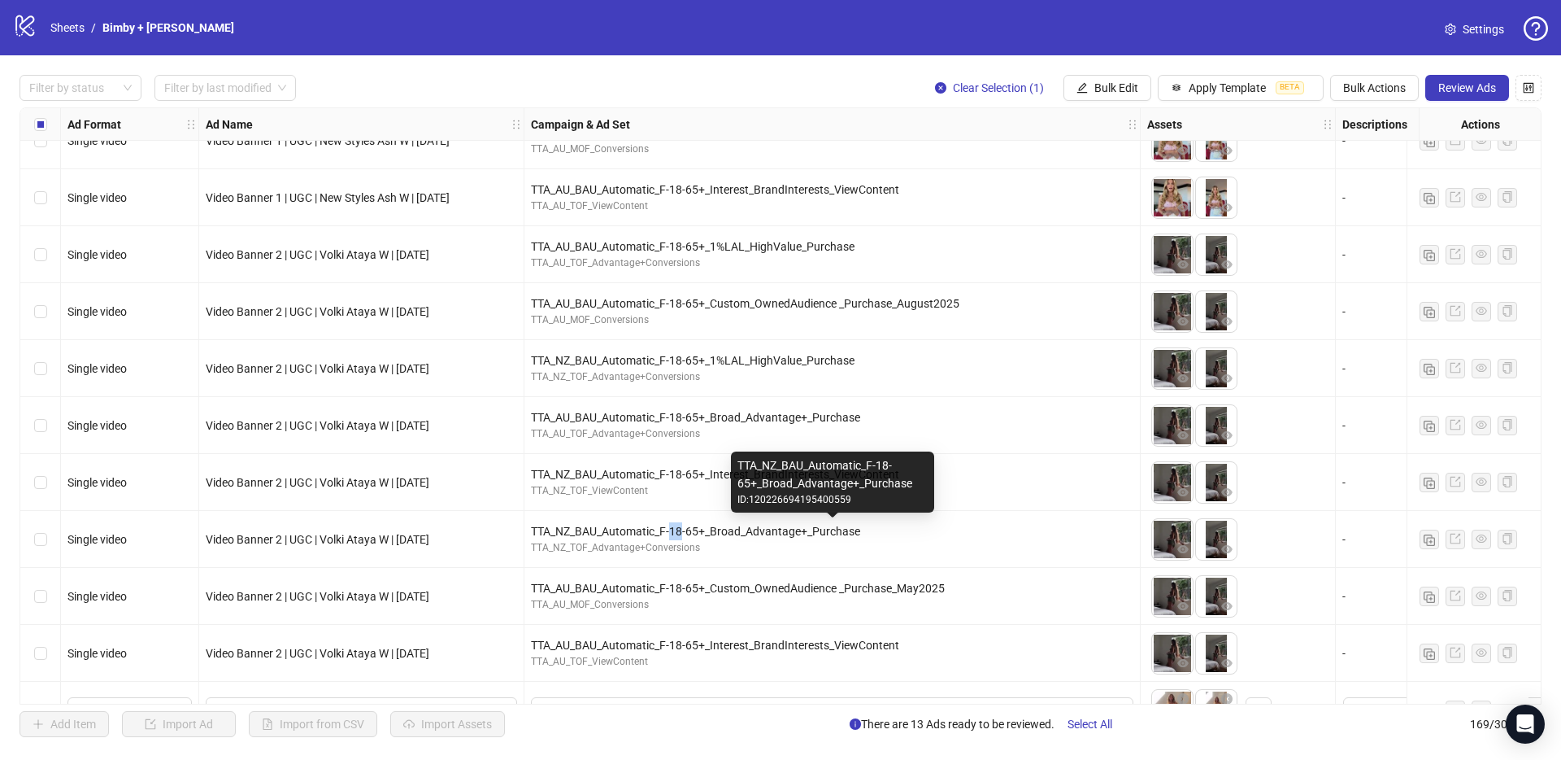
click at [677, 529] on div "TTA_NZ_BAU_Automatic_F-18-65+_Broad_Advantage+_Purchase" at bounding box center [832, 531] width 603 height 18
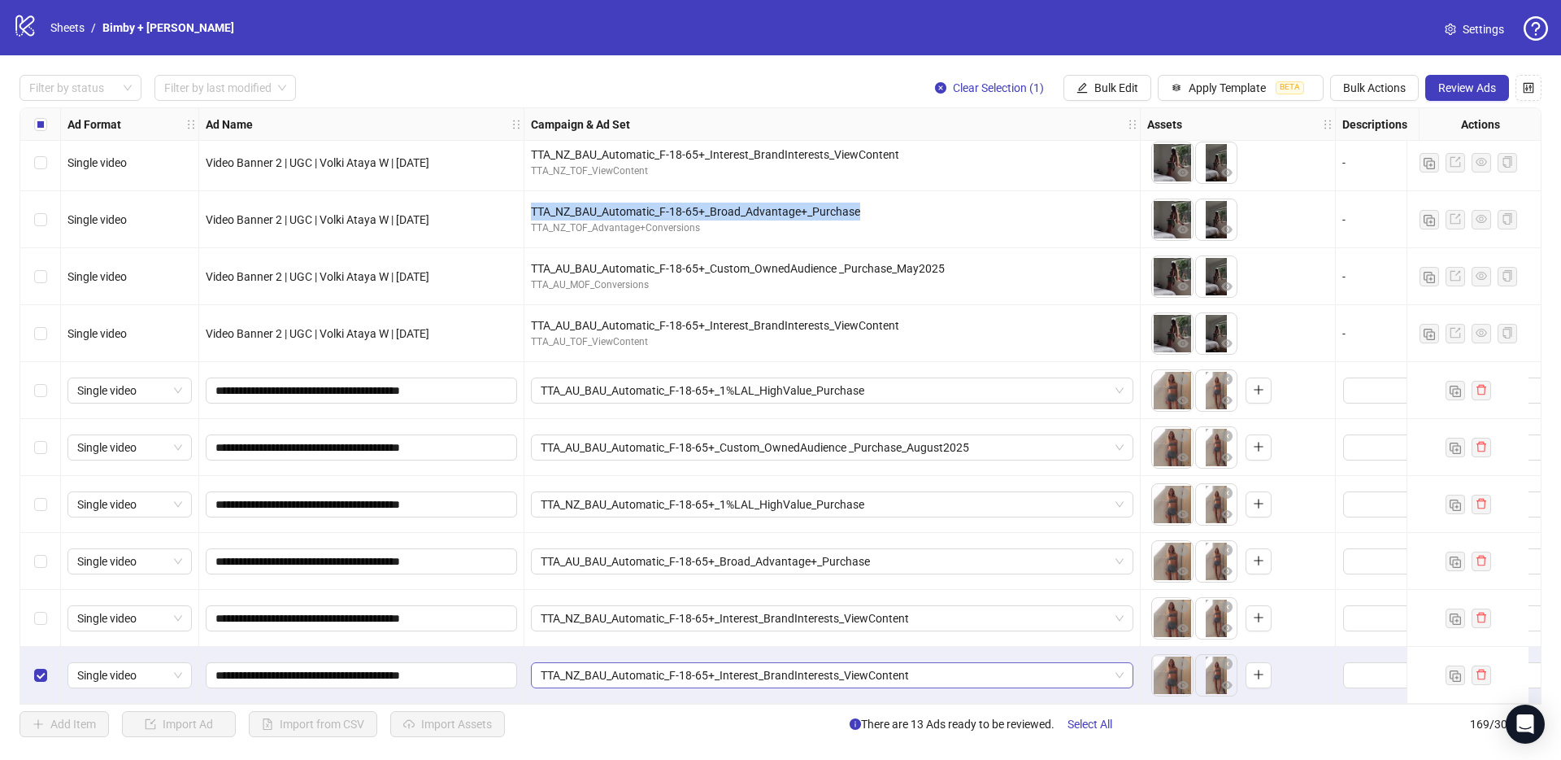
click at [568, 665] on span "TTA_NZ_BAU_Automatic_F-18-65+_Interest_BrandInterests_ViewContent" at bounding box center [832, 675] width 583 height 24
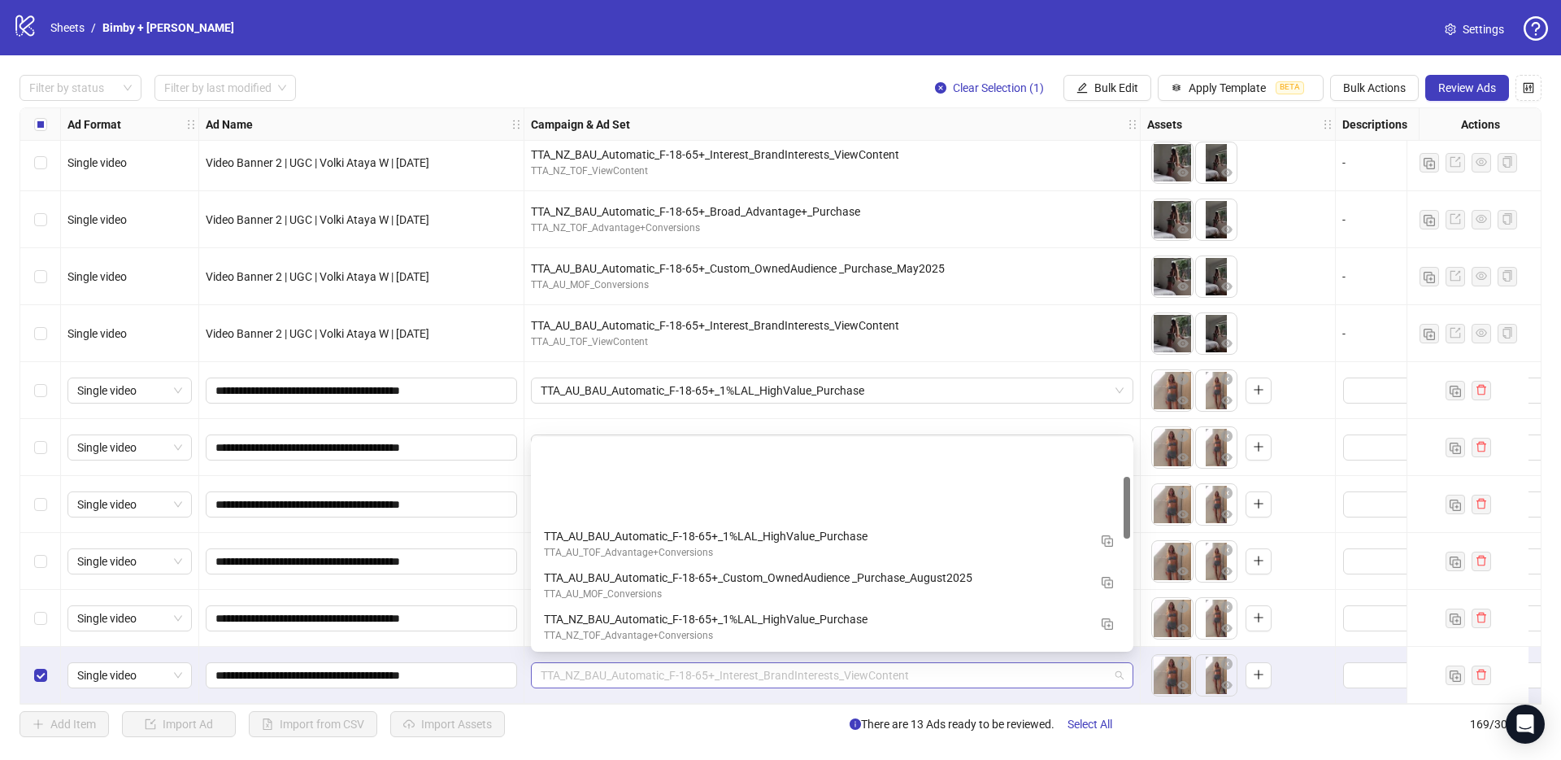
scroll to position [124, 0]
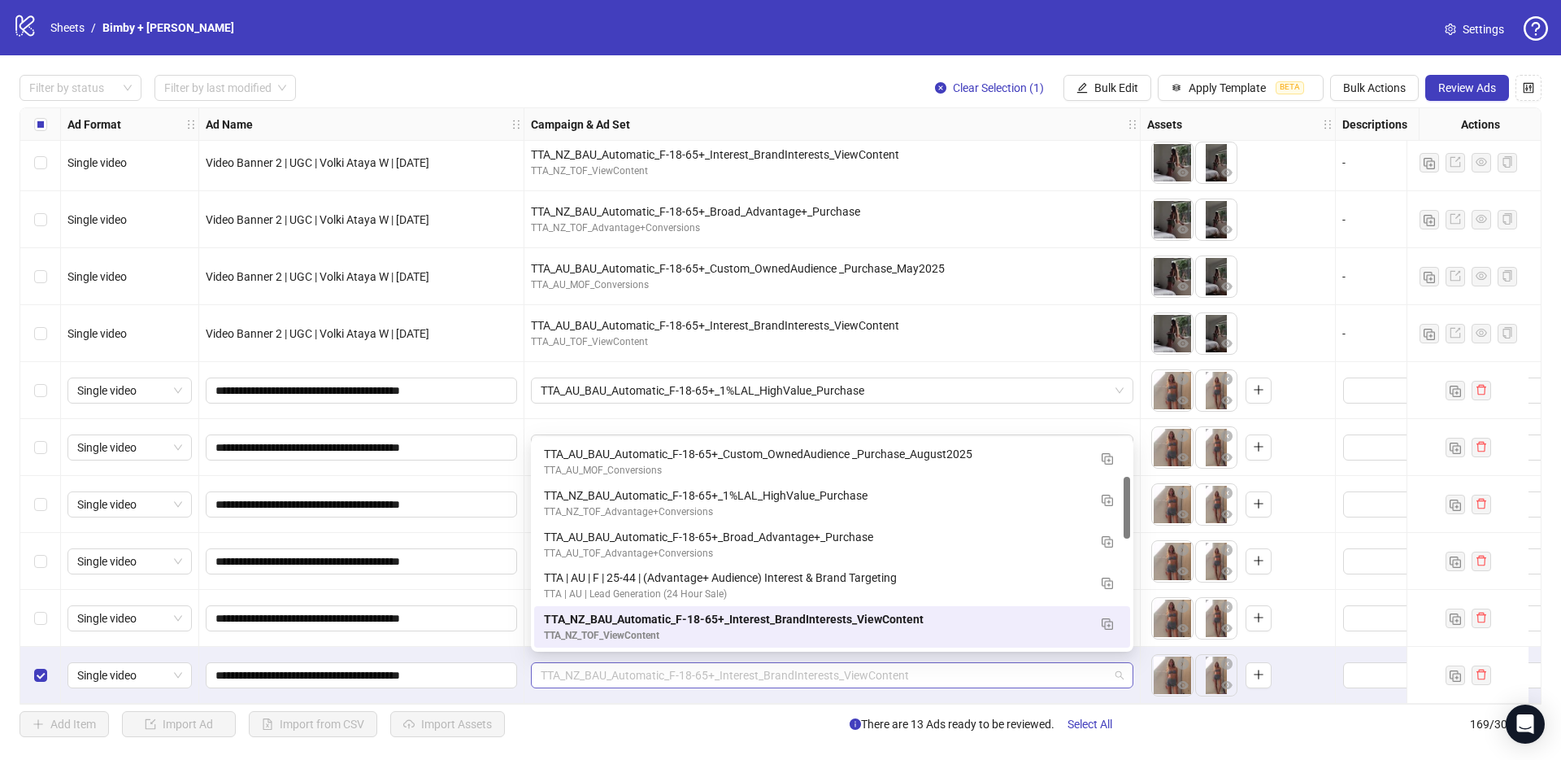
paste input "**********"
type input "**********"
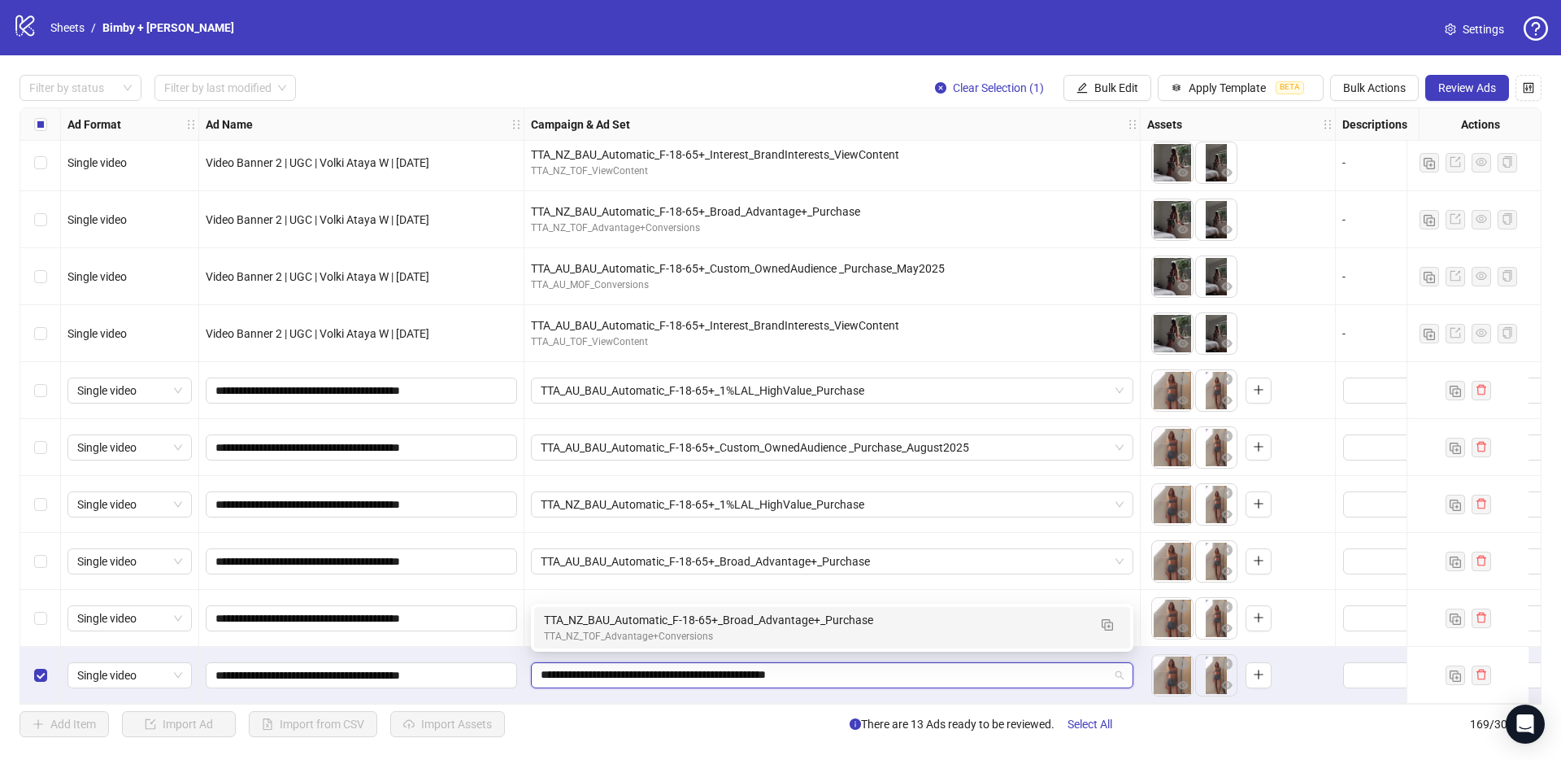
scroll to position [0, 0]
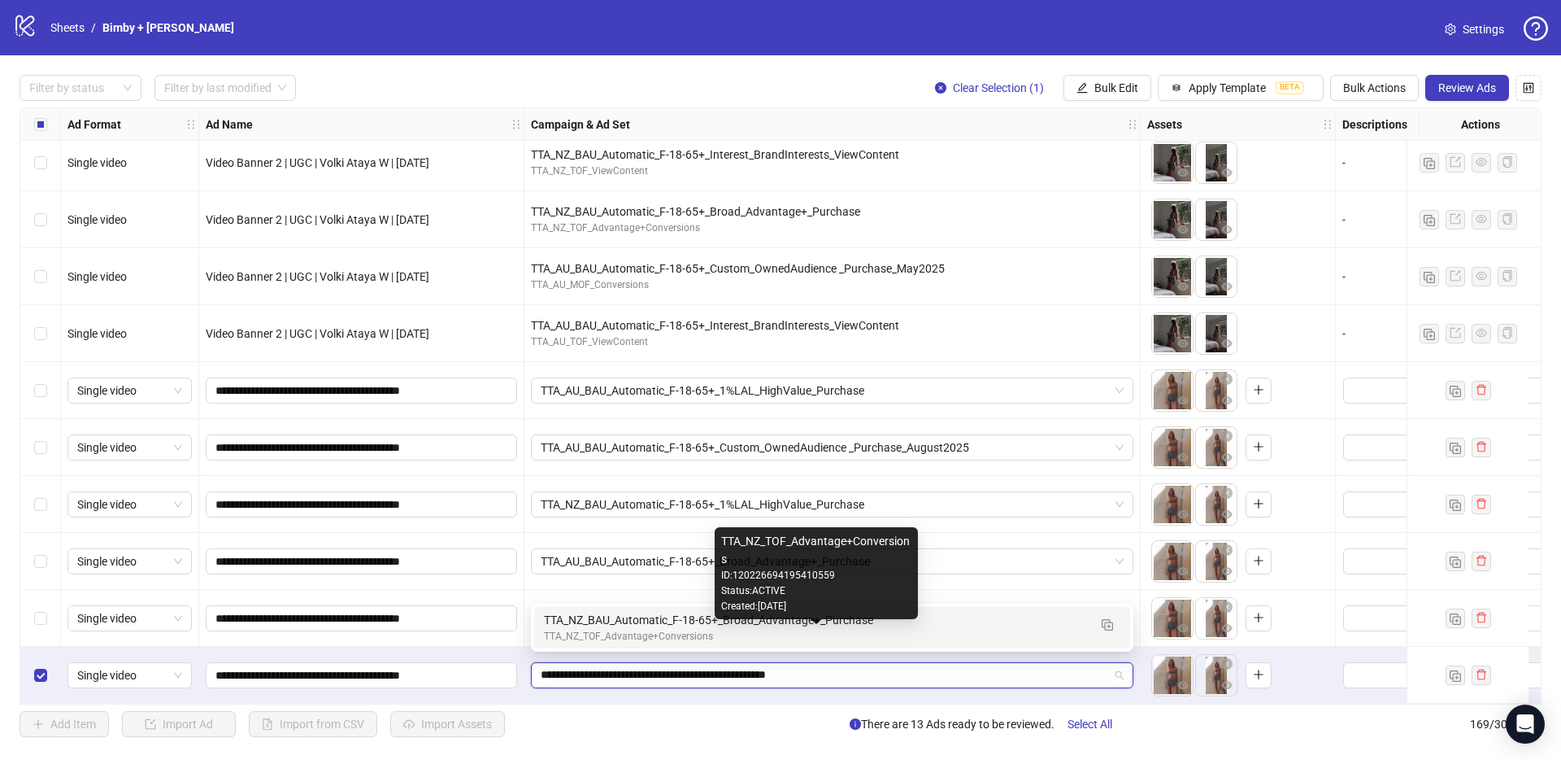
click at [572, 632] on div "TTA_NZ_TOF_Advantage+Conversions" at bounding box center [816, 636] width 544 height 15
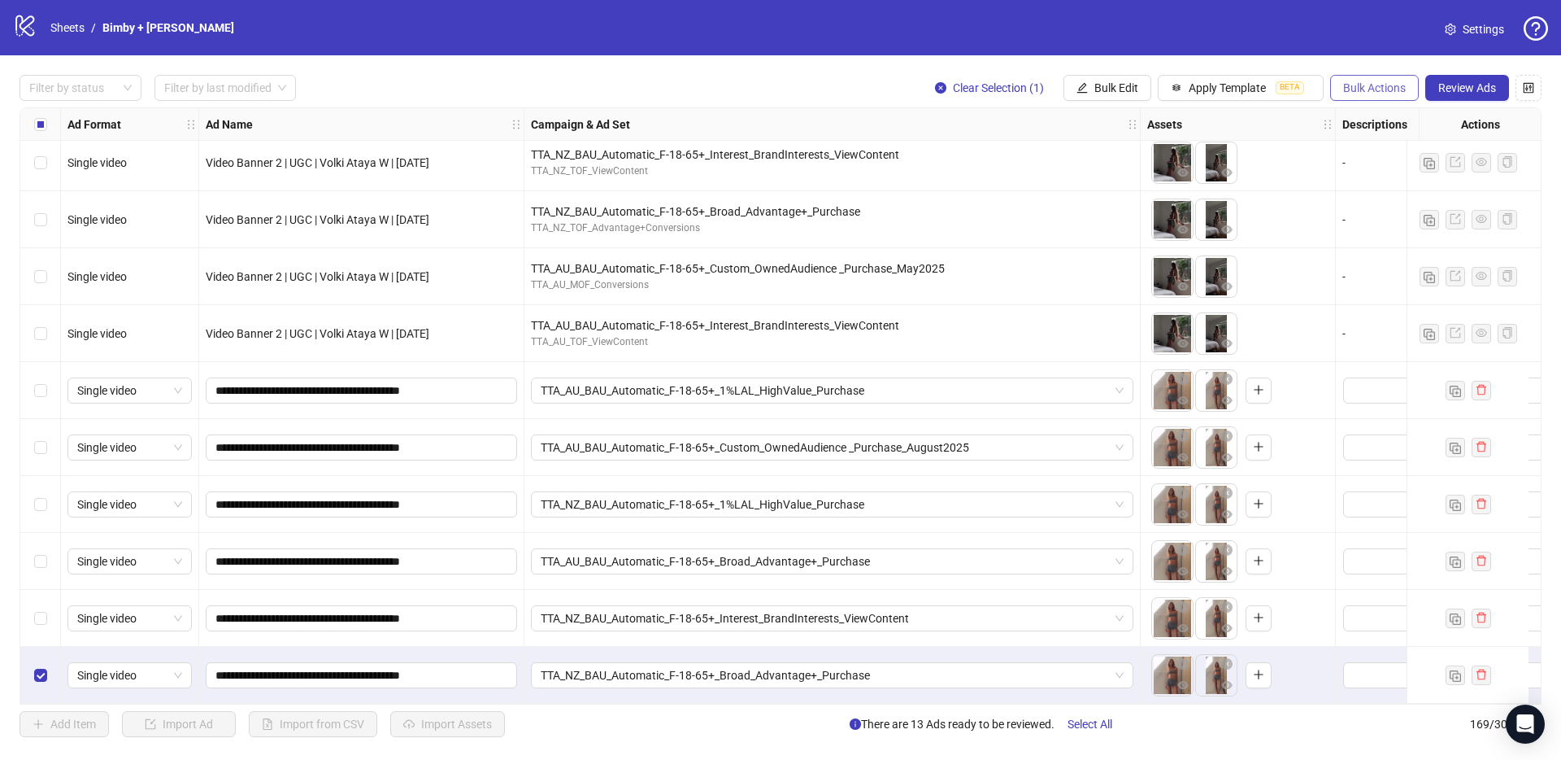
click at [1394, 88] on span "Bulk Actions" at bounding box center [1374, 87] width 63 height 13
click at [1391, 165] on span "Duplicate with assets" at bounding box center [1397, 172] width 111 height 18
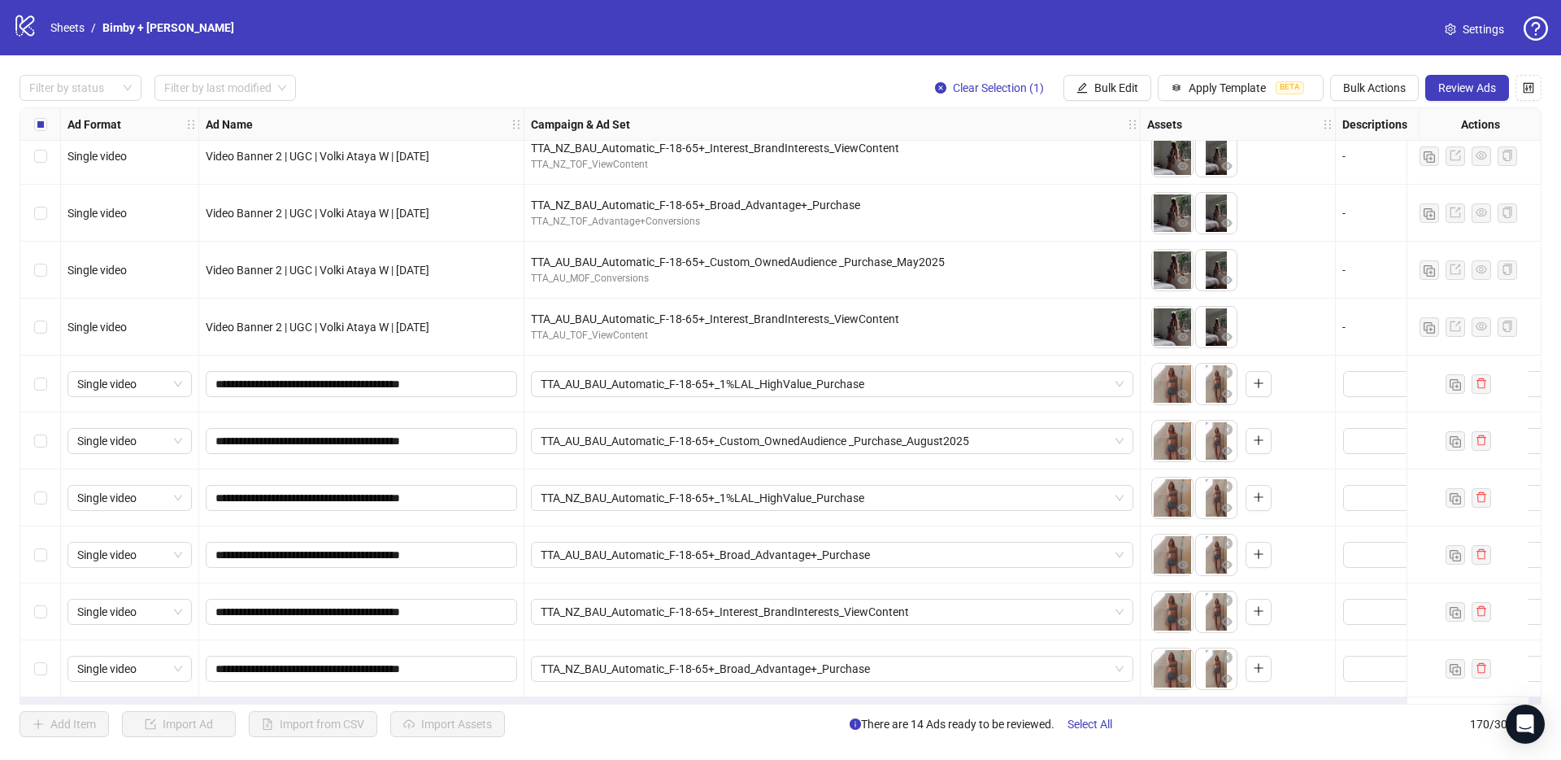
scroll to position [9121, 0]
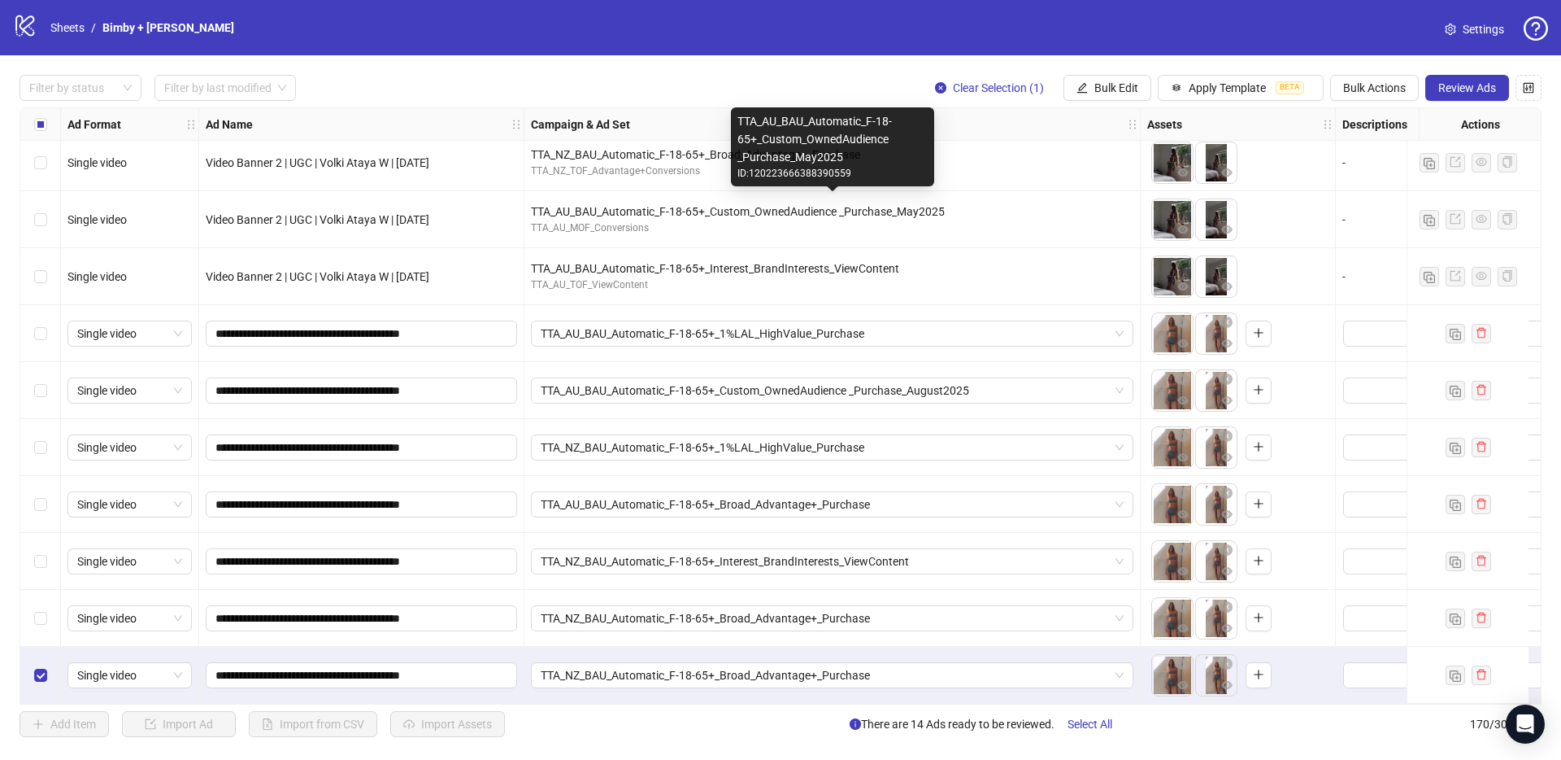
click at [686, 203] on div "TTA_AU_BAU_Automatic_F-18-65+_Custom_OwnedAudience _Purchase_May2025" at bounding box center [832, 211] width 603 height 18
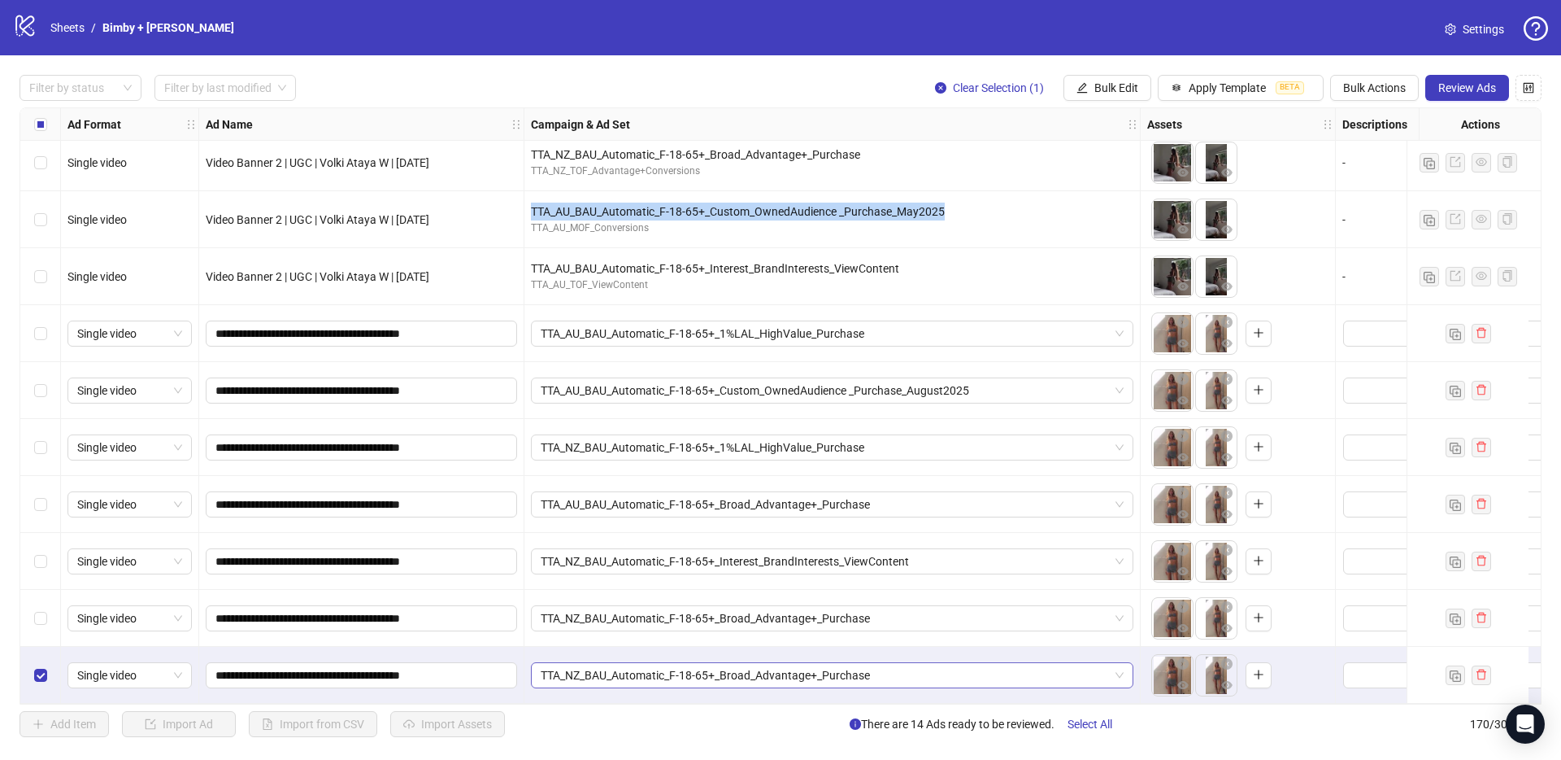
click at [676, 666] on span "TTA_NZ_BAU_Automatic_F-18-65+_Broad_Advantage+_Purchase" at bounding box center [832, 675] width 583 height 24
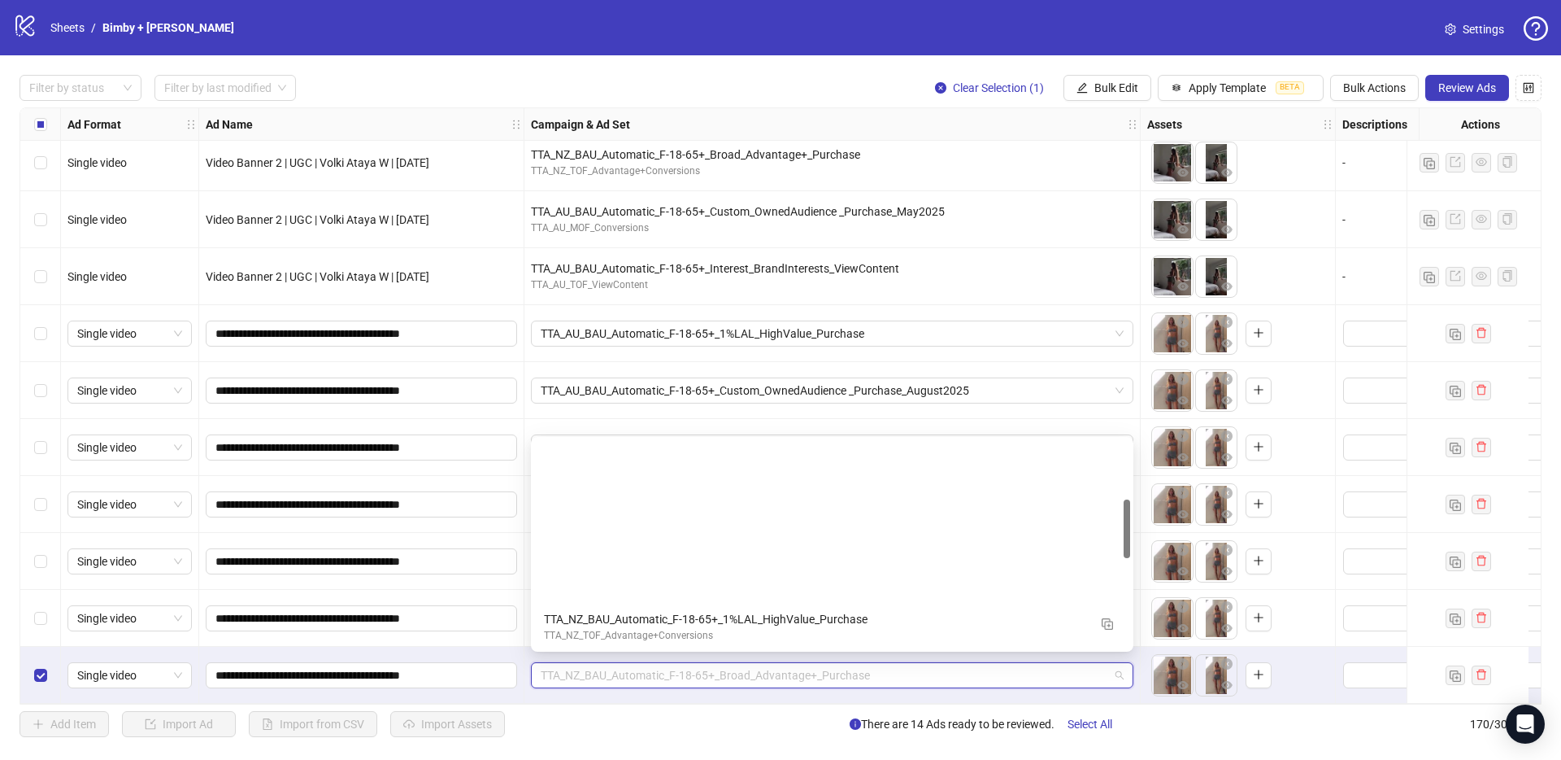
scroll to position [207, 0]
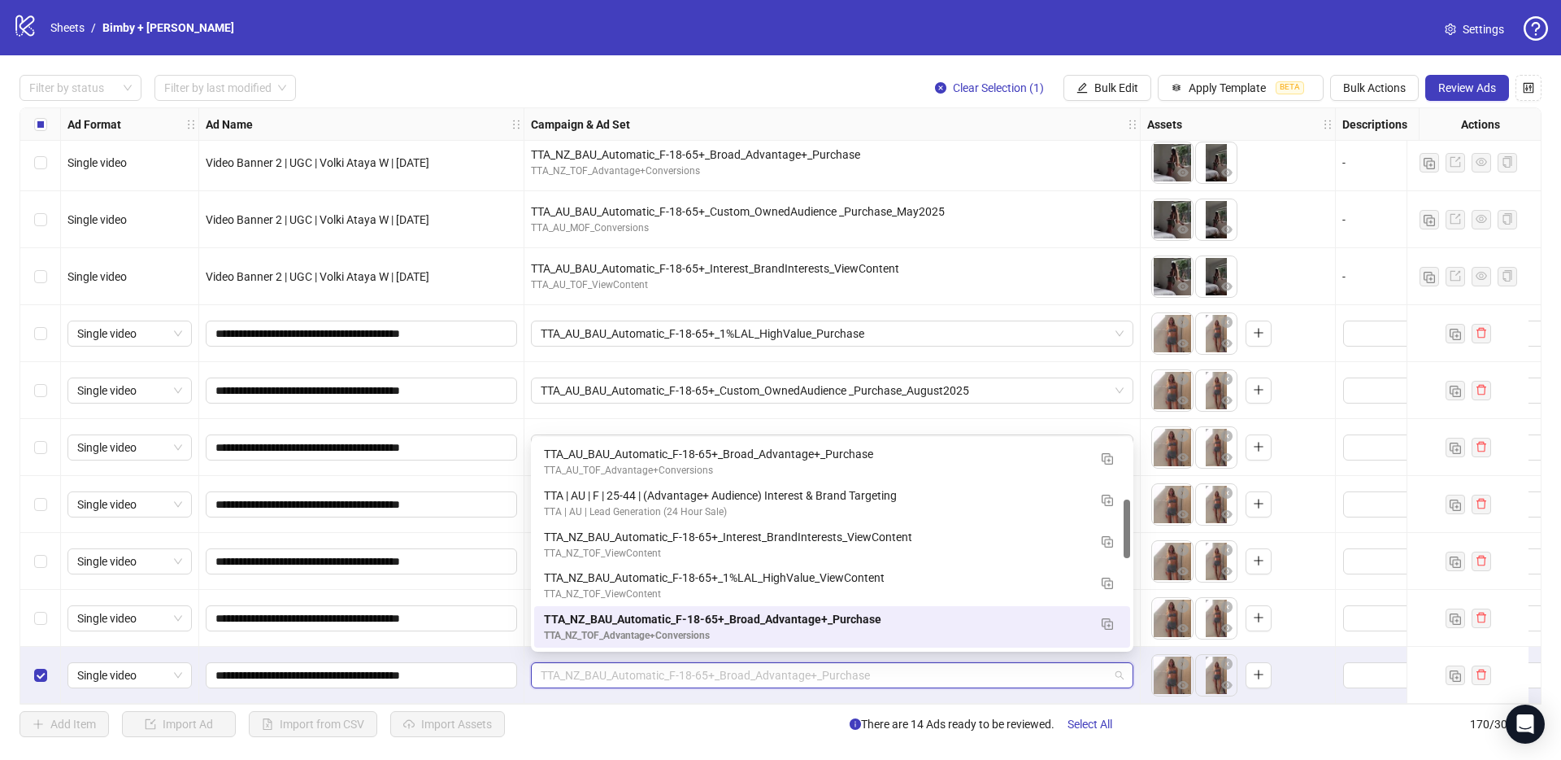
paste input "**********"
type input "**********"
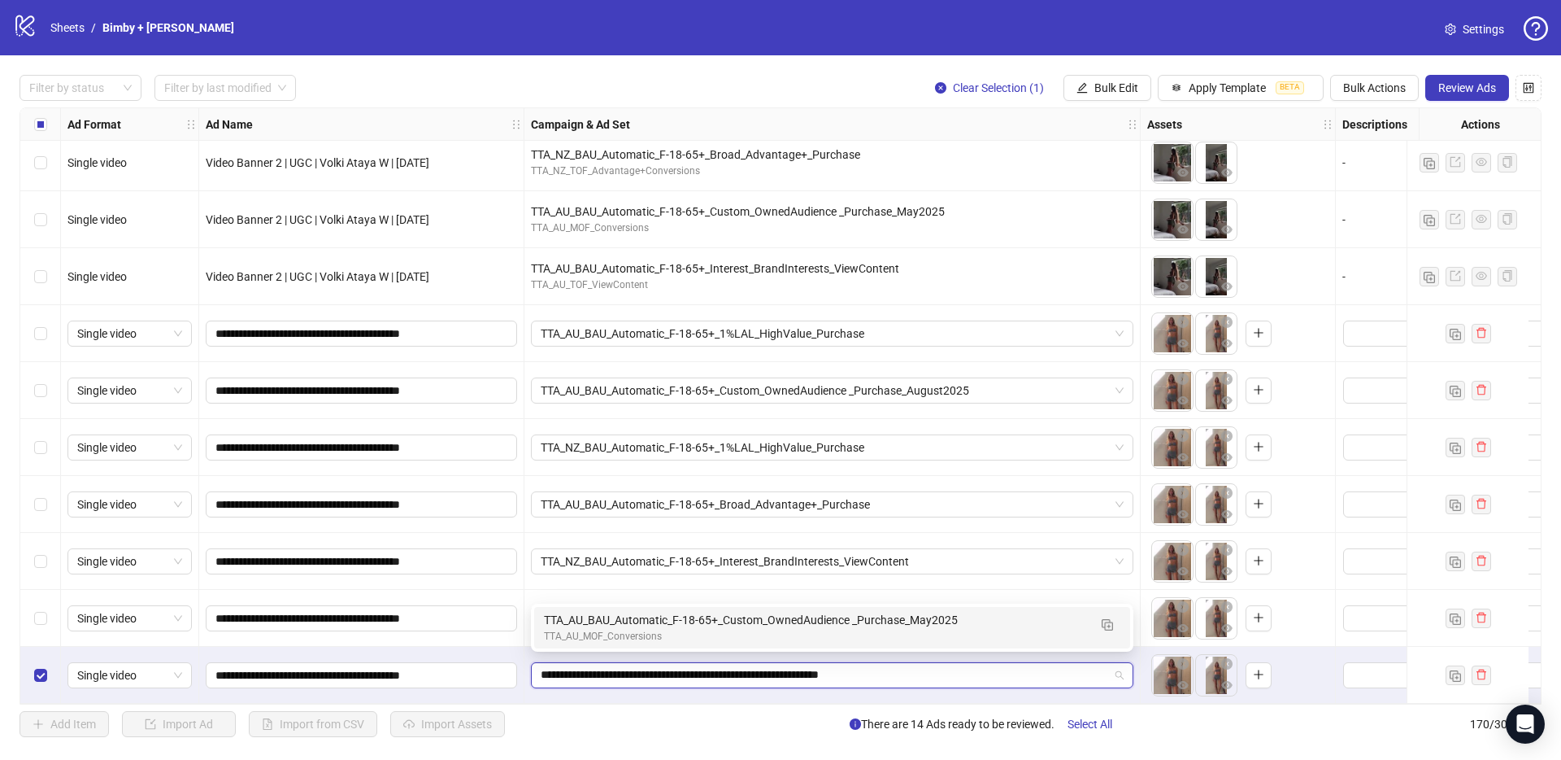
scroll to position [0, 0]
click at [661, 635] on div "TTA_AU_MOF_Conversions" at bounding box center [816, 636] width 544 height 15
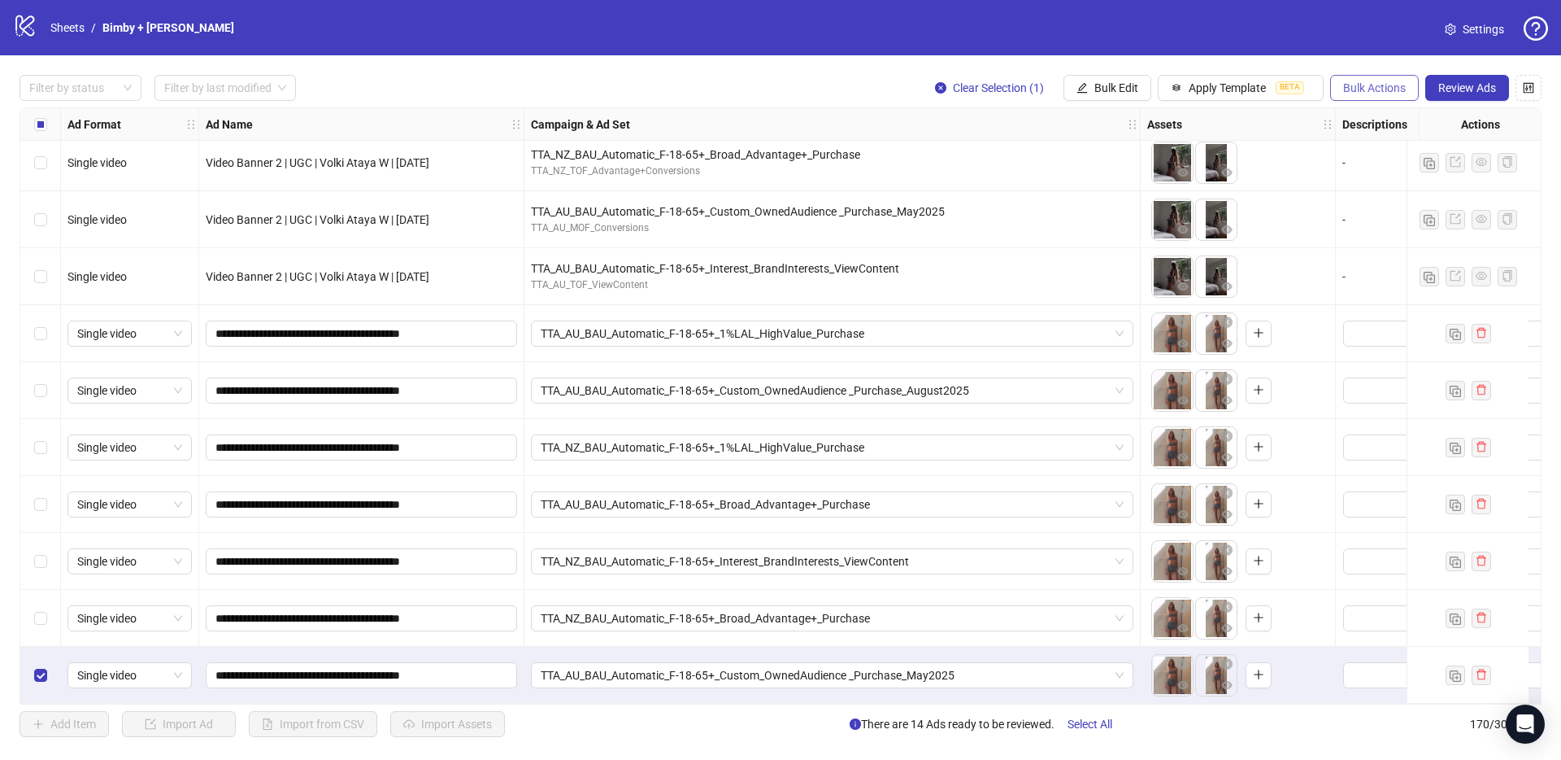
click at [1376, 89] on span "Bulk Actions" at bounding box center [1374, 87] width 63 height 13
click at [1408, 172] on span "Duplicate with assets" at bounding box center [1397, 172] width 111 height 18
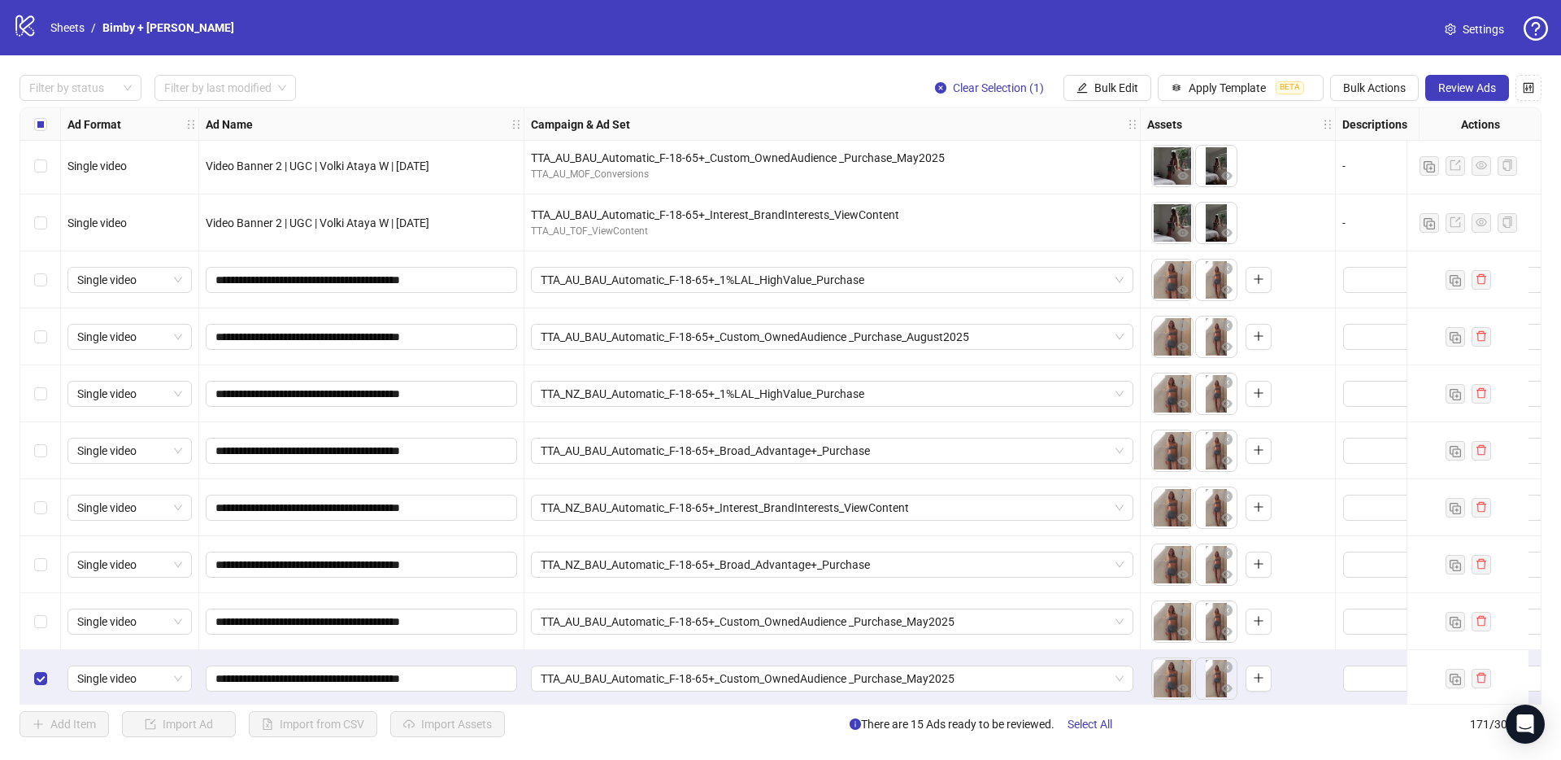
scroll to position [9158, 0]
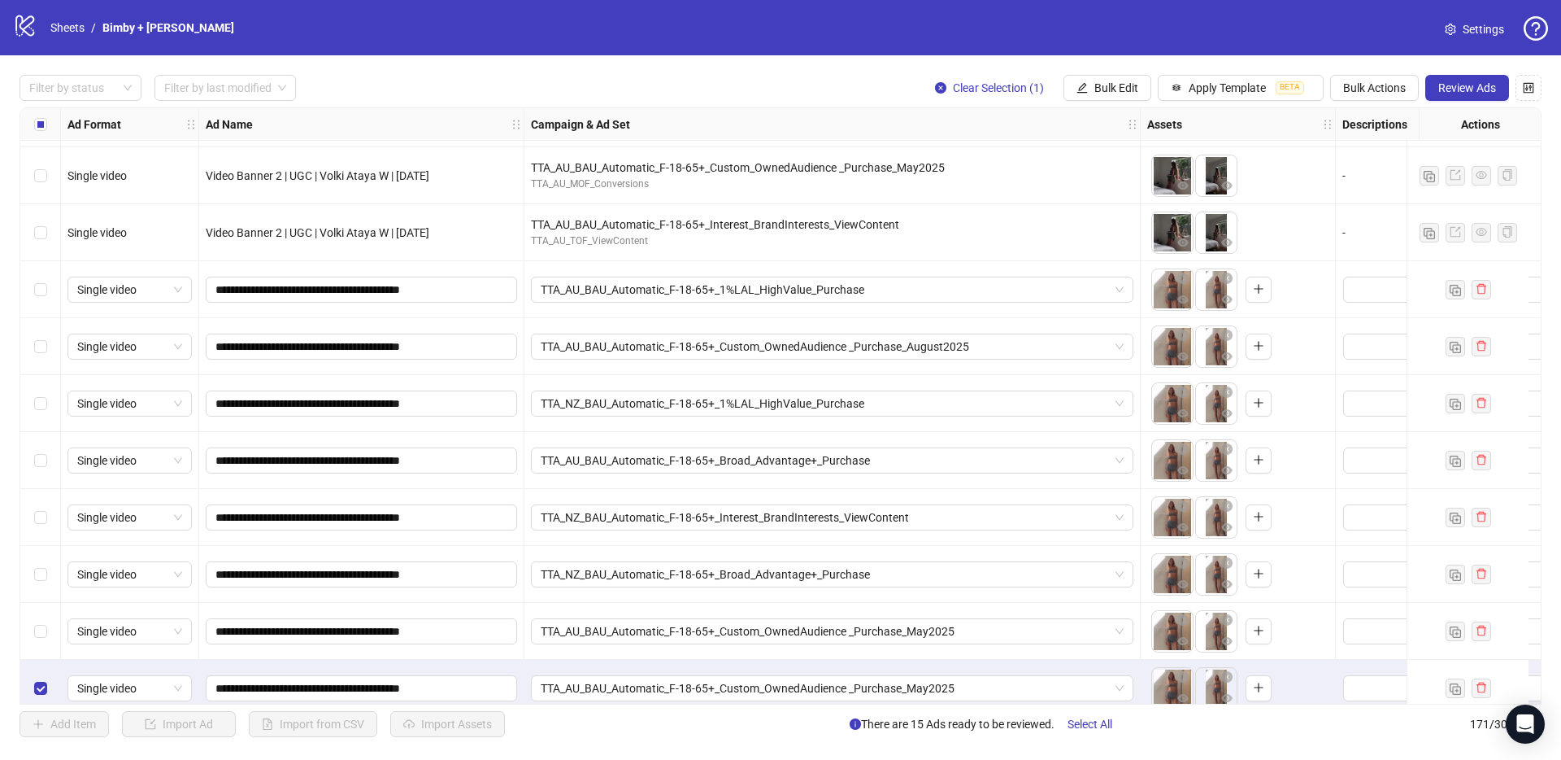
click at [689, 218] on div "TTA_AU_BAU_Automatic_F-18-65+_Interest_BrandInterests_ViewContent" at bounding box center [832, 224] width 603 height 18
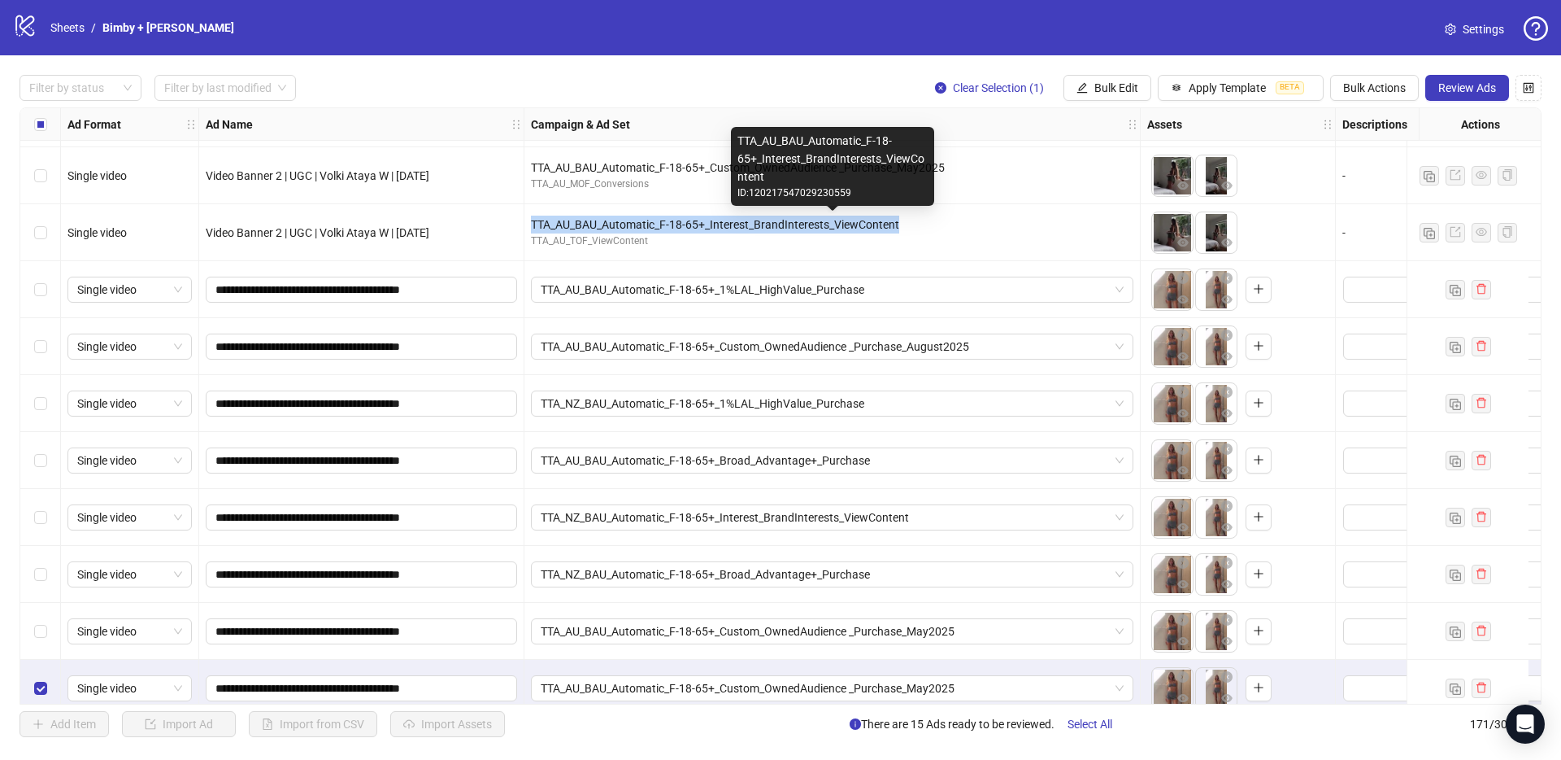
click at [689, 218] on div "TTA_AU_BAU_Automatic_F-18-65+_Interest_BrandInterests_ViewContent" at bounding box center [832, 224] width 603 height 18
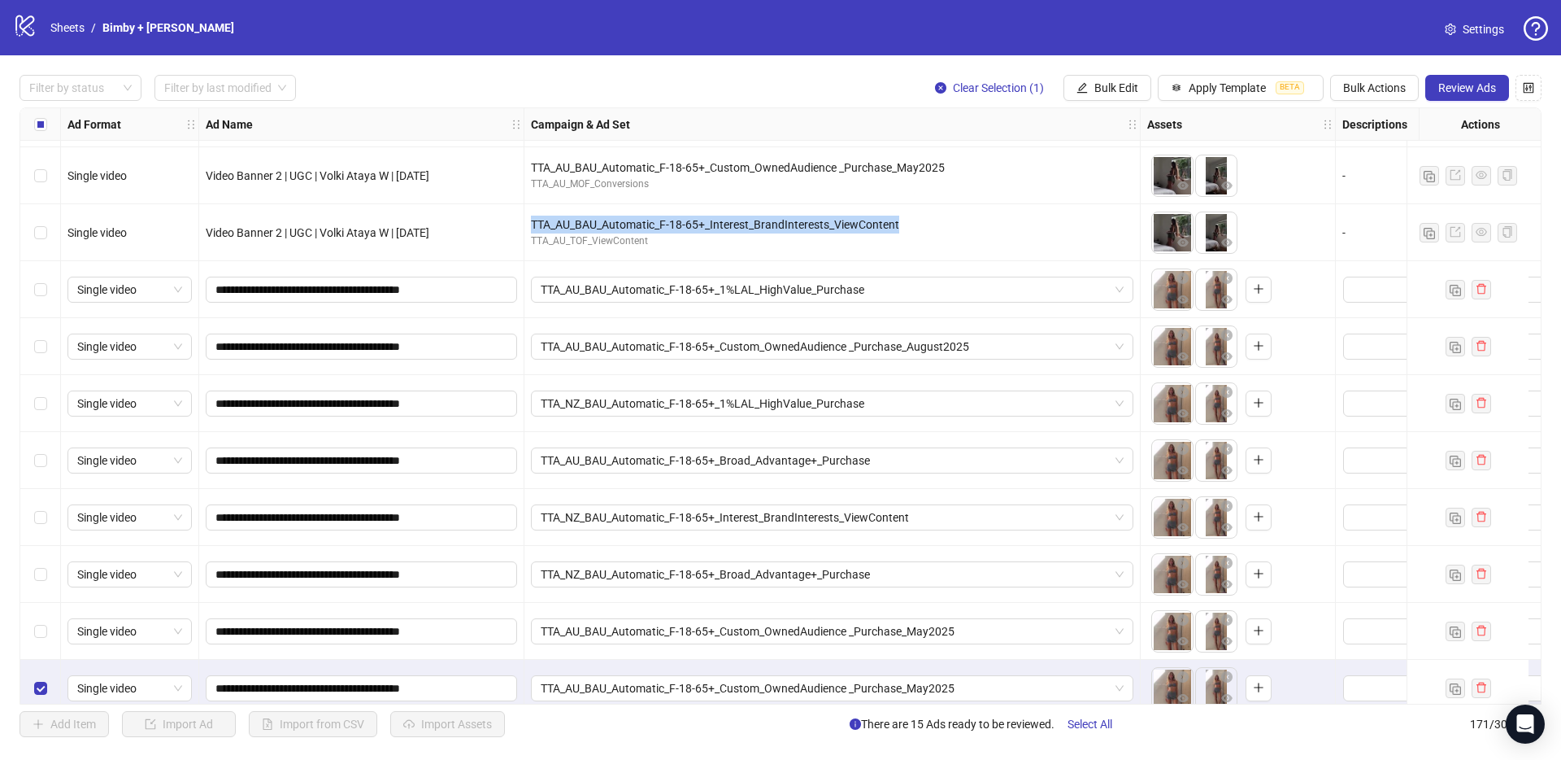
scroll to position [9178, 0]
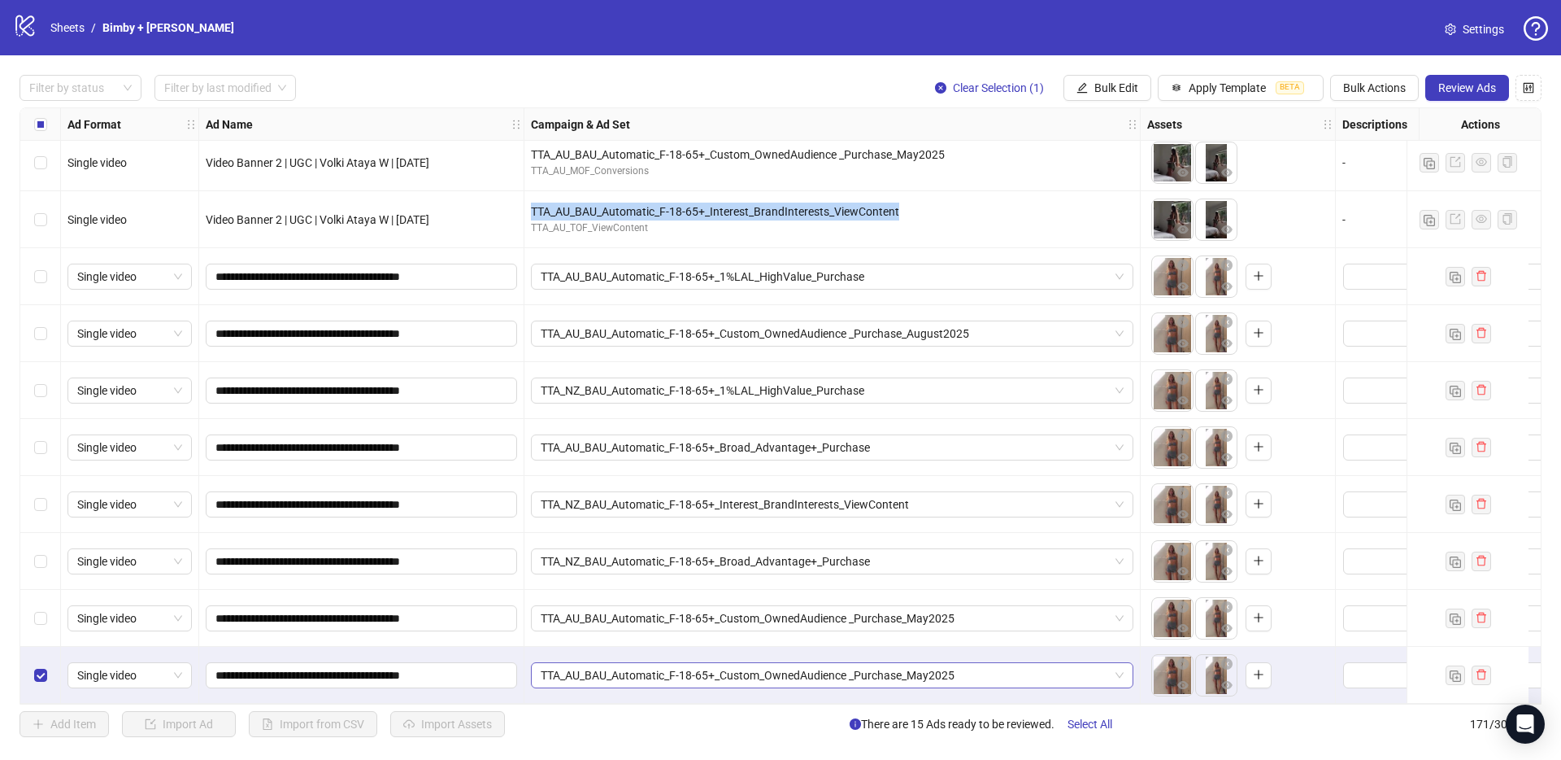
click at [811, 678] on span "TTA_AU_BAU_Automatic_F-18-65+_Custom_OwnedAudience _Purchase_May2025" at bounding box center [832, 675] width 583 height 24
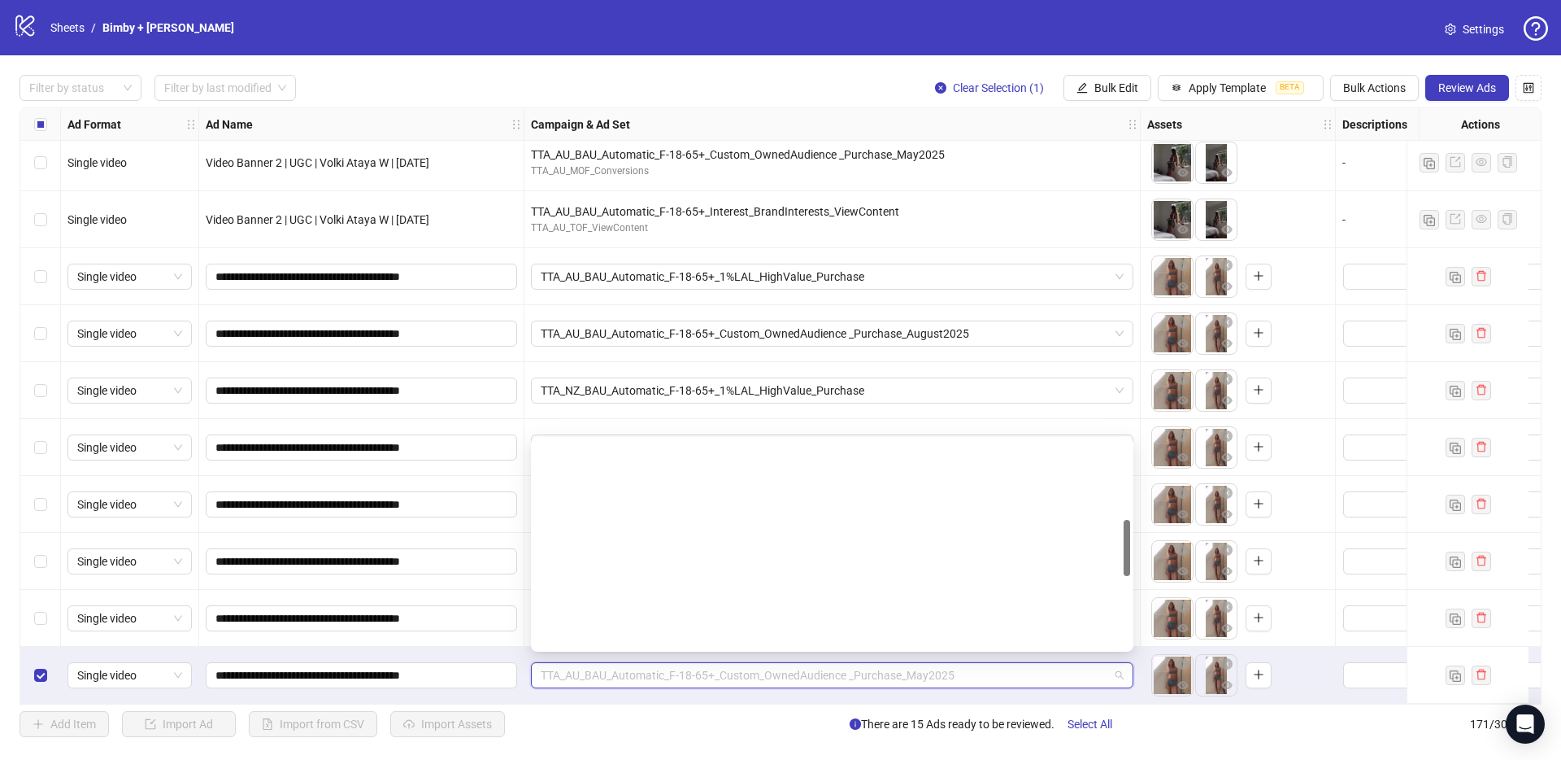
scroll to position [289, 0]
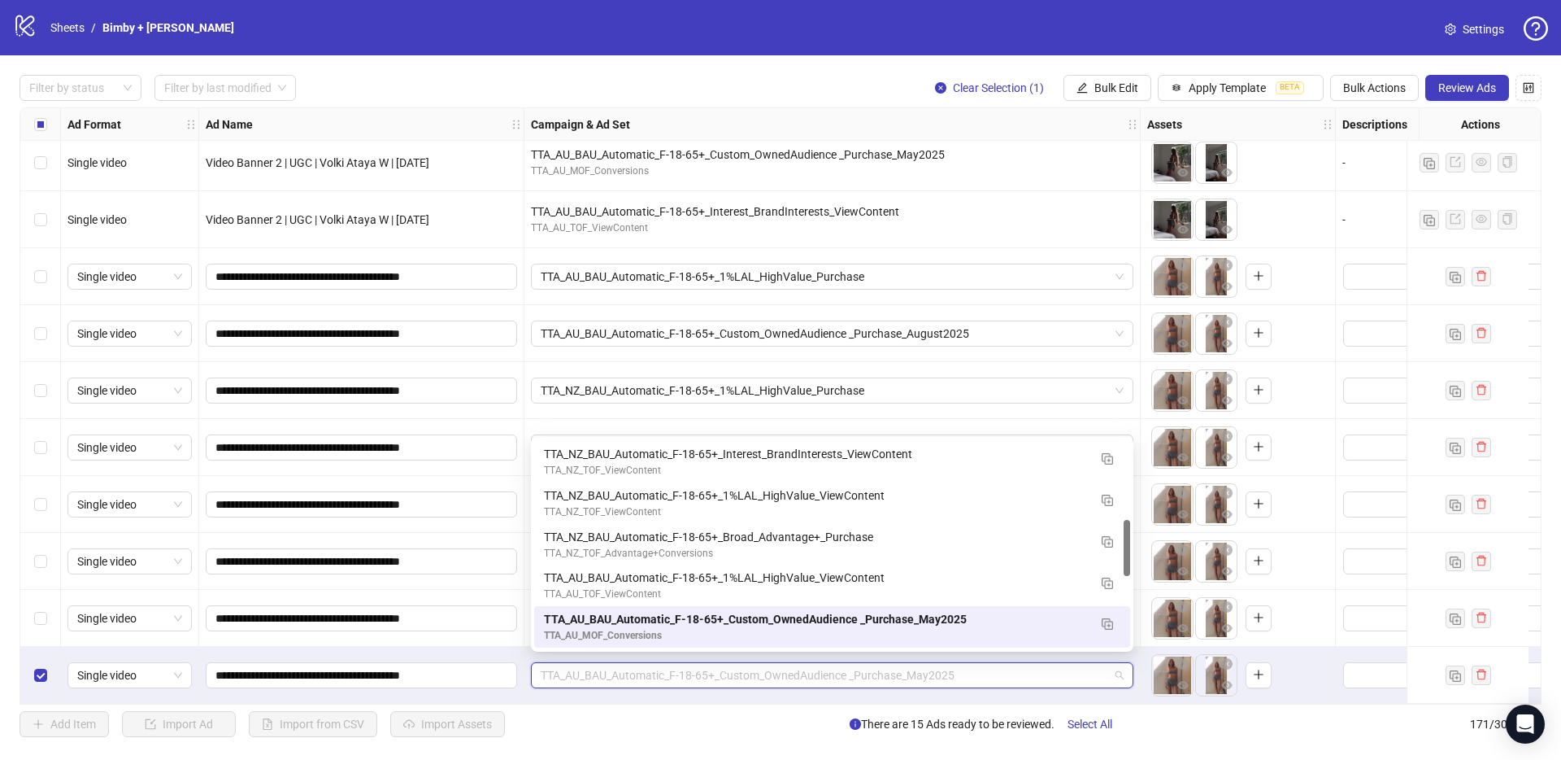
paste input "**********"
type input "**********"
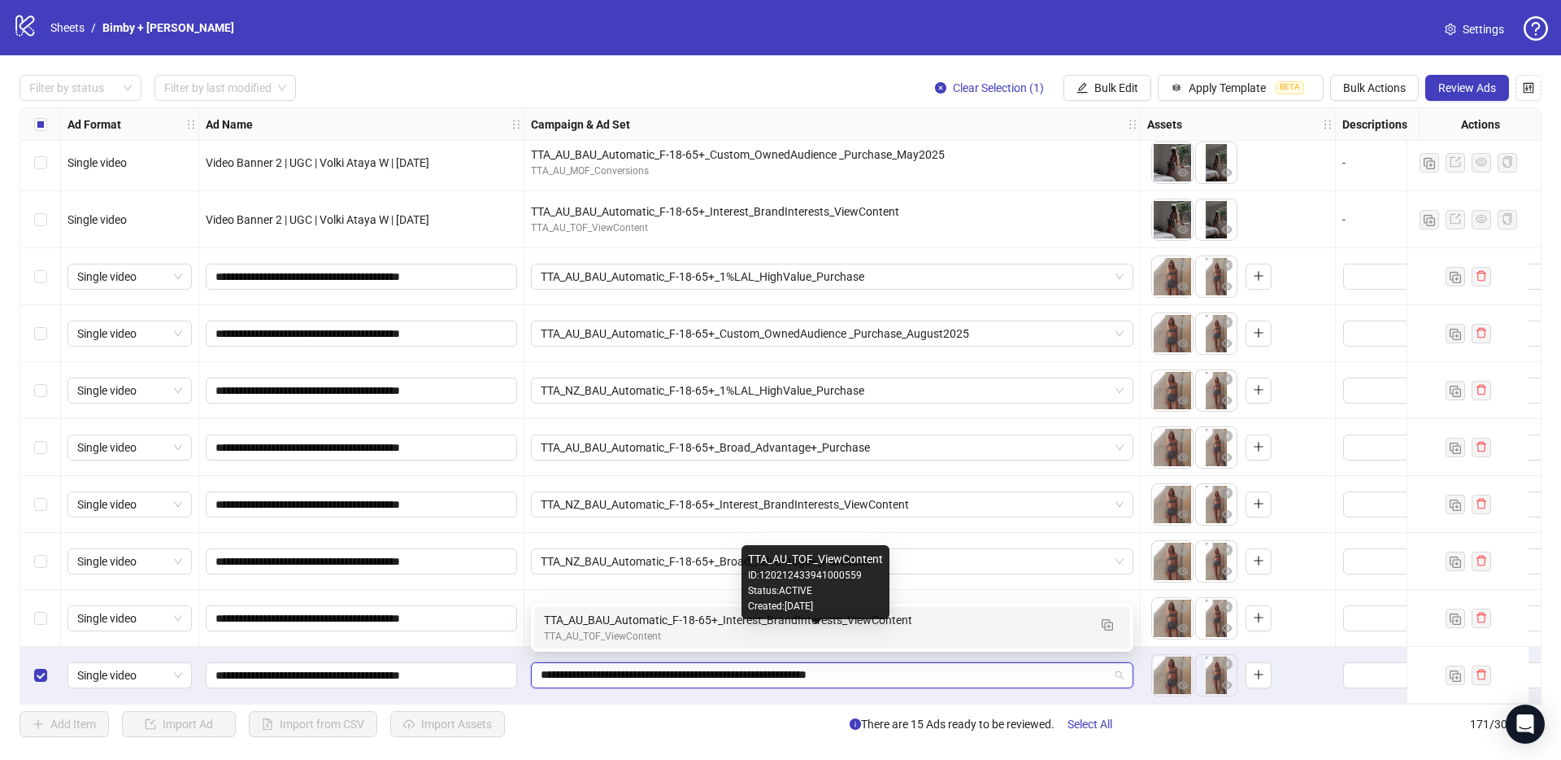
click at [695, 632] on div "TTA_AU_TOF_ViewContent" at bounding box center [816, 636] width 544 height 15
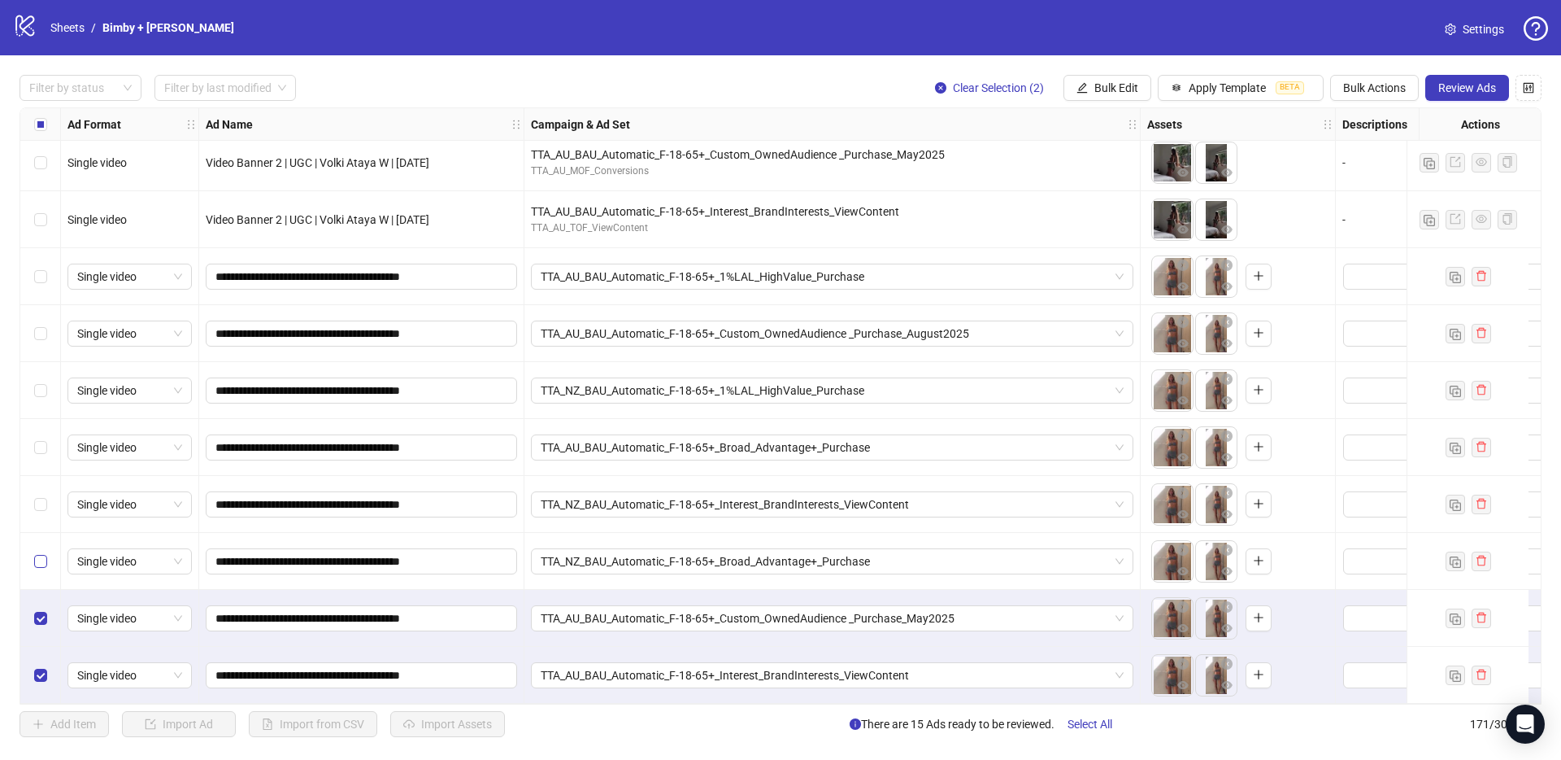
click at [40, 561] on label "Select row 169" at bounding box center [40, 561] width 13 height 18
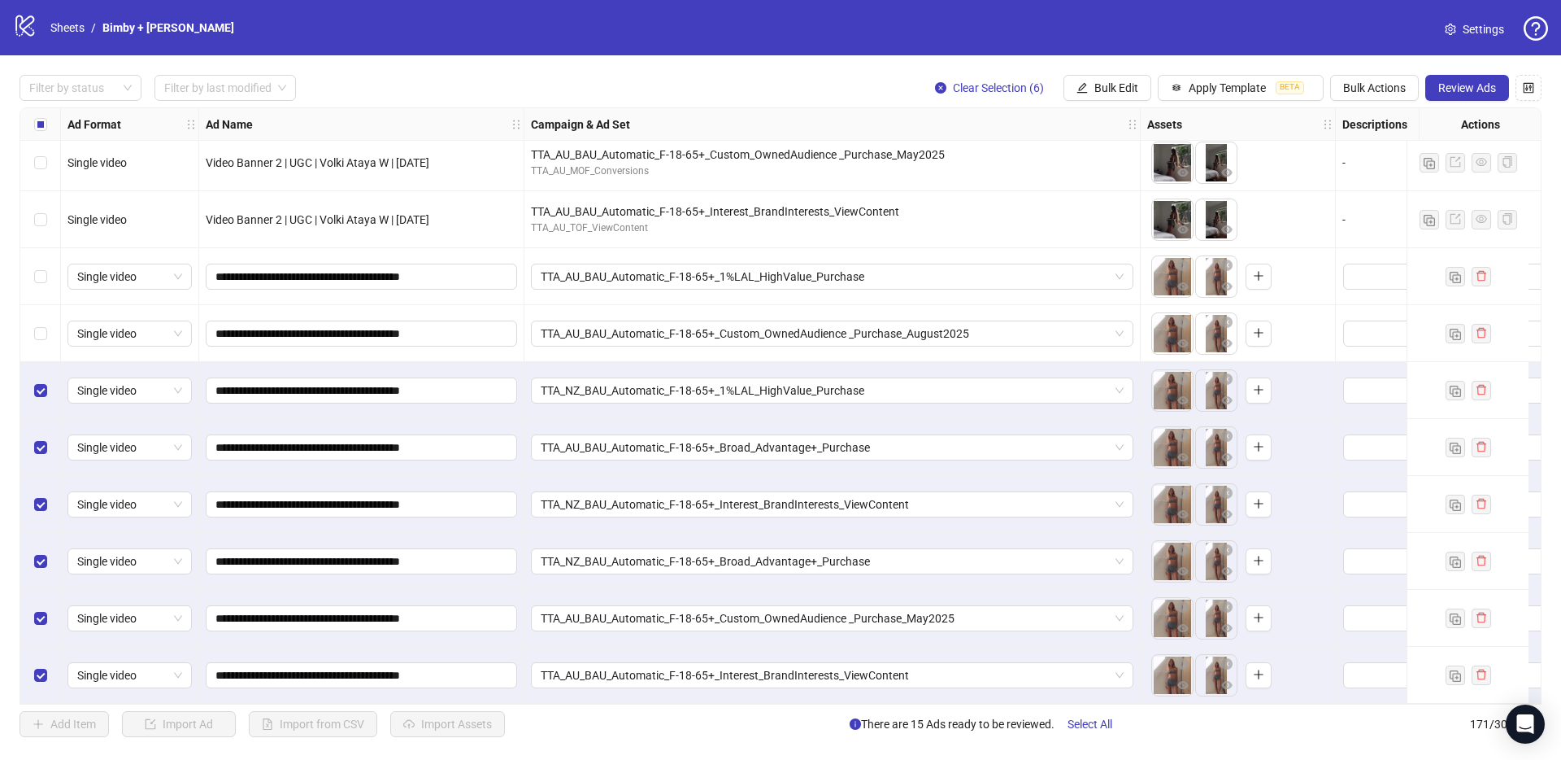
click at [35, 313] on div "Select row 165" at bounding box center [40, 333] width 41 height 57
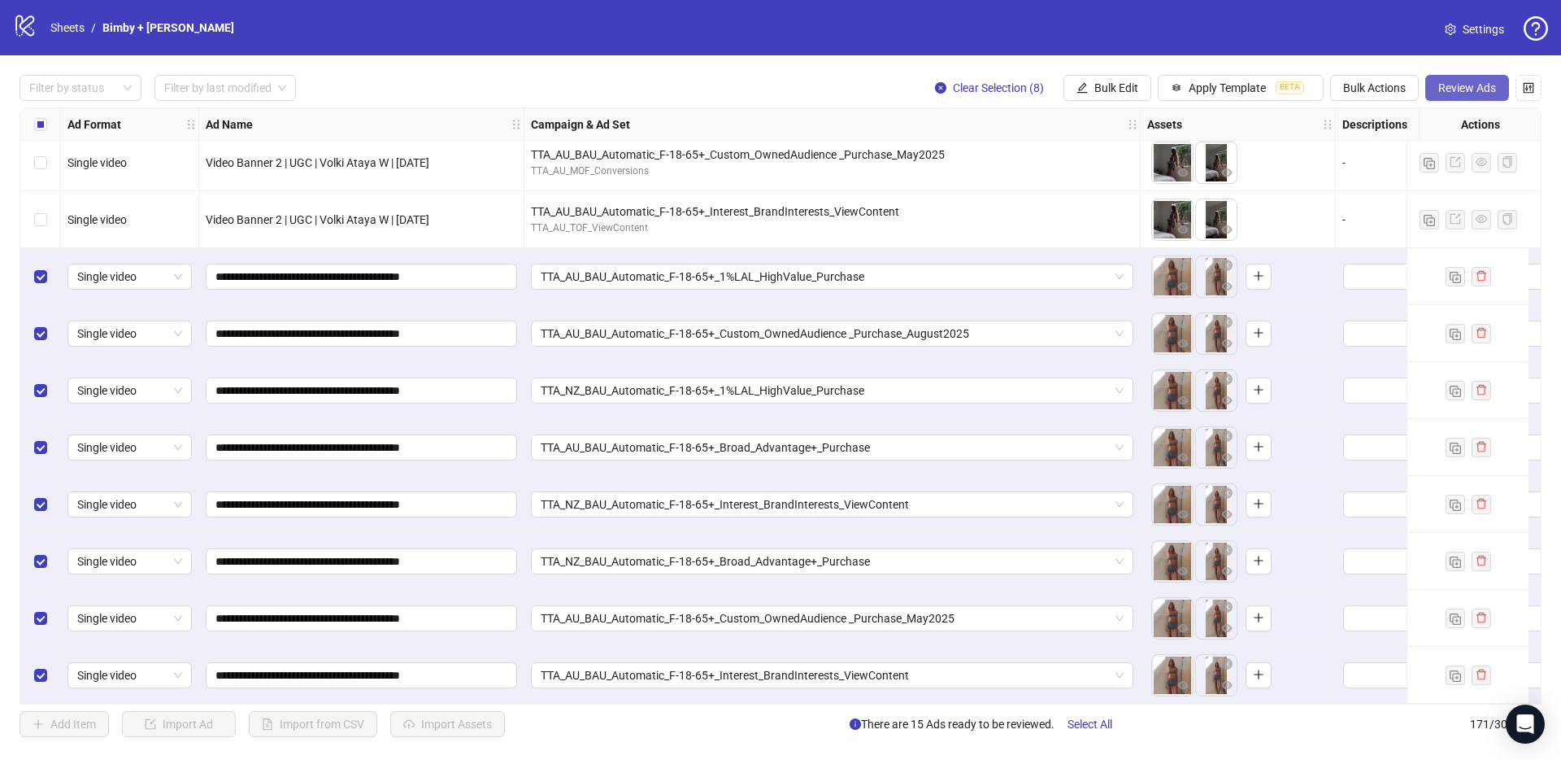
click at [1468, 82] on span "Review Ads" at bounding box center [1468, 87] width 58 height 13
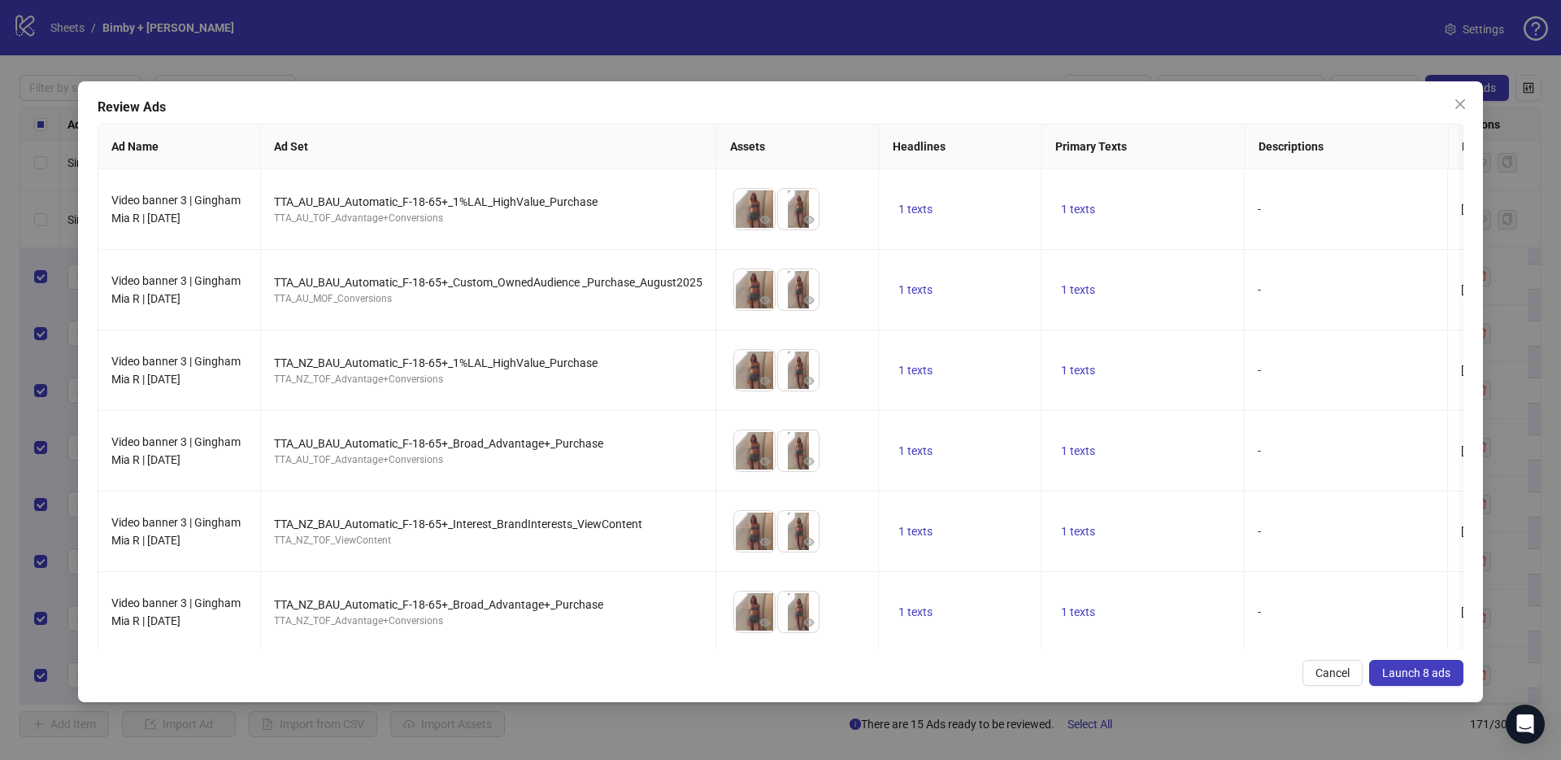
click at [1417, 676] on span "Launch 8 ads" at bounding box center [1416, 672] width 68 height 13
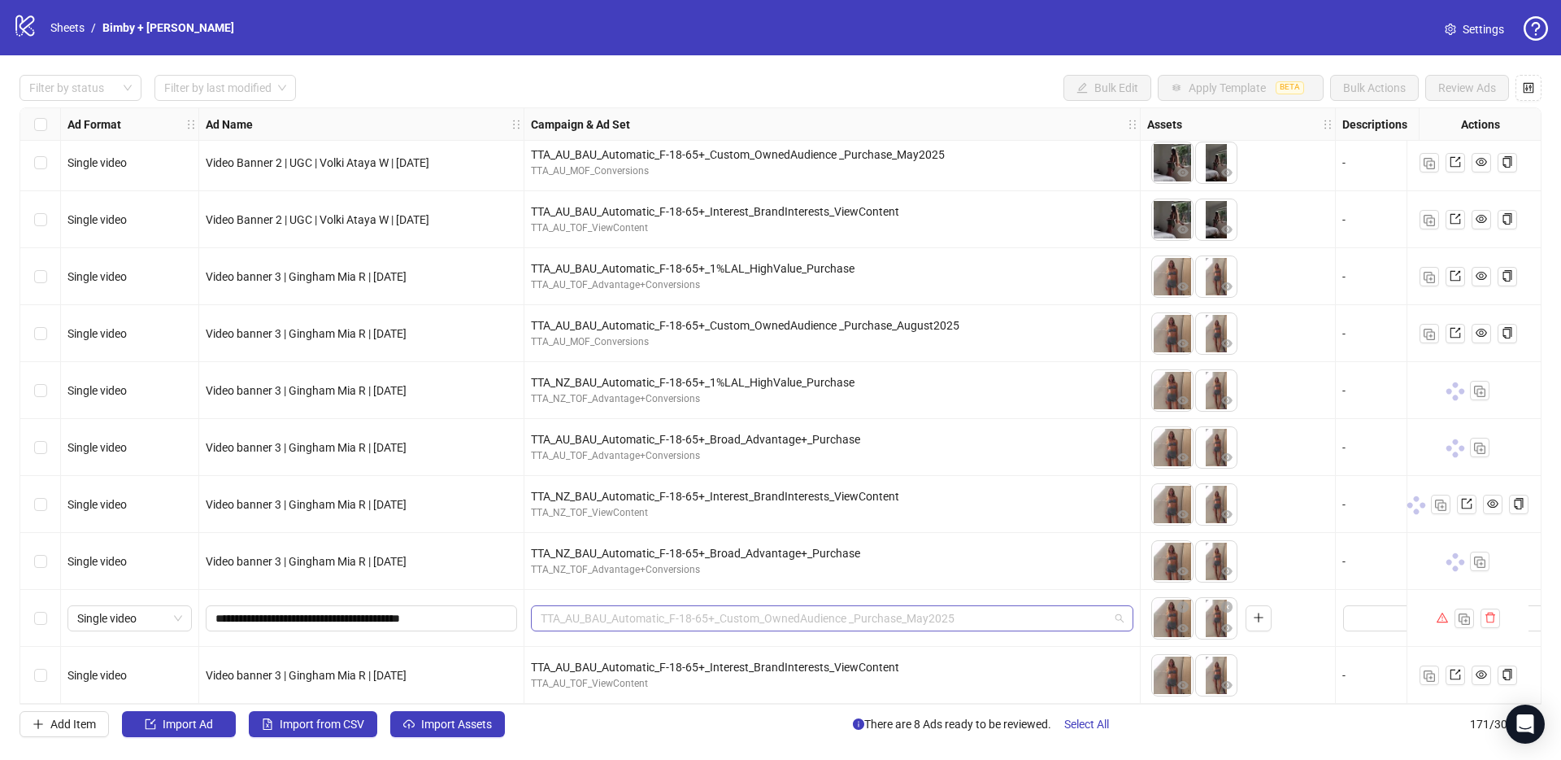
click at [610, 617] on span "TTA_AU_BAU_Automatic_F-18-65+_Custom_OwnedAudience _Purchase_May2025" at bounding box center [832, 618] width 583 height 24
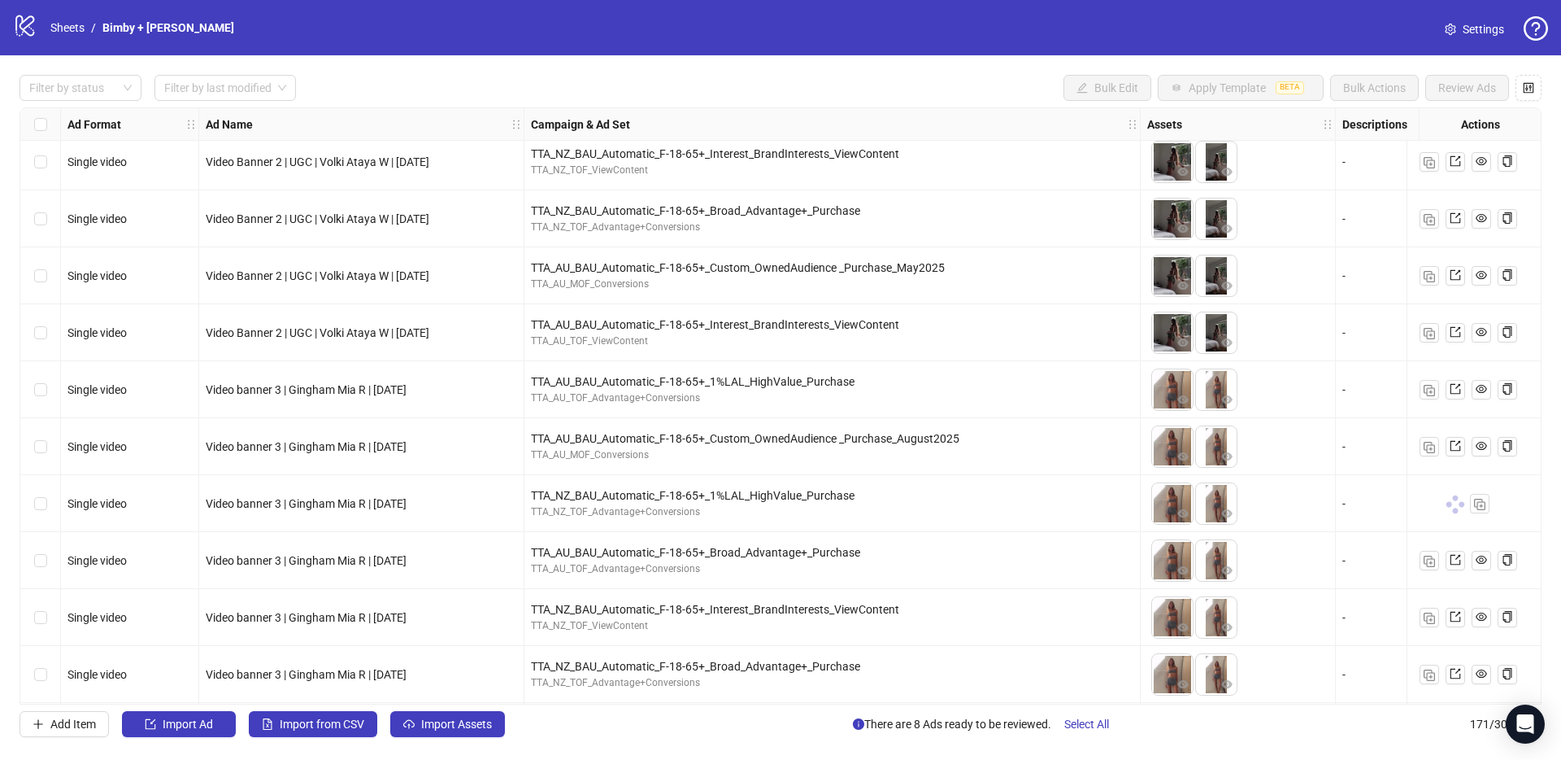
scroll to position [9050, 0]
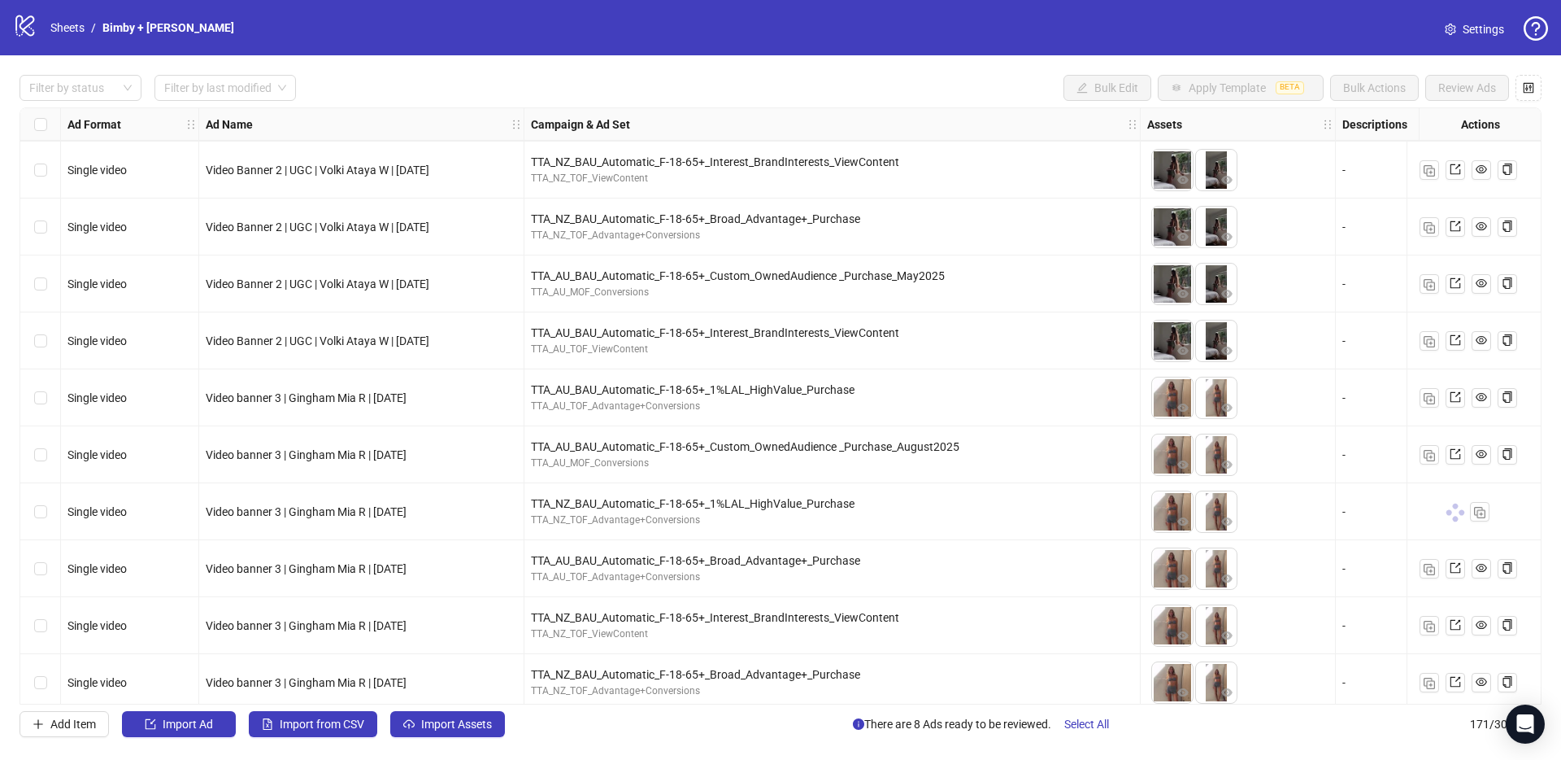
click at [737, 278] on div "TTA_AU_BAU_Automatic_F-18-65+_Custom_OwnedAudience _Purchase_May2025" at bounding box center [832, 276] width 603 height 18
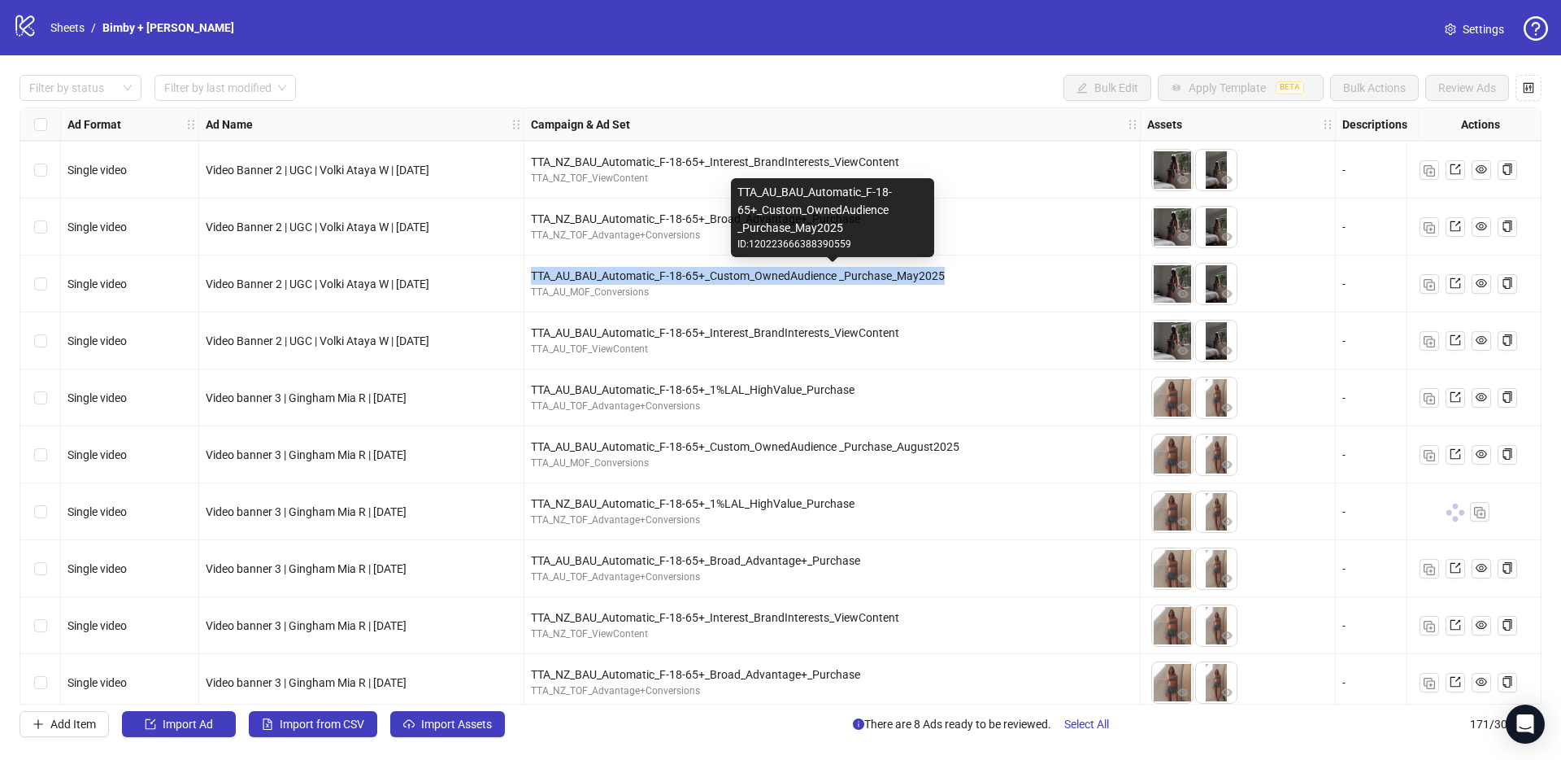
click at [737, 278] on div "TTA_AU_BAU_Automatic_F-18-65+_Custom_OwnedAudience _Purchase_May2025" at bounding box center [832, 276] width 603 height 18
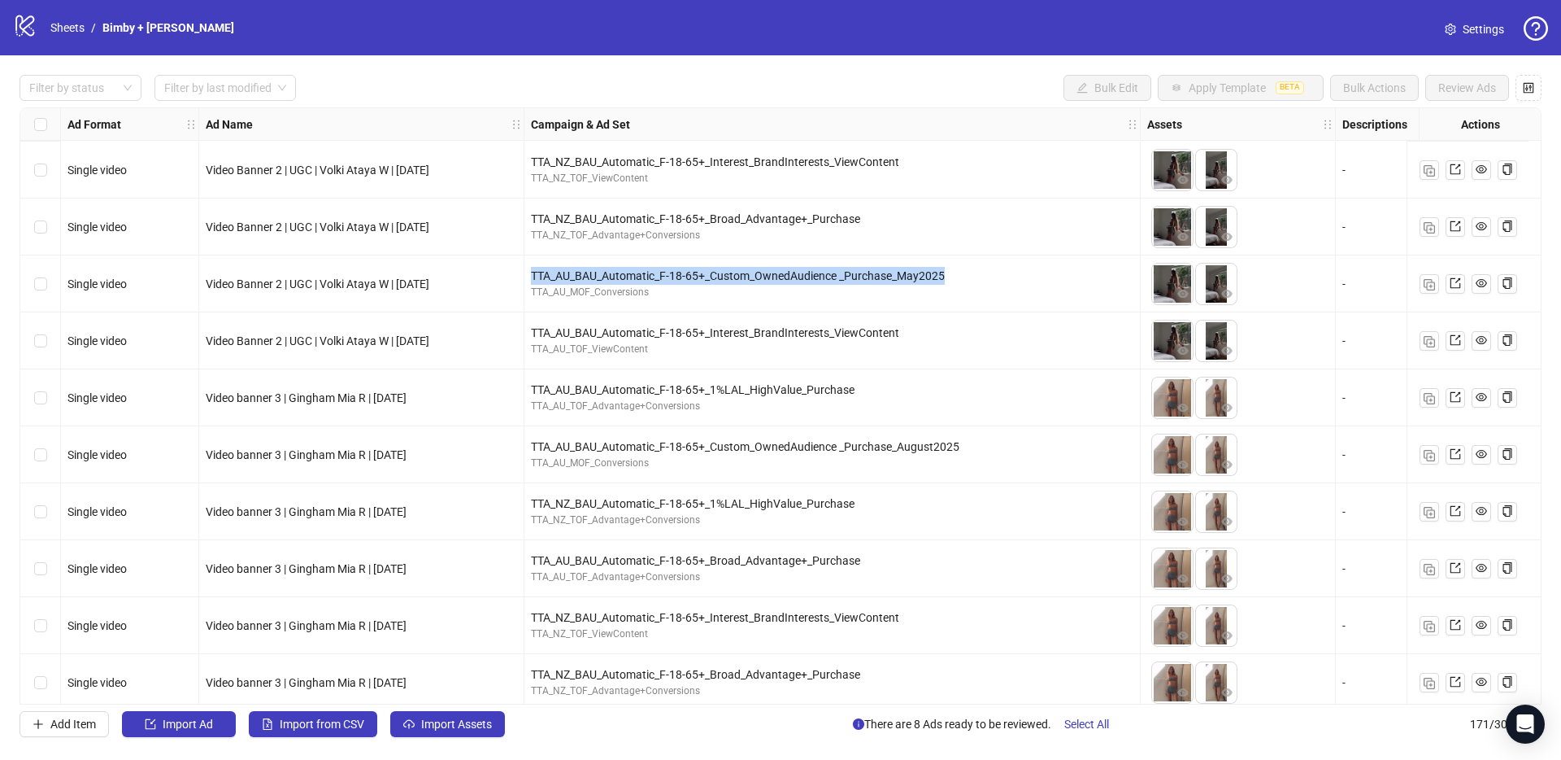
scroll to position [9178, 0]
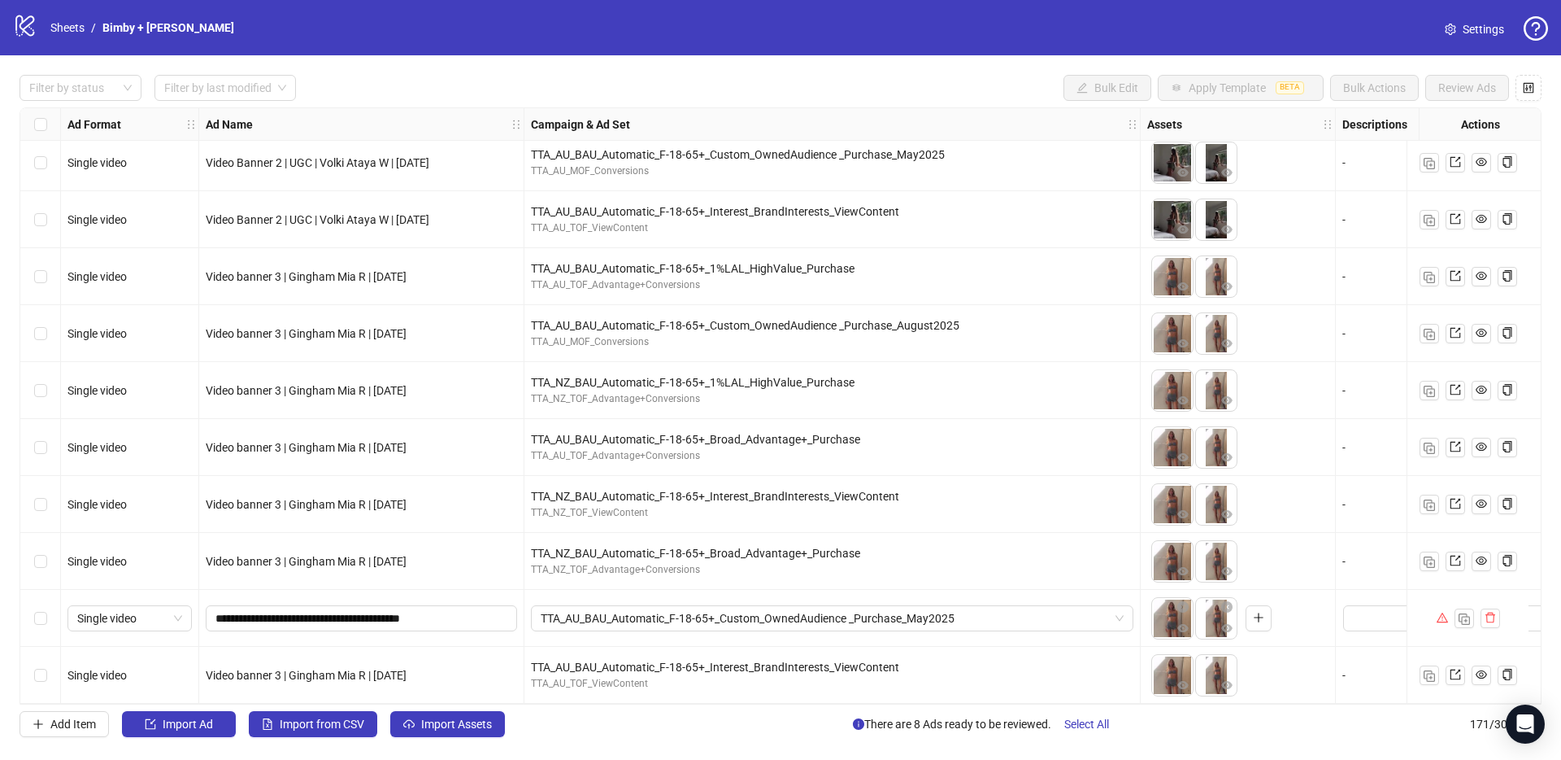
click at [29, 609] on div "Select row 170" at bounding box center [40, 618] width 41 height 57
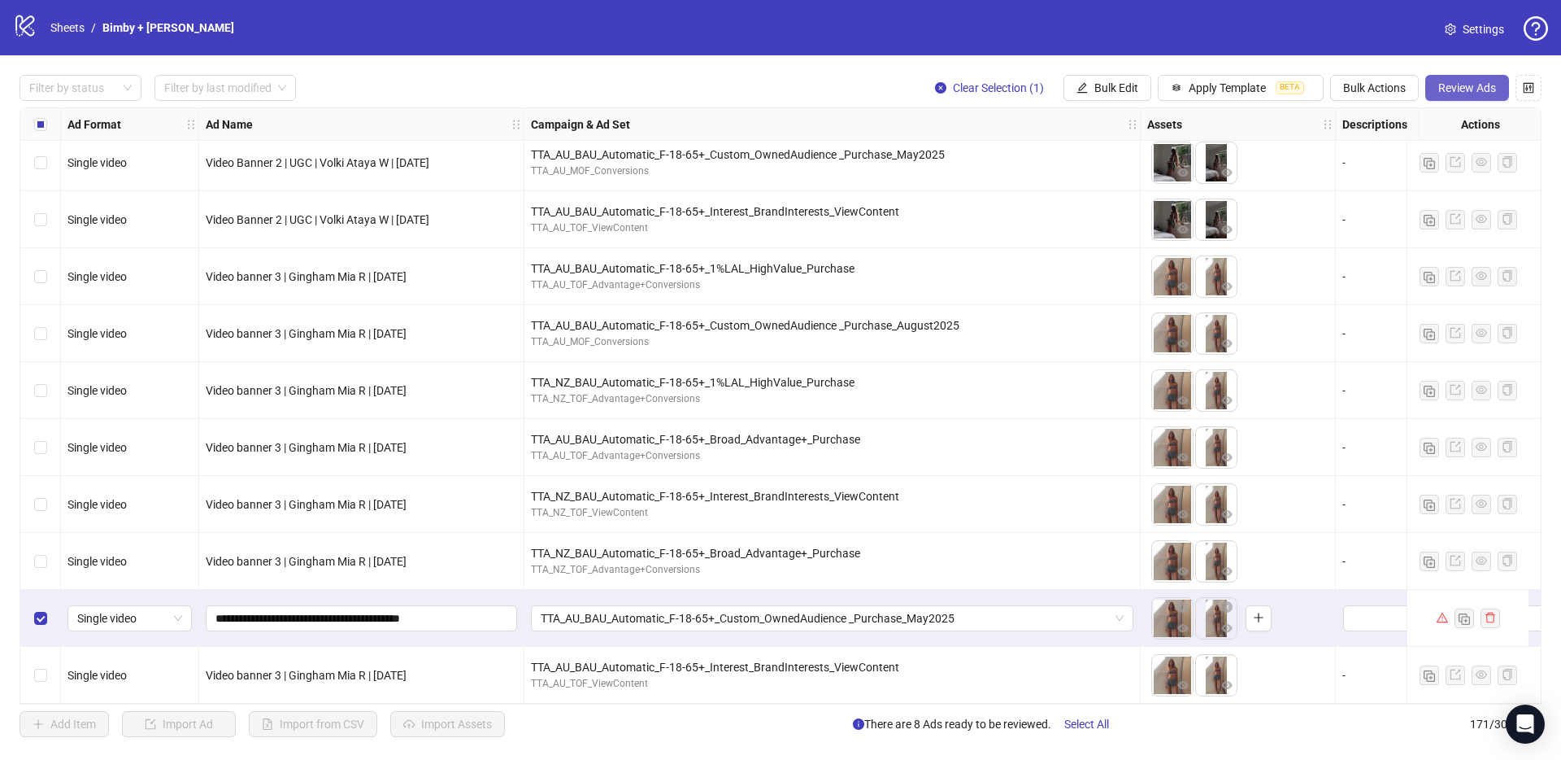
click at [1483, 89] on span "Review Ads" at bounding box center [1468, 87] width 58 height 13
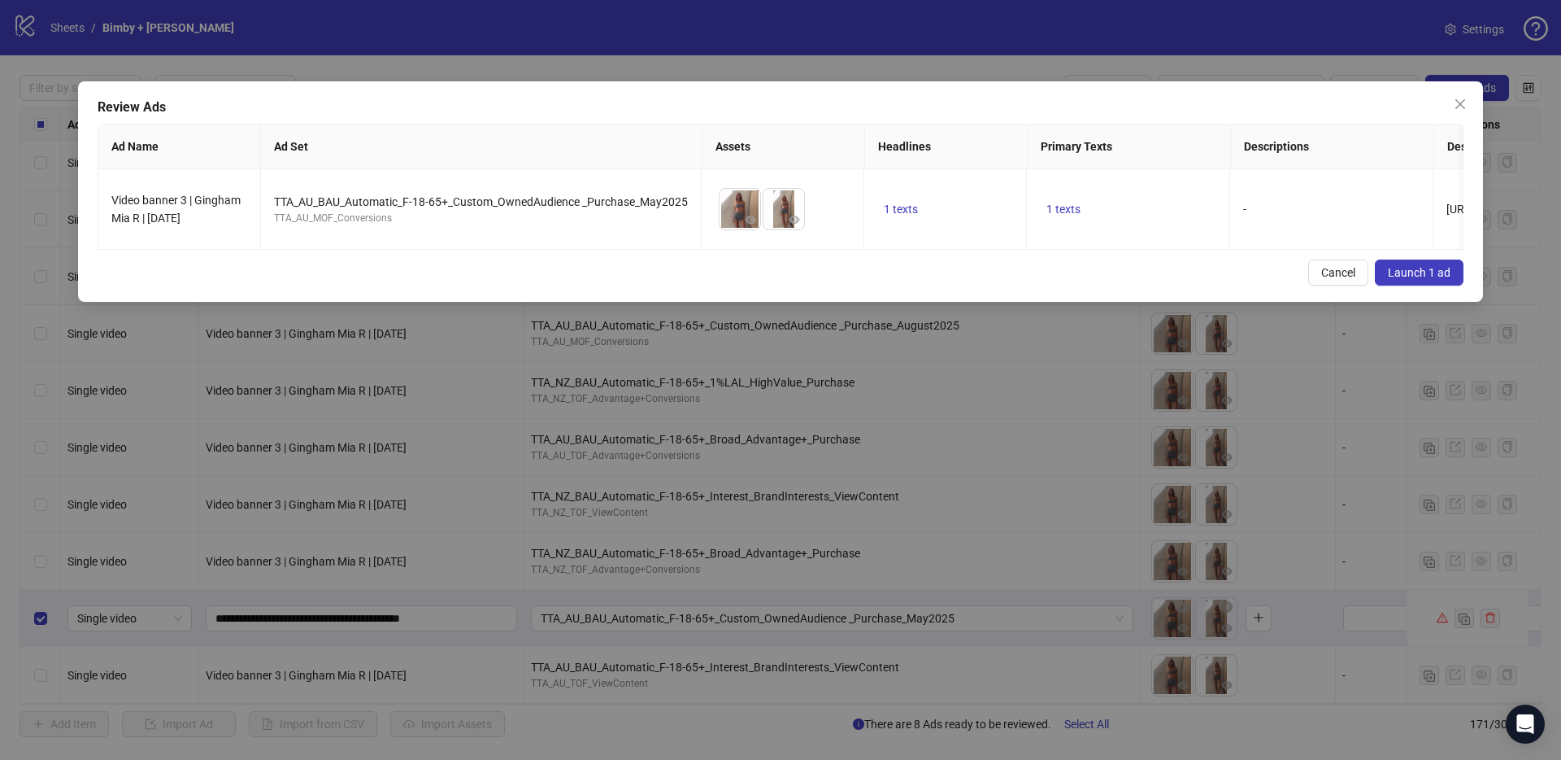
click at [1409, 279] on span "Launch 1 ad" at bounding box center [1419, 272] width 63 height 13
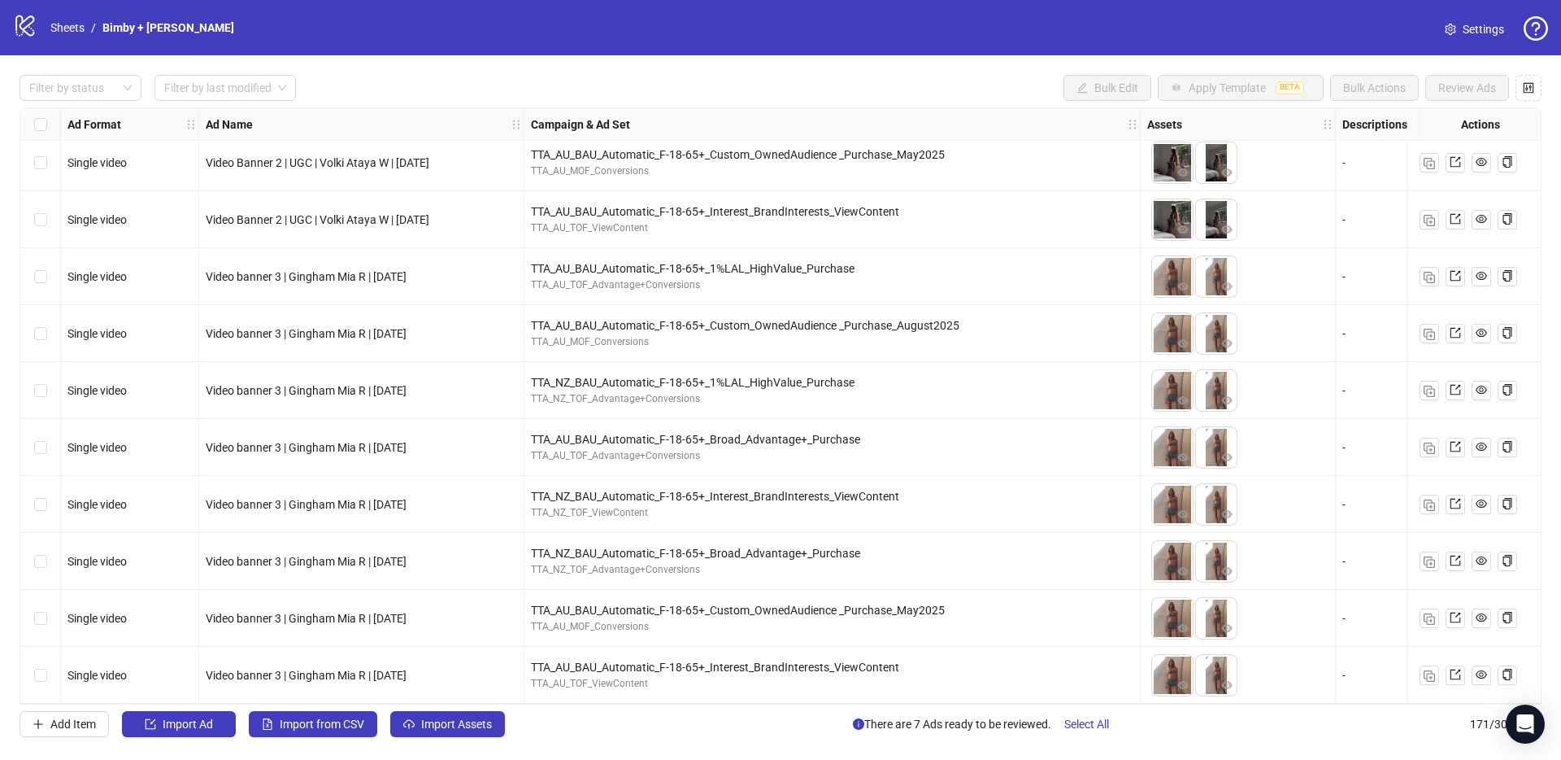
click at [319, 668] on span "Video banner 3 | Gingham Mia R | [DATE]" at bounding box center [306, 674] width 201 height 13
